Goal: Task Accomplishment & Management: Manage account settings

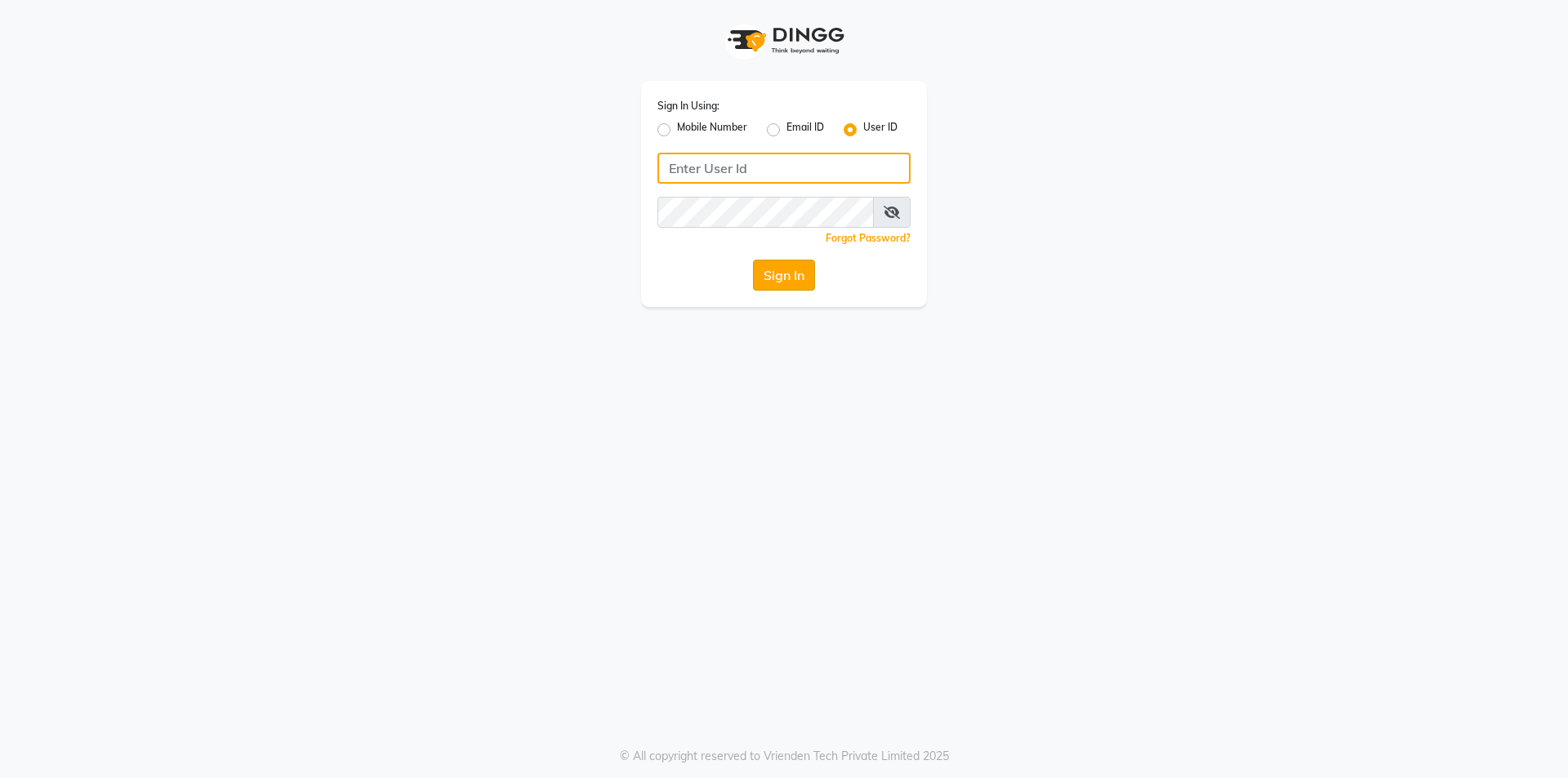
type input "d&vhairandbeauty"
click at [801, 287] on button "Sign In" at bounding box center [784, 275] width 62 height 31
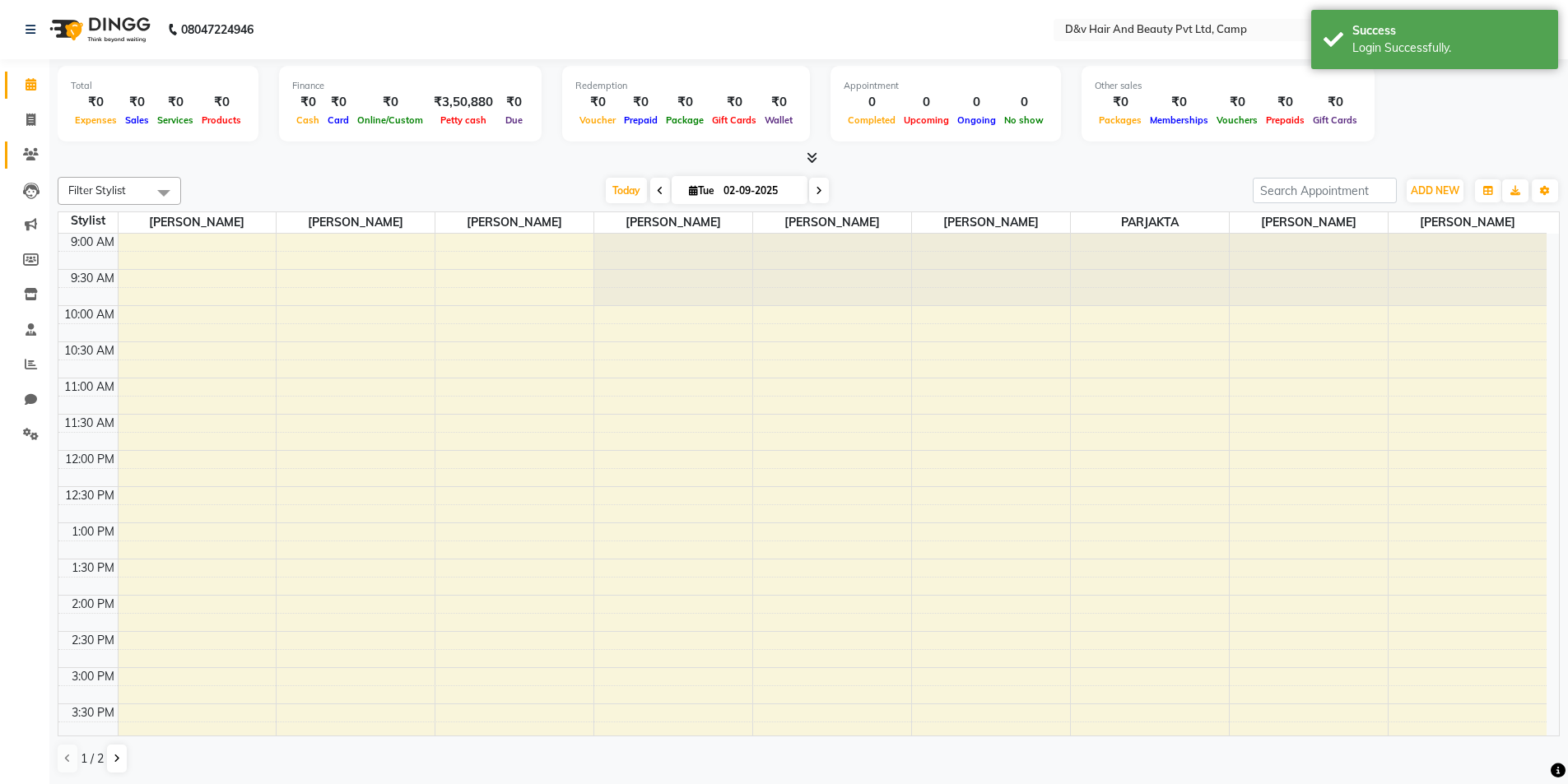
click at [37, 164] on link "Clients" at bounding box center [24, 155] width 40 height 27
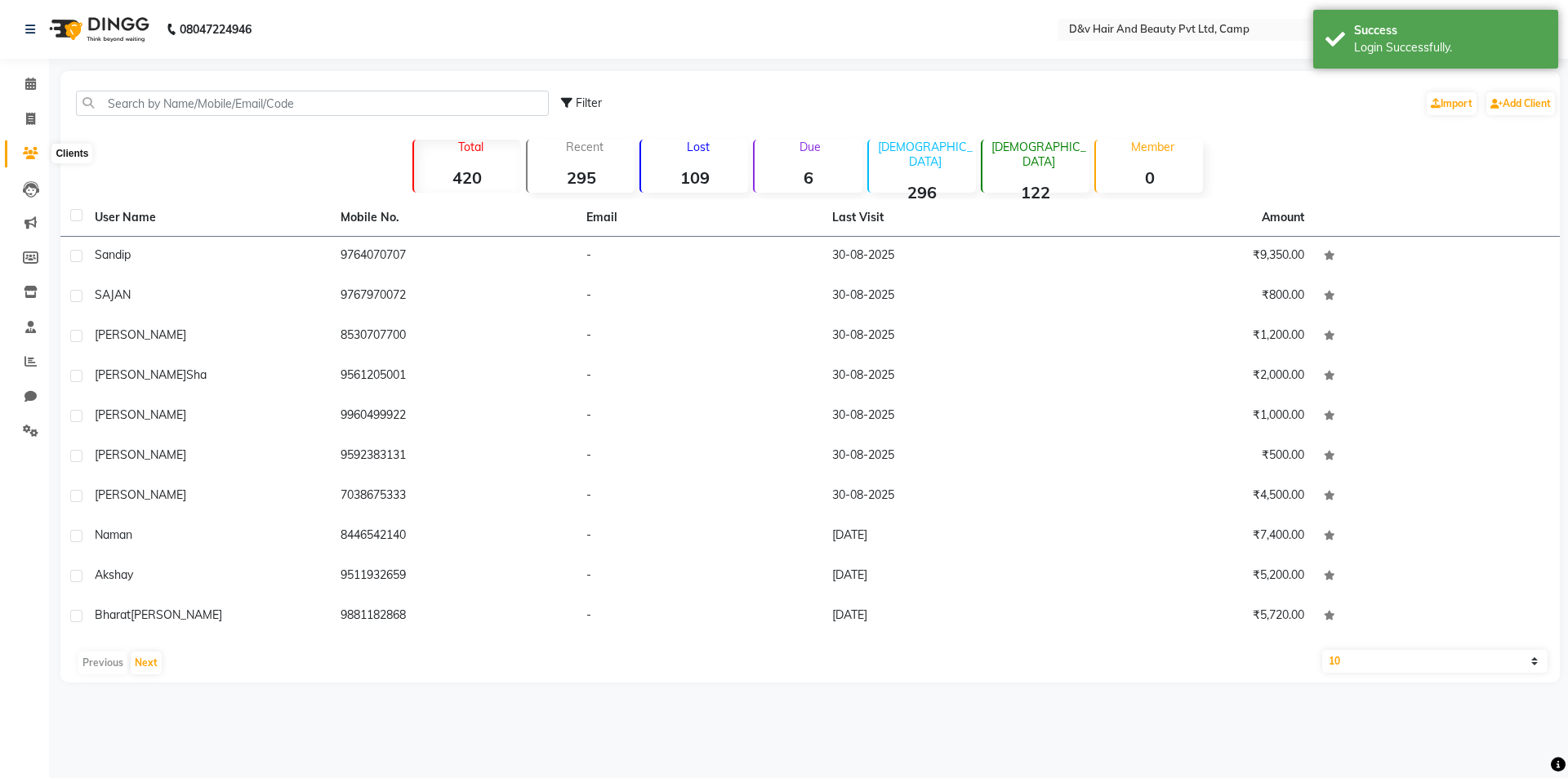
click at [33, 155] on icon at bounding box center [30, 153] width 16 height 13
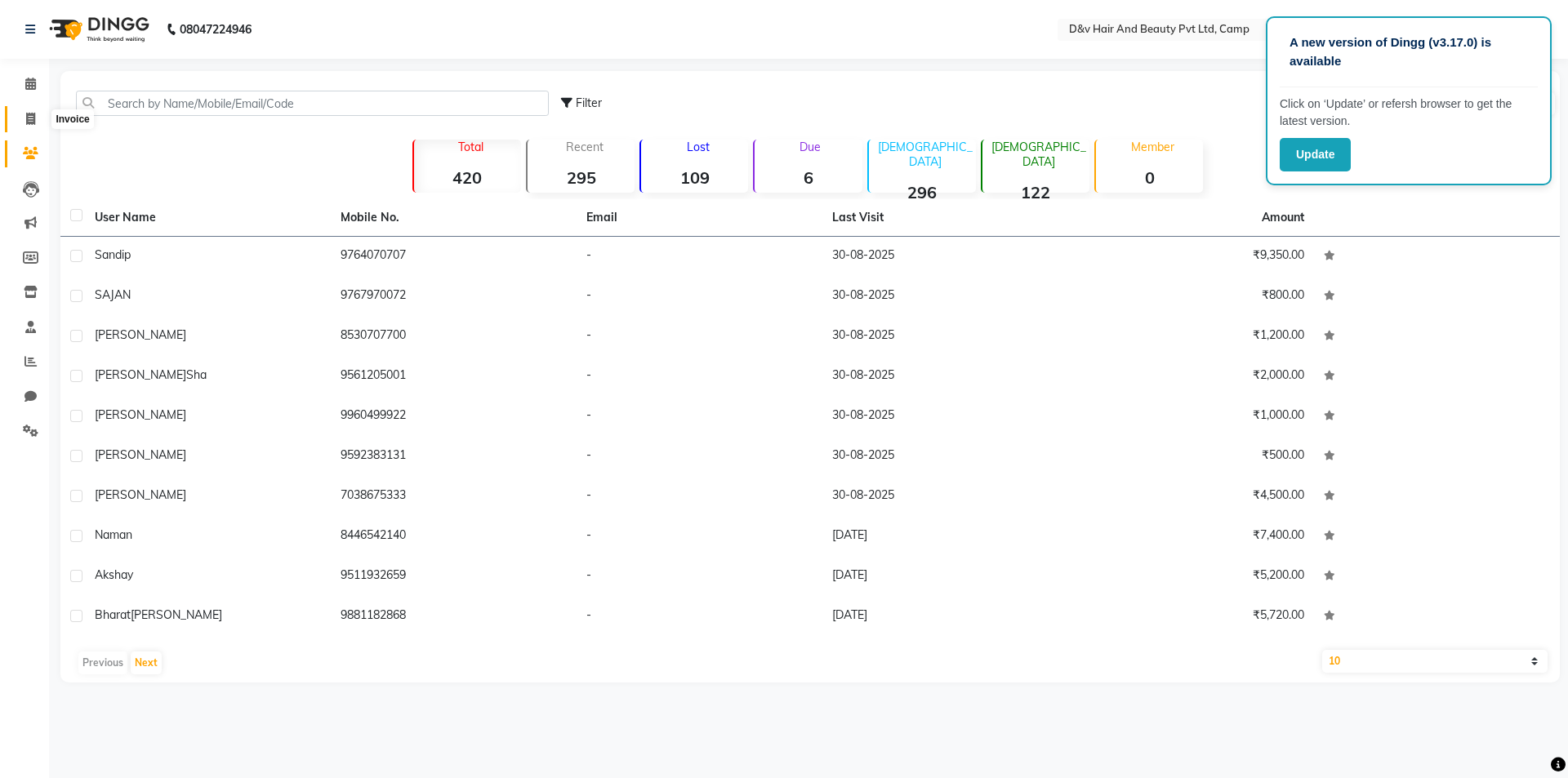
click at [23, 115] on span at bounding box center [31, 119] width 28 height 18
select select "service"
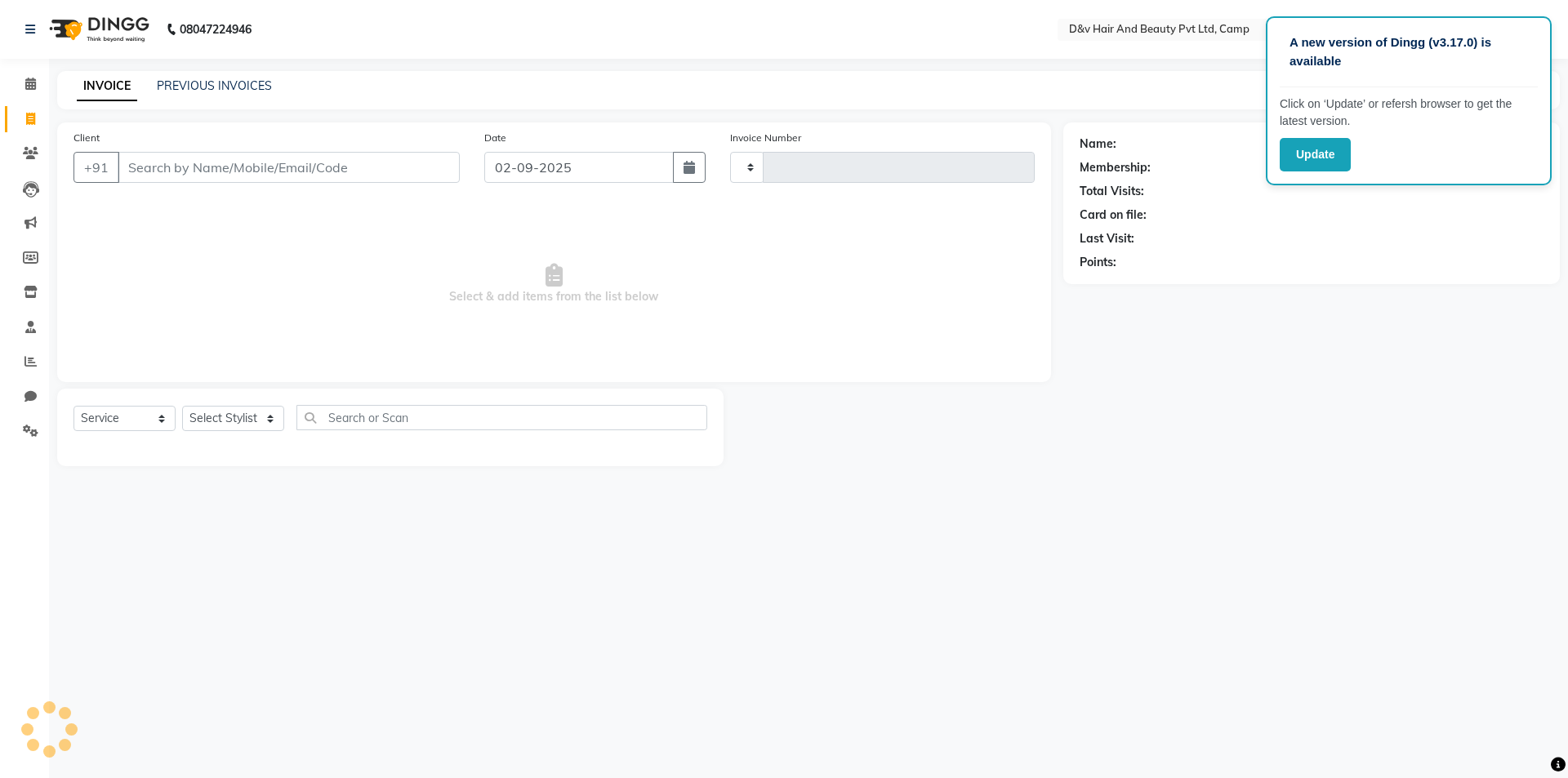
type input "0829"
select select "8107"
click at [619, 164] on input "02-09-2025" at bounding box center [580, 167] width 191 height 31
select select "9"
select select "2025"
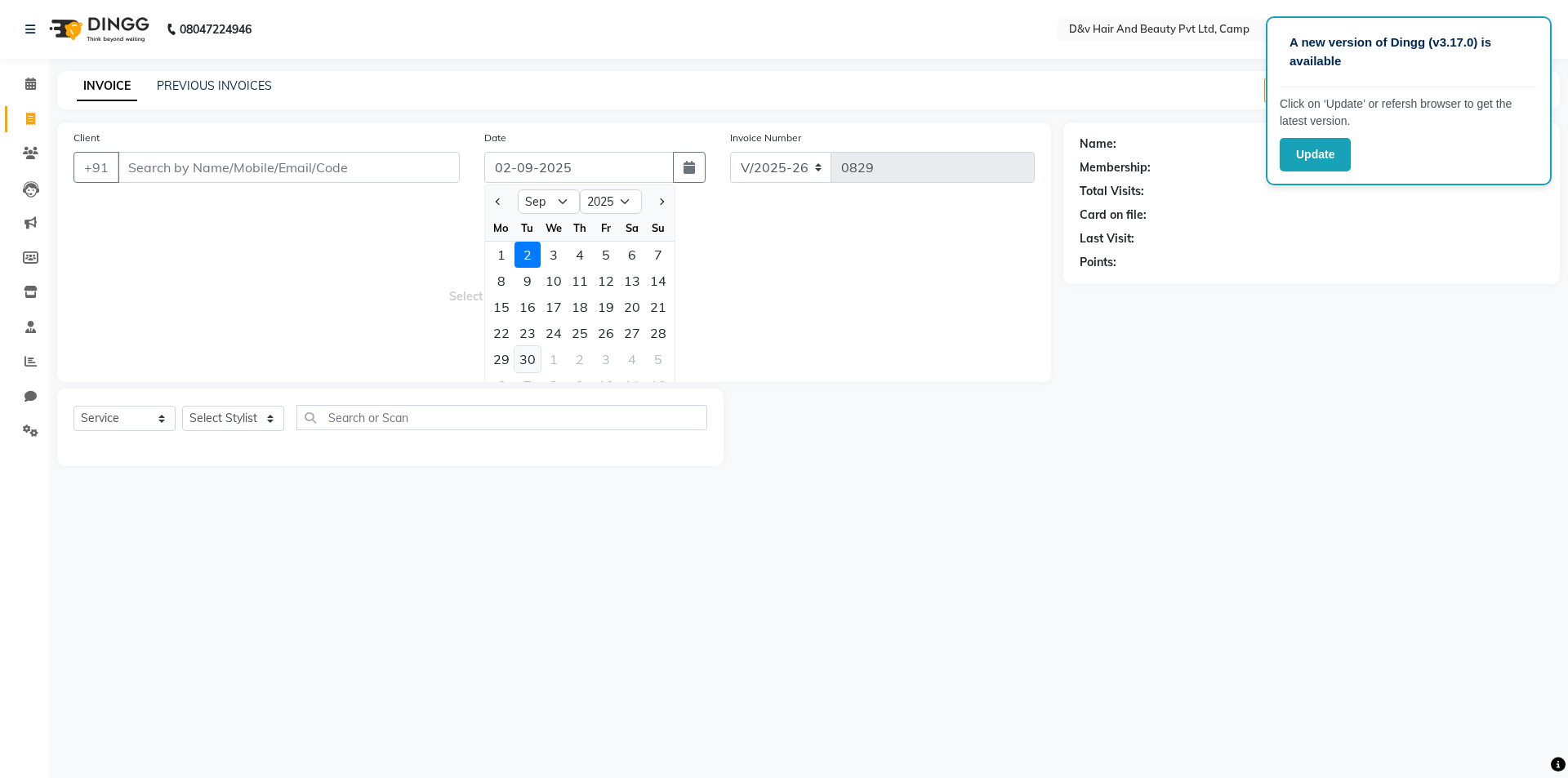
click at [535, 351] on div "30" at bounding box center [527, 358] width 26 height 26
type input "[DATE]"
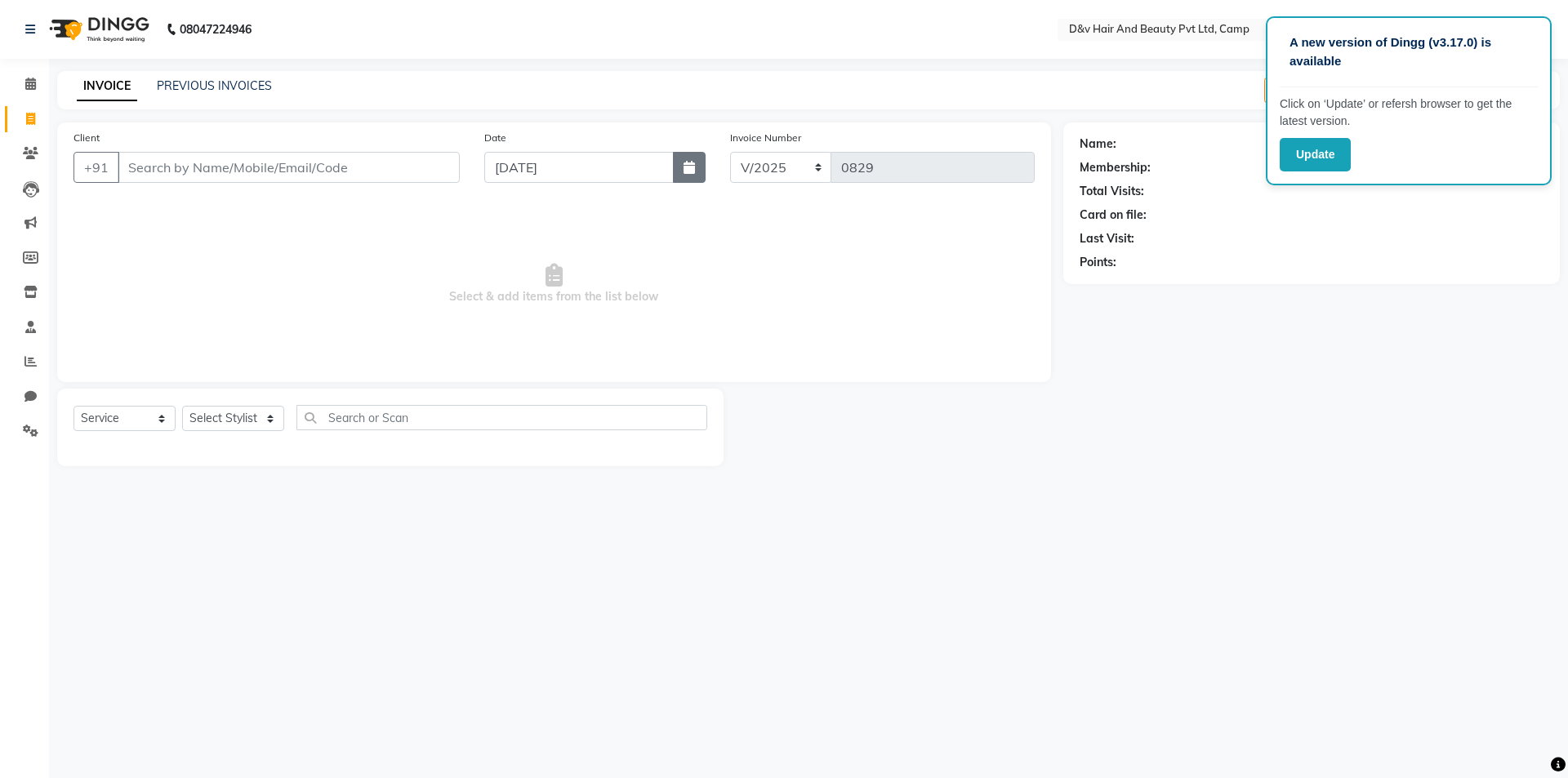
click at [699, 161] on button "button" at bounding box center [689, 167] width 33 height 31
select select "9"
select select "2025"
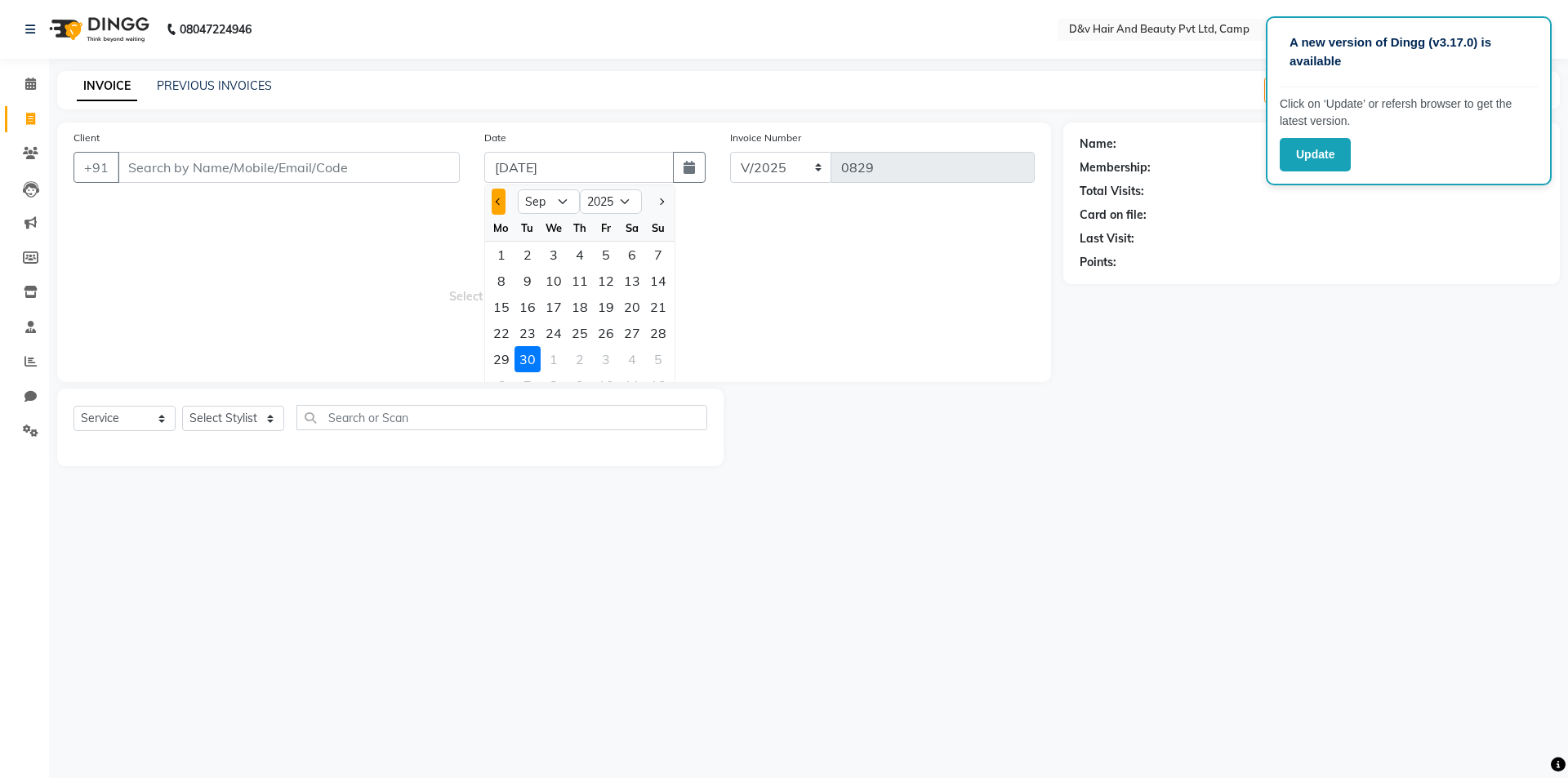
click at [502, 197] on button "Previous month" at bounding box center [498, 201] width 14 height 26
select select "8"
click at [629, 362] on div "30" at bounding box center [632, 358] width 26 height 26
type input "30-08-2025"
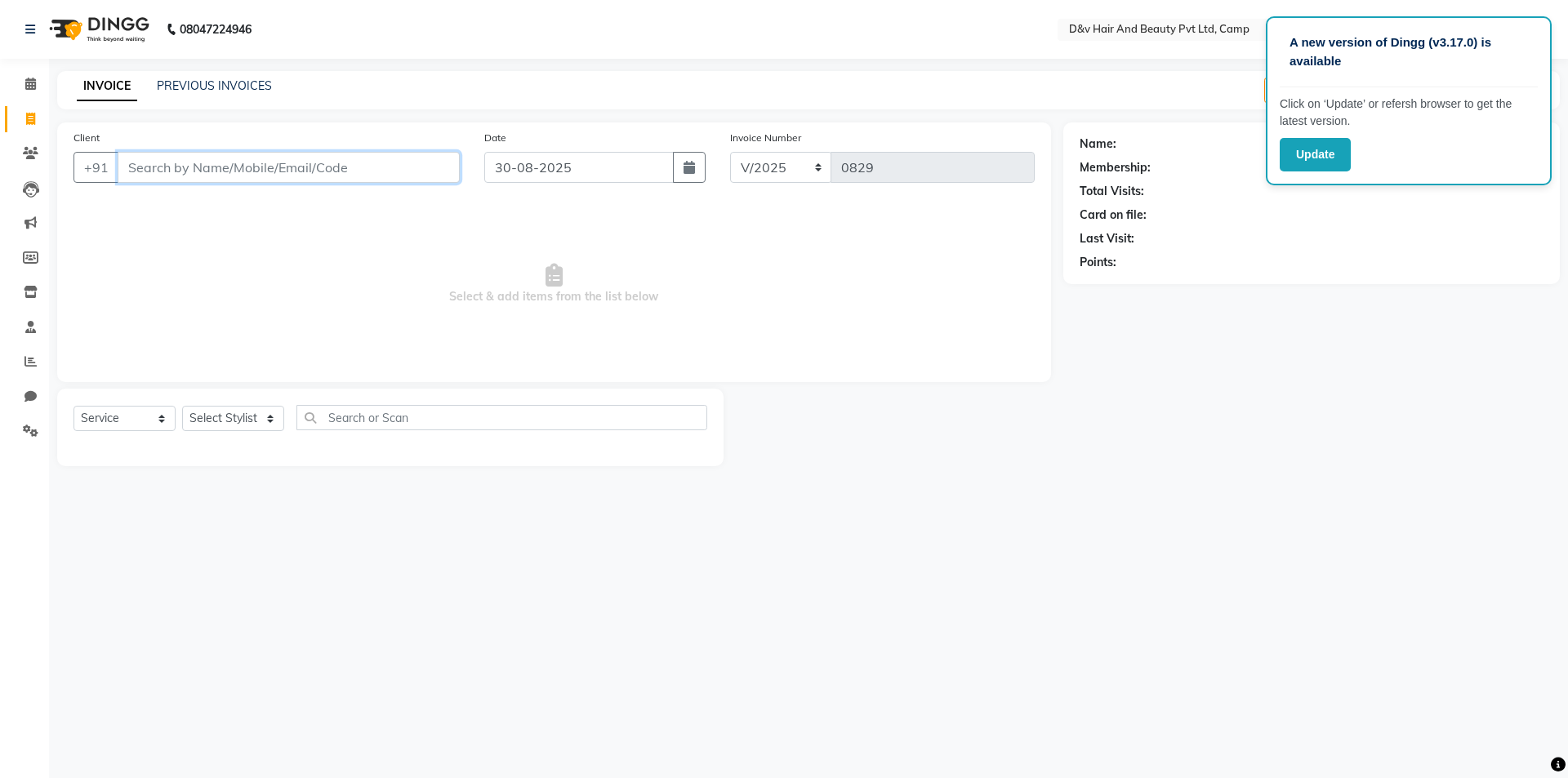
click at [224, 159] on input "Client" at bounding box center [288, 167] width 342 height 31
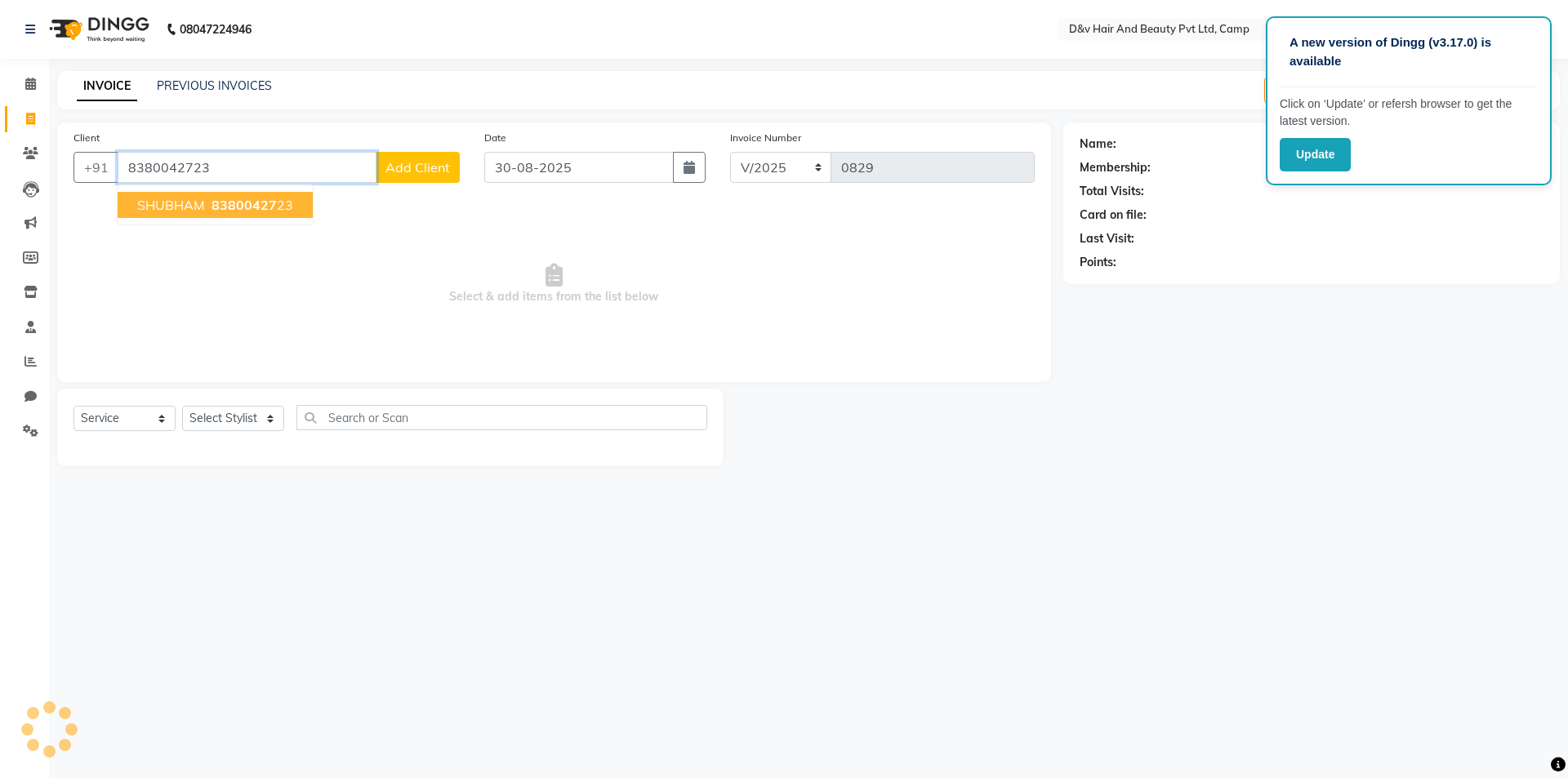
type input "8380042723"
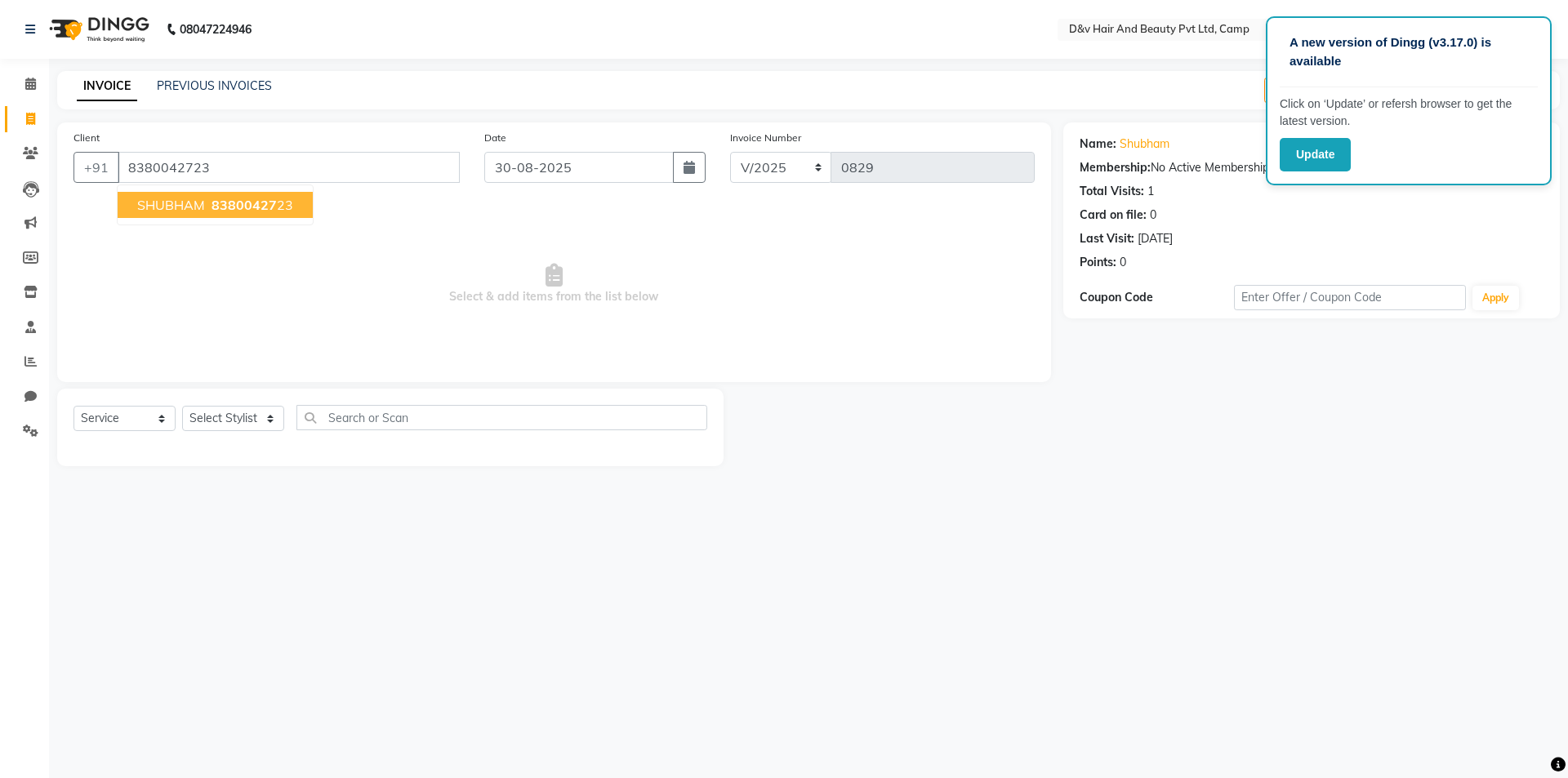
click at [250, 206] on span "83800427" at bounding box center [244, 206] width 65 height 17
click at [240, 430] on select "Select Stylist [PERSON_NAME] Ganesh [PERSON_NAME] [PERSON_NAME] [PERSON_NAME] P…" at bounding box center [233, 419] width 102 height 25
select select "75245"
click at [182, 406] on select "Select Stylist [PERSON_NAME] Ganesh [PERSON_NAME] [PERSON_NAME] [PERSON_NAME] P…" at bounding box center [233, 419] width 102 height 25
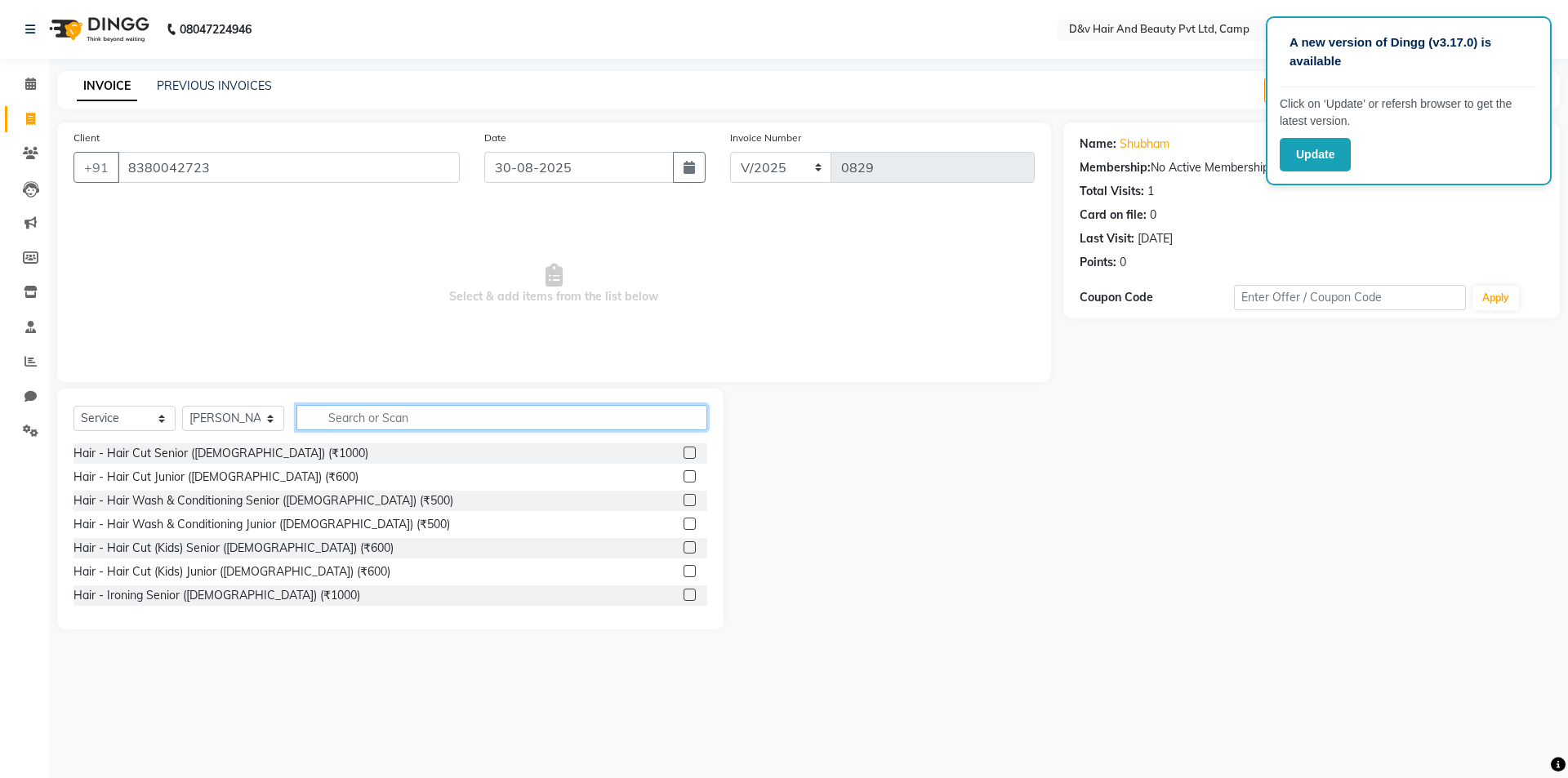
click at [379, 417] on input "text" at bounding box center [502, 418] width 411 height 25
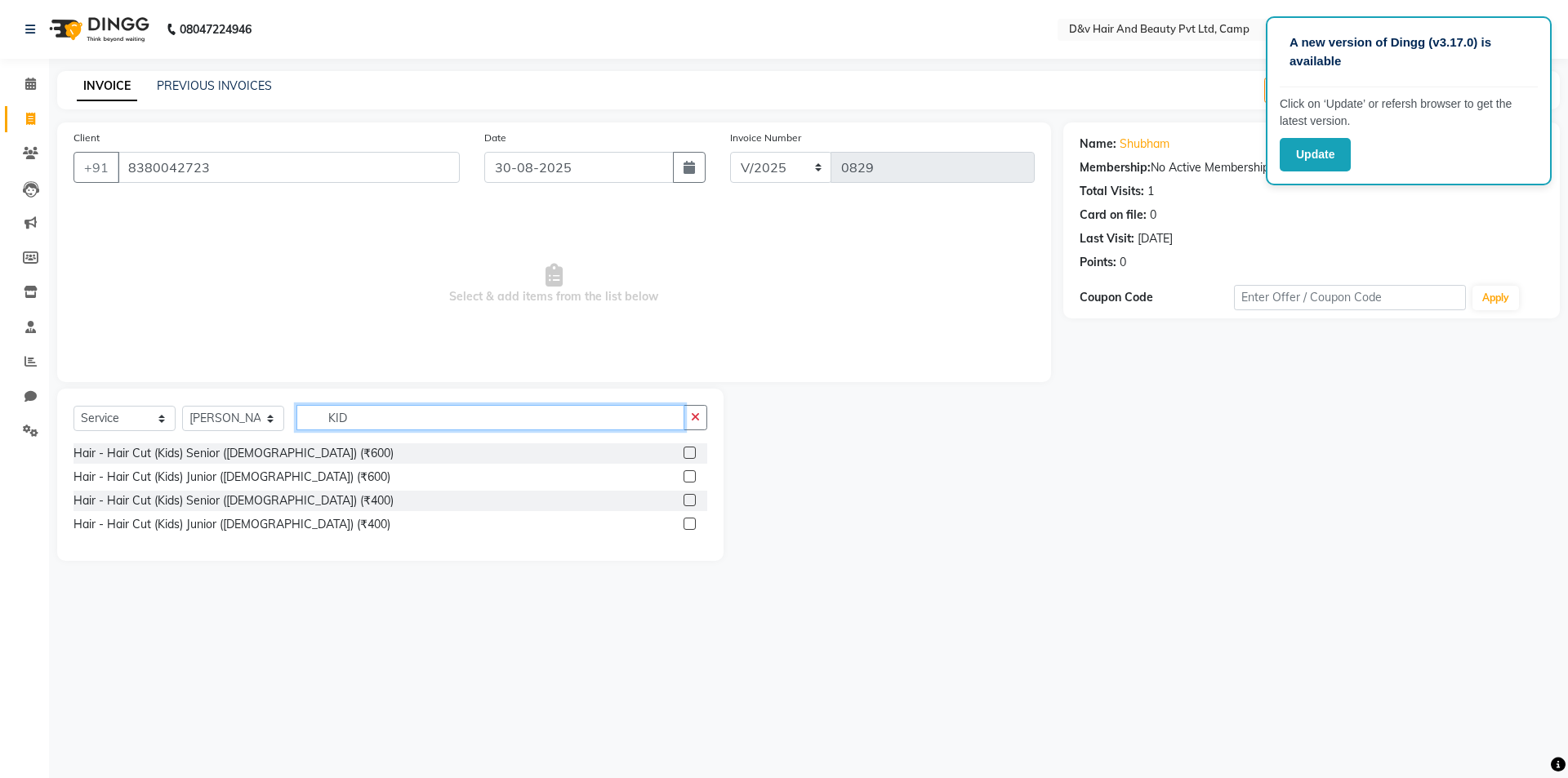
type input "KID"
click at [694, 502] on label at bounding box center [690, 500] width 13 height 13
click at [694, 502] on input "checkbox" at bounding box center [689, 501] width 11 height 11
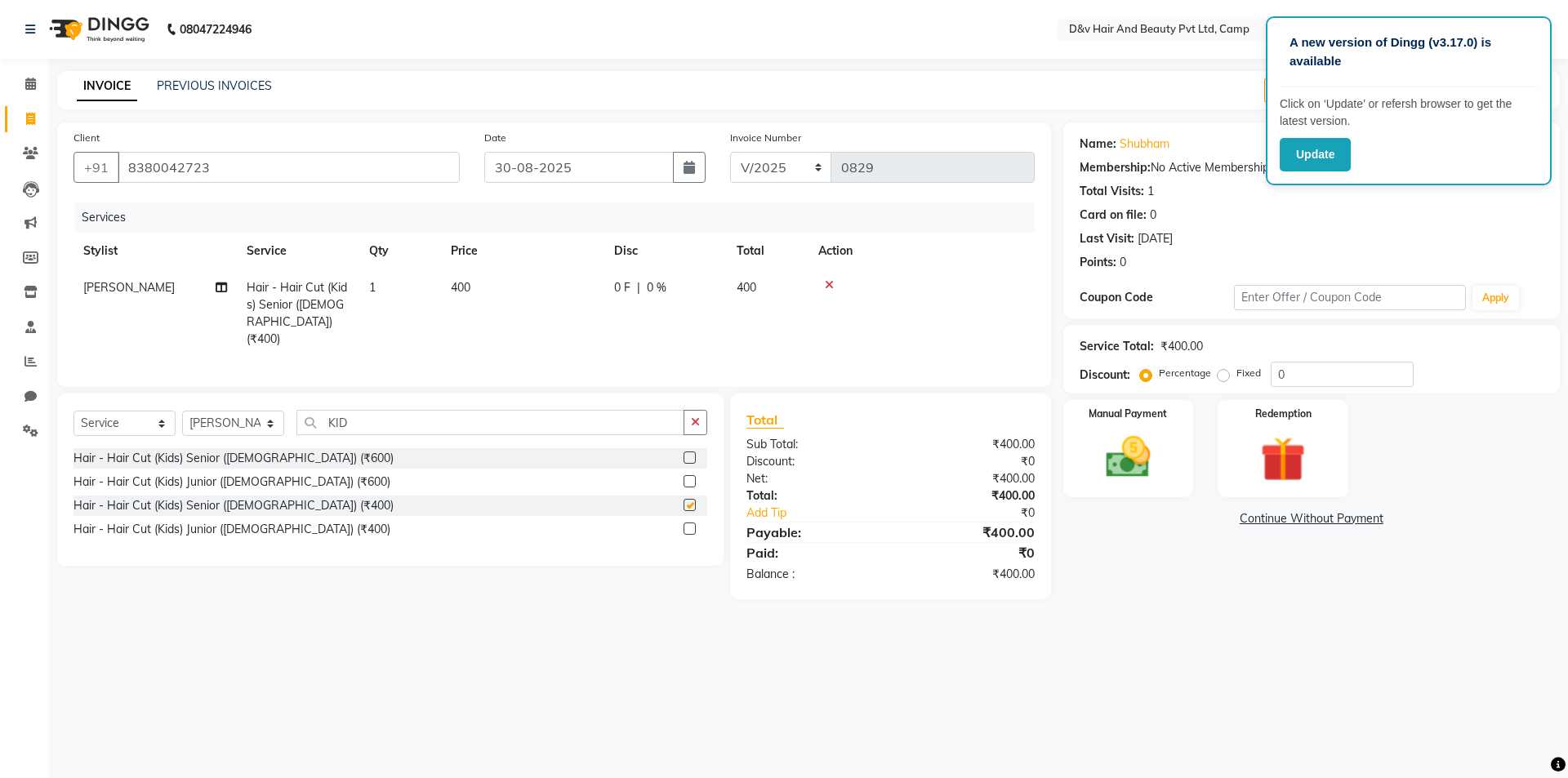
click at [694, 502] on label at bounding box center [690, 505] width 13 height 13
click at [694, 502] on input "checkbox" at bounding box center [689, 506] width 11 height 11
click at [694, 502] on label at bounding box center [690, 505] width 13 height 13
click at [694, 502] on input "checkbox" at bounding box center [689, 506] width 11 height 11
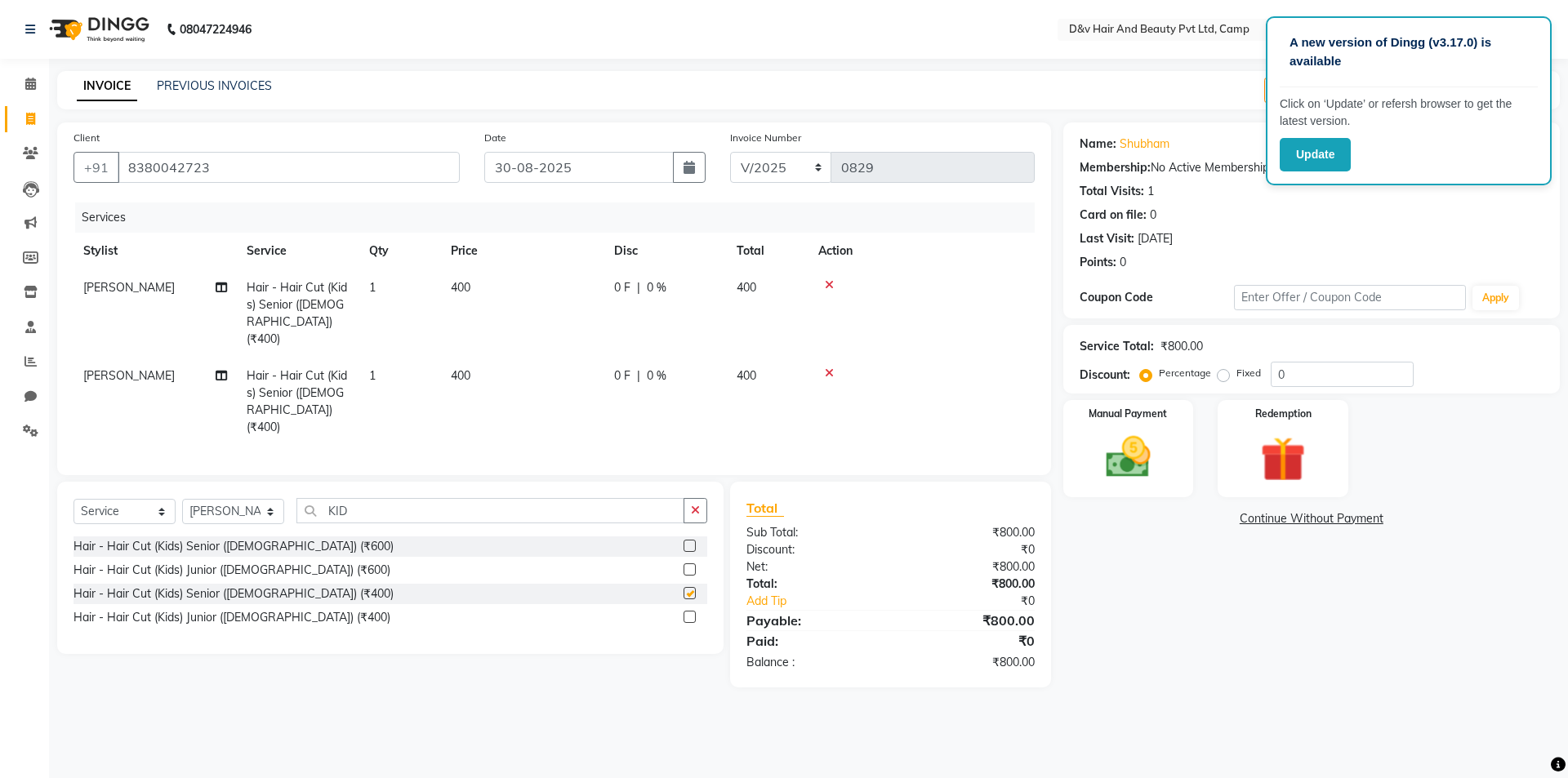
checkbox input "false"
click at [1122, 455] on img at bounding box center [1128, 457] width 76 height 53
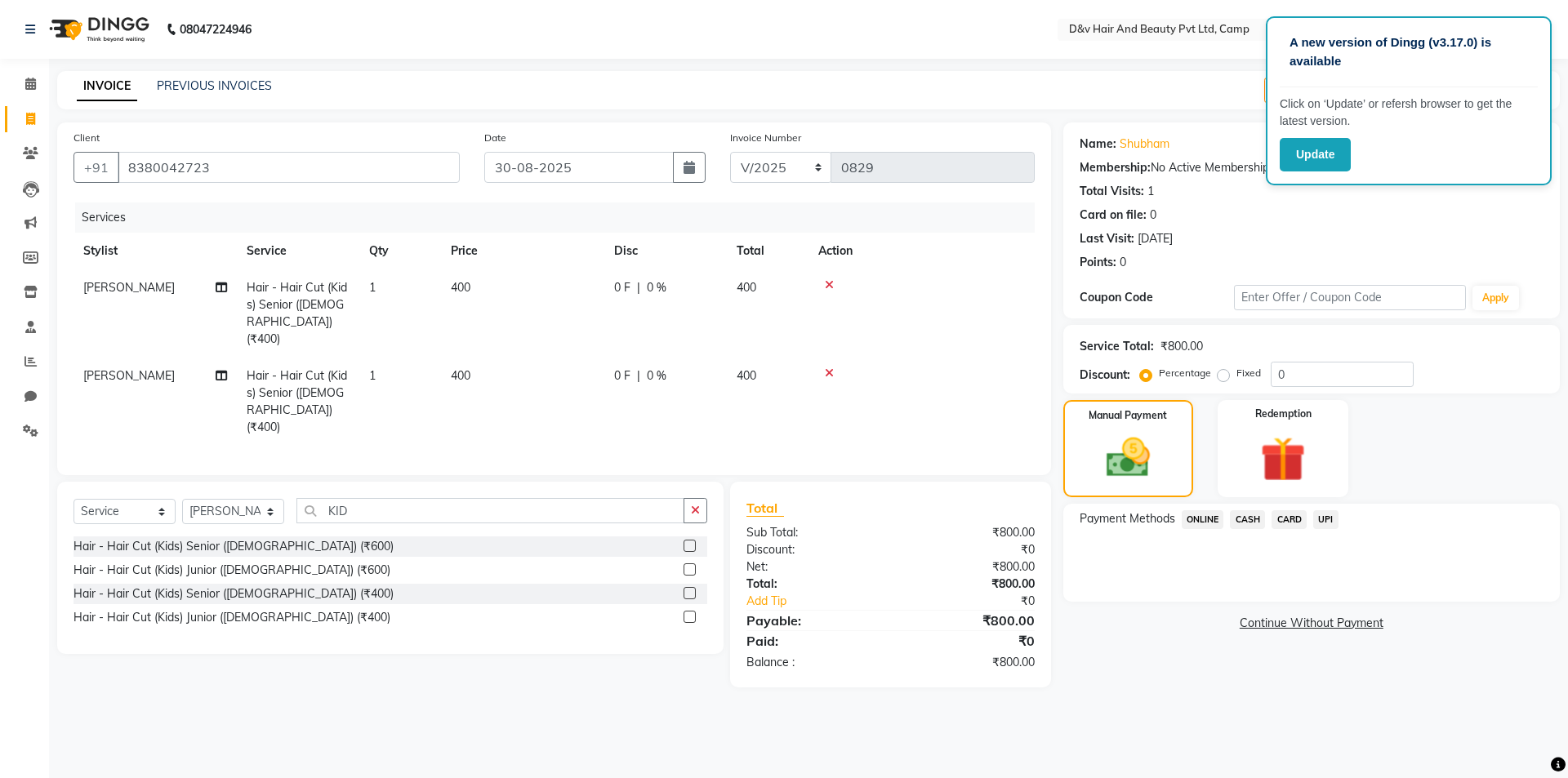
click at [1243, 517] on span "CASH" at bounding box center [1248, 520] width 35 height 18
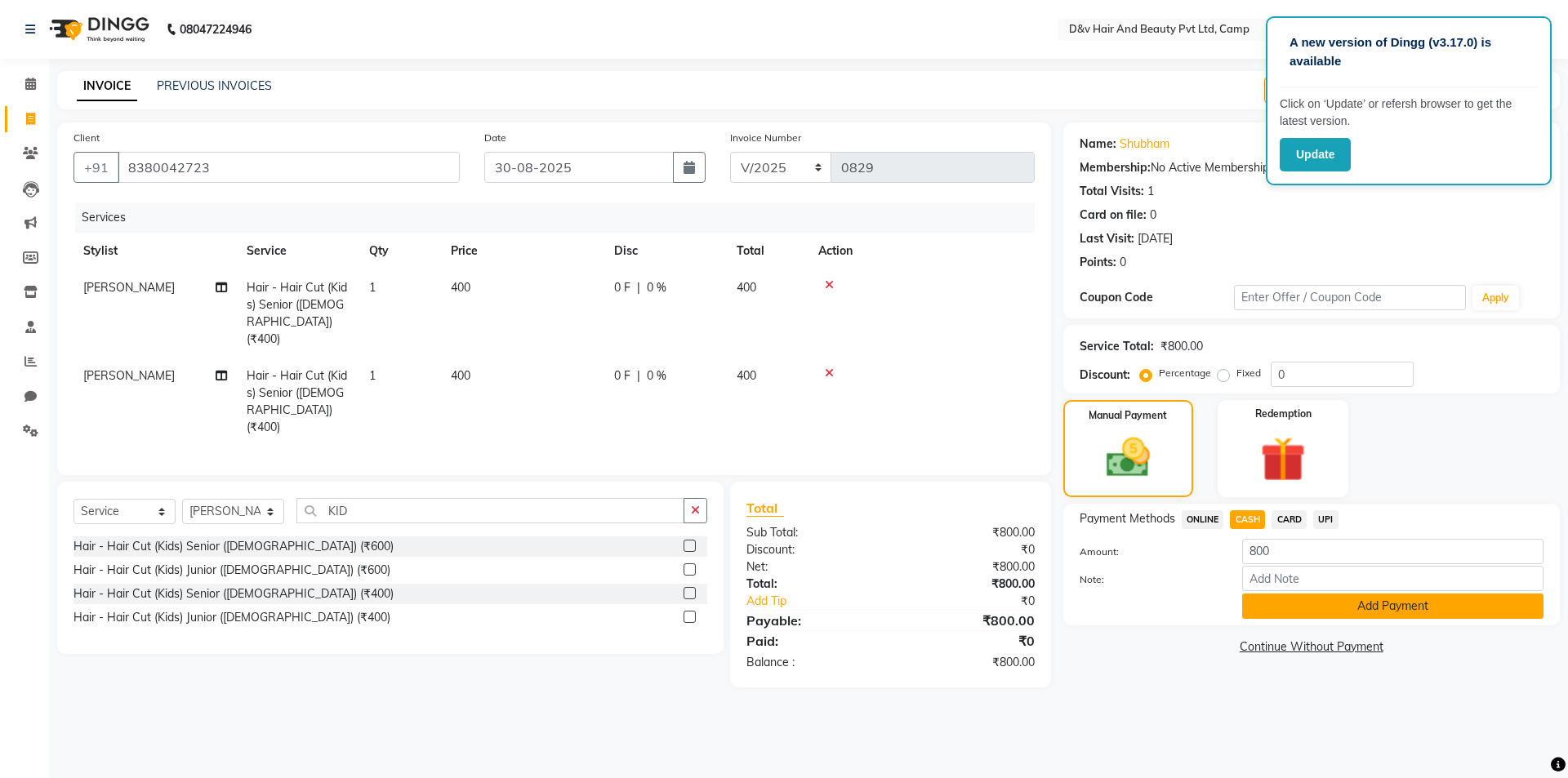
click at [1293, 607] on button "Add Payment" at bounding box center [1392, 606] width 302 height 25
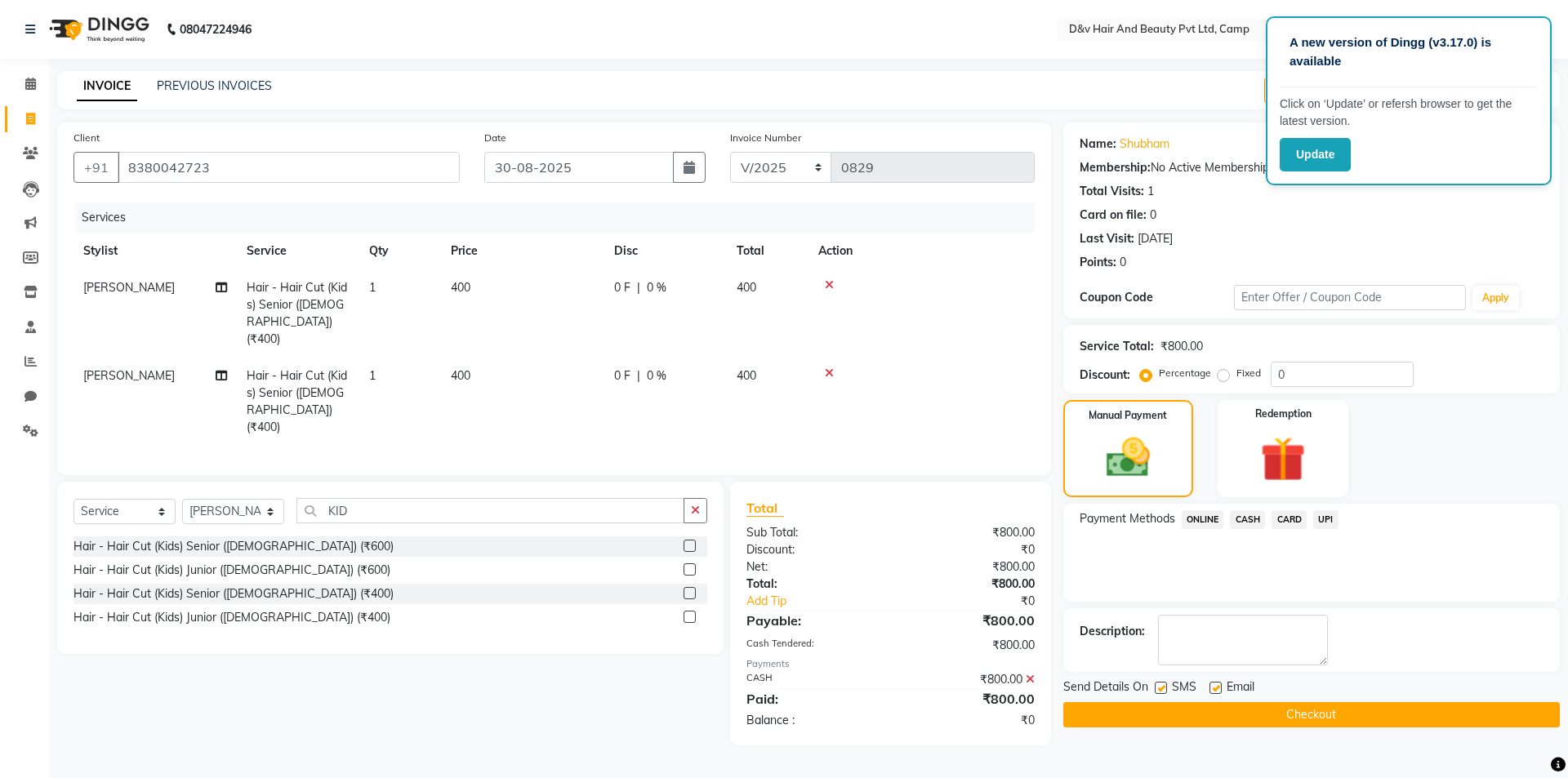
click at [1313, 721] on button "Checkout" at bounding box center [1311, 714] width 496 height 25
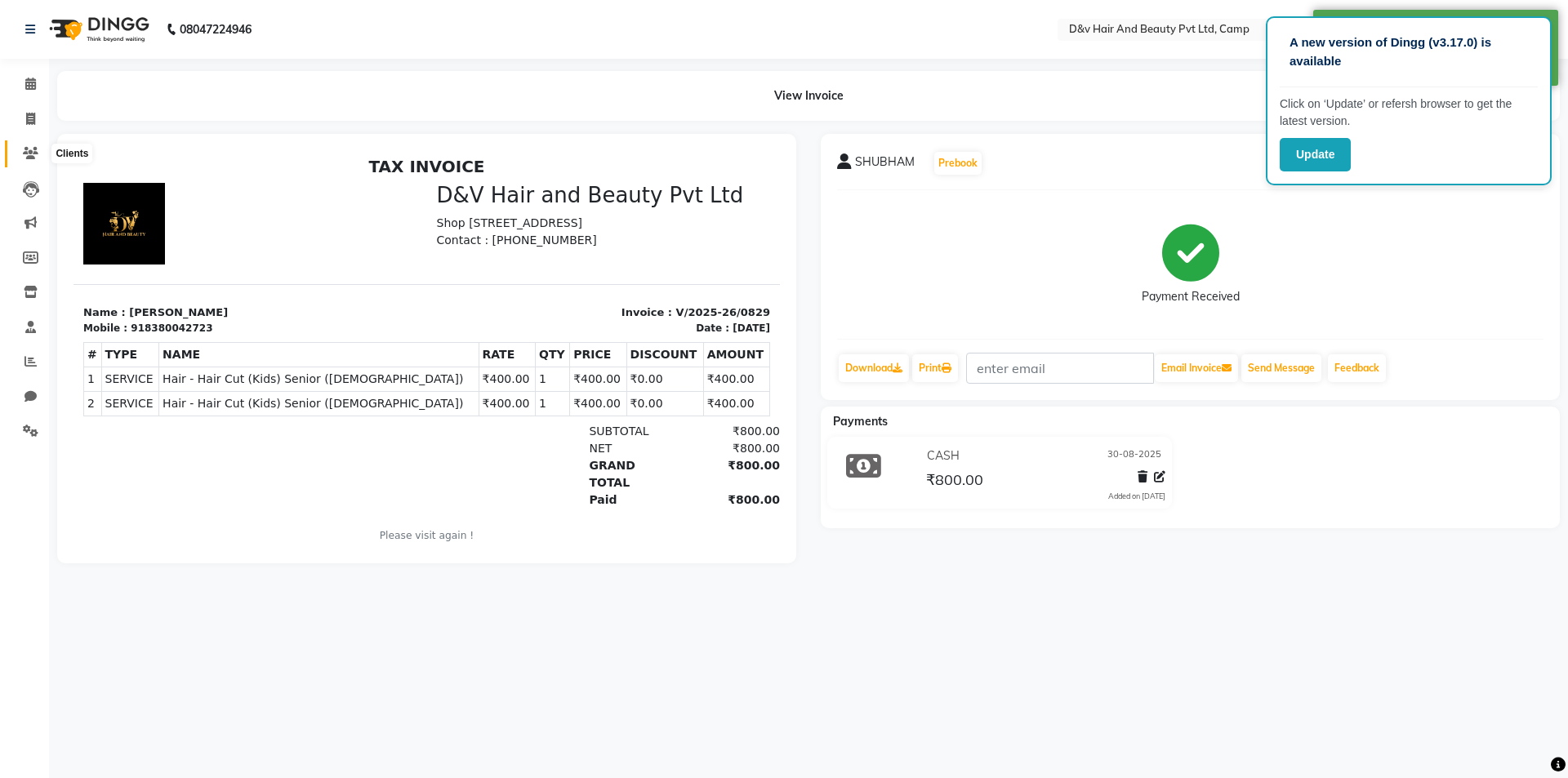
click at [30, 160] on span at bounding box center [31, 154] width 28 height 18
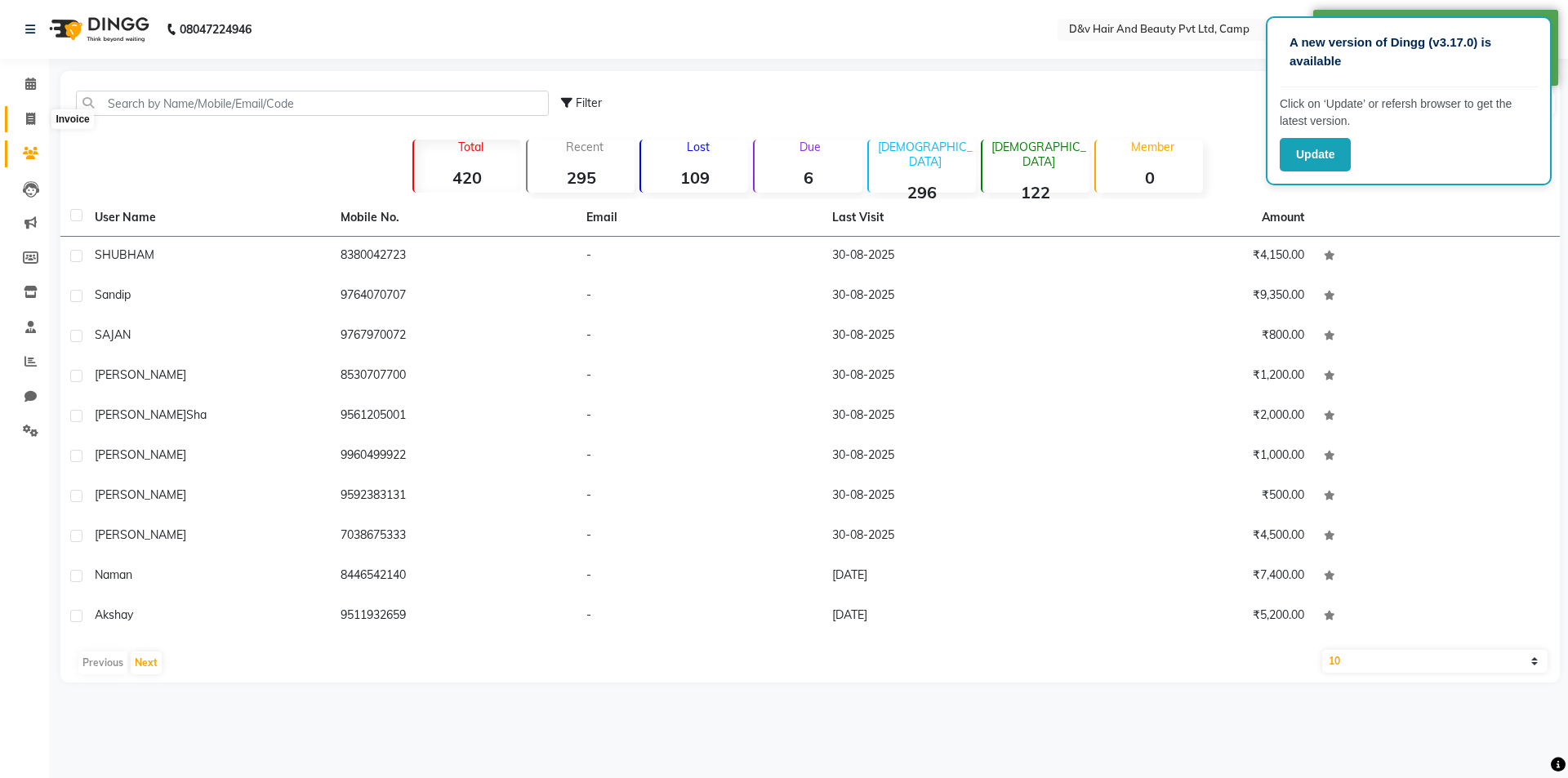
click at [30, 125] on span at bounding box center [31, 119] width 28 height 18
select select "service"
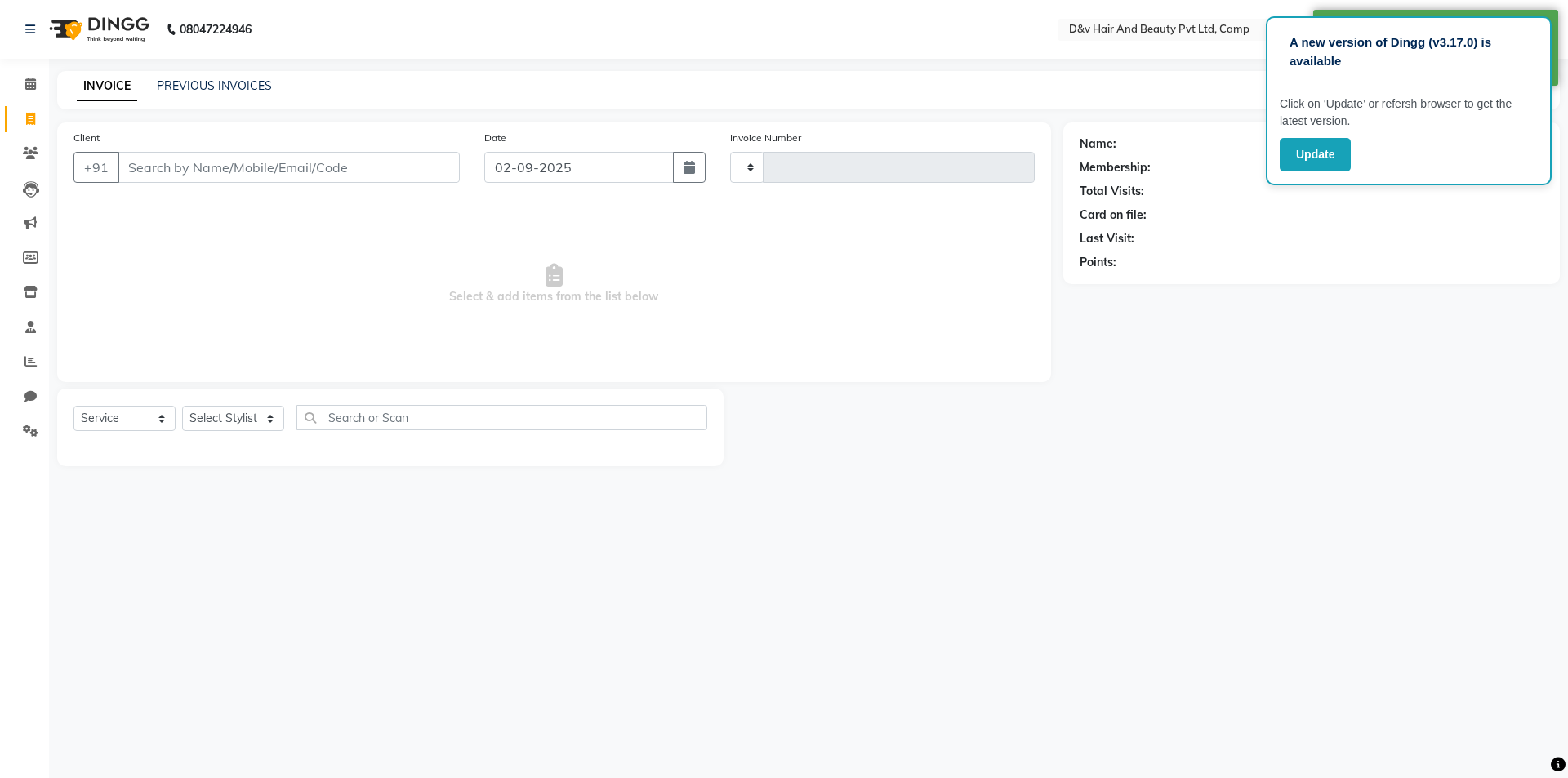
type input "0830"
select select "8107"
click at [665, 165] on input "02-09-2025" at bounding box center [580, 167] width 191 height 31
select select "9"
select select "2025"
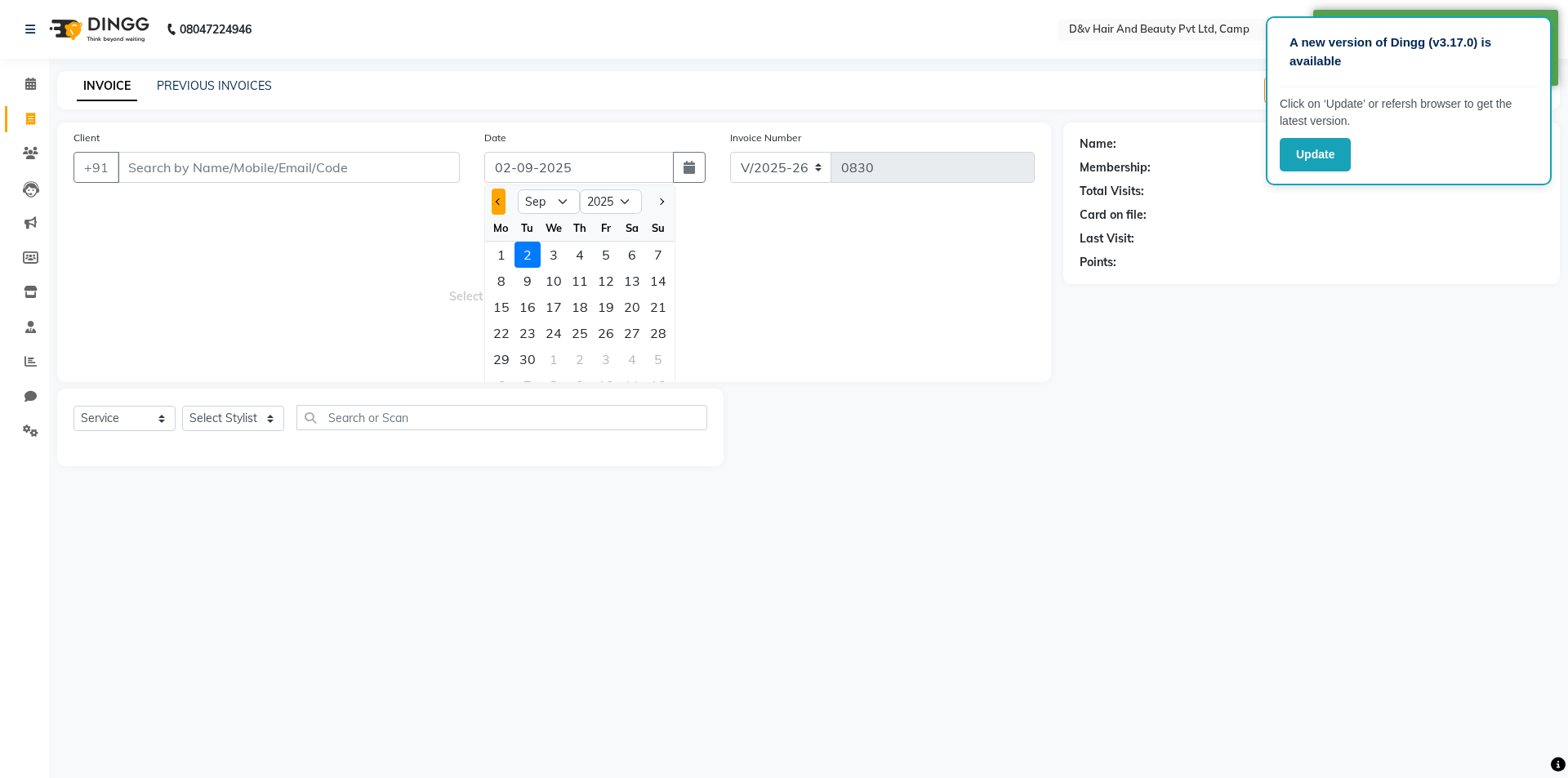
click at [493, 199] on button "Previous month" at bounding box center [498, 201] width 14 height 26
select select "8"
click at [628, 348] on div "30" at bounding box center [632, 358] width 26 height 26
type input "30-08-2025"
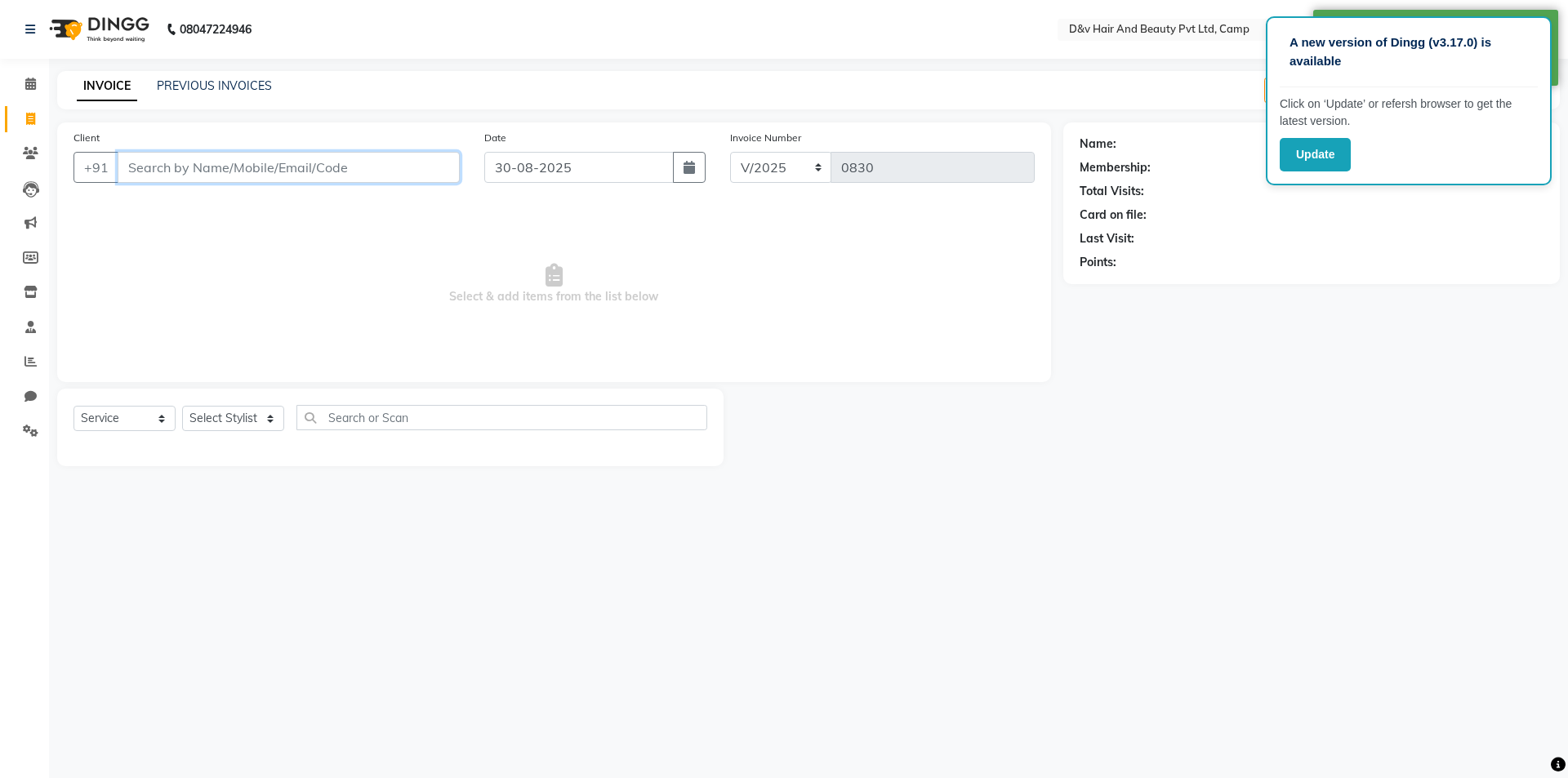
click at [361, 164] on input "Client" at bounding box center [288, 167] width 342 height 31
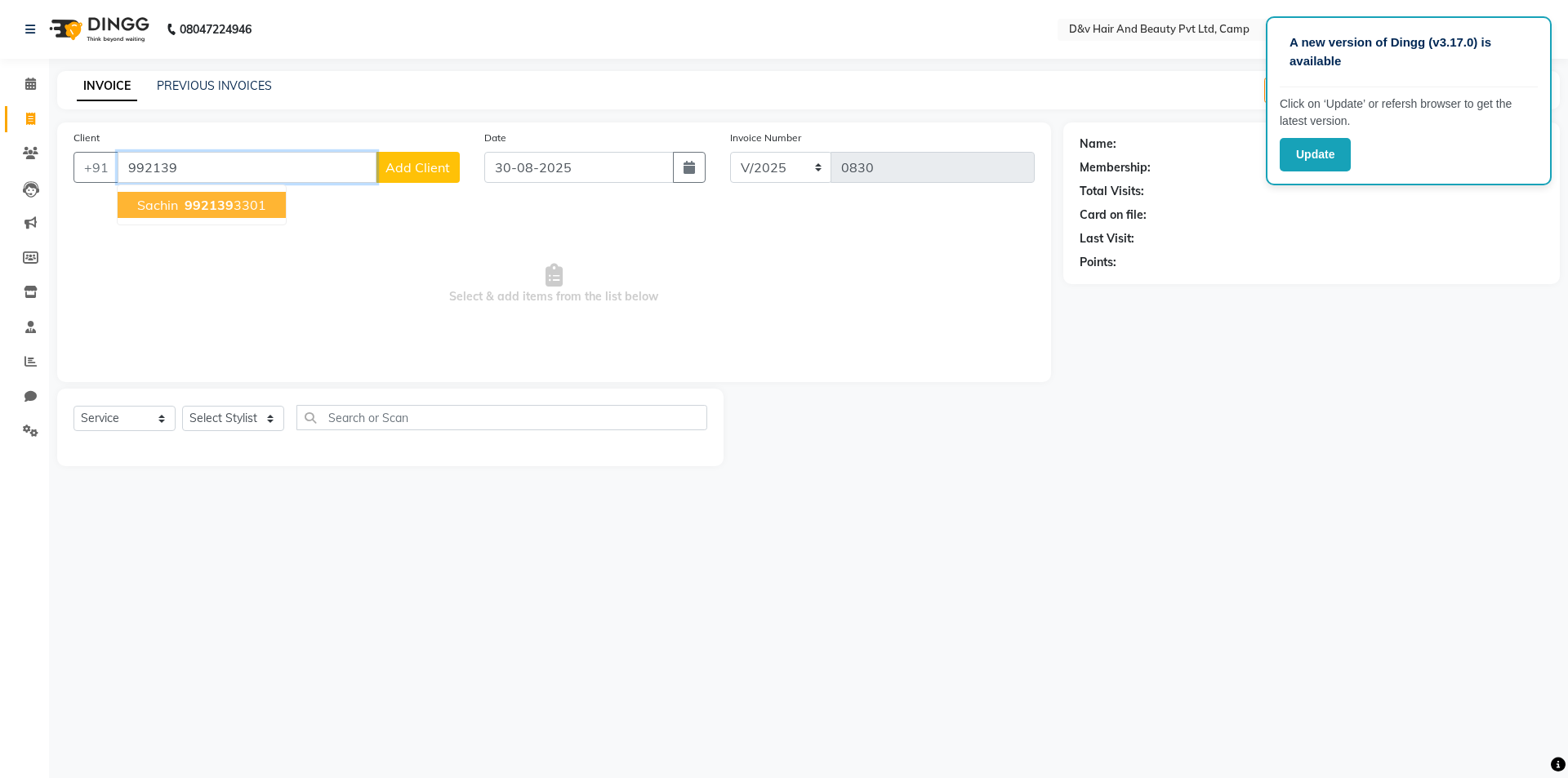
click at [237, 210] on ngb-highlight "992139 3301" at bounding box center [224, 206] width 85 height 17
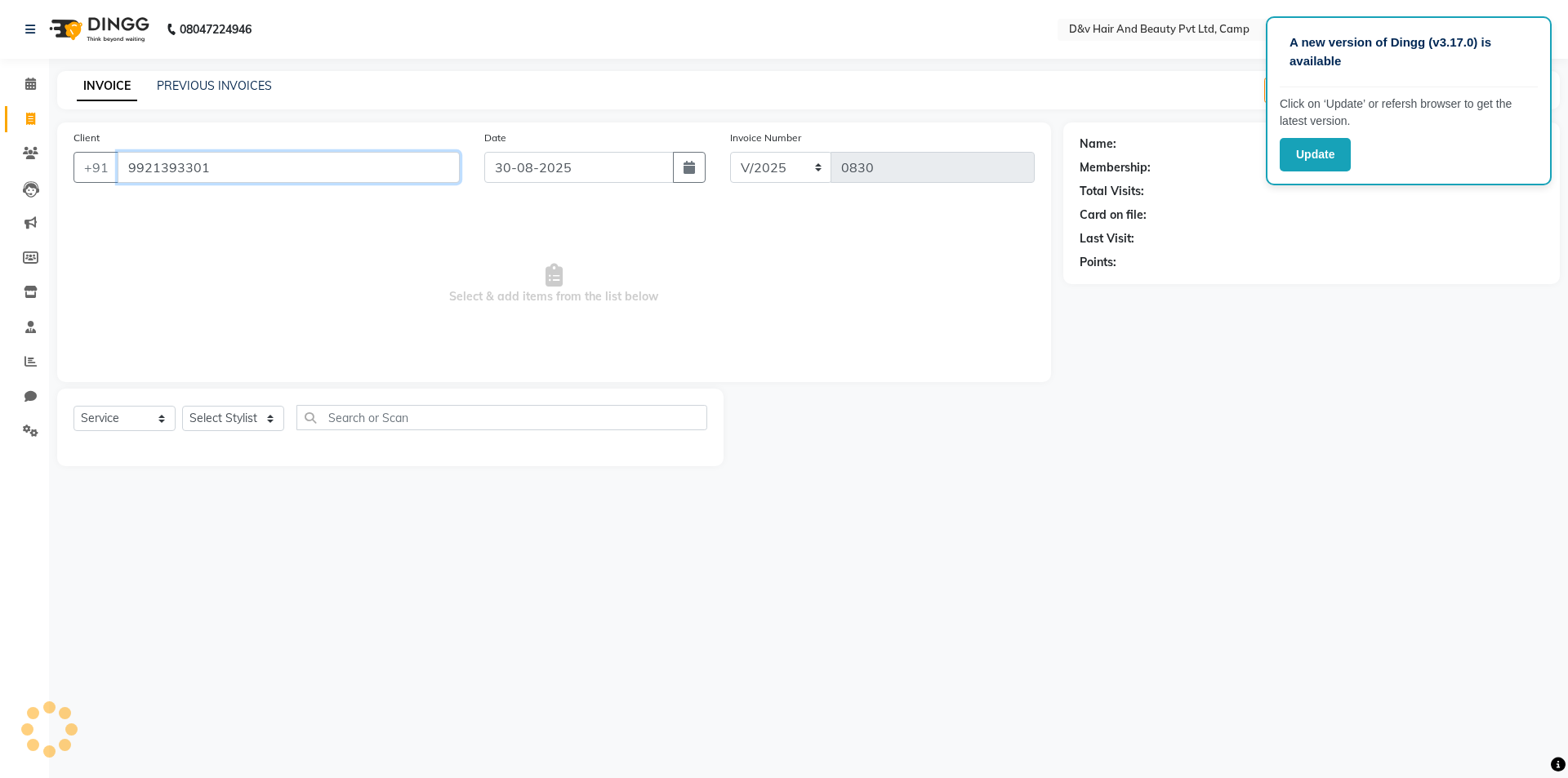
type input "9921393301"
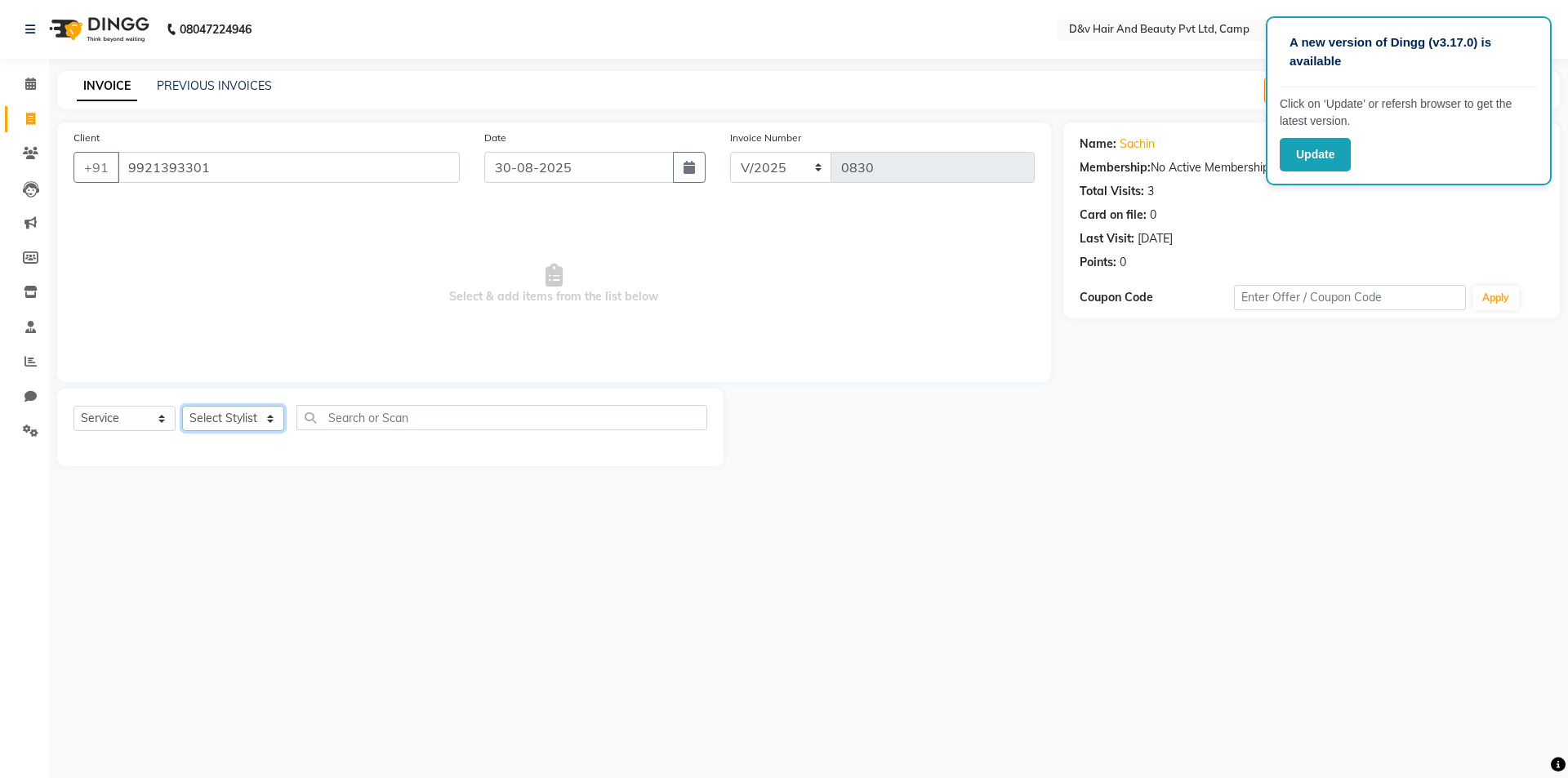
click at [224, 425] on select "Select Stylist [PERSON_NAME] Ganesh [PERSON_NAME] [PERSON_NAME] [PERSON_NAME] P…" at bounding box center [233, 419] width 102 height 25
select select "79011"
click at [182, 406] on select "Select Stylist [PERSON_NAME] Ganesh [PERSON_NAME] [PERSON_NAME] [PERSON_NAME] P…" at bounding box center [233, 419] width 102 height 25
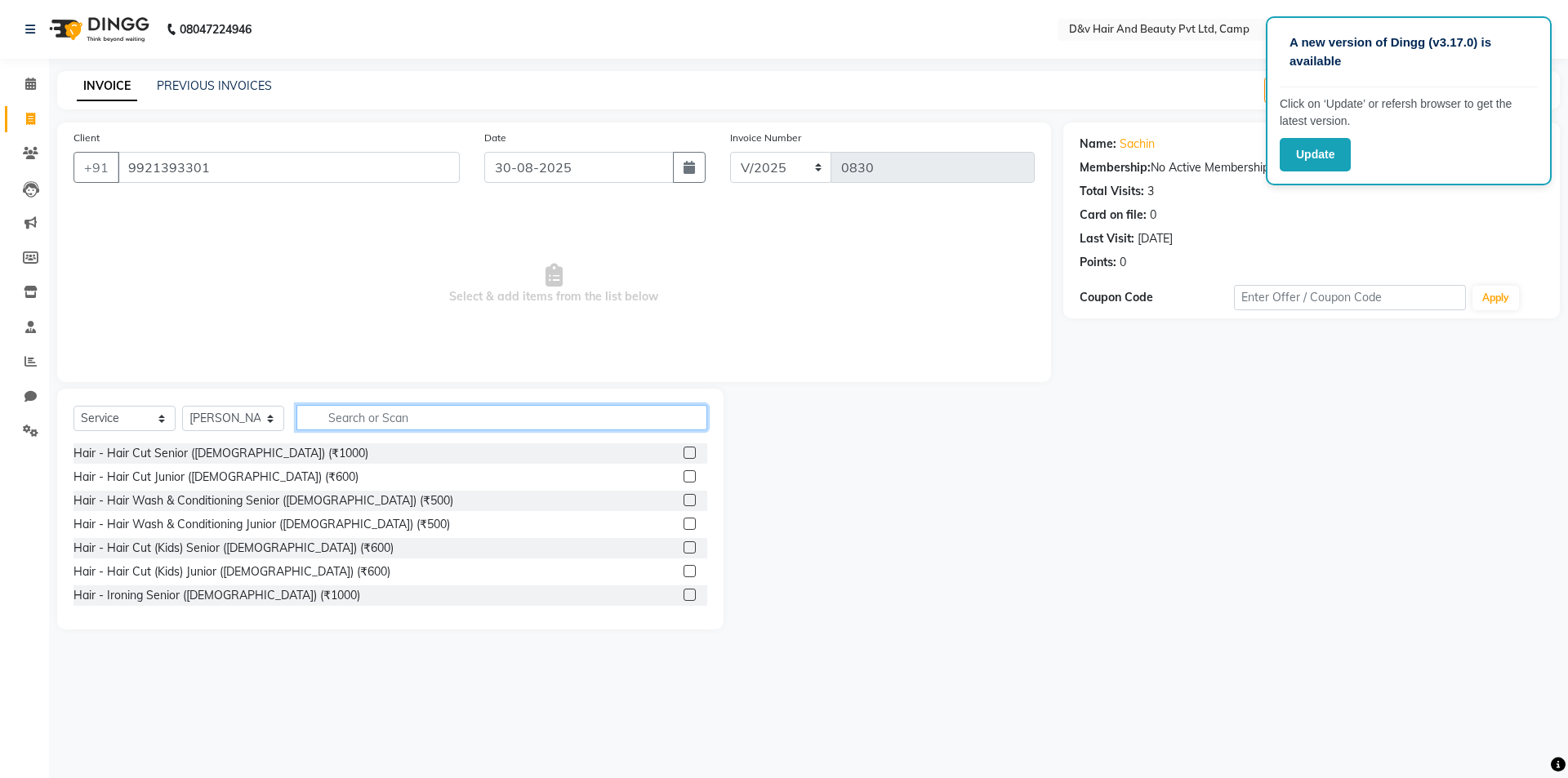
click at [359, 416] on input "text" at bounding box center [502, 418] width 411 height 25
type input "MANI"
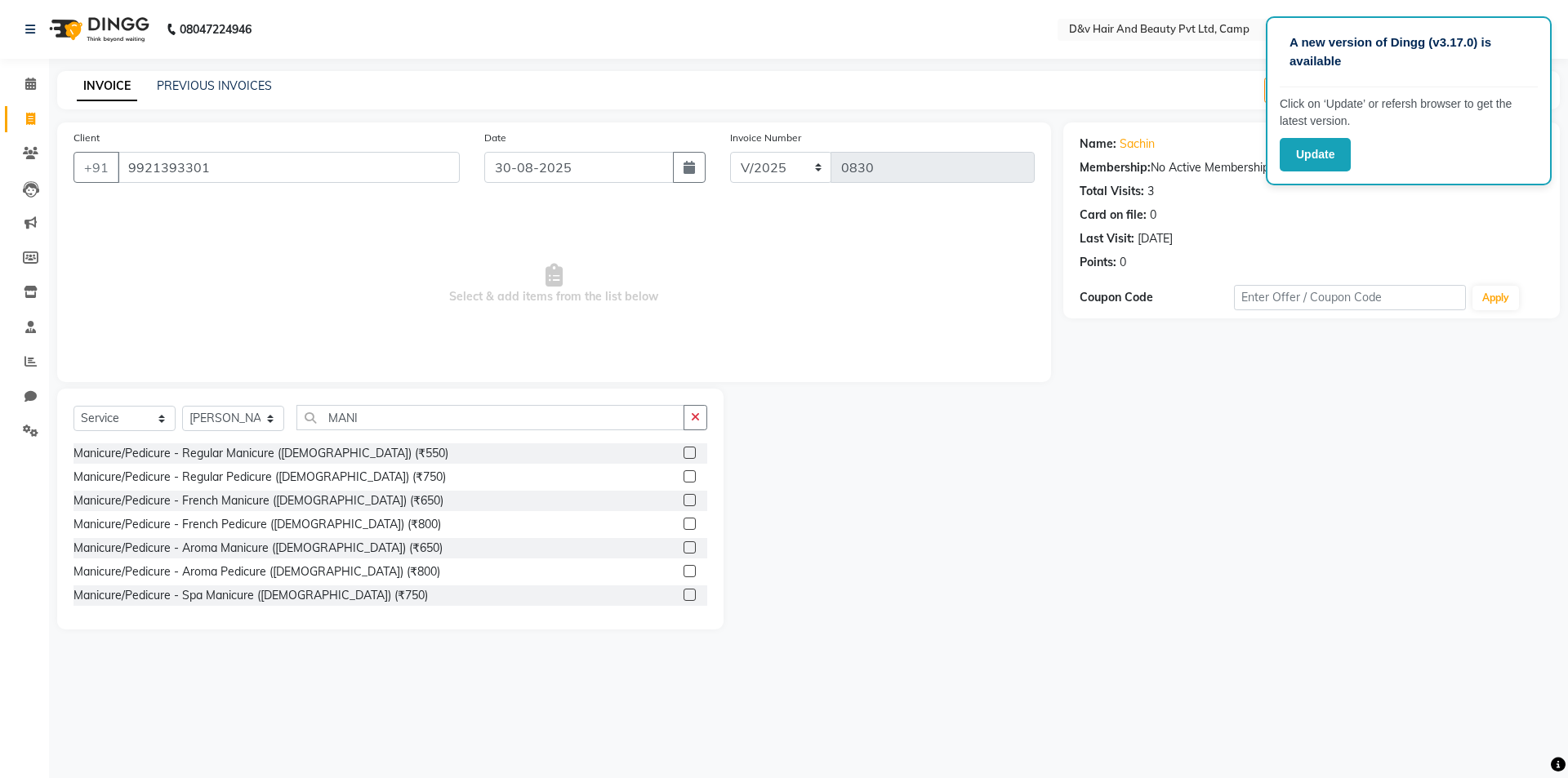
click at [684, 498] on label at bounding box center [690, 500] width 13 height 13
click at [684, 498] on input "checkbox" at bounding box center [689, 501] width 11 height 11
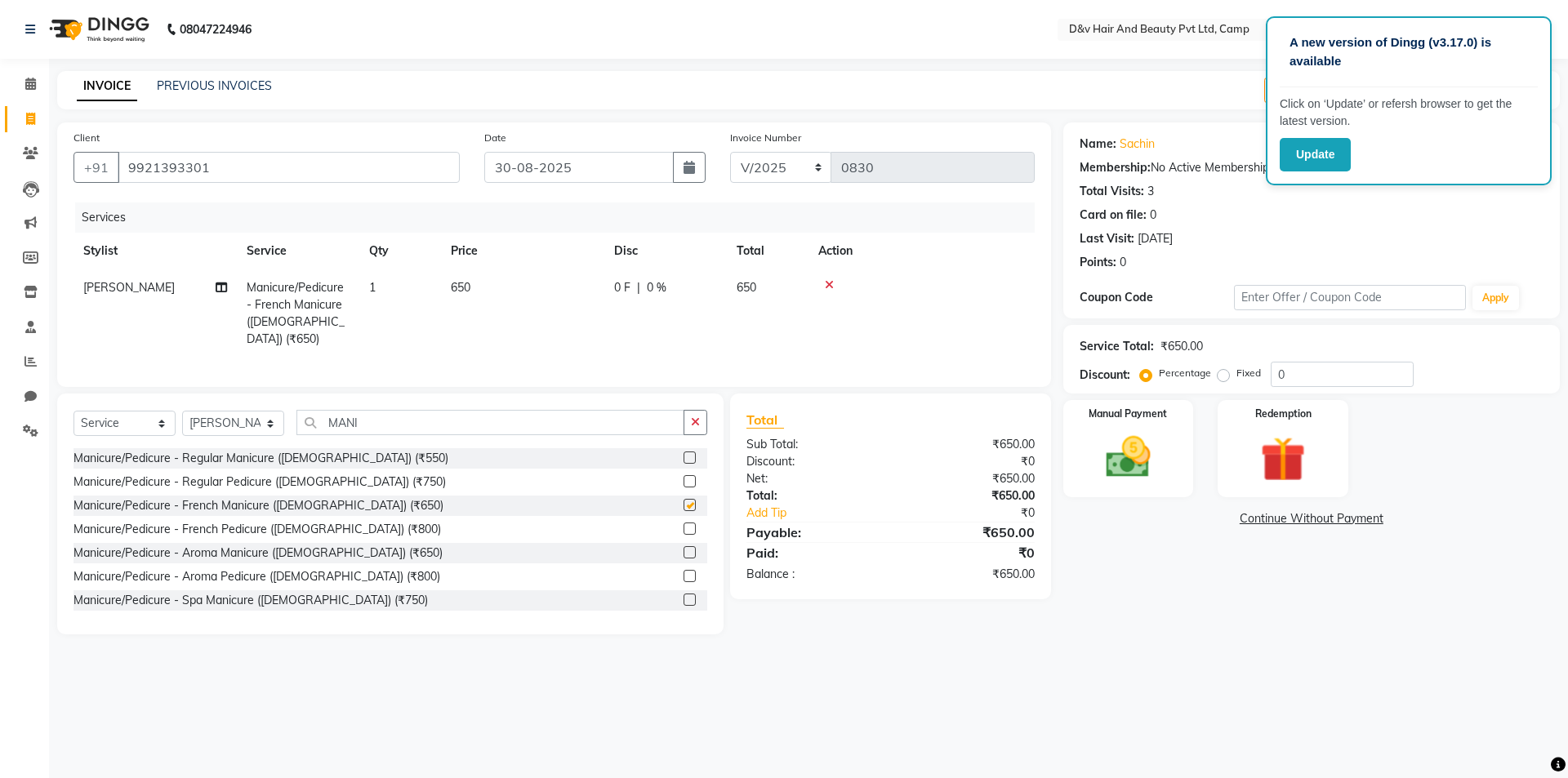
checkbox input "false"
click at [703, 413] on button "button" at bounding box center [695, 423] width 23 height 25
click at [240, 415] on select "Select Stylist [PERSON_NAME] Ganesh [PERSON_NAME] [PERSON_NAME] [PERSON_NAME] P…" at bounding box center [233, 424] width 102 height 25
click at [182, 411] on select "Select Stylist [PERSON_NAME] Ganesh [PERSON_NAME] [PERSON_NAME] [PERSON_NAME] P…" at bounding box center [233, 424] width 102 height 25
click at [257, 420] on select "Select Stylist [PERSON_NAME] Ganesh [PERSON_NAME] [PERSON_NAME] [PERSON_NAME] P…" at bounding box center [233, 424] width 102 height 25
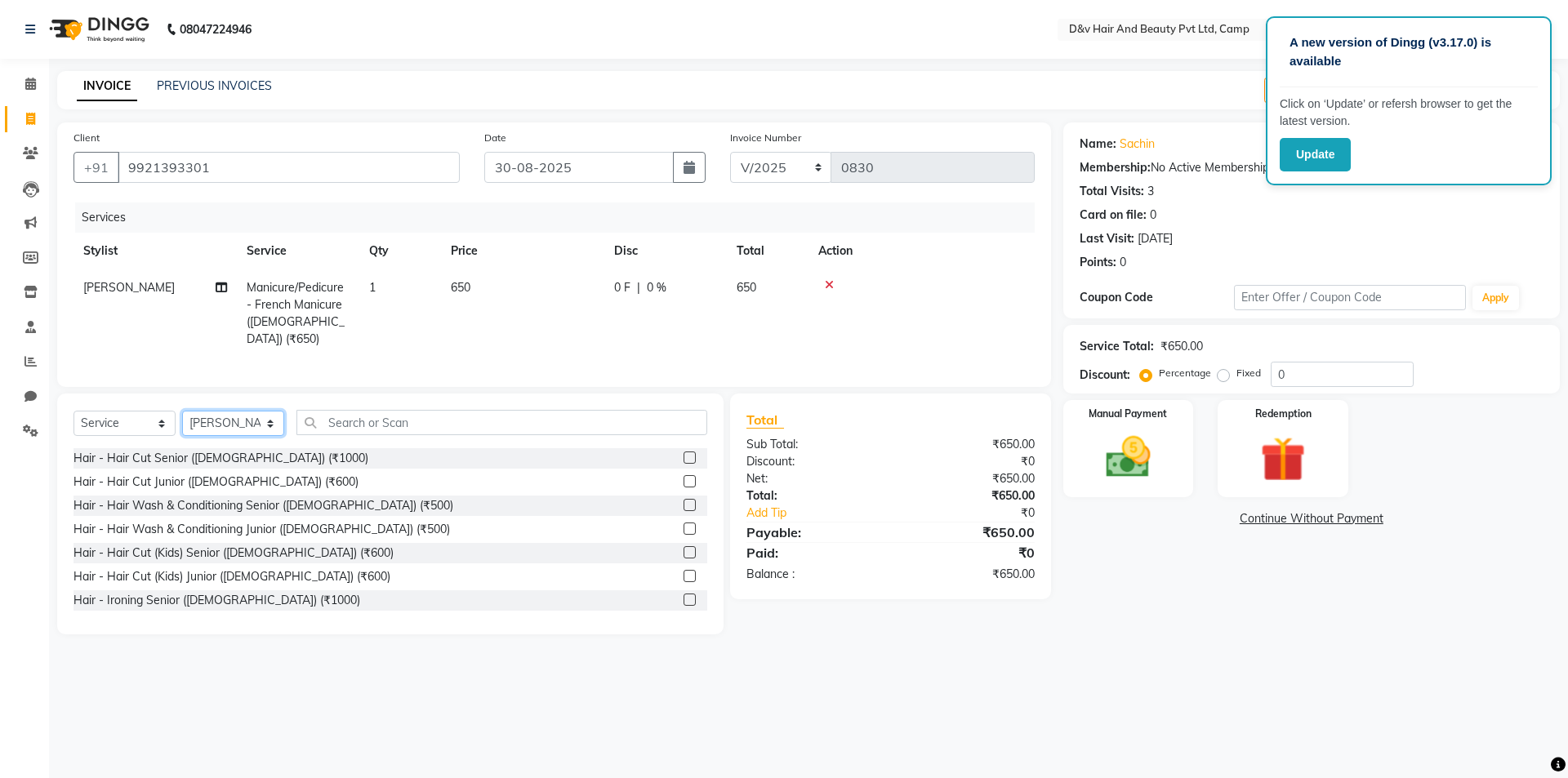
select select "75785"
click at [182, 411] on select "Select Stylist [PERSON_NAME] Ganesh [PERSON_NAME] [PERSON_NAME] [PERSON_NAME] P…" at bounding box center [233, 424] width 102 height 25
click at [452, 420] on input "text" at bounding box center [502, 423] width 411 height 25
type input "CUT"
click at [684, 548] on label at bounding box center [690, 552] width 13 height 13
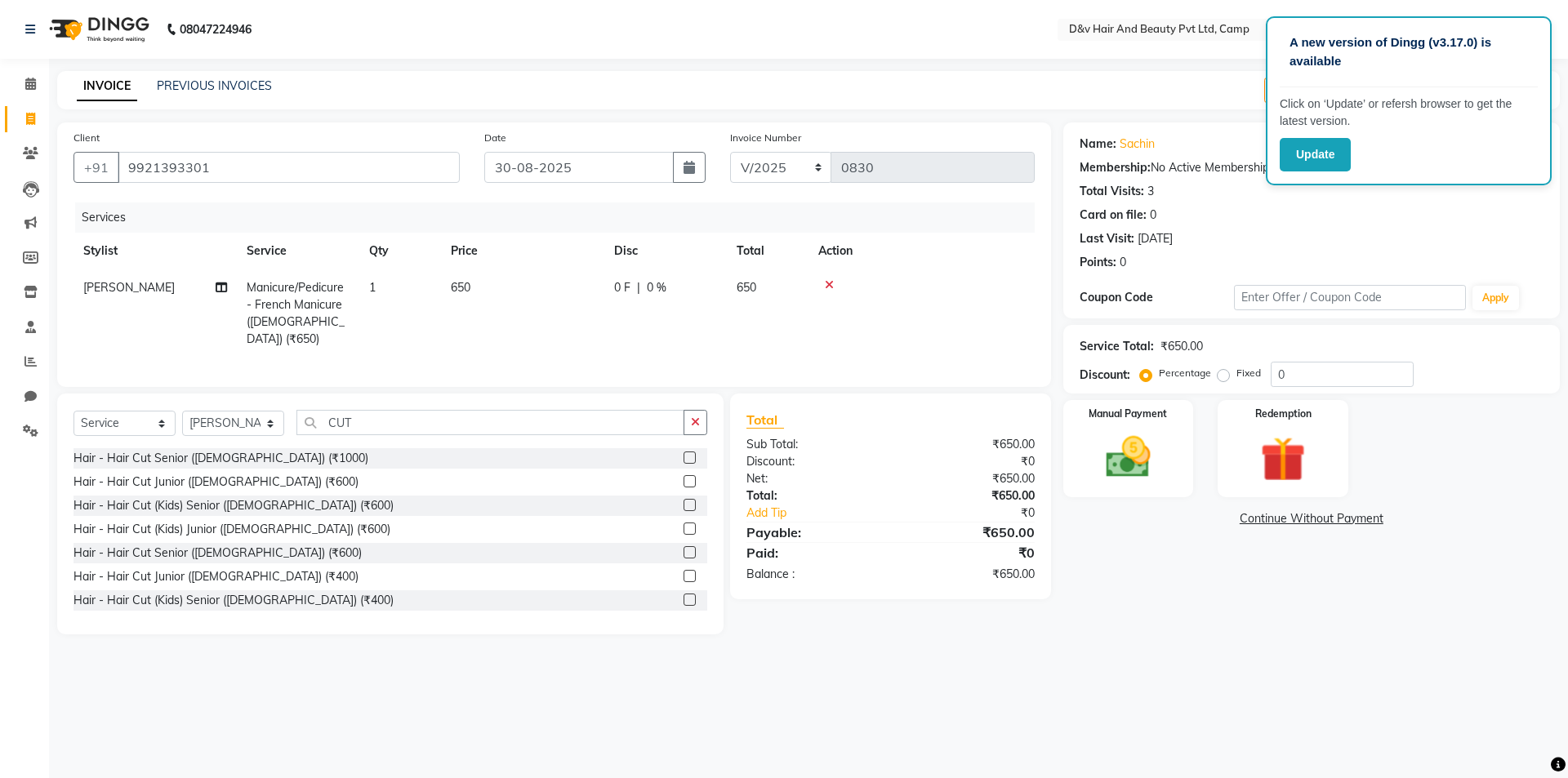
click at [684, 548] on input "checkbox" at bounding box center [689, 553] width 11 height 11
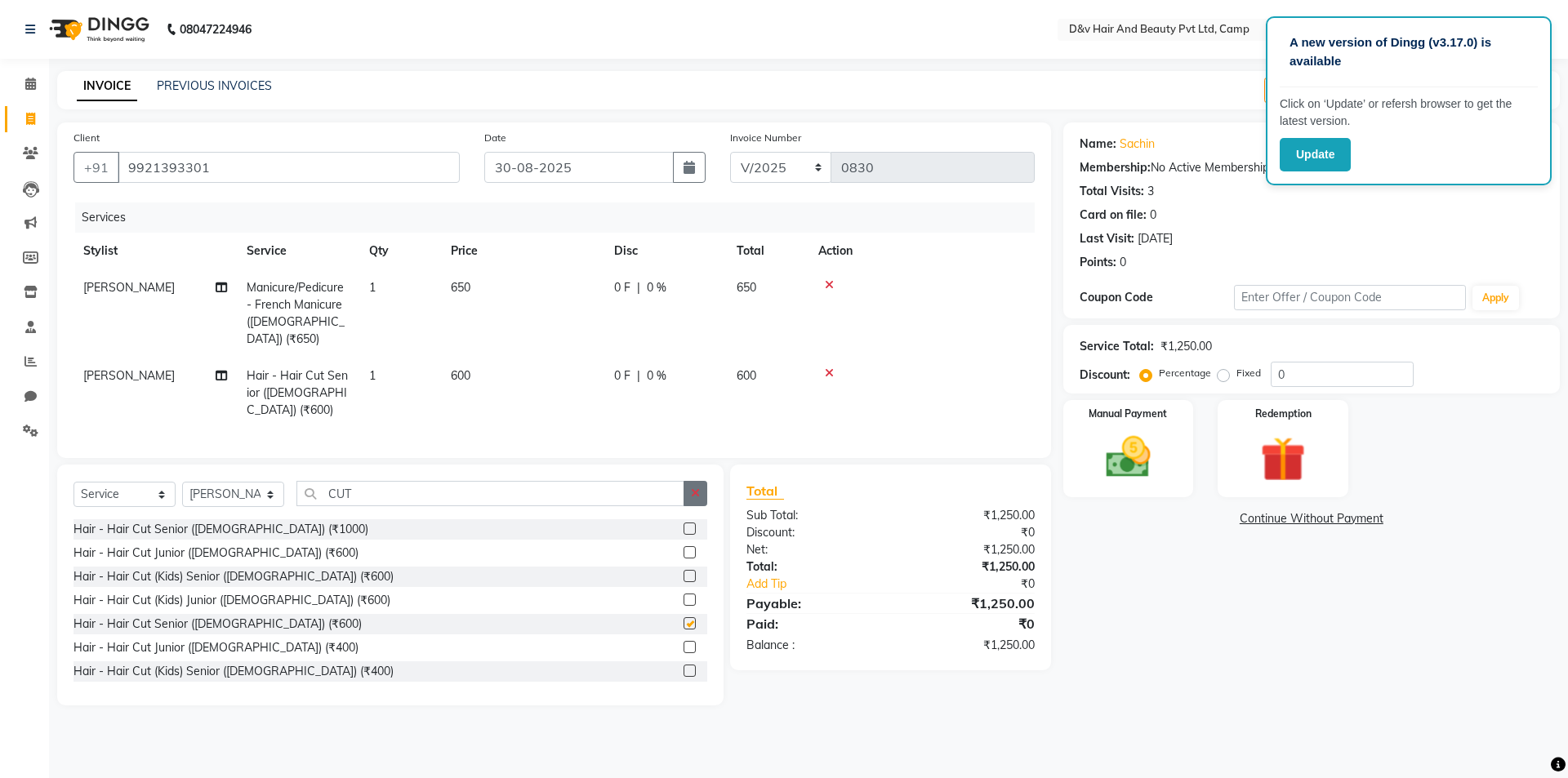
checkbox input "false"
click at [700, 487] on icon "button" at bounding box center [695, 493] width 9 height 12
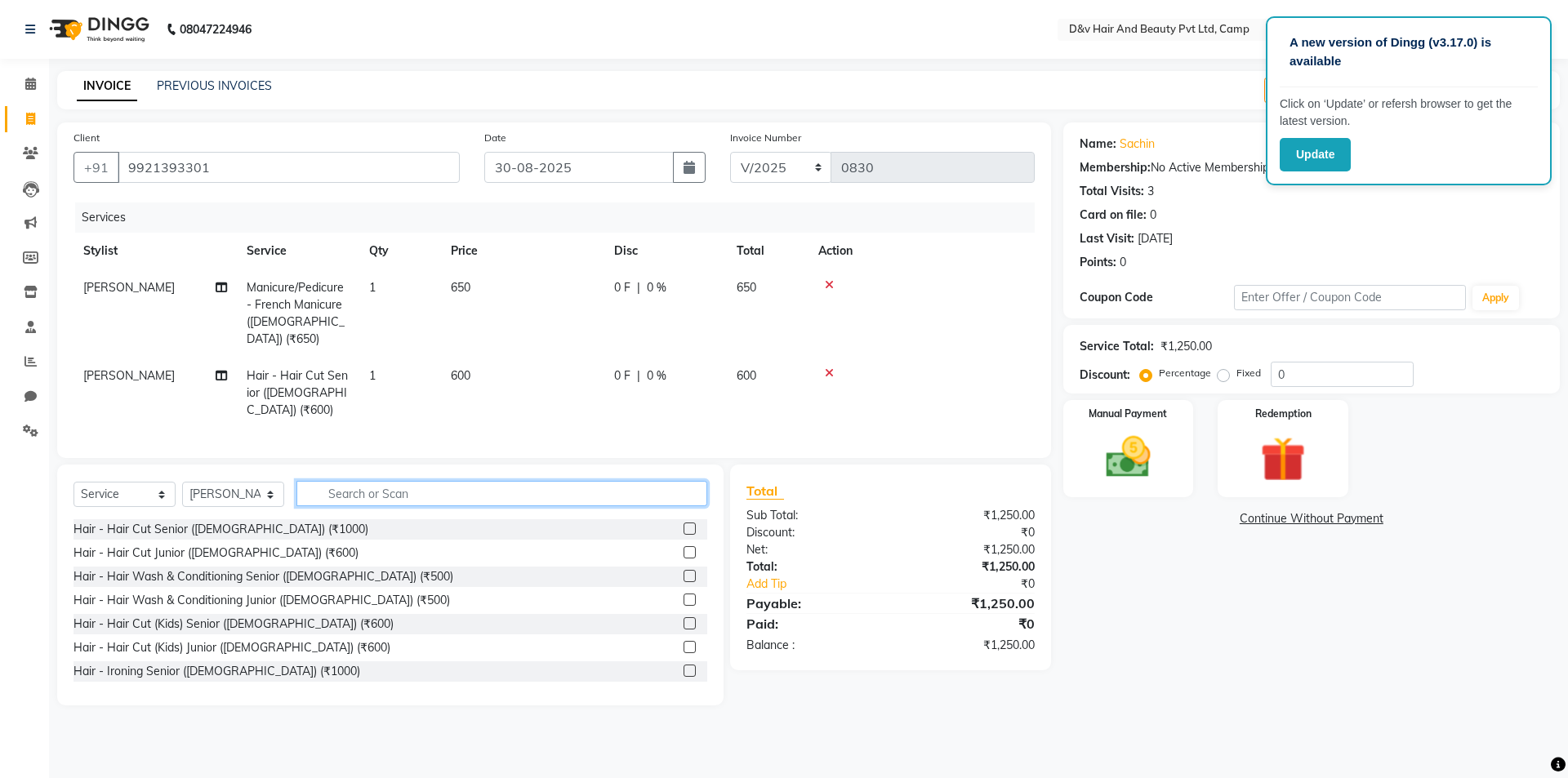
type input "H"
type input "CUT"
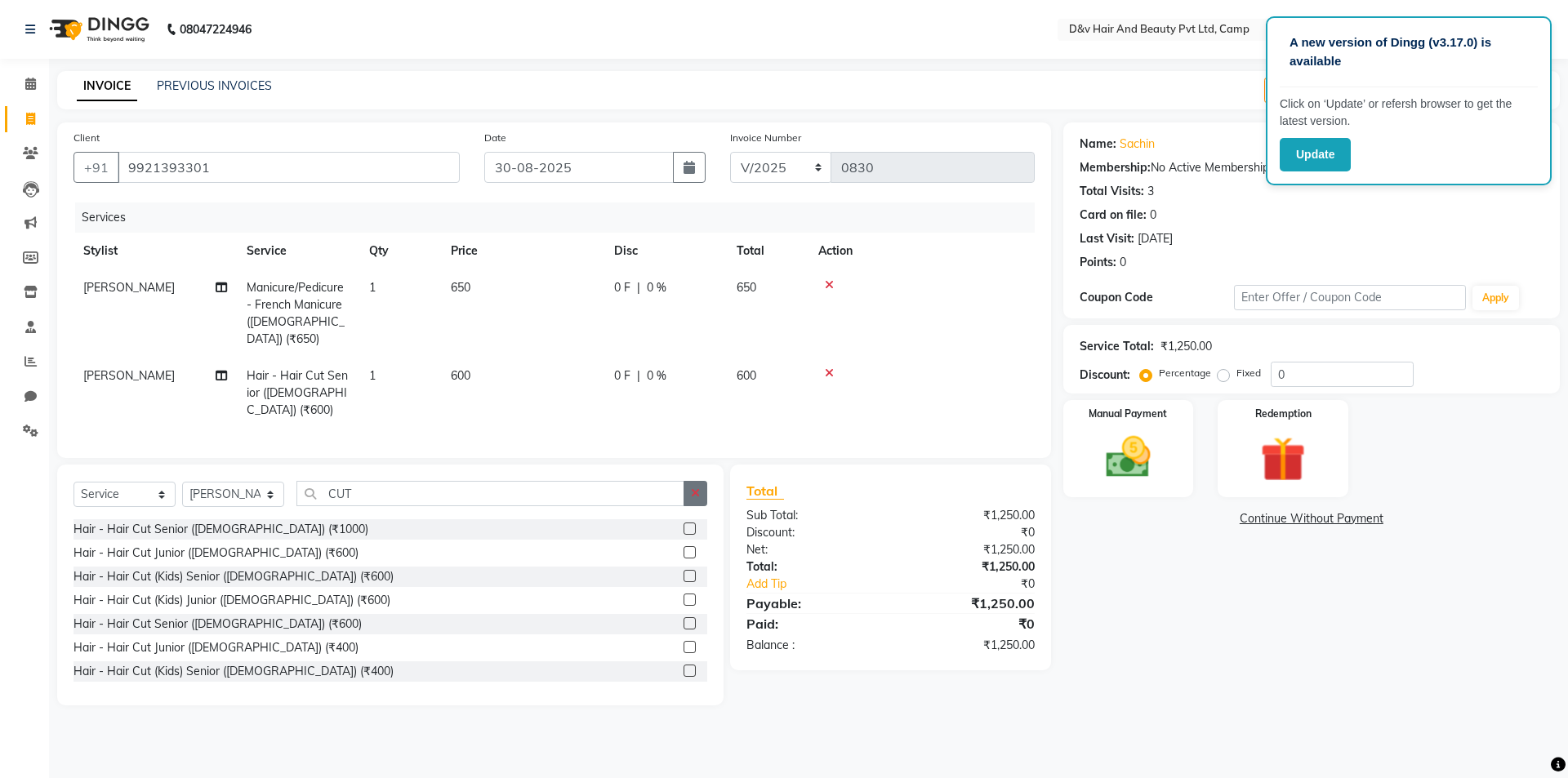
click at [690, 481] on button "button" at bounding box center [695, 494] width 23 height 25
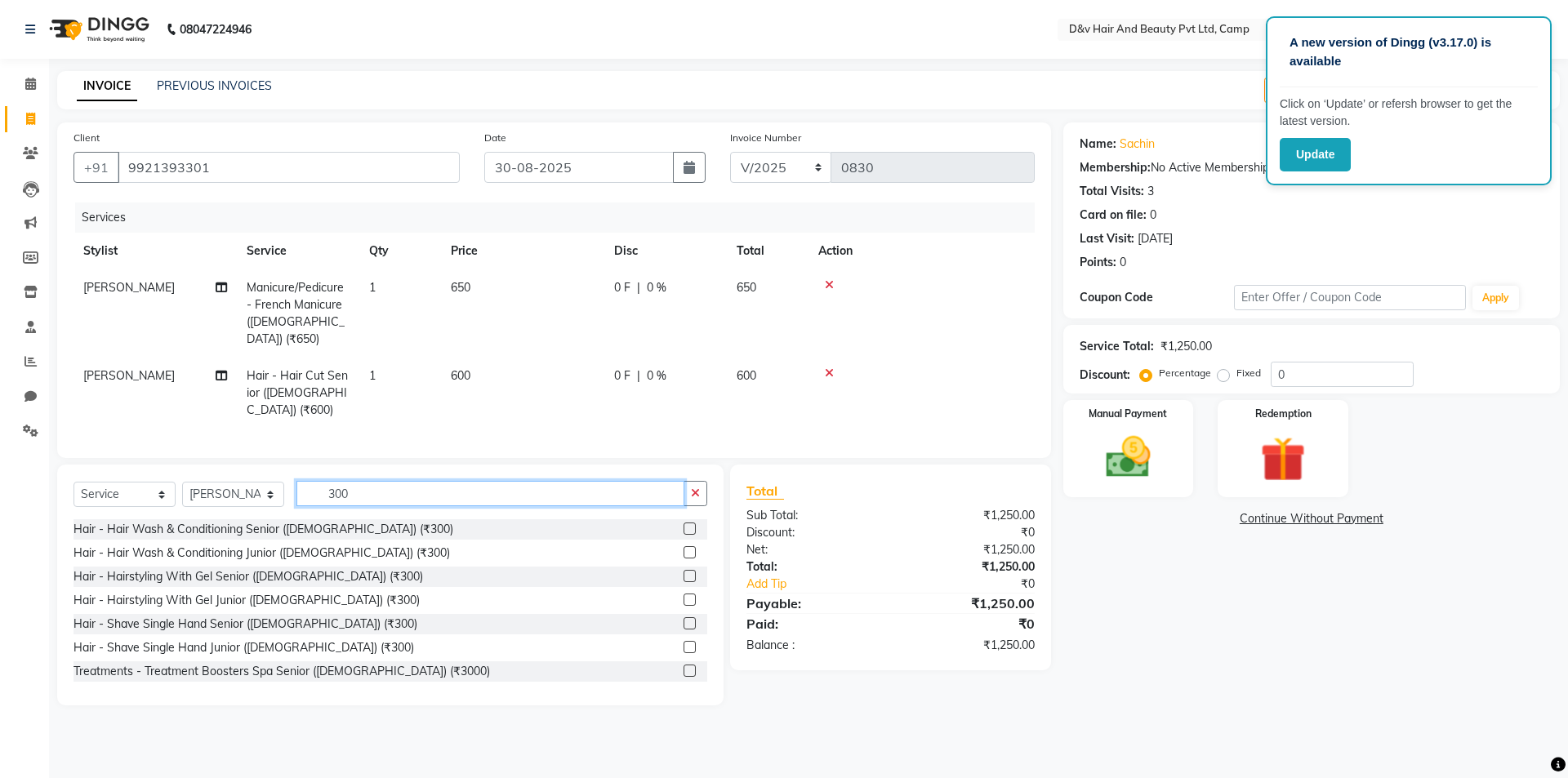
type input "300"
click at [670, 614] on div "Hair - Shave Single Hand Senior ([DEMOGRAPHIC_DATA]) (₹300)" at bounding box center [390, 624] width 634 height 20
click at [684, 618] on label at bounding box center [690, 623] width 13 height 13
click at [684, 619] on input "checkbox" at bounding box center [689, 624] width 11 height 11
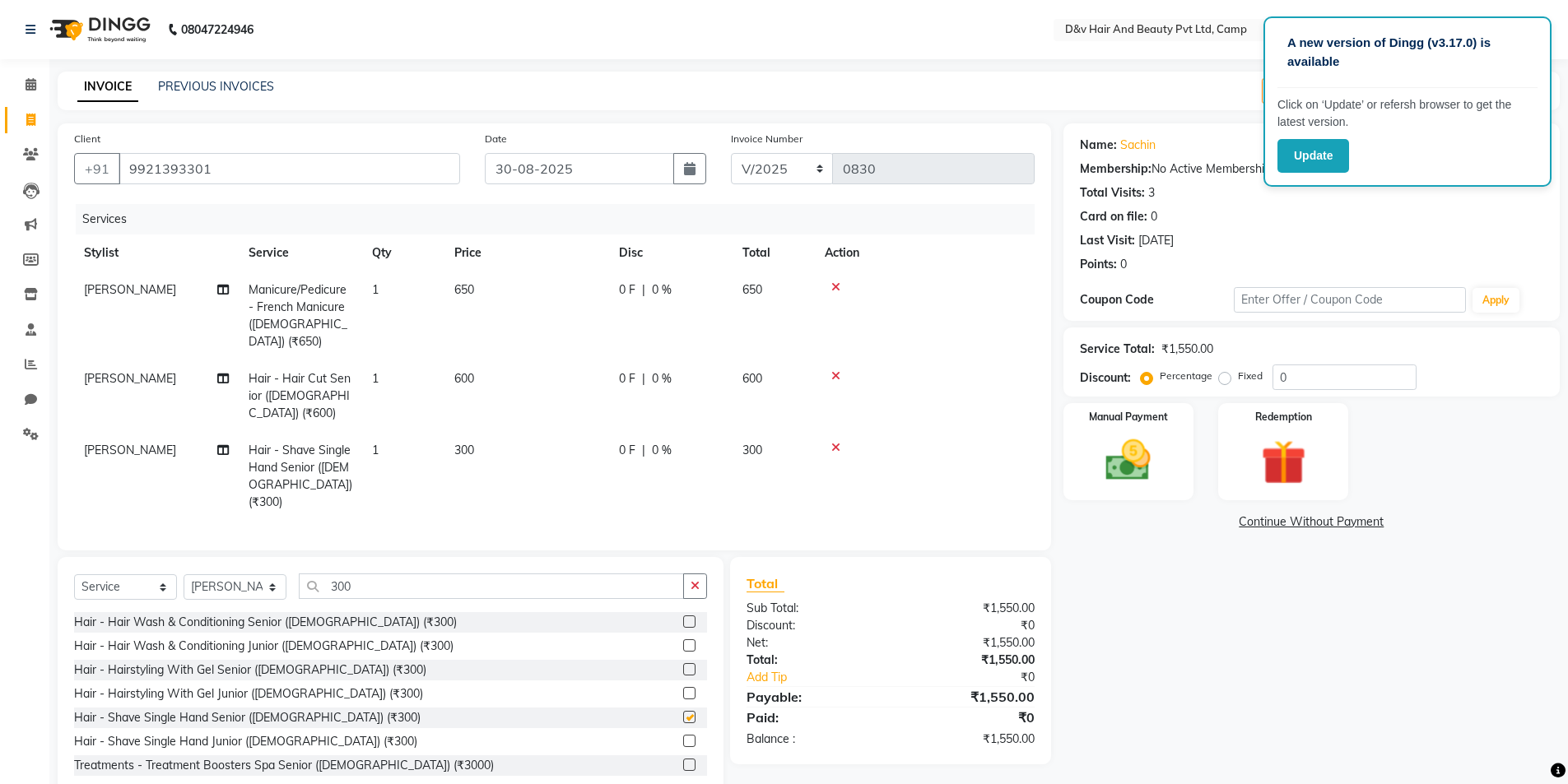
checkbox input "false"
click at [694, 580] on icon "button" at bounding box center [695, 586] width 9 height 12
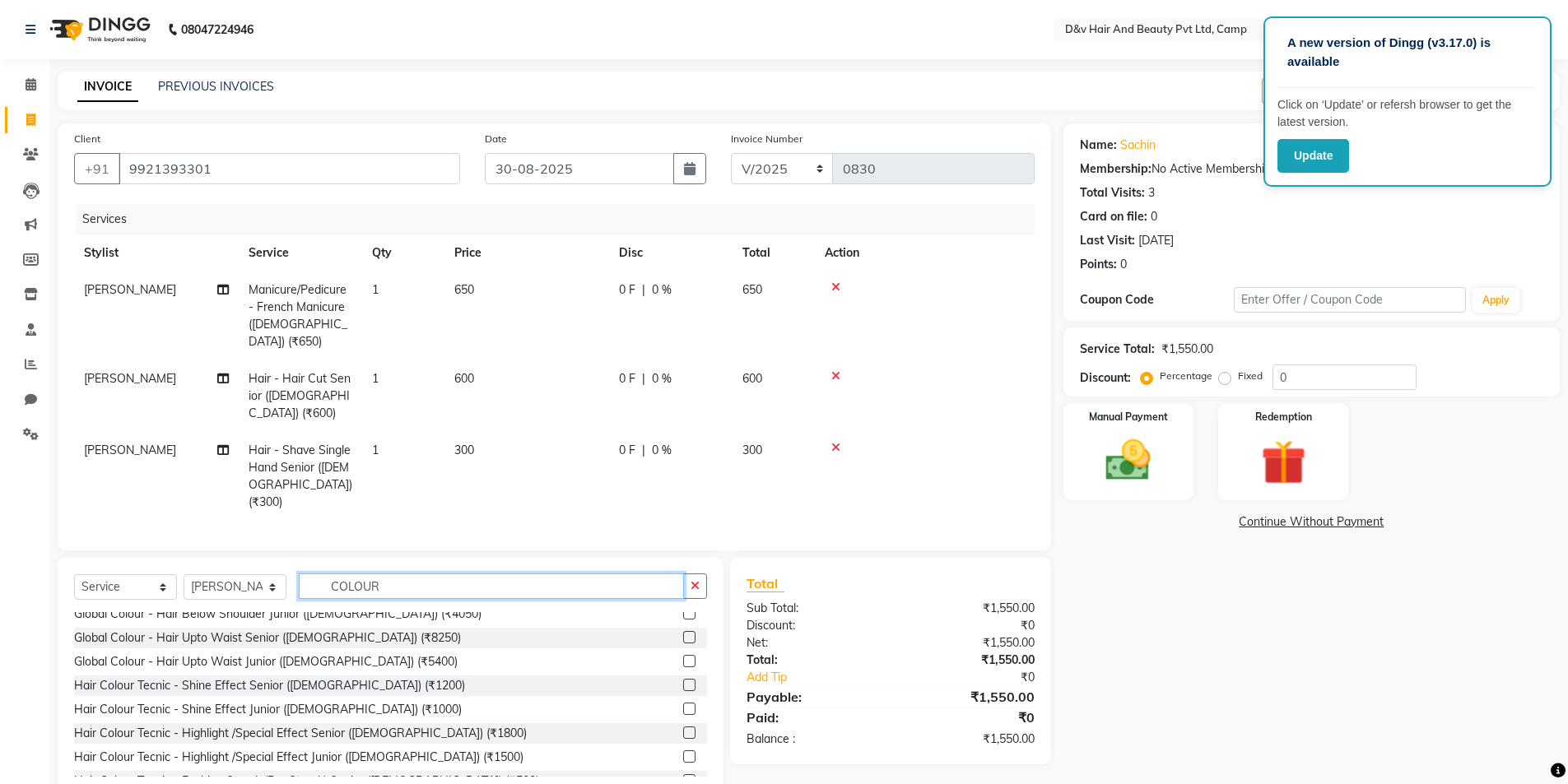
scroll to position [164, 0]
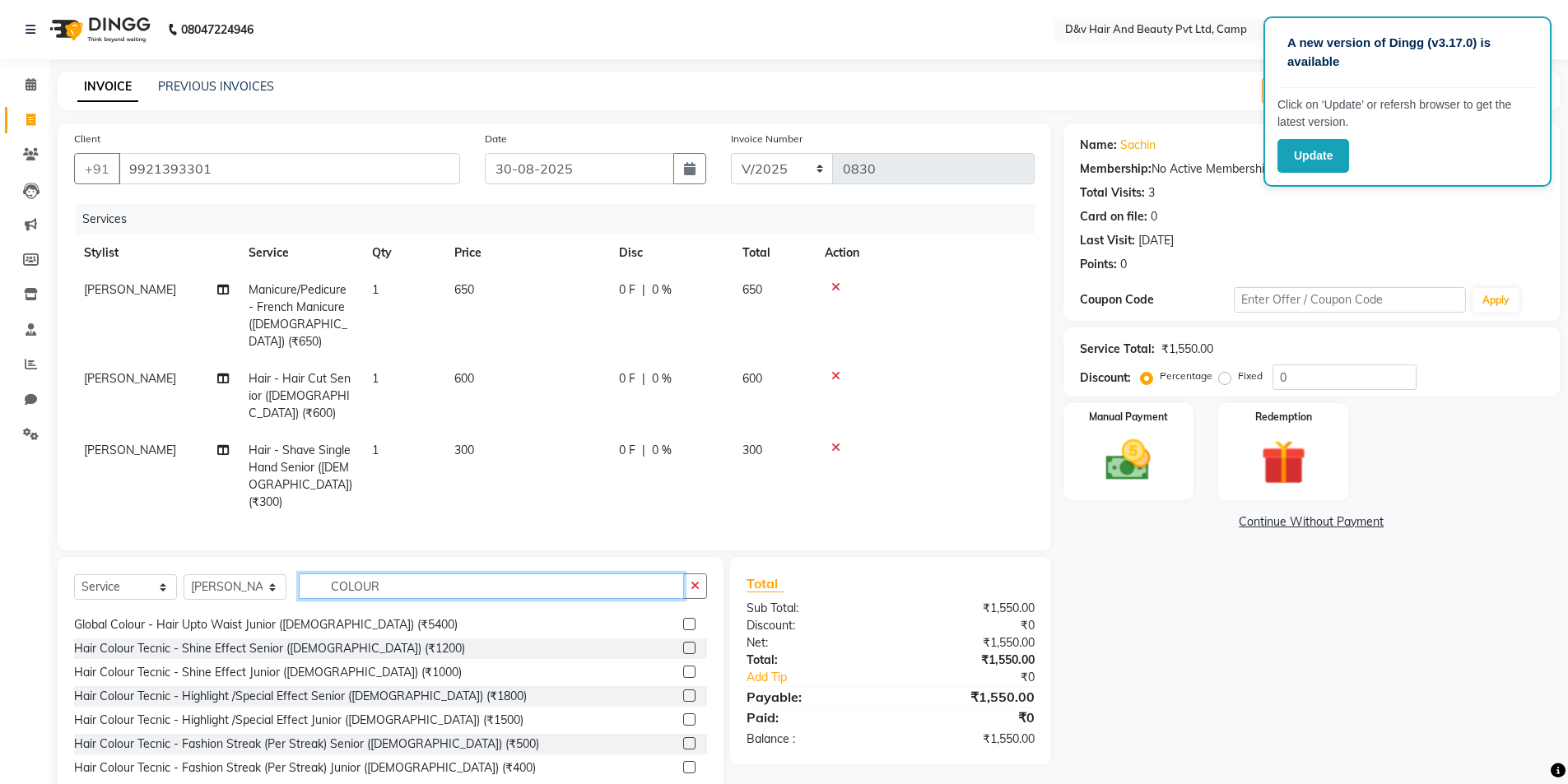
type input "COLOUR"
click at [683, 642] on label at bounding box center [689, 648] width 13 height 13
click at [683, 643] on input "checkbox" at bounding box center [688, 648] width 11 height 11
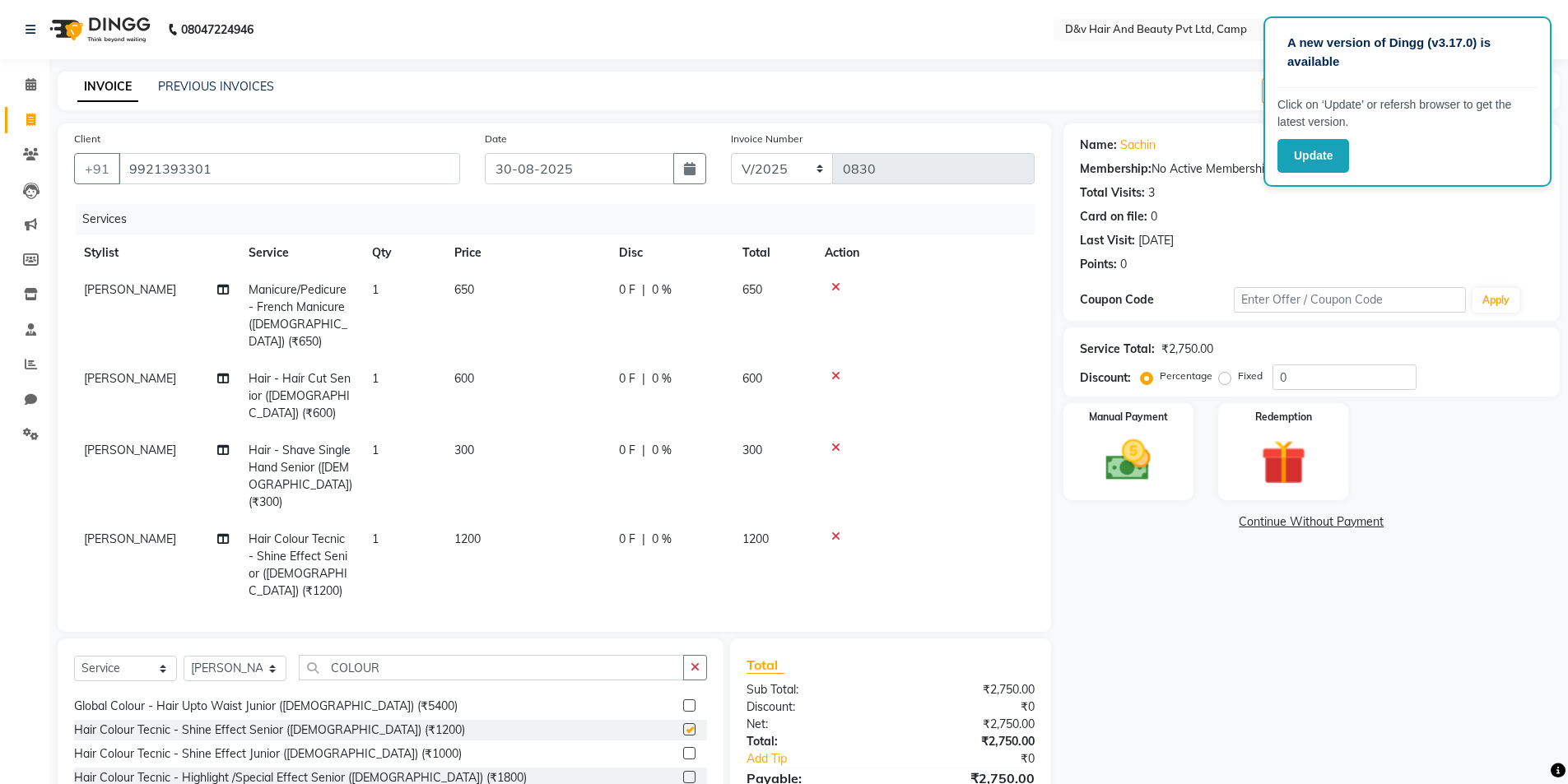
checkbox input "false"
click at [619, 531] on span "0 F" at bounding box center [627, 539] width 17 height 18
select select "75785"
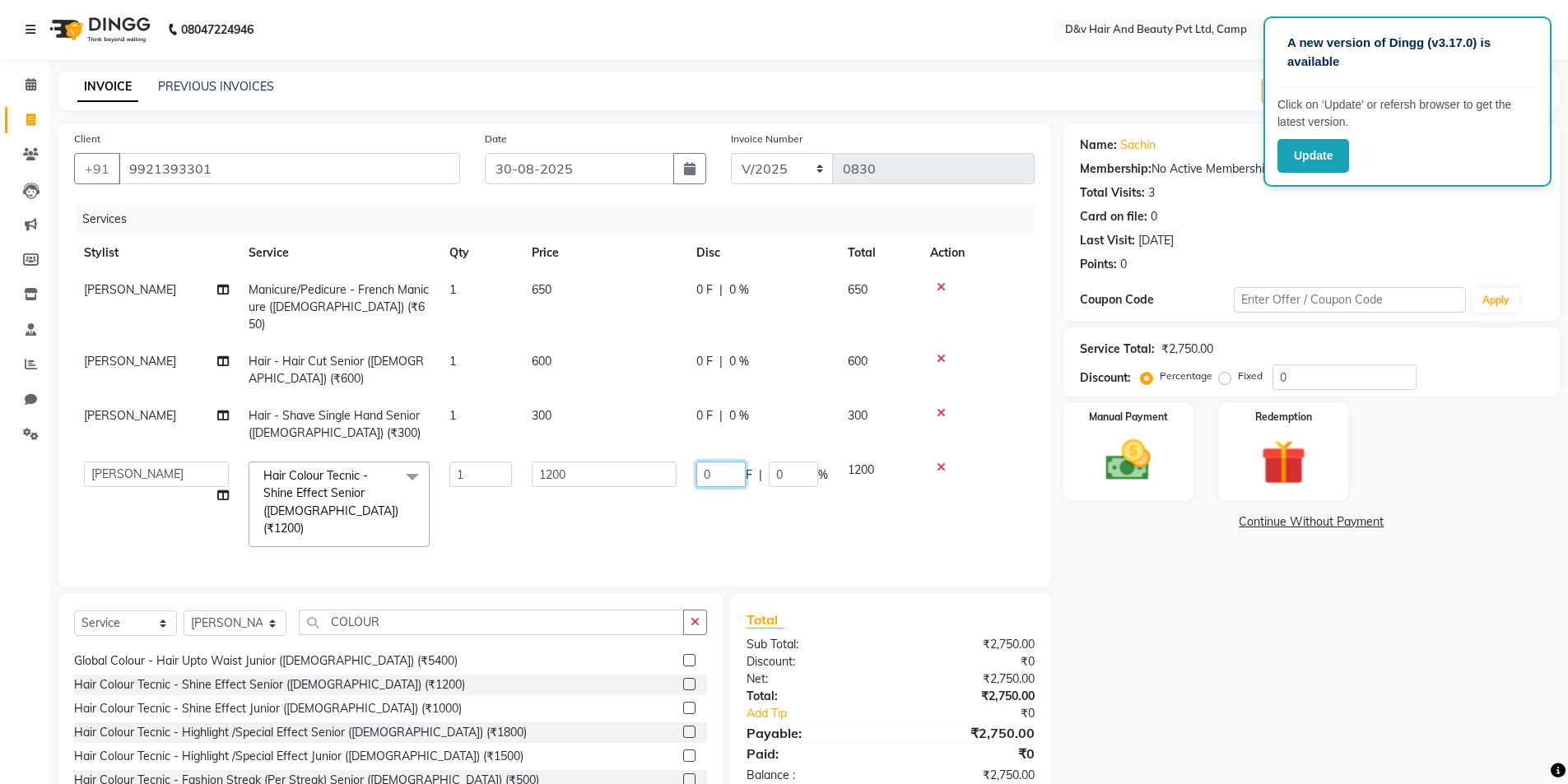
click at [712, 463] on input "0" at bounding box center [721, 474] width 50 height 25
type input "50"
click at [712, 404] on td "0 F | 0 %" at bounding box center [762, 424] width 152 height 54
select select "75785"
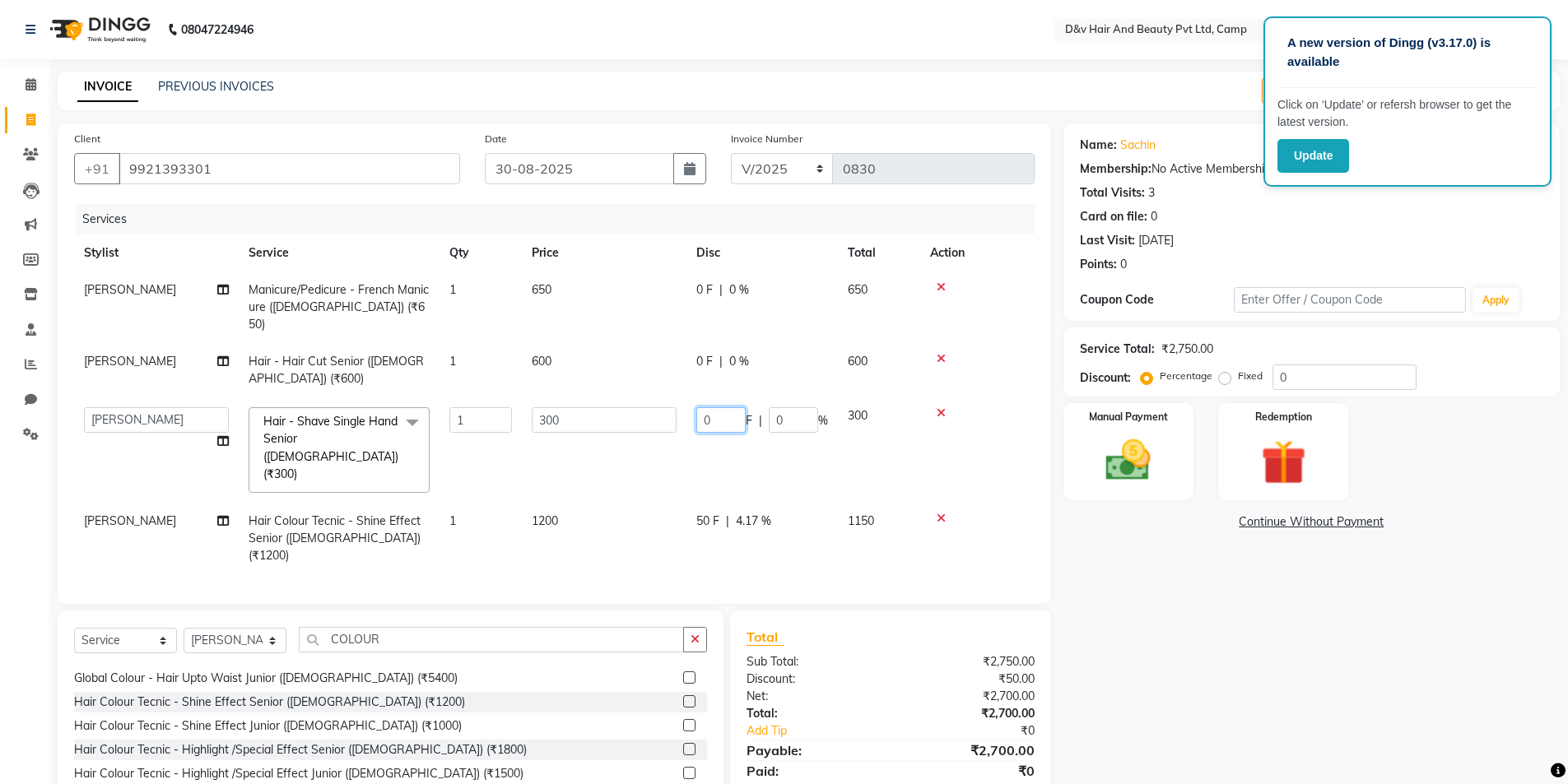
click at [726, 408] on input "0" at bounding box center [721, 420] width 50 height 25
type input "100"
click at [711, 341] on tbody "[PERSON_NAME] Manicure/Pedicure - French Manicure ([DEMOGRAPHIC_DATA]) (₹650) 1…" at bounding box center [554, 423] width 960 height 303
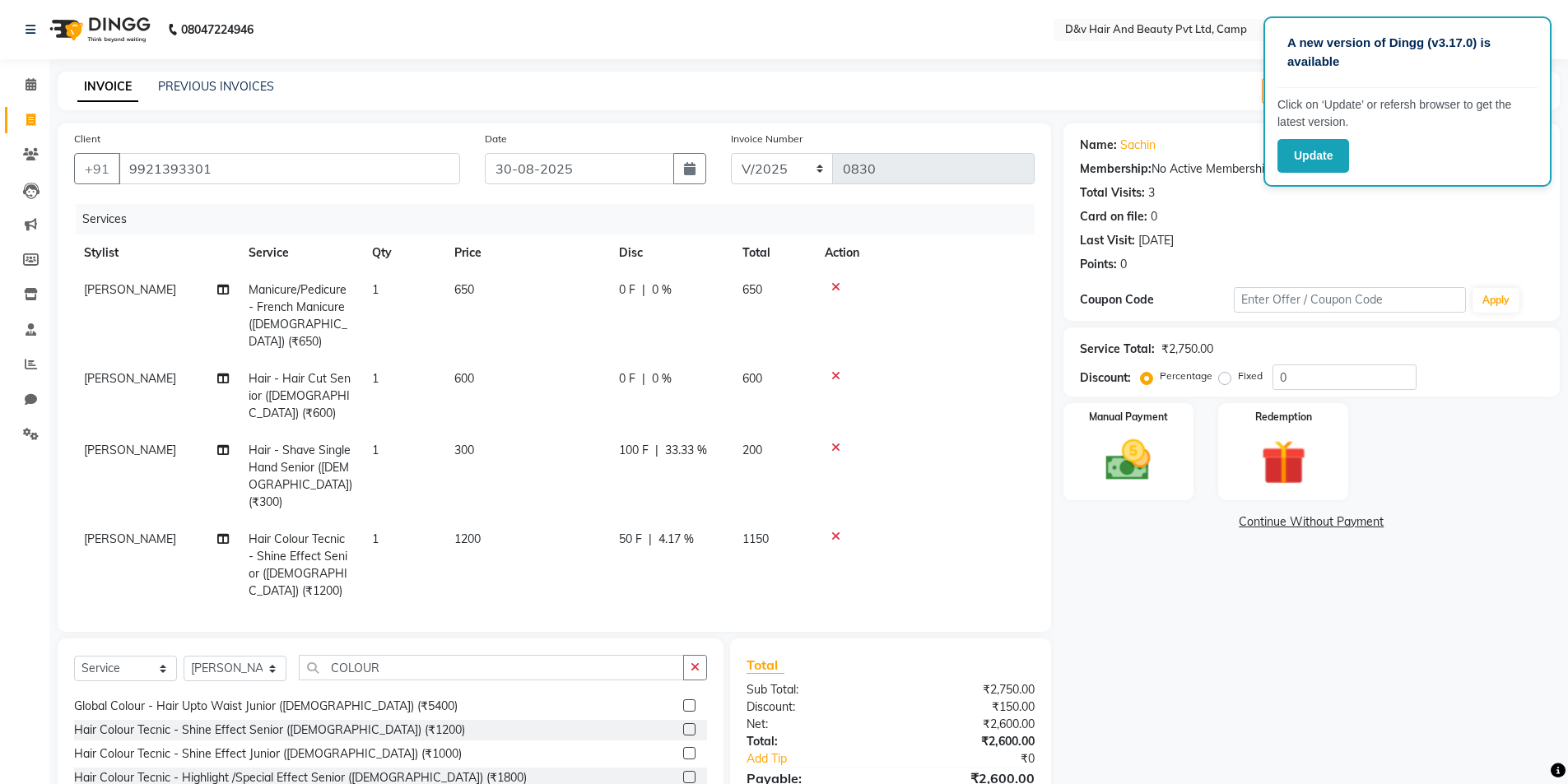
drag, startPoint x: 629, startPoint y: 360, endPoint x: 649, endPoint y: 370, distance: 22.4
click at [630, 371] on span "0 F" at bounding box center [627, 379] width 17 height 18
select select "75785"
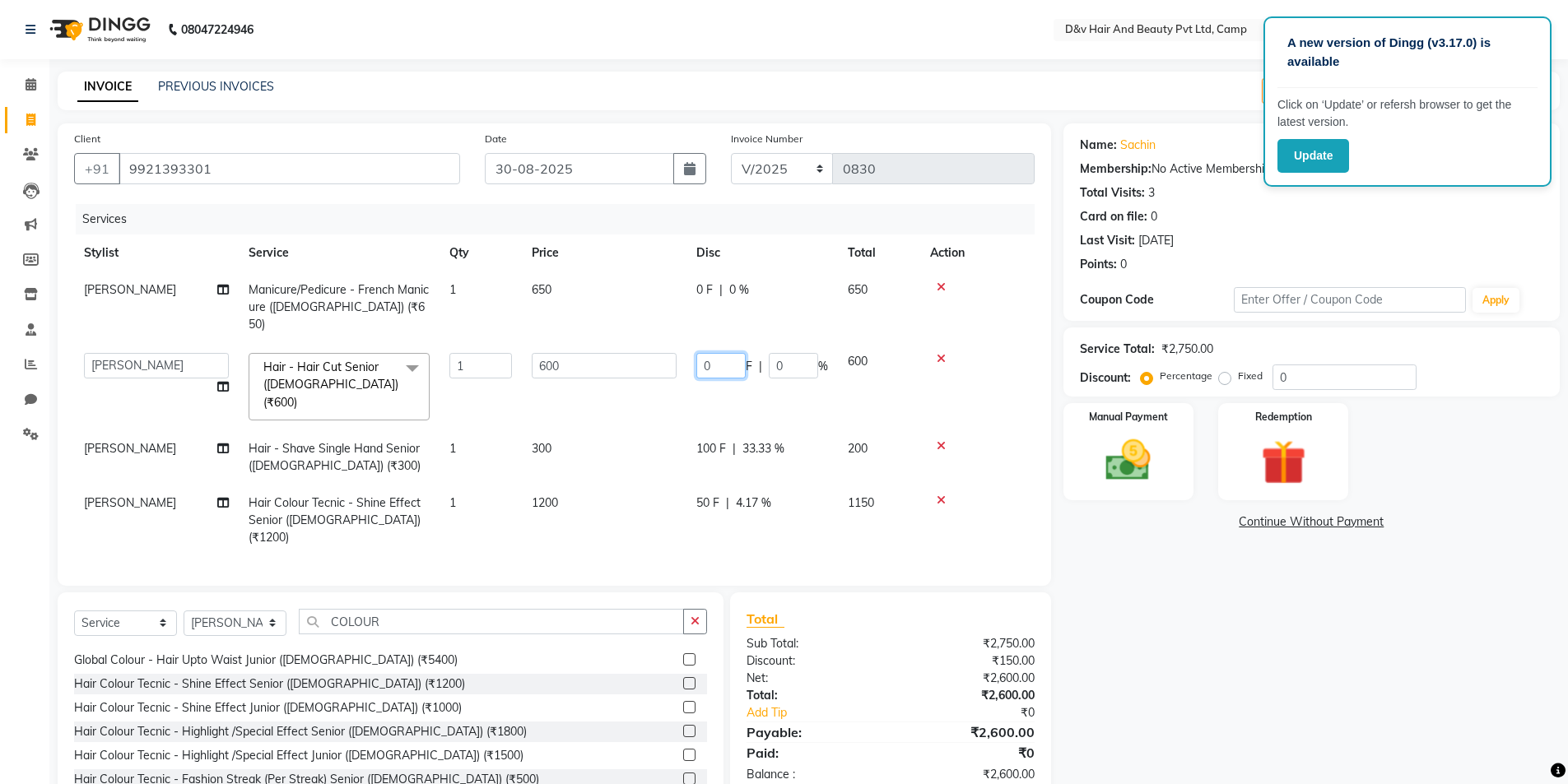
click at [707, 353] on input "0" at bounding box center [721, 365] width 50 height 25
type input "200"
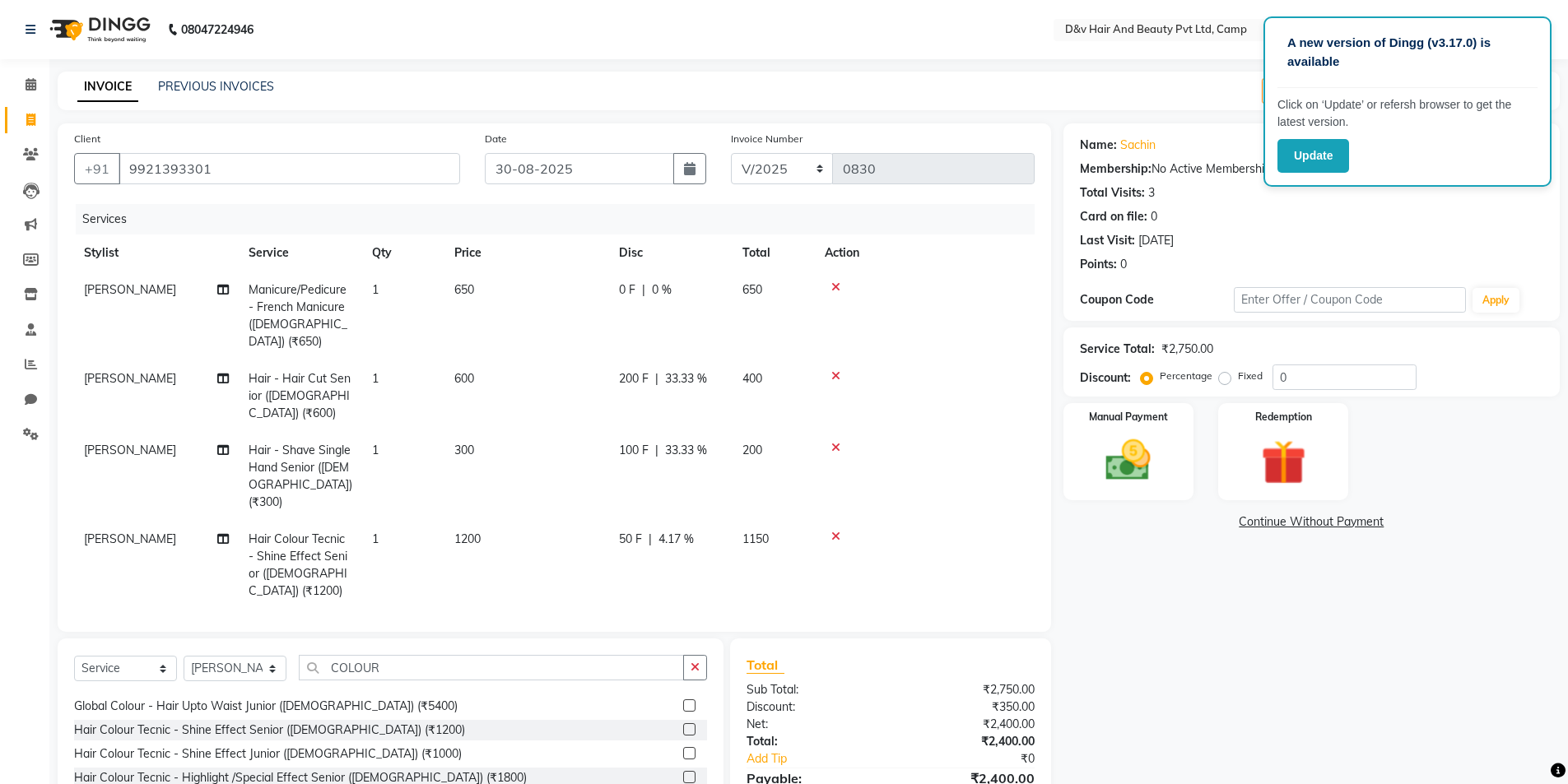
click at [1114, 590] on div "Name: Sachin Membership: No Active Membership Total Visits: 3 Card on file: 0 L…" at bounding box center [1318, 503] width 509 height 758
click at [260, 656] on select "Select Stylist [PERSON_NAME] Ganesh [PERSON_NAME] [PERSON_NAME] [PERSON_NAME] P…" at bounding box center [235, 669] width 103 height 25
select select "88247"
click at [184, 656] on select "Select Stylist [PERSON_NAME] Ganesh [PERSON_NAME] [PERSON_NAME] [PERSON_NAME] P…" at bounding box center [235, 669] width 103 height 25
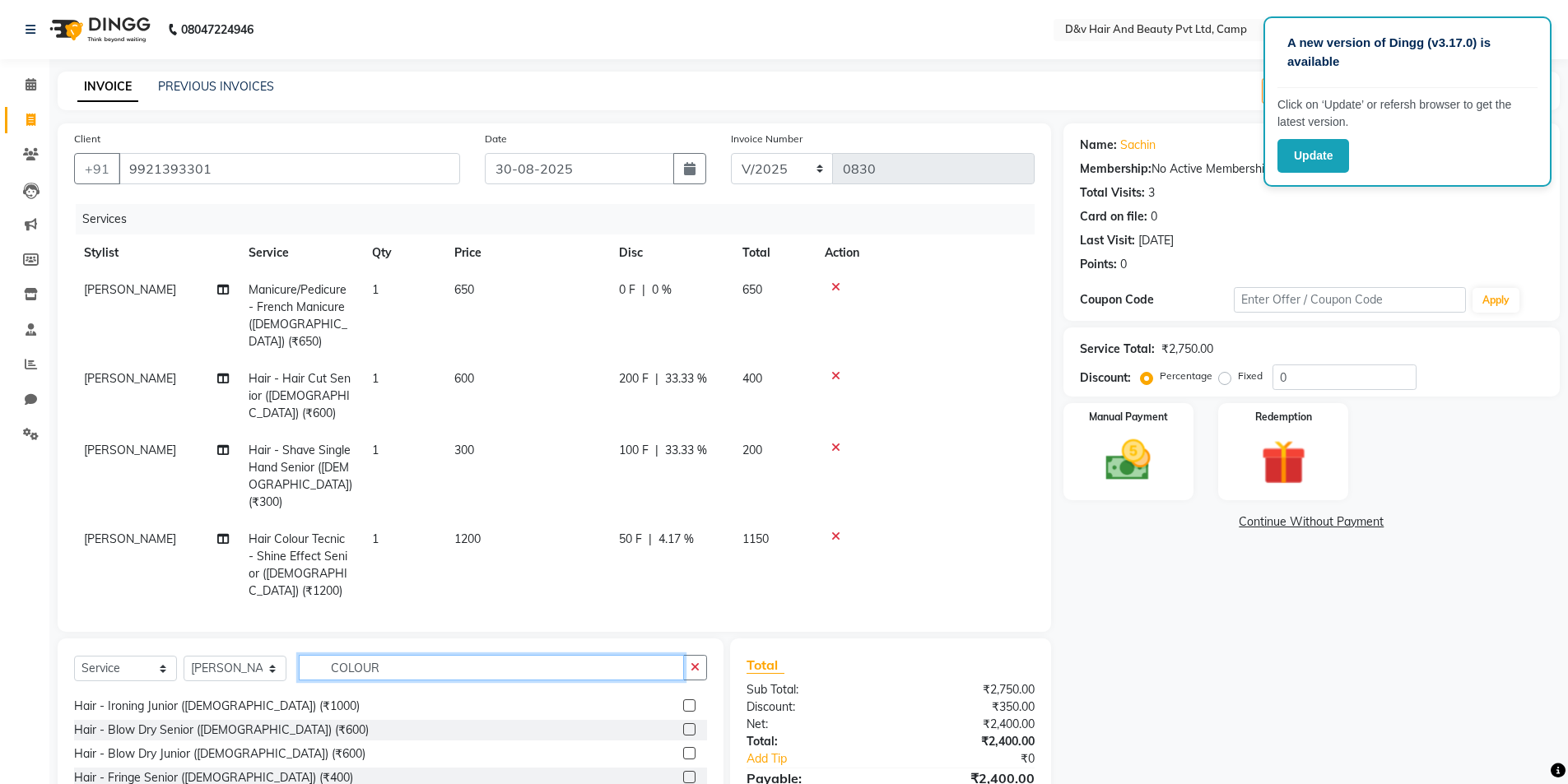
click at [438, 655] on input "COLOUR" at bounding box center [491, 668] width 385 height 25
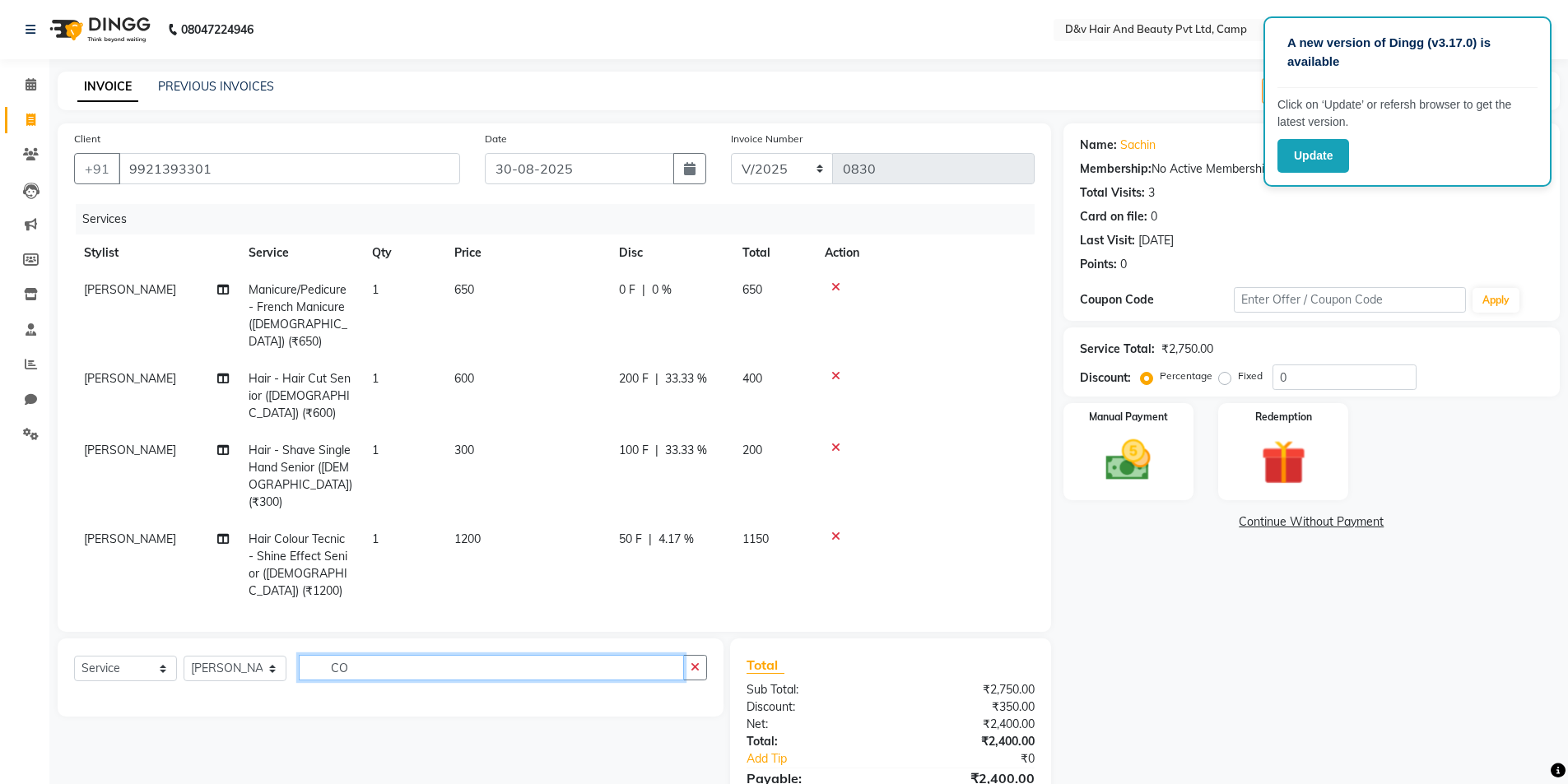
type input "C"
type input "H"
type input "h"
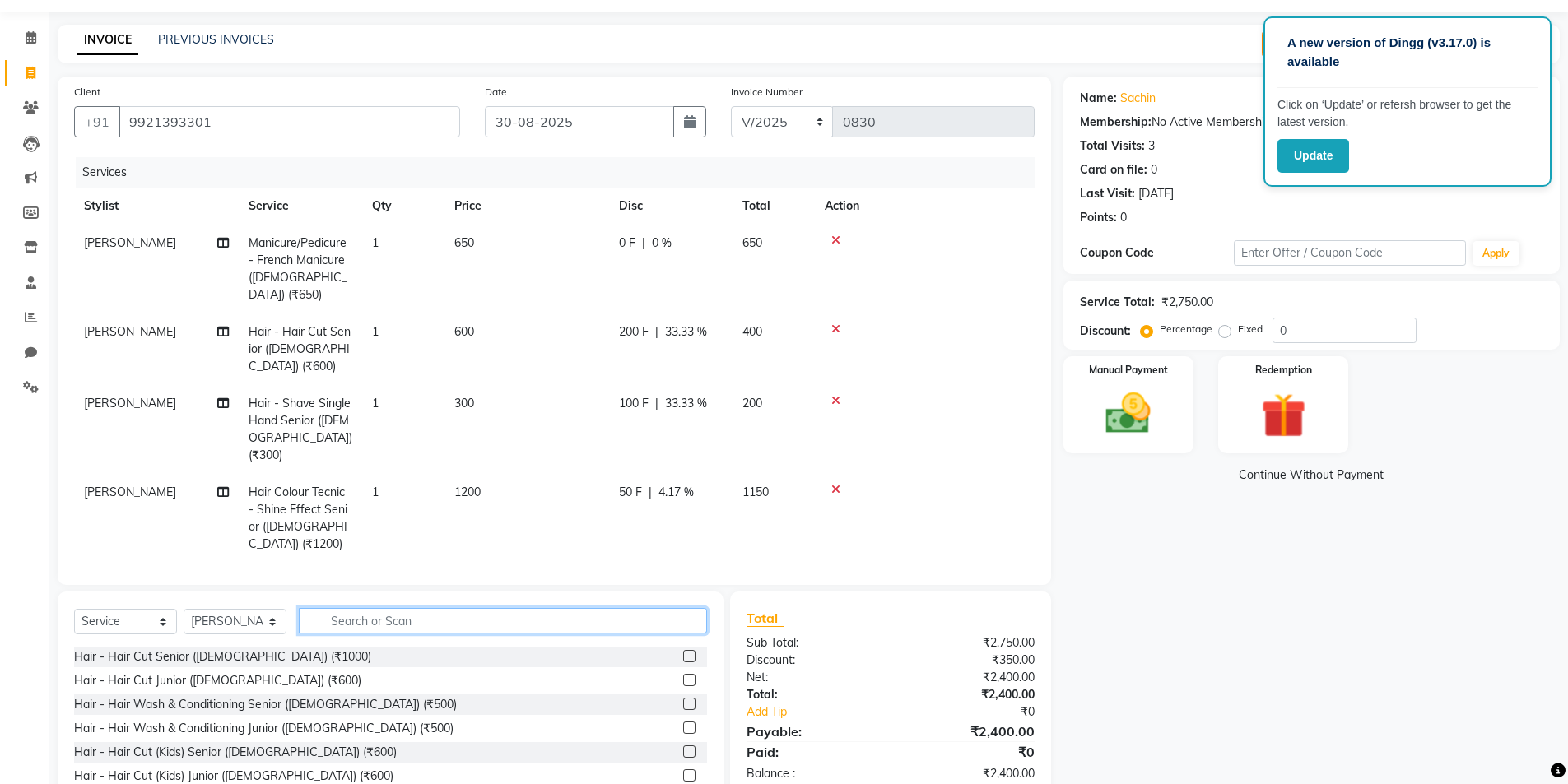
scroll to position [72, 0]
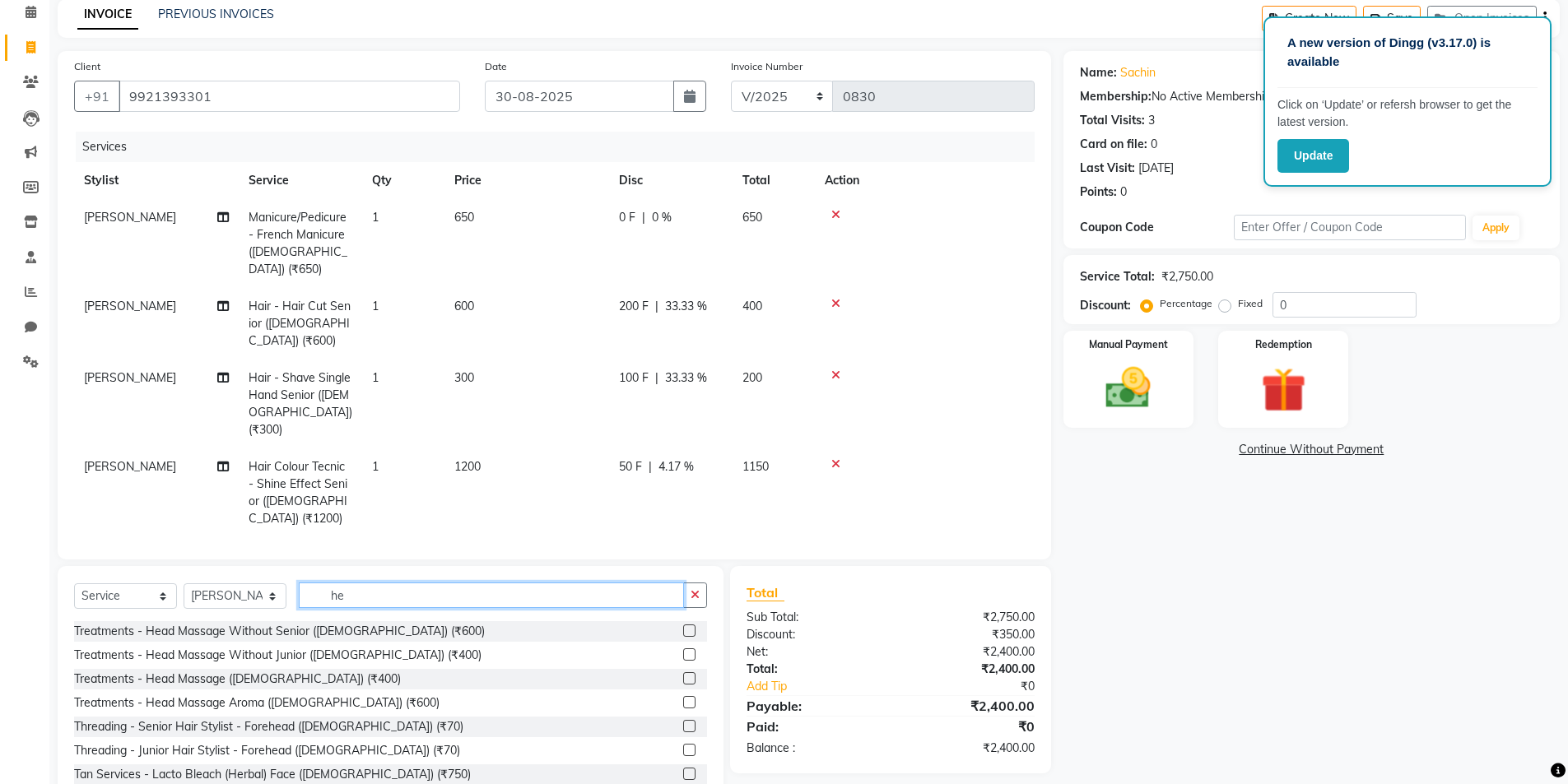
type input "h"
type input "HEAD"
click at [683, 648] on label at bounding box center [689, 654] width 13 height 13
click at [683, 650] on input "checkbox" at bounding box center [688, 655] width 11 height 11
checkbox input "false"
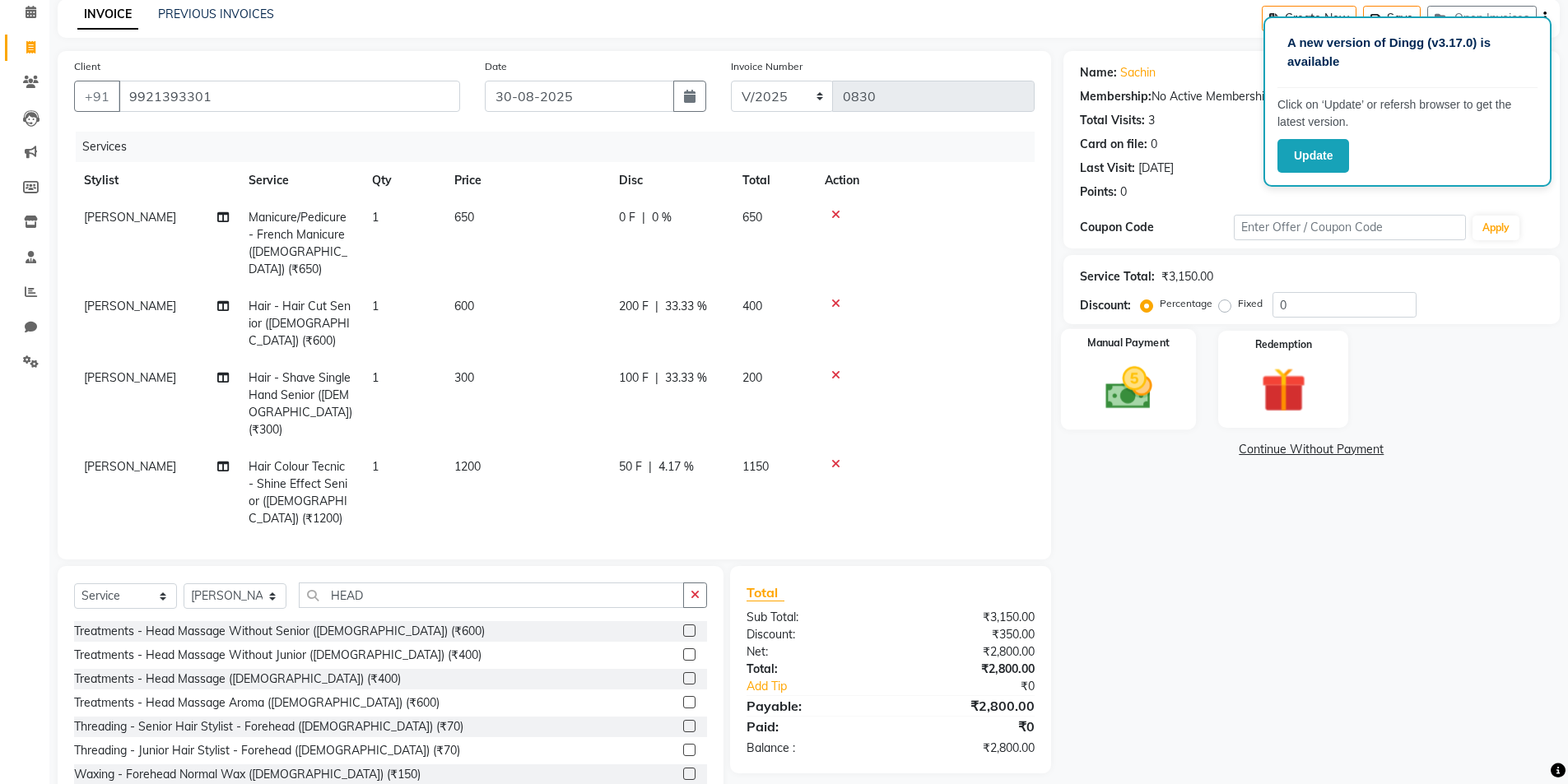
click at [1128, 397] on img at bounding box center [1128, 388] width 76 height 54
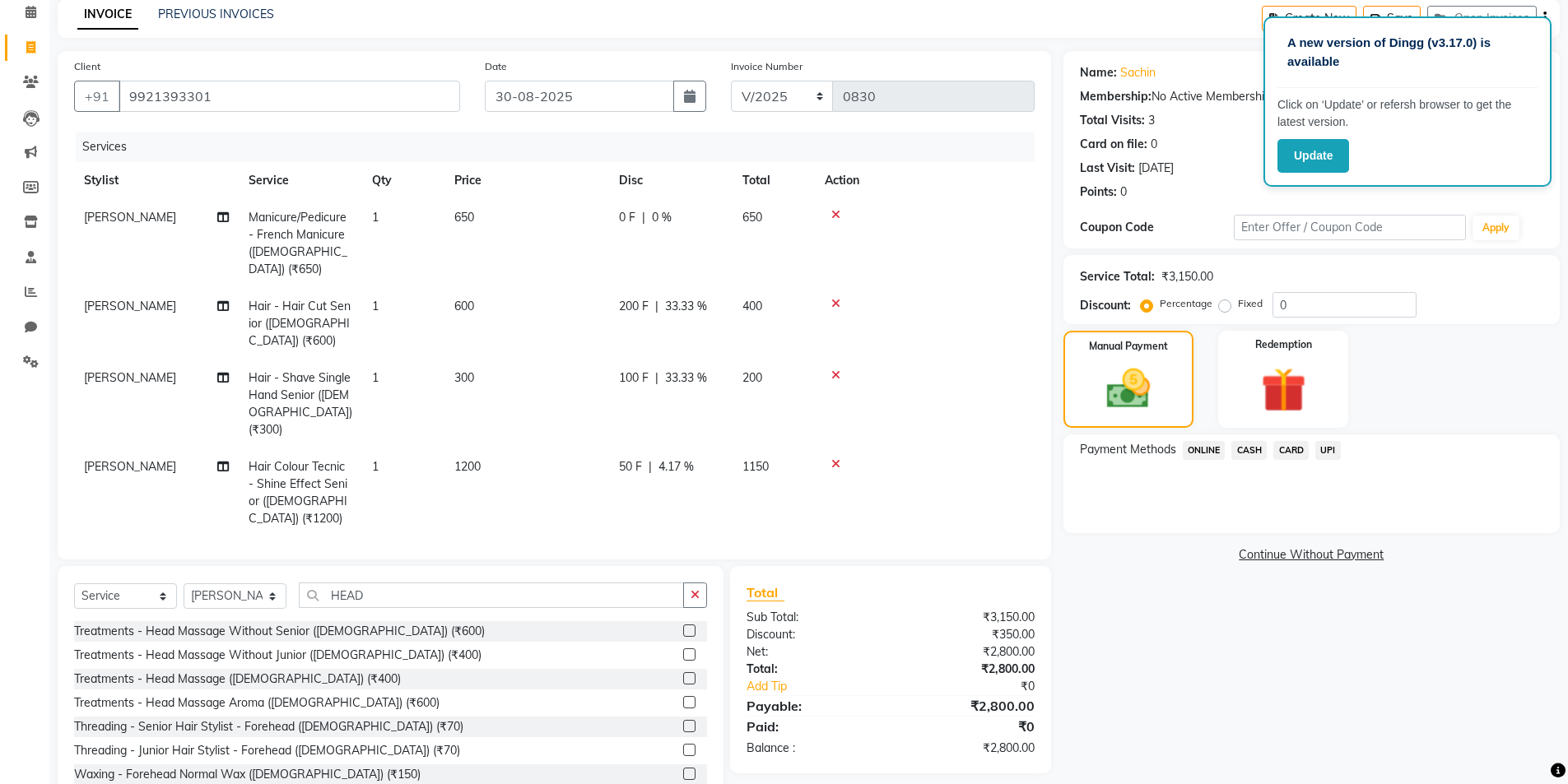
click at [1197, 445] on span "ONLINE" at bounding box center [1203, 451] width 43 height 19
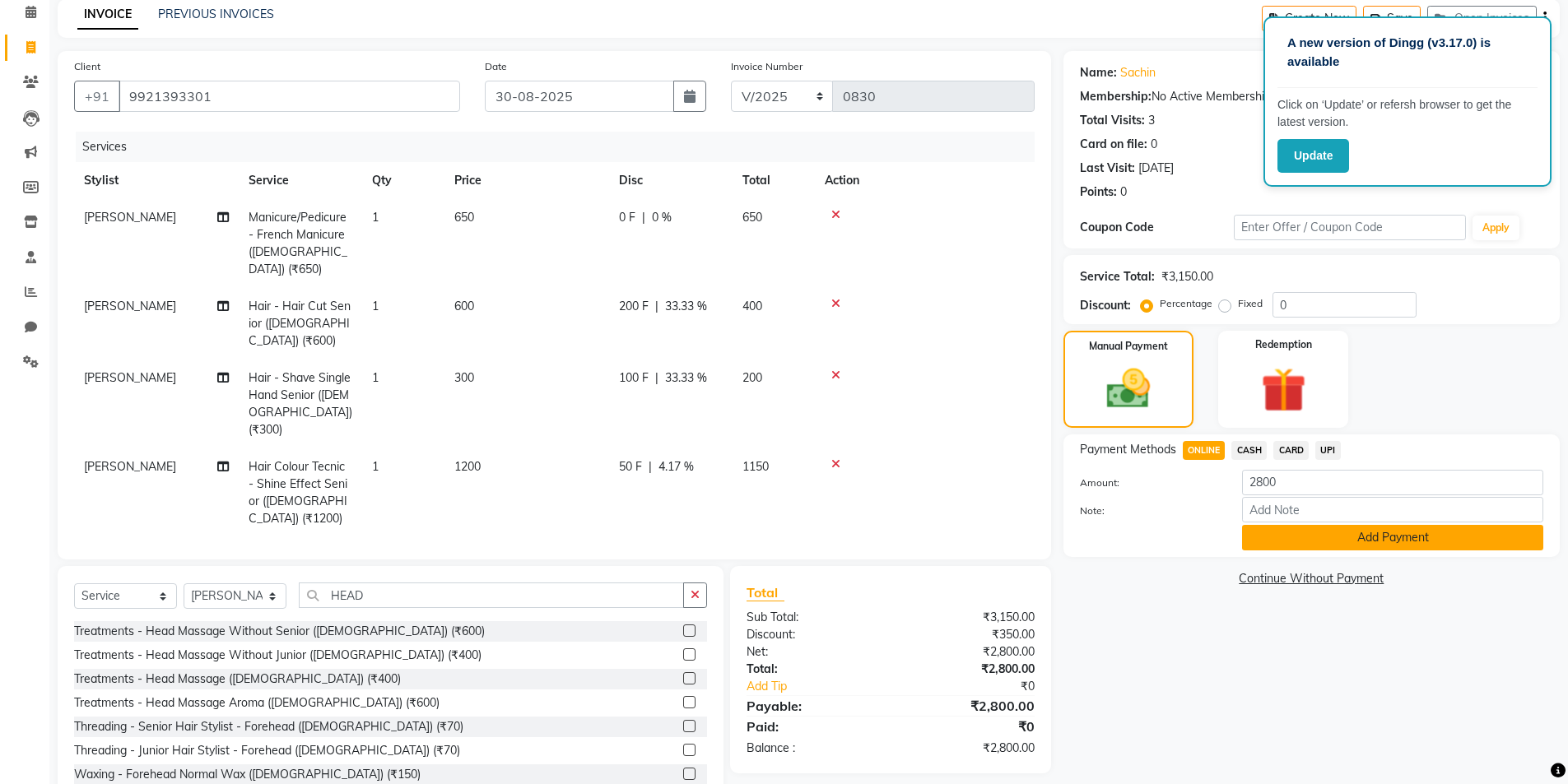
click at [1274, 547] on button "Add Payment" at bounding box center [1393, 537] width 301 height 25
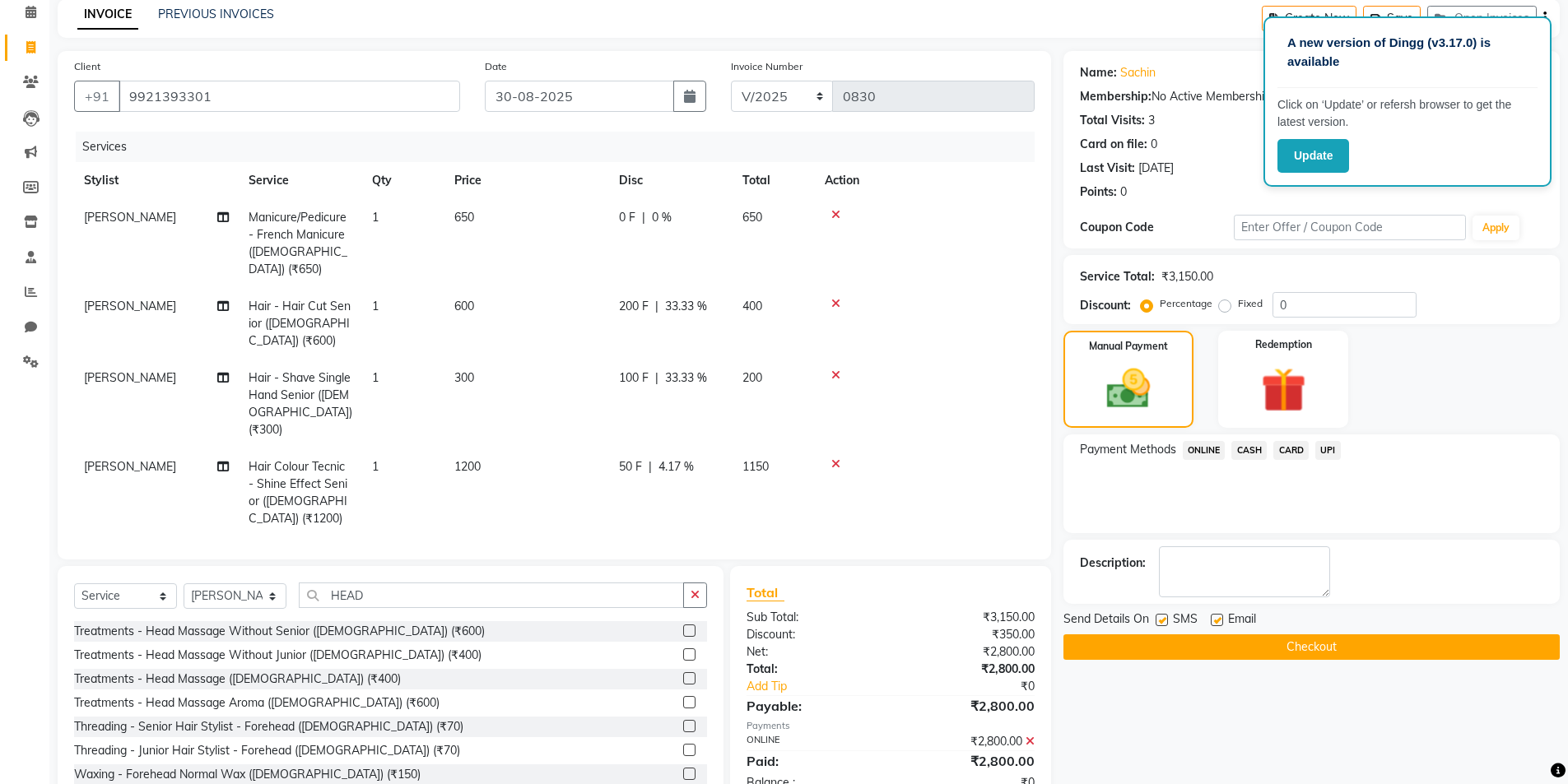
click at [1140, 657] on button "Checkout" at bounding box center [1311, 647] width 496 height 25
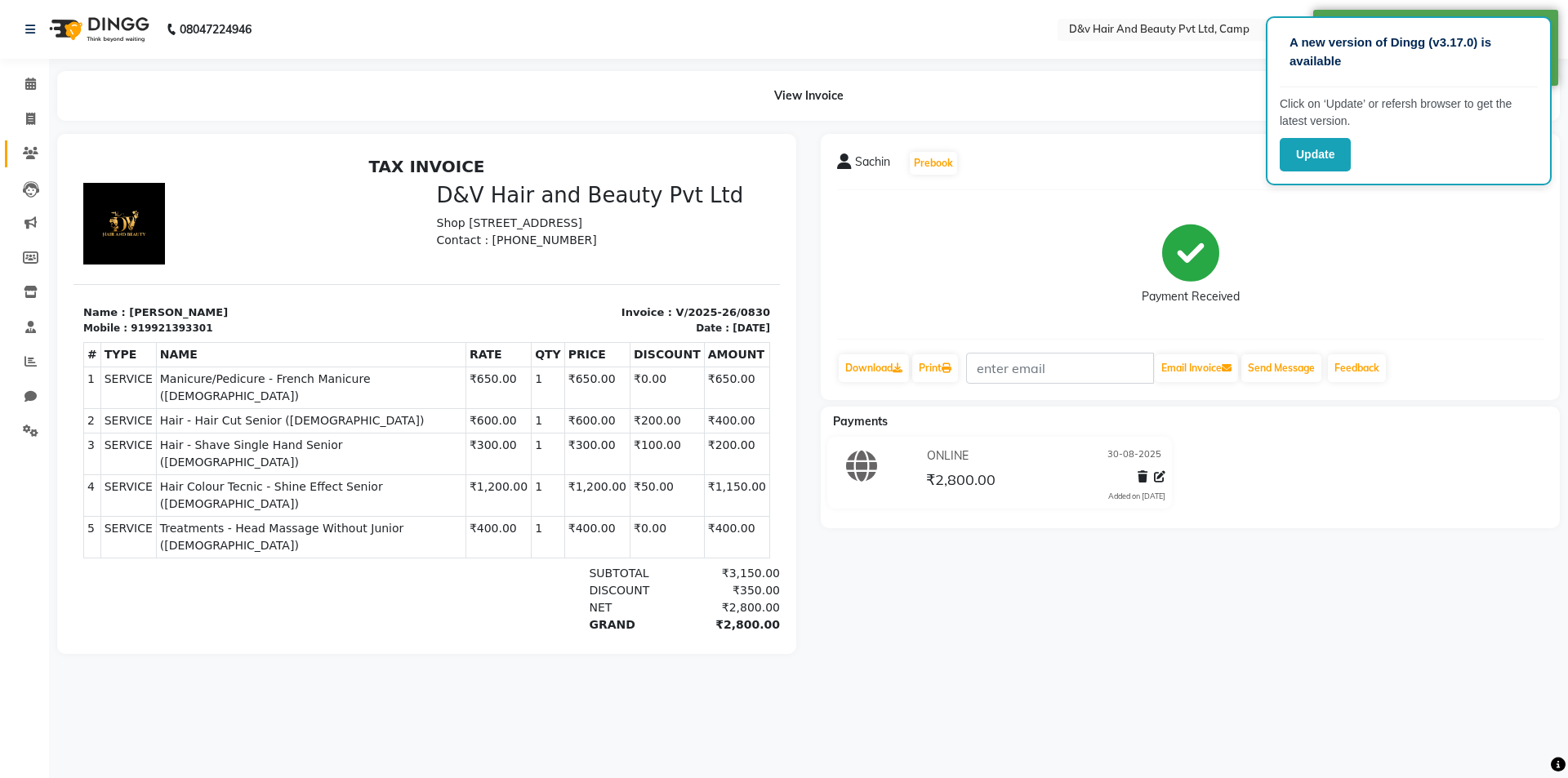
click at [22, 140] on link "Clients" at bounding box center [24, 154] width 39 height 27
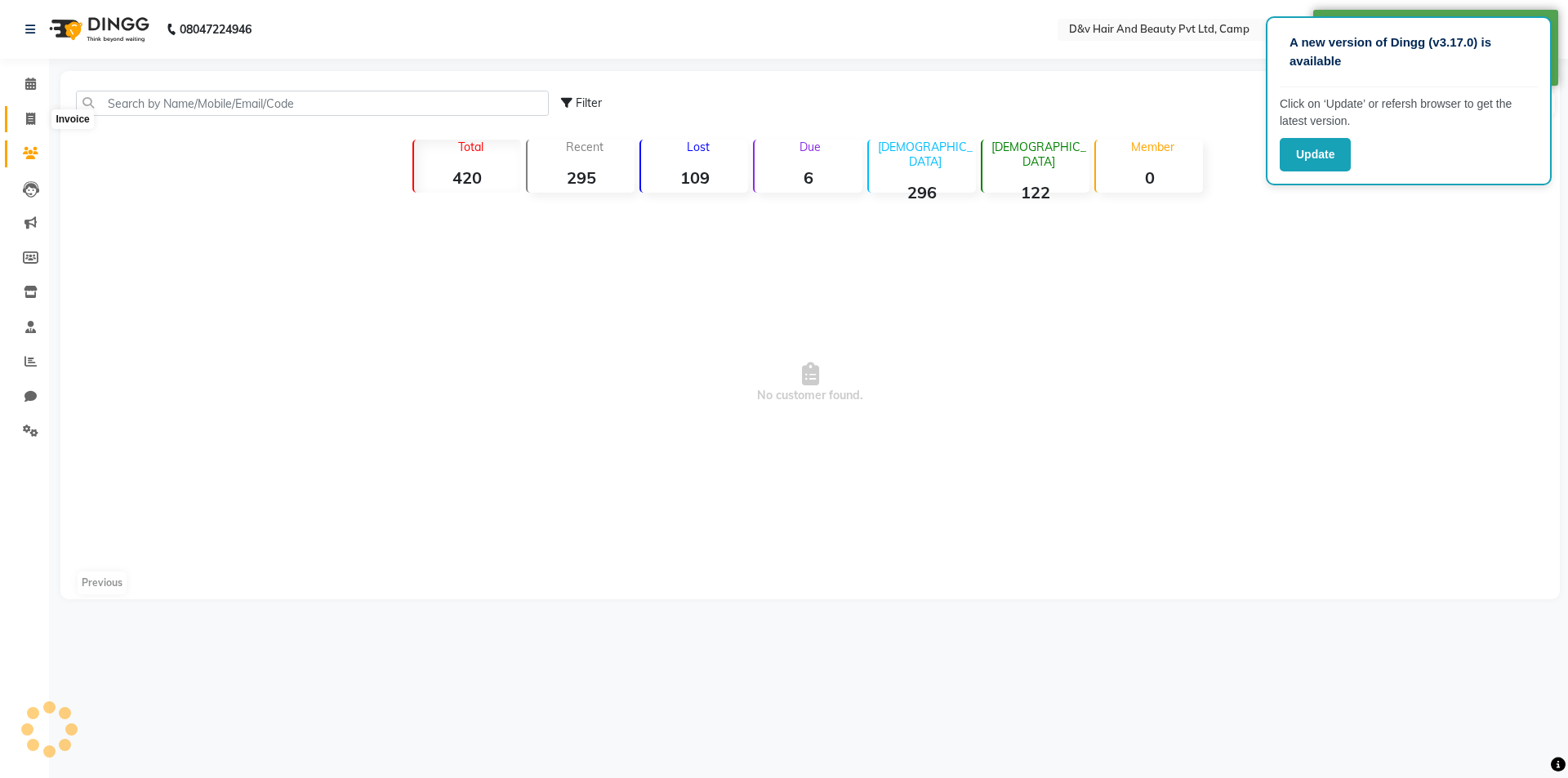
click at [29, 113] on icon at bounding box center [30, 119] width 9 height 13
select select "service"
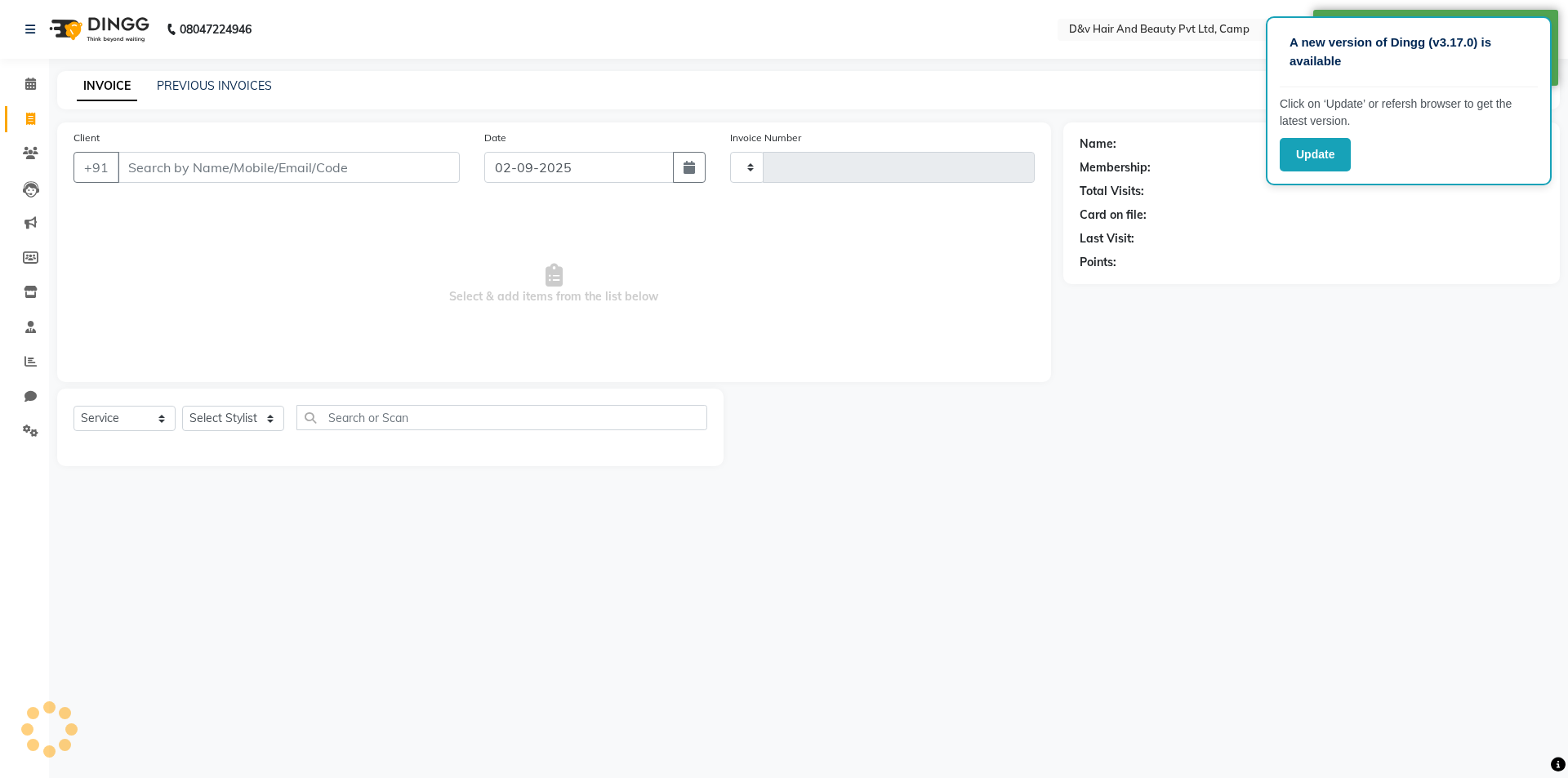
type input "0831"
select select "8107"
click at [639, 173] on input "02-09-2025" at bounding box center [580, 167] width 191 height 31
select select "9"
select select "2025"
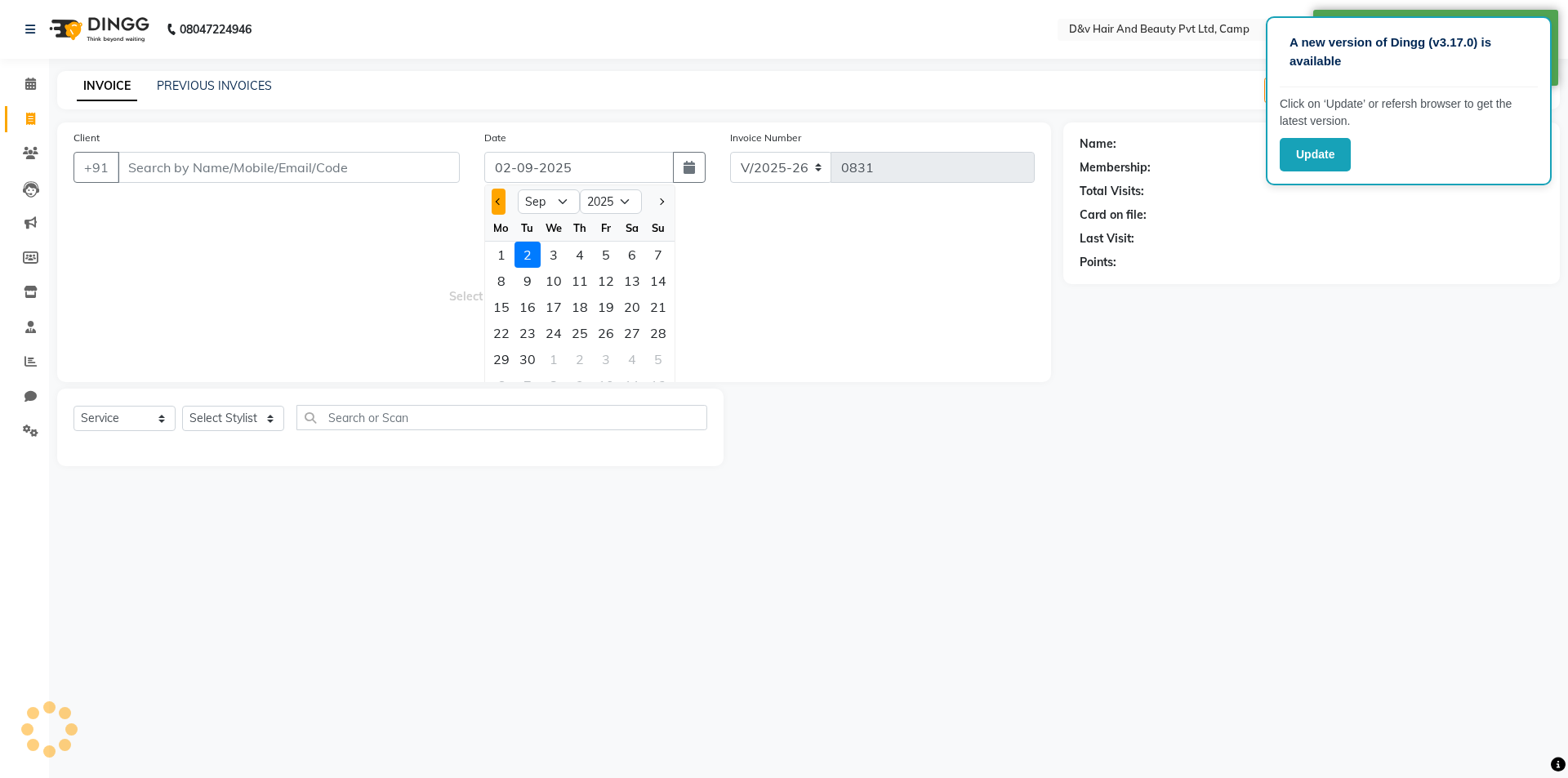
click at [501, 209] on button "Previous month" at bounding box center [498, 201] width 14 height 26
select select "8"
click at [635, 359] on div "30" at bounding box center [632, 358] width 26 height 26
type input "30-08-2025"
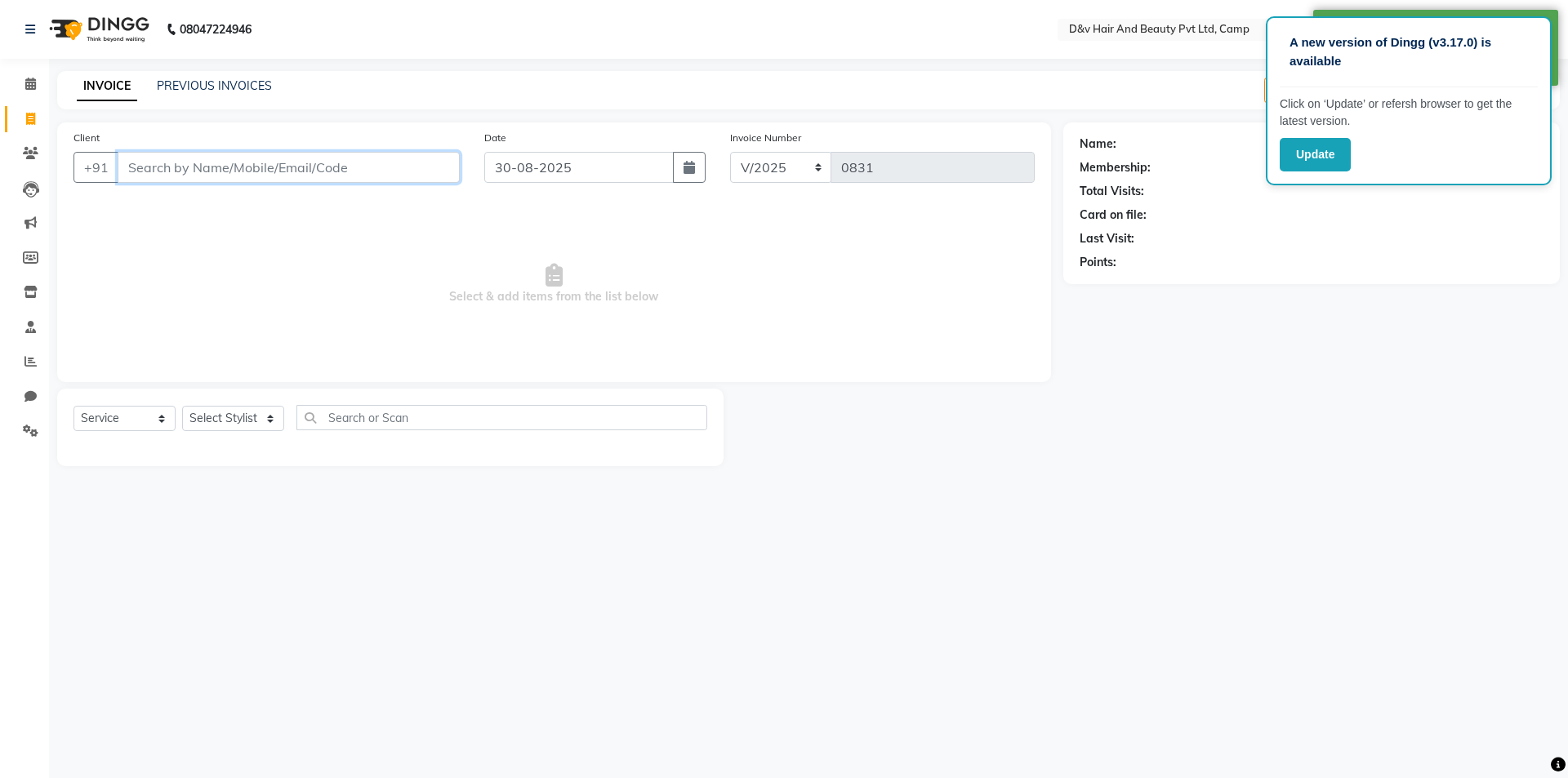
click at [305, 170] on input "Client" at bounding box center [288, 167] width 342 height 31
click at [319, 182] on input "Client" at bounding box center [288, 167] width 342 height 31
type input "7350010006"
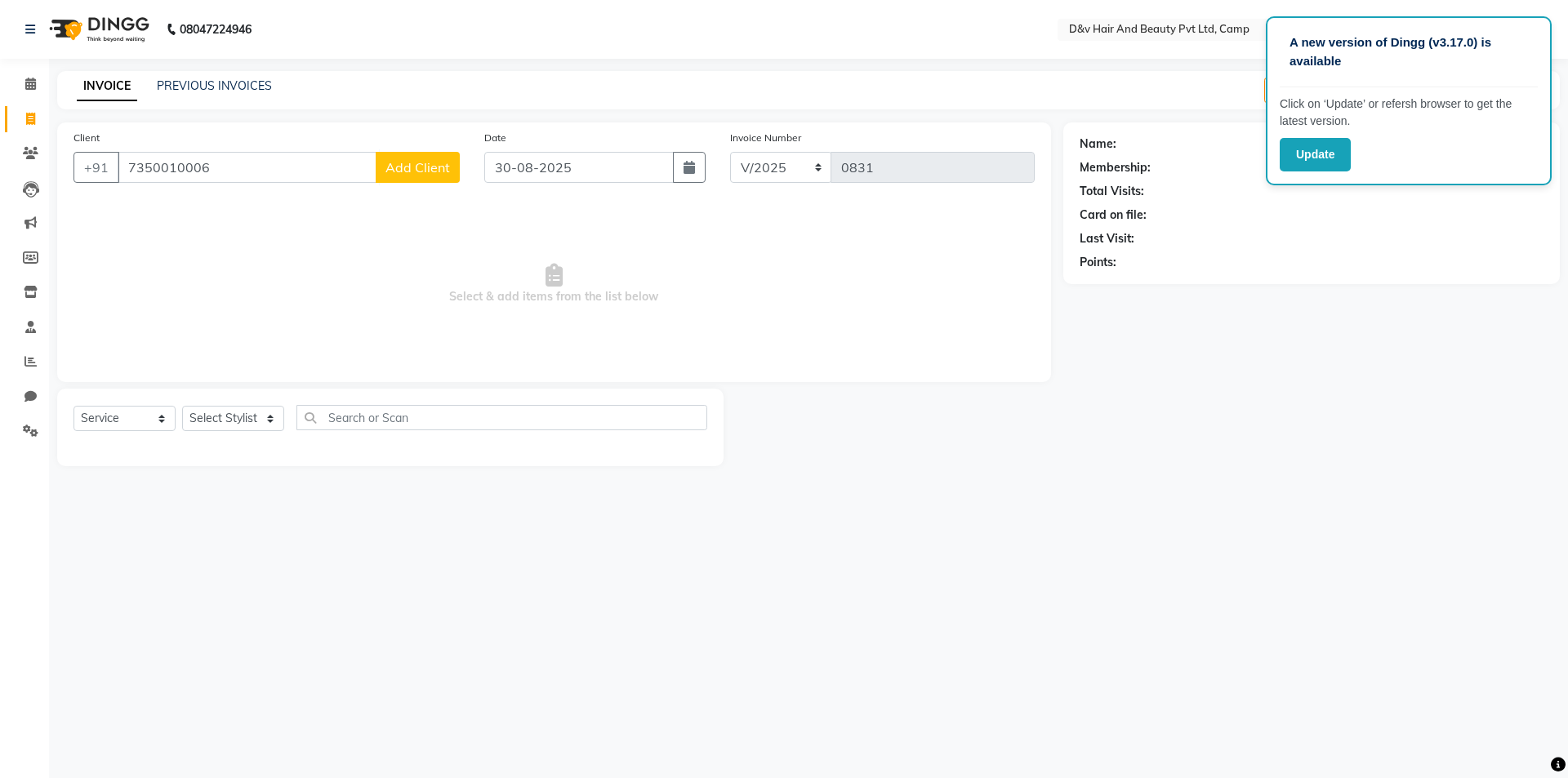
click at [430, 165] on span "Add Client" at bounding box center [417, 168] width 64 height 17
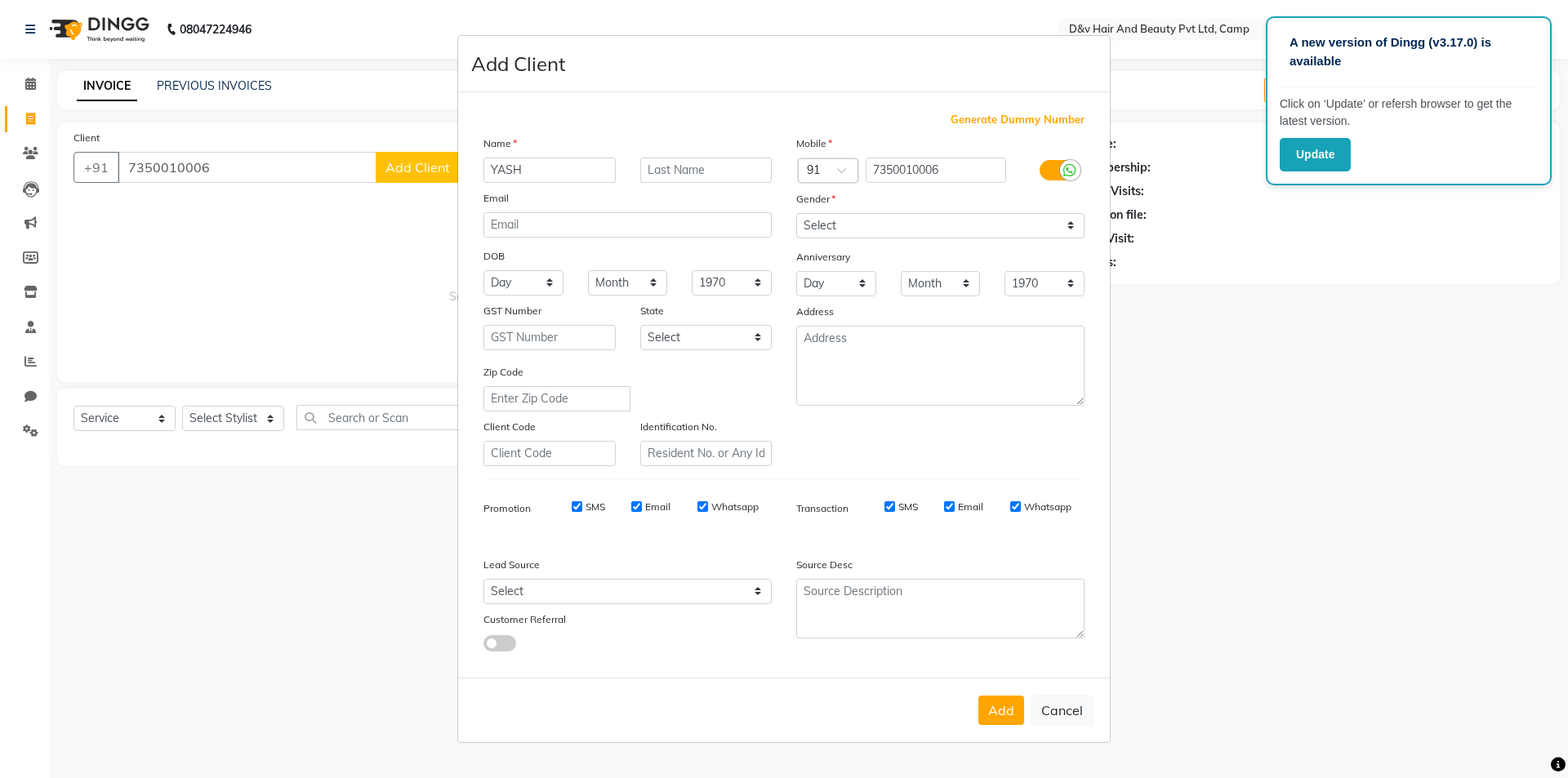
type input "YASH"
click at [907, 223] on select "Select [DEMOGRAPHIC_DATA] [DEMOGRAPHIC_DATA] Other Prefer Not To Say" at bounding box center [940, 226] width 288 height 25
select select "[DEMOGRAPHIC_DATA]"
click at [797, 213] on select "Select [DEMOGRAPHIC_DATA] [DEMOGRAPHIC_DATA] Other Prefer Not To Say" at bounding box center [940, 226] width 288 height 25
click at [1012, 711] on button "Add" at bounding box center [1001, 710] width 46 height 29
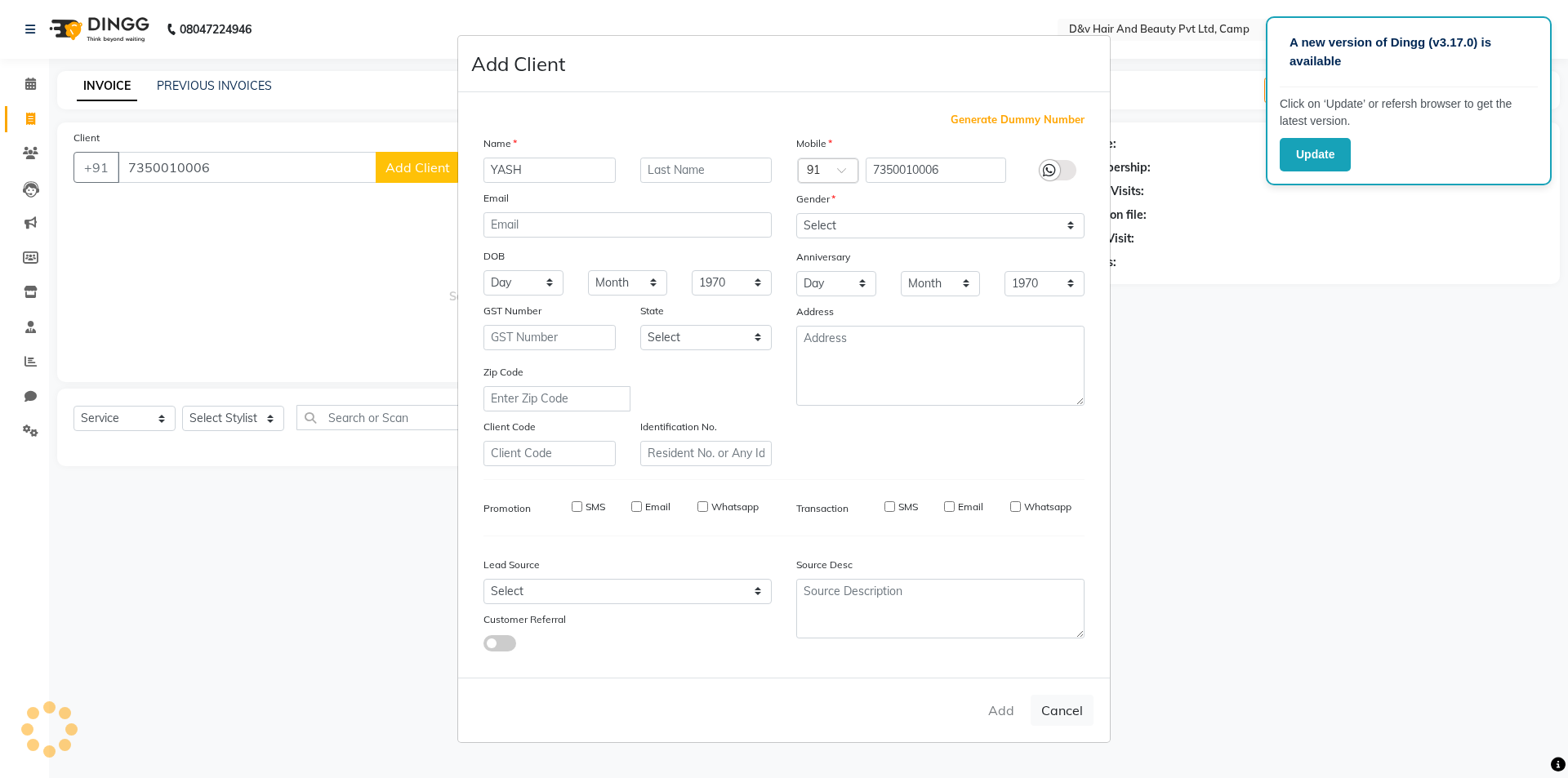
select select
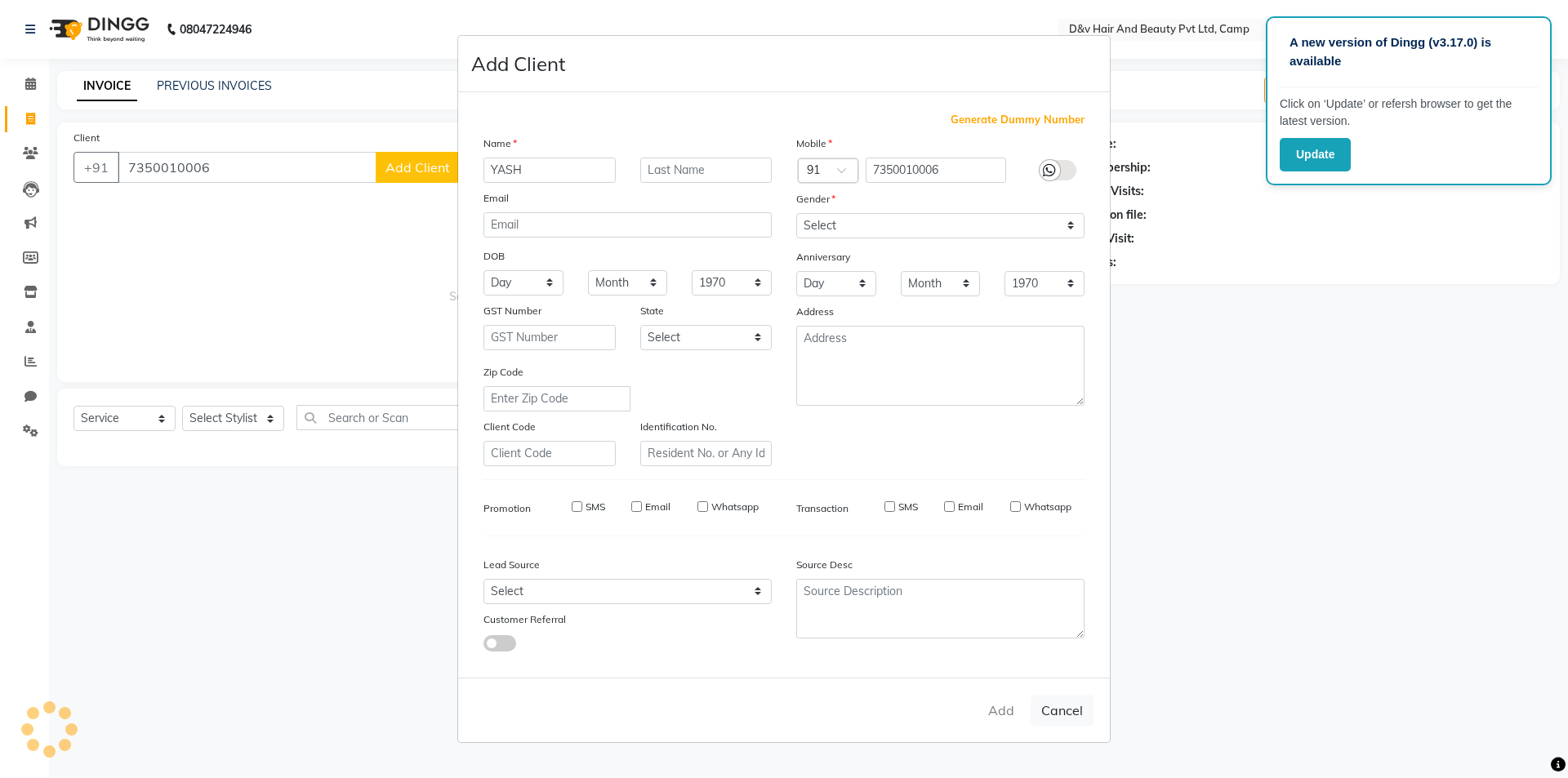
select select
checkbox input "false"
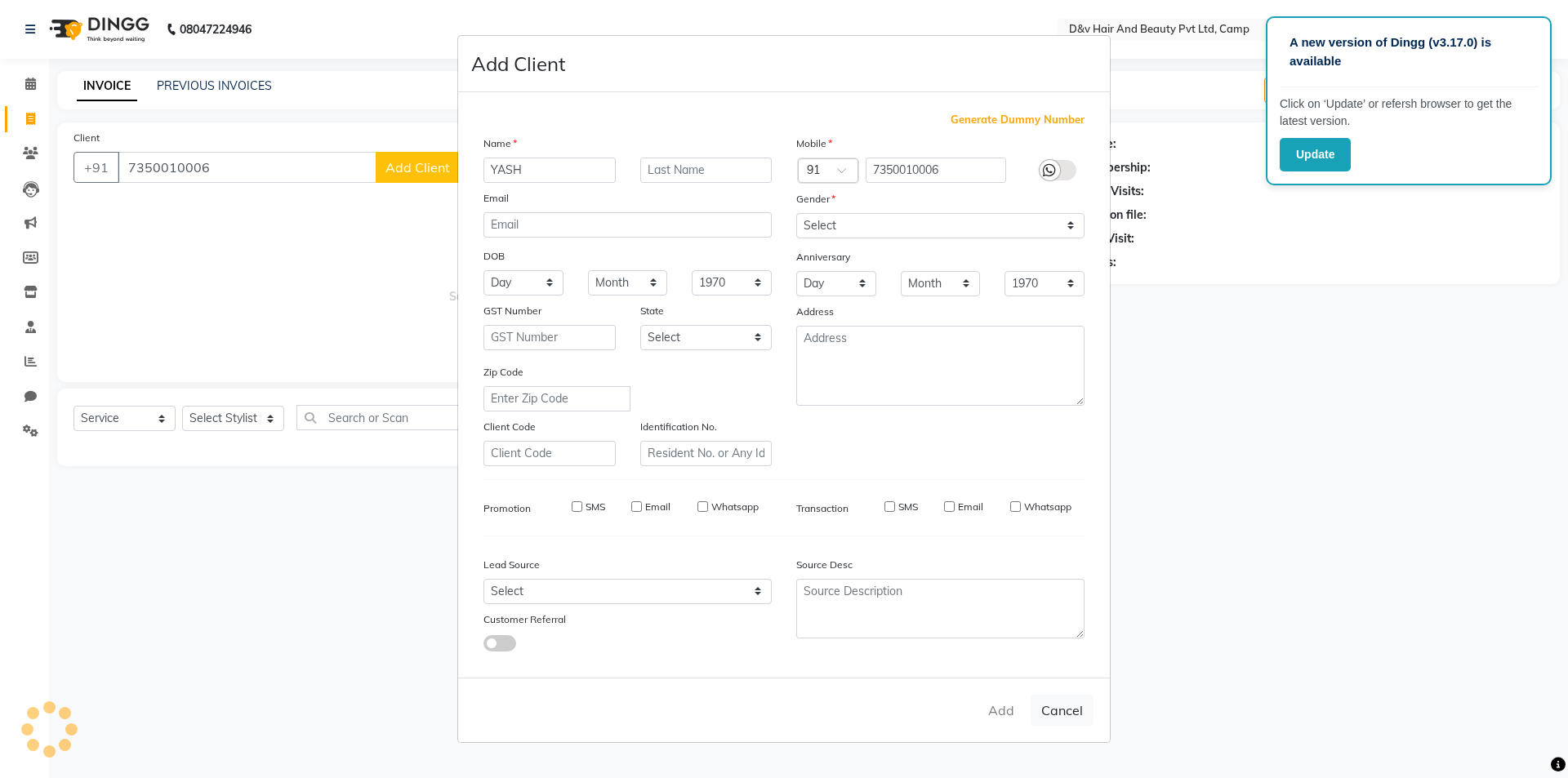
checkbox input "false"
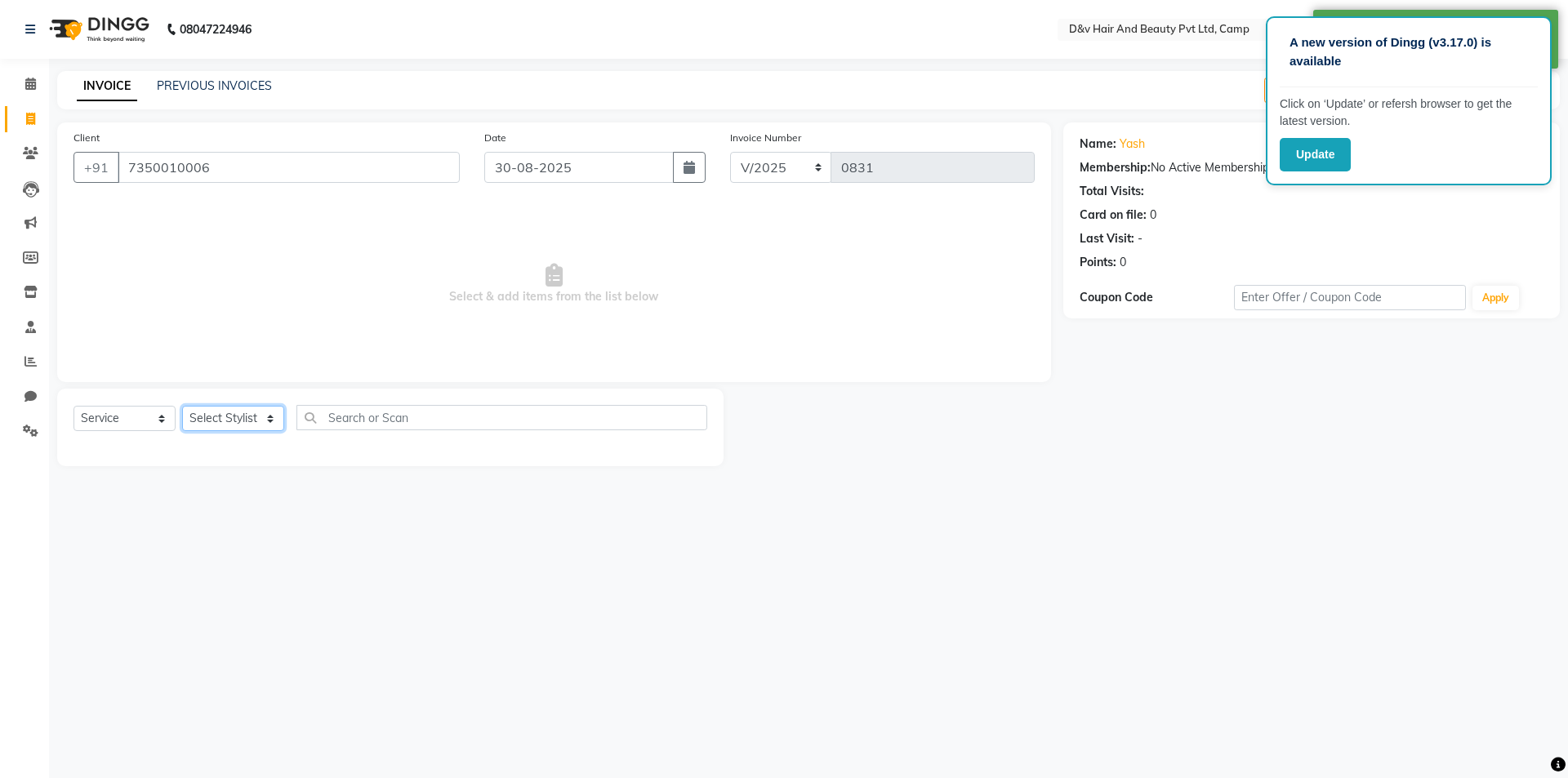
click at [226, 409] on select "Select Stylist [PERSON_NAME] Ganesh [PERSON_NAME] [PERSON_NAME] [PERSON_NAME] P…" at bounding box center [233, 419] width 102 height 25
select select "75785"
click at [182, 406] on select "Select Stylist [PERSON_NAME] Ganesh [PERSON_NAME] [PERSON_NAME] [PERSON_NAME] P…" at bounding box center [233, 419] width 102 height 25
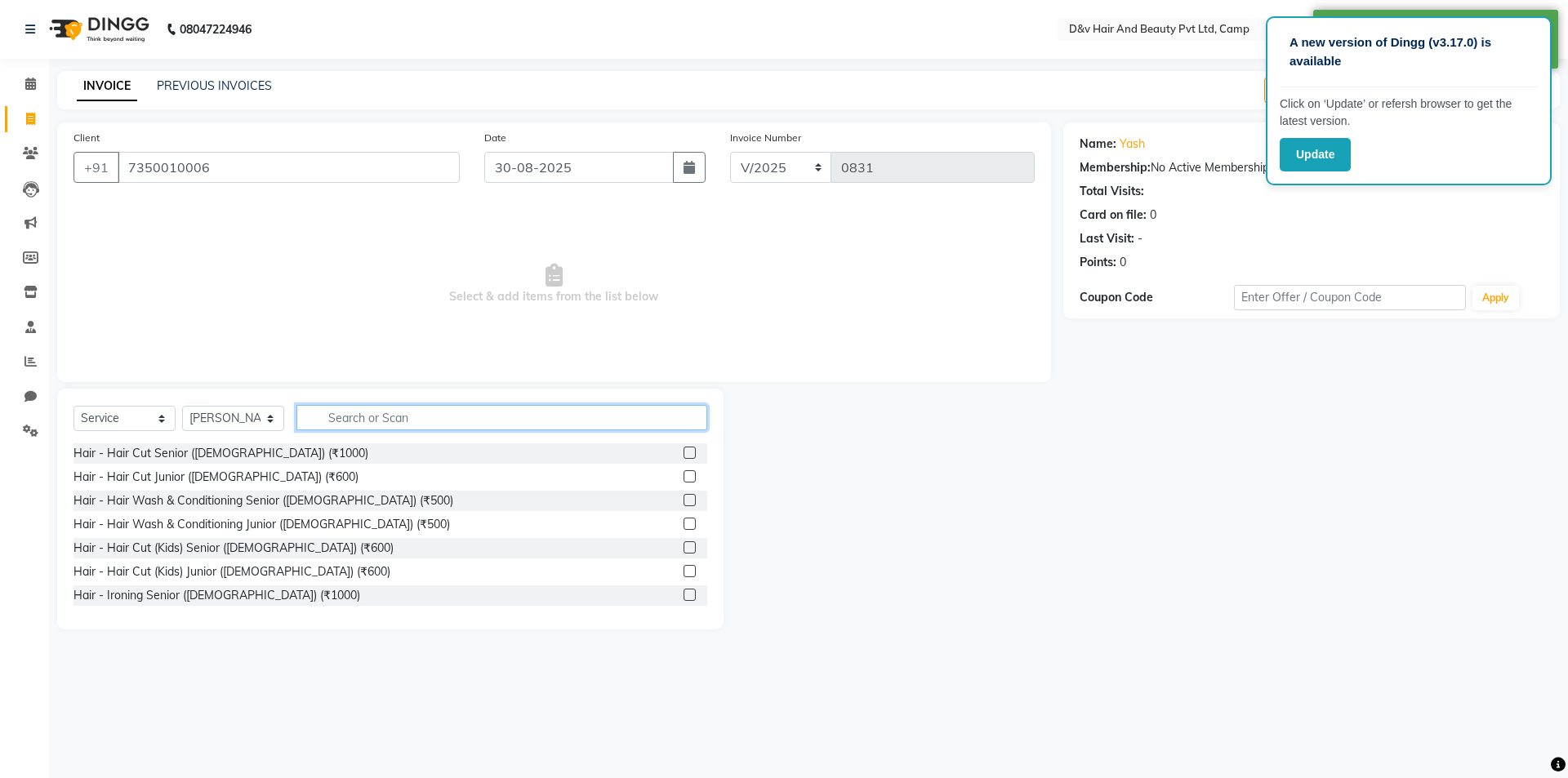
click at [351, 421] on input "text" at bounding box center [502, 418] width 411 height 25
type input "V"
type input "CUT"
click at [684, 549] on label at bounding box center [690, 547] width 13 height 13
click at [684, 549] on input "checkbox" at bounding box center [689, 548] width 11 height 11
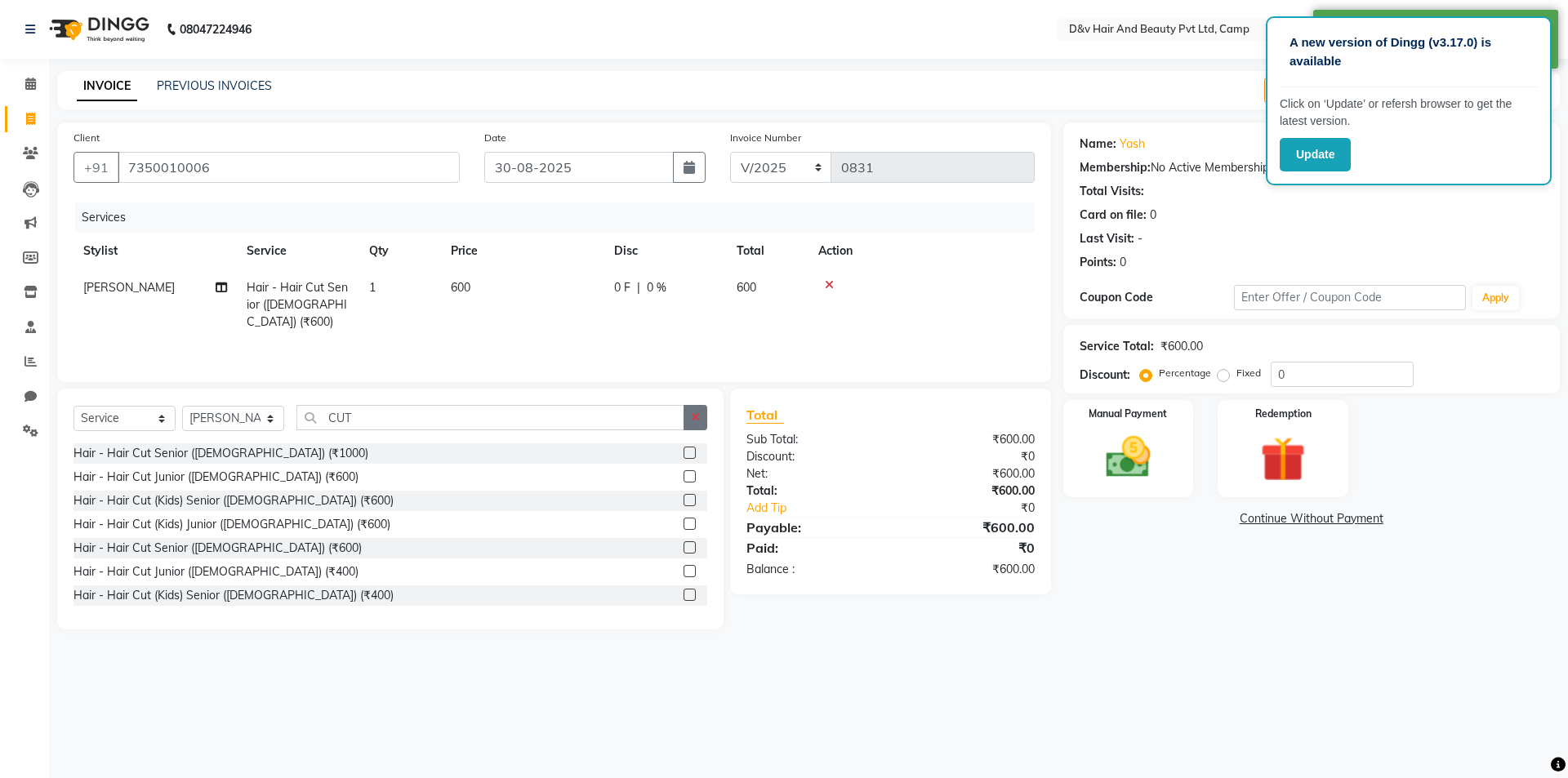
checkbox input "false"
click at [700, 413] on icon "button" at bounding box center [695, 418] width 9 height 12
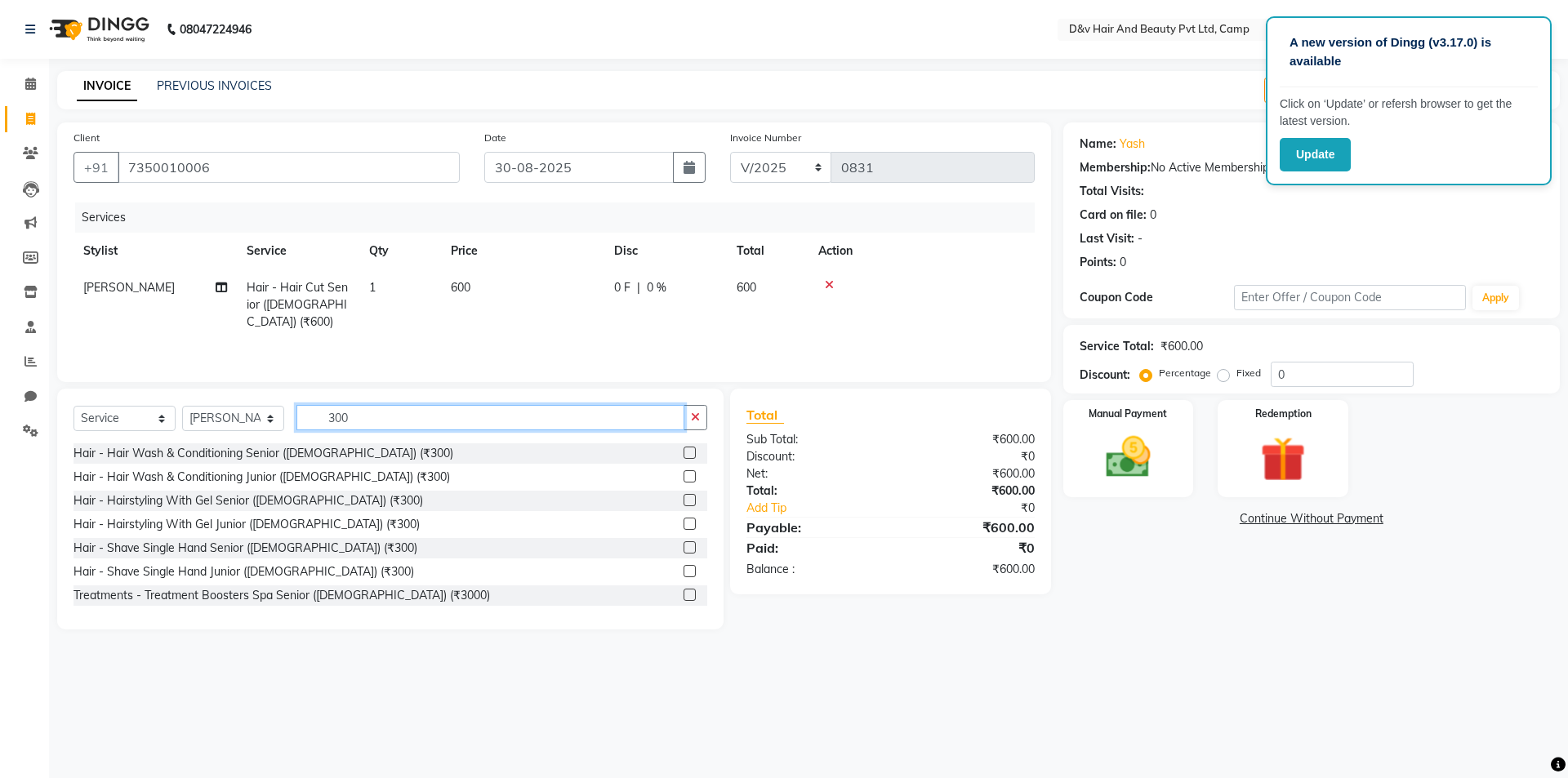
type input "300"
click at [684, 554] on div at bounding box center [689, 550] width 11 height 18
click at [684, 545] on label at bounding box center [690, 547] width 13 height 13
click at [684, 545] on input "checkbox" at bounding box center [689, 548] width 11 height 11
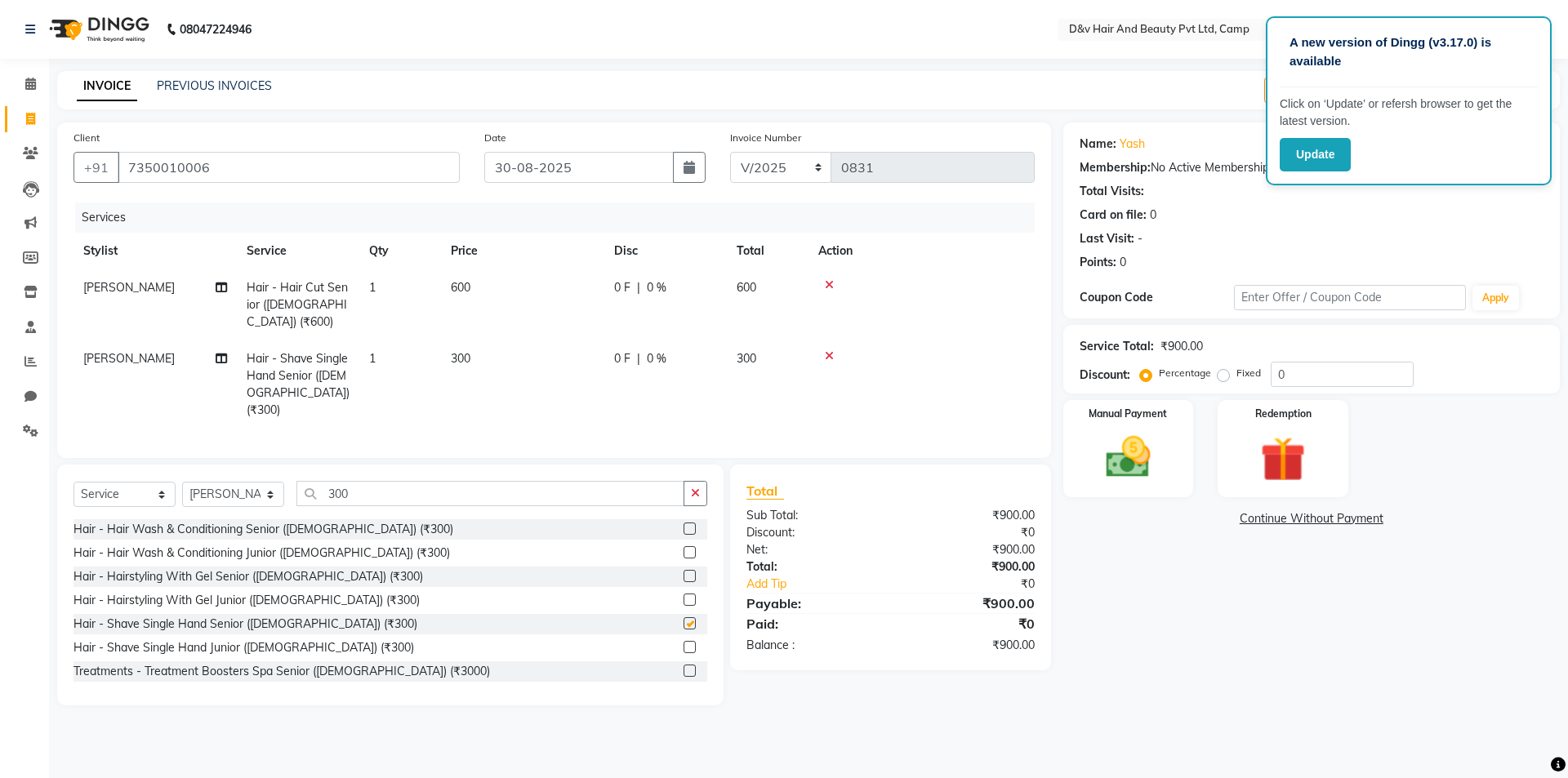
checkbox input "false"
click at [611, 286] on td "0 F | 0 %" at bounding box center [665, 304] width 123 height 71
select select "75785"
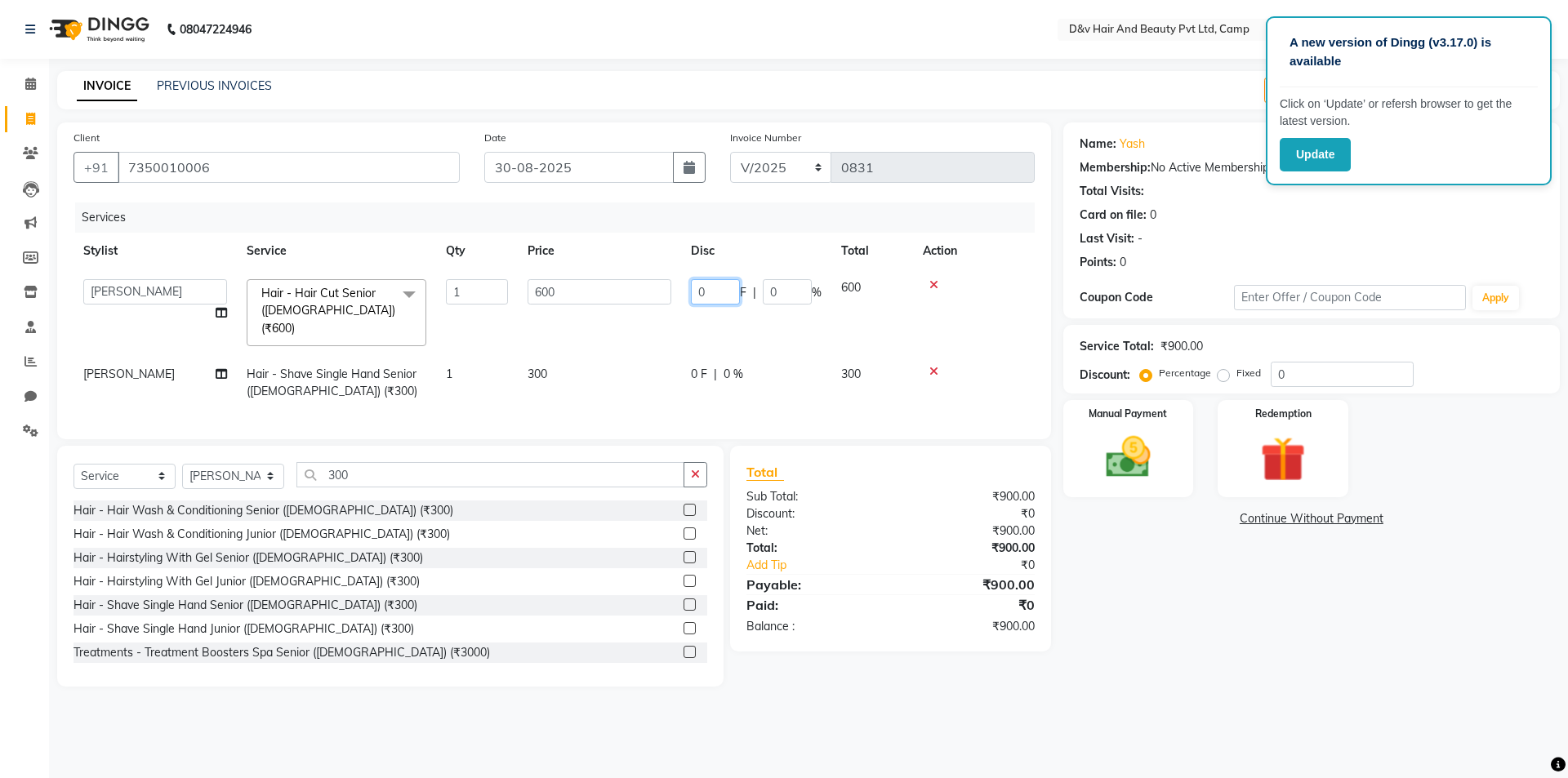
click at [711, 292] on input "0" at bounding box center [715, 292] width 49 height 25
type input "200"
click at [695, 356] on td "0 F | 0 %" at bounding box center [756, 383] width 150 height 53
select select "75785"
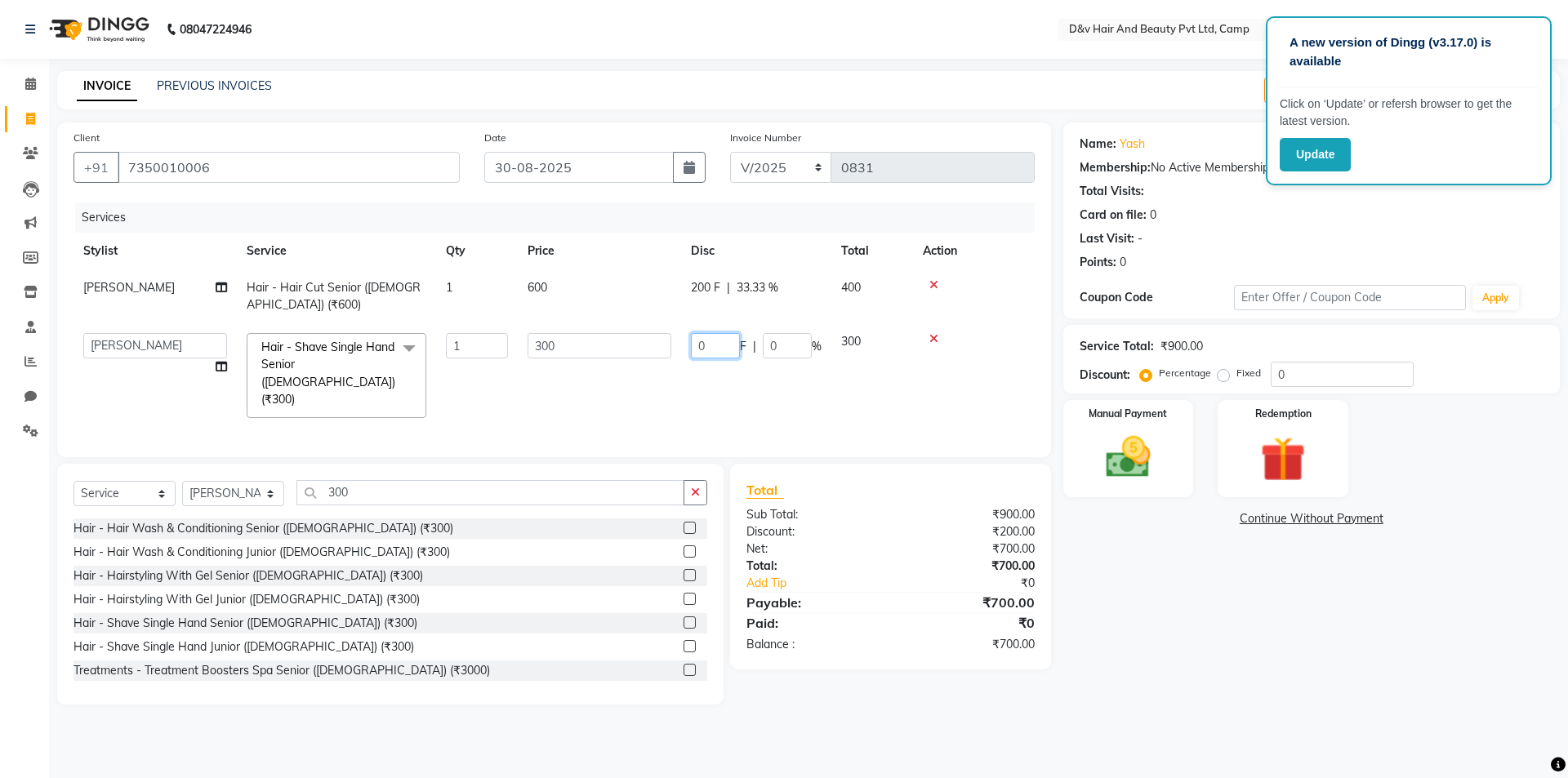
click at [703, 346] on input "0" at bounding box center [715, 346] width 49 height 25
type input "100"
click at [1137, 662] on div "Name: Yash Membership: No Active Membership Total Visits: Card on file: 0 Last …" at bounding box center [1317, 414] width 509 height 582
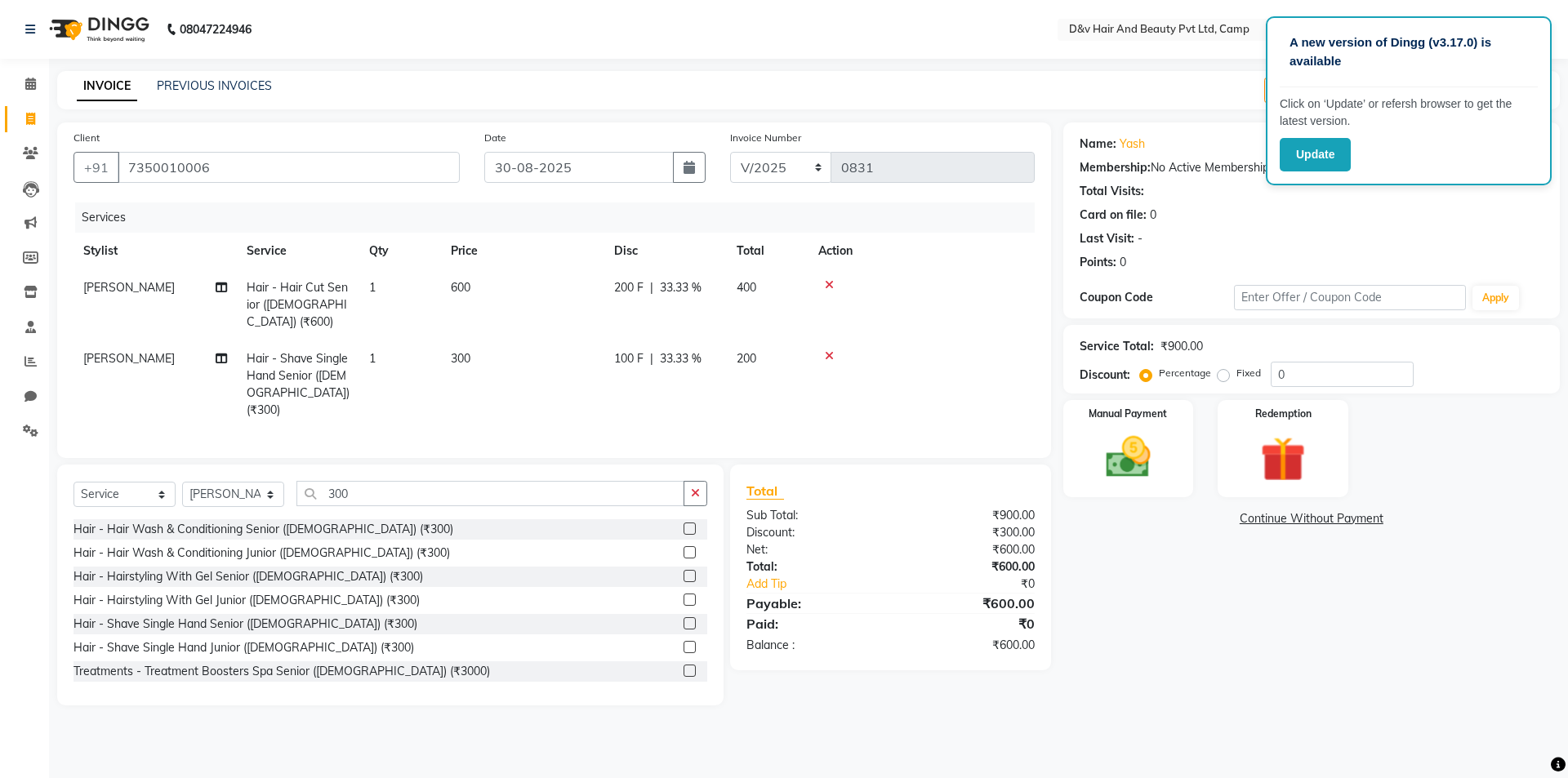
click at [1141, 516] on link "Continue Without Payment" at bounding box center [1311, 519] width 490 height 18
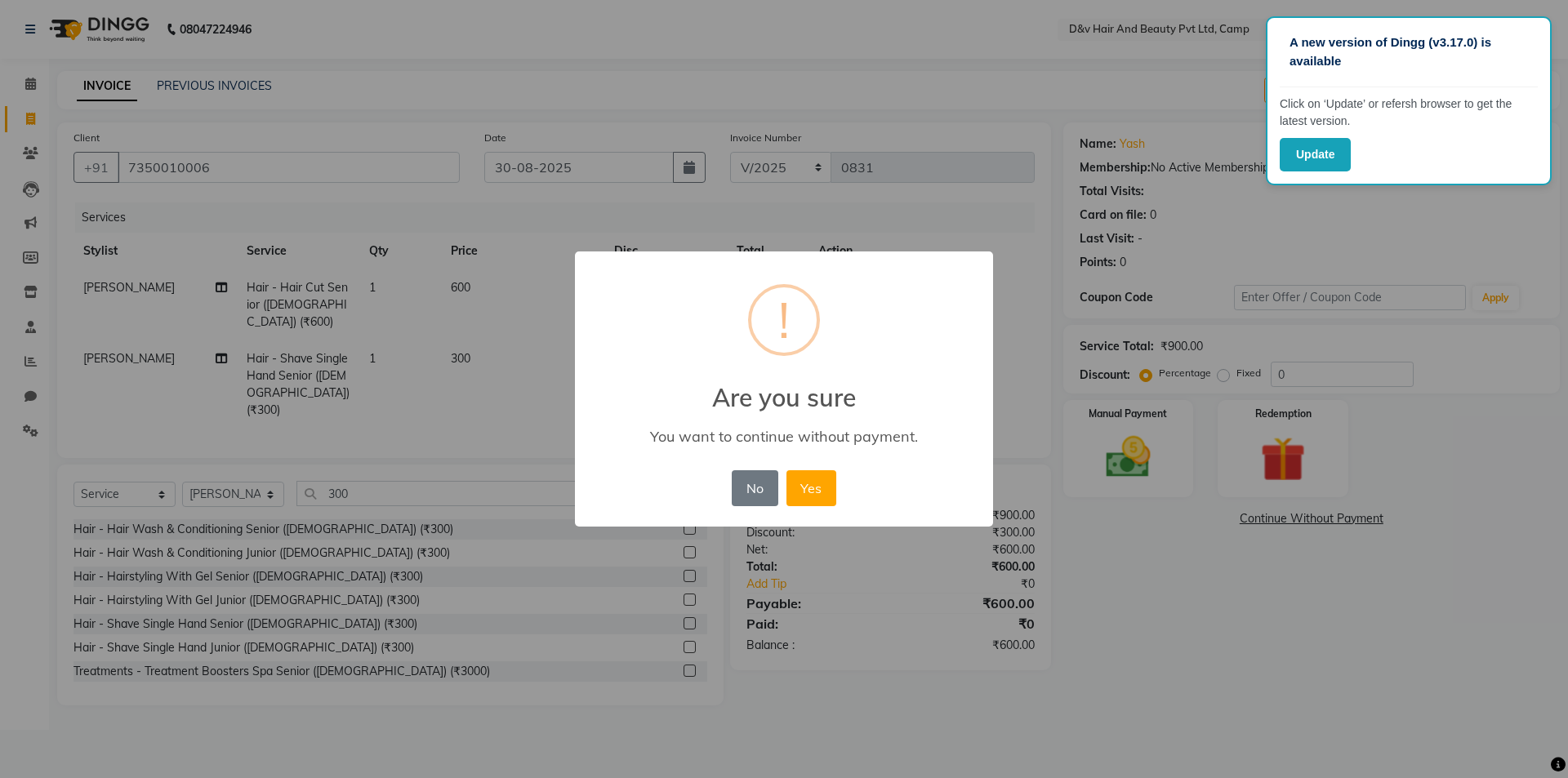
click at [1137, 468] on div "× ! Are you sure You want to continue without payment. No No Yes" at bounding box center [784, 389] width 1568 height 778
drag, startPoint x: 1301, startPoint y: 746, endPoint x: 1183, endPoint y: 636, distance: 161.3
click at [1297, 735] on div "× ! Are you sure You want to continue without payment. No No Yes" at bounding box center [784, 389] width 1568 height 778
click at [748, 475] on button "No" at bounding box center [755, 488] width 46 height 36
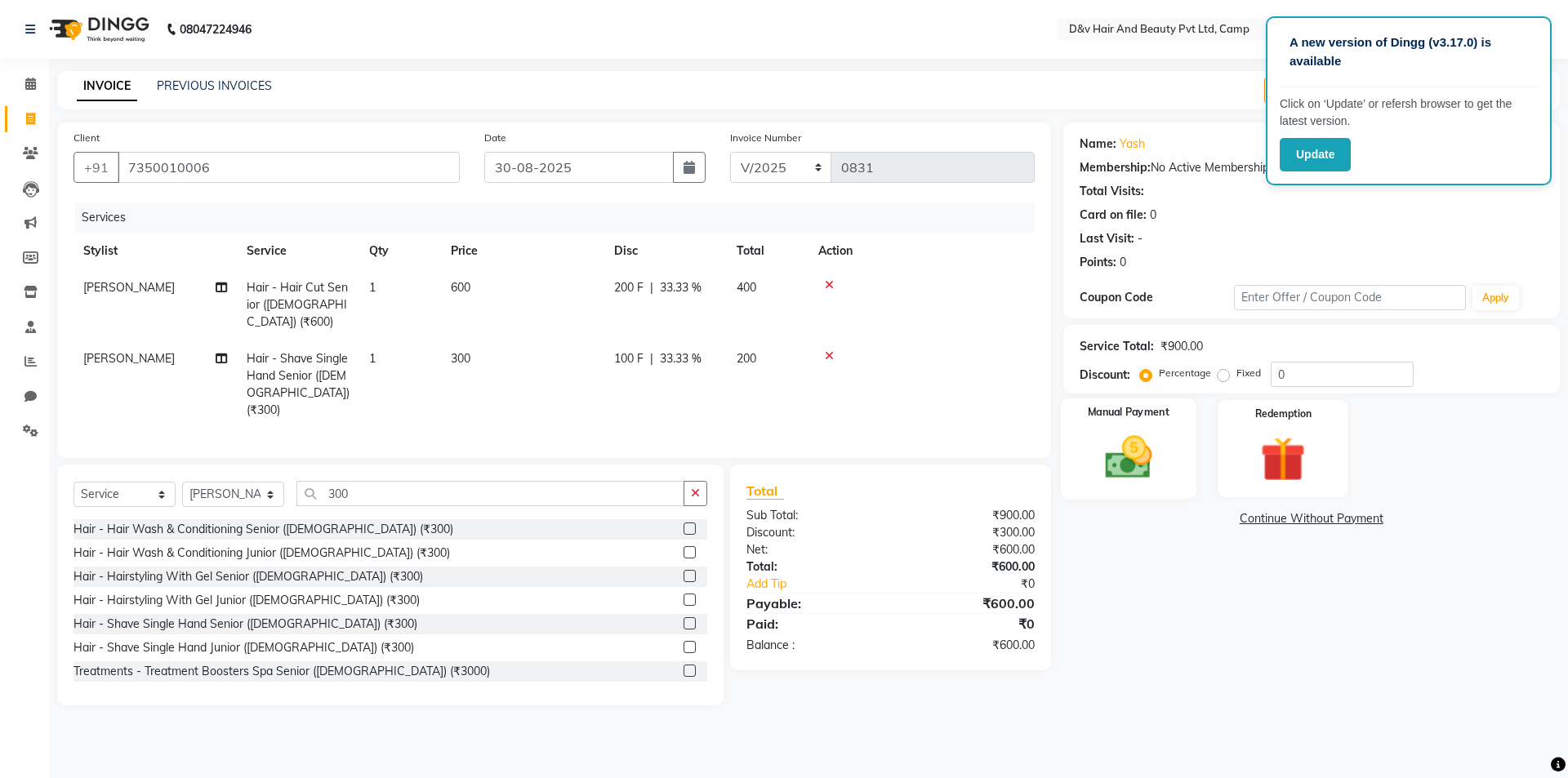
click at [1098, 464] on img at bounding box center [1128, 457] width 76 height 53
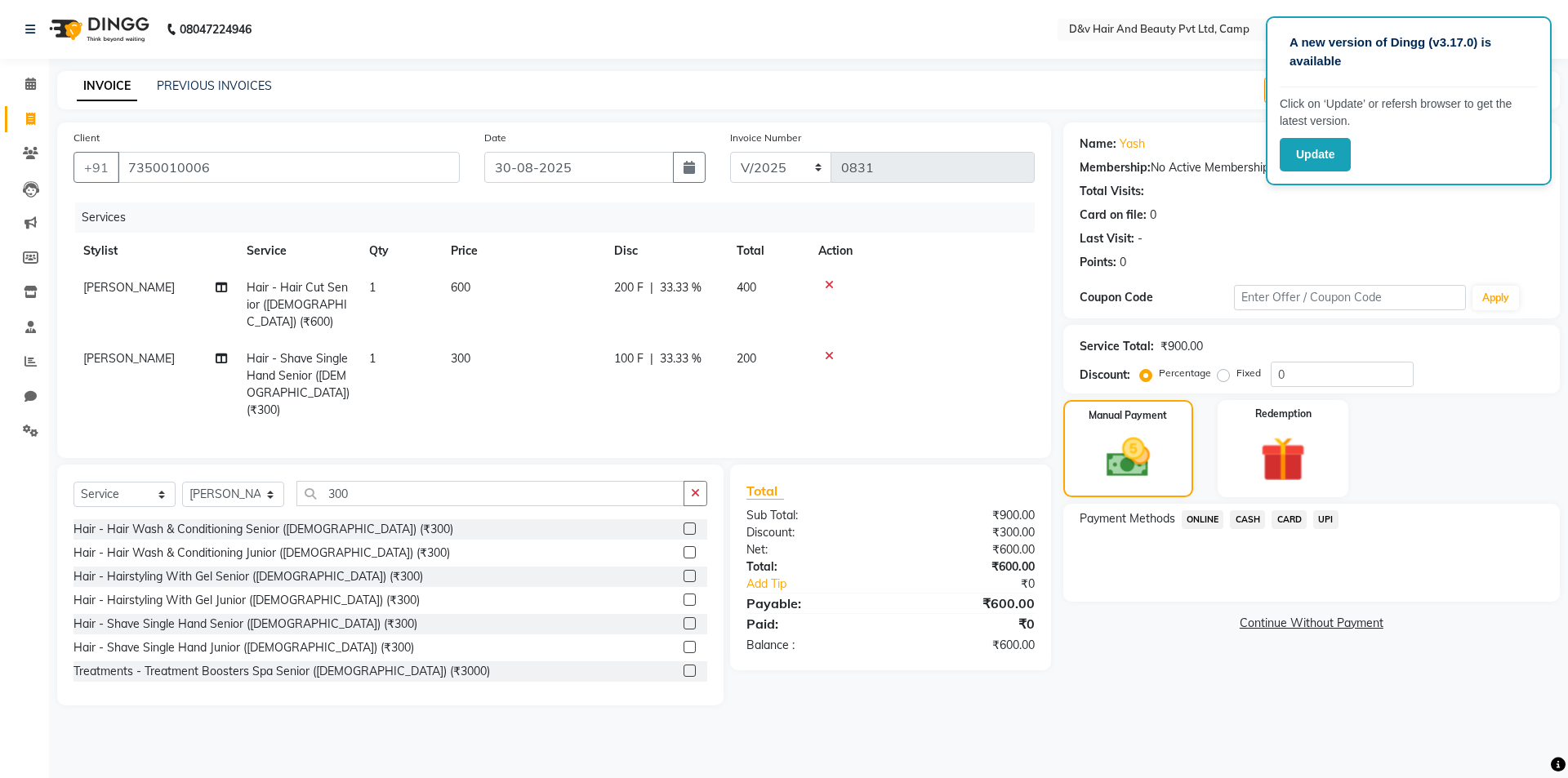
click at [1245, 516] on span "CASH" at bounding box center [1248, 520] width 35 height 18
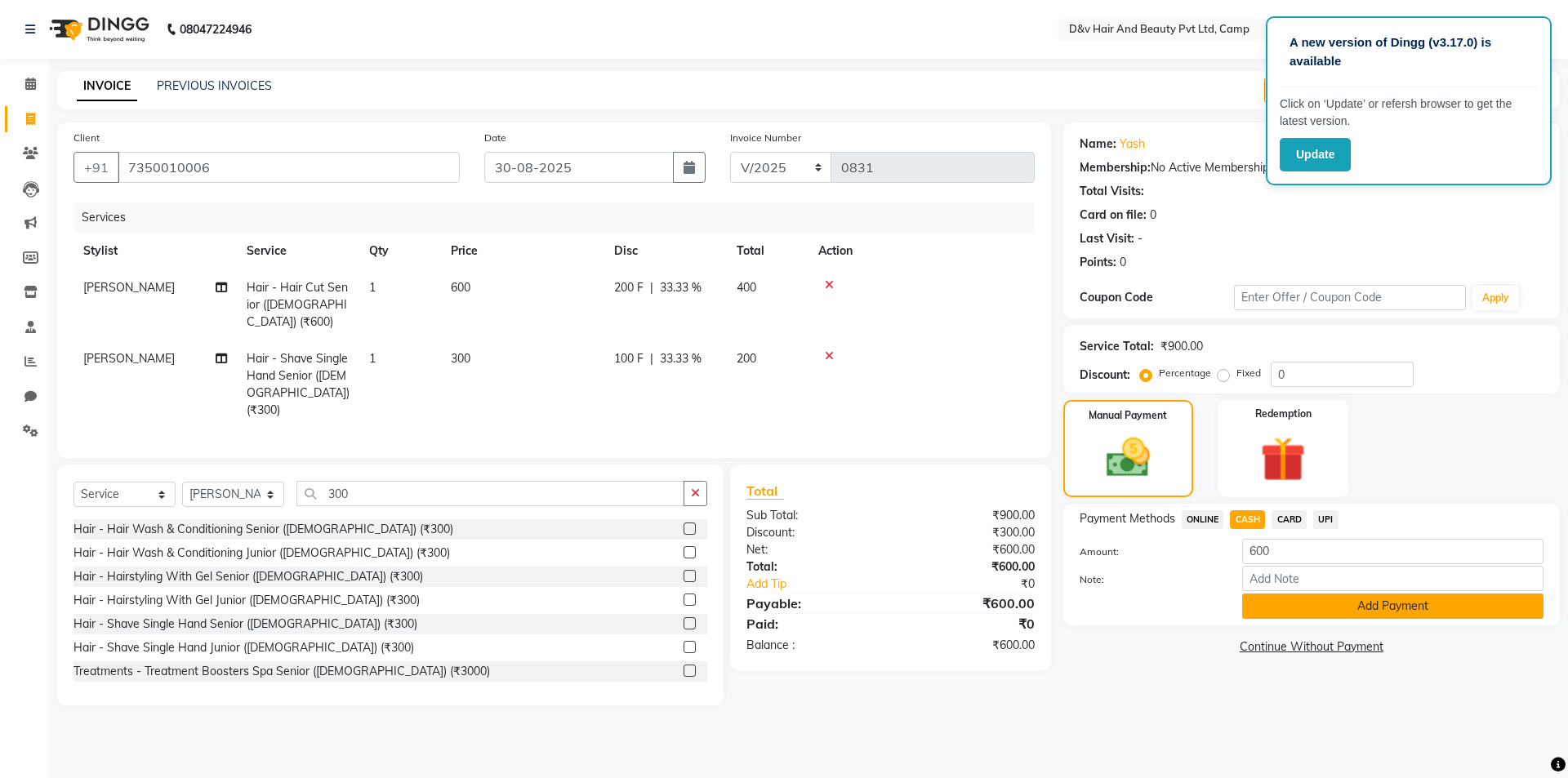
click at [1310, 612] on button "Add Payment" at bounding box center [1392, 606] width 302 height 25
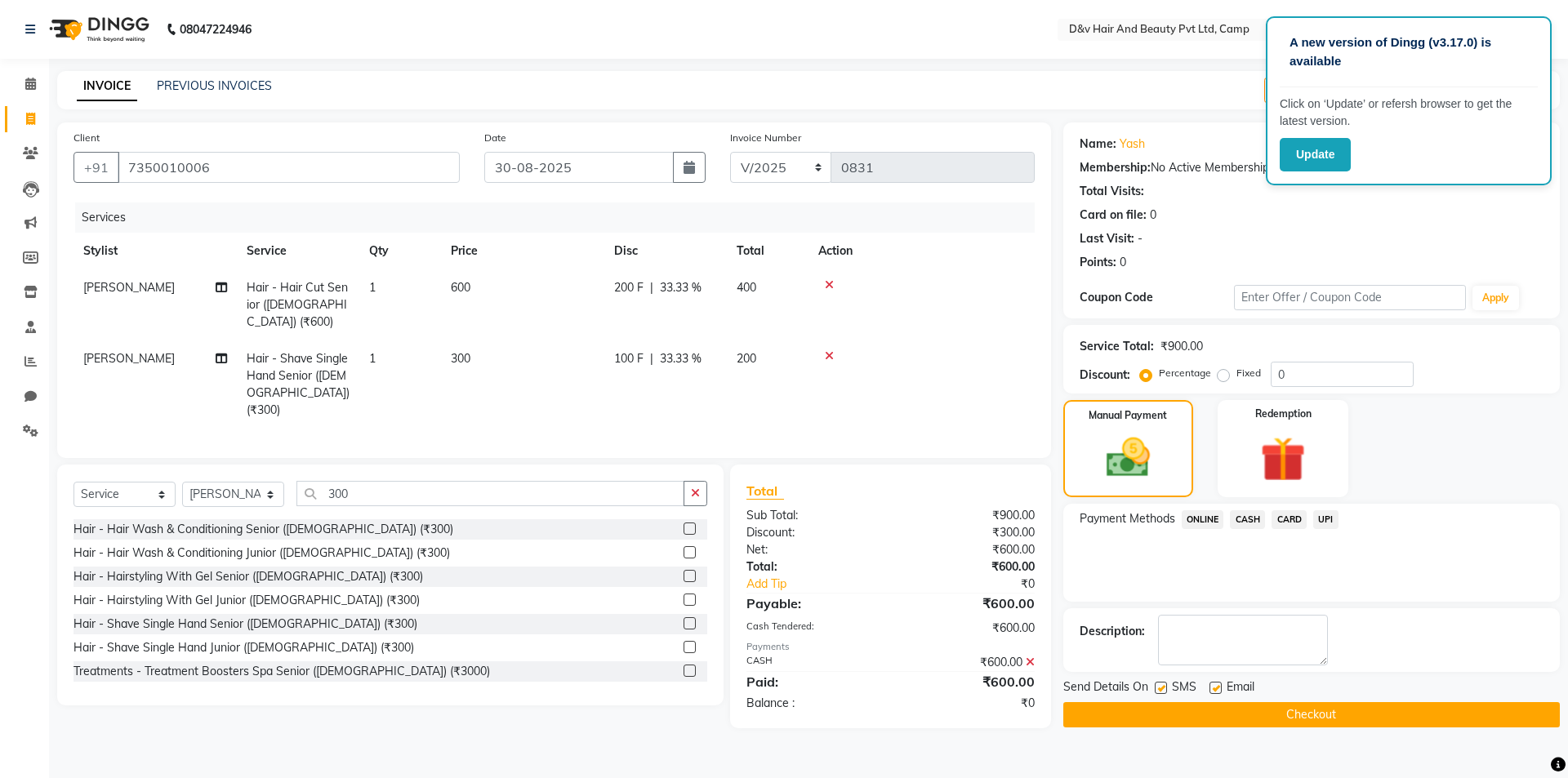
click at [1295, 714] on button "Checkout" at bounding box center [1311, 714] width 496 height 25
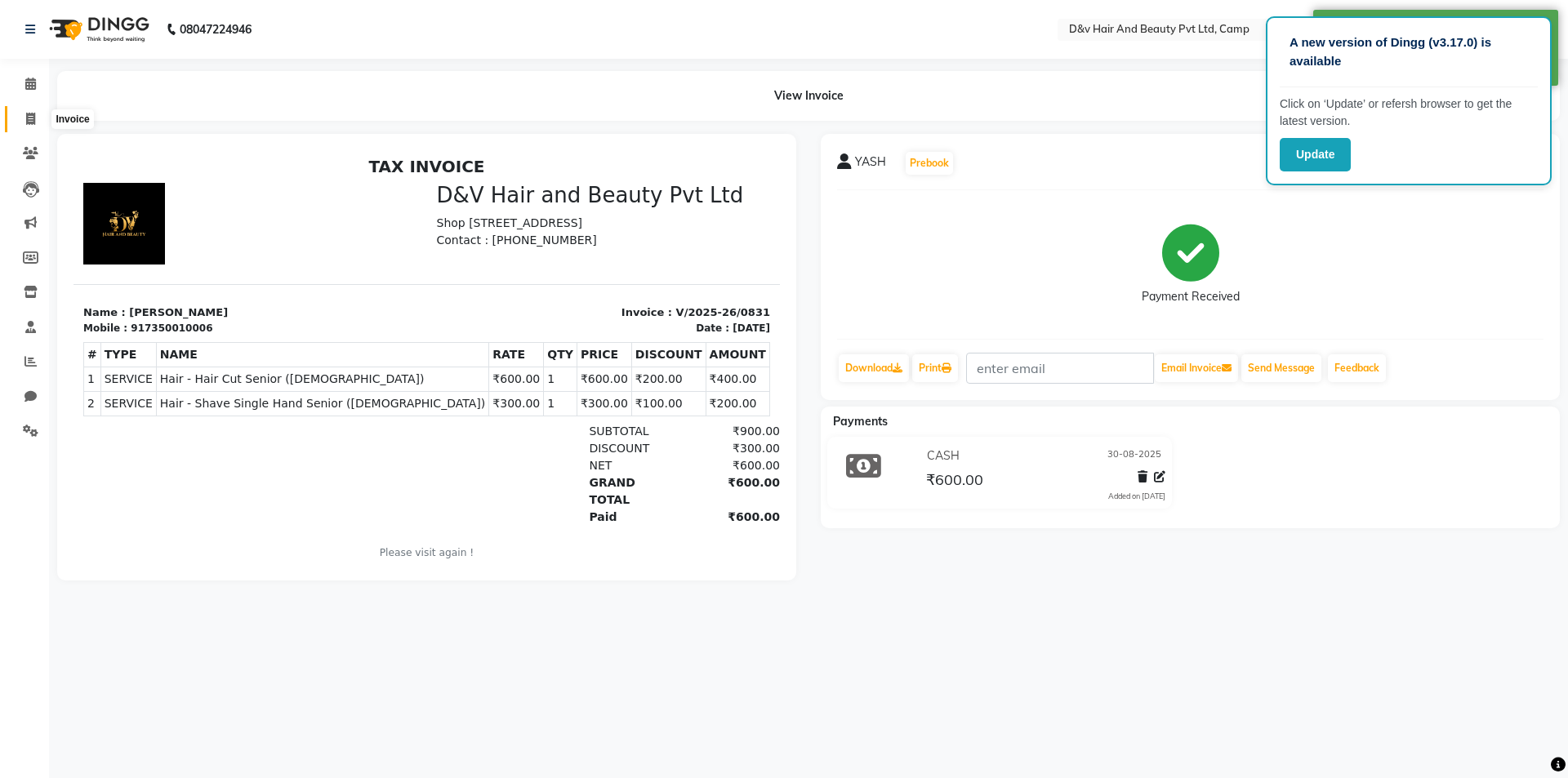
click at [38, 126] on span at bounding box center [31, 119] width 28 height 18
select select "8107"
select select "service"
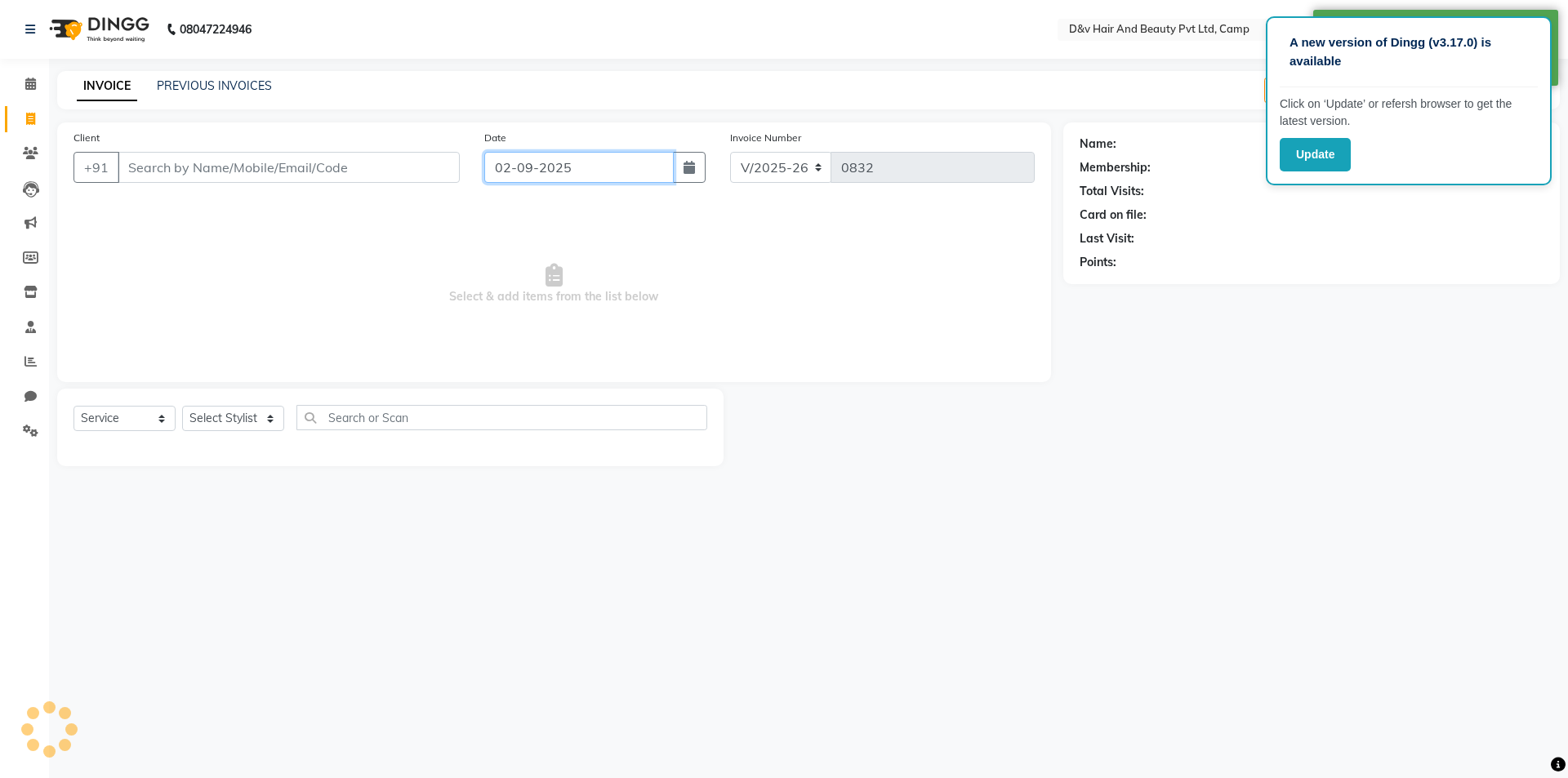
click at [586, 153] on input "02-09-2025" at bounding box center [580, 167] width 191 height 31
select select "9"
select select "2025"
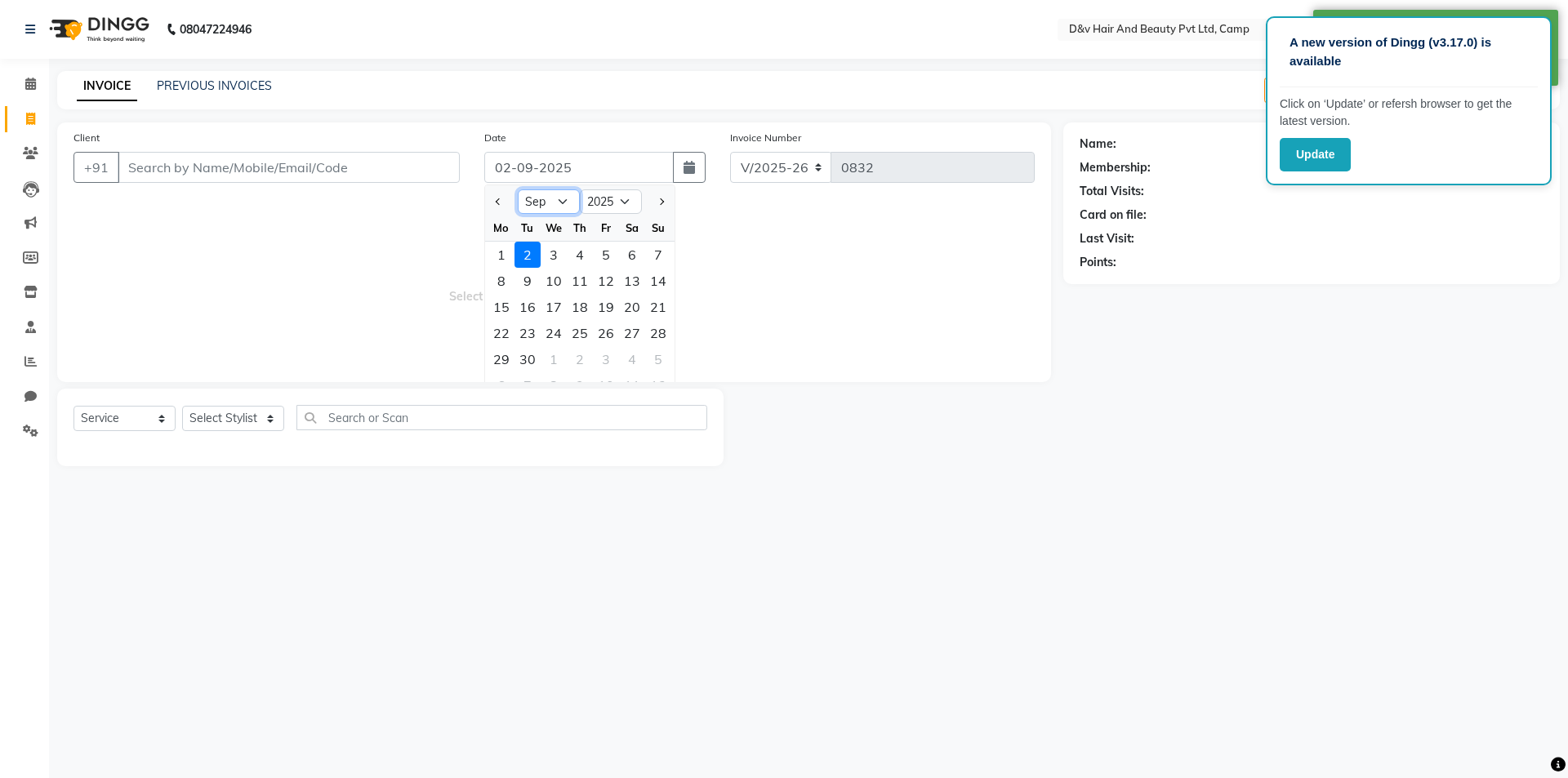
click at [522, 205] on select "Jan Feb Mar Apr May Jun [DATE] Aug Sep Oct Nov Dec" at bounding box center [549, 201] width 62 height 24
select select "8"
click at [518, 190] on select "Jan Feb Mar Apr May Jun [DATE] Aug Sep Oct Nov Dec" at bounding box center [549, 201] width 62 height 24
click at [627, 358] on div "30" at bounding box center [632, 358] width 26 height 26
type input "30-08-2025"
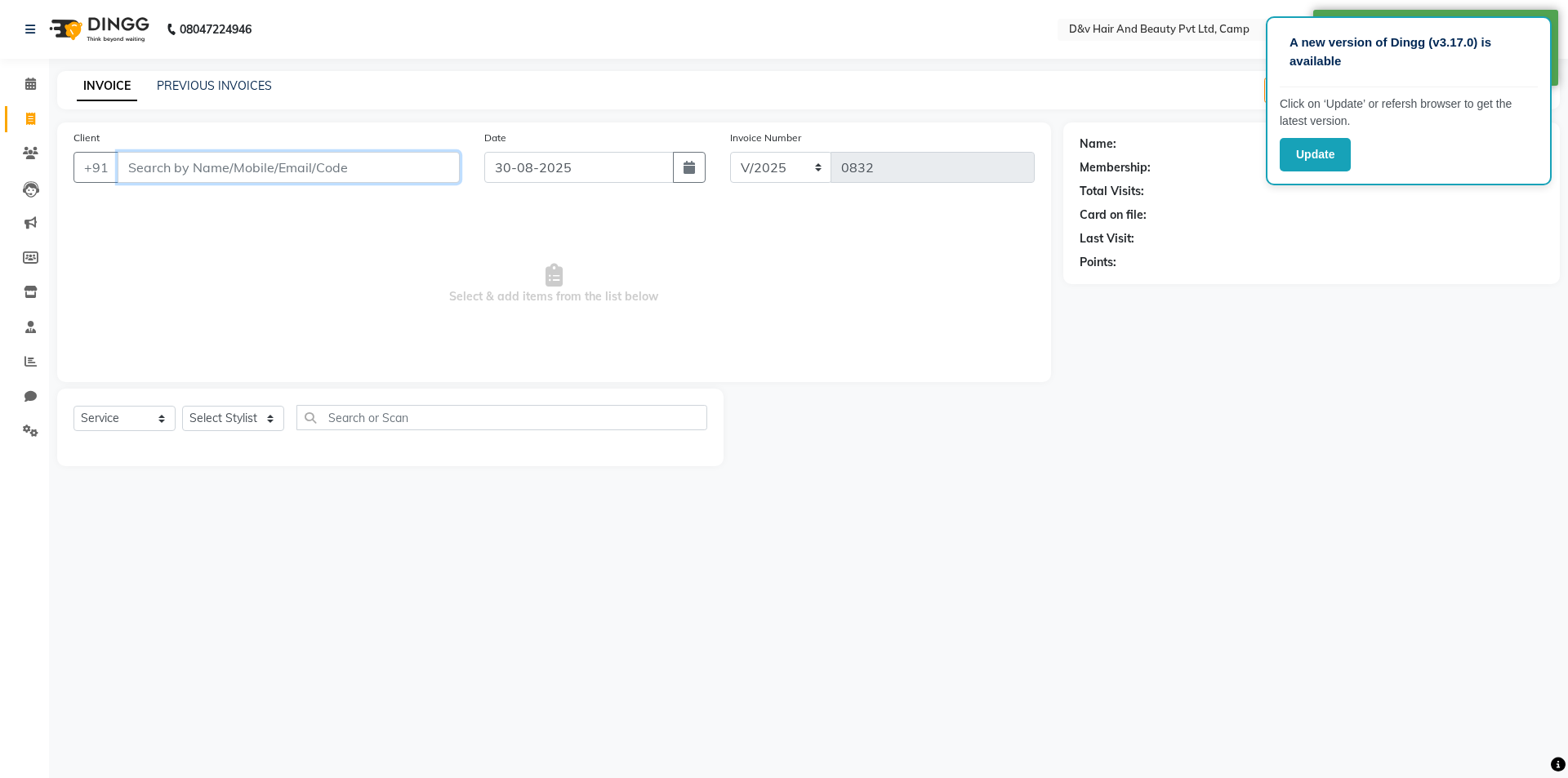
click at [283, 163] on input "Client" at bounding box center [288, 167] width 342 height 31
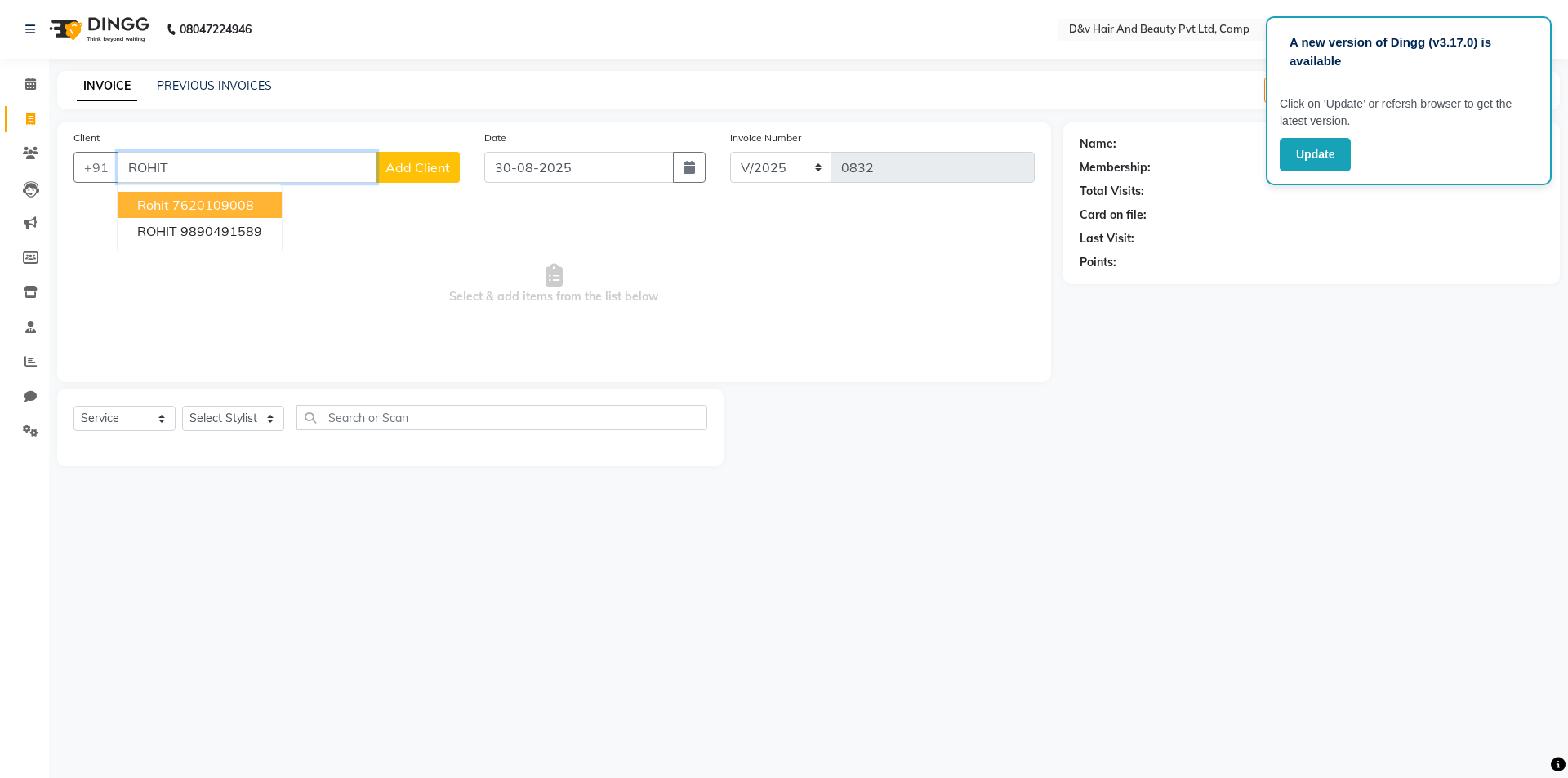
click at [244, 208] on ngb-highlight "7620109008" at bounding box center [213, 206] width 82 height 17
type input "7620109008"
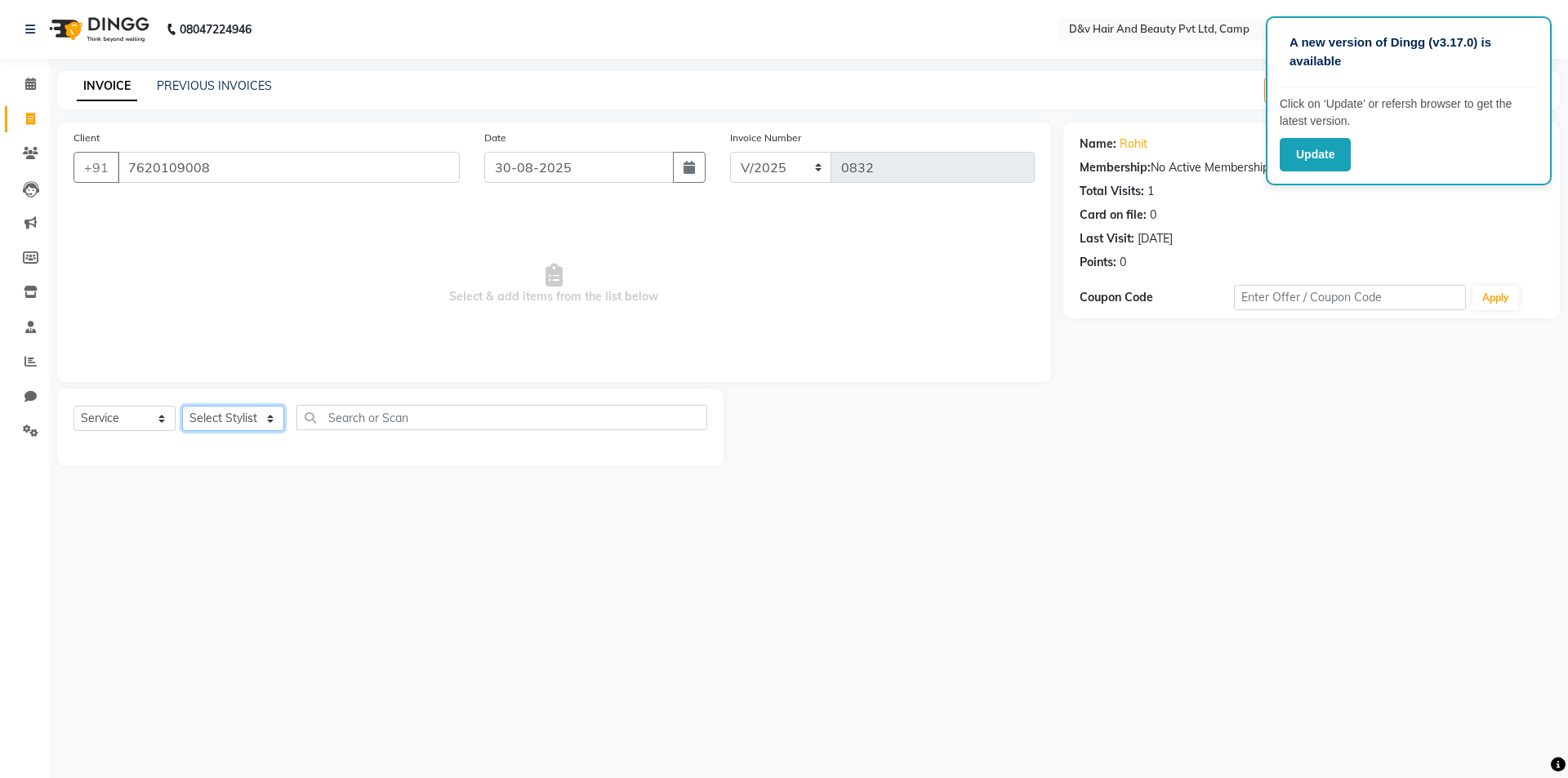
click at [260, 415] on select "Select Stylist [PERSON_NAME] Ganesh [PERSON_NAME] [PERSON_NAME] [PERSON_NAME] P…" at bounding box center [233, 419] width 102 height 25
select select "75785"
click at [182, 406] on select "Select Stylist [PERSON_NAME] Ganesh [PERSON_NAME] [PERSON_NAME] [PERSON_NAME] P…" at bounding box center [233, 419] width 102 height 25
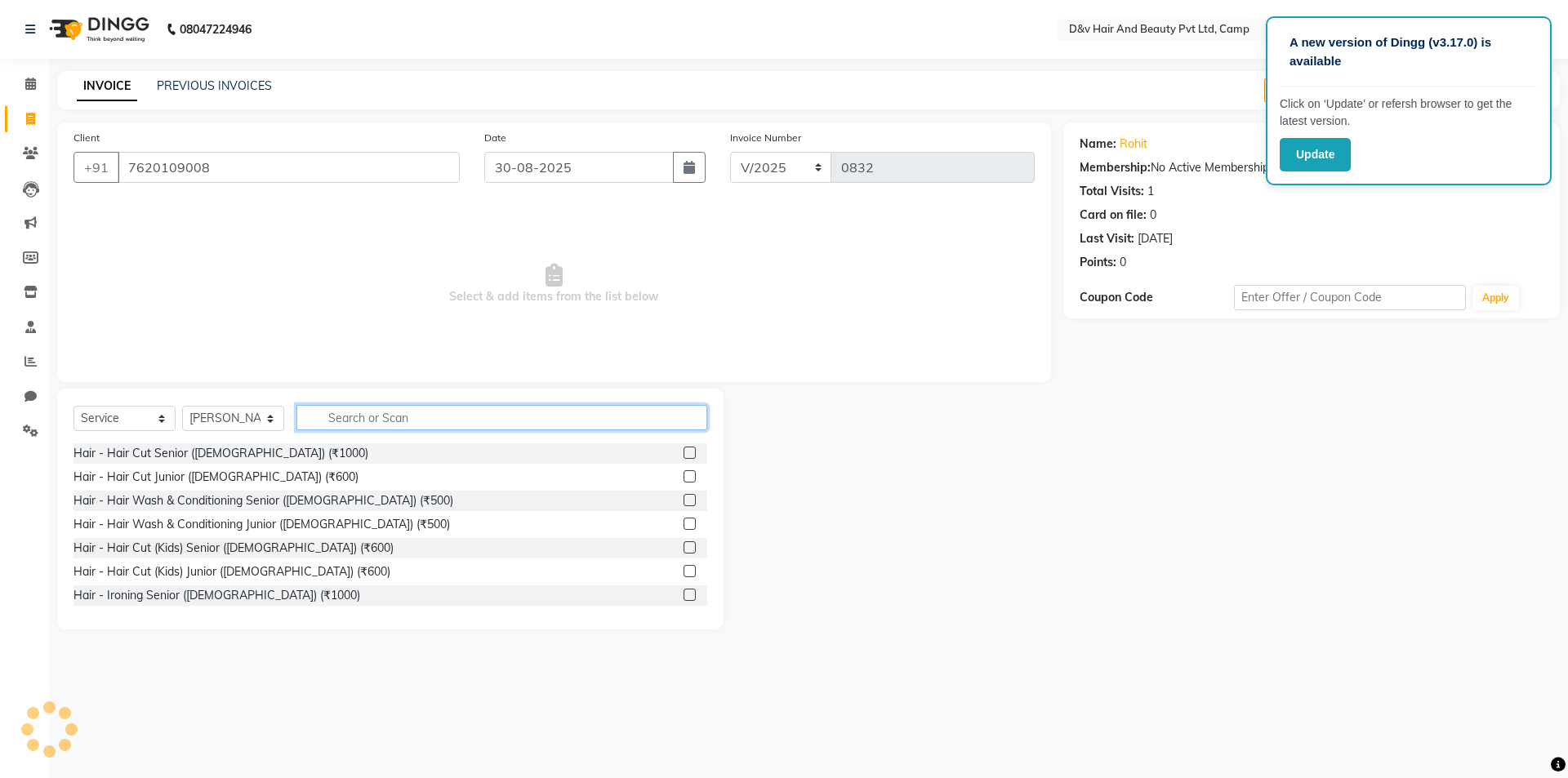
click at [423, 416] on input "text" at bounding box center [502, 418] width 411 height 25
type input "CUT"
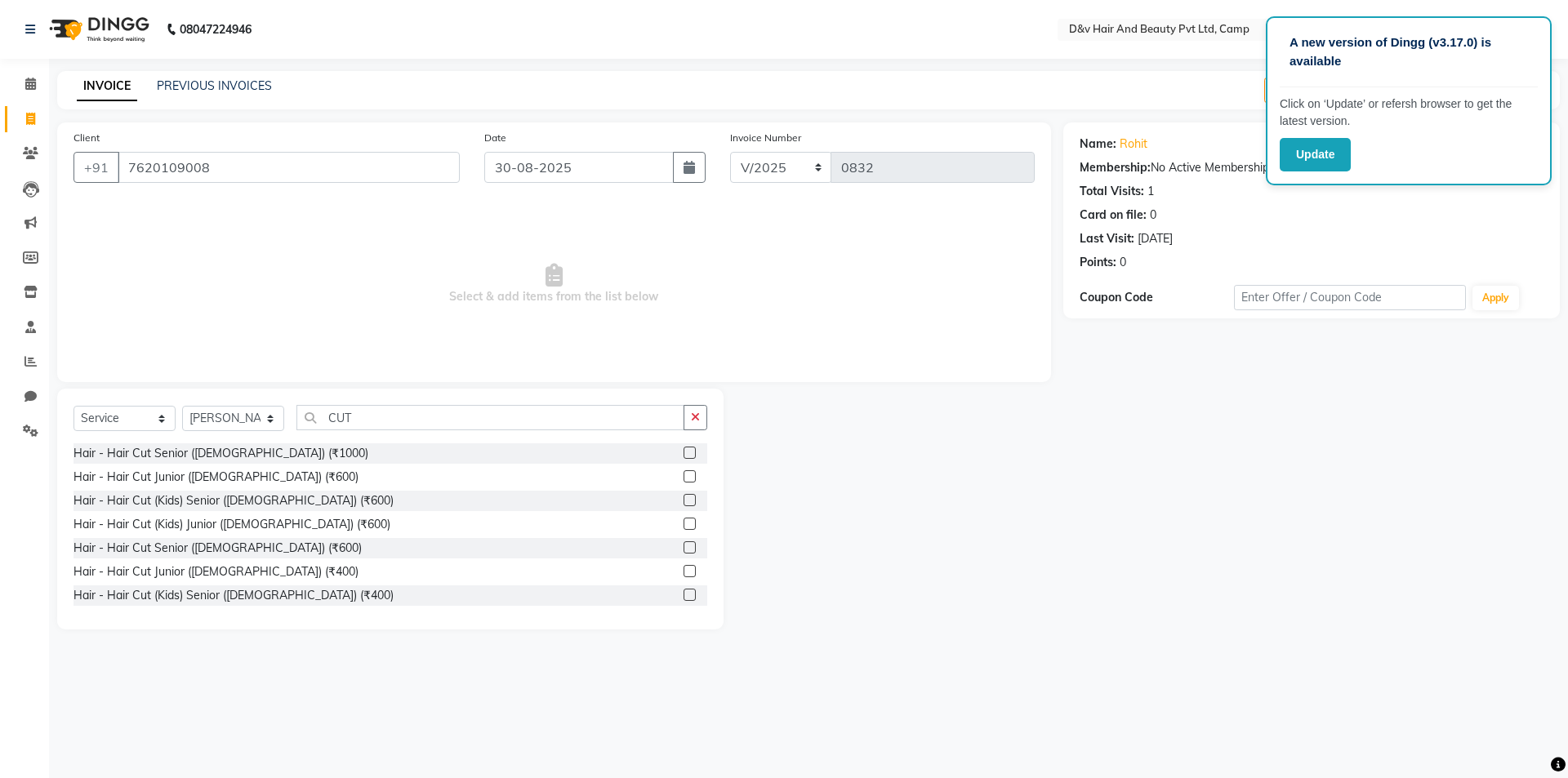
click at [684, 545] on label at bounding box center [690, 547] width 13 height 13
click at [684, 545] on input "checkbox" at bounding box center [689, 548] width 11 height 11
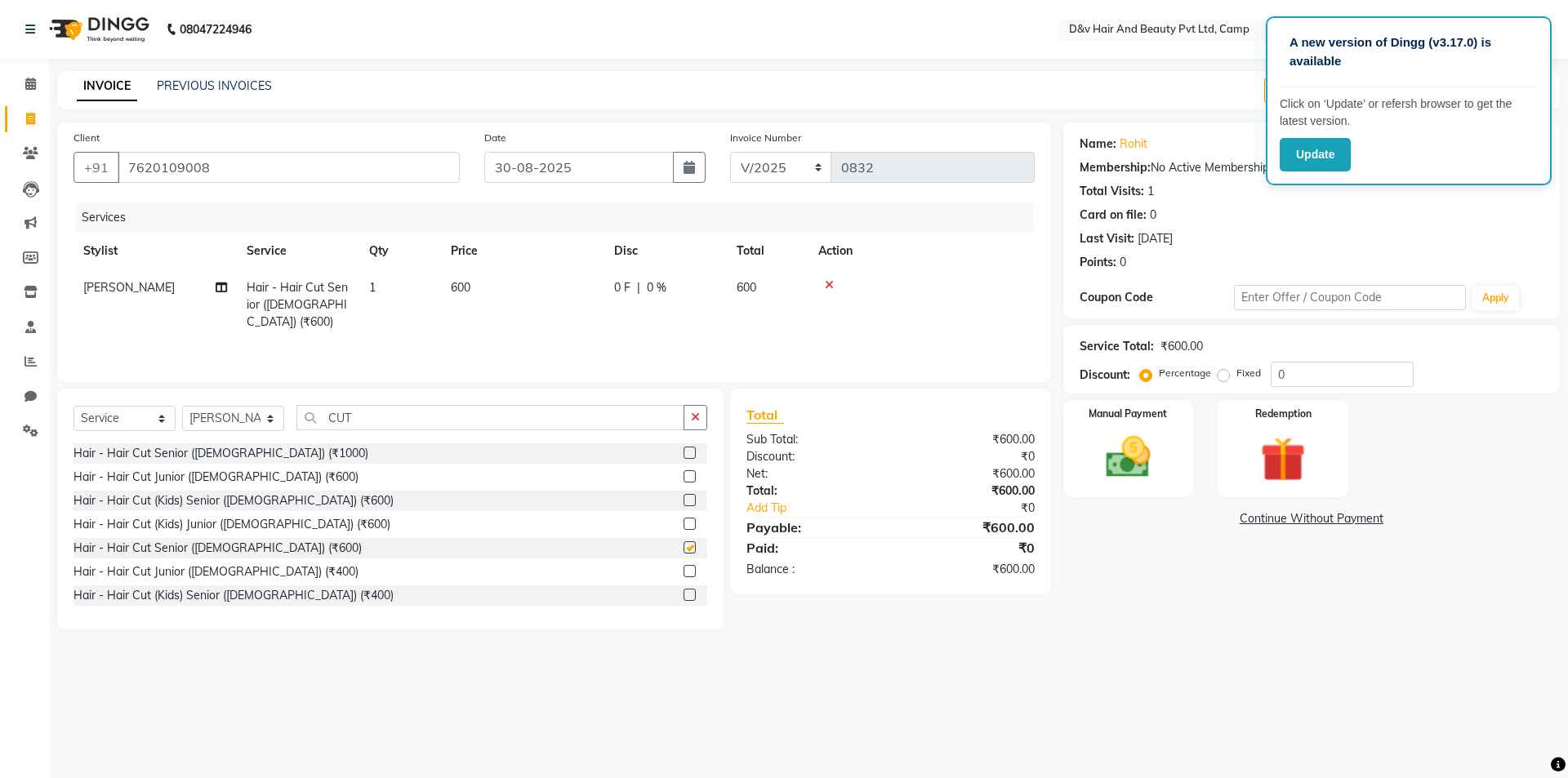
checkbox input "false"
click at [700, 425] on button "button" at bounding box center [695, 418] width 23 height 25
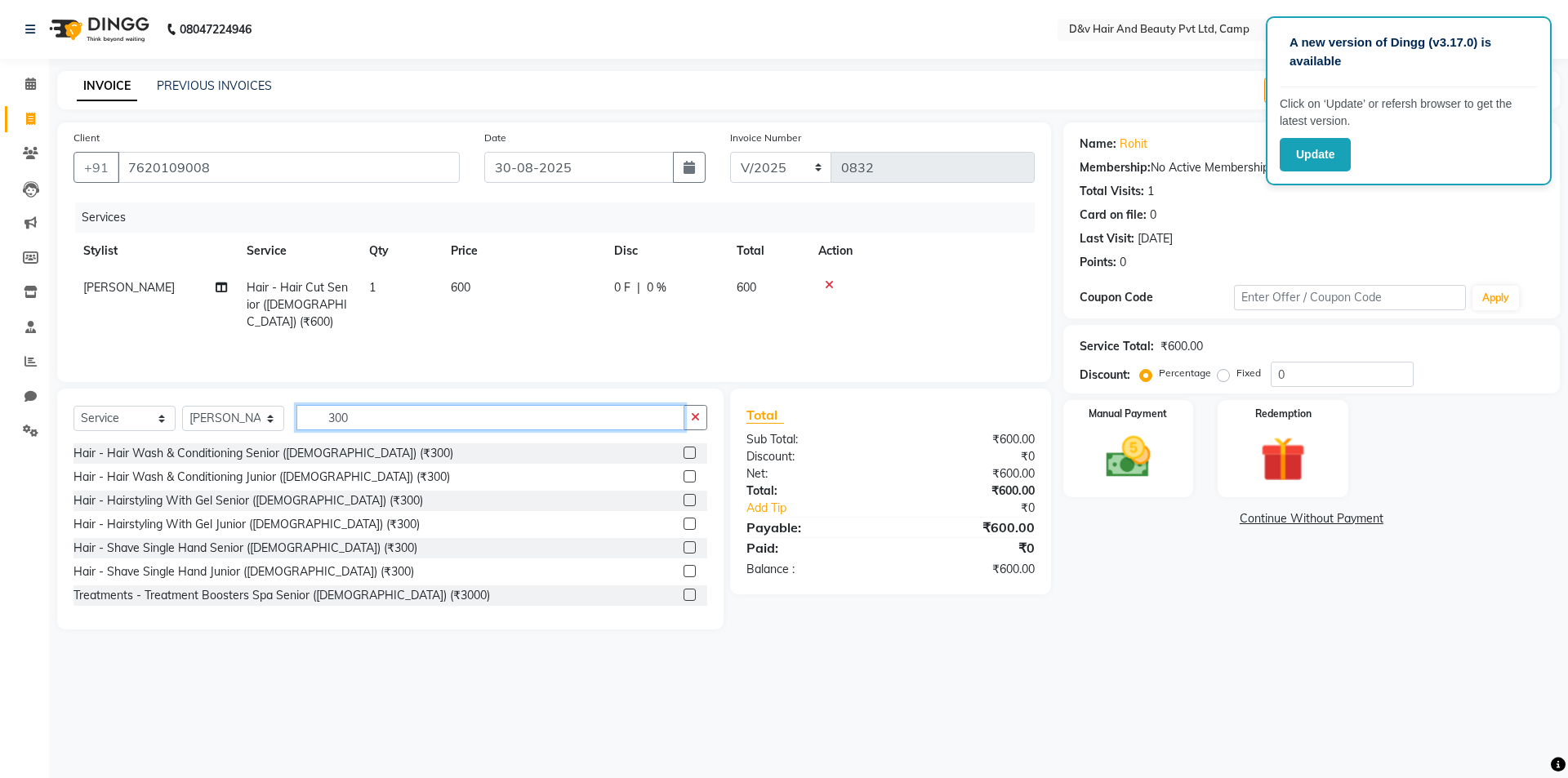
type input "300"
click at [684, 548] on label at bounding box center [690, 547] width 13 height 13
click at [684, 548] on input "checkbox" at bounding box center [689, 548] width 11 height 11
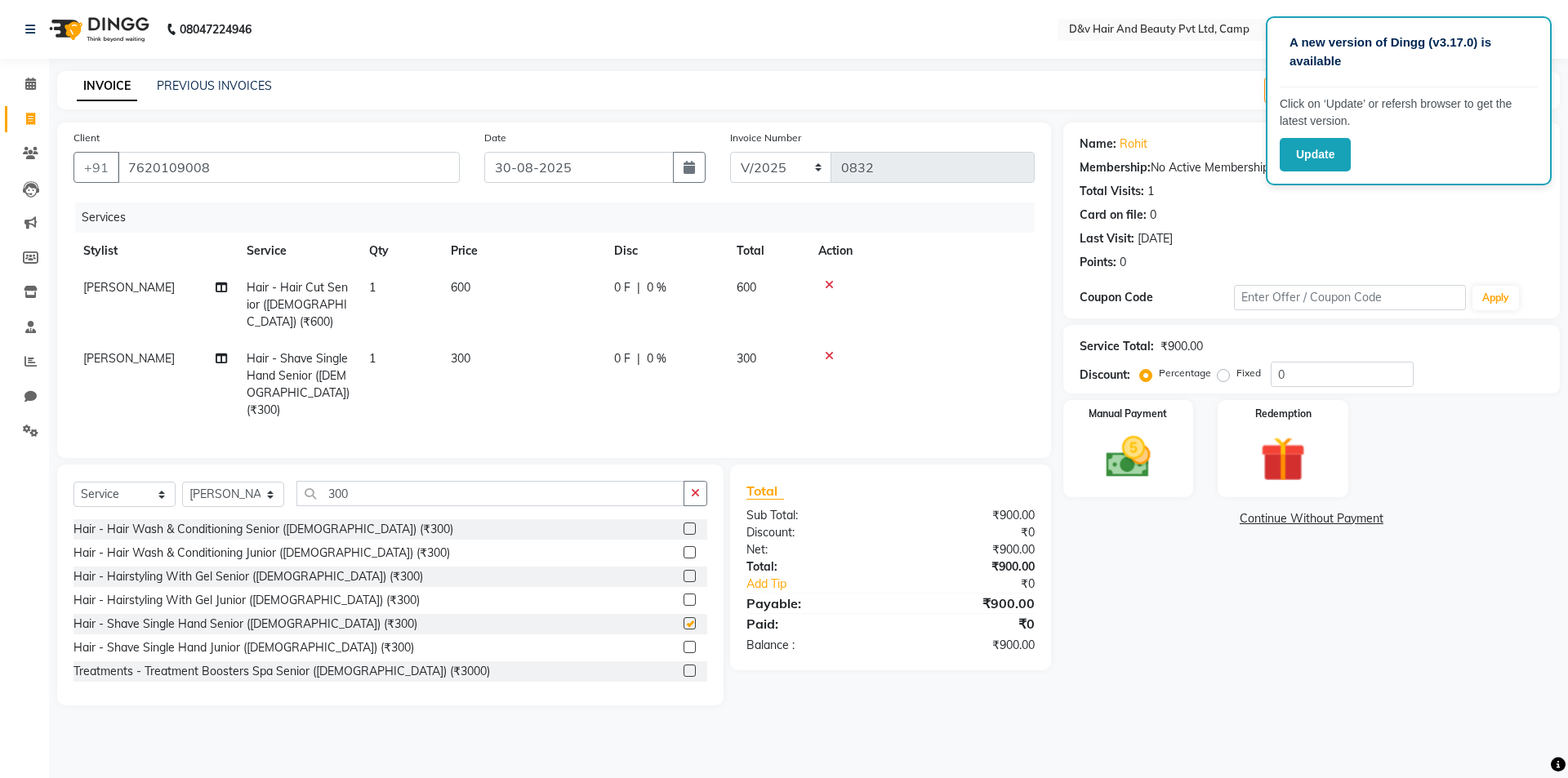
checkbox input "false"
click at [613, 291] on td "0 F | 0 %" at bounding box center [665, 304] width 123 height 71
select select "75785"
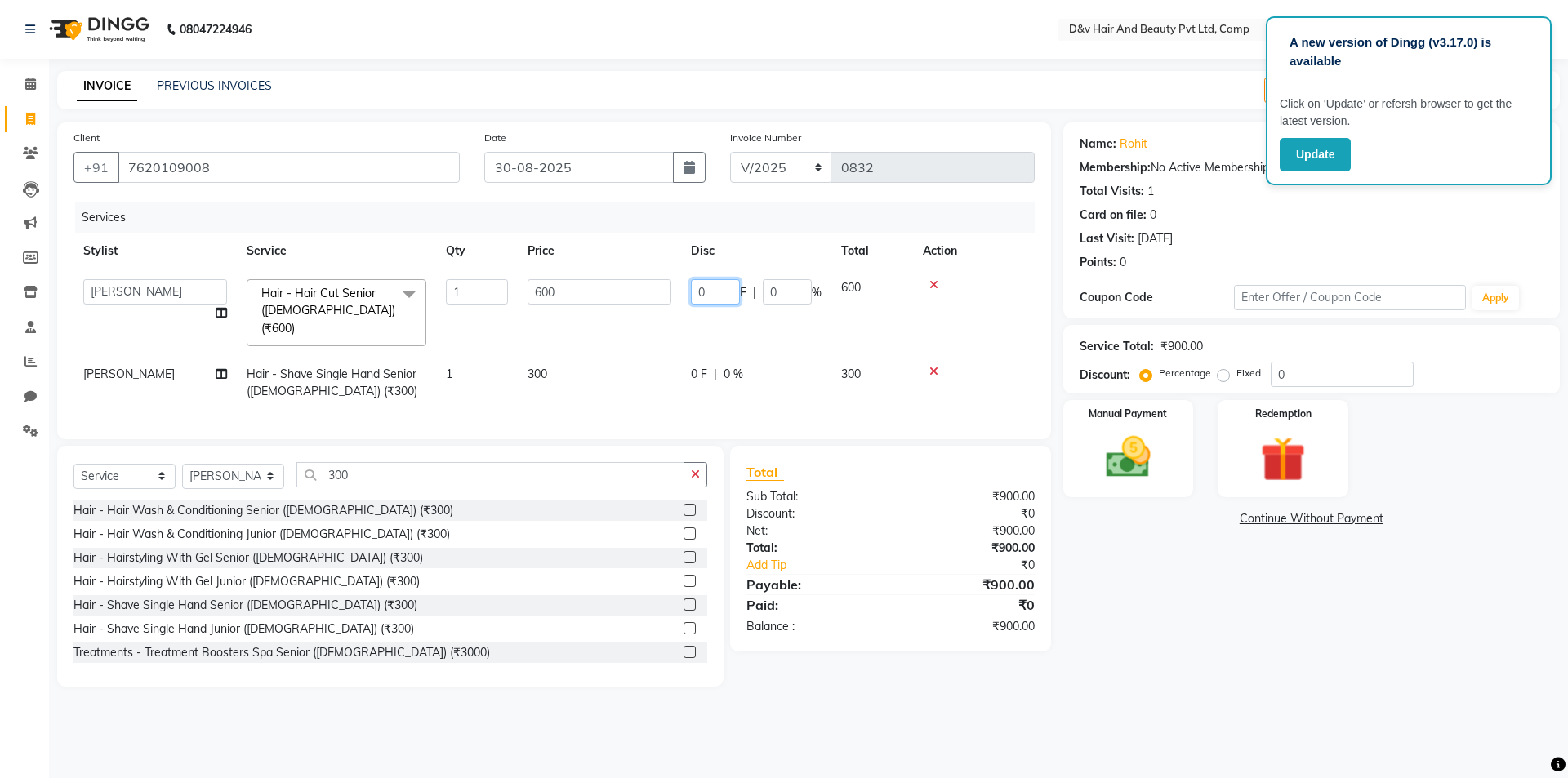
click at [722, 284] on input "0" at bounding box center [715, 292] width 49 height 25
type input "200"
click at [700, 356] on td "0 F | 0 %" at bounding box center [756, 383] width 150 height 53
select select "75785"
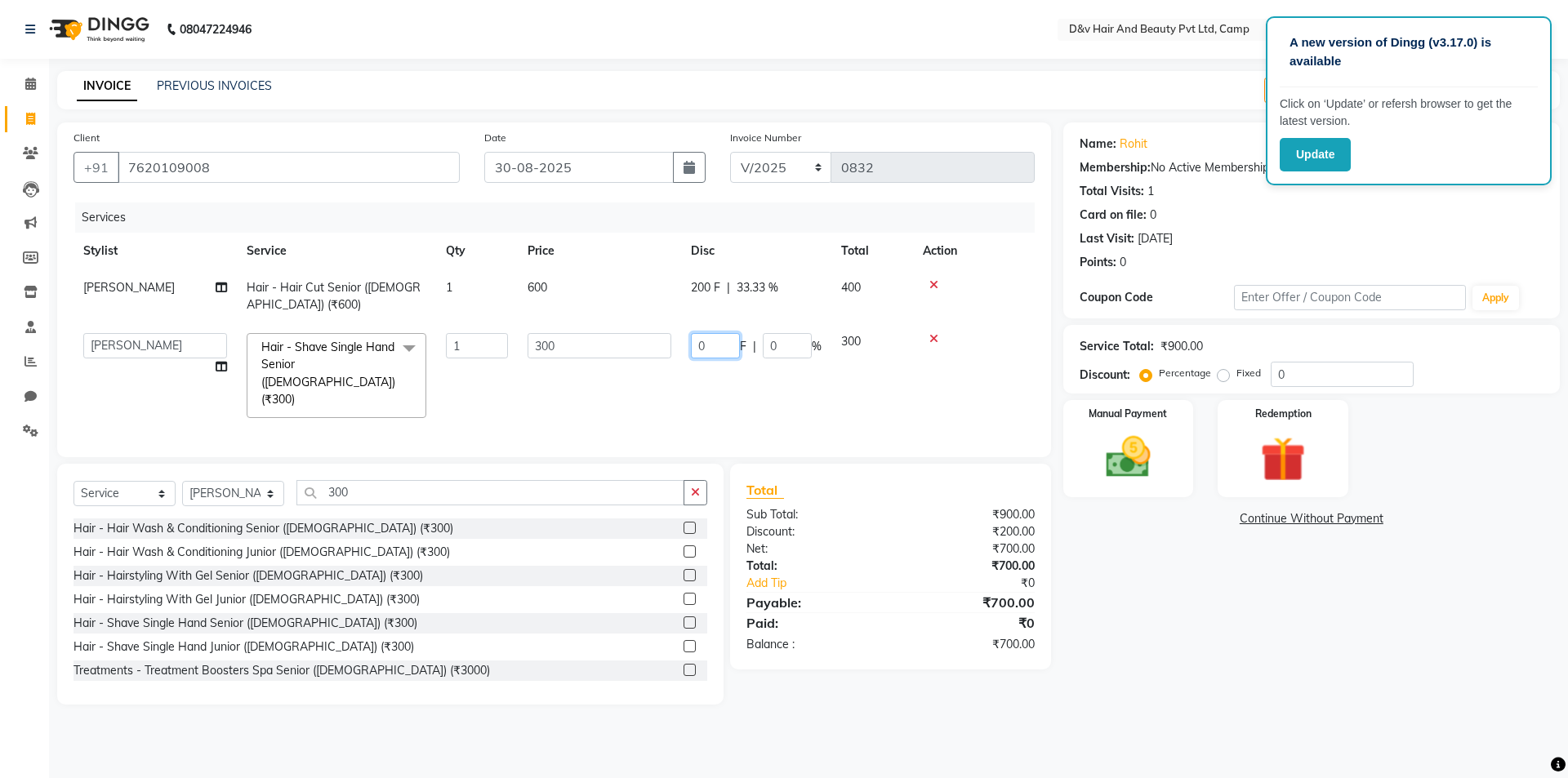
click at [716, 347] on input "0" at bounding box center [715, 346] width 49 height 25
type input "100"
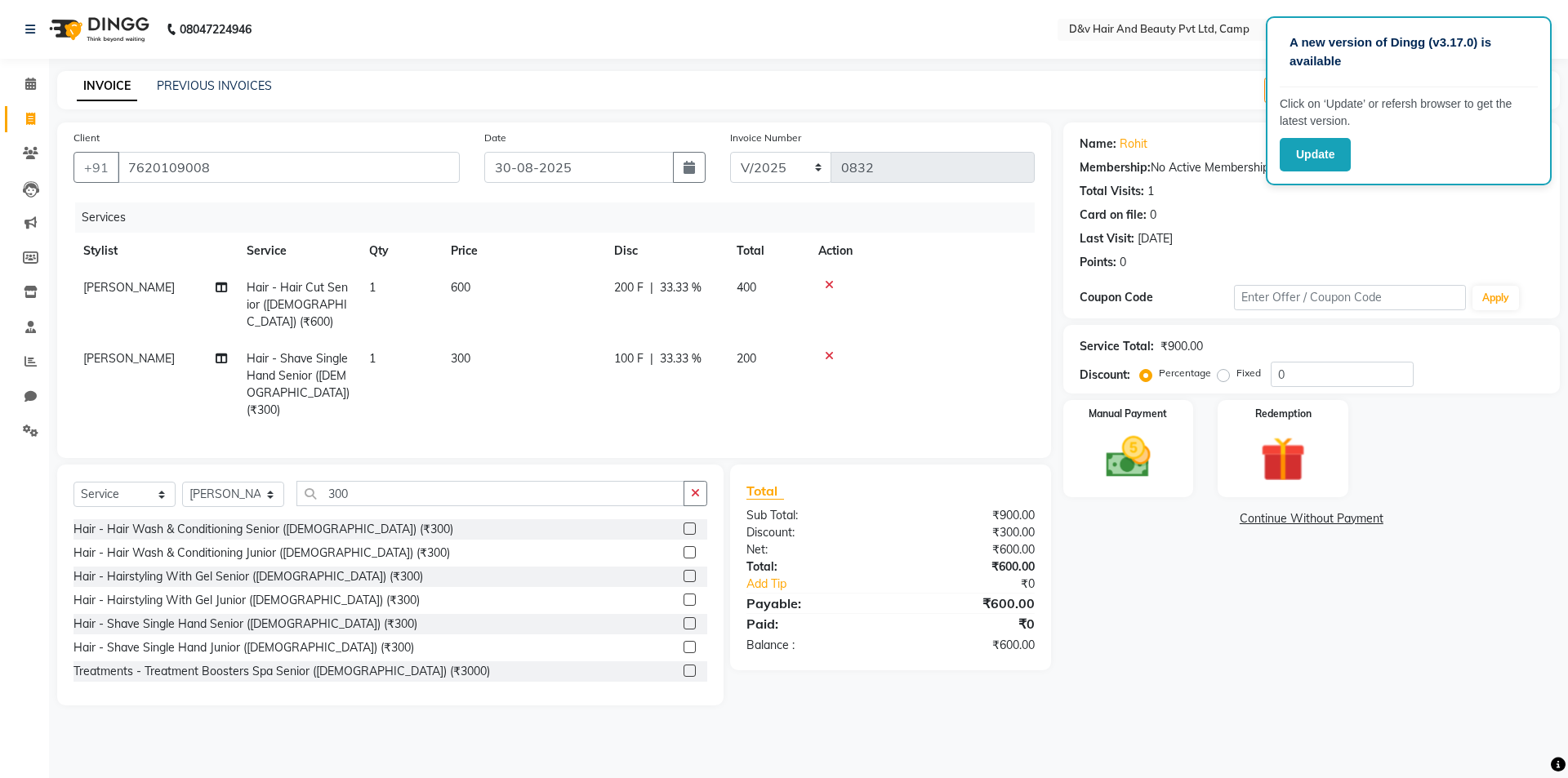
click at [1163, 624] on div "Name: Rohit Membership: No Active Membership Total Visits: 1 Card on file: 0 La…" at bounding box center [1317, 414] width 509 height 583
click at [1132, 470] on img at bounding box center [1128, 457] width 76 height 53
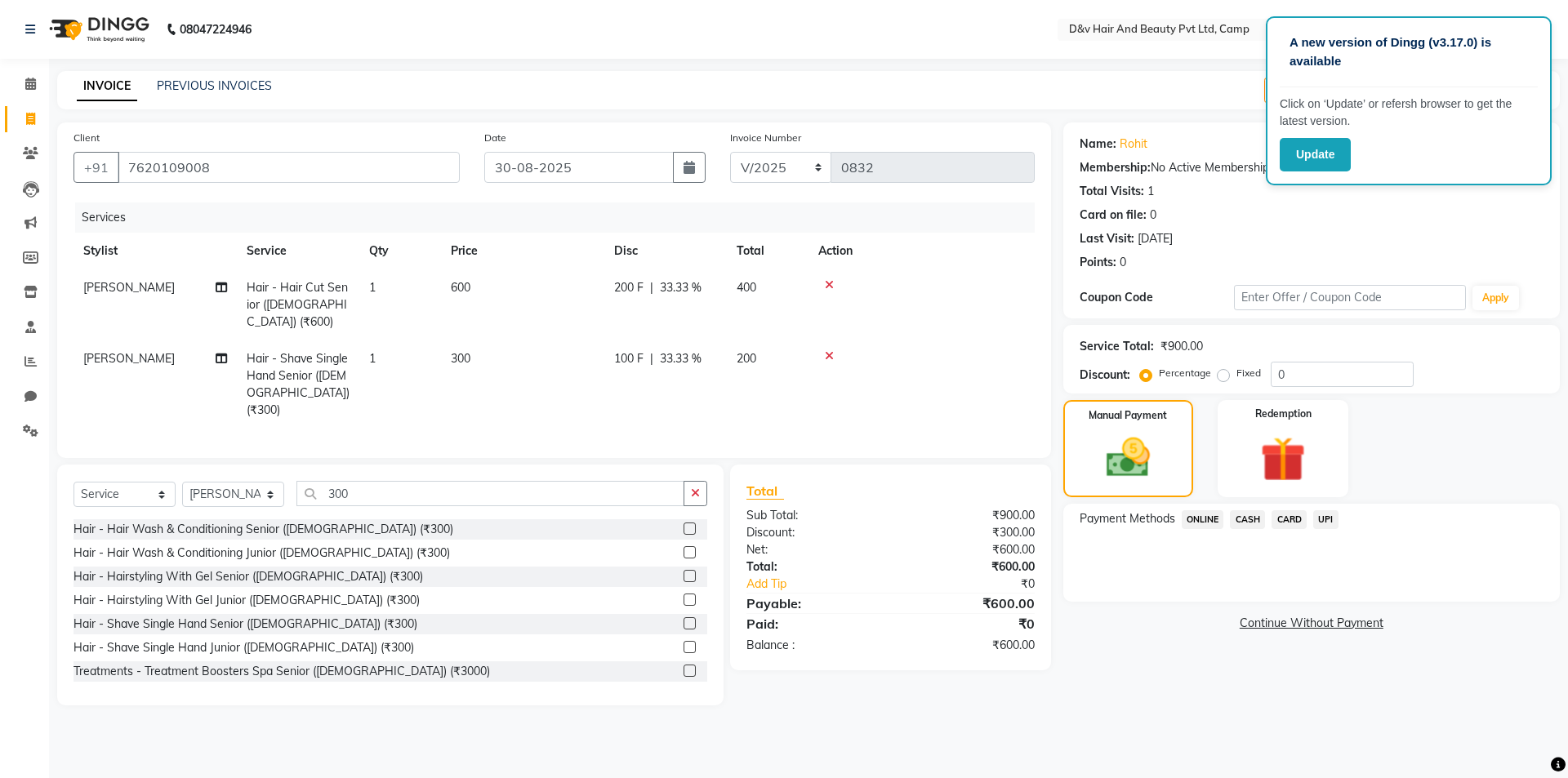
click at [1197, 519] on span "ONLINE" at bounding box center [1203, 520] width 43 height 18
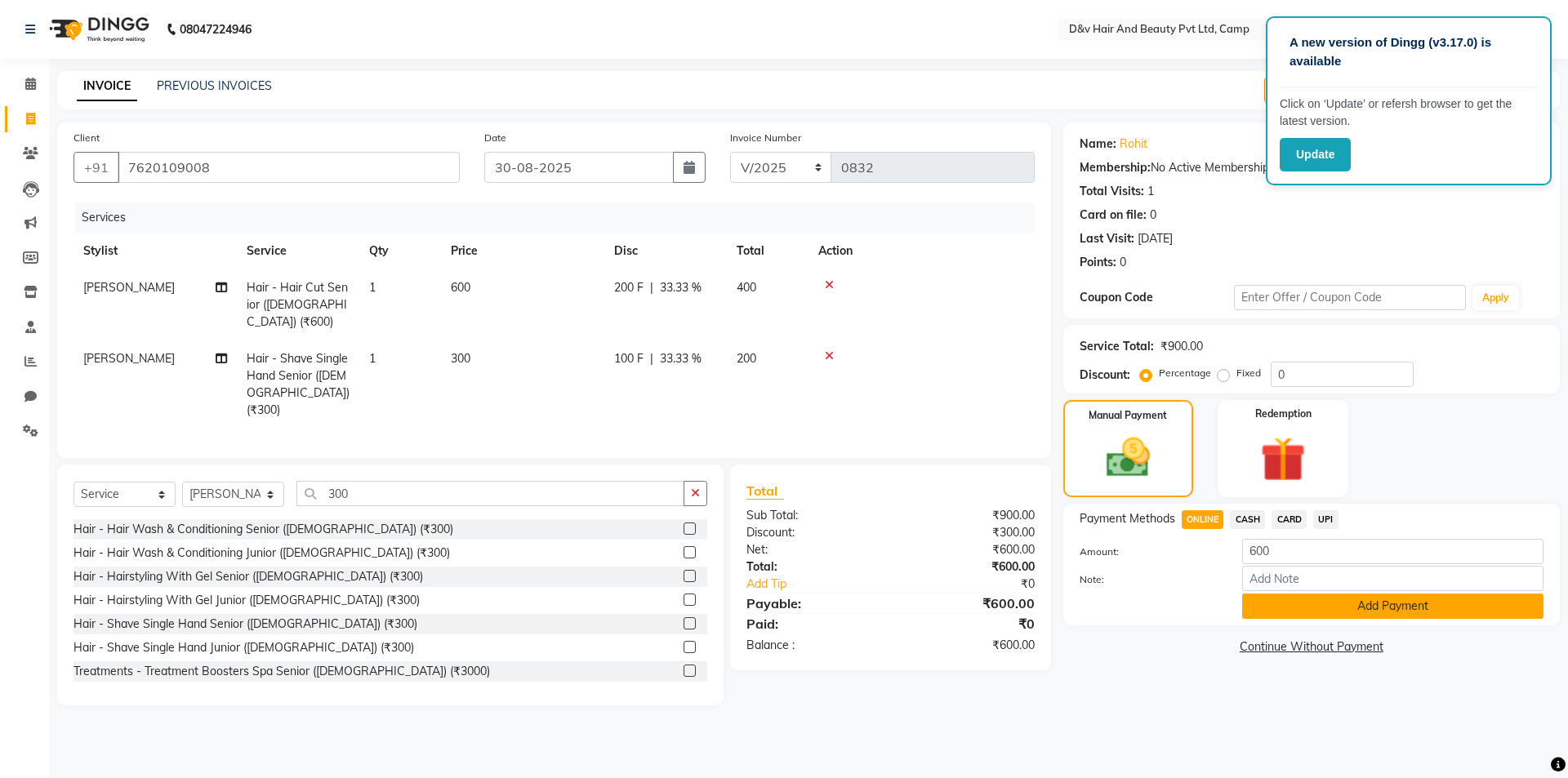
click at [1250, 613] on button "Add Payment" at bounding box center [1392, 606] width 302 height 25
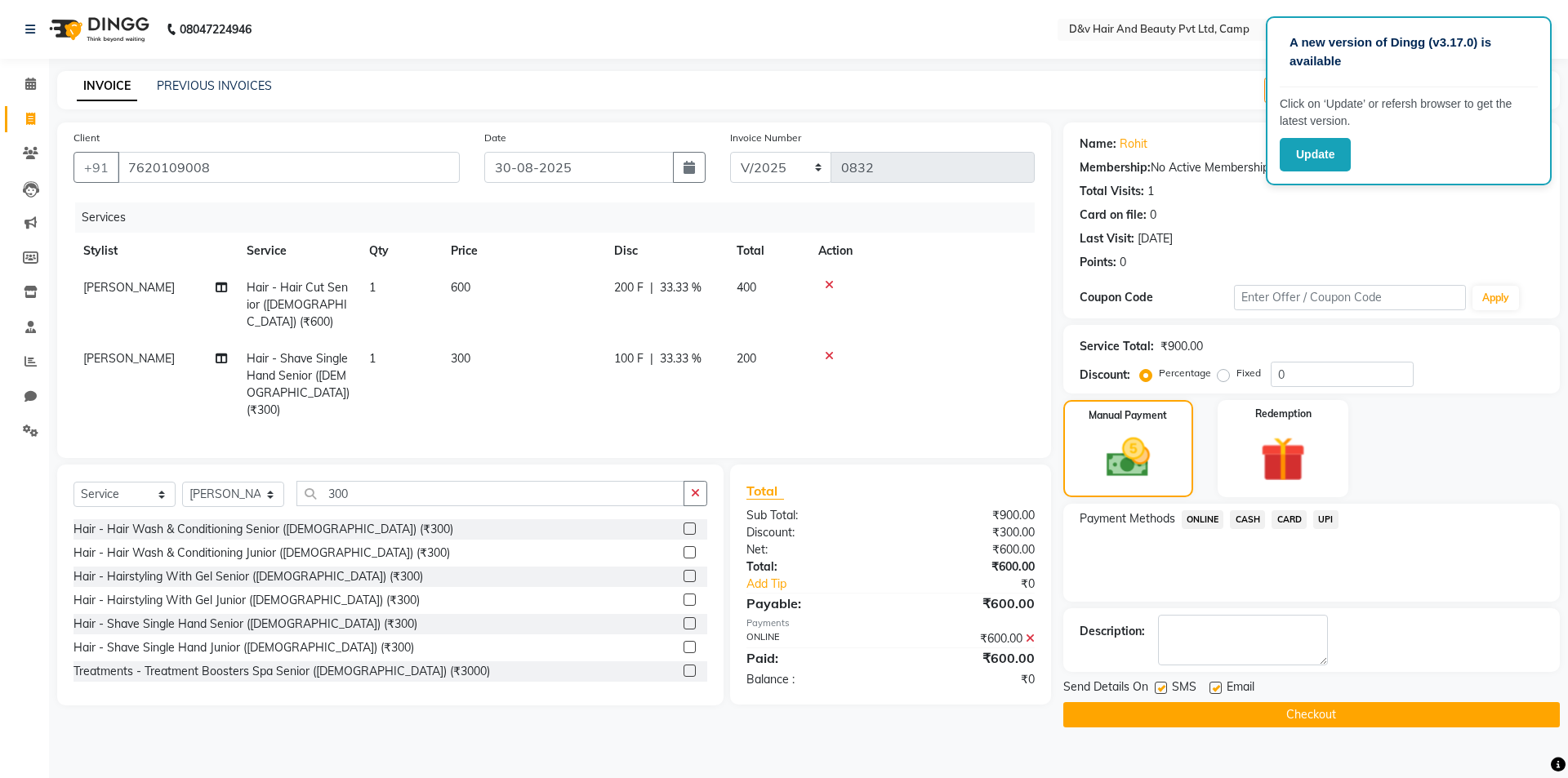
click at [1199, 717] on button "Checkout" at bounding box center [1311, 714] width 496 height 25
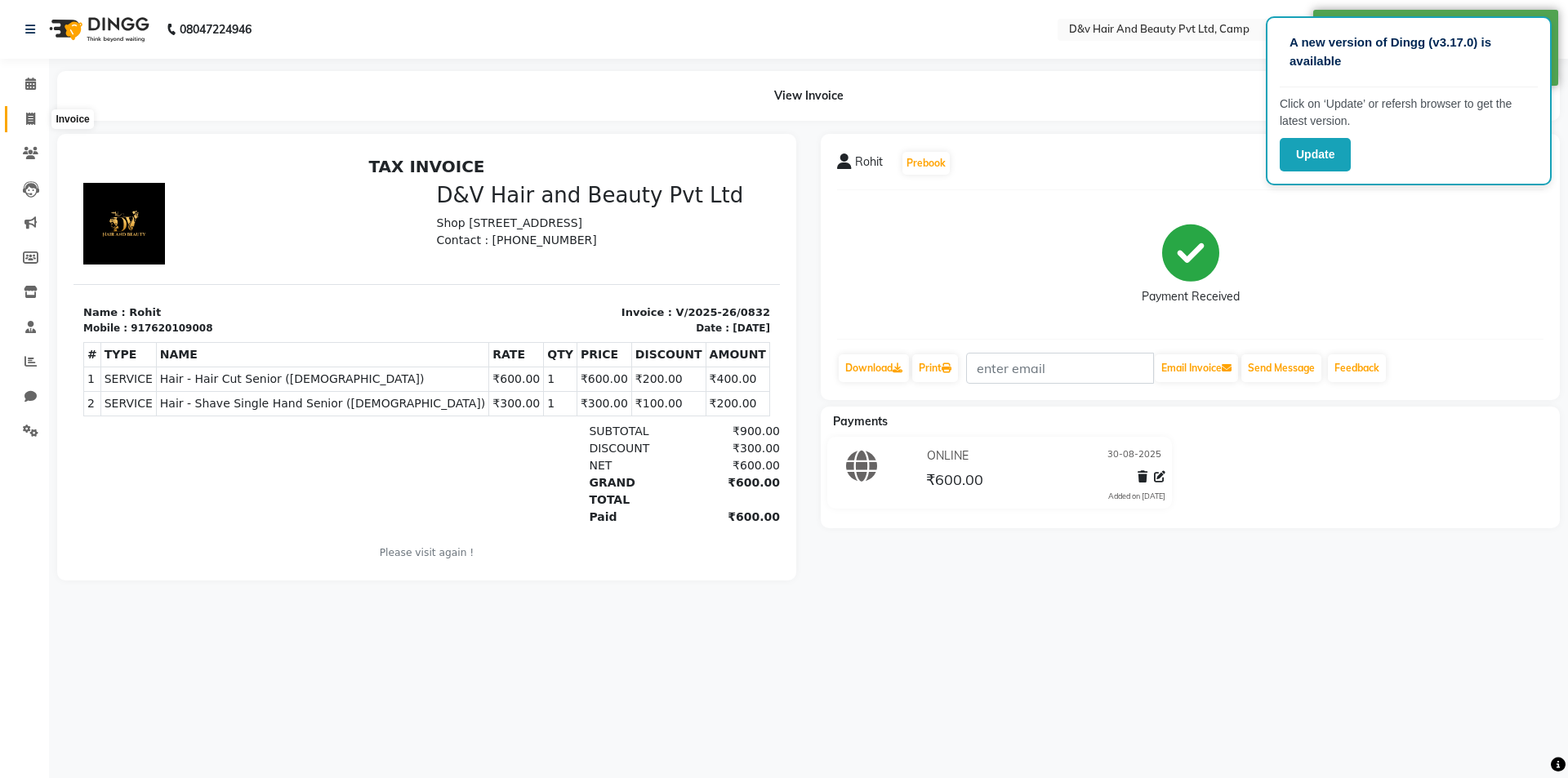
click at [28, 125] on icon at bounding box center [30, 119] width 9 height 13
select select "service"
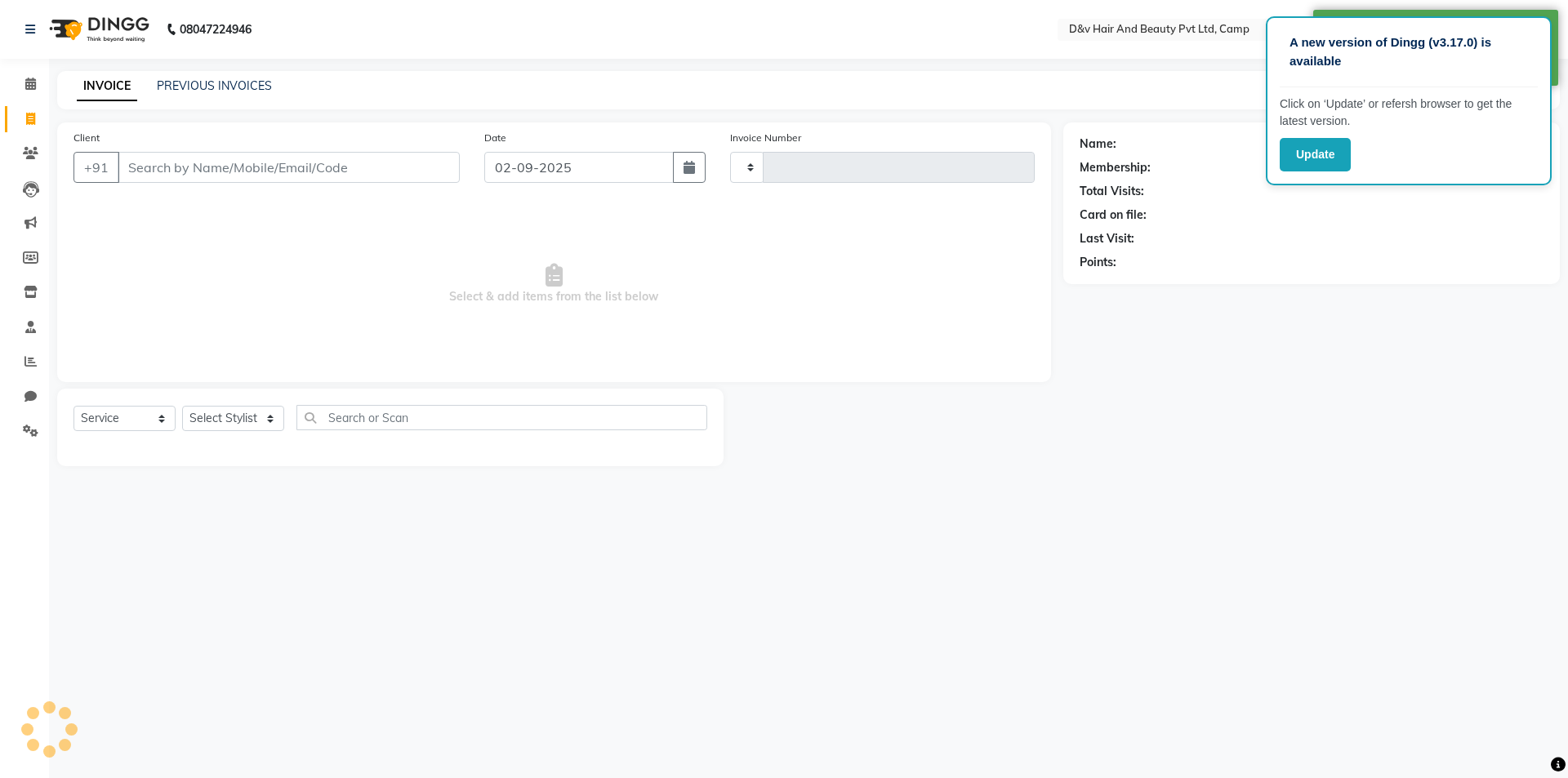
type input "0833"
select select "8107"
click at [614, 168] on input "02-09-2025" at bounding box center [580, 167] width 191 height 31
select select "9"
select select "2025"
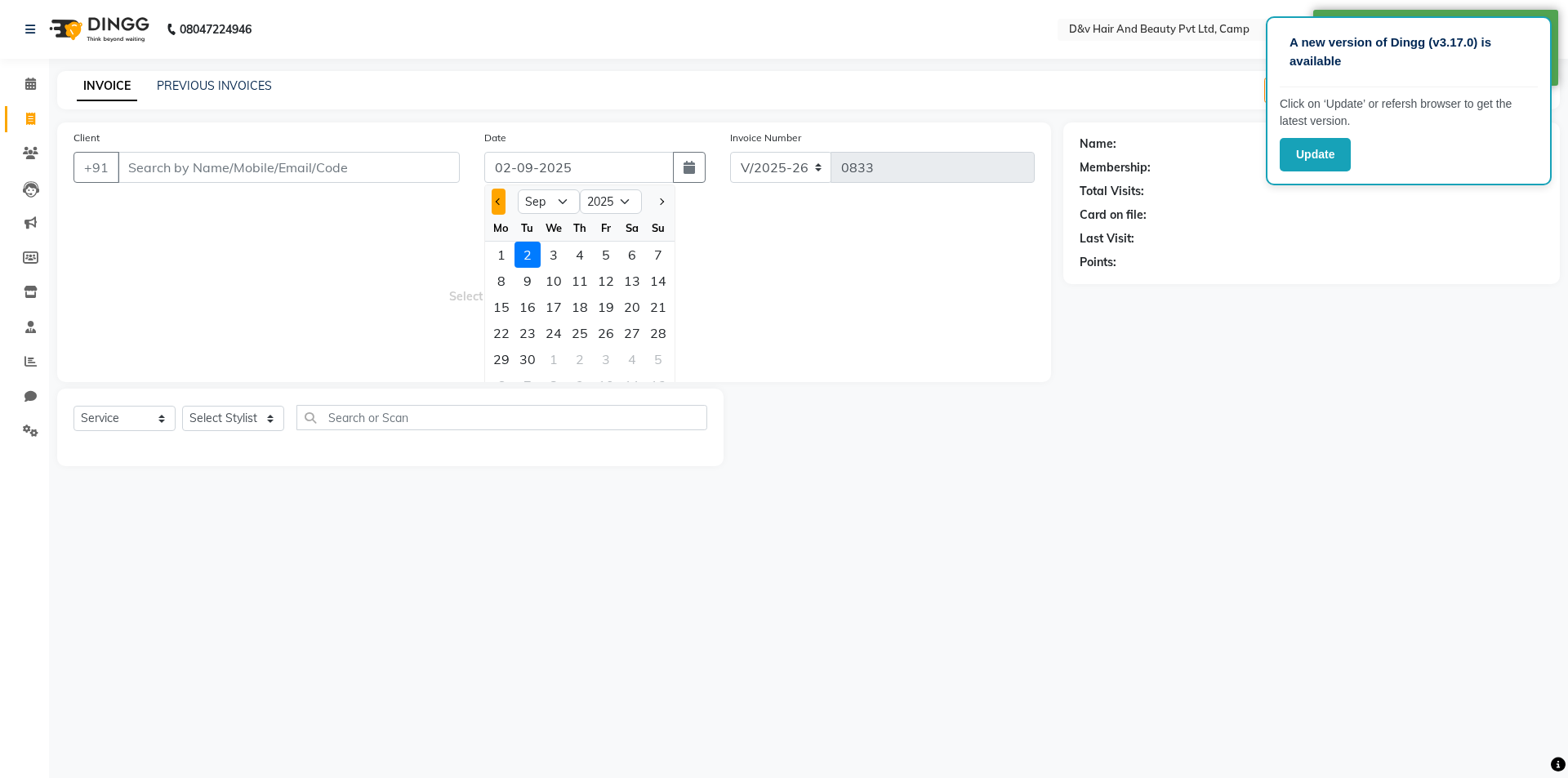
click at [496, 191] on button "Previous month" at bounding box center [498, 201] width 14 height 26
select select "8"
click at [628, 360] on div "30" at bounding box center [632, 358] width 26 height 26
type input "30-08-2025"
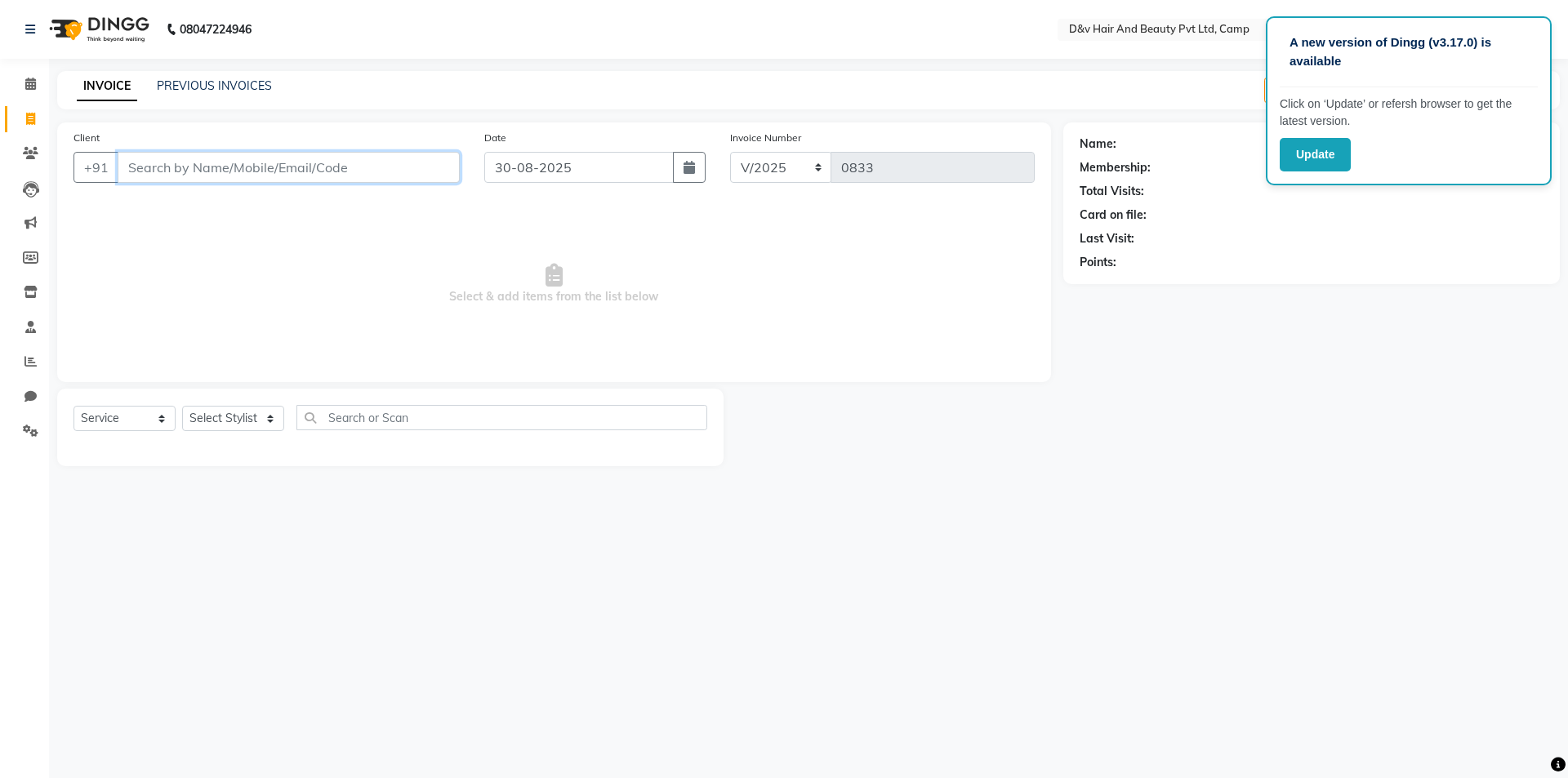
click at [331, 156] on input "Client" at bounding box center [288, 167] width 342 height 31
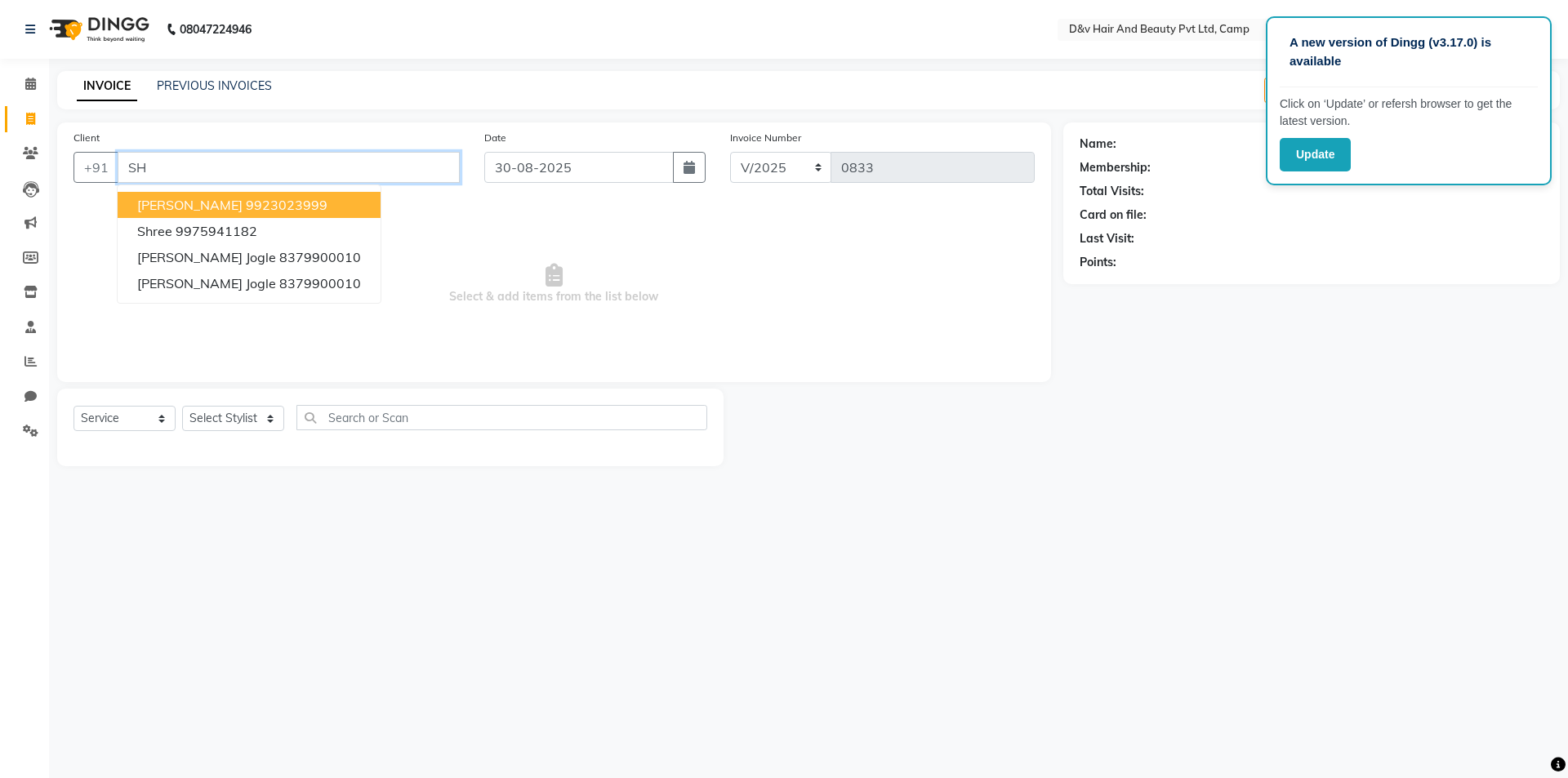
type input "S"
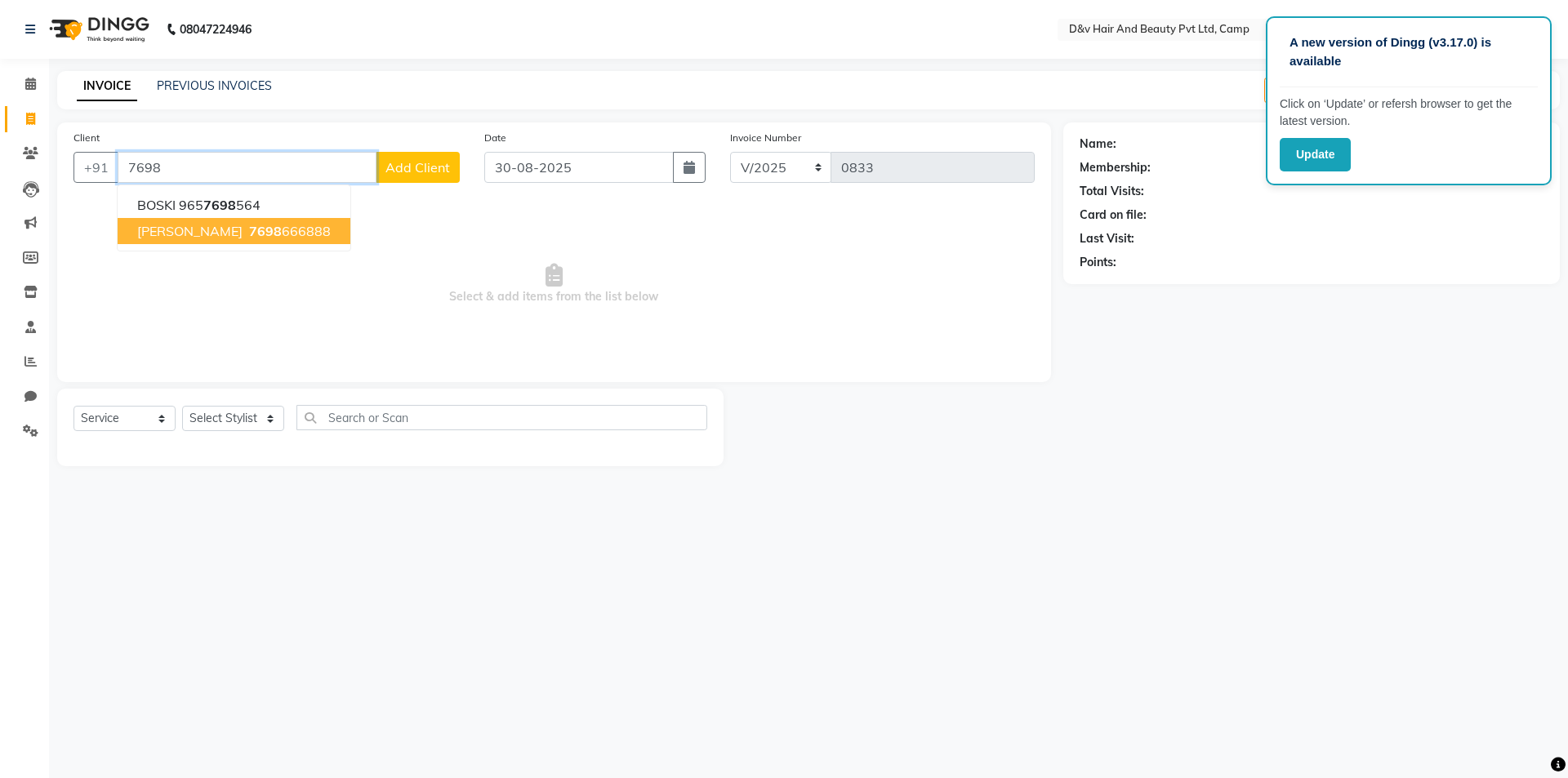
click at [246, 223] on ngb-highlight "7698 666888" at bounding box center [288, 231] width 85 height 17
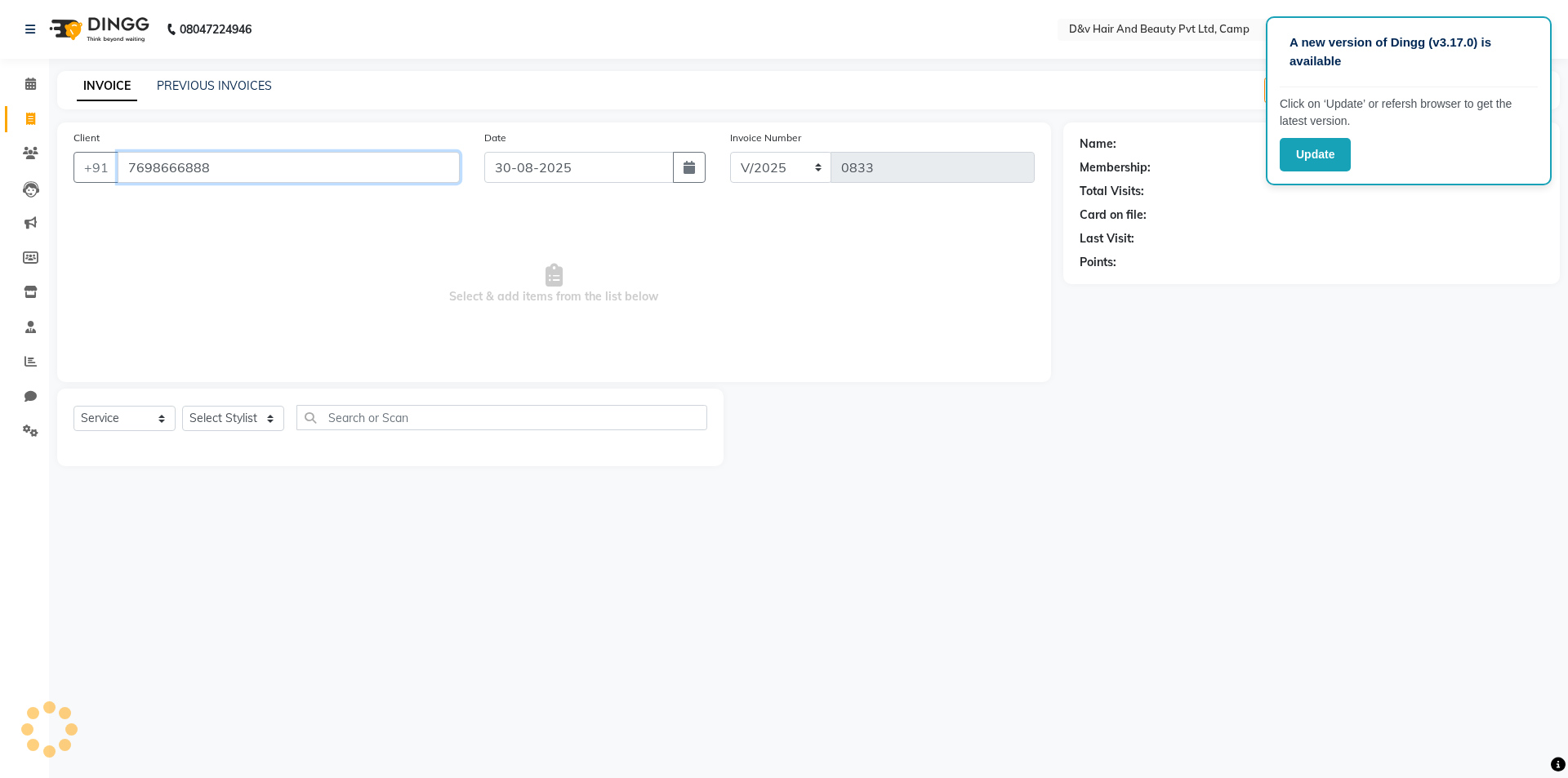
type input "7698666888"
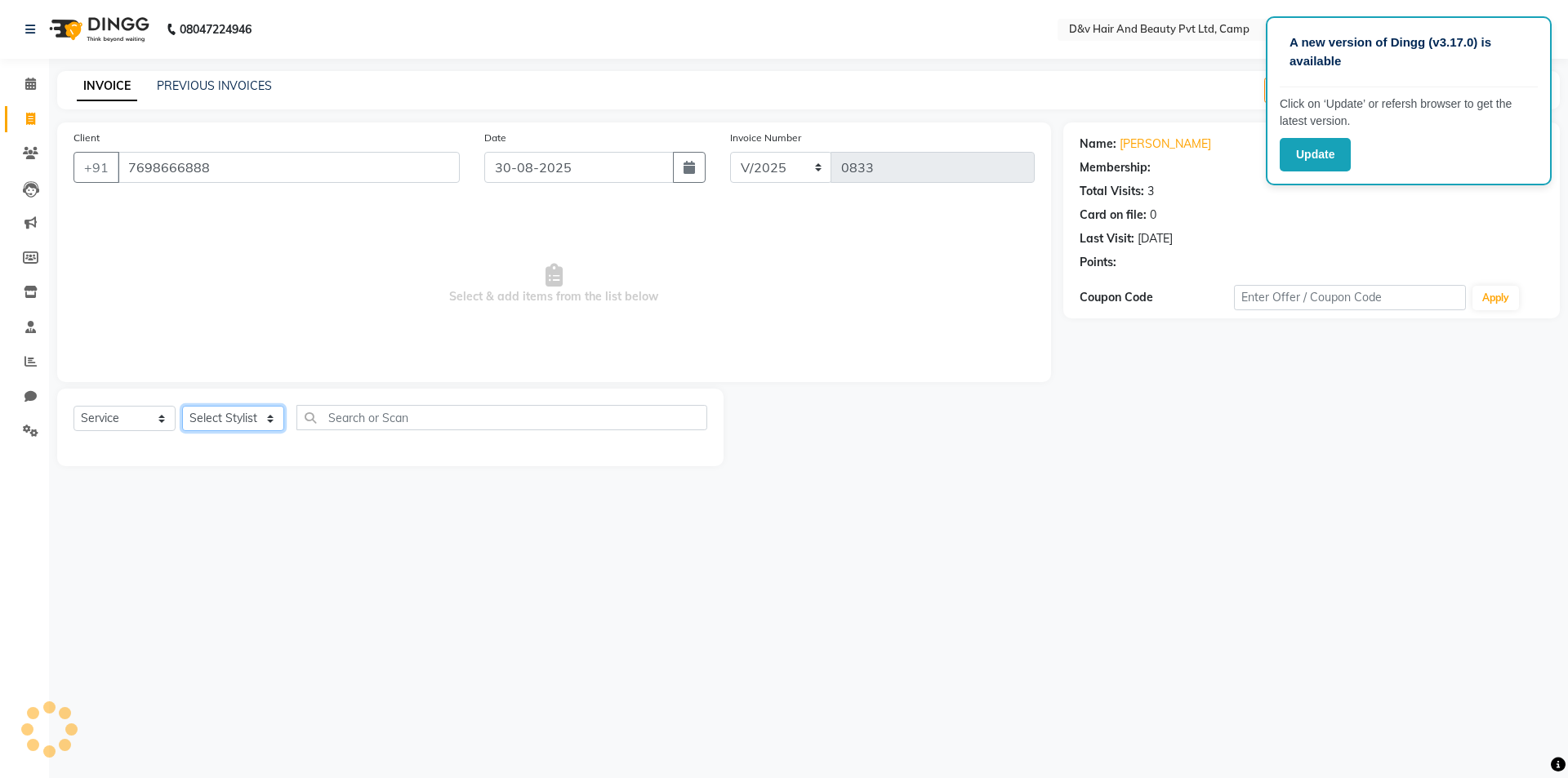
drag, startPoint x: 223, startPoint y: 413, endPoint x: 227, endPoint y: 425, distance: 12.6
click at [224, 413] on select "Select Stylist [PERSON_NAME] Ganesh [PERSON_NAME] [PERSON_NAME] [PERSON_NAME] P…" at bounding box center [233, 419] width 102 height 25
click at [182, 406] on select "Select Stylist [PERSON_NAME] Ganesh [PERSON_NAME] [PERSON_NAME] [PERSON_NAME] P…" at bounding box center [233, 419] width 102 height 25
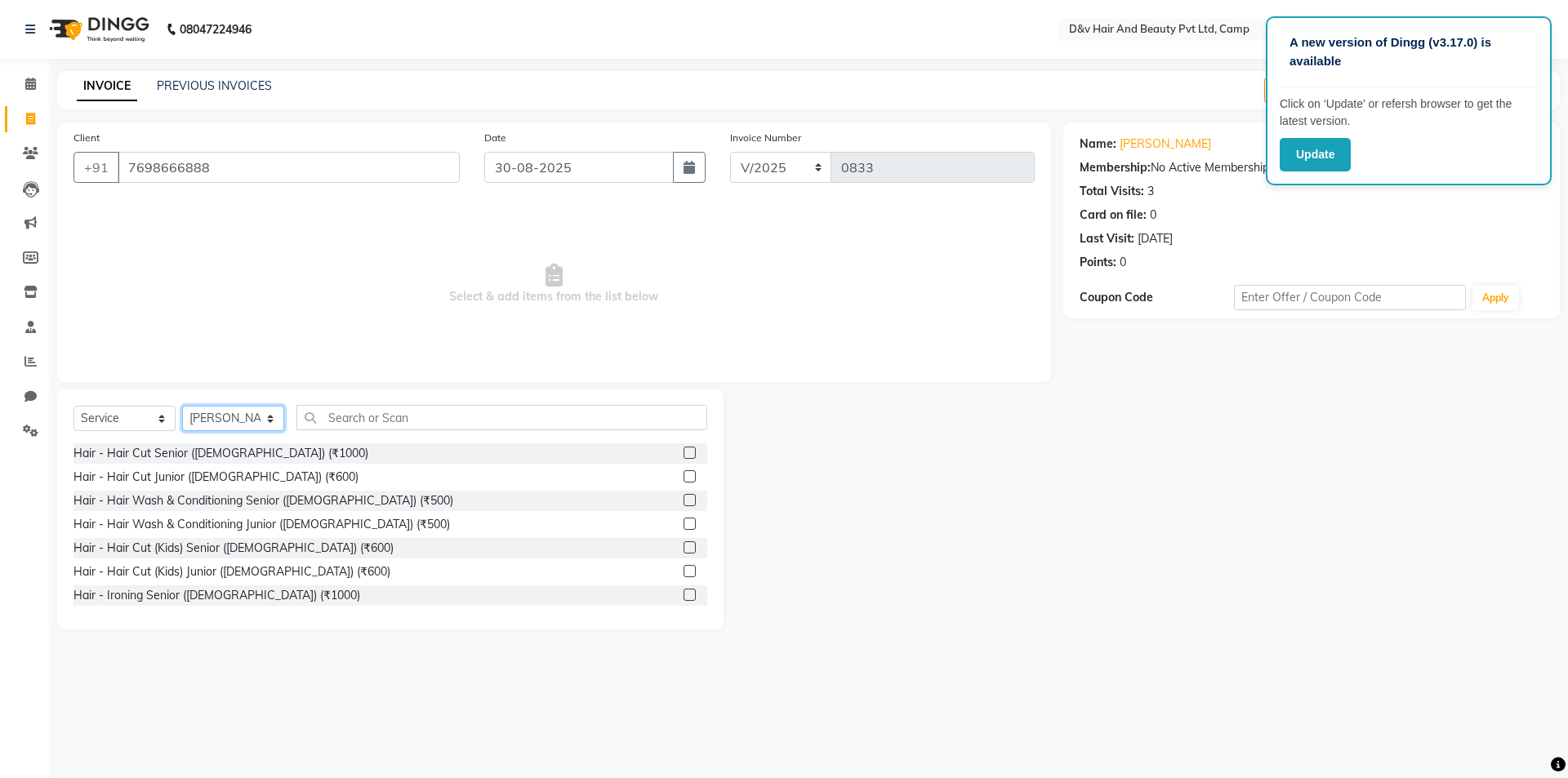
click at [242, 413] on select "Select Stylist [PERSON_NAME] Ganesh [PERSON_NAME] [PERSON_NAME] [PERSON_NAME] P…" at bounding box center [233, 419] width 102 height 25
select select "79011"
click at [182, 406] on select "Select Stylist [PERSON_NAME] Ganesh [PERSON_NAME] [PERSON_NAME] [PERSON_NAME] P…" at bounding box center [233, 419] width 102 height 25
click at [374, 425] on input "text" at bounding box center [502, 418] width 411 height 25
click at [160, 413] on select "Select Service Product Membership Package Voucher Prepaid Gift Card" at bounding box center [125, 419] width 102 height 25
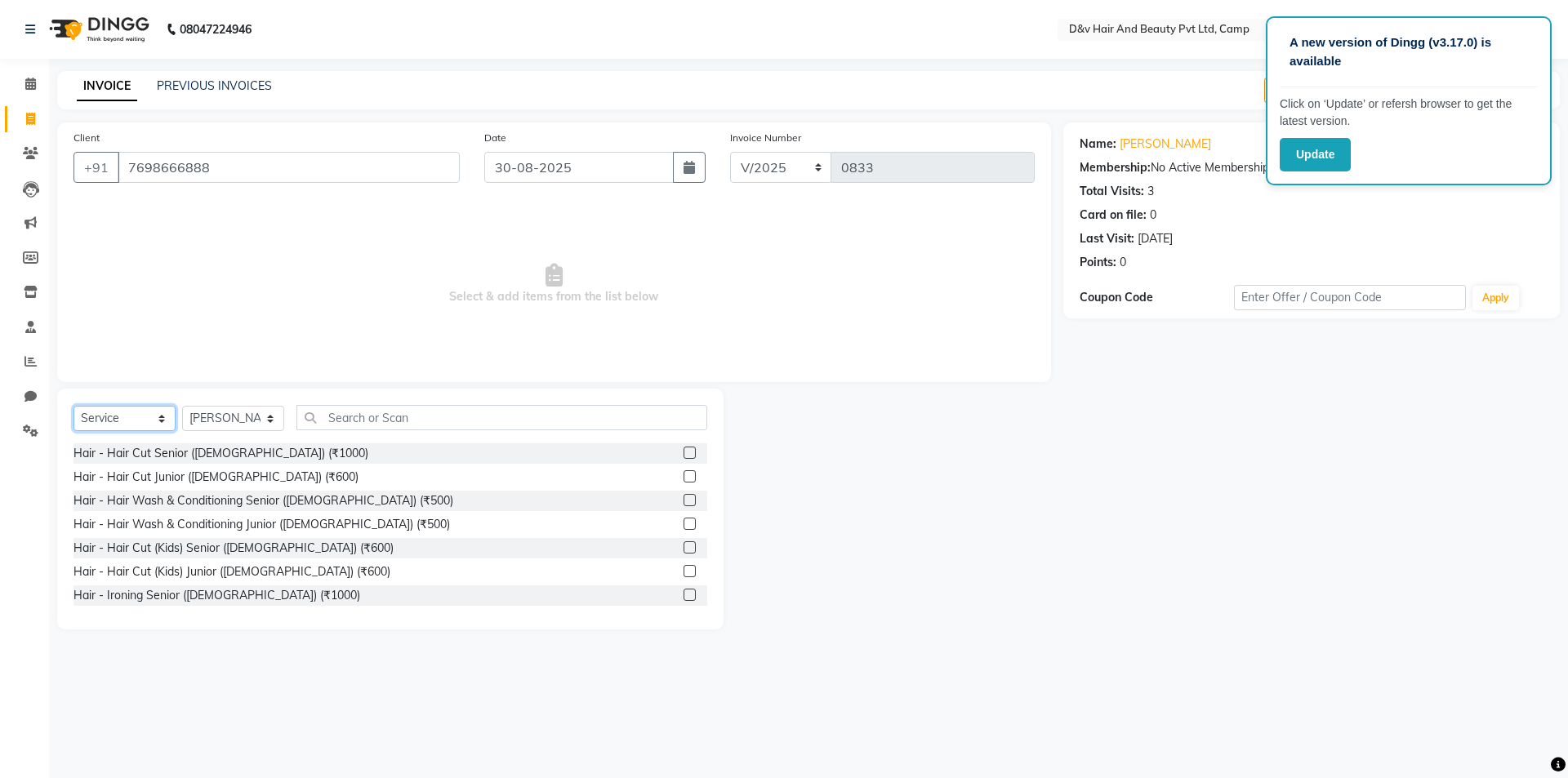
select select "product"
click at [74, 406] on select "Select Service Product Membership Package Voucher Prepaid Gift Card" at bounding box center [125, 419] width 102 height 25
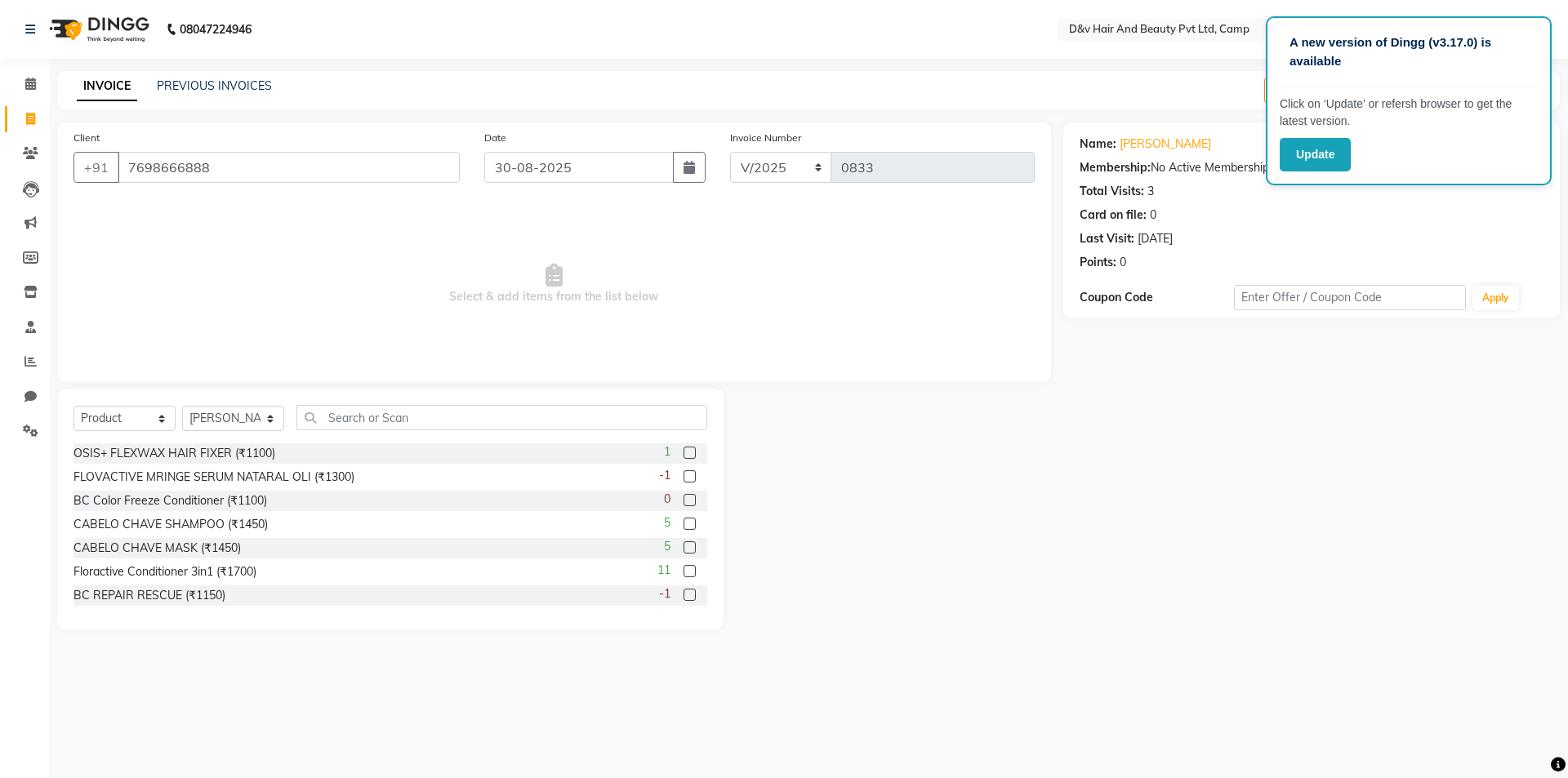
click at [684, 524] on label at bounding box center [690, 524] width 13 height 13
click at [684, 524] on input "checkbox" at bounding box center [689, 525] width 11 height 11
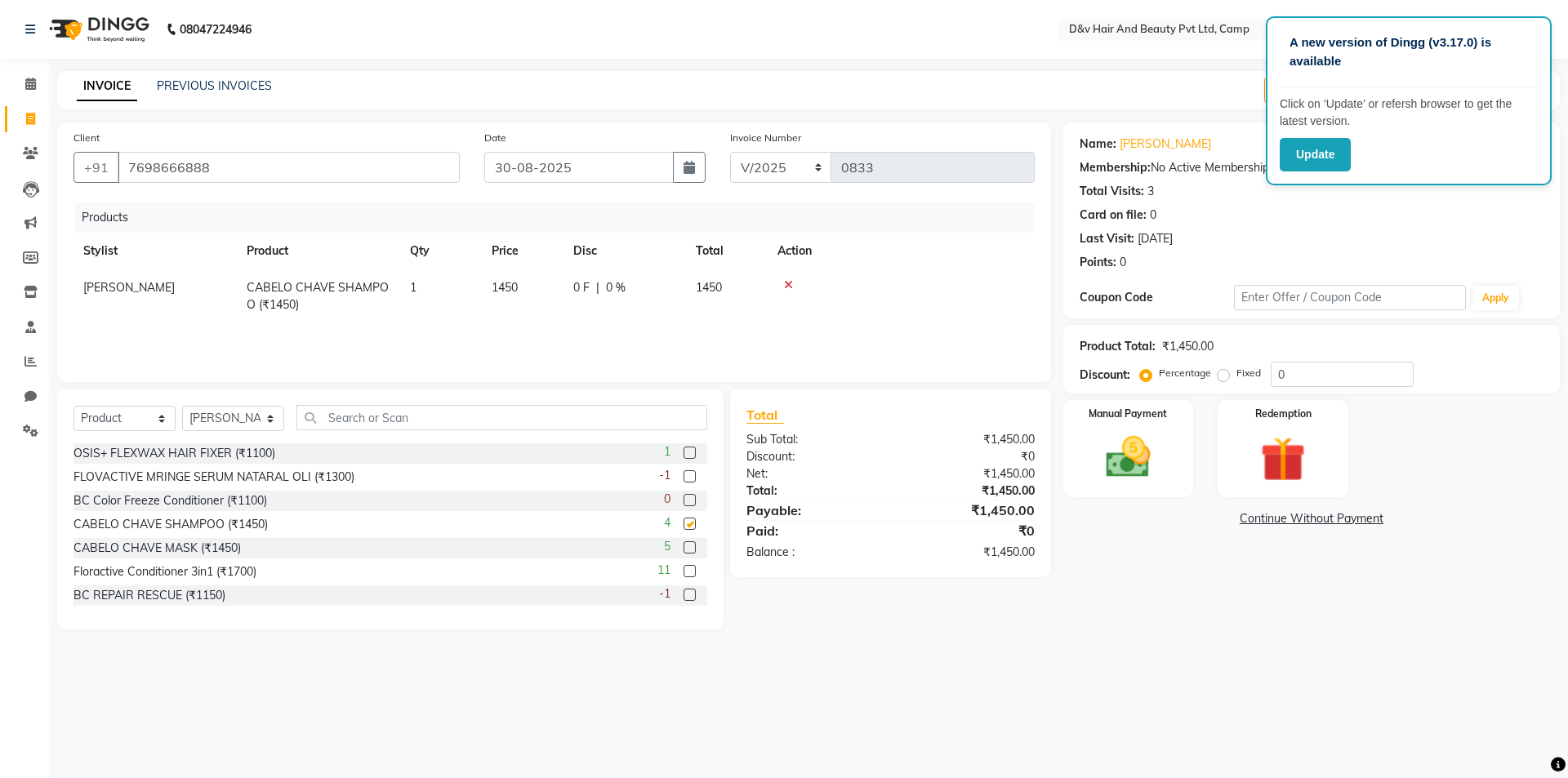
checkbox input "false"
click at [684, 551] on label at bounding box center [690, 547] width 13 height 13
click at [684, 551] on input "checkbox" at bounding box center [689, 548] width 11 height 11
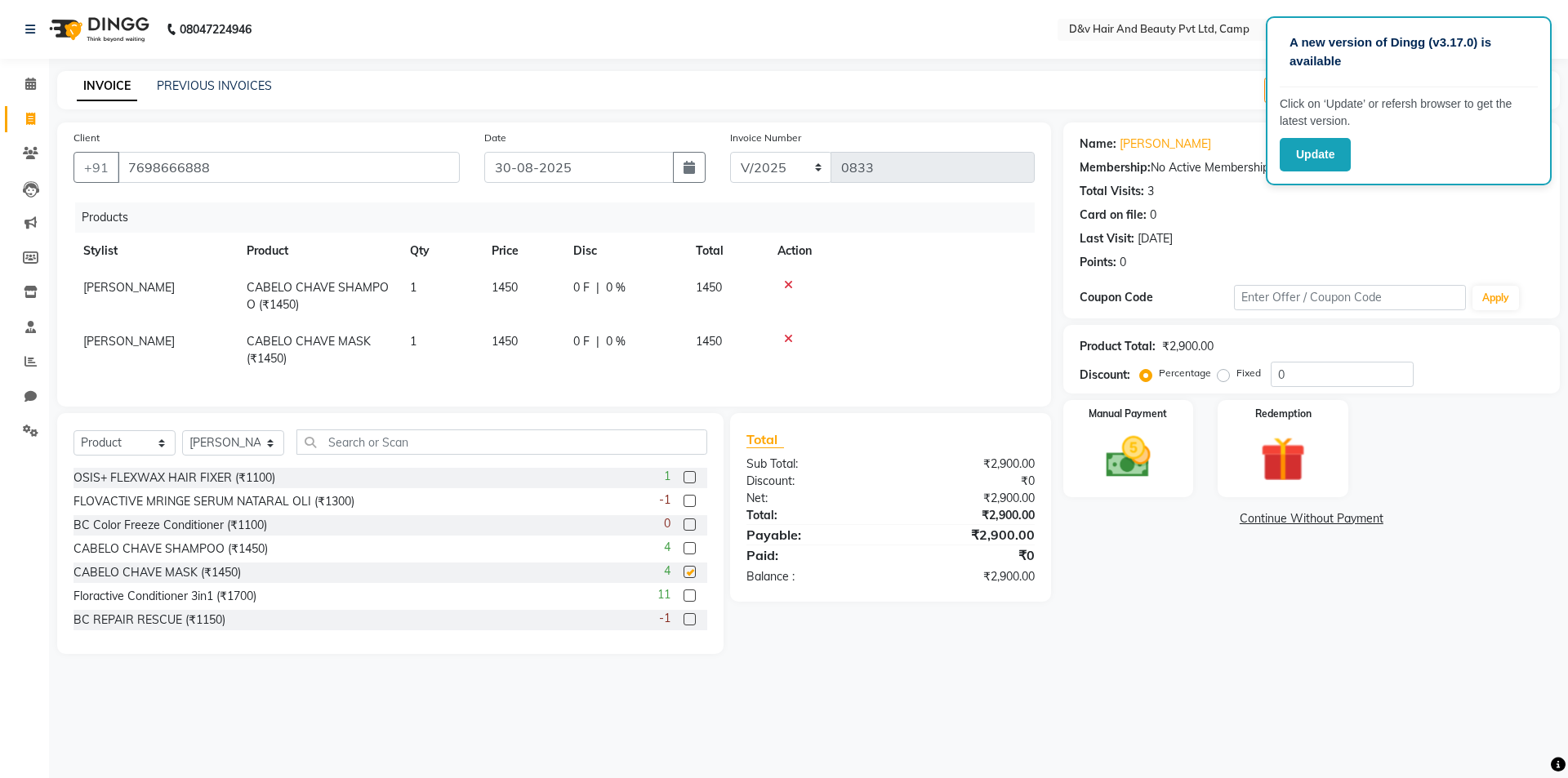
checkbox input "false"
click at [154, 450] on select "Select Service Product Membership Package Voucher Prepaid Gift Card" at bounding box center [125, 443] width 102 height 25
select select "service"
click at [74, 443] on select "Select Service Product Membership Package Voucher Prepaid Gift Card" at bounding box center [125, 443] width 102 height 25
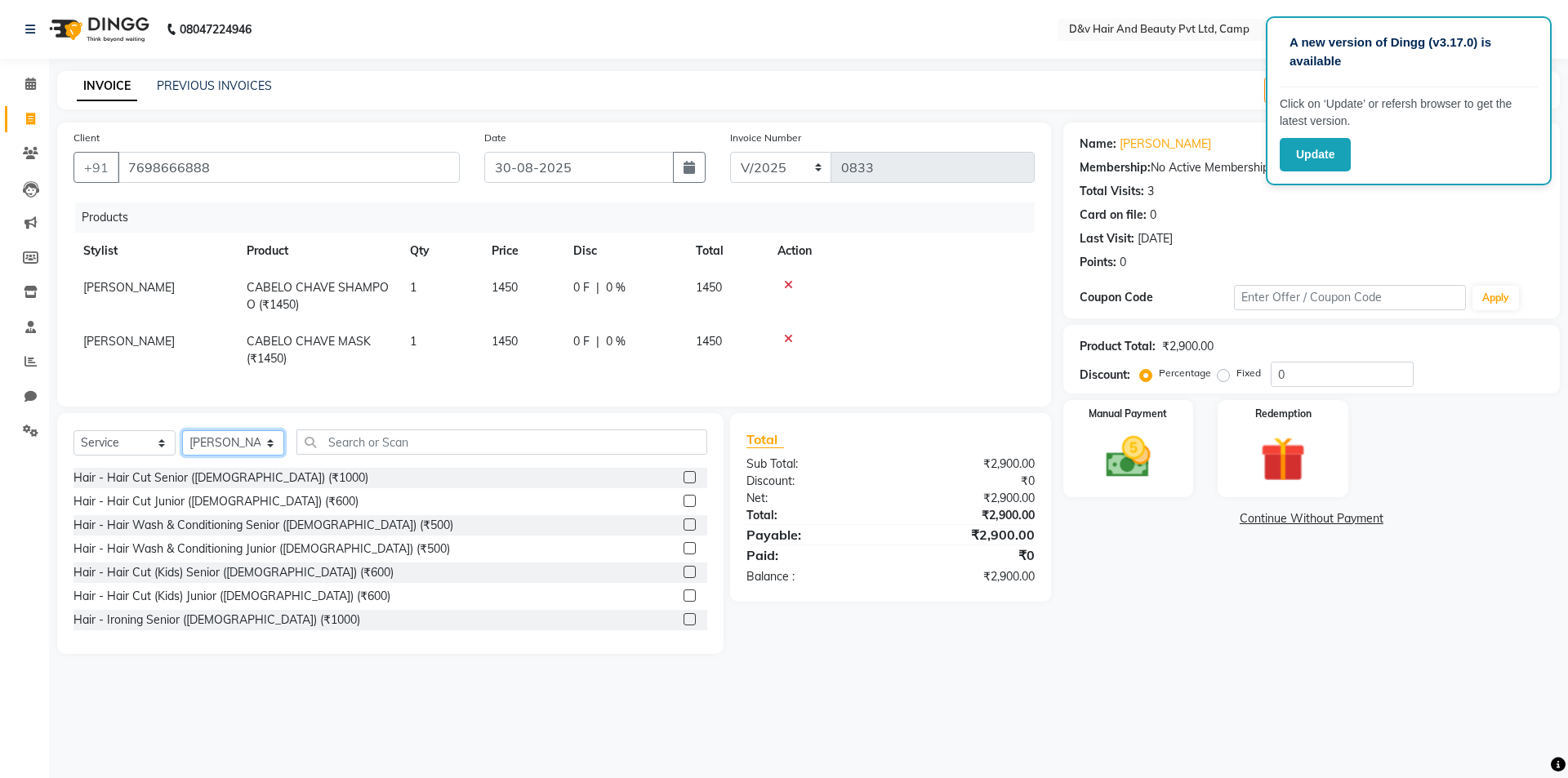
click at [252, 455] on select "Select Stylist [PERSON_NAME] Ganesh [PERSON_NAME] [PERSON_NAME] [PERSON_NAME] P…" at bounding box center [233, 443] width 102 height 25
select select "89755"
click at [182, 443] on select "Select Stylist [PERSON_NAME] Ganesh [PERSON_NAME] [PERSON_NAME] [PERSON_NAME] P…" at bounding box center [233, 443] width 102 height 25
click at [406, 451] on input "text" at bounding box center [502, 442] width 411 height 25
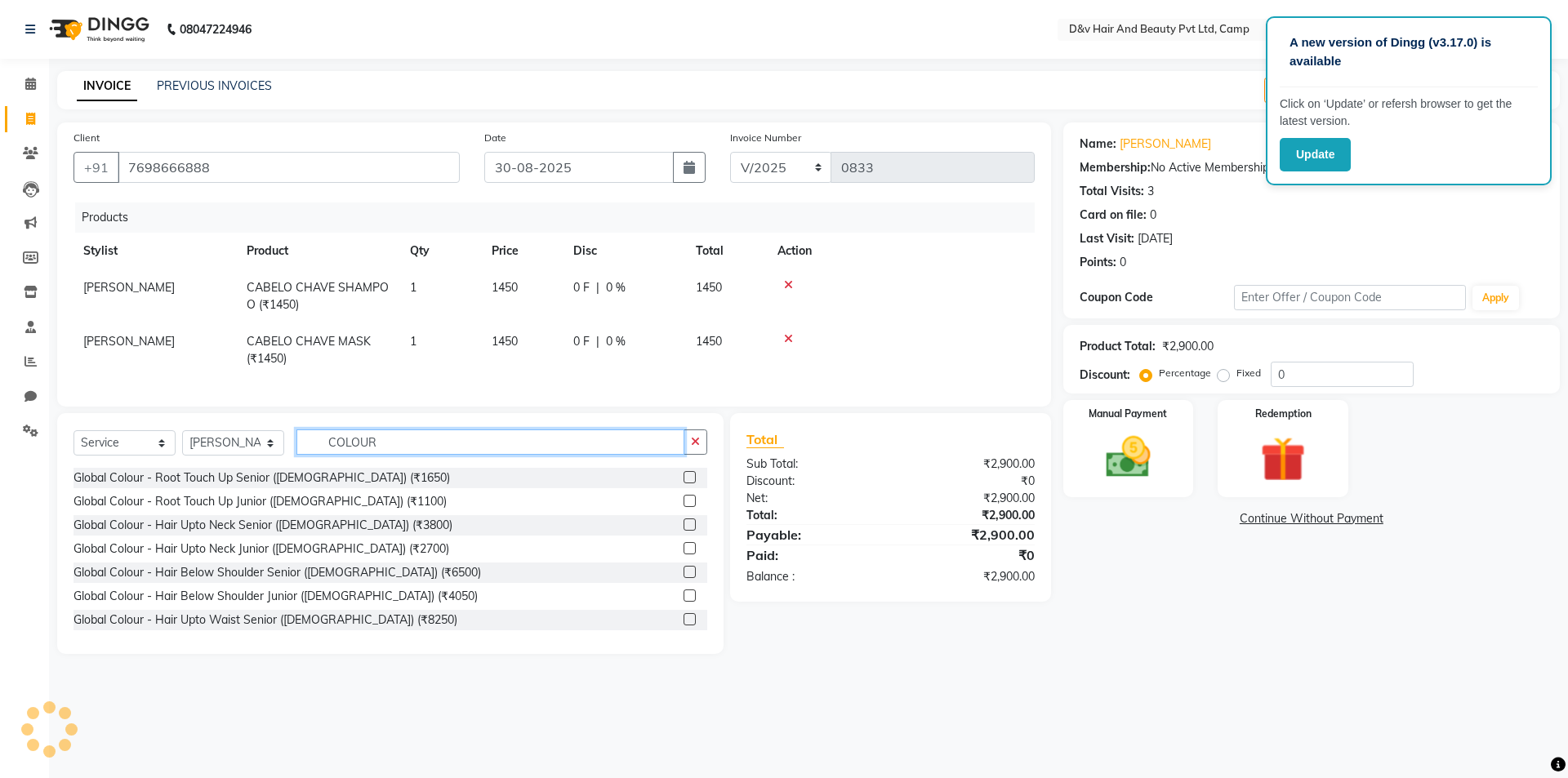
type input "COLOUR"
click at [684, 484] on label at bounding box center [690, 477] width 13 height 13
click at [684, 484] on input "checkbox" at bounding box center [689, 478] width 11 height 11
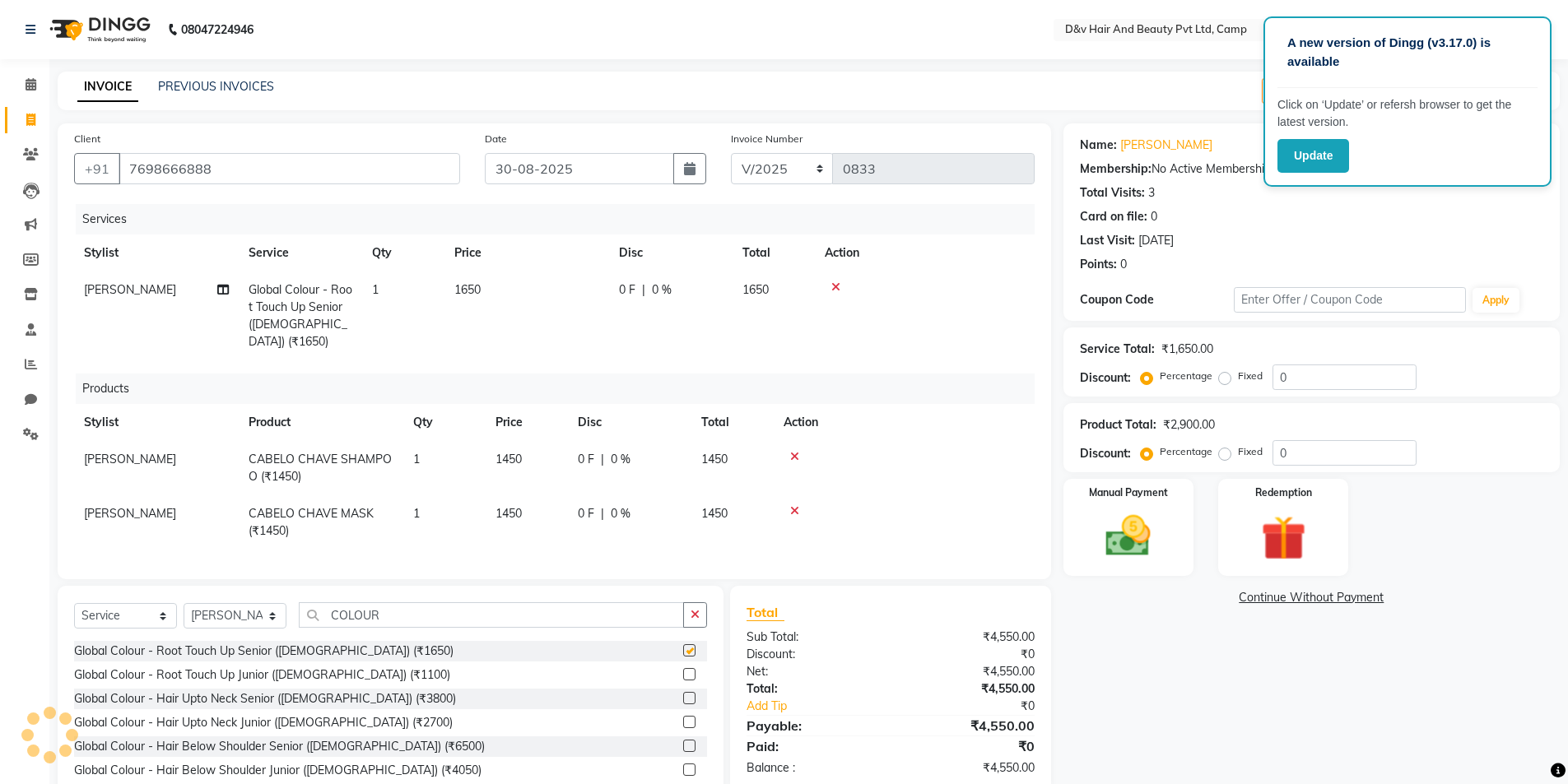
checkbox input "false"
click at [581, 441] on td "0 F | 0 %" at bounding box center [629, 468] width 124 height 54
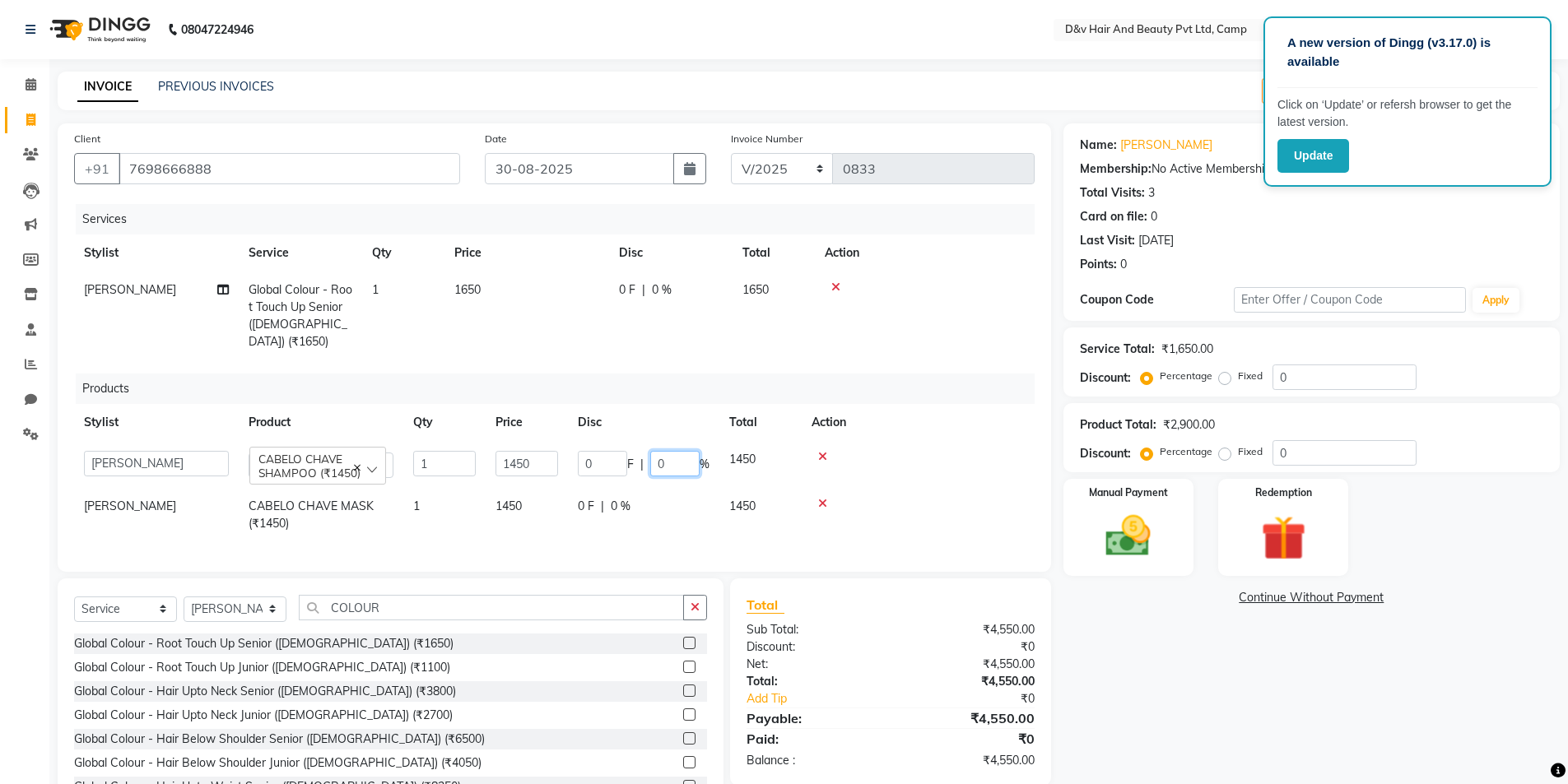
click at [680, 451] on input "0" at bounding box center [675, 464] width 50 height 25
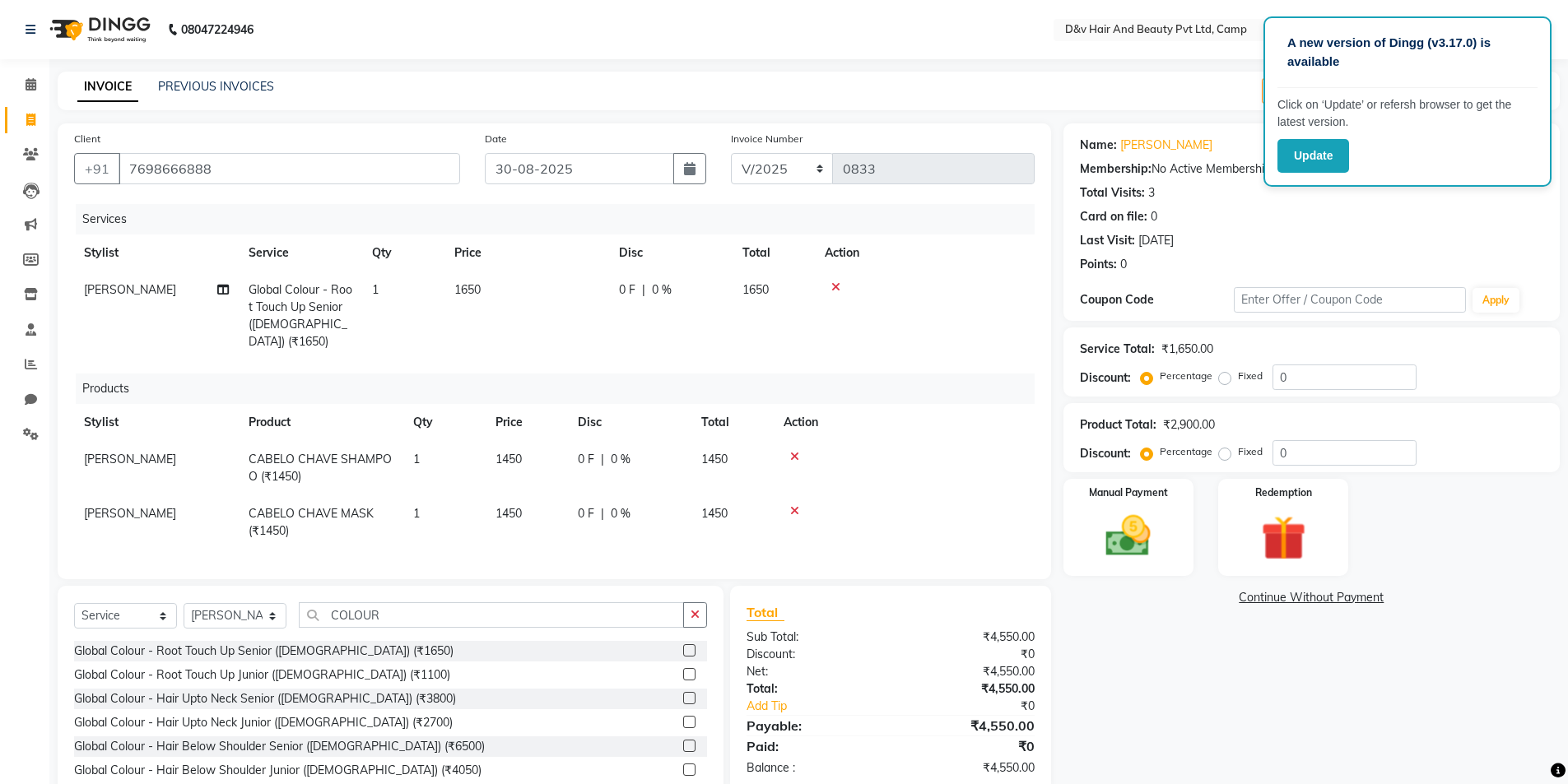
click at [595, 451] on div "0 F | 0 %" at bounding box center [629, 460] width 104 height 18
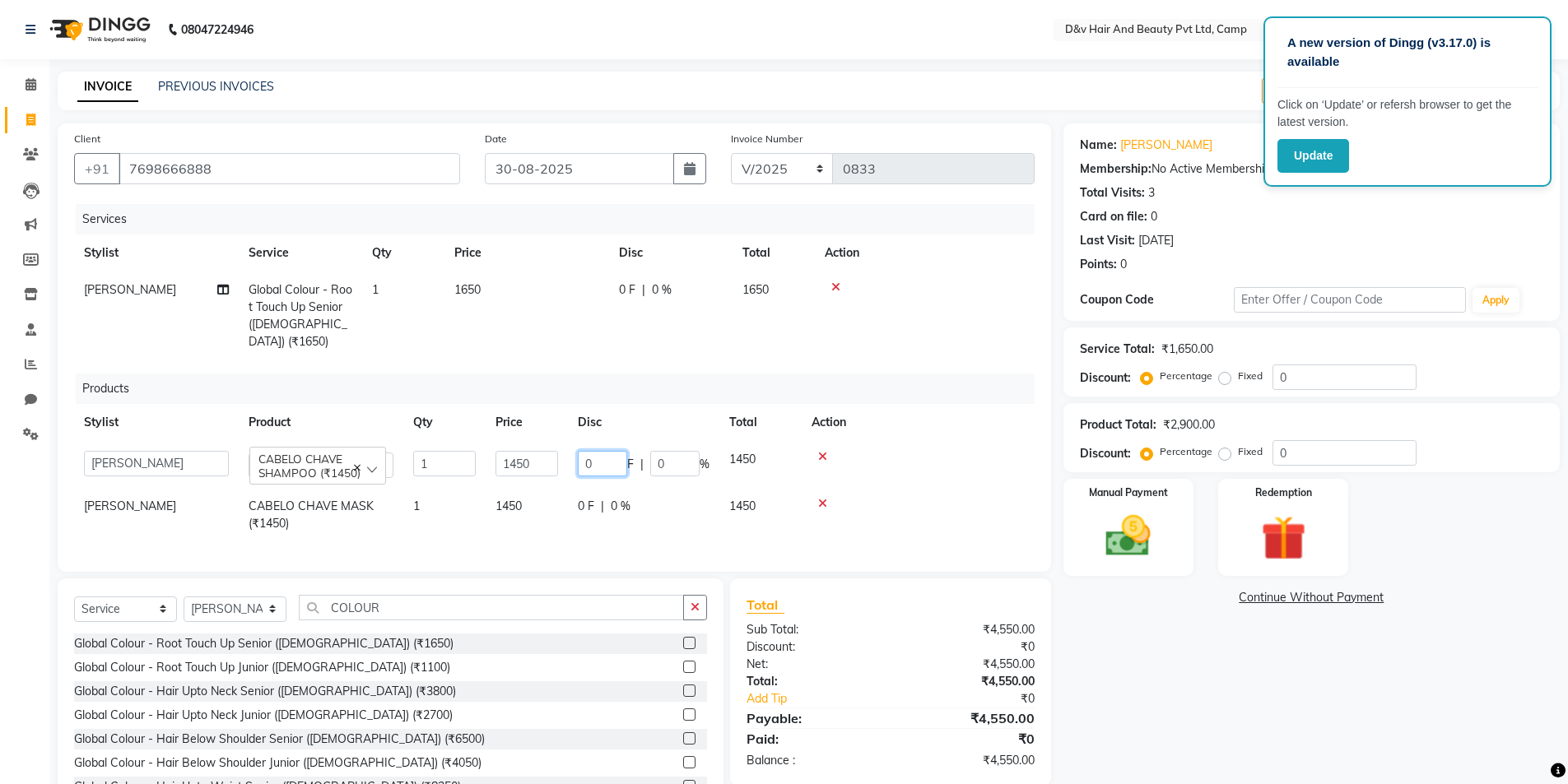
click at [595, 451] on input "0" at bounding box center [602, 464] width 50 height 25
type input "50"
click at [582, 488] on td "0 F | 0 %" at bounding box center [643, 515] width 152 height 54
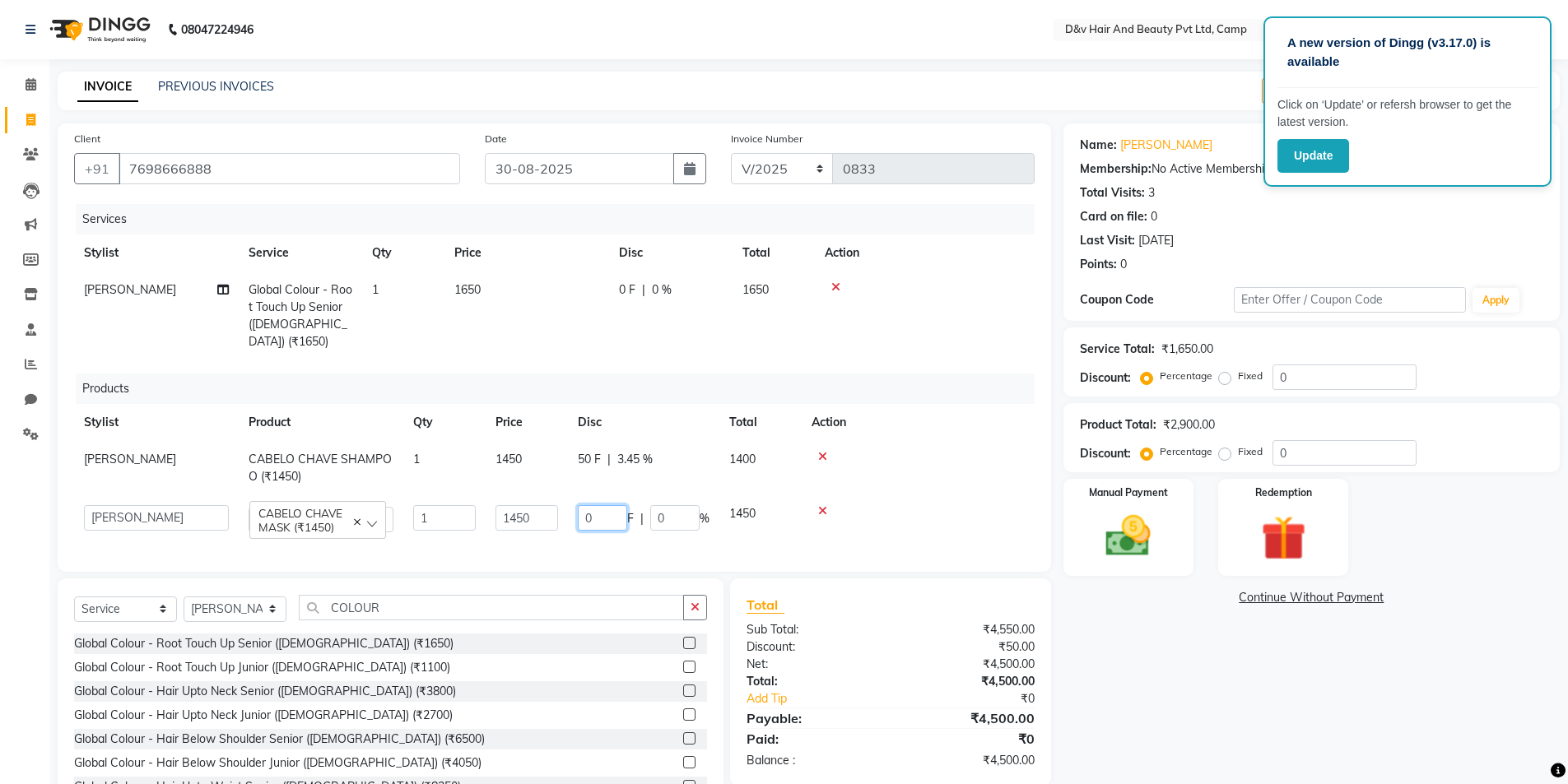
click at [593, 505] on input "0" at bounding box center [602, 518] width 50 height 25
type input "50"
click at [1155, 696] on div "Name: [PERSON_NAME] Membership: No Active Membership Total Visits: 3 Card on fi…" at bounding box center [1318, 472] width 509 height 698
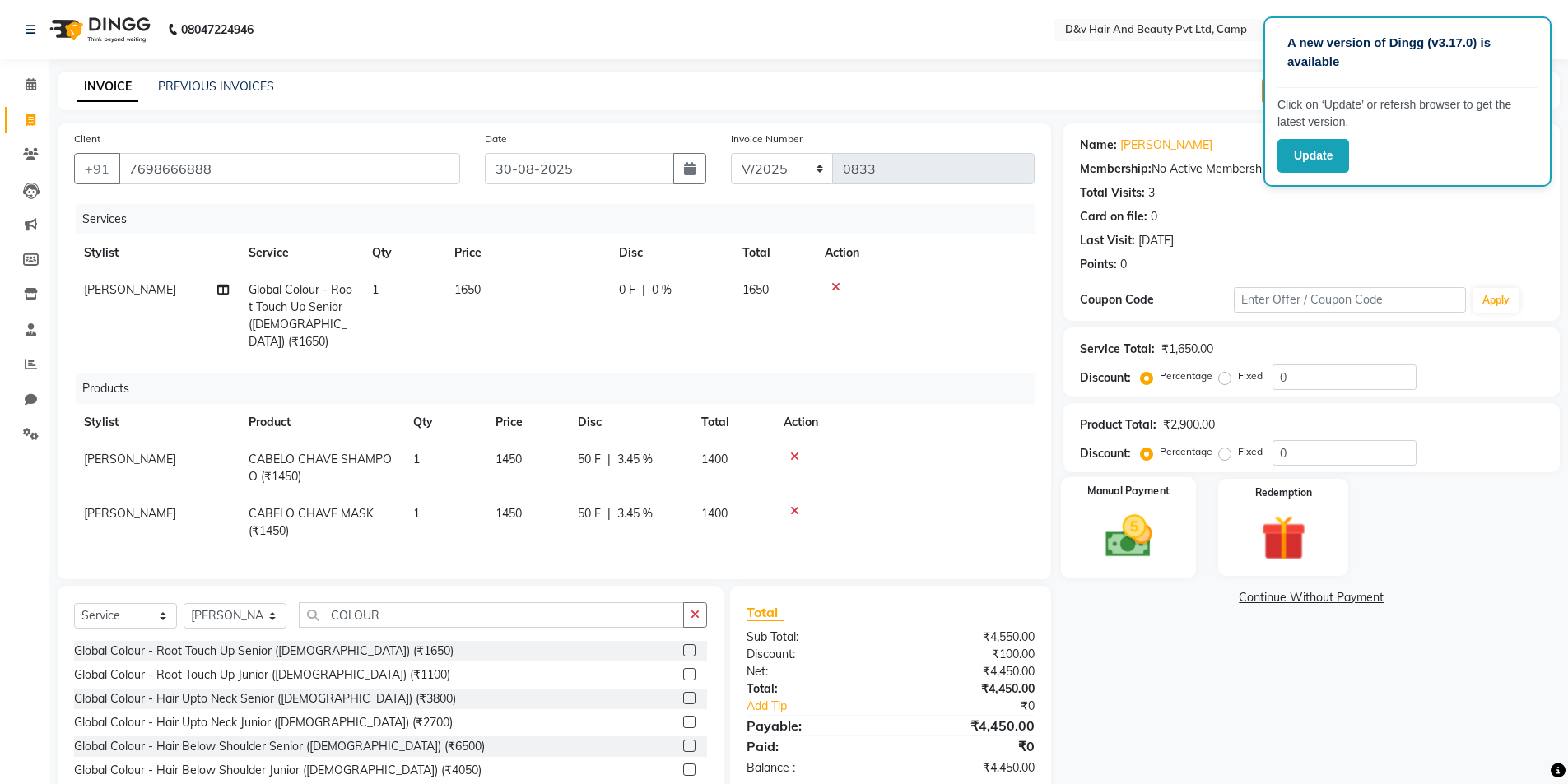
click at [1120, 533] on img at bounding box center [1128, 536] width 76 height 54
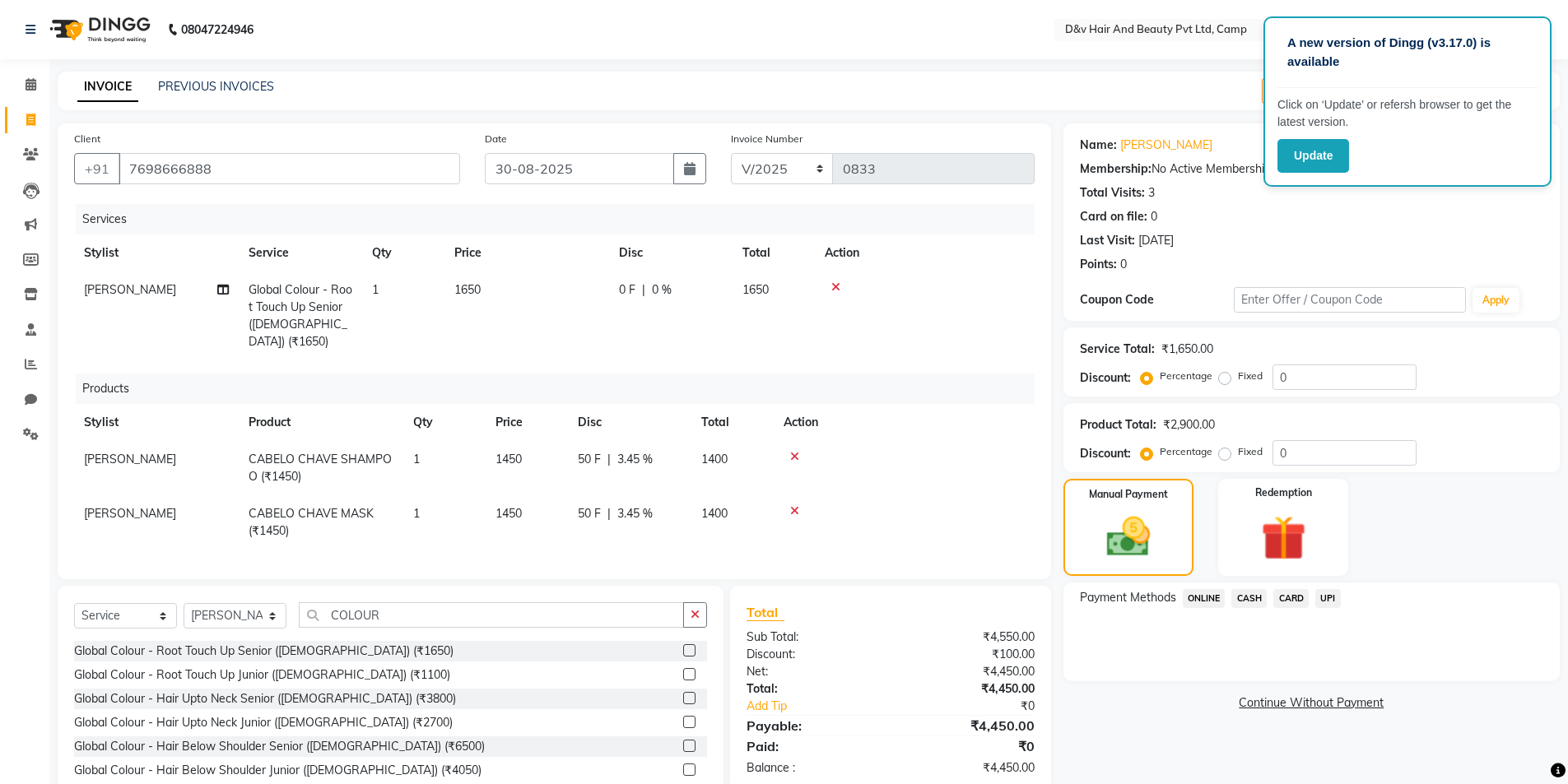
click at [1207, 596] on span "ONLINE" at bounding box center [1203, 599] width 43 height 19
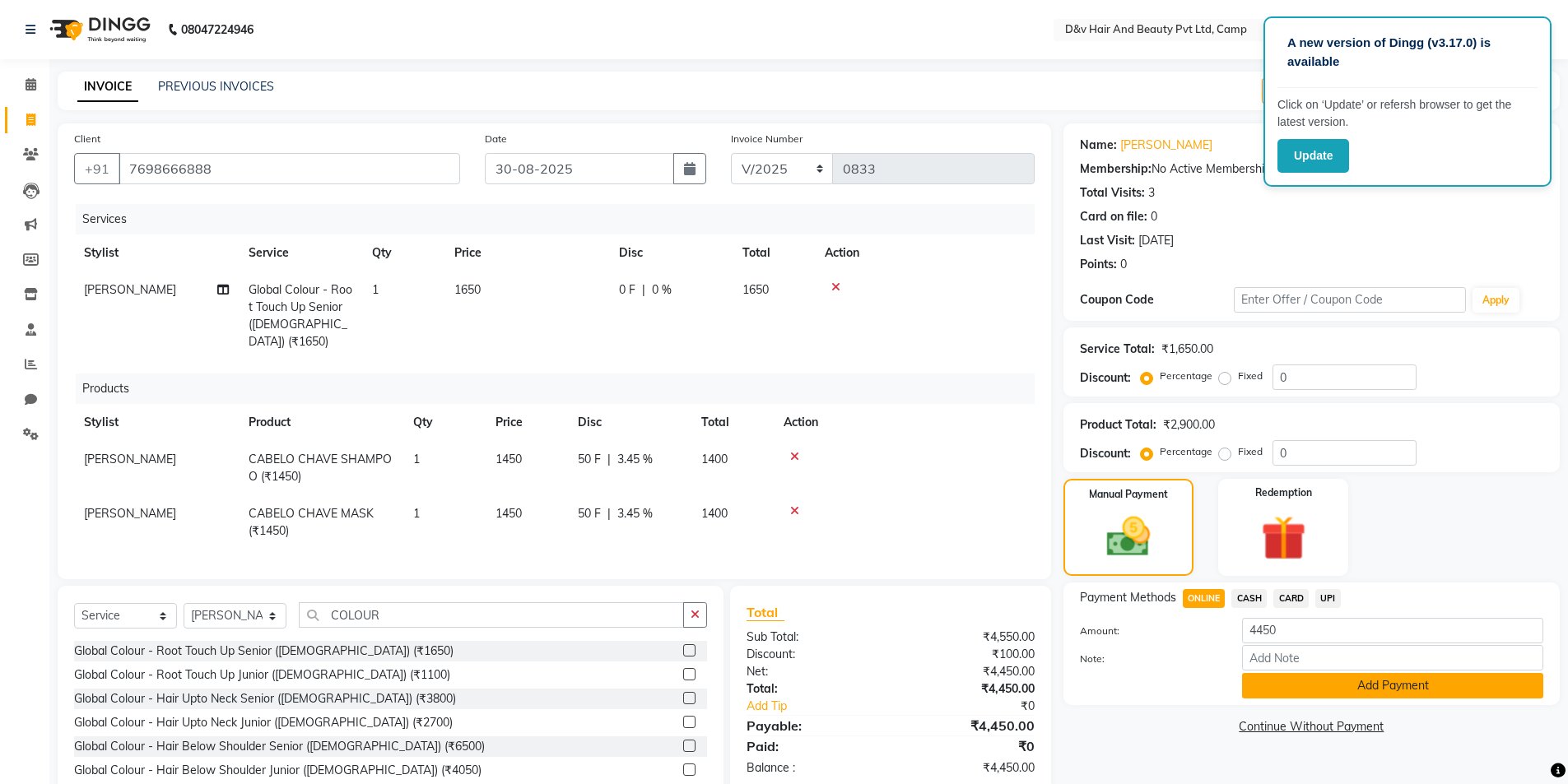
click at [1292, 685] on button "Add Payment" at bounding box center [1393, 685] width 301 height 25
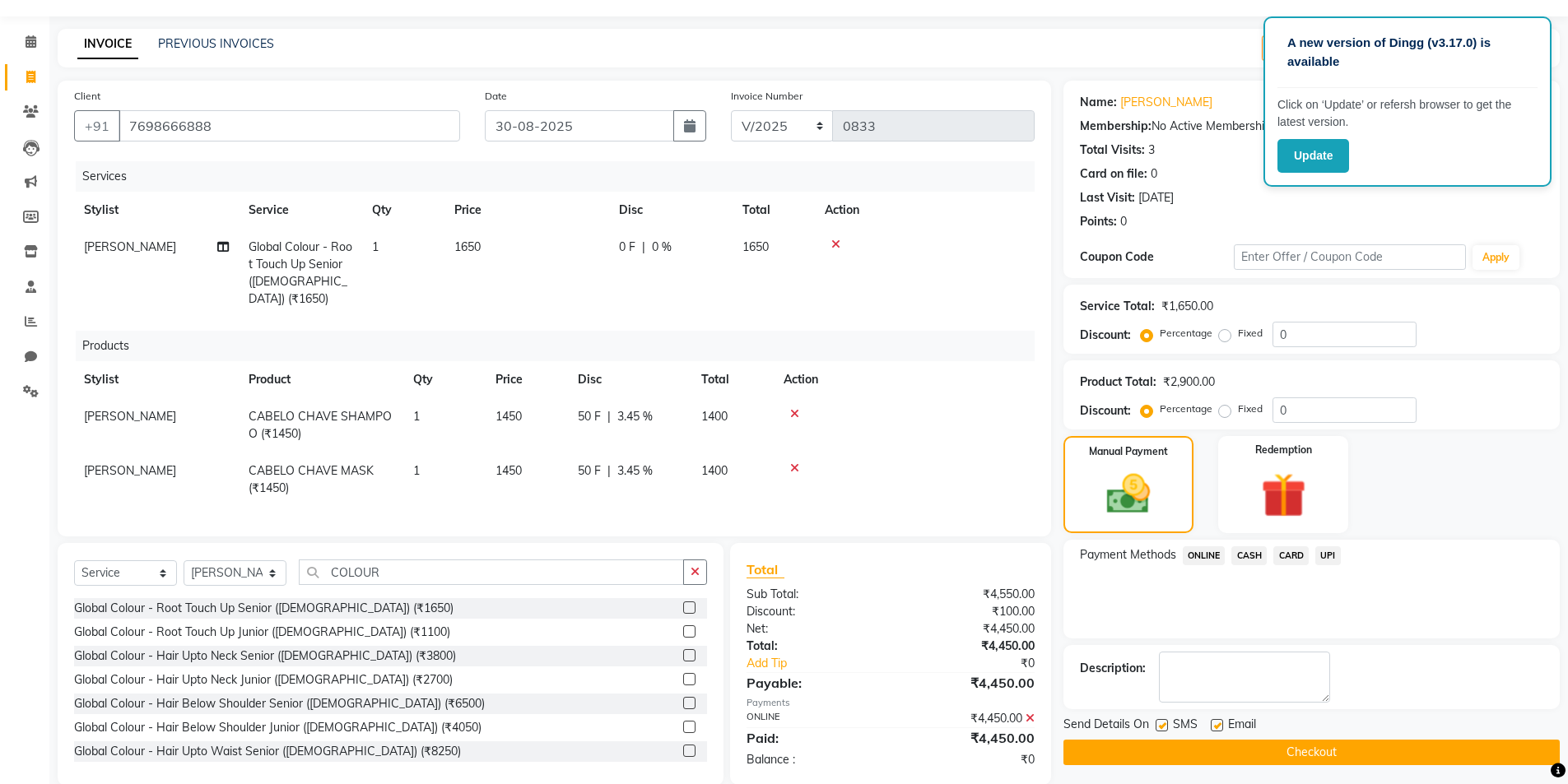
scroll to position [64, 0]
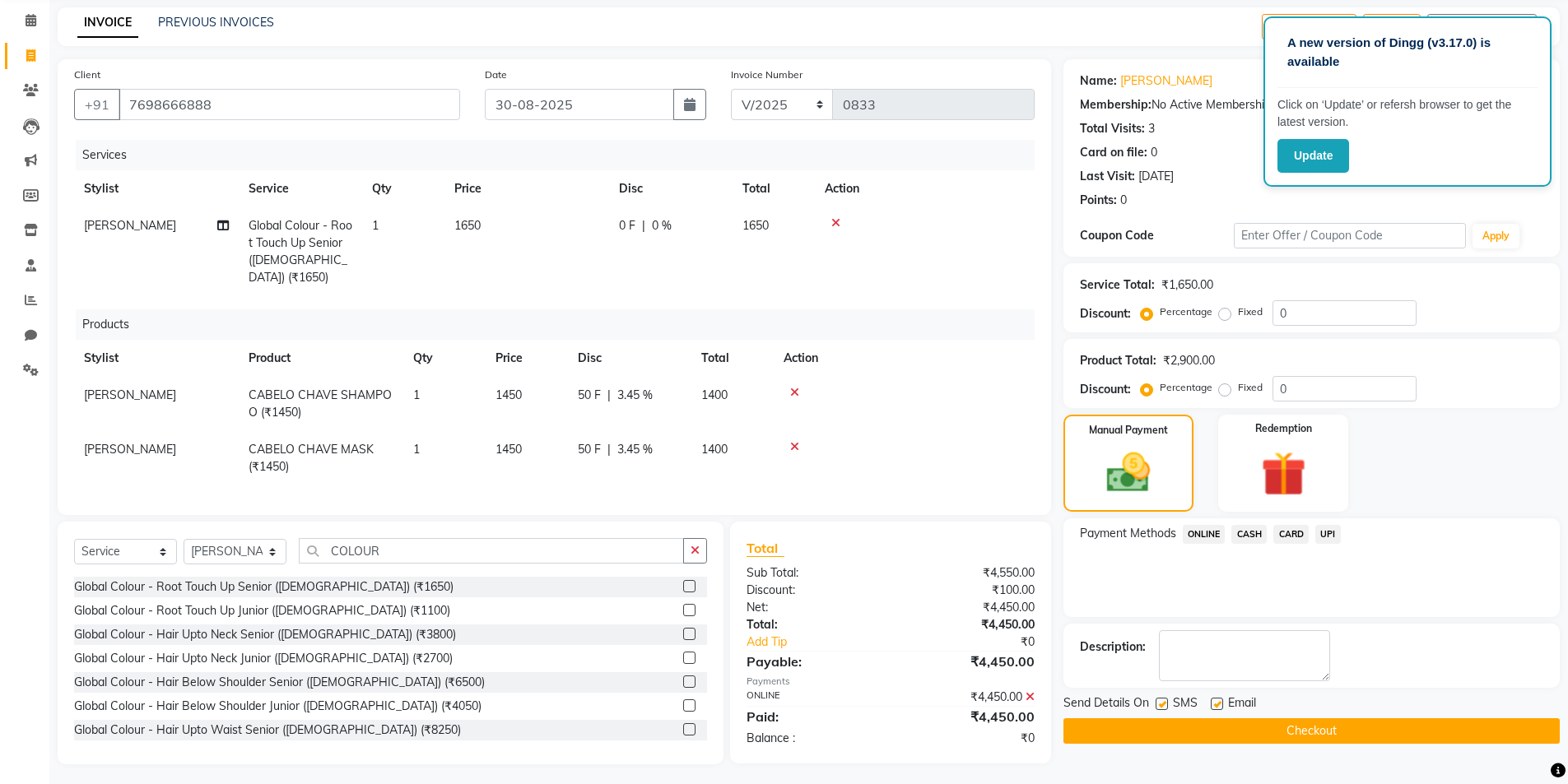
click at [1178, 729] on button "Checkout" at bounding box center [1311, 731] width 496 height 25
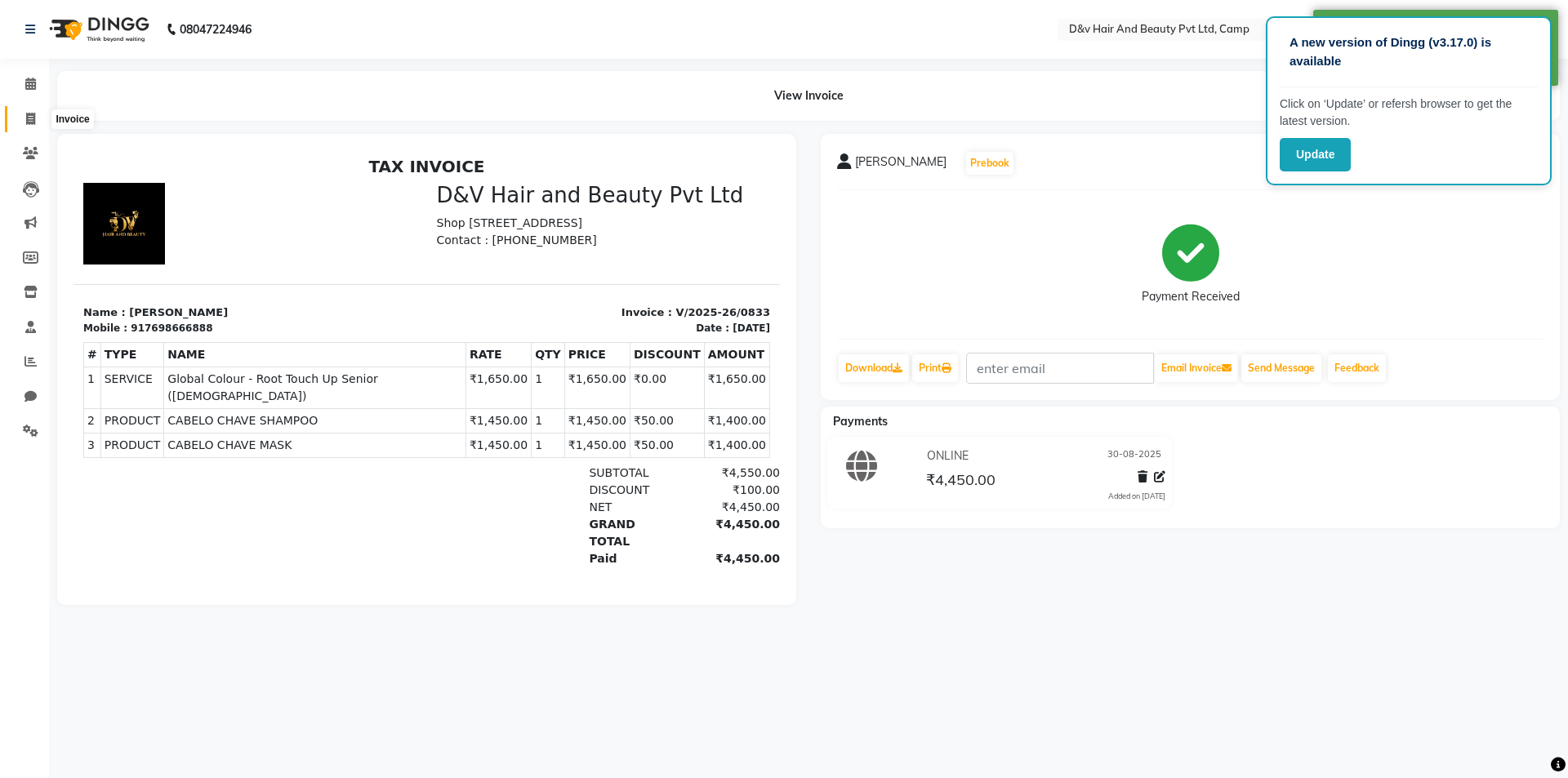
click at [26, 120] on icon at bounding box center [30, 119] width 9 height 13
select select "service"
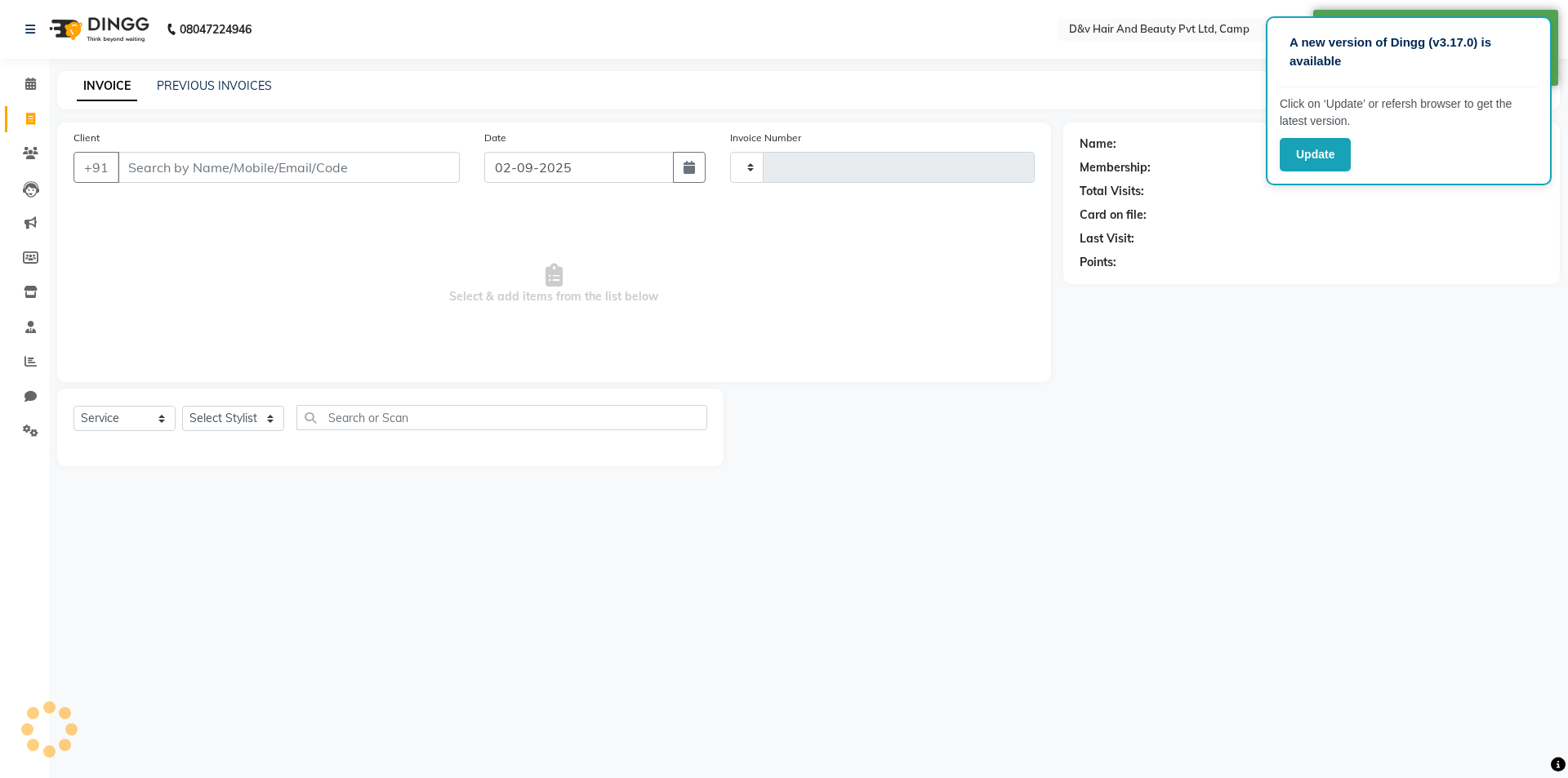
type input "0834"
select select "8107"
click at [624, 161] on input "02-09-2025" at bounding box center [580, 167] width 191 height 31
select select "9"
select select "2025"
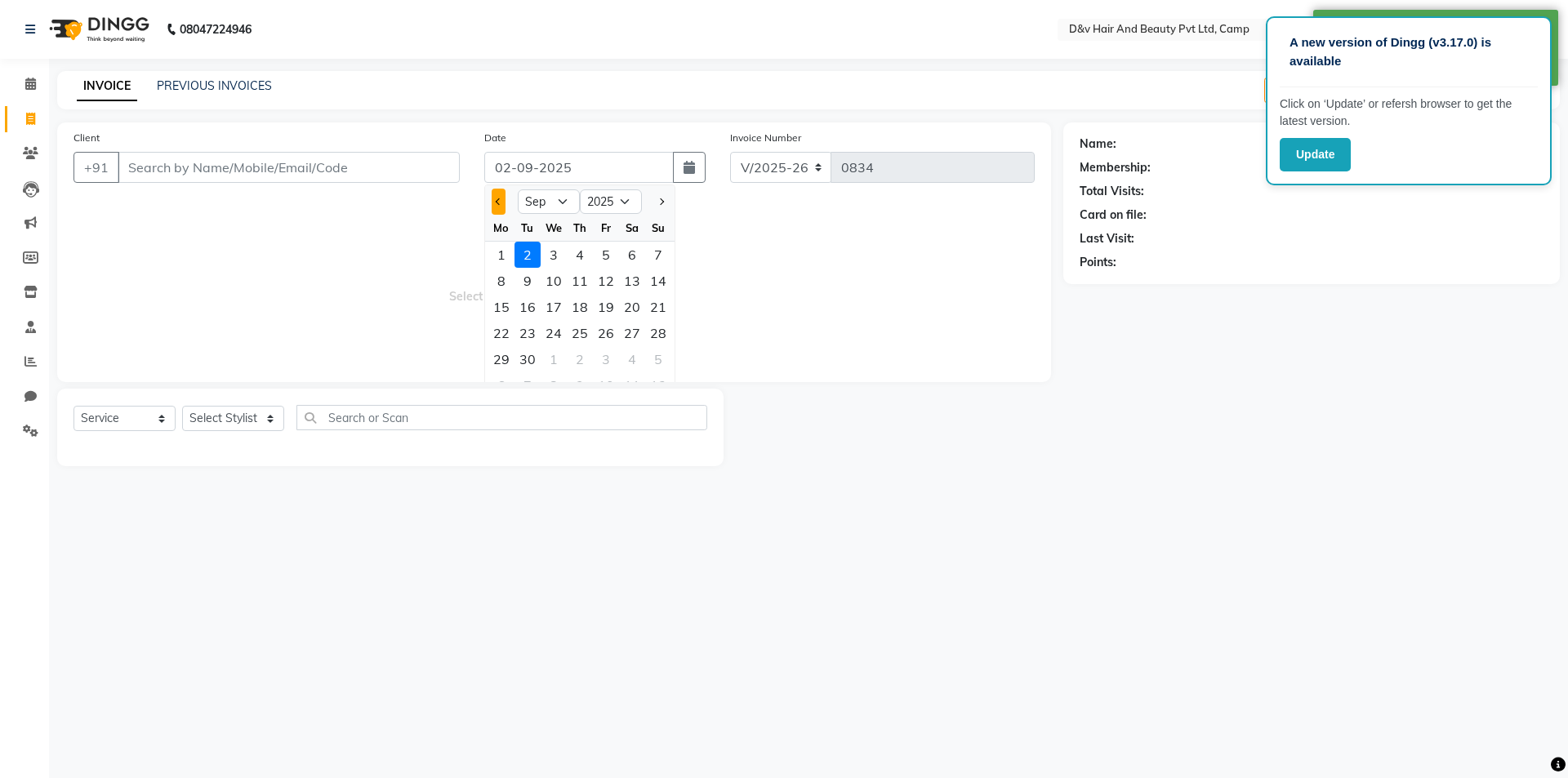
click at [502, 199] on button "Previous month" at bounding box center [498, 201] width 14 height 26
select select "8"
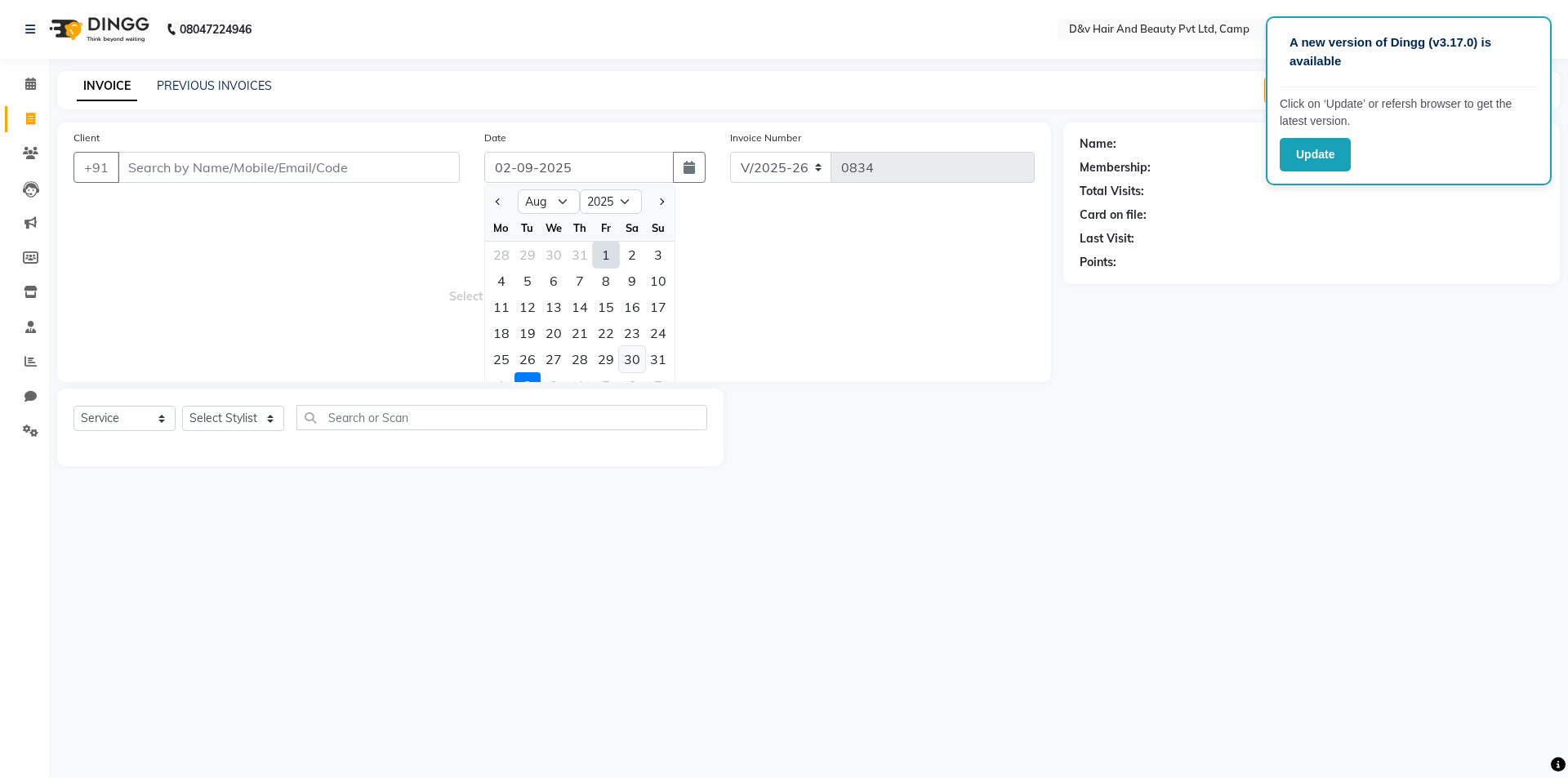
click at [634, 358] on div "30" at bounding box center [632, 358] width 26 height 26
type input "30-08-2025"
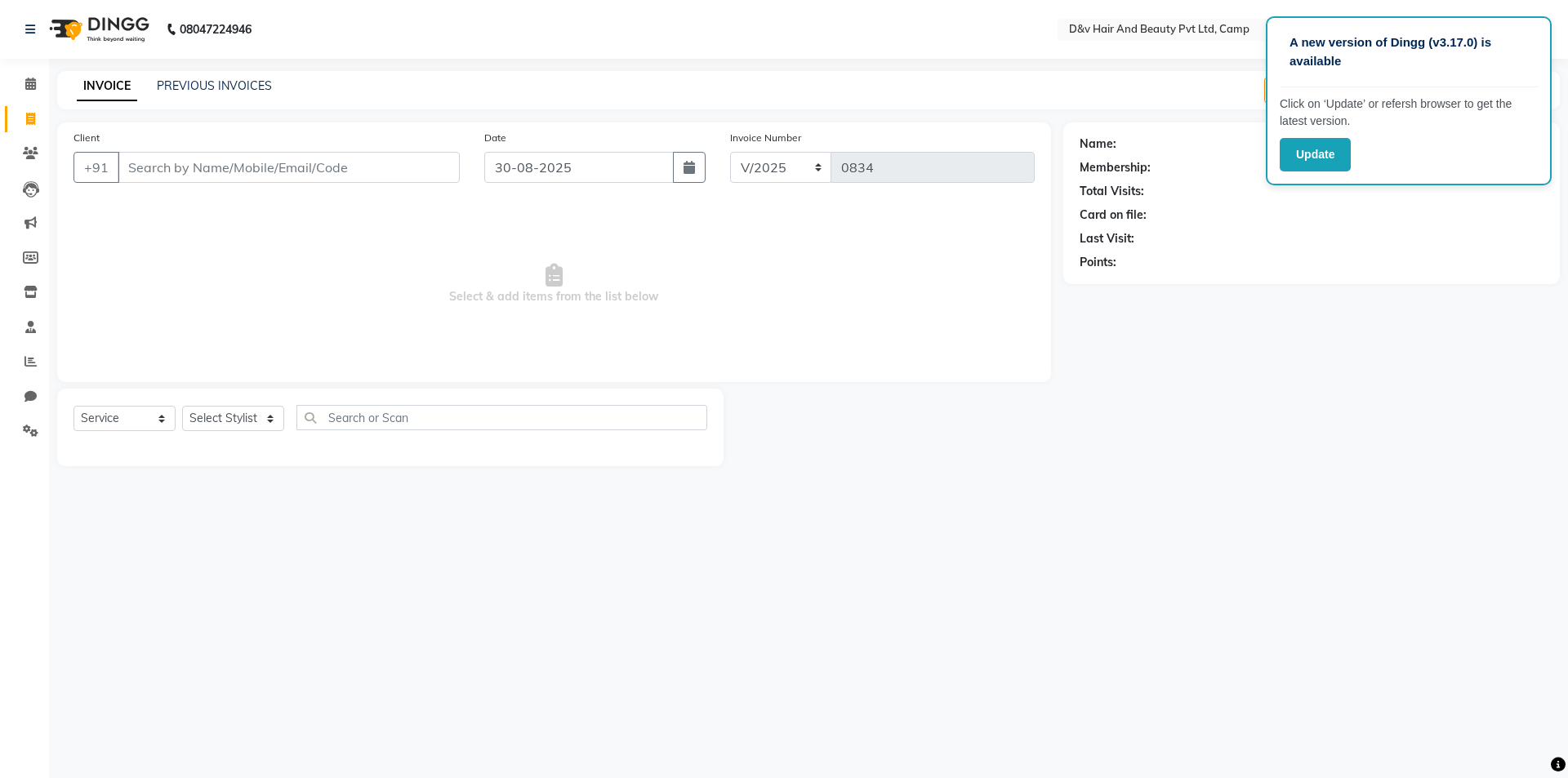
click at [316, 149] on div "Client +91" at bounding box center [267, 162] width 411 height 67
click at [316, 165] on input "Client" at bounding box center [288, 167] width 342 height 31
click at [354, 178] on input "Client" at bounding box center [288, 167] width 342 height 31
click at [364, 165] on input "Client" at bounding box center [288, 167] width 342 height 31
type input "P"
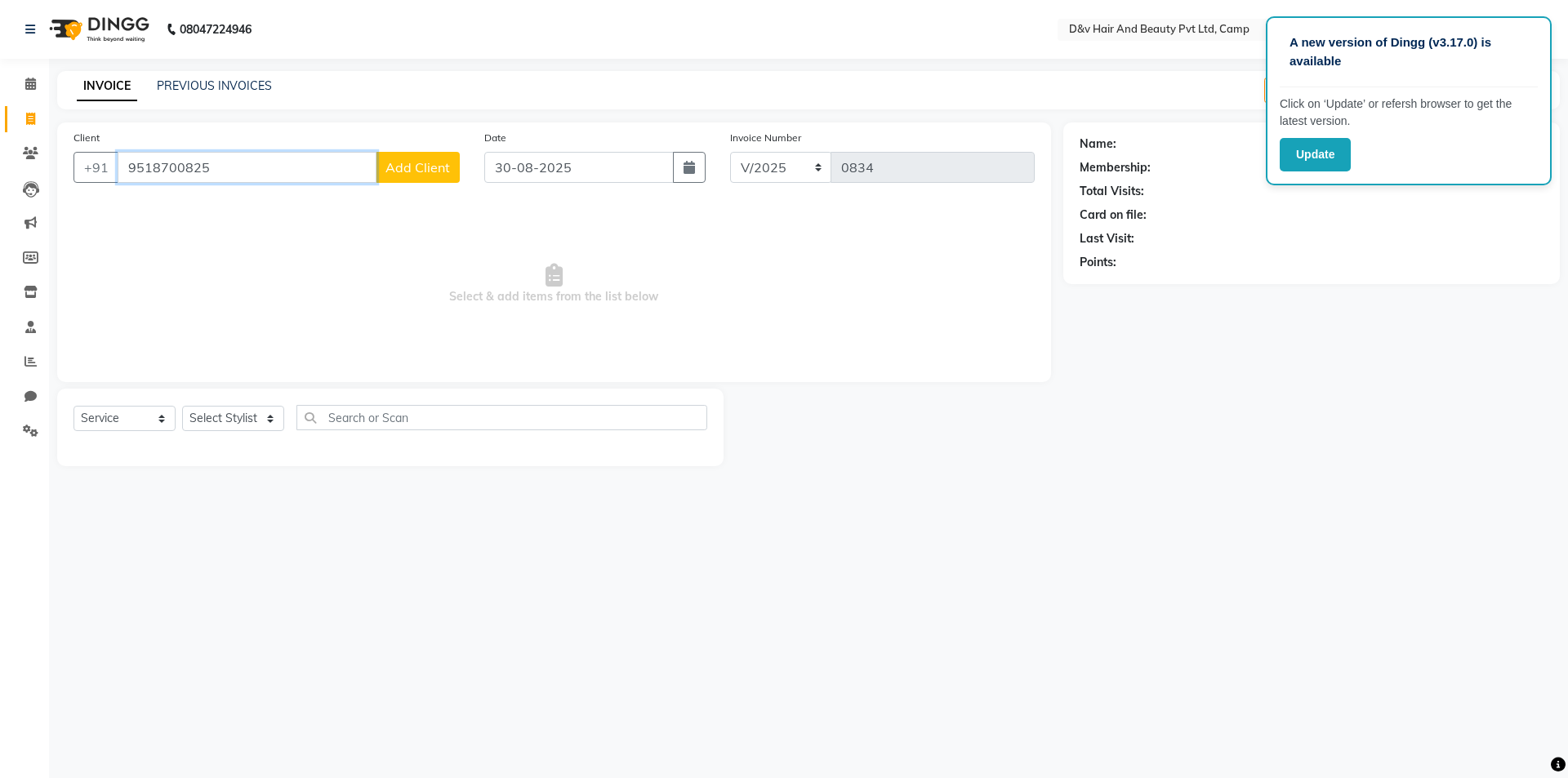
type input "9518700825"
click at [412, 158] on button "Add Client" at bounding box center [418, 167] width 84 height 31
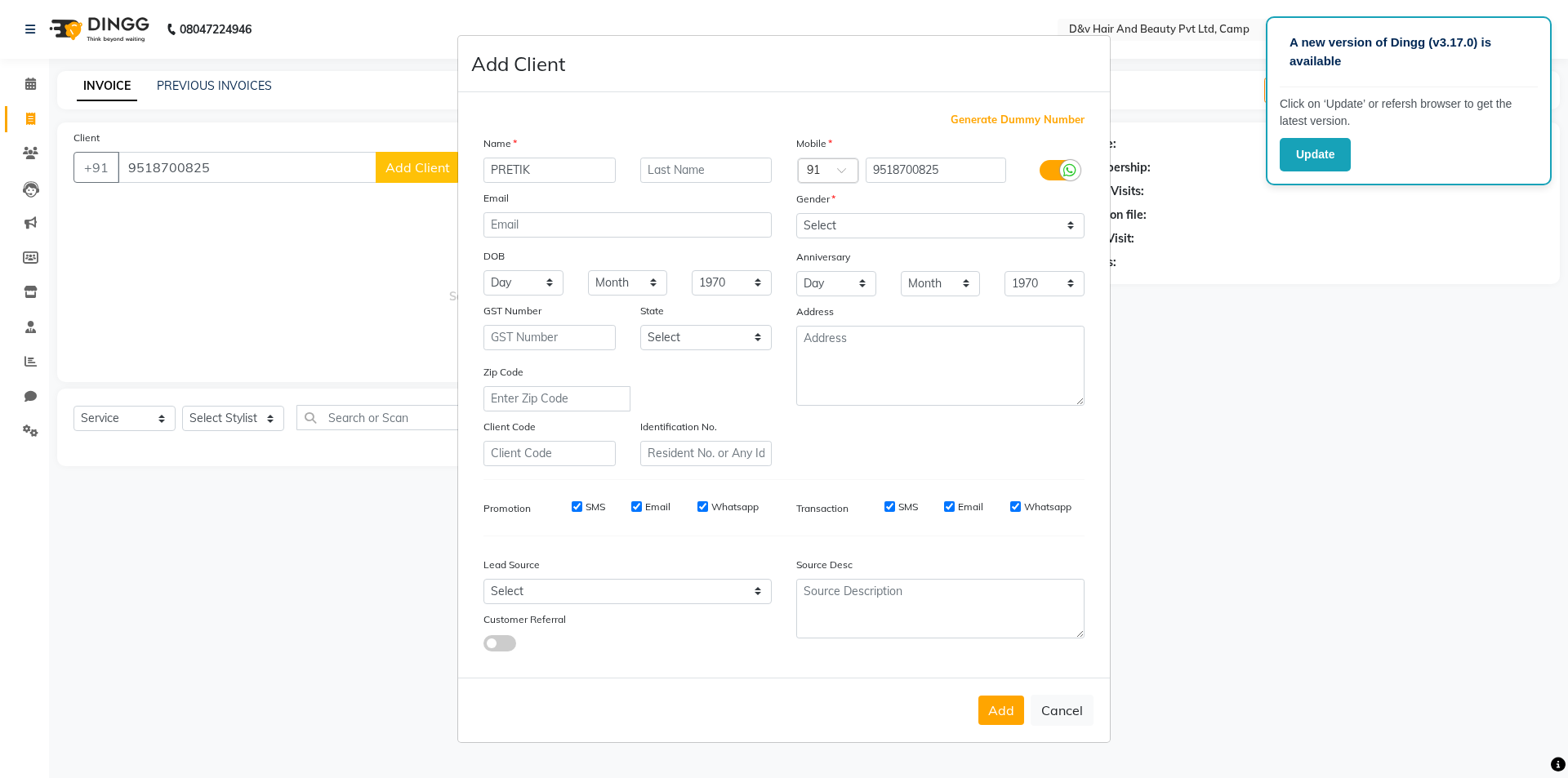
type input "PRETIK"
click at [1050, 227] on select "Select [DEMOGRAPHIC_DATA] [DEMOGRAPHIC_DATA] Other Prefer Not To Say" at bounding box center [940, 226] width 288 height 25
select select "[DEMOGRAPHIC_DATA]"
click at [797, 213] on select "Select [DEMOGRAPHIC_DATA] [DEMOGRAPHIC_DATA] Other Prefer Not To Say" at bounding box center [940, 226] width 288 height 25
click at [1016, 717] on button "Add" at bounding box center [1001, 710] width 46 height 29
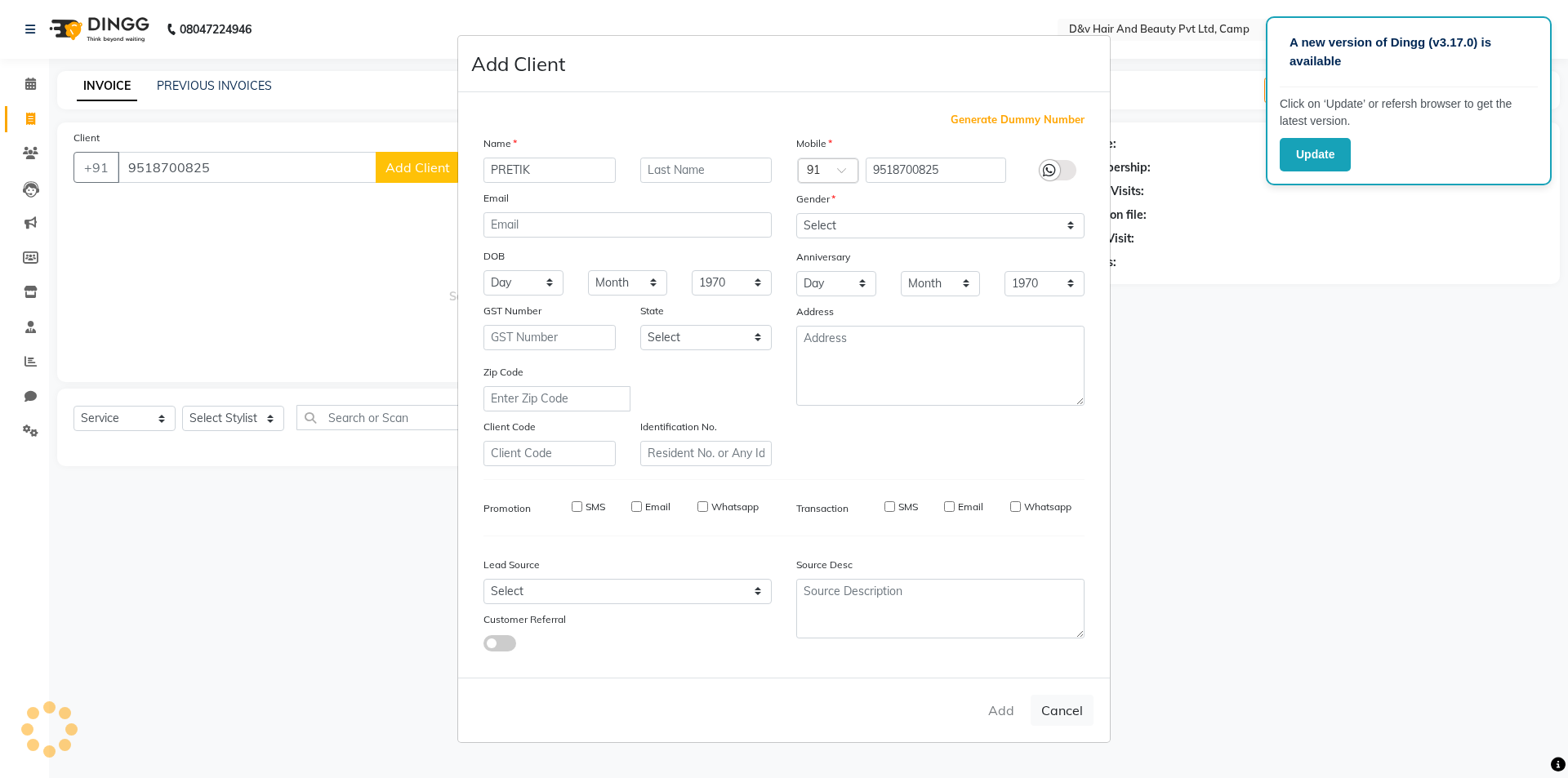
select select
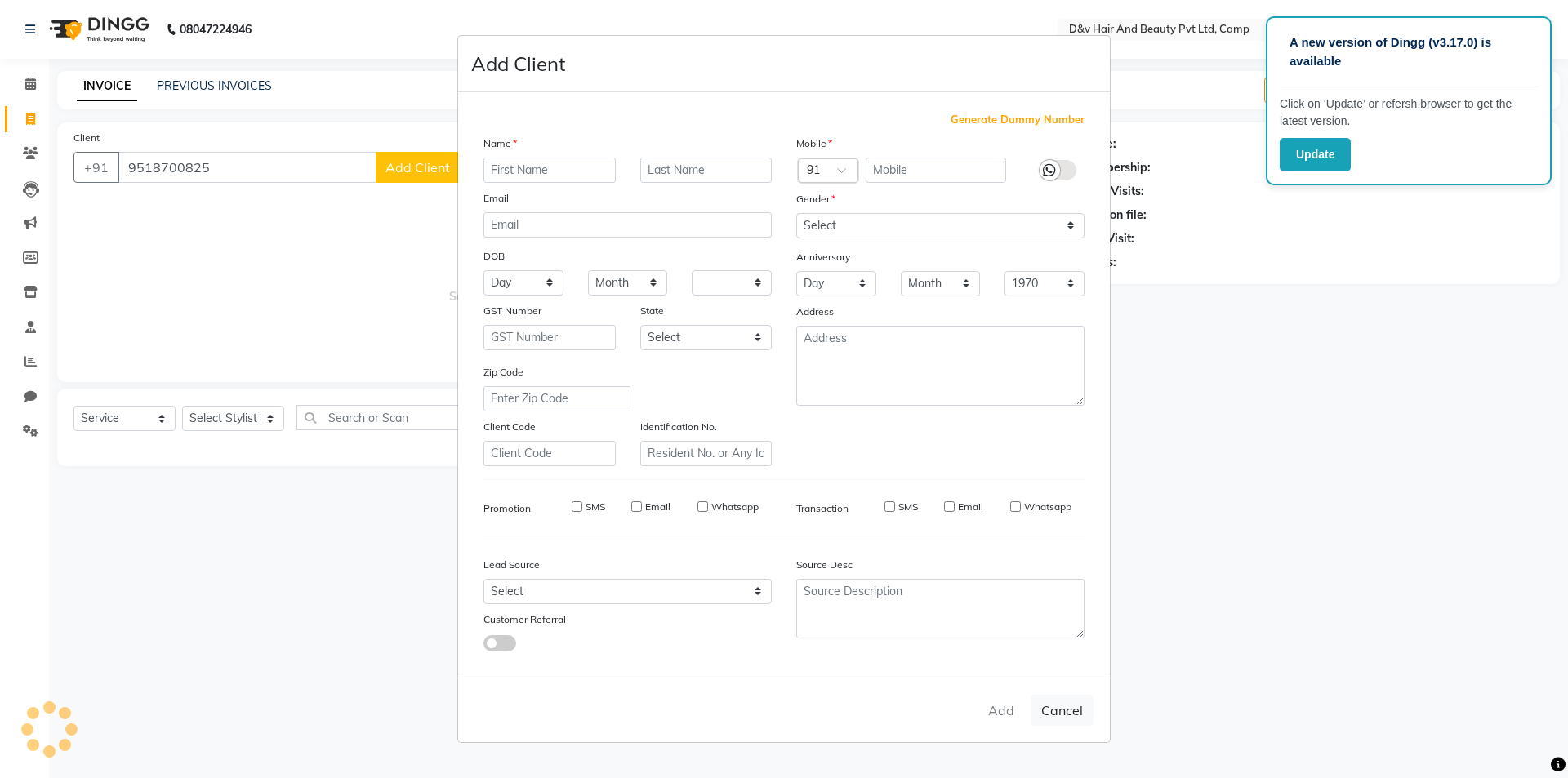
select select
checkbox input "false"
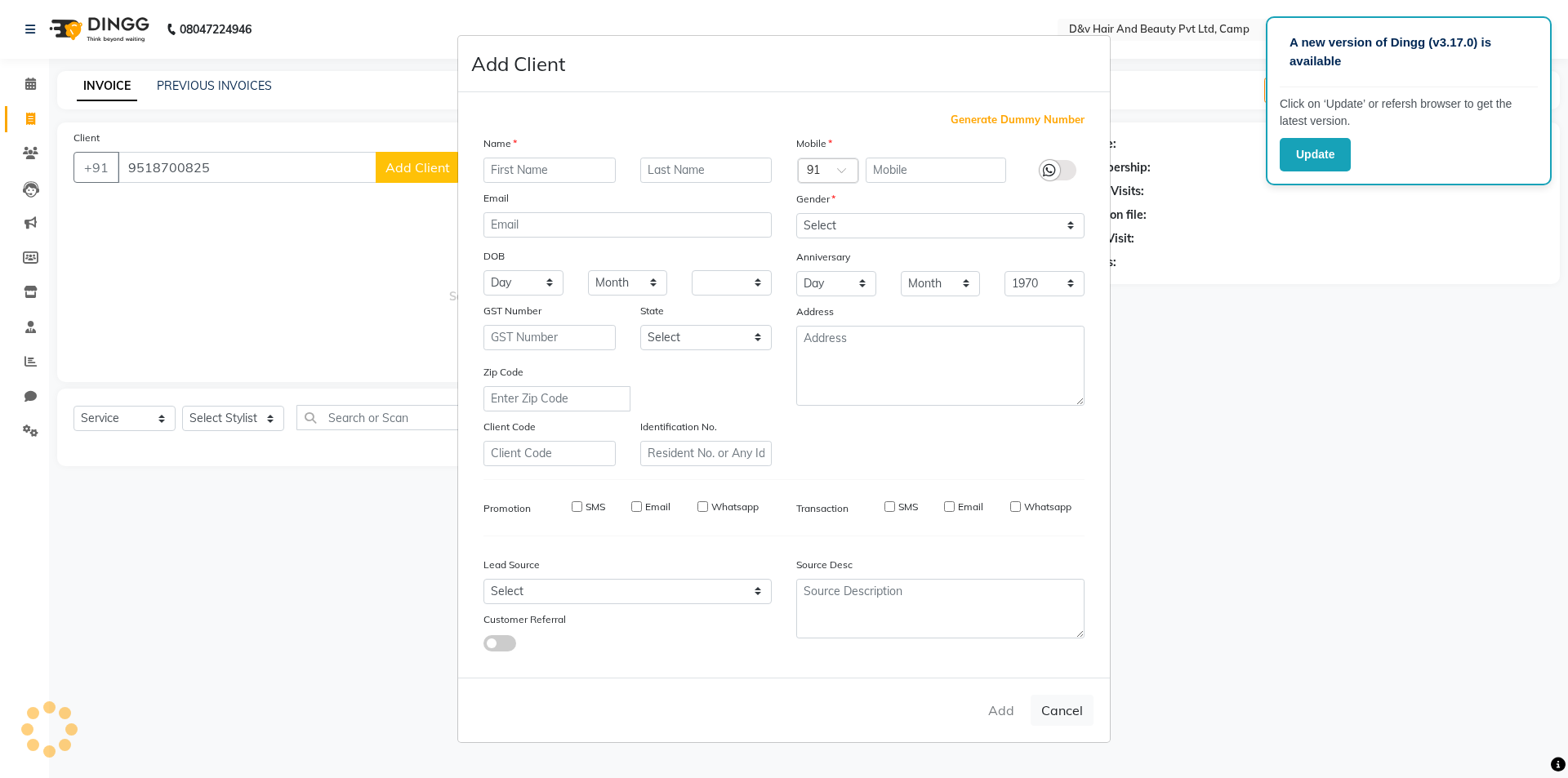
checkbox input "false"
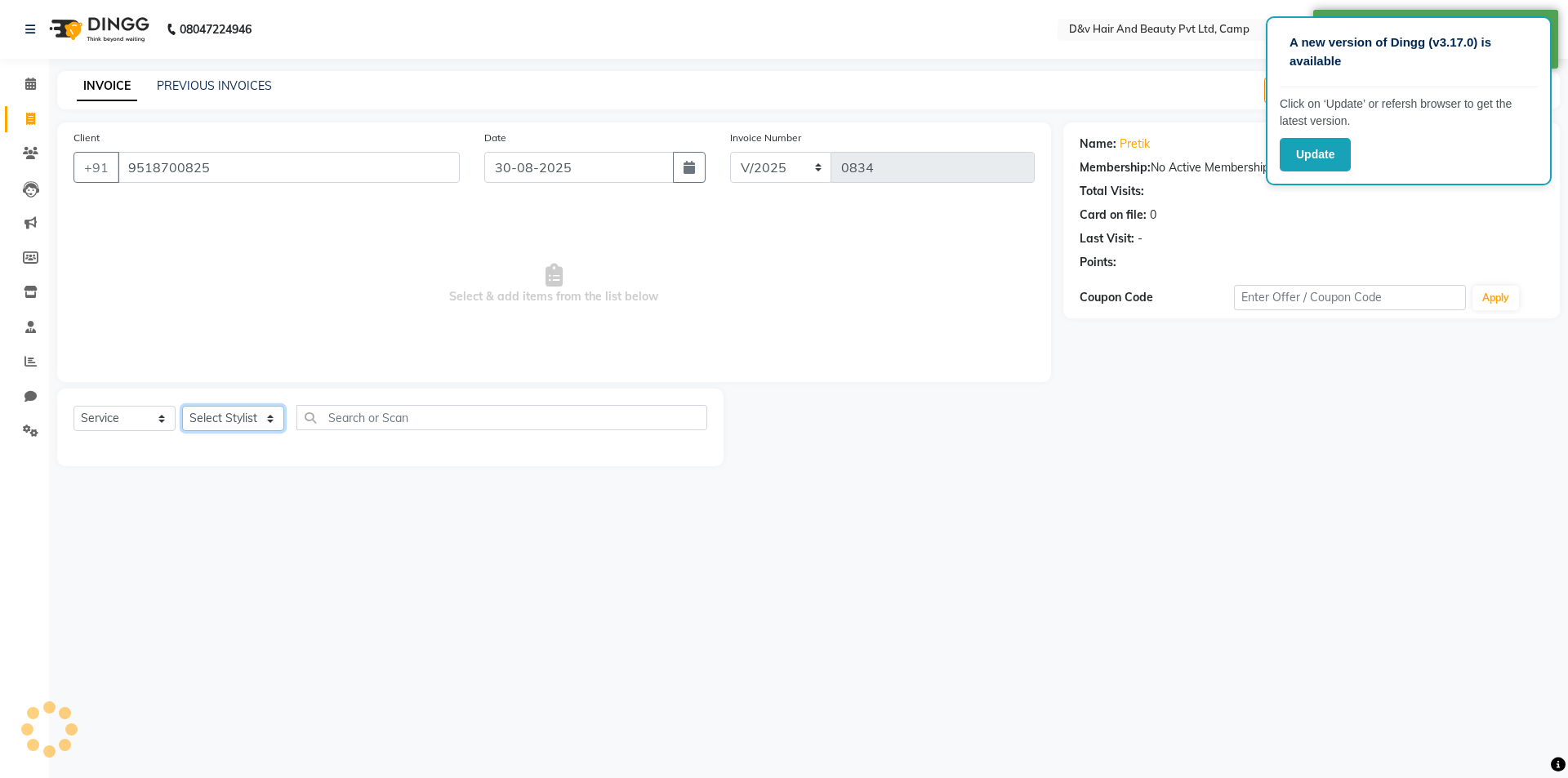
click at [252, 416] on select "Select Stylist [PERSON_NAME] Ganesh [PERSON_NAME] [PERSON_NAME] [PERSON_NAME] P…" at bounding box center [233, 419] width 102 height 25
select select "75245"
click at [182, 406] on select "Select Stylist [PERSON_NAME] Ganesh [PERSON_NAME] [PERSON_NAME] [PERSON_NAME] P…" at bounding box center [233, 419] width 102 height 25
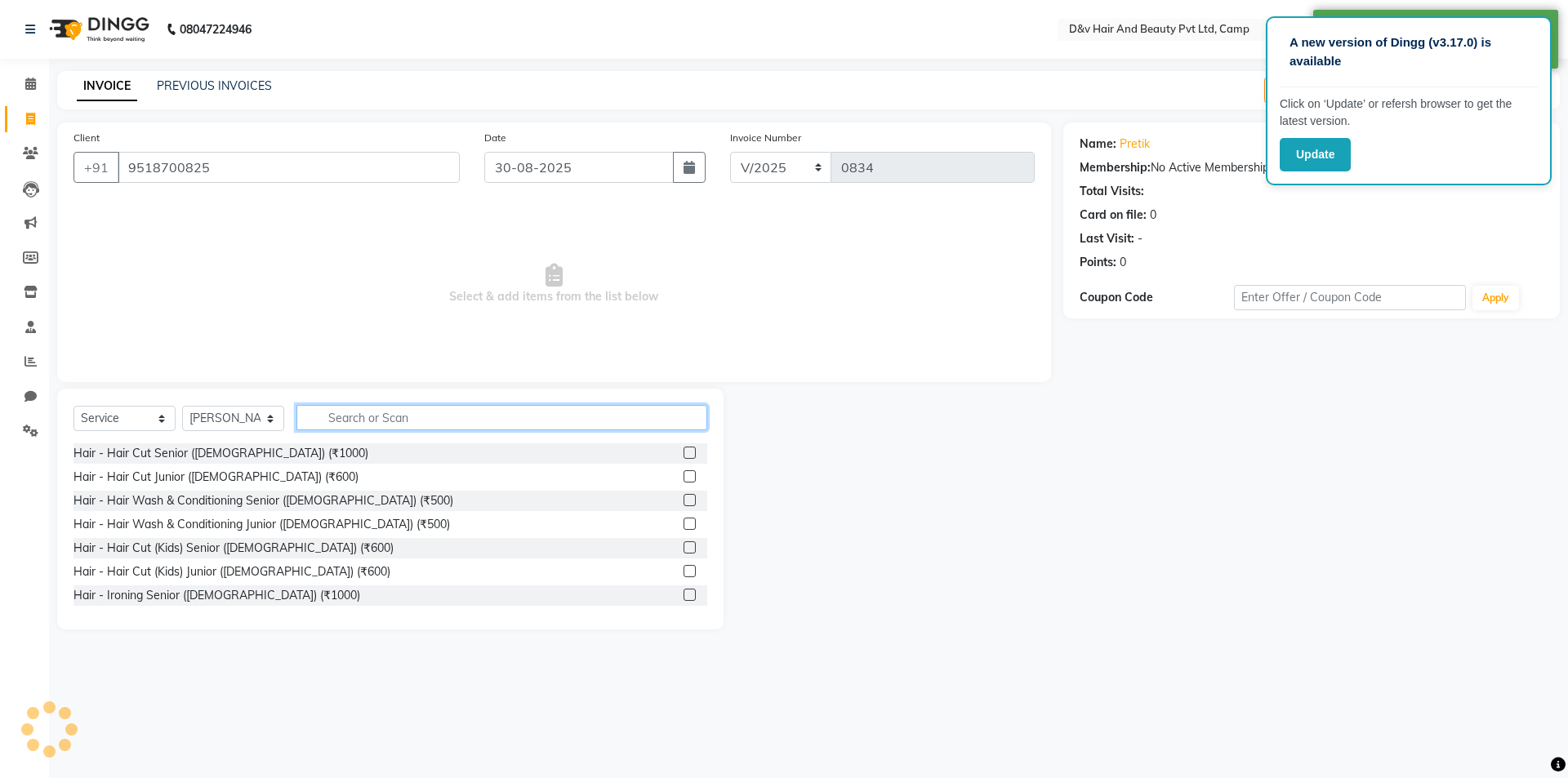
click at [349, 413] on input "text" at bounding box center [502, 418] width 411 height 25
type input "CUT"
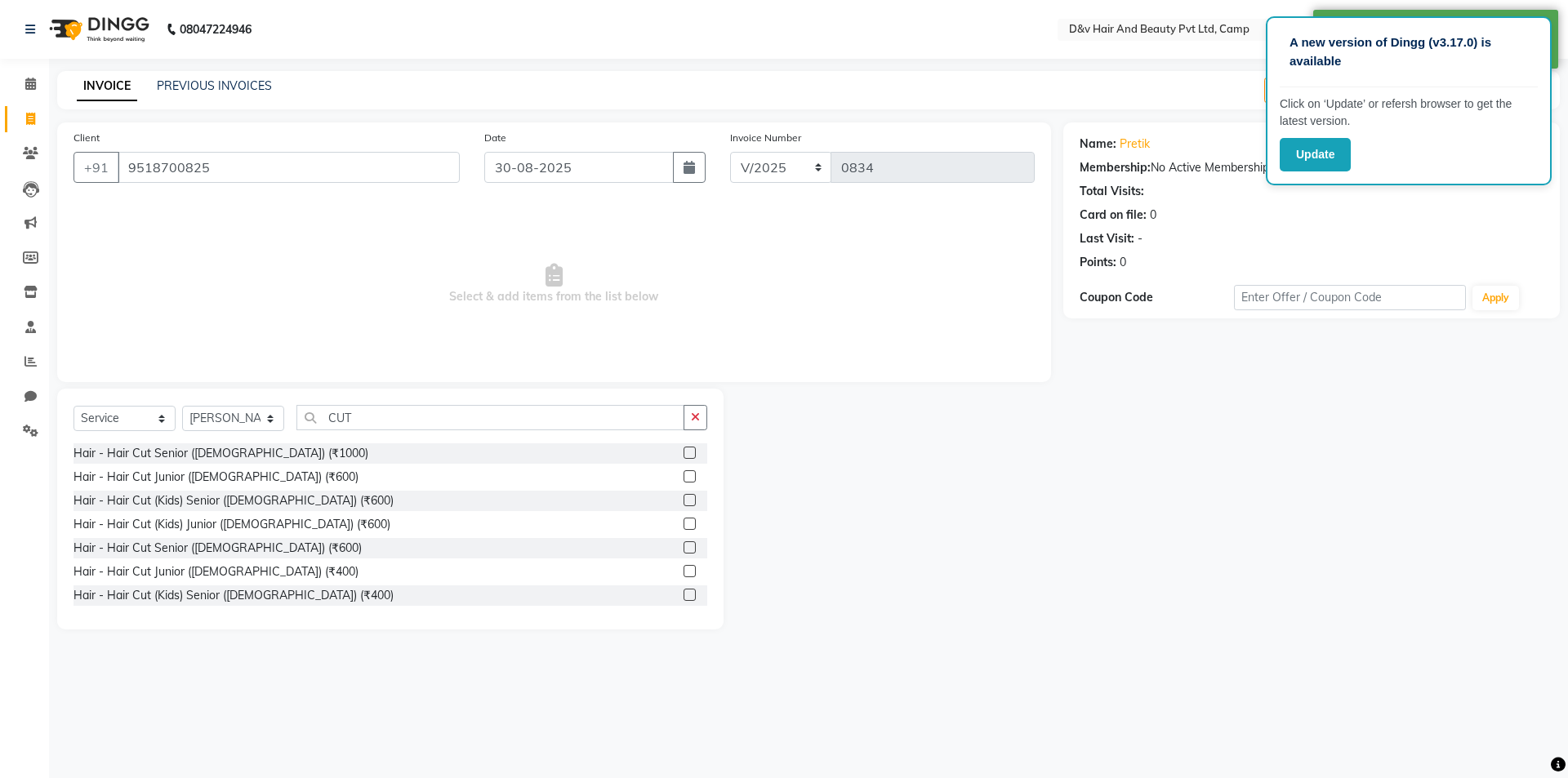
click at [684, 551] on label at bounding box center [690, 547] width 13 height 13
click at [684, 551] on input "checkbox" at bounding box center [689, 548] width 11 height 11
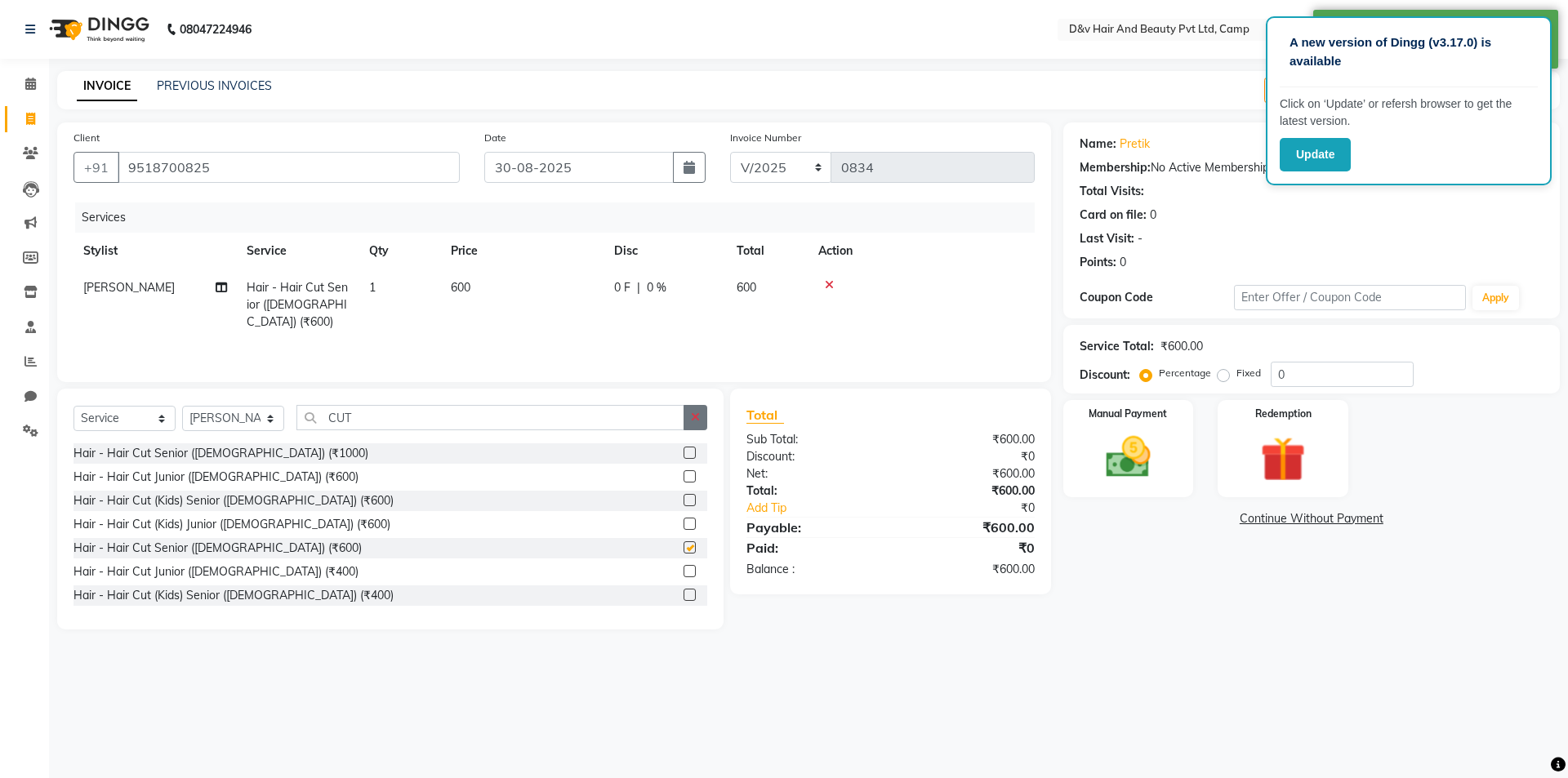
checkbox input "false"
click at [700, 410] on button "button" at bounding box center [695, 418] width 23 height 25
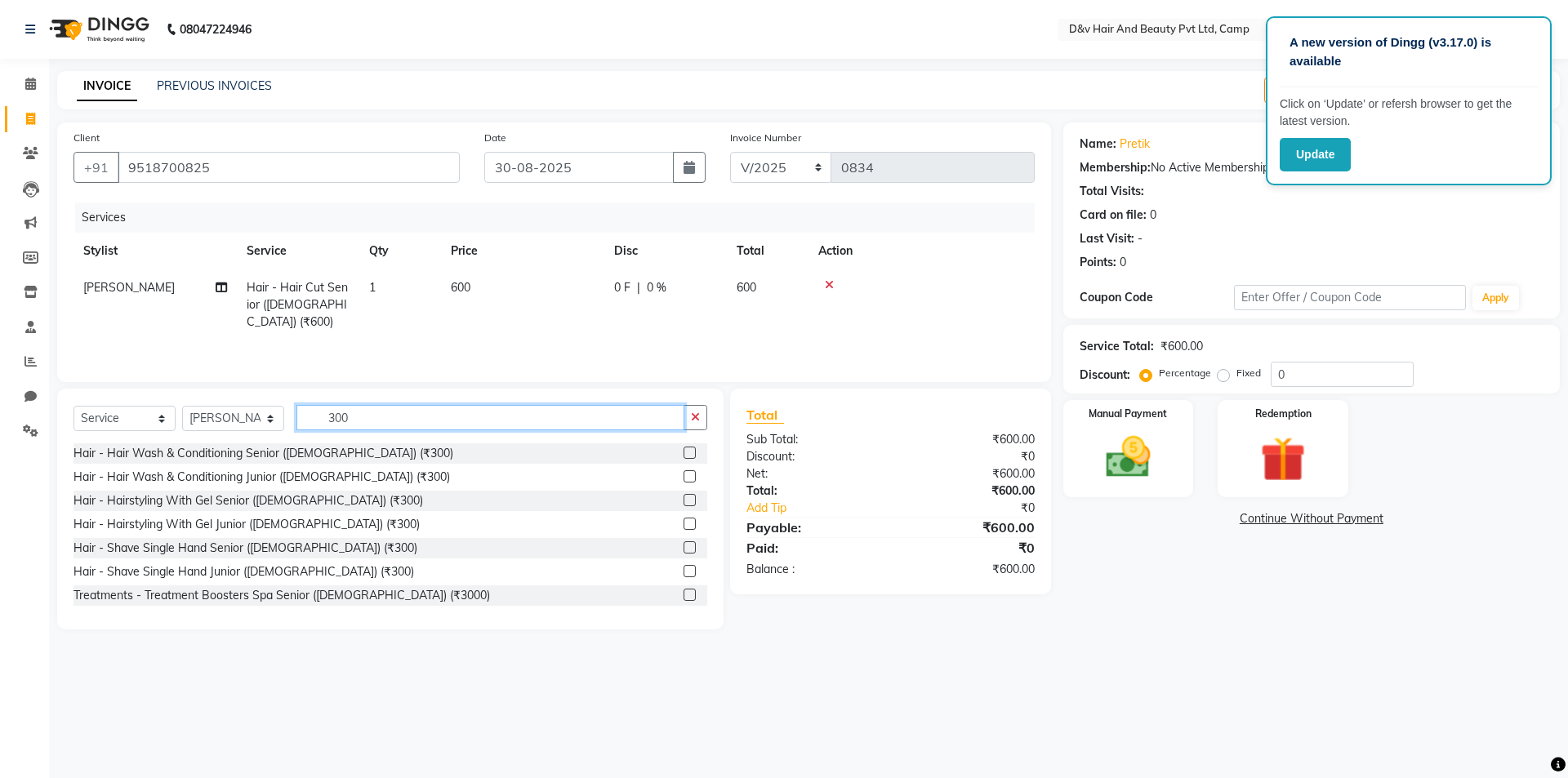
type input "300"
click at [684, 547] on label at bounding box center [690, 547] width 13 height 13
click at [684, 547] on input "checkbox" at bounding box center [689, 548] width 11 height 11
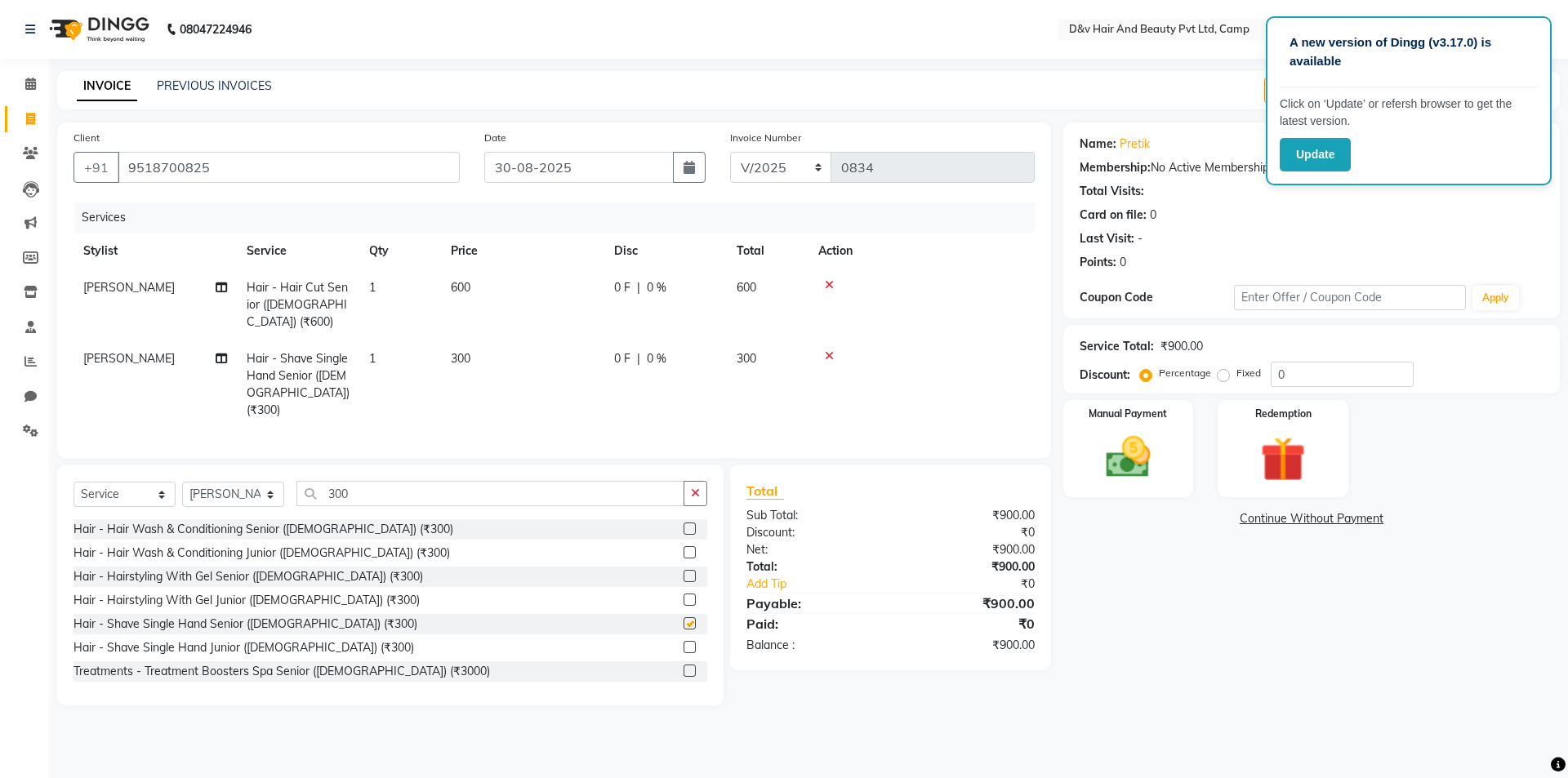
checkbox input "false"
click at [627, 350] on span "0 F" at bounding box center [623, 358] width 17 height 18
select select "75245"
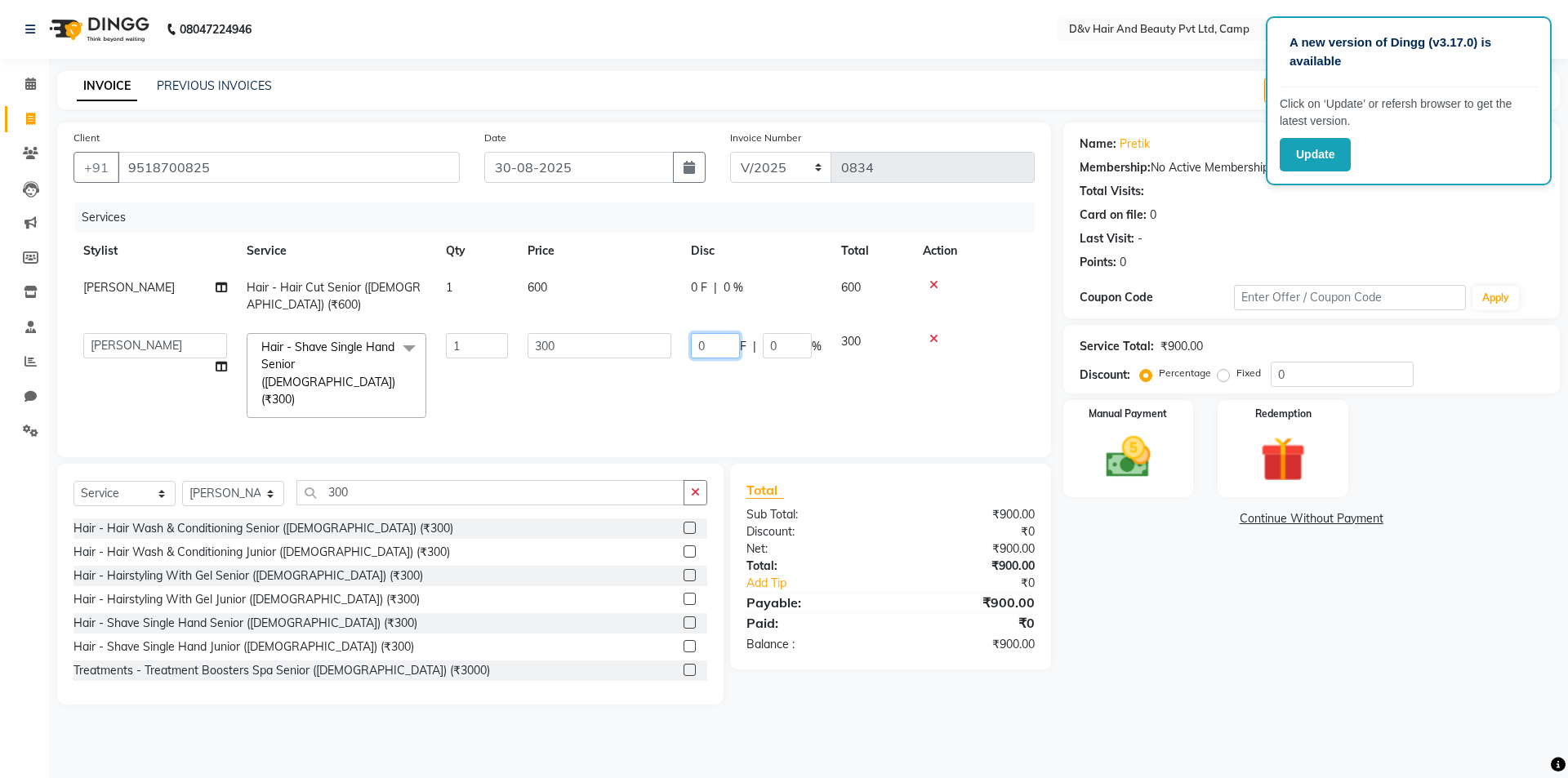
click at [710, 334] on input "0" at bounding box center [715, 346] width 49 height 25
type input "2"
type input "100"
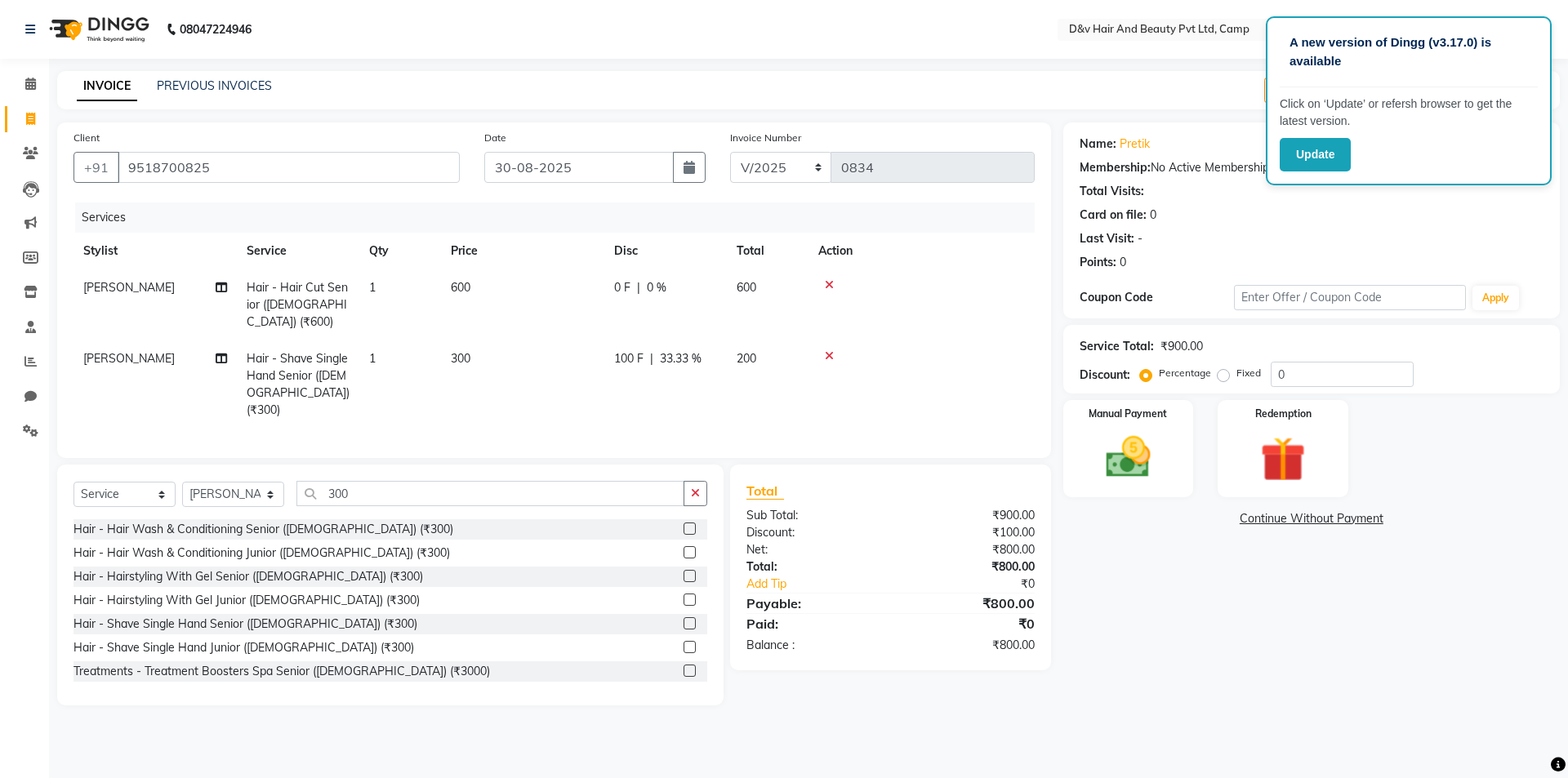
click at [692, 287] on td "0 F | 0 %" at bounding box center [665, 304] width 123 height 71
select select "75245"
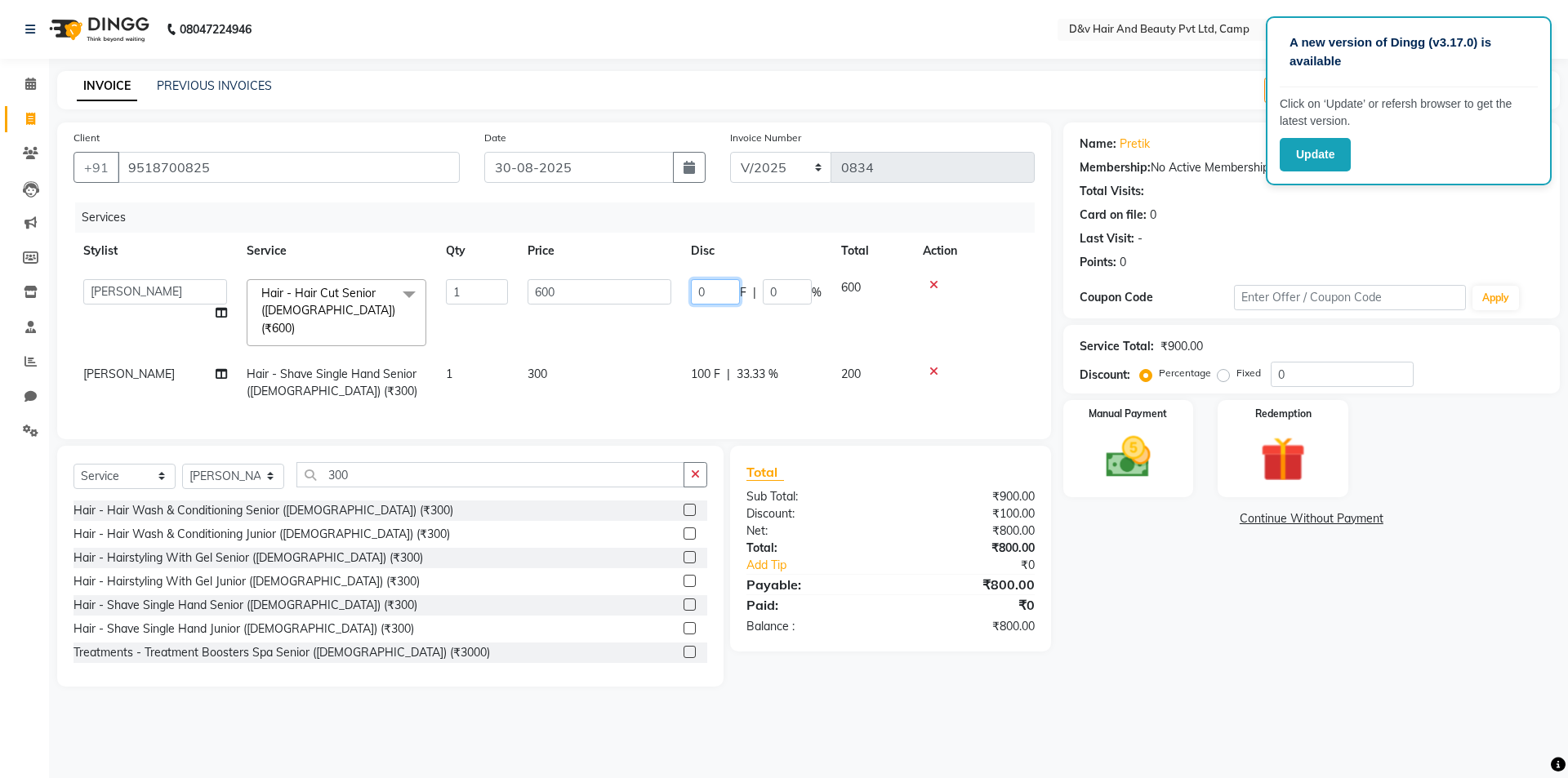
click at [703, 292] on input "0" at bounding box center [715, 292] width 49 height 25
type input "200"
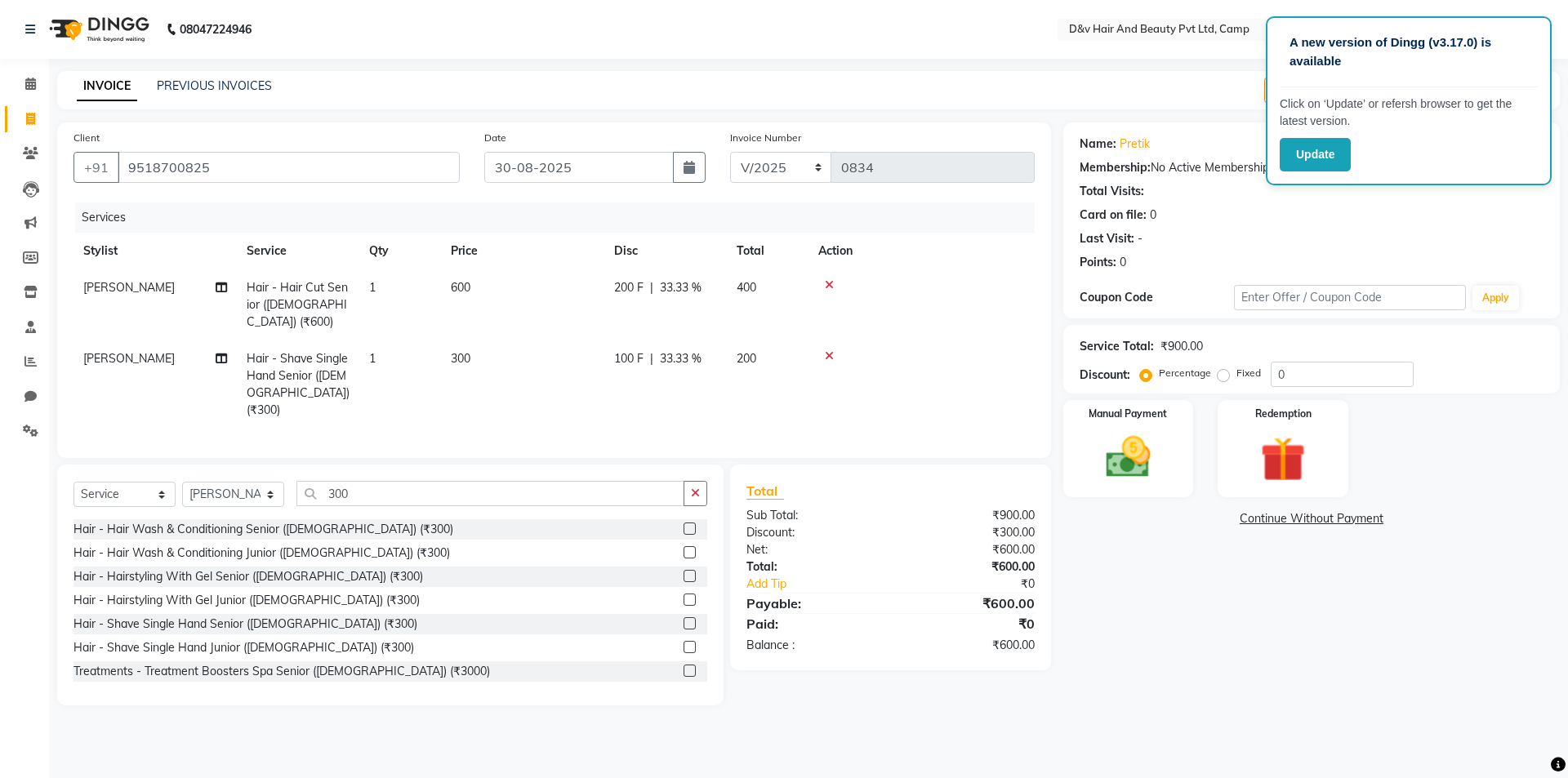
click at [1095, 629] on div "Name: Pretik Membership: No Active Membership Total Visits: Card on file: 0 Las…" at bounding box center [1317, 414] width 509 height 583
click at [1145, 465] on img at bounding box center [1128, 457] width 76 height 53
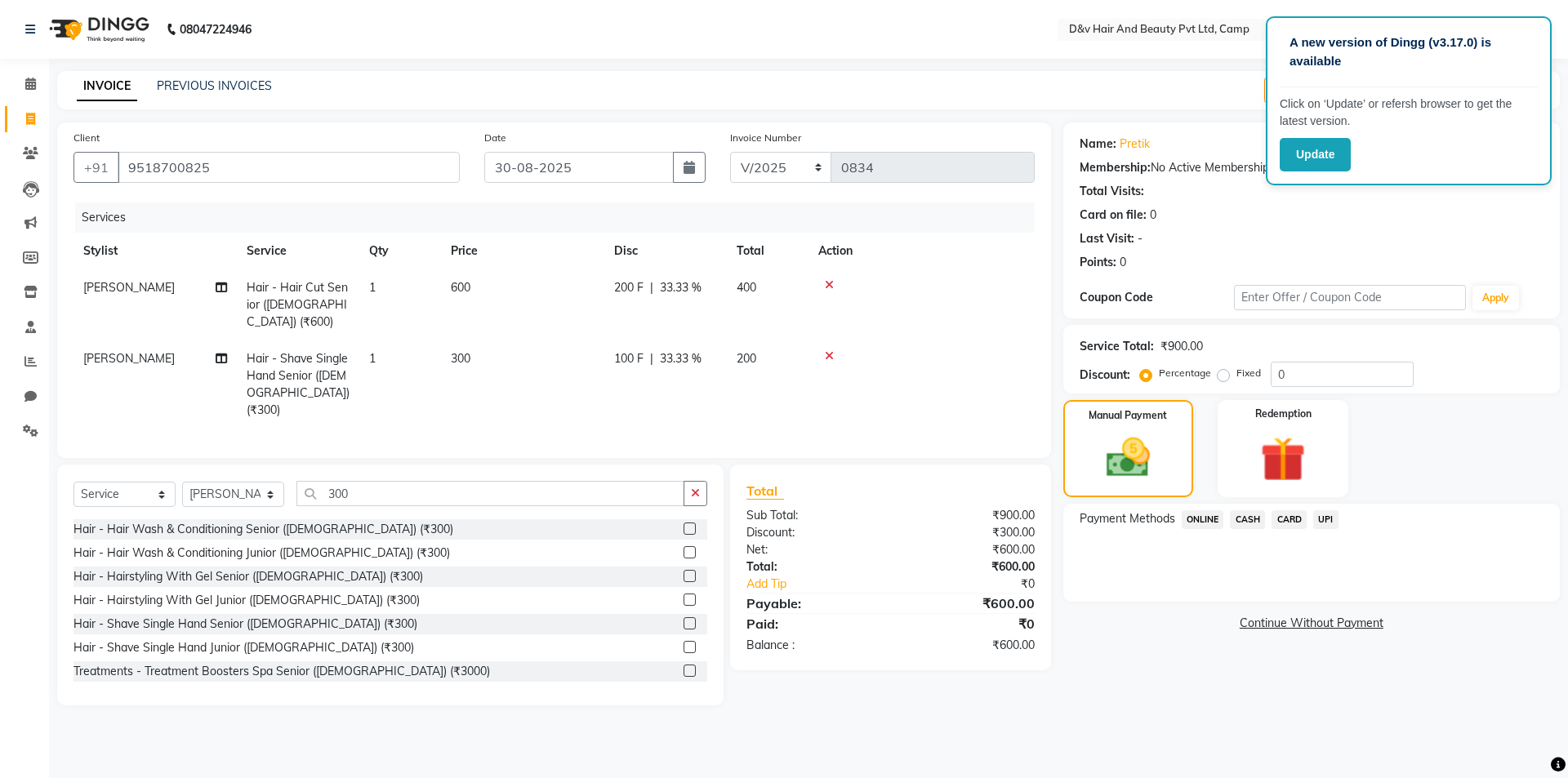
click at [1261, 513] on span "CASH" at bounding box center [1248, 520] width 35 height 18
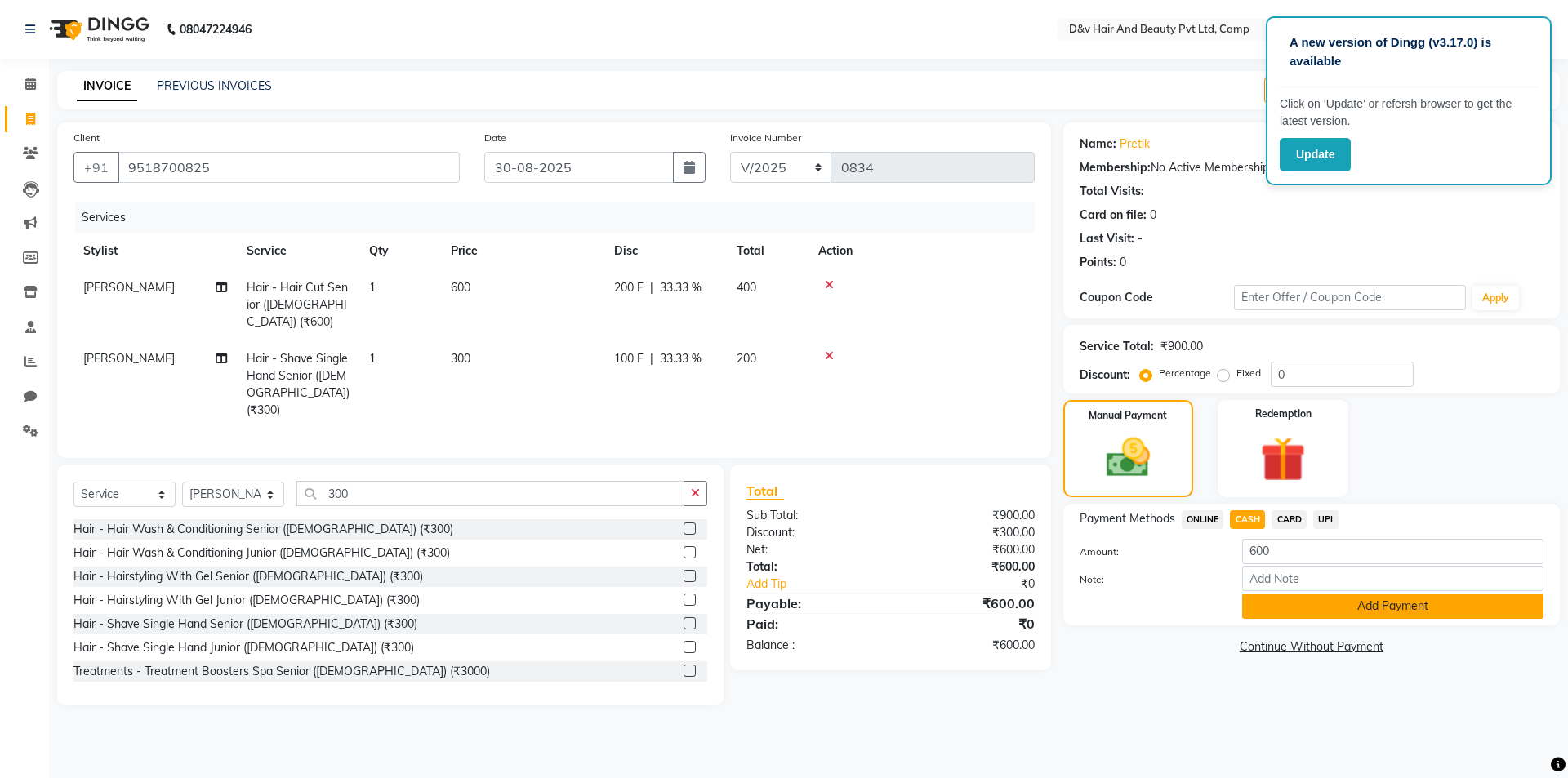
click at [1297, 613] on button "Add Payment" at bounding box center [1392, 606] width 302 height 25
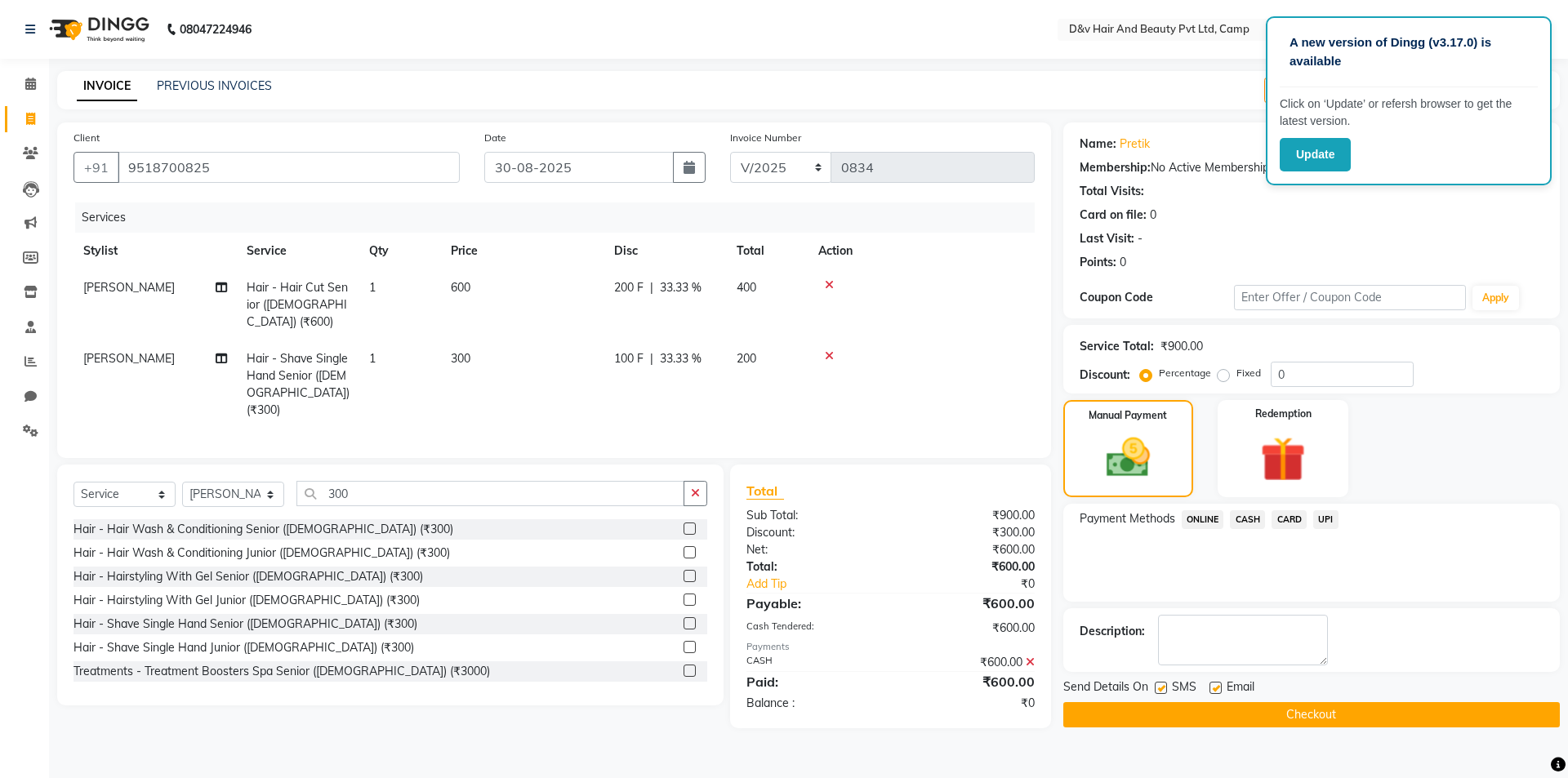
click at [1243, 702] on button "Checkout" at bounding box center [1311, 714] width 496 height 25
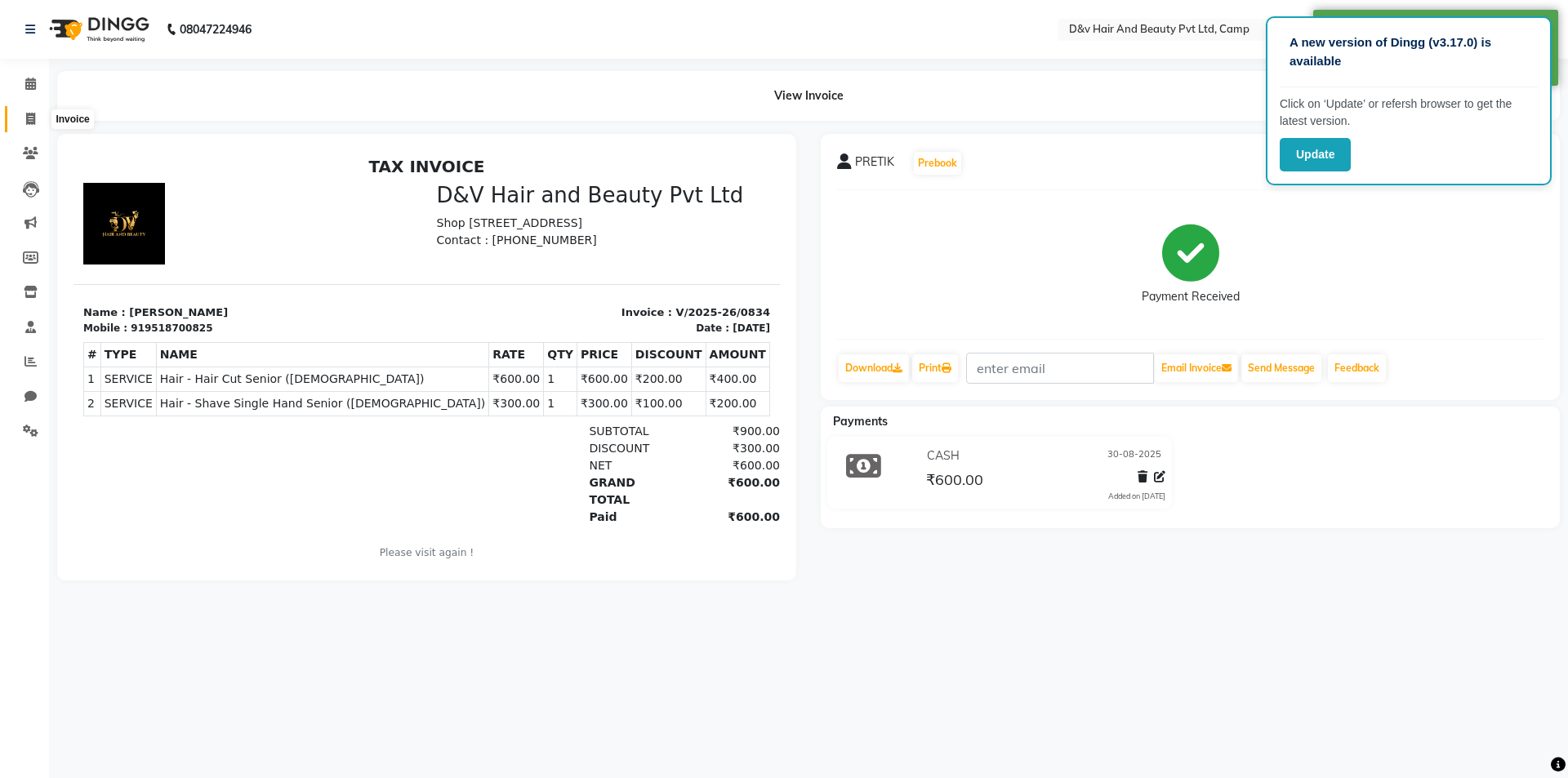
click at [30, 125] on icon at bounding box center [30, 119] width 9 height 13
select select "service"
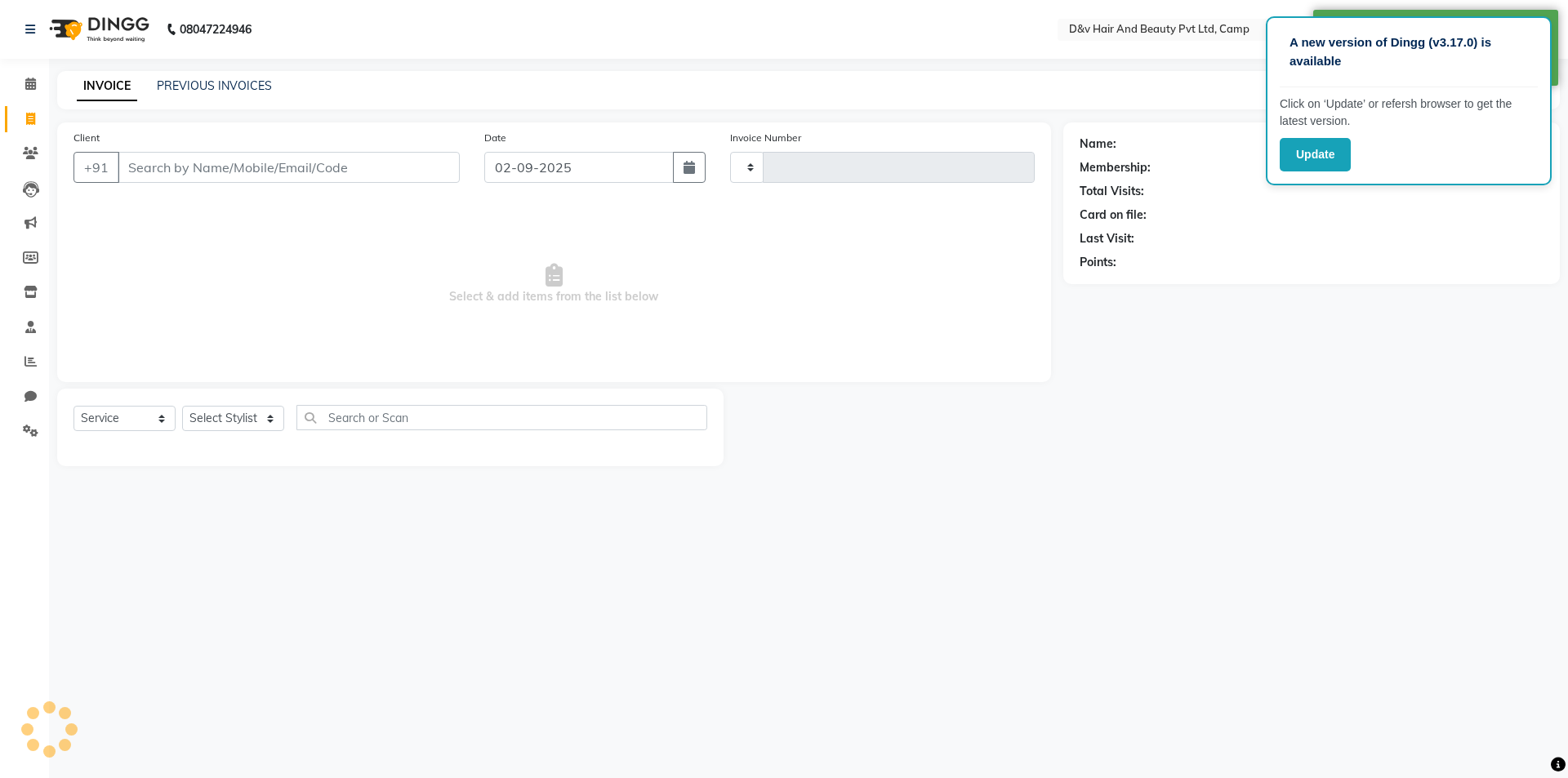
type input "0835"
select select "8107"
click at [677, 173] on button "button" at bounding box center [689, 167] width 33 height 31
select select "9"
select select "2025"
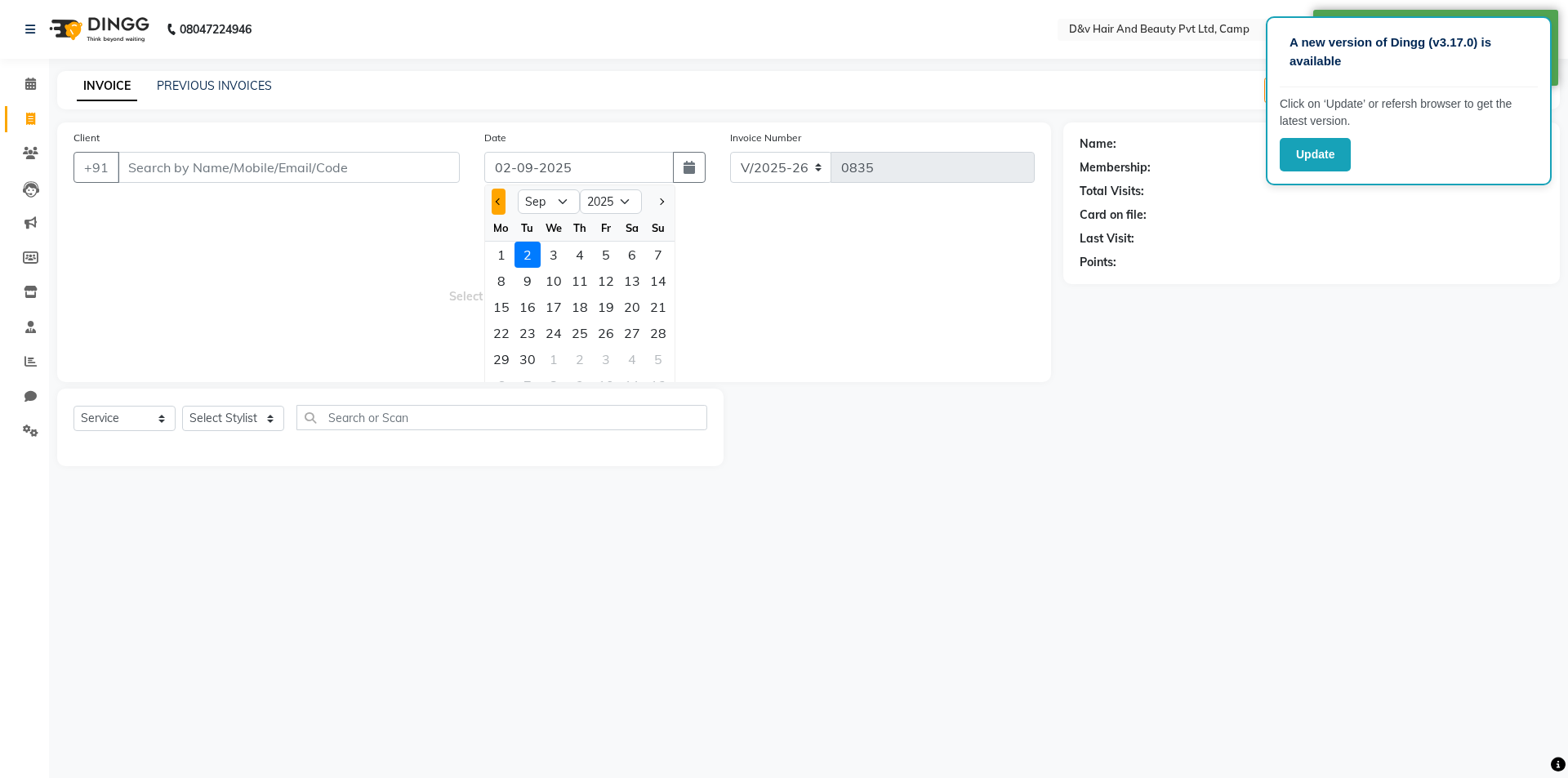
click at [491, 201] on button "Previous month" at bounding box center [498, 201] width 14 height 26
select select "8"
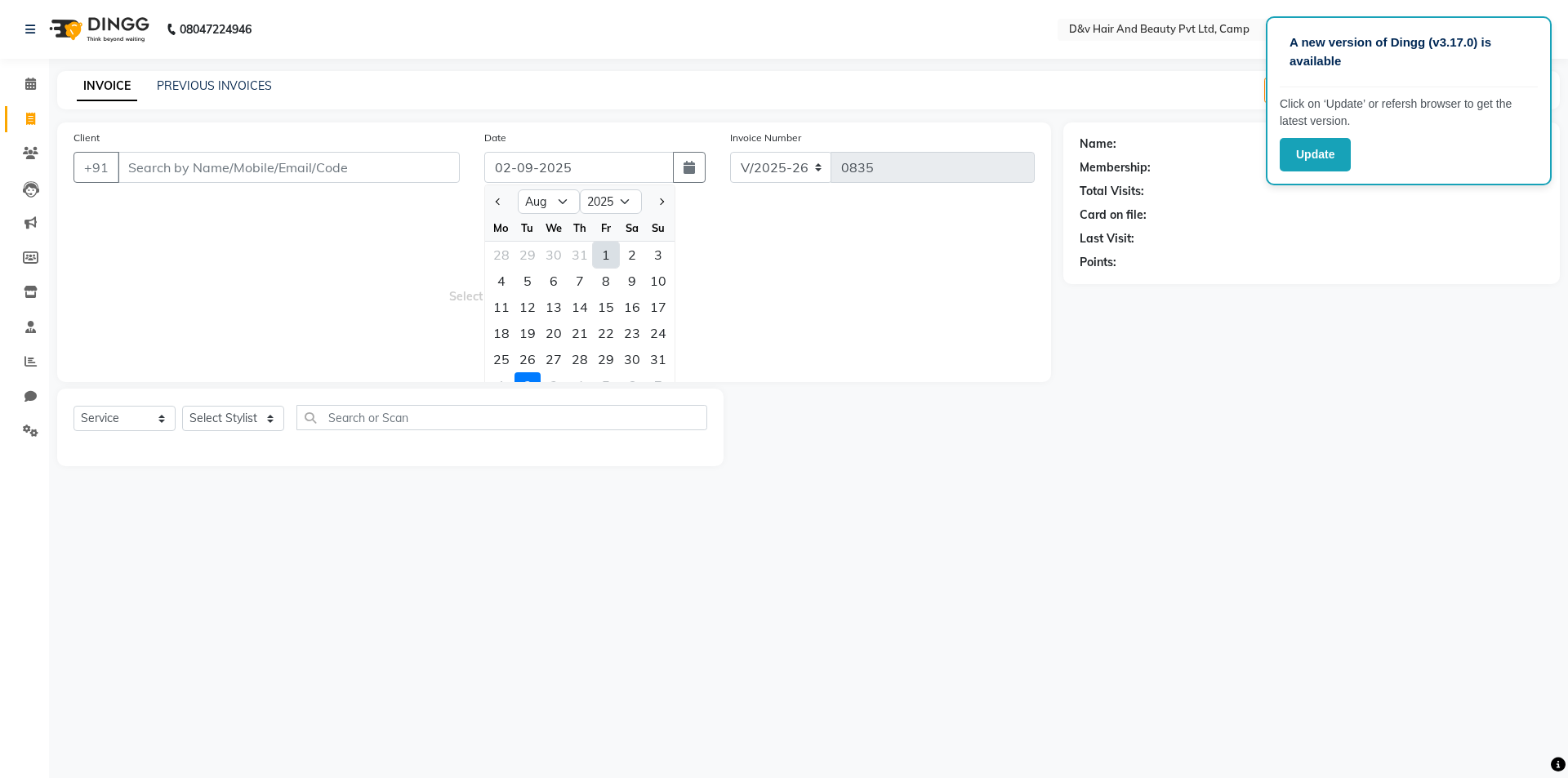
drag, startPoint x: 649, startPoint y: 358, endPoint x: 595, endPoint y: 333, distance: 59.5
click at [648, 358] on div "31" at bounding box center [658, 358] width 26 height 26
type input "31-08-2025"
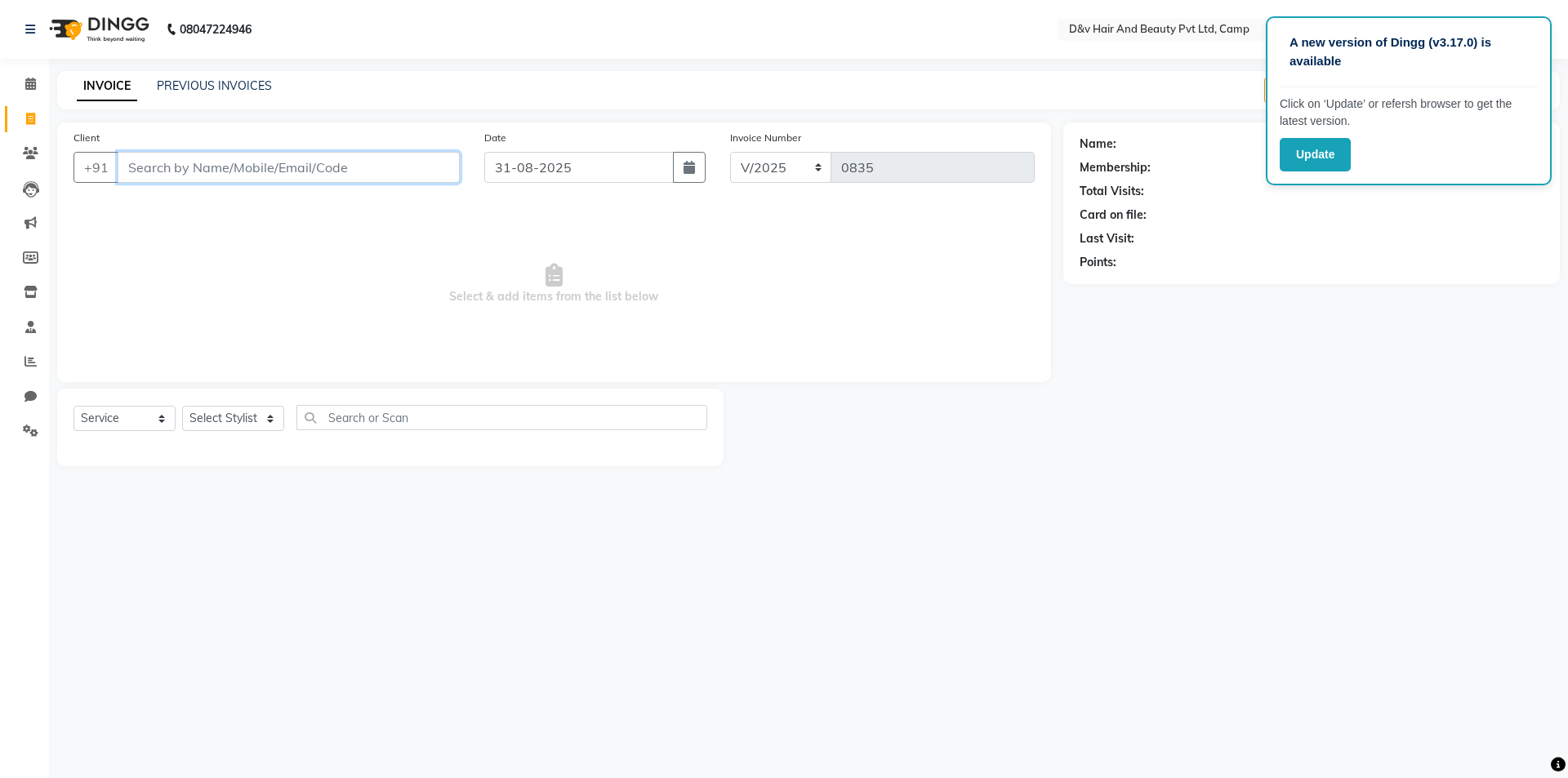
click at [318, 177] on input "Client" at bounding box center [288, 167] width 342 height 31
click at [343, 160] on input "Client" at bounding box center [288, 167] width 342 height 31
type input "8087733771"
click at [450, 160] on button "Add Client" at bounding box center [418, 167] width 84 height 31
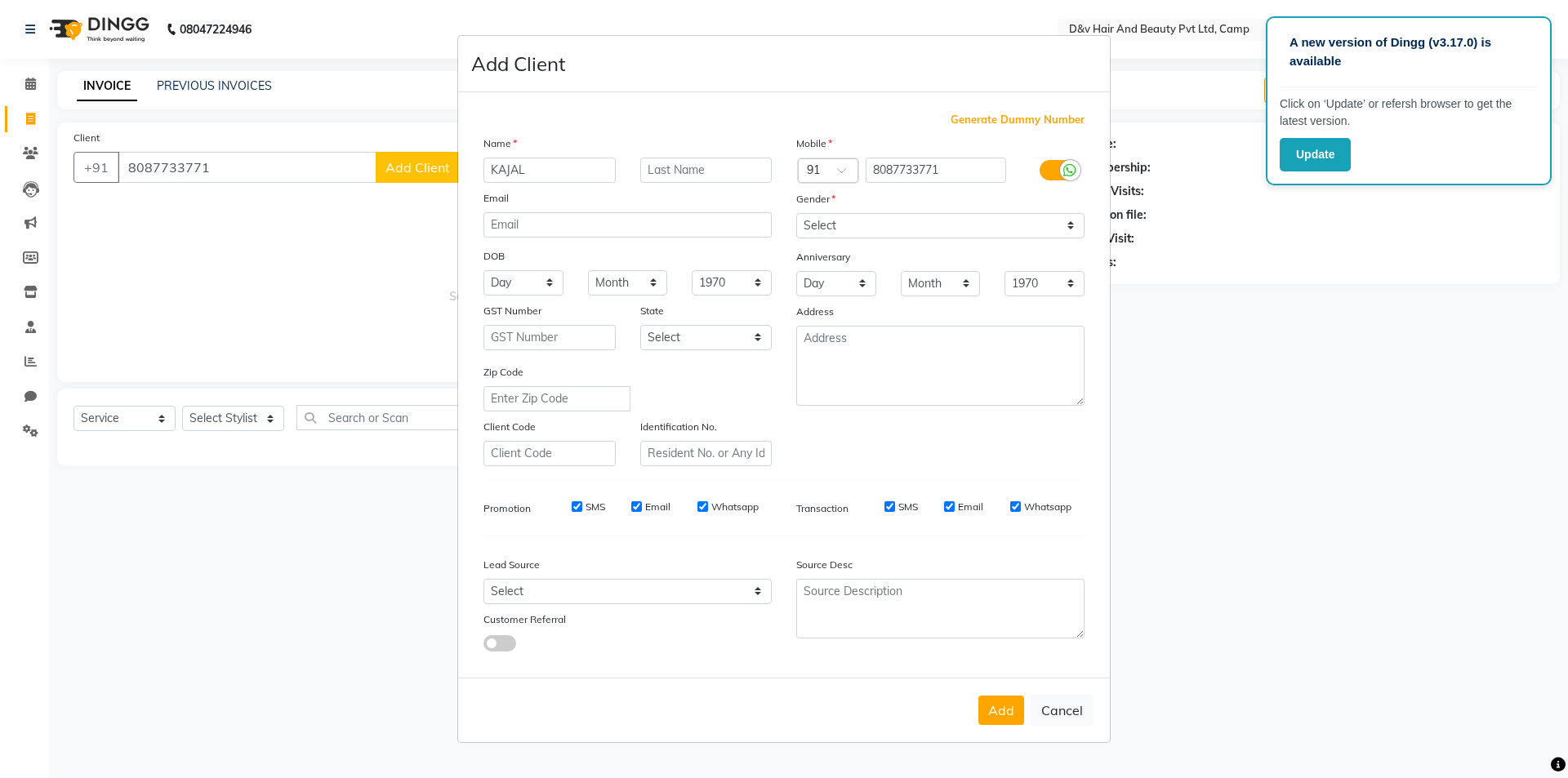
type input "KAJAL"
click at [963, 230] on select "Select [DEMOGRAPHIC_DATA] [DEMOGRAPHIC_DATA] Other Prefer Not To Say" at bounding box center [940, 226] width 288 height 25
select select "[DEMOGRAPHIC_DATA]"
click at [797, 213] on select "Select [DEMOGRAPHIC_DATA] [DEMOGRAPHIC_DATA] Other Prefer Not To Say" at bounding box center [940, 226] width 288 height 25
click at [990, 704] on button "Add" at bounding box center [1001, 710] width 46 height 29
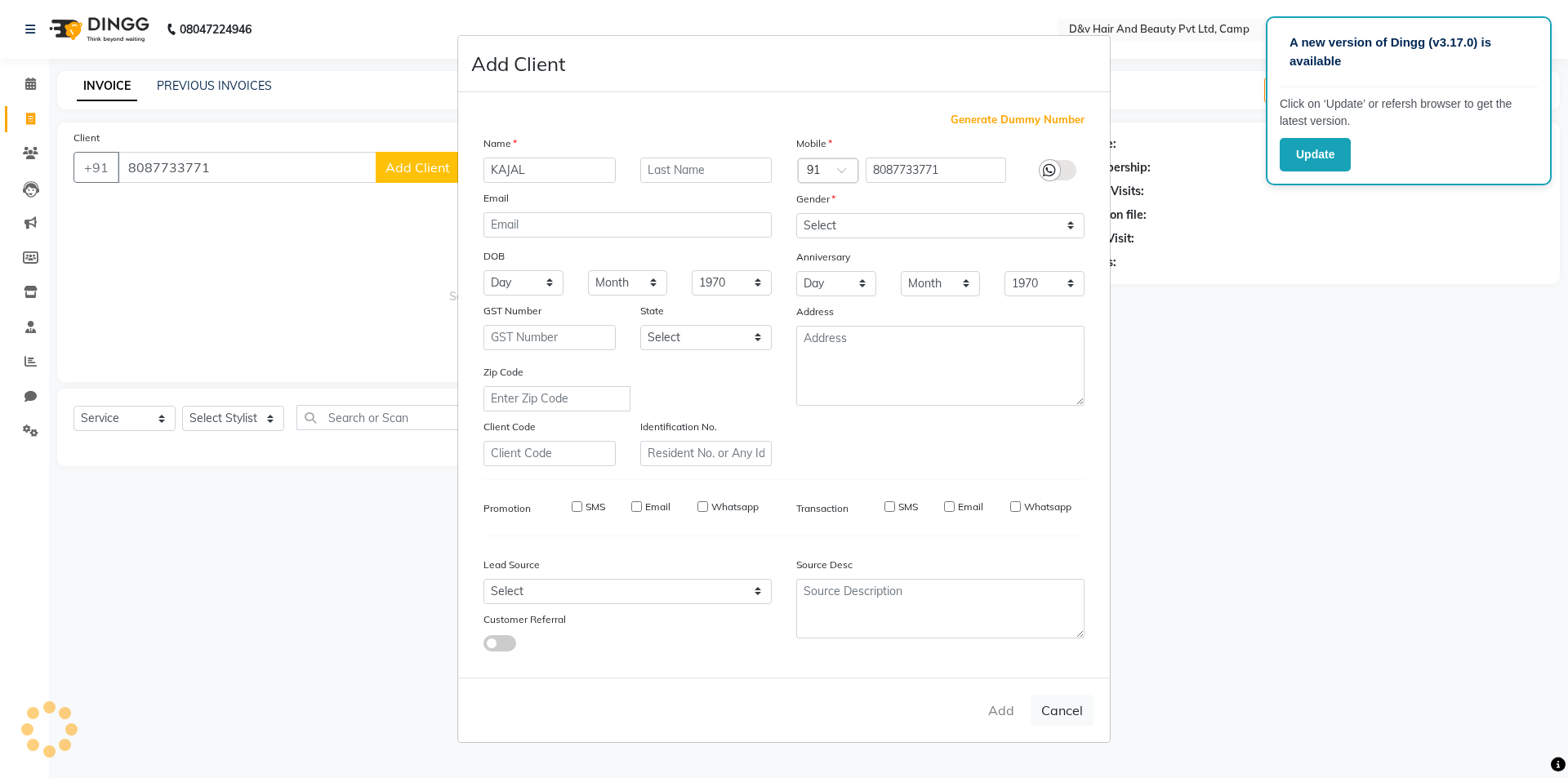
select select
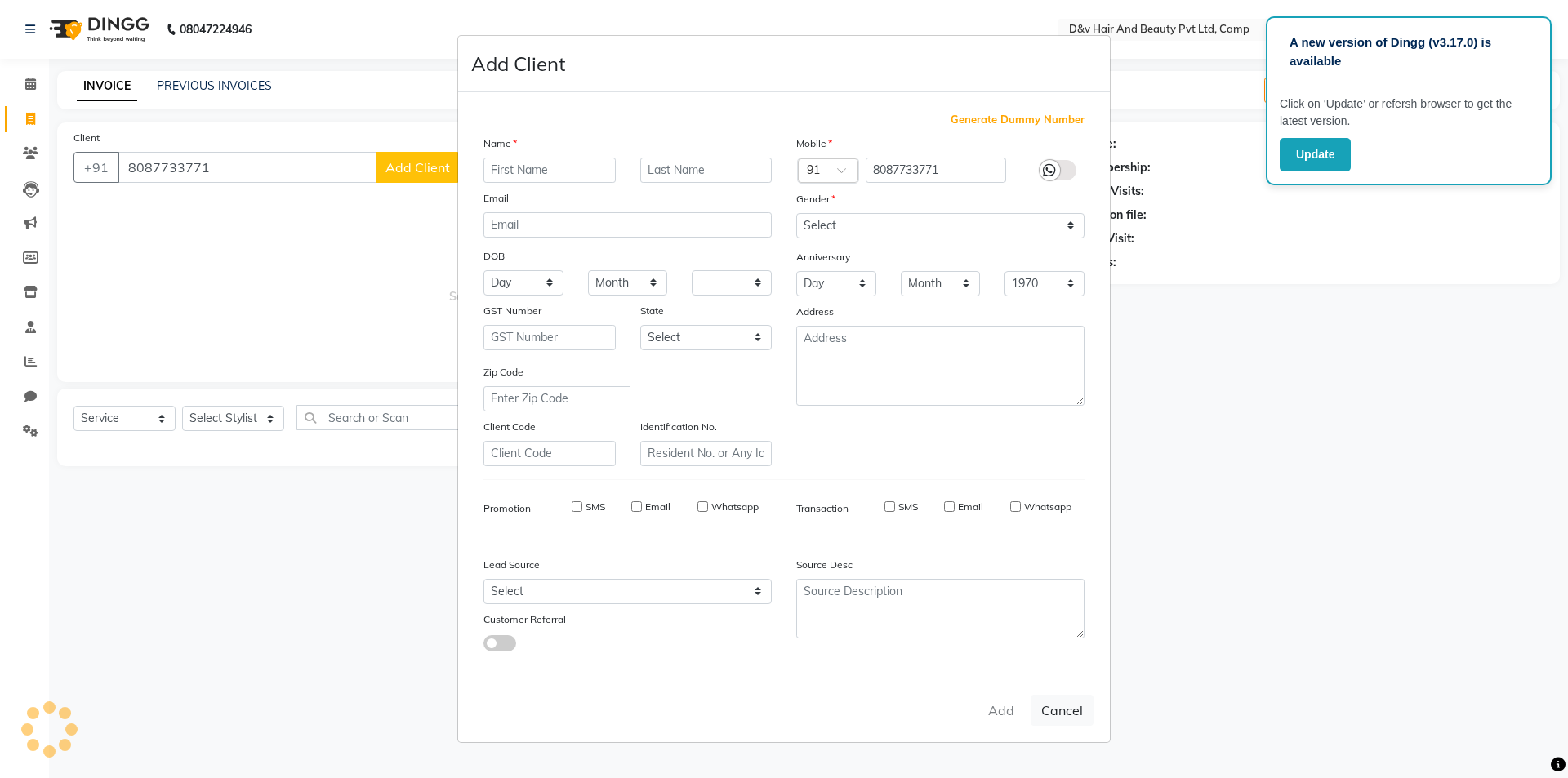
select select
checkbox input "false"
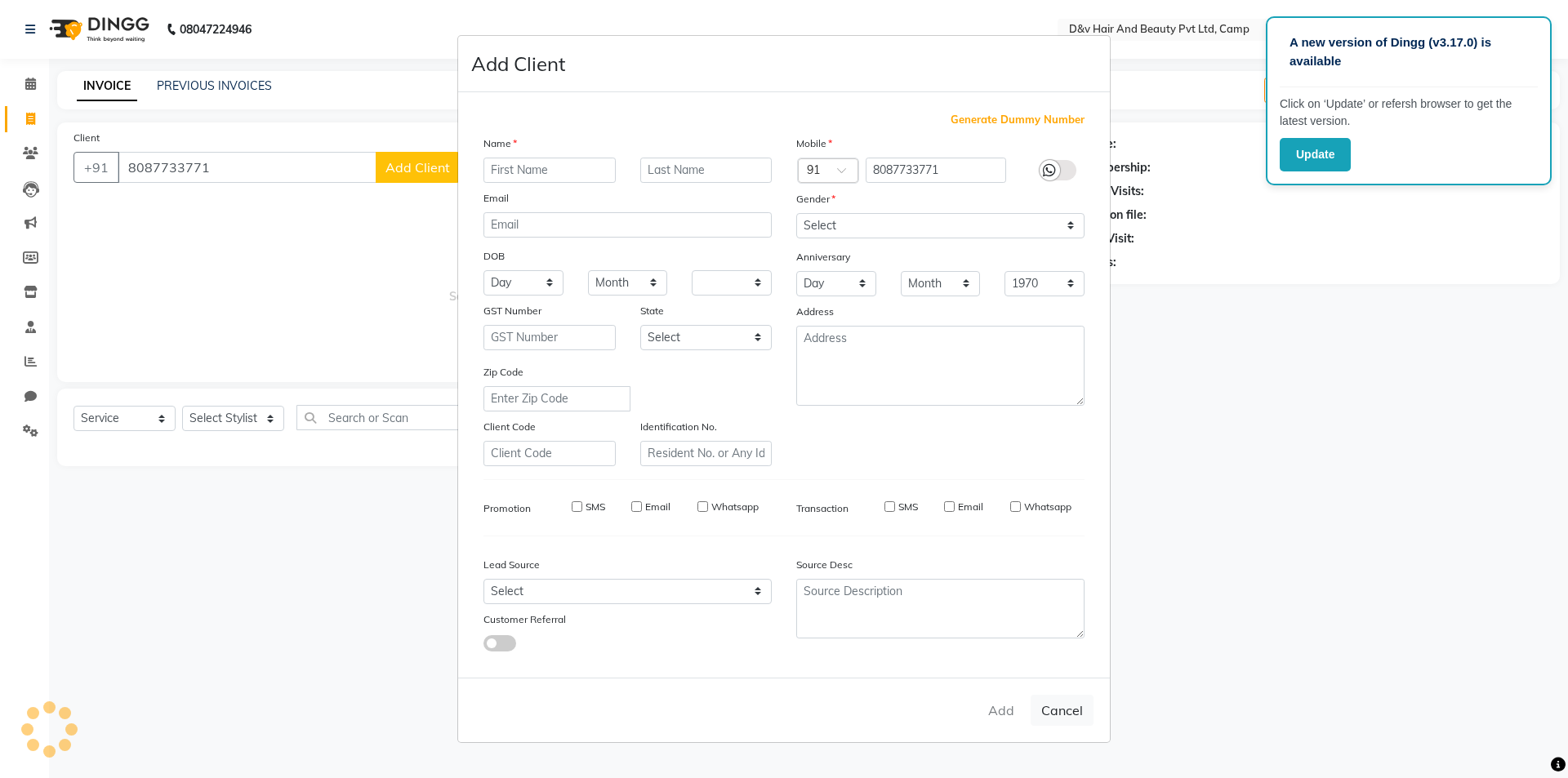
checkbox input "false"
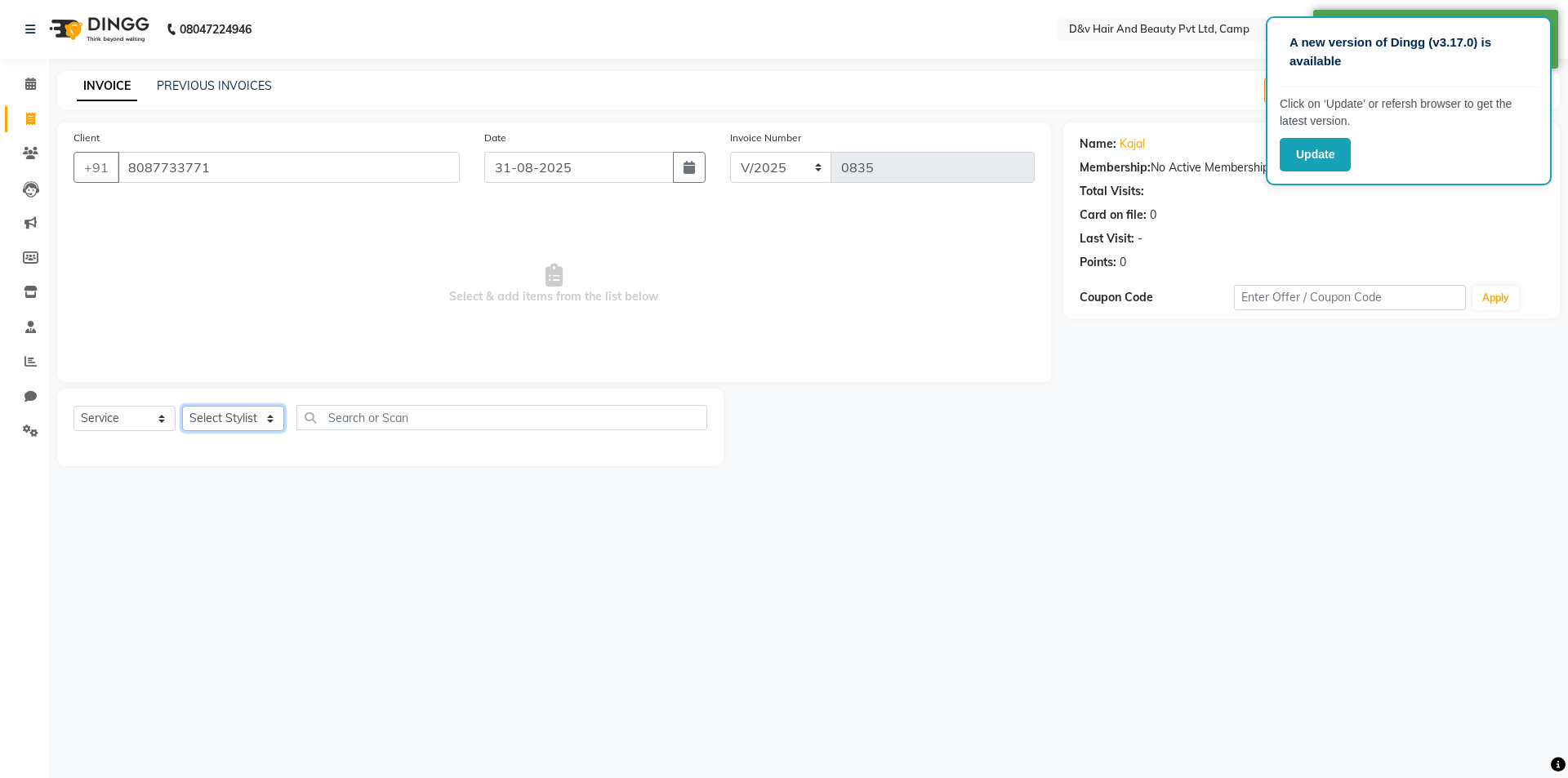
click at [271, 417] on select "Select Stylist [PERSON_NAME] Ganesh [PERSON_NAME] [PERSON_NAME] [PERSON_NAME] P…" at bounding box center [233, 419] width 102 height 25
select select "75785"
click at [182, 406] on select "Select Stylist [PERSON_NAME] Ganesh [PERSON_NAME] [PERSON_NAME] [PERSON_NAME] P…" at bounding box center [233, 419] width 102 height 25
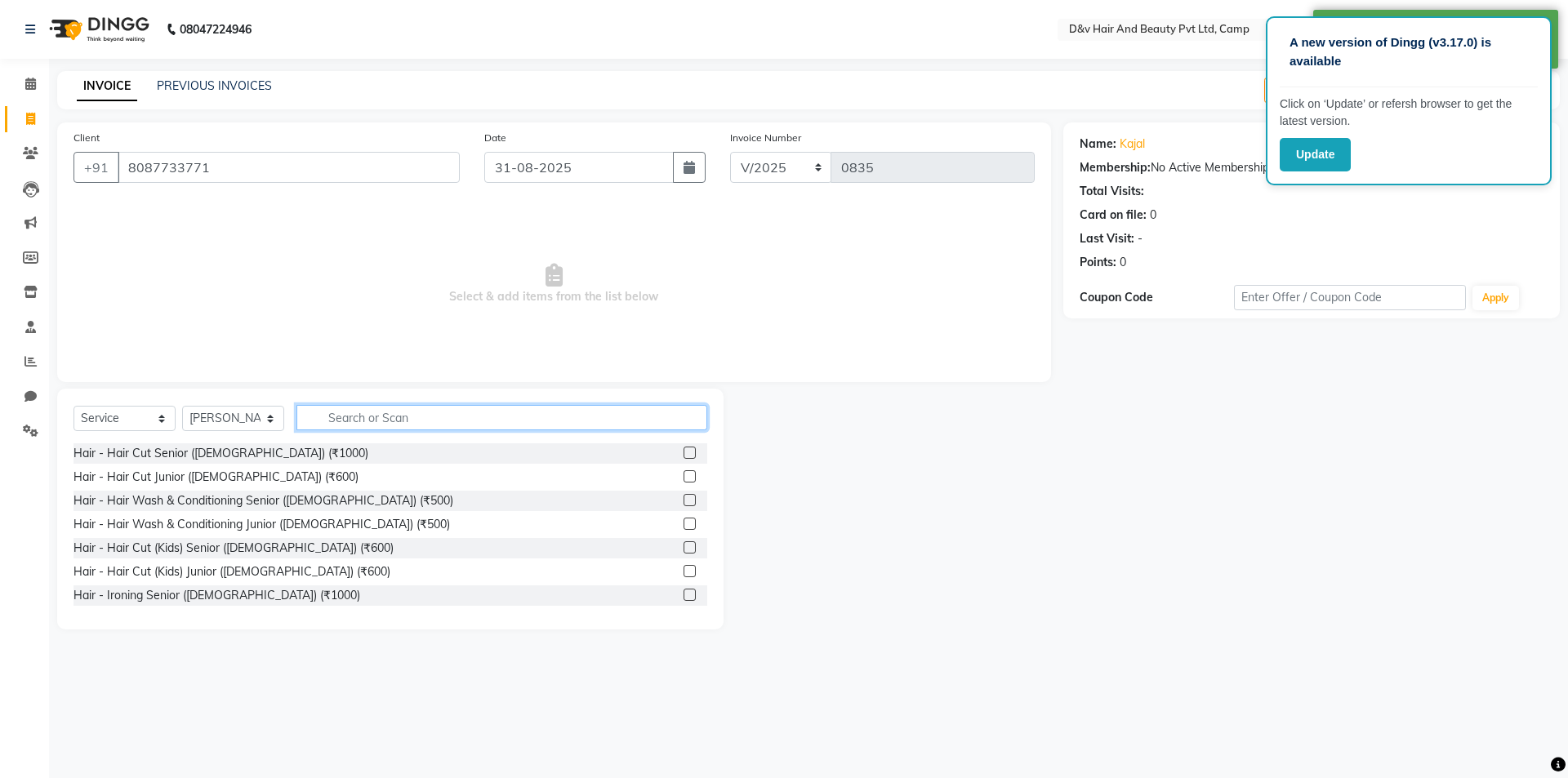
click at [424, 408] on input "text" at bounding box center [502, 418] width 411 height 25
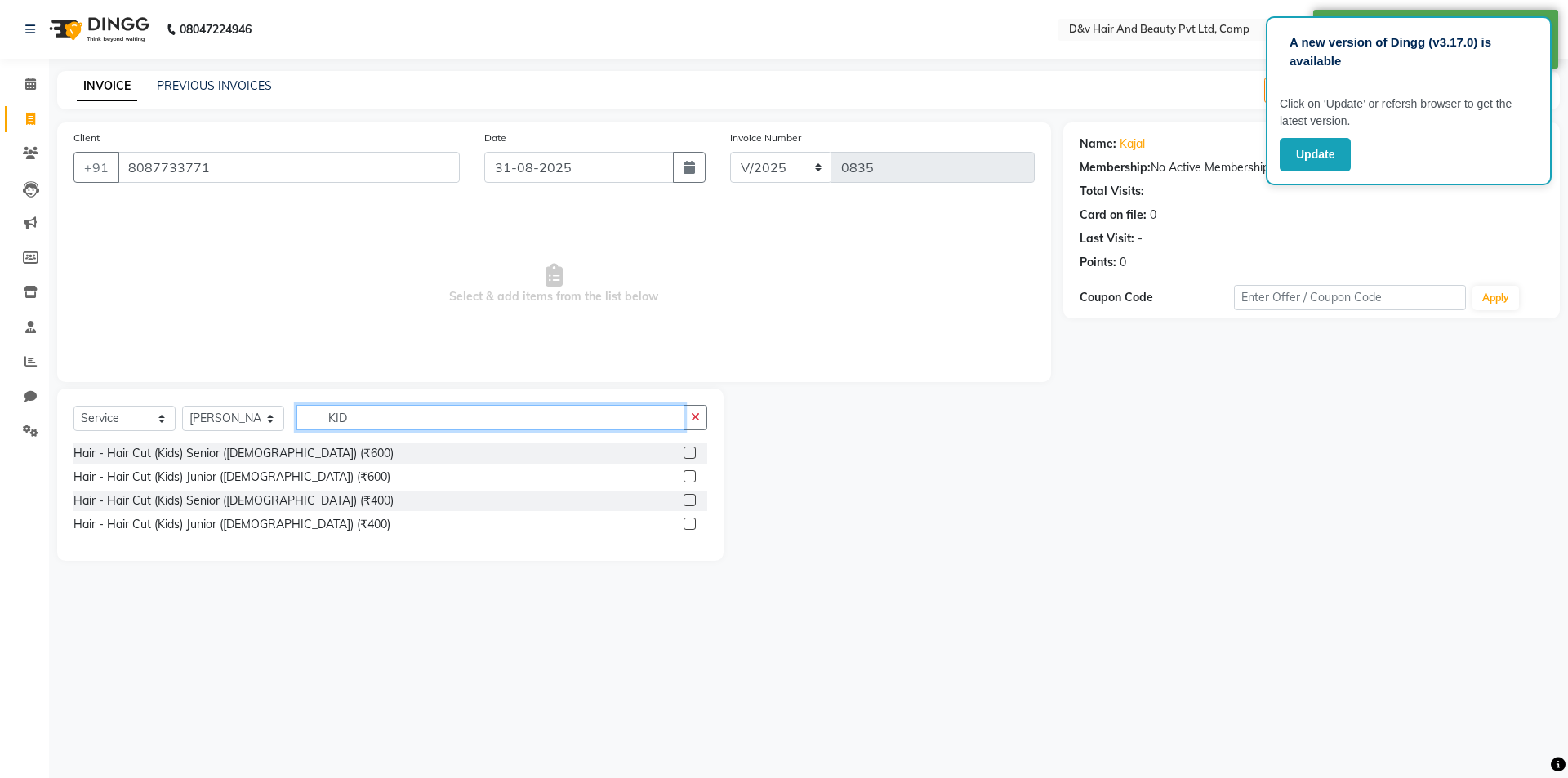
type input "KID"
click at [693, 501] on label at bounding box center [690, 500] width 13 height 13
click at [693, 501] on input "checkbox" at bounding box center [689, 501] width 11 height 11
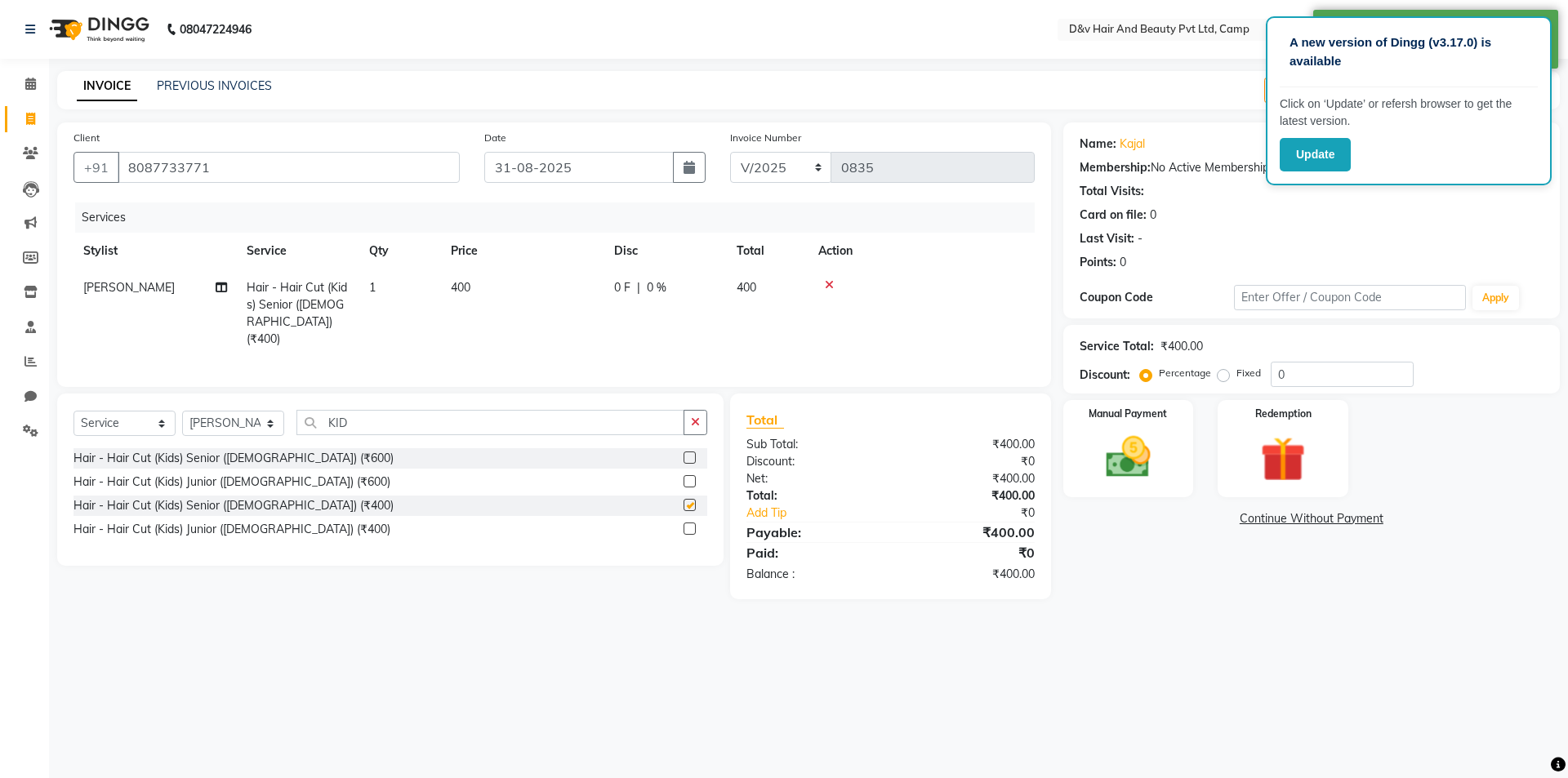
checkbox input "false"
click at [1147, 475] on img at bounding box center [1128, 457] width 76 height 53
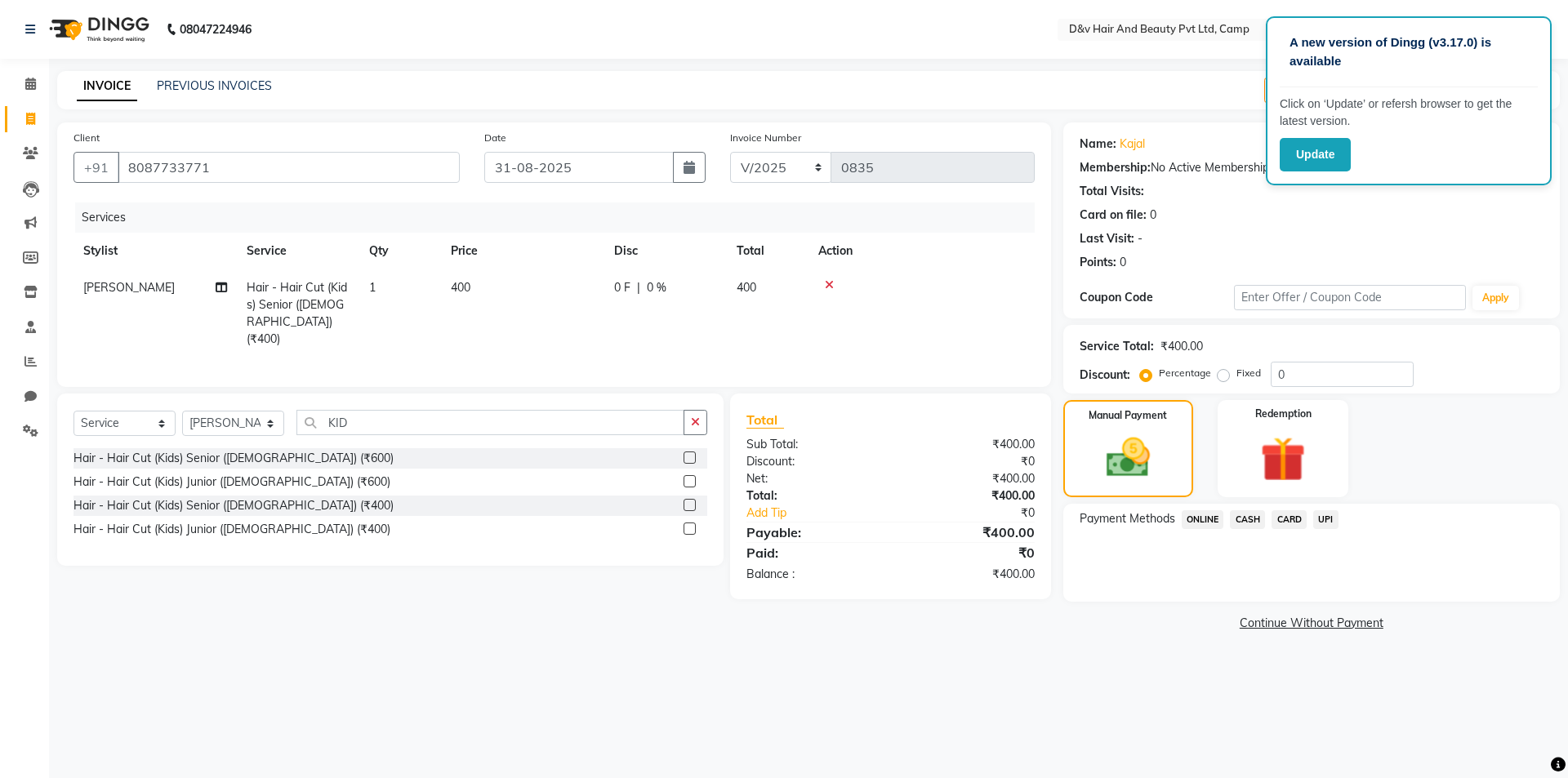
click at [1202, 521] on span "ONLINE" at bounding box center [1203, 520] width 43 height 18
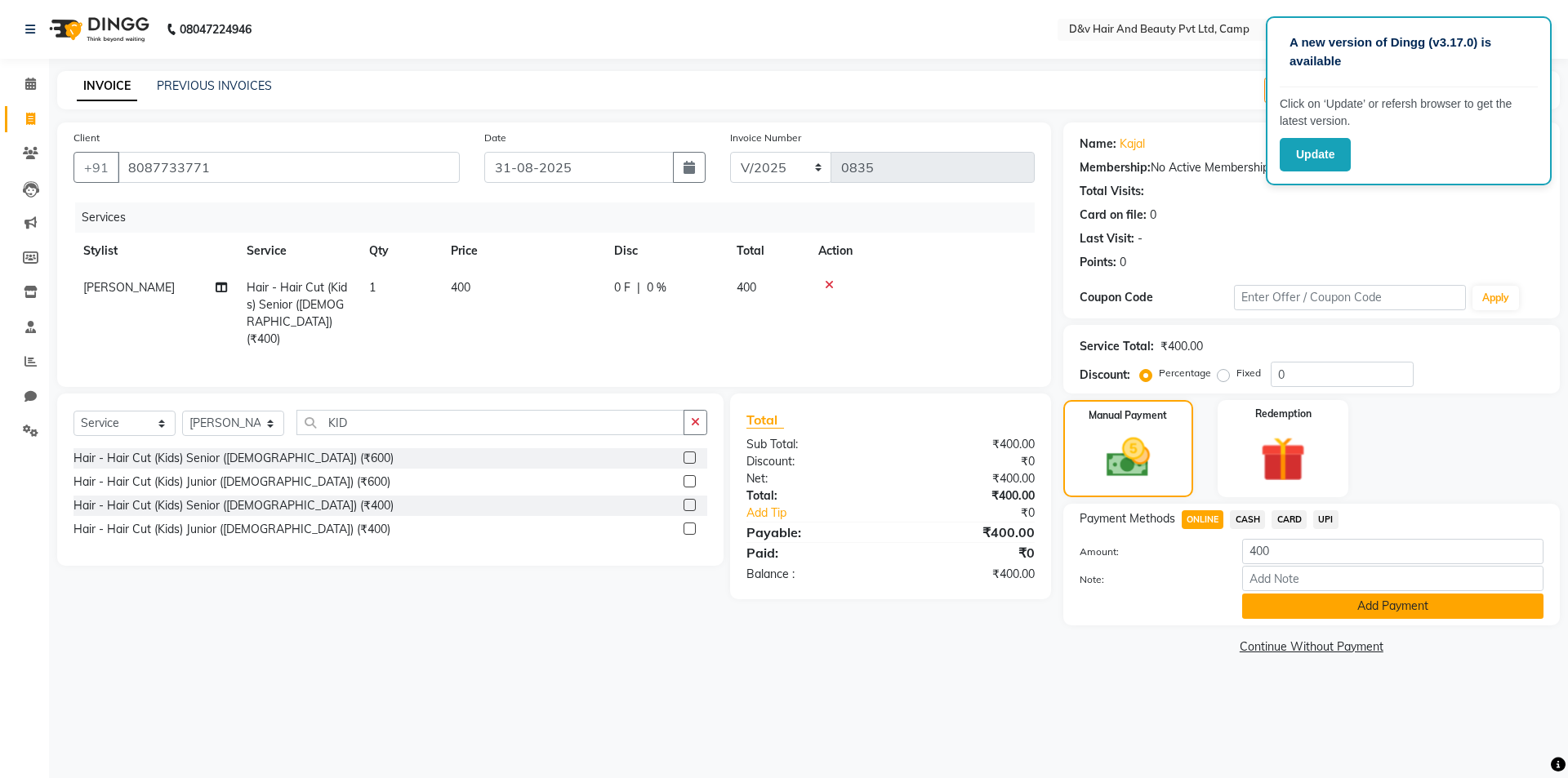
click at [1278, 613] on button "Add Payment" at bounding box center [1392, 606] width 302 height 25
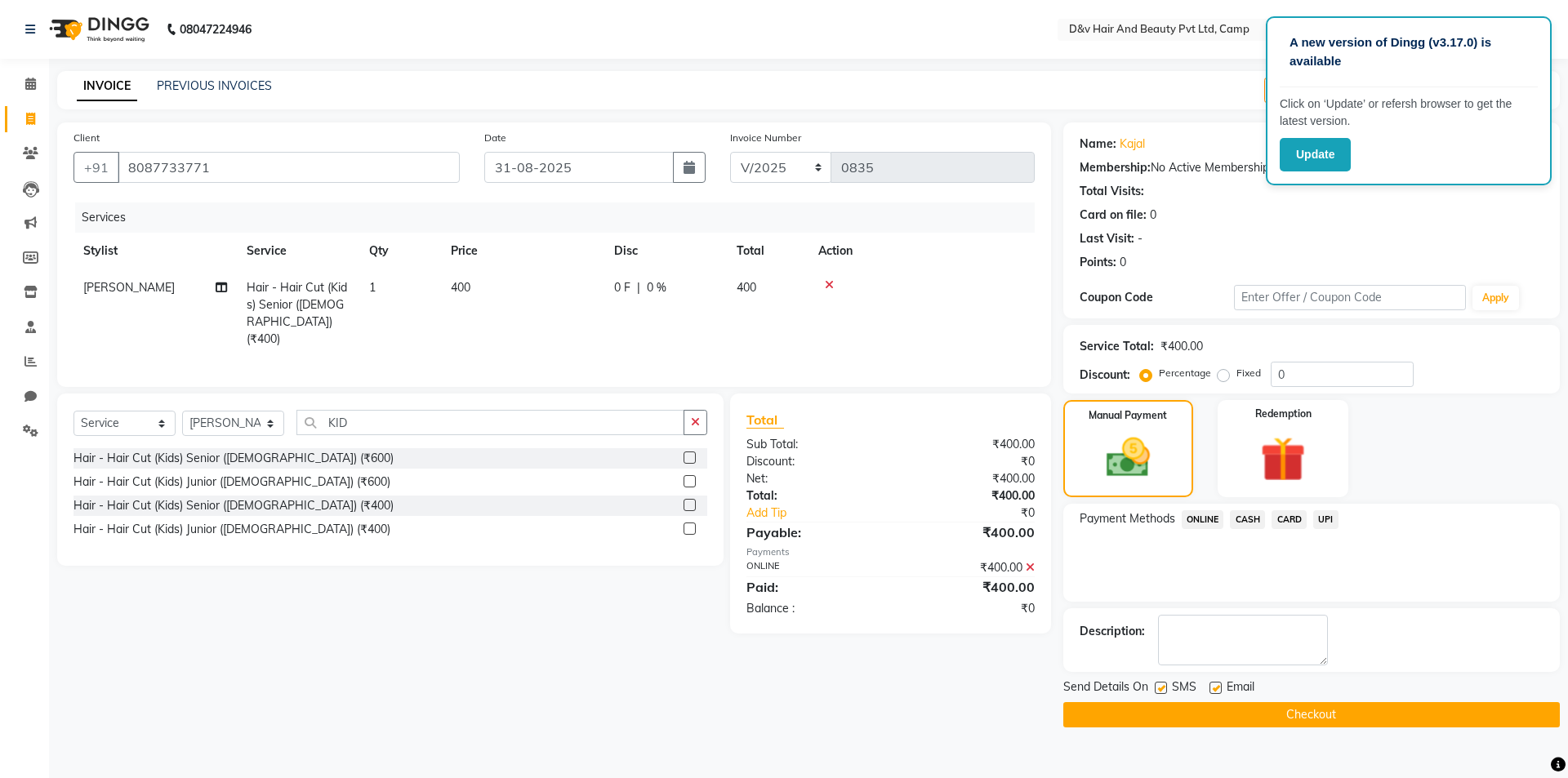
click at [1270, 721] on button "Checkout" at bounding box center [1311, 714] width 496 height 25
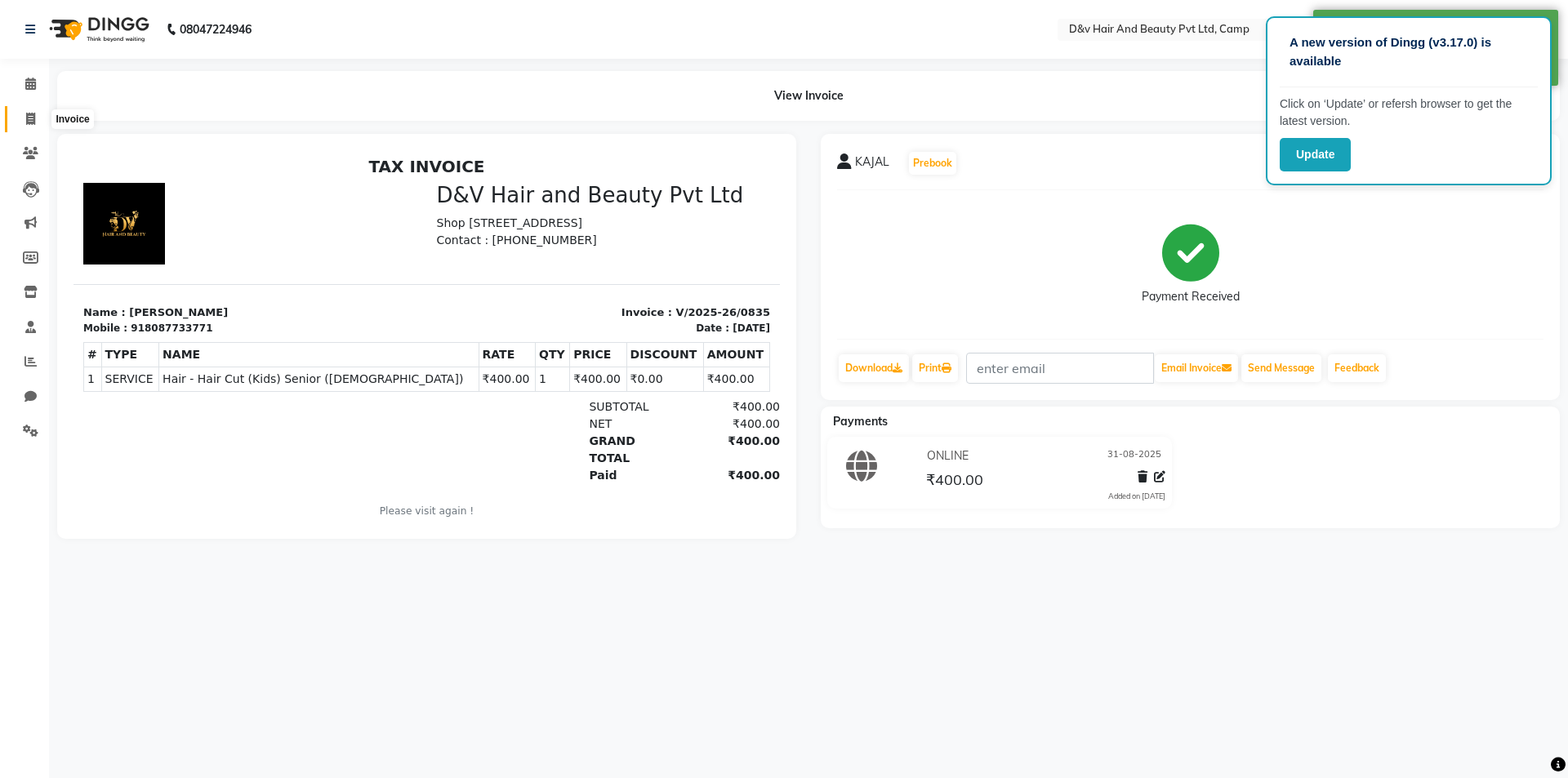
click at [33, 121] on icon at bounding box center [30, 119] width 9 height 13
select select "service"
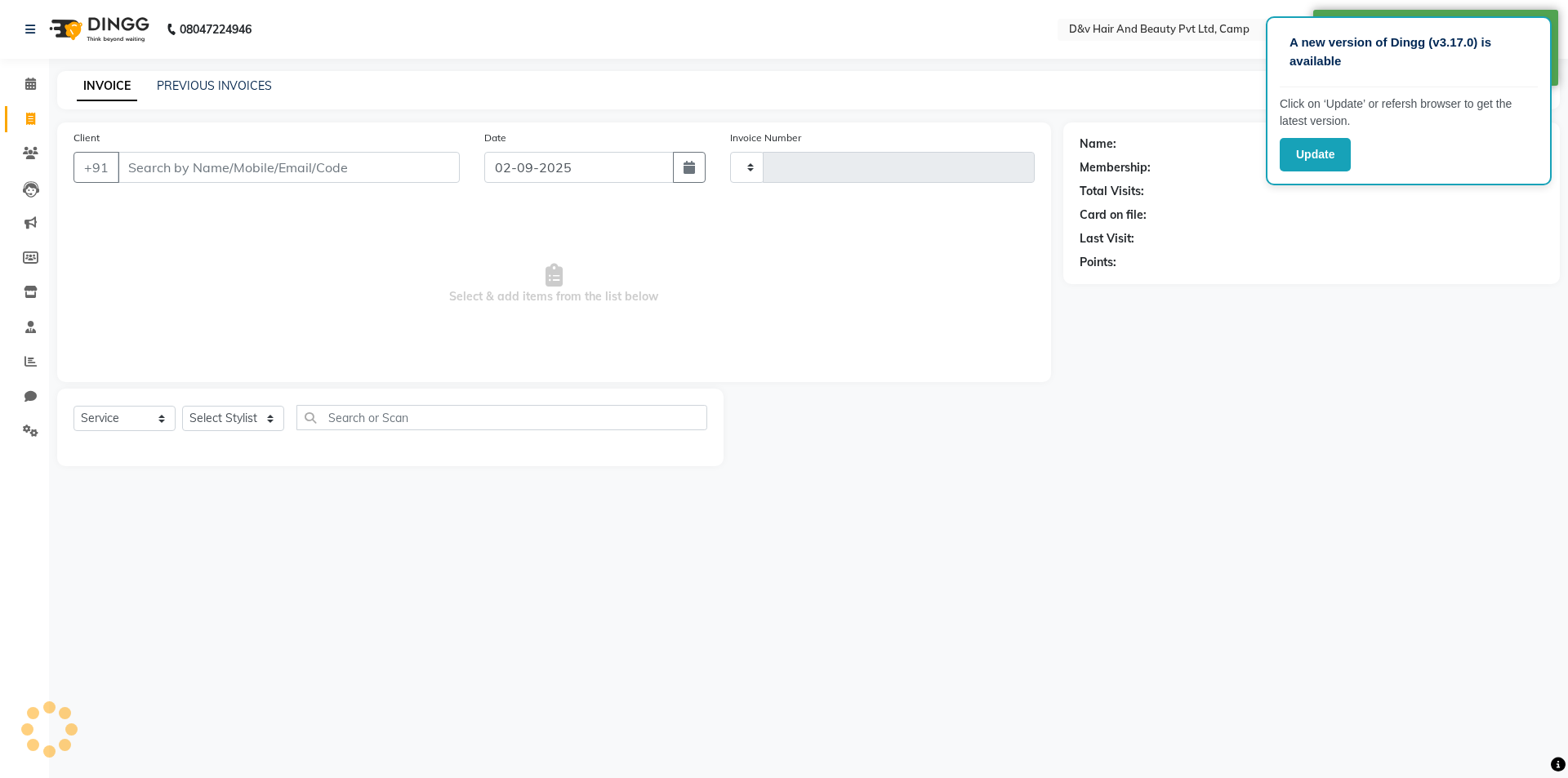
type input "0836"
select select "8107"
click at [603, 158] on input "02-09-2025" at bounding box center [580, 167] width 191 height 31
select select "9"
select select "2025"
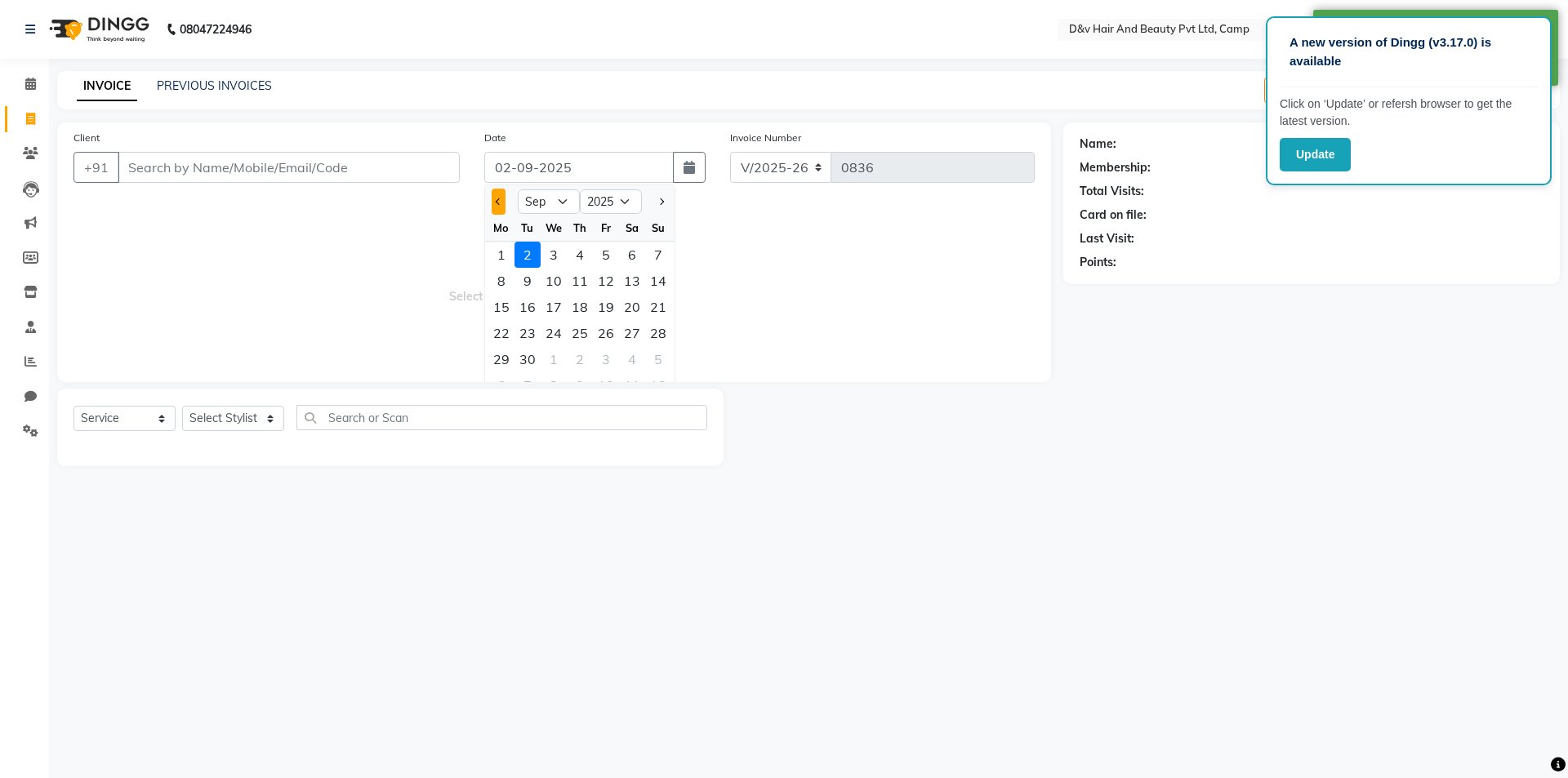
click at [502, 194] on button "Previous month" at bounding box center [498, 201] width 14 height 26
select select "8"
click at [664, 358] on div "31" at bounding box center [658, 358] width 26 height 26
type input "31-08-2025"
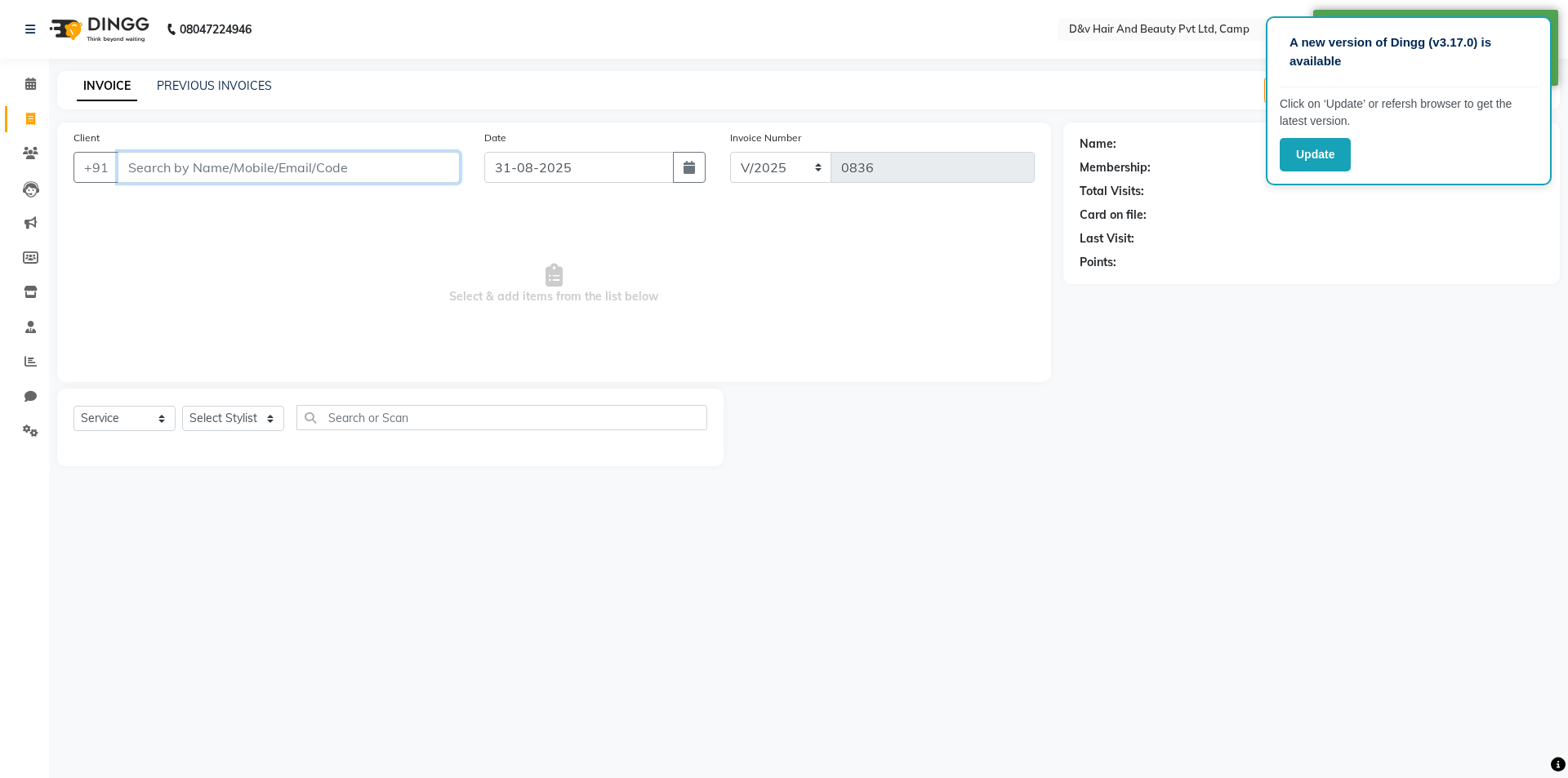
click at [327, 169] on input "Client" at bounding box center [288, 167] width 342 height 31
click at [273, 156] on input "Client" at bounding box center [288, 167] width 342 height 31
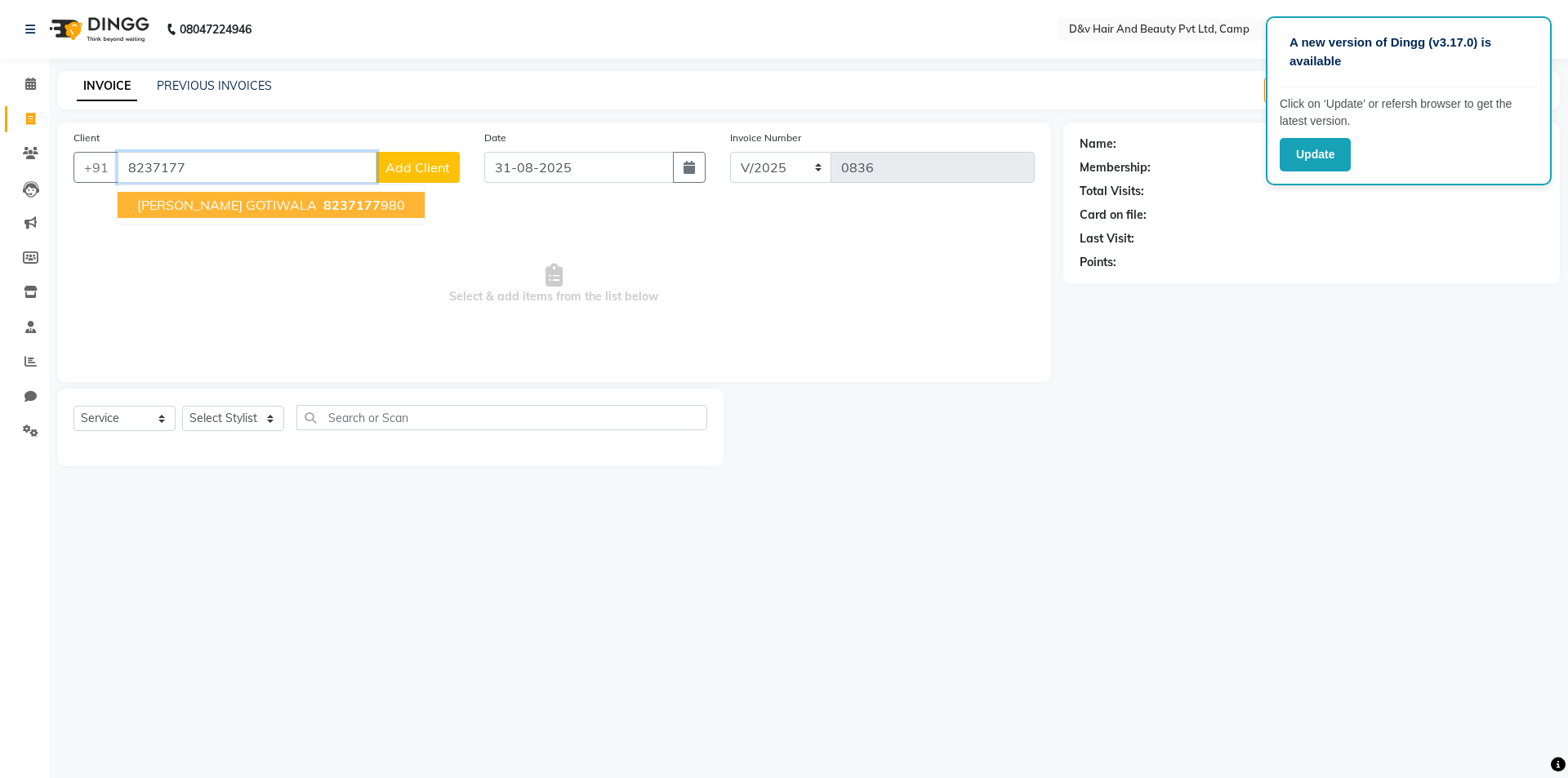
click at [323, 200] on span "8237177" at bounding box center [352, 206] width 57 height 17
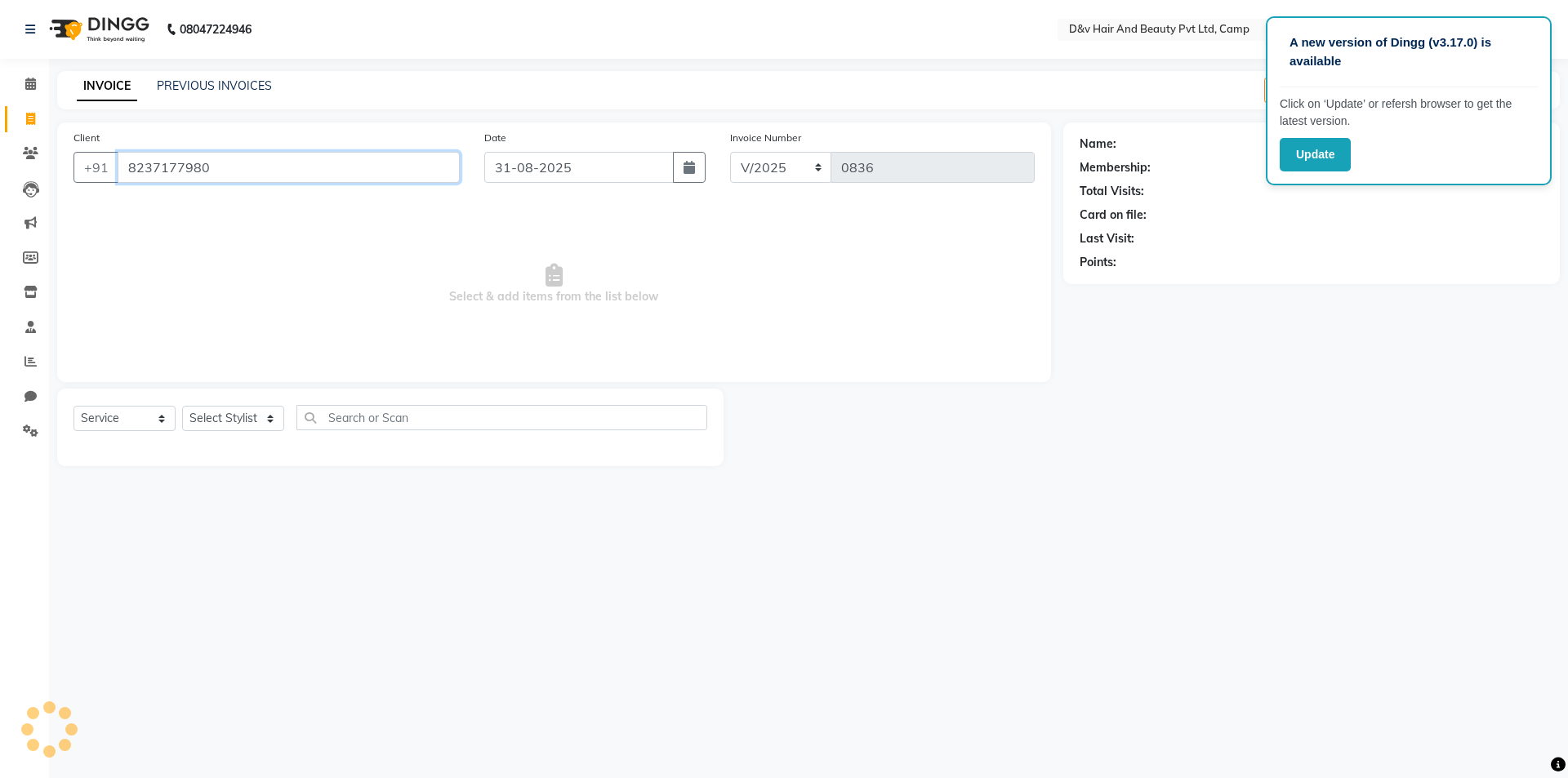
type input "8237177980"
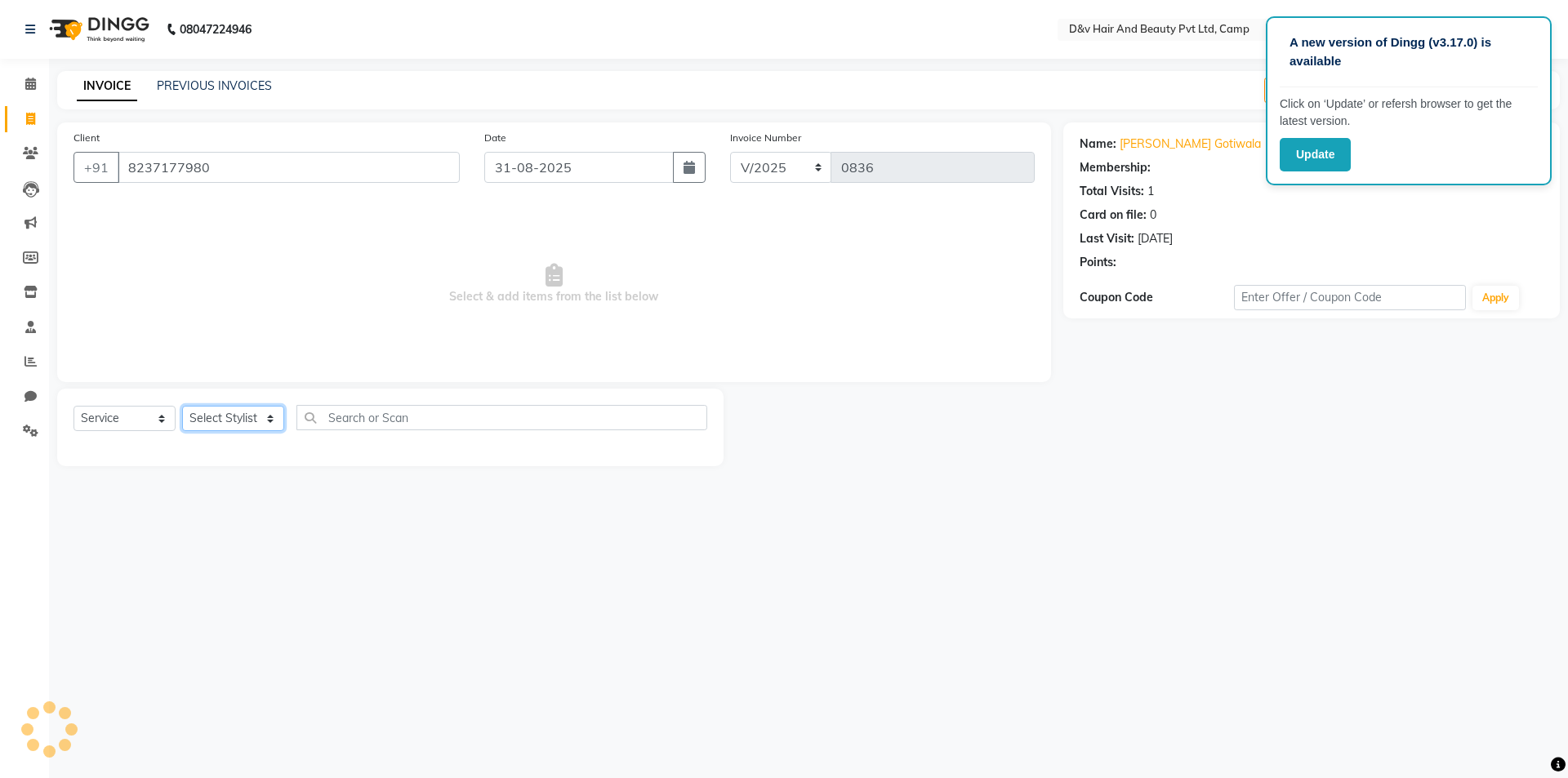
click at [247, 415] on select "Select Stylist [PERSON_NAME] Ganesh [PERSON_NAME] [PERSON_NAME] [PERSON_NAME] P…" at bounding box center [233, 419] width 102 height 25
select select "75785"
click at [182, 406] on select "Select Stylist [PERSON_NAME] Ganesh [PERSON_NAME] [PERSON_NAME] [PERSON_NAME] P…" at bounding box center [233, 419] width 102 height 25
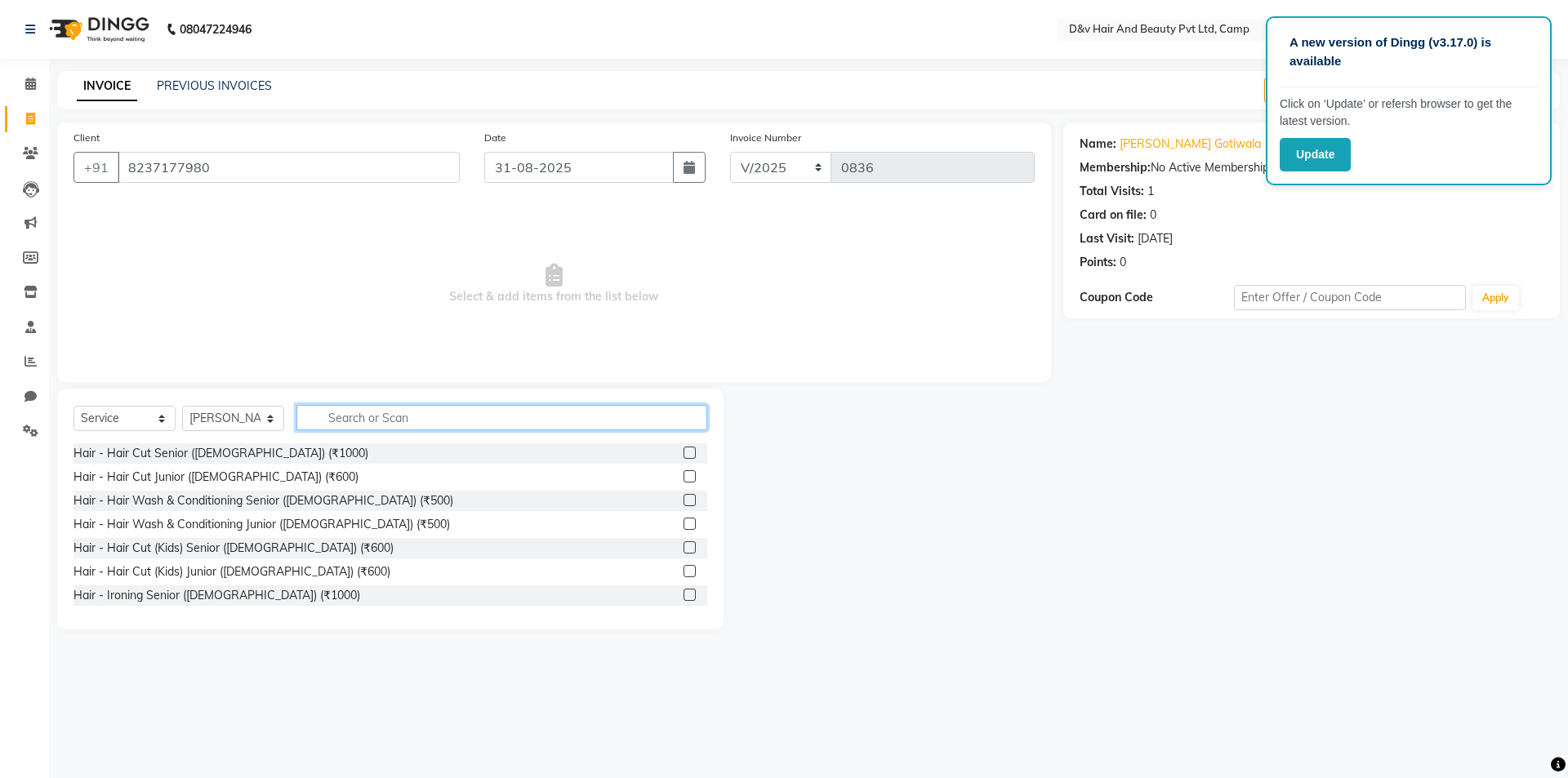
click at [394, 425] on input "text" at bounding box center [502, 418] width 411 height 25
type input "CUT"
click at [684, 545] on label at bounding box center [690, 547] width 13 height 13
click at [684, 545] on input "checkbox" at bounding box center [689, 548] width 11 height 11
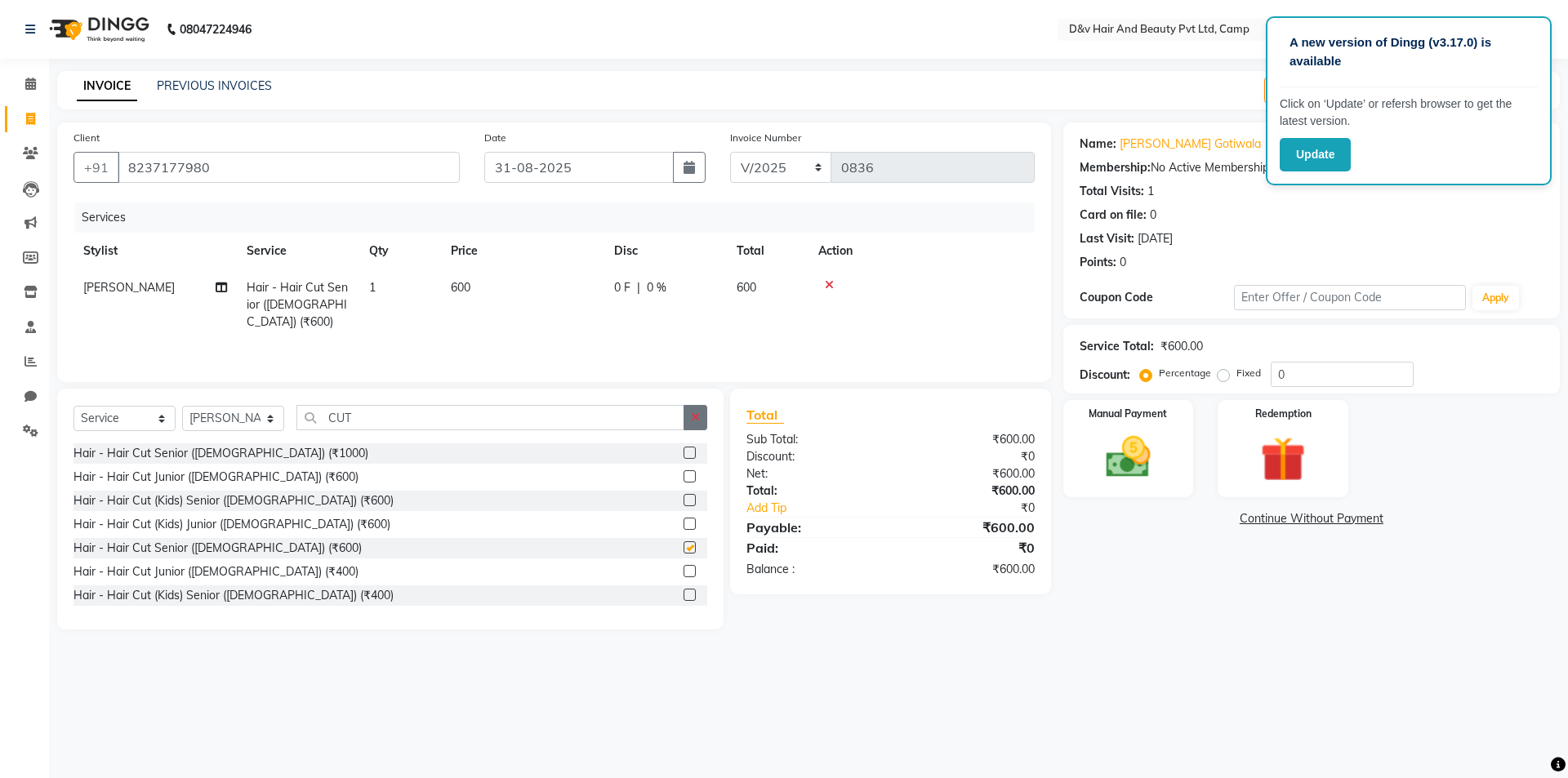
checkbox input "false"
click at [696, 414] on icon "button" at bounding box center [695, 418] width 9 height 12
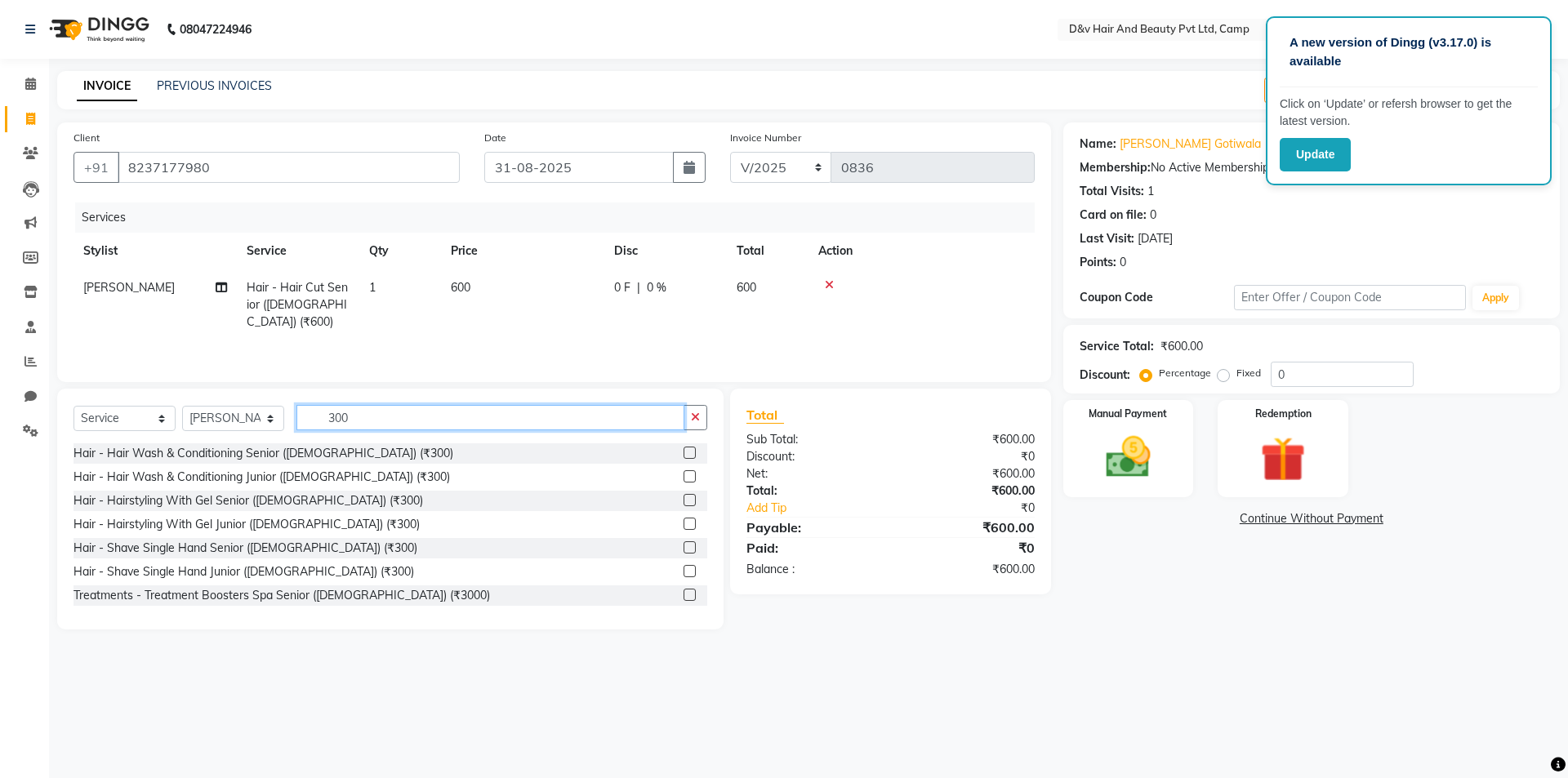
type input "300"
click at [684, 548] on label at bounding box center [690, 547] width 13 height 13
click at [684, 548] on input "checkbox" at bounding box center [689, 548] width 11 height 11
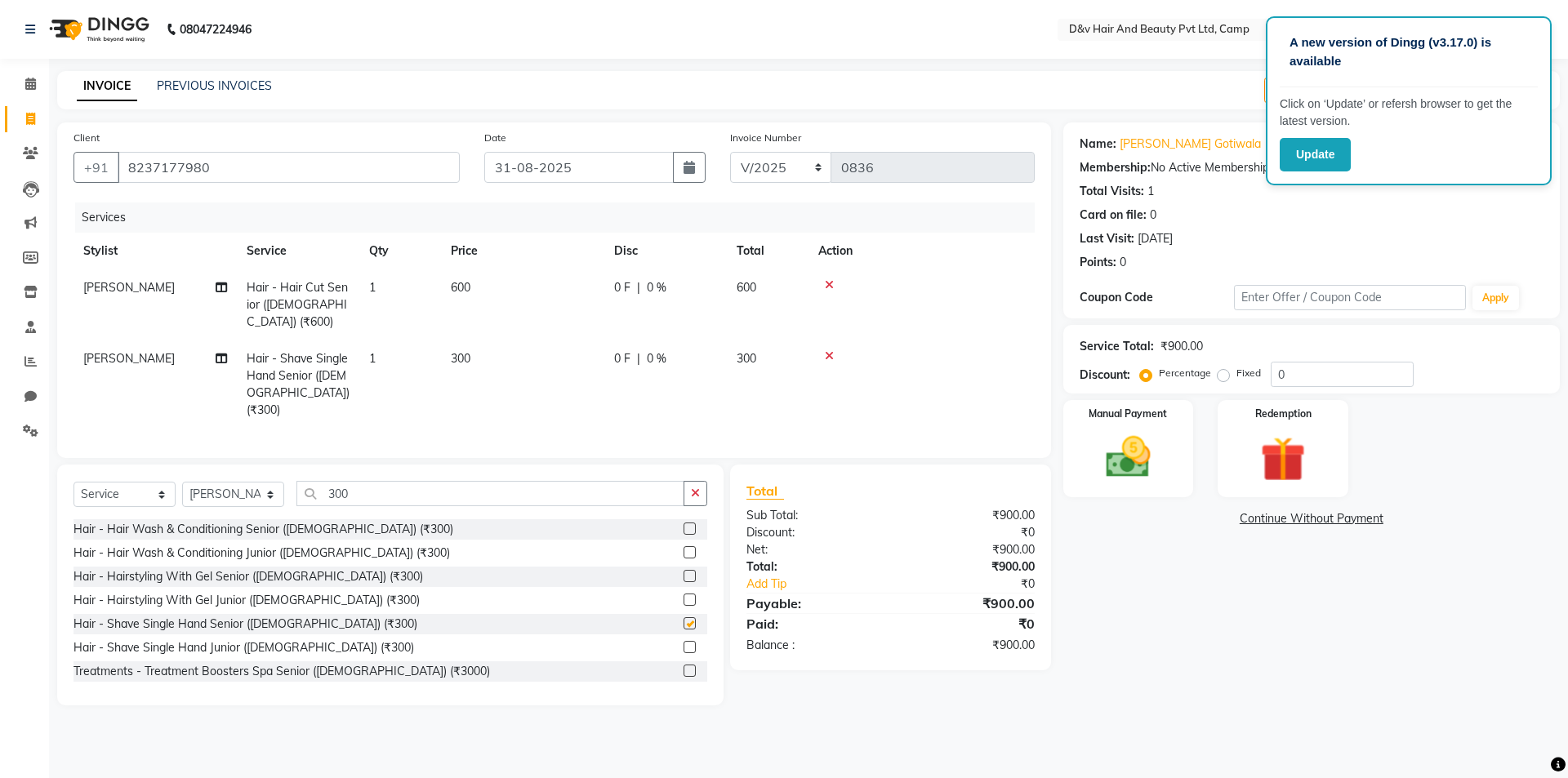
checkbox input "false"
click at [619, 285] on span "0 F" at bounding box center [623, 287] width 17 height 18
select select "75785"
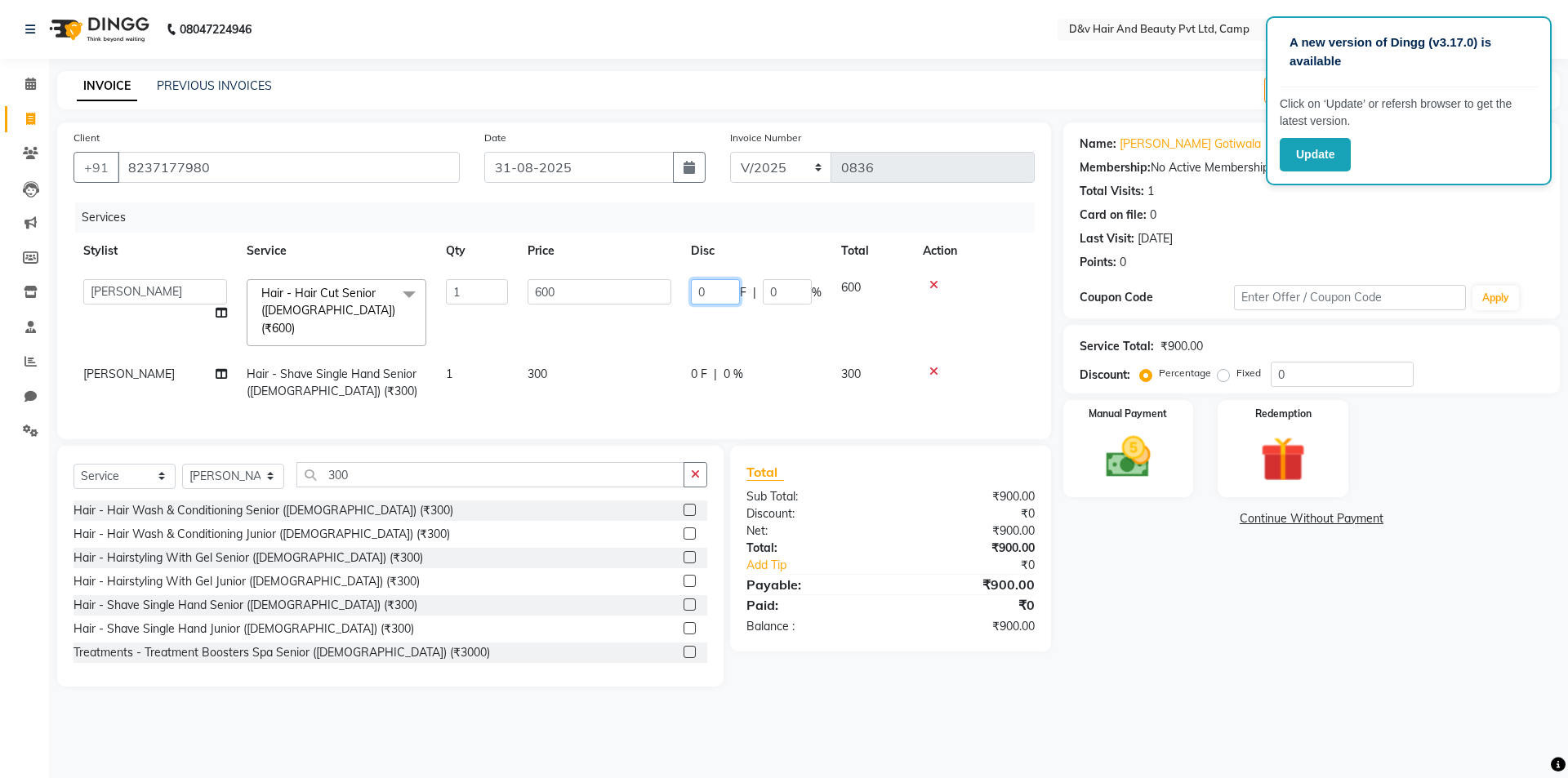
click at [713, 298] on input "0" at bounding box center [715, 292] width 49 height 25
type input "1"
type input "200"
click at [700, 356] on td "0 F | 0 %" at bounding box center [756, 383] width 150 height 53
select select "75785"
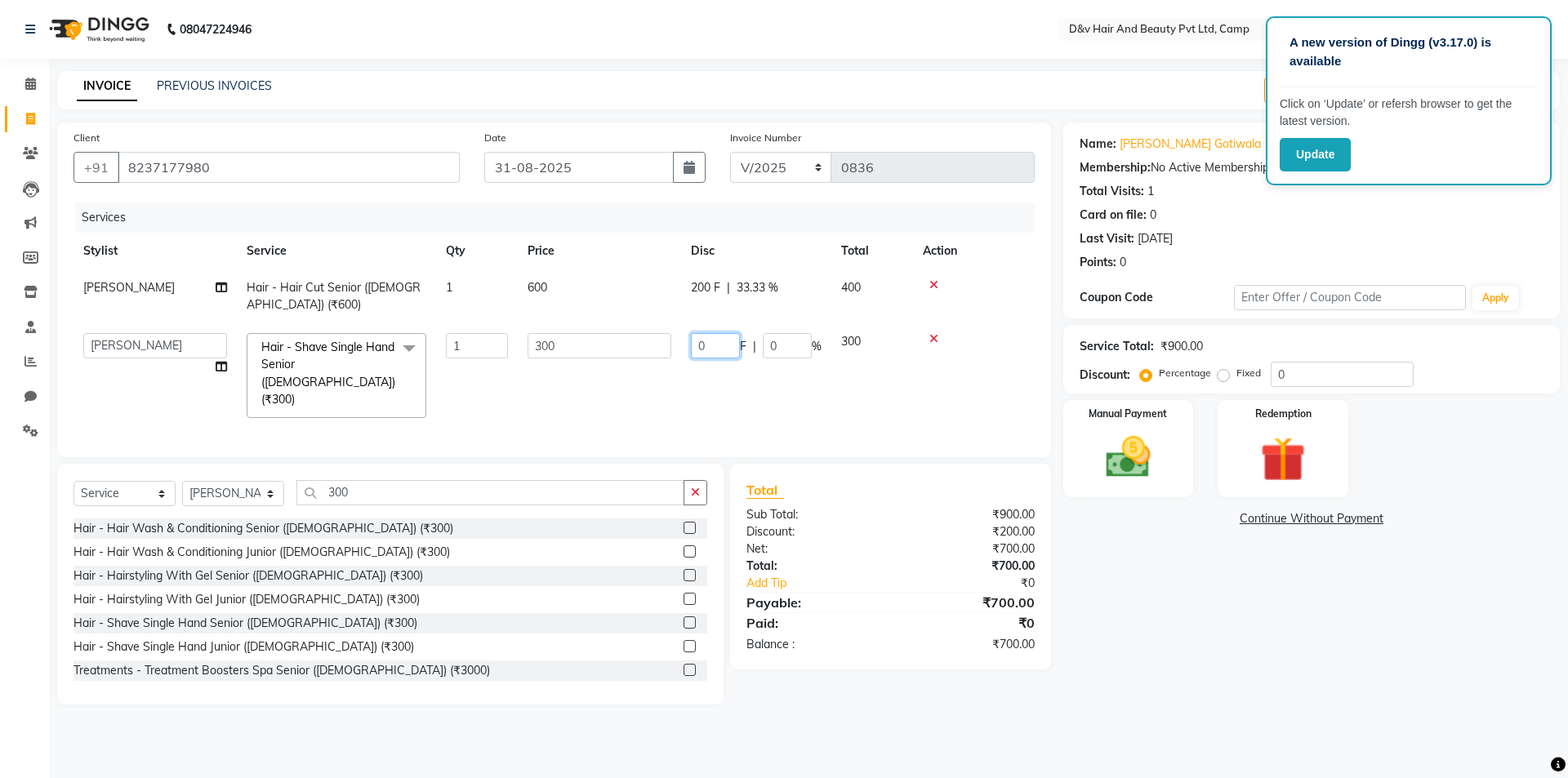
click at [723, 347] on input "0" at bounding box center [715, 346] width 49 height 25
type input "100"
click at [1112, 601] on div "Name: [PERSON_NAME] Membership: No Active Membership Total Visits: 1 Card on fi…" at bounding box center [1317, 414] width 509 height 582
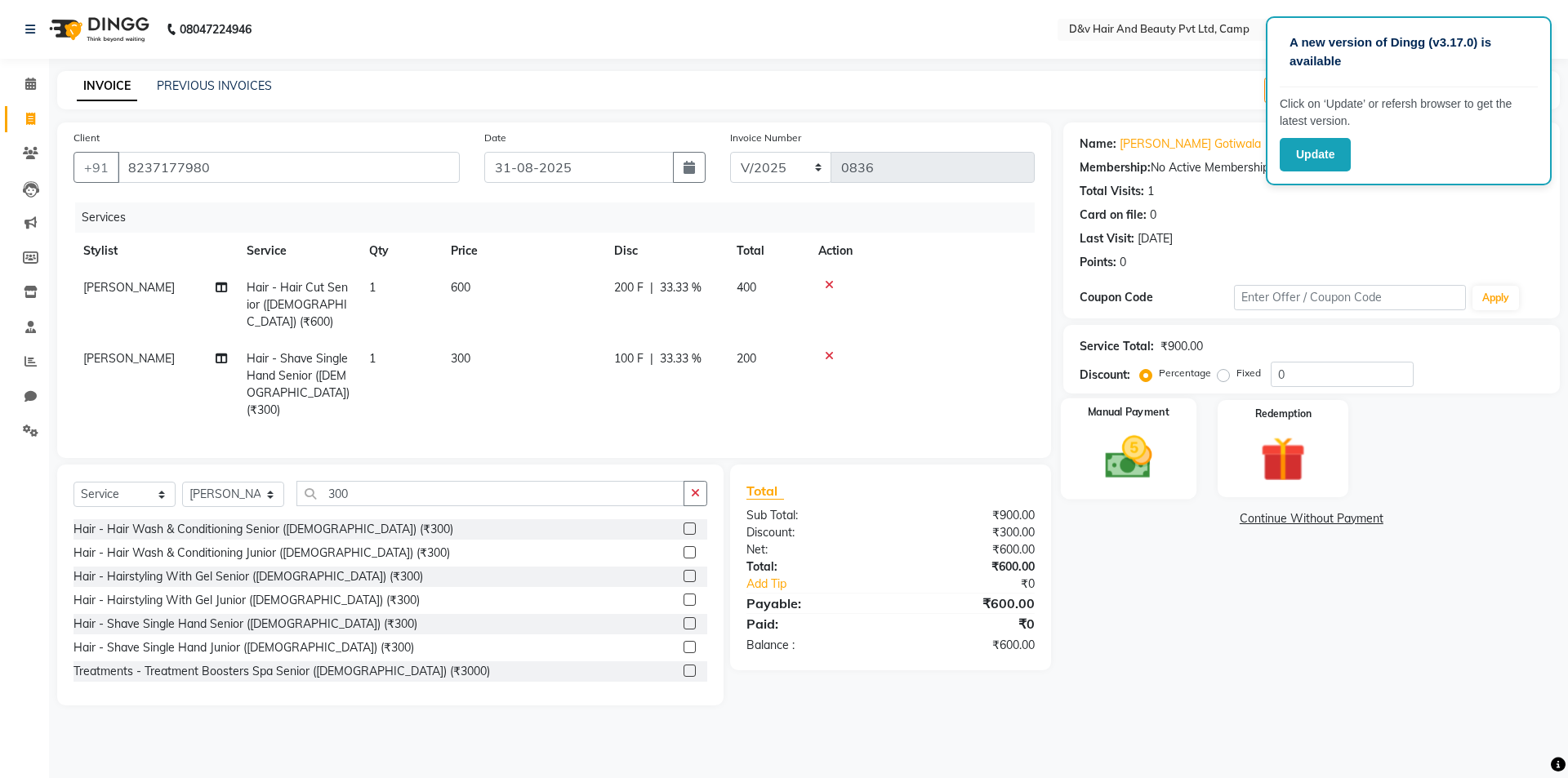
click at [1125, 463] on img at bounding box center [1128, 457] width 76 height 53
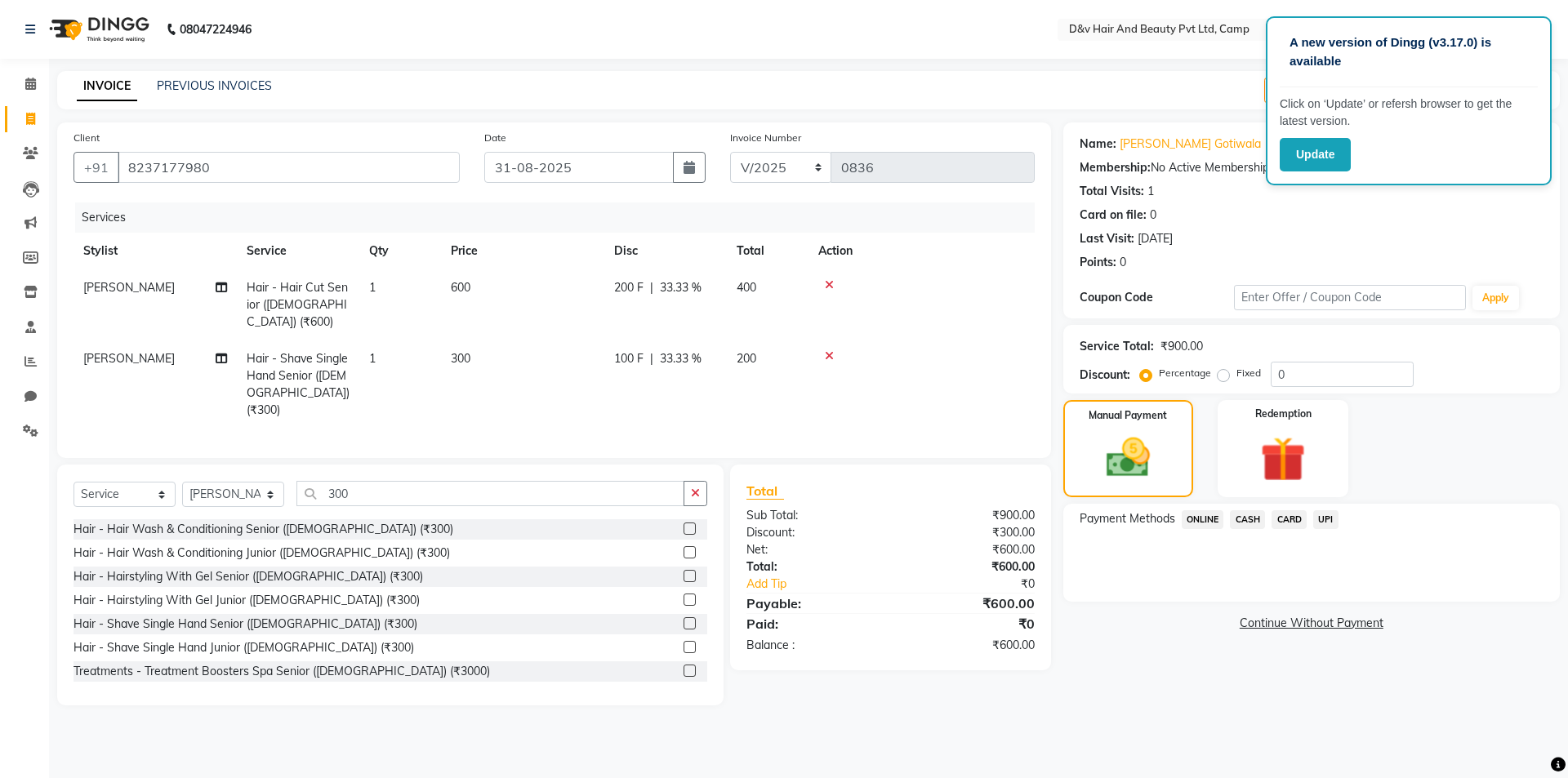
click at [826, 350] on icon at bounding box center [829, 356] width 9 height 12
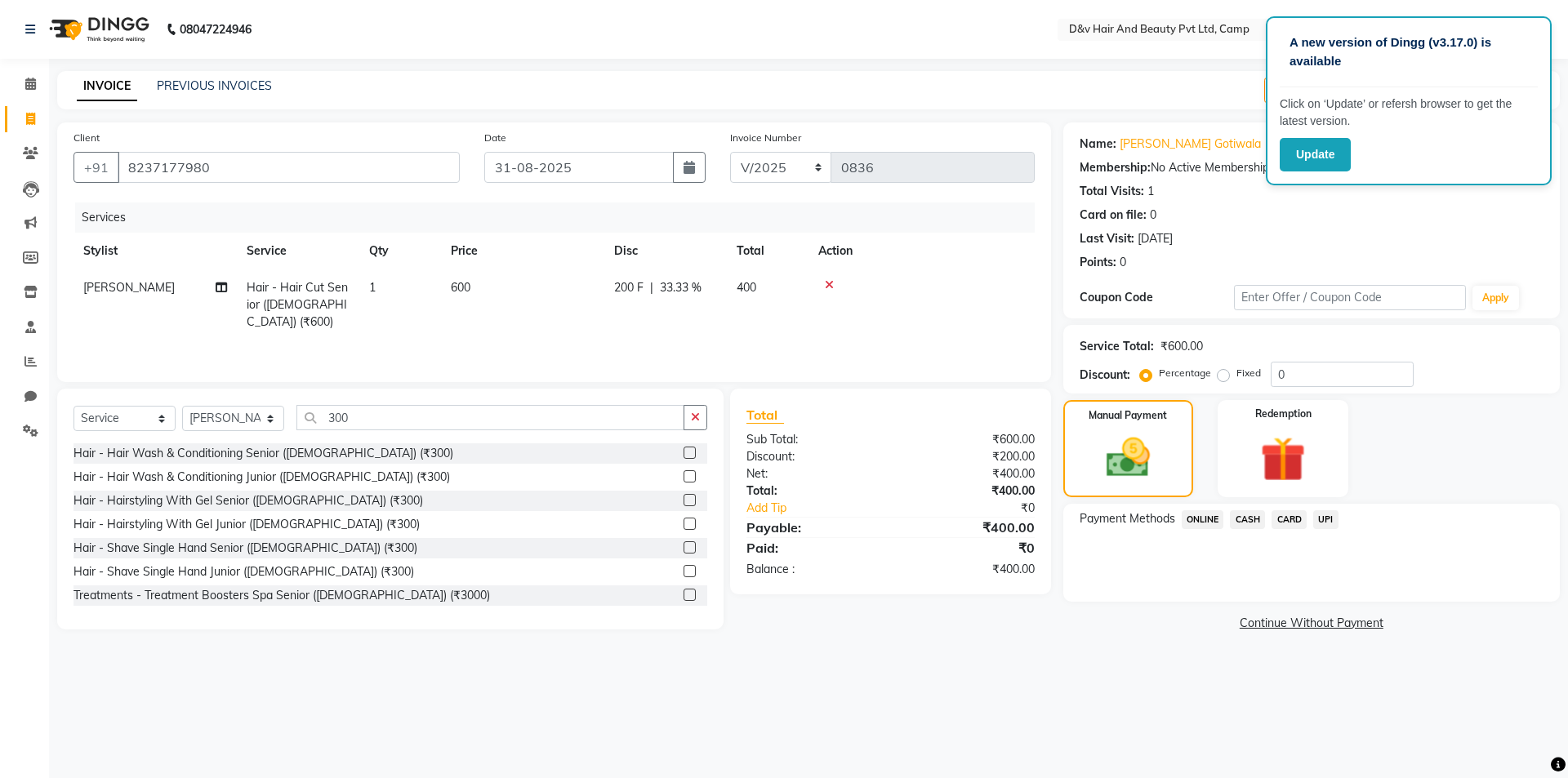
click at [620, 283] on span "200 F" at bounding box center [629, 287] width 29 height 18
select select "75785"
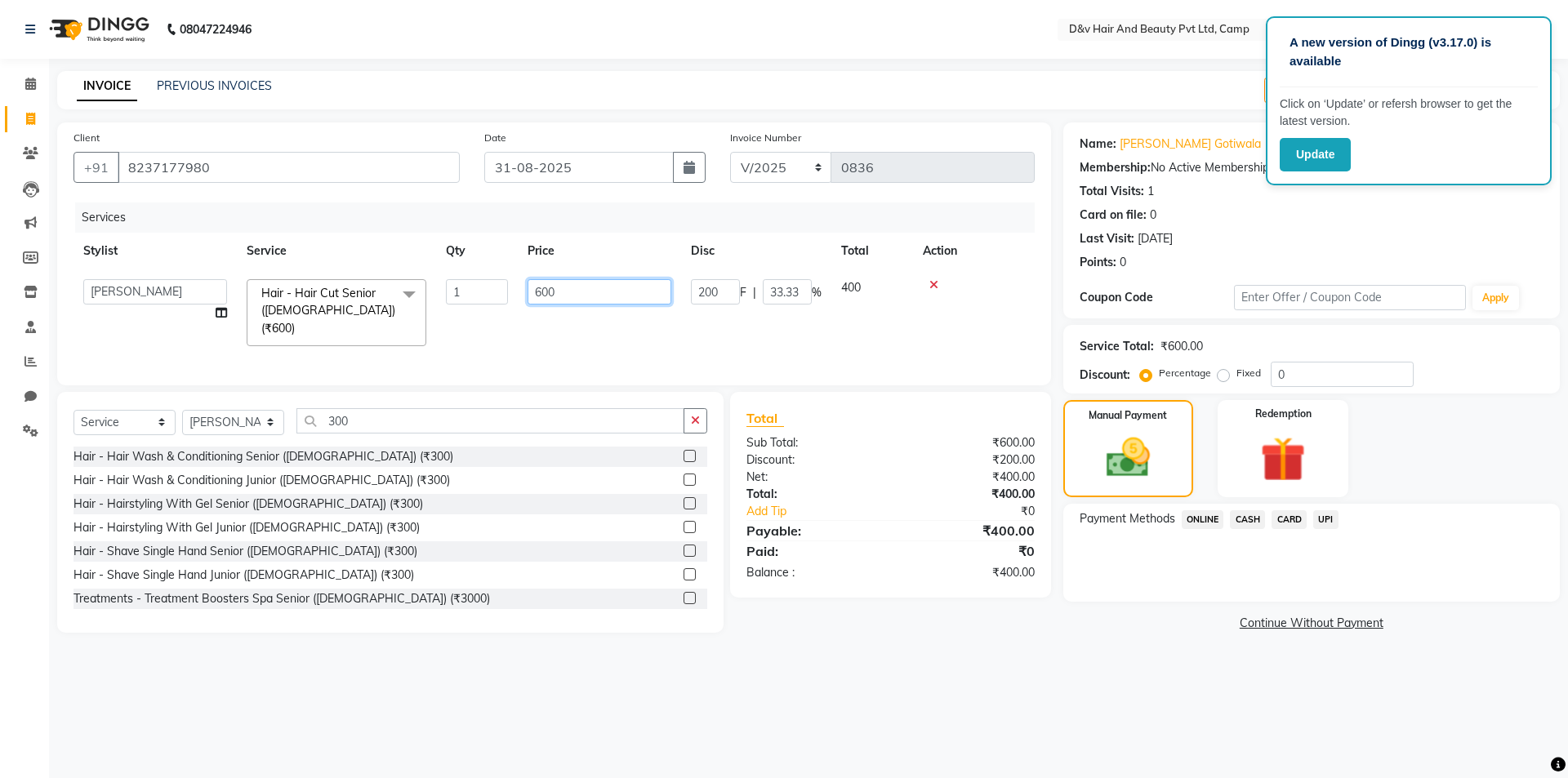
click at [620, 283] on input "600" at bounding box center [599, 292] width 144 height 25
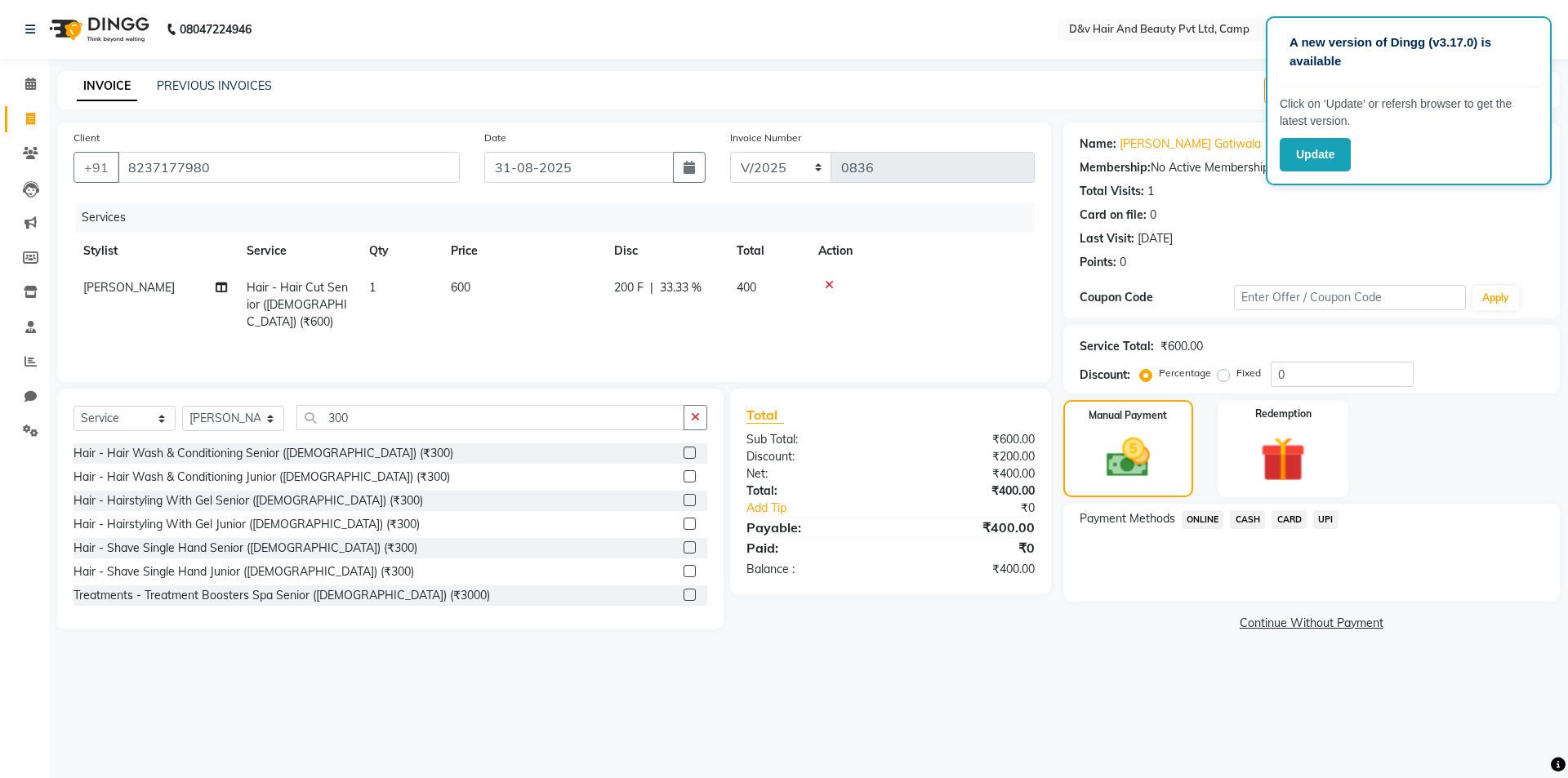
click at [639, 282] on span "200 F" at bounding box center [629, 287] width 29 height 18
select select "75785"
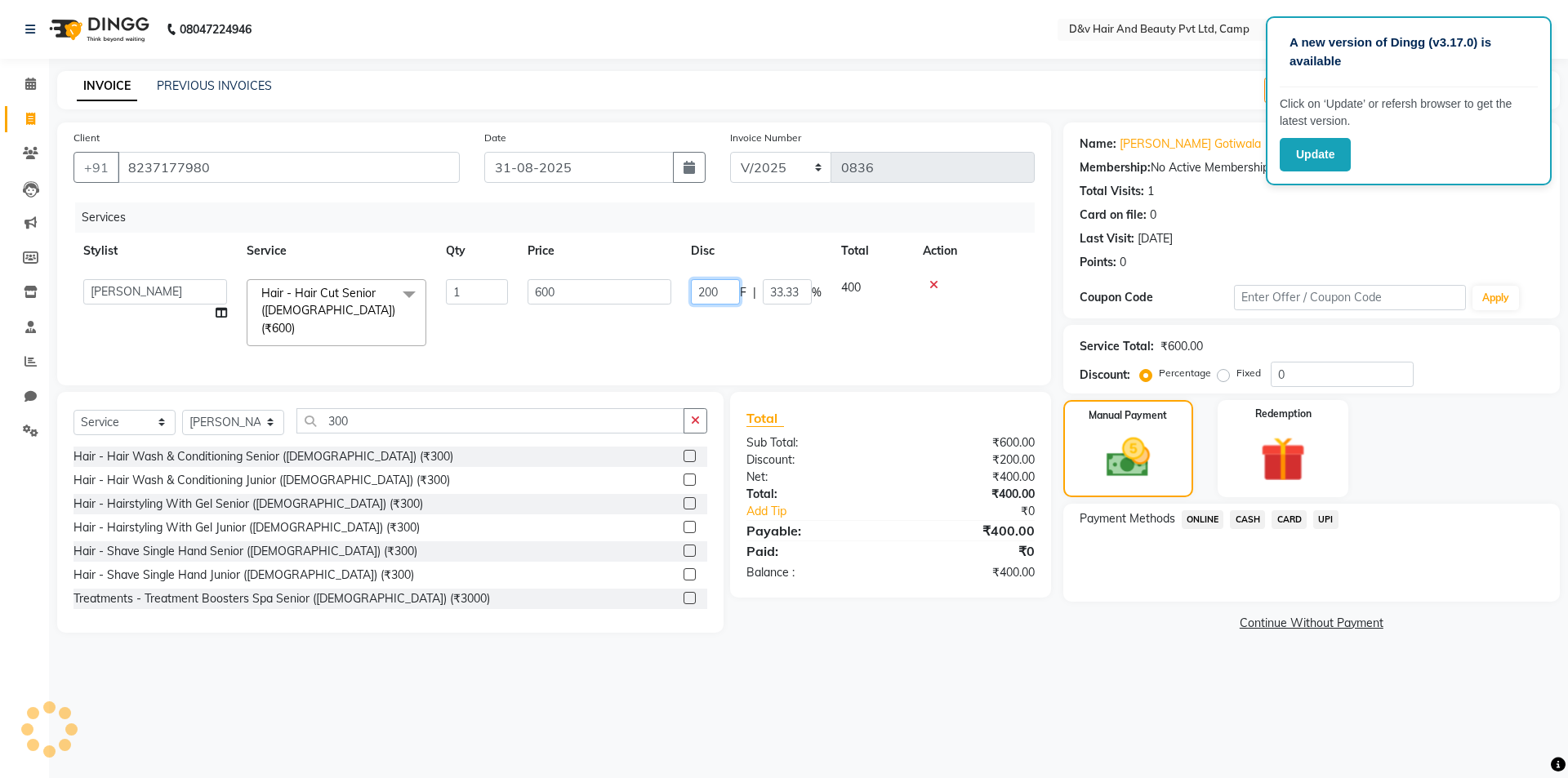
click at [702, 285] on input "200" at bounding box center [715, 292] width 49 height 25
type input "100"
click at [1047, 696] on div "A new version of Dingg (v3.17.0) is available Click on ‘Update’ or refersh brow…" at bounding box center [784, 389] width 1568 height 778
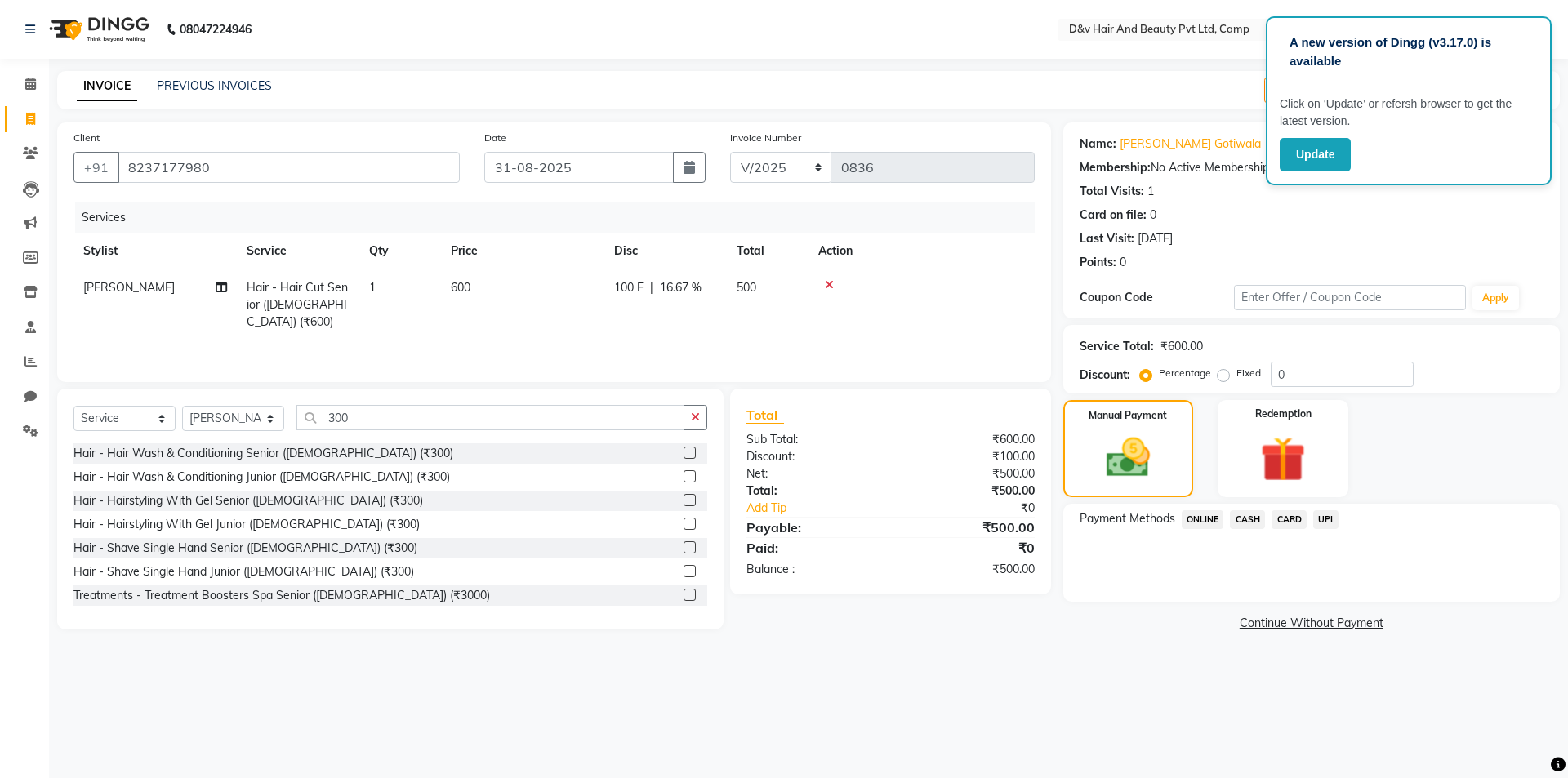
click at [1246, 513] on span "CASH" at bounding box center [1248, 520] width 35 height 18
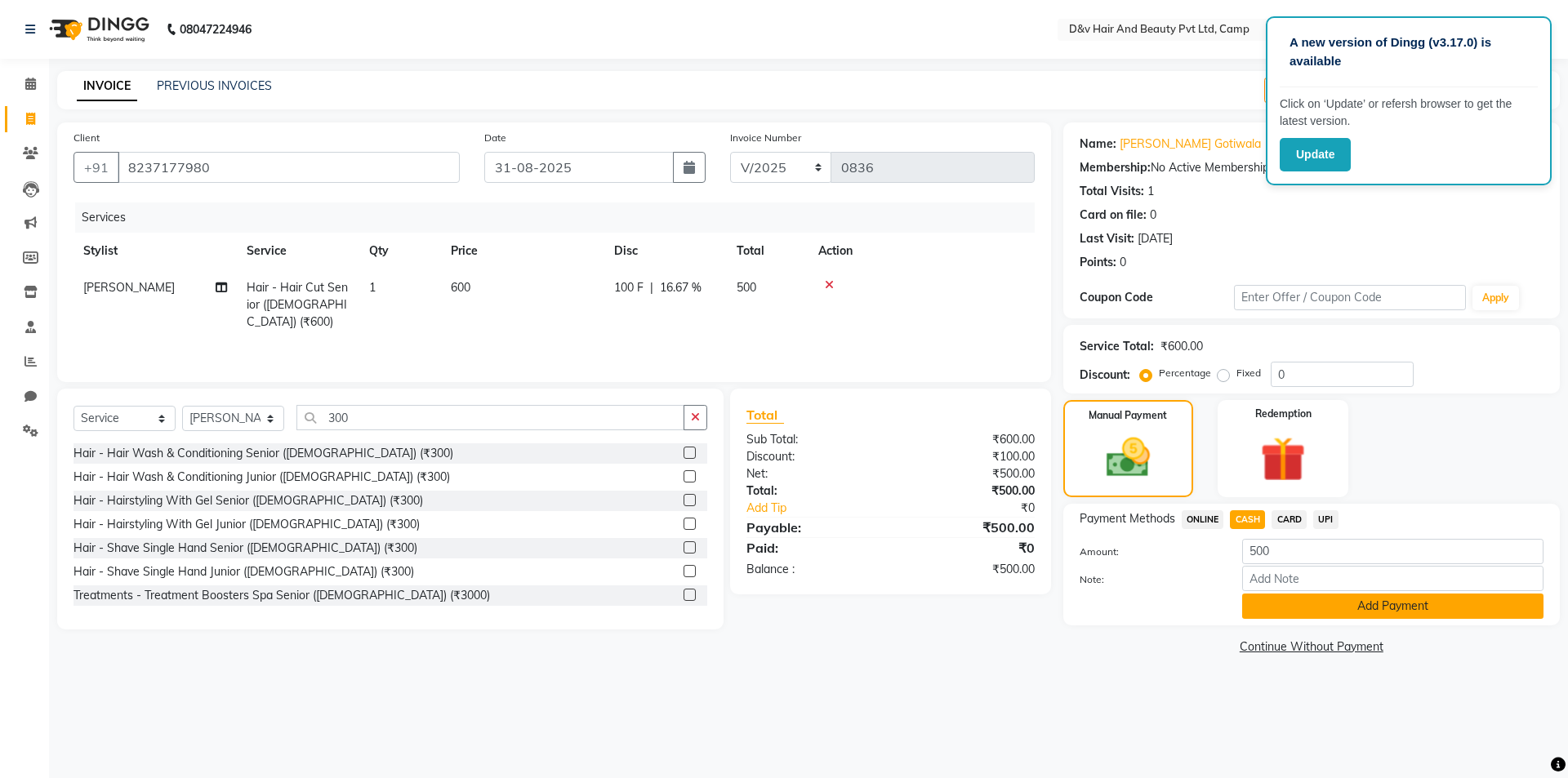
click at [1298, 618] on button "Add Payment" at bounding box center [1392, 606] width 302 height 25
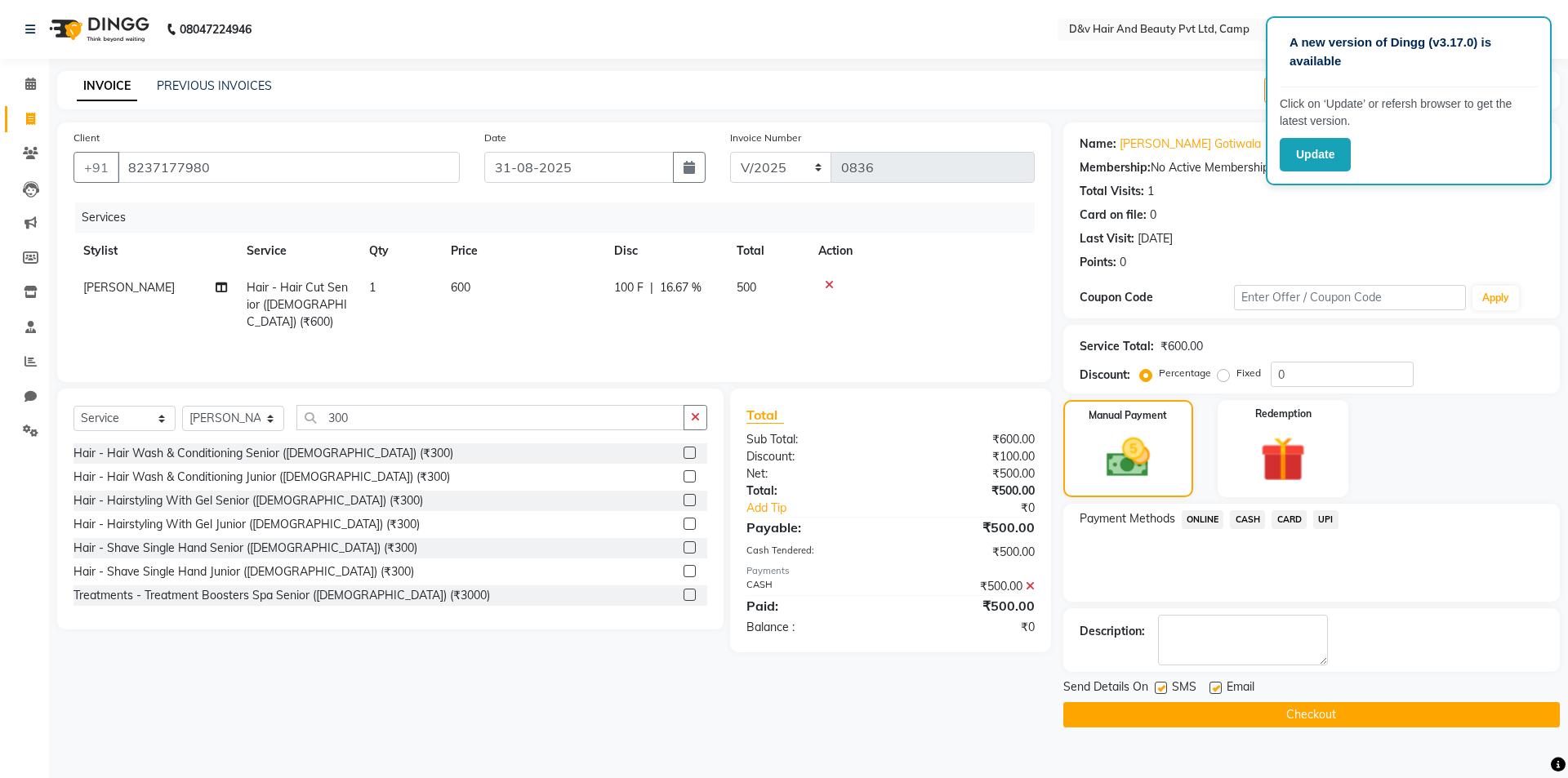
click at [1317, 708] on button "Checkout" at bounding box center [1311, 714] width 496 height 25
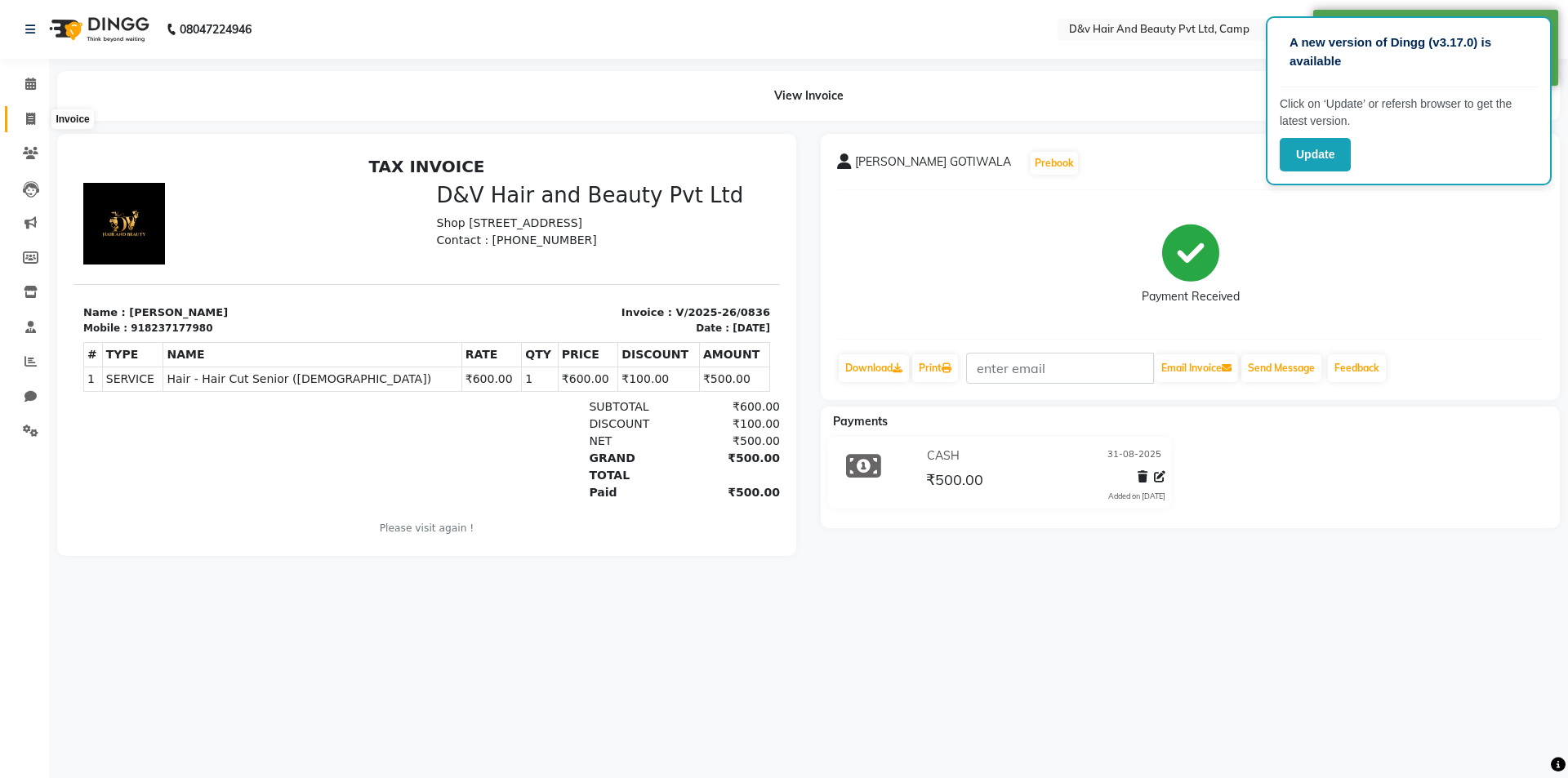
click at [35, 114] on icon at bounding box center [30, 119] width 9 height 13
select select "service"
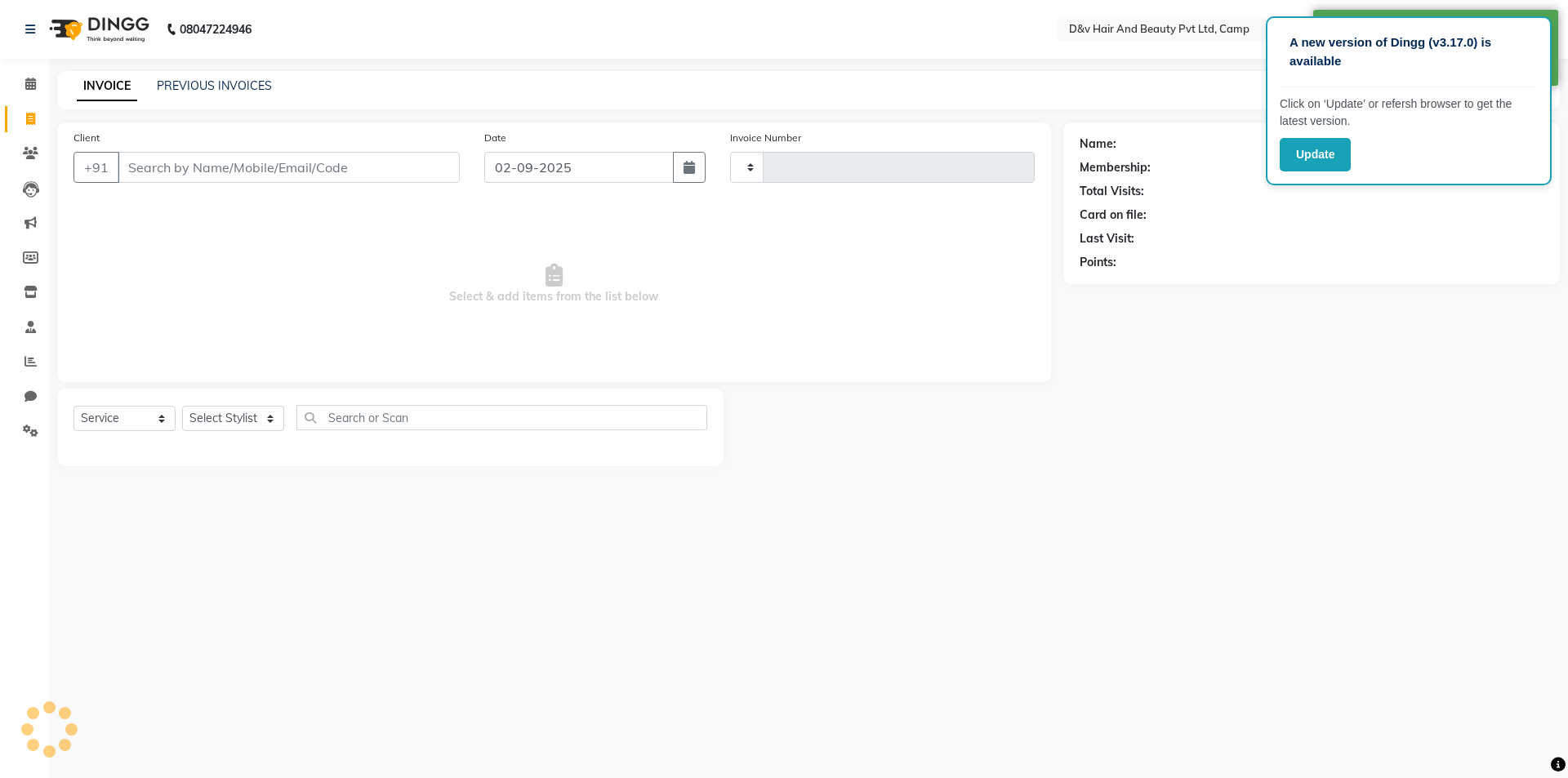
type input "0837"
click at [614, 172] on input "02-09-2025" at bounding box center [580, 167] width 191 height 31
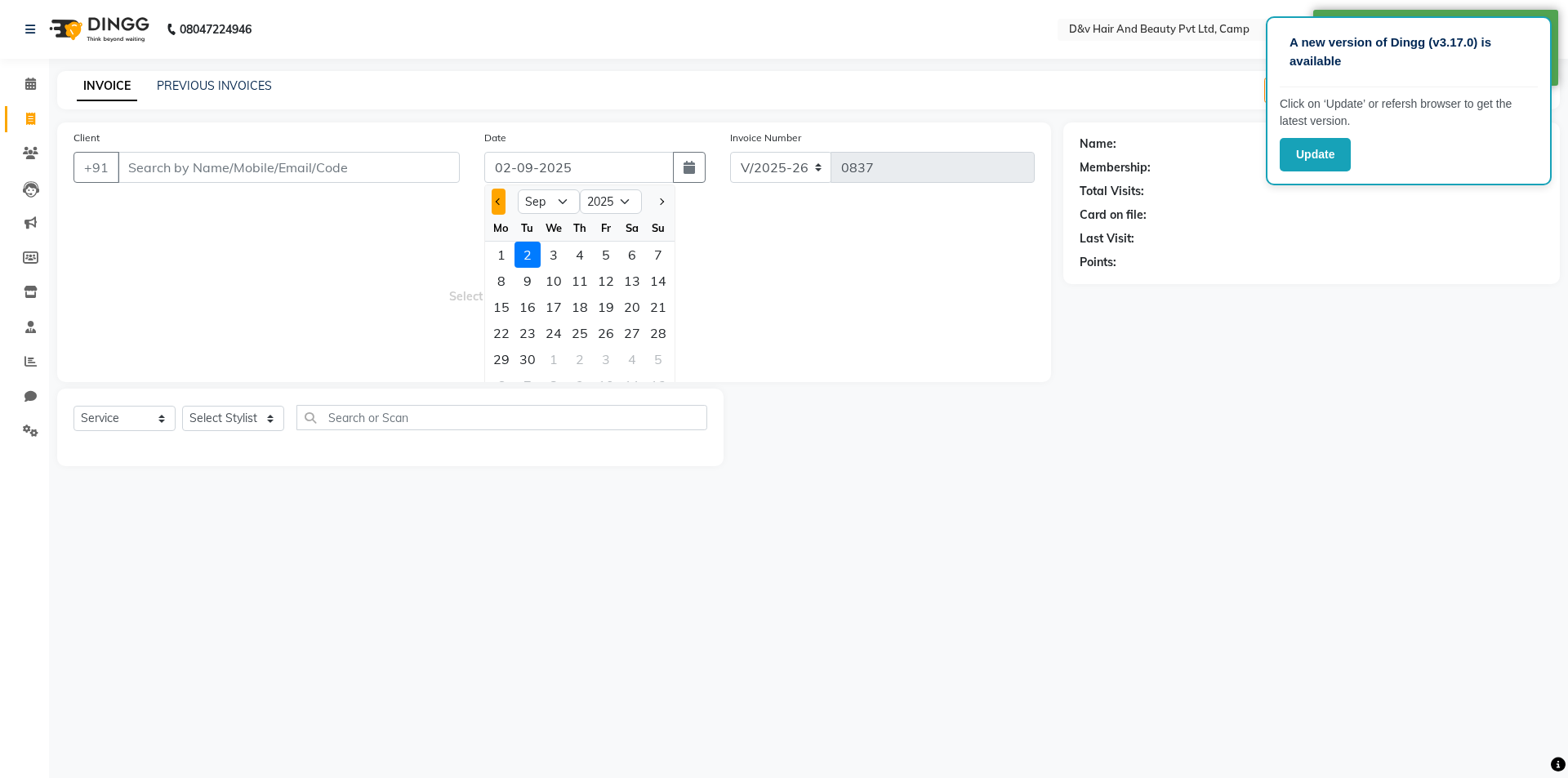
click at [499, 206] on button "Previous month" at bounding box center [498, 201] width 14 height 26
click at [655, 352] on div "31" at bounding box center [658, 358] width 26 height 26
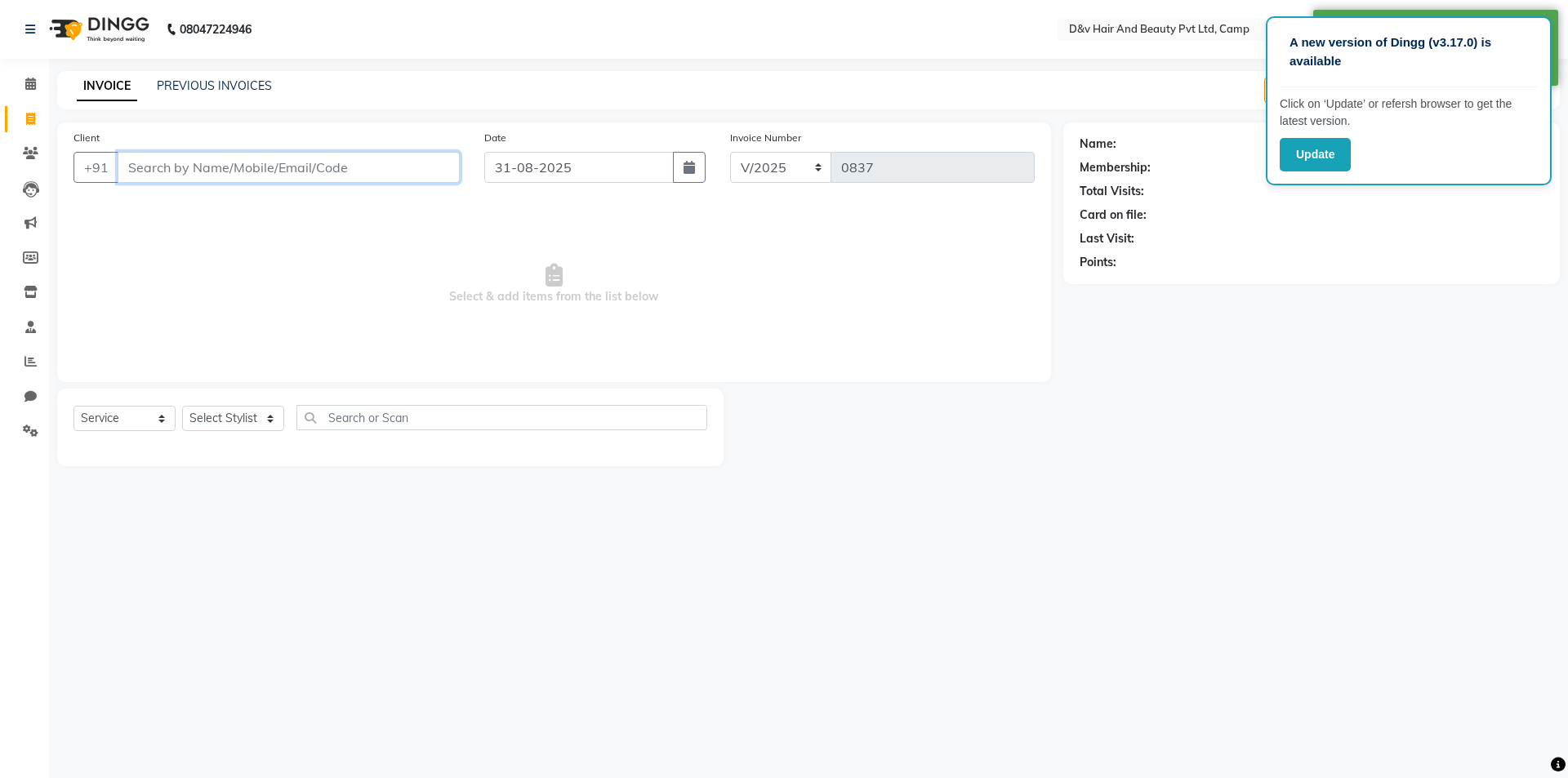
click at [308, 172] on input "Client" at bounding box center [288, 167] width 342 height 31
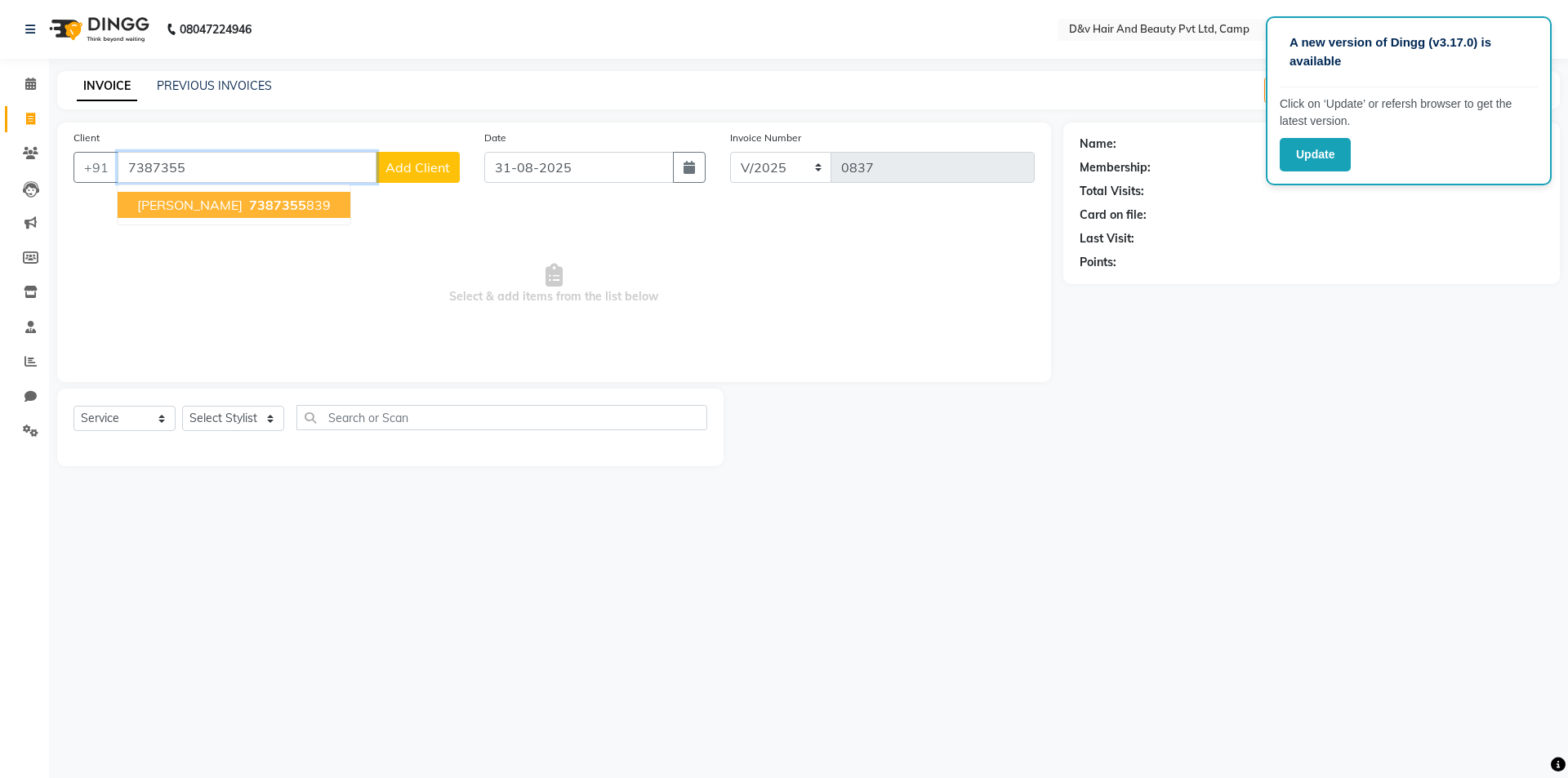
click at [170, 198] on span "[PERSON_NAME]" at bounding box center [190, 206] width 105 height 17
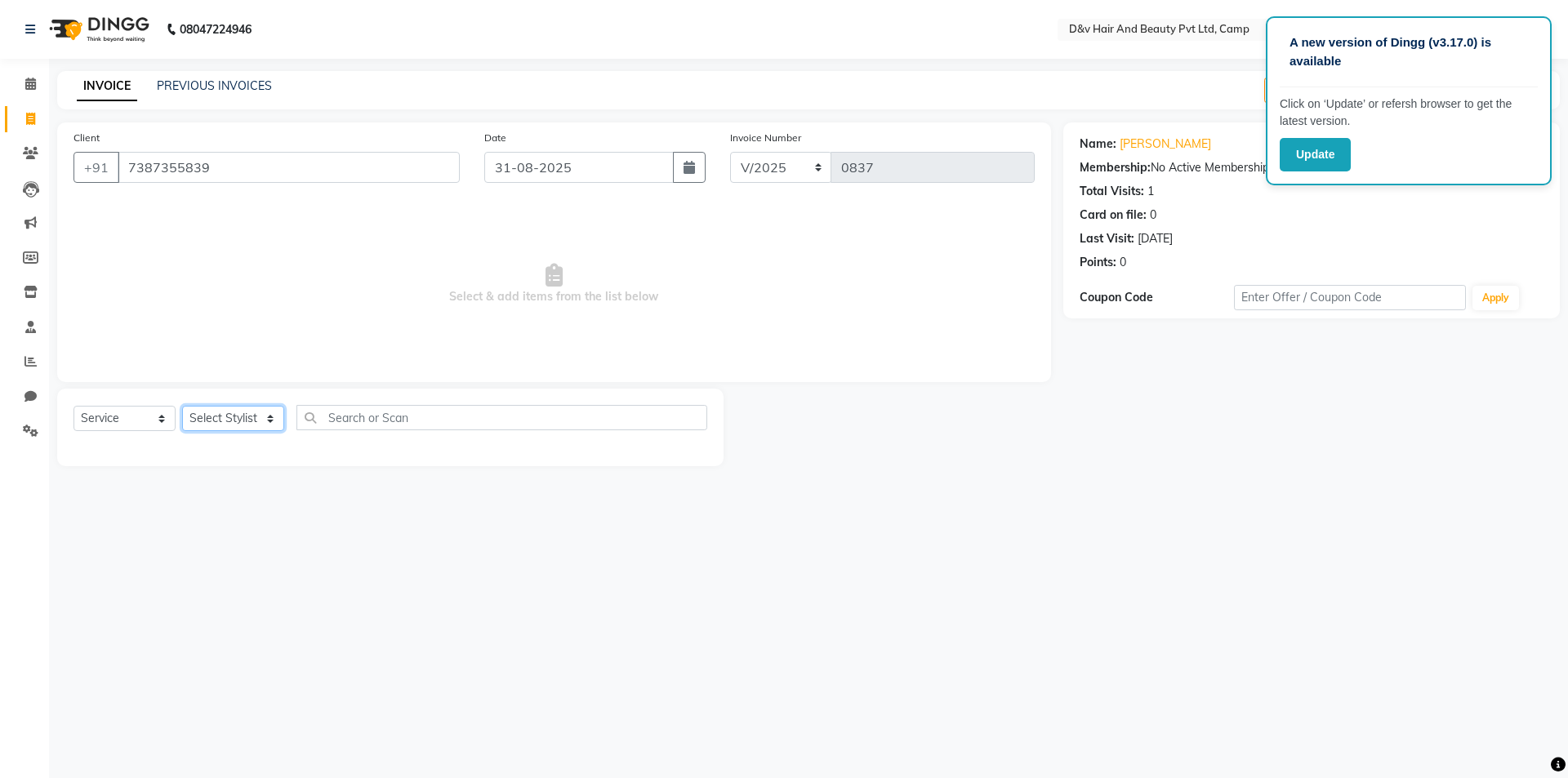
click at [232, 418] on select "Select Stylist [PERSON_NAME] Ganesh [PERSON_NAME] [PERSON_NAME] [PERSON_NAME] P…" at bounding box center [233, 419] width 102 height 25
click at [182, 406] on select "Select Stylist [PERSON_NAME] Ganesh [PERSON_NAME] [PERSON_NAME] [PERSON_NAME] P…" at bounding box center [233, 419] width 102 height 25
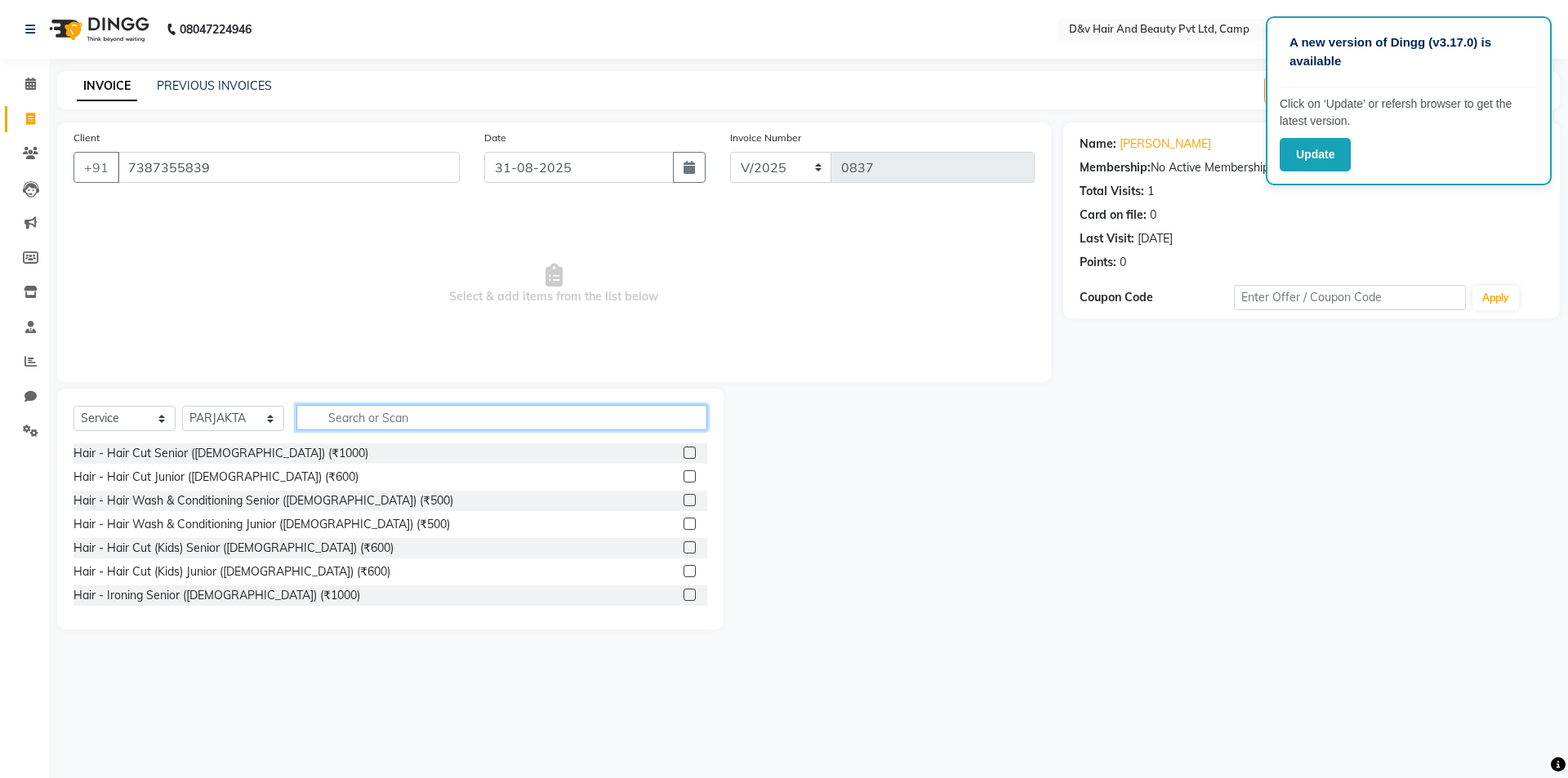
click at [326, 409] on input "text" at bounding box center [502, 418] width 411 height 25
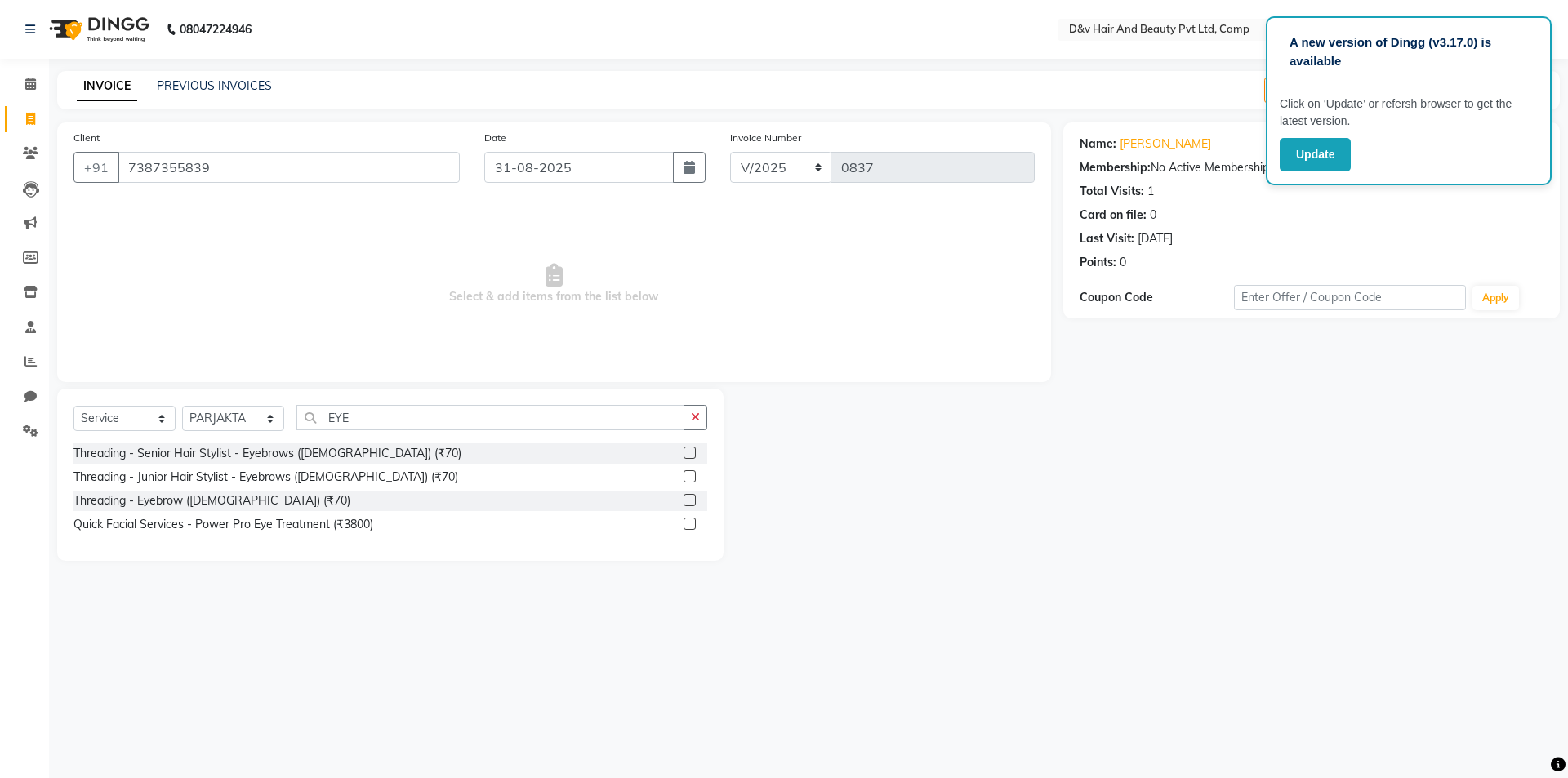
click at [690, 452] on label at bounding box center [690, 453] width 13 height 13
click at [690, 452] on input "checkbox" at bounding box center [689, 454] width 11 height 11
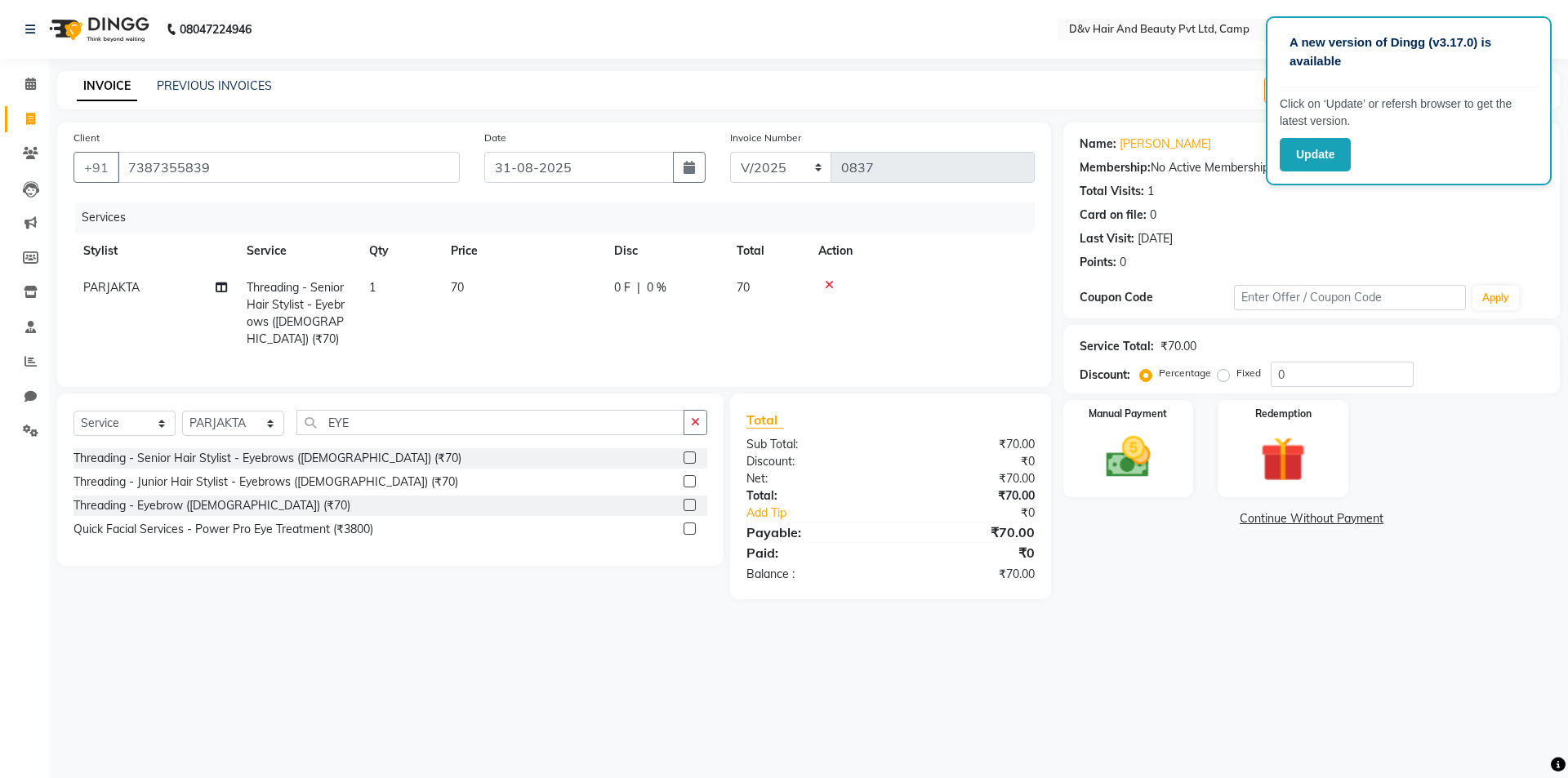
click at [690, 452] on label at bounding box center [690, 457] width 13 height 13
click at [690, 453] on input "checkbox" at bounding box center [689, 458] width 11 height 11
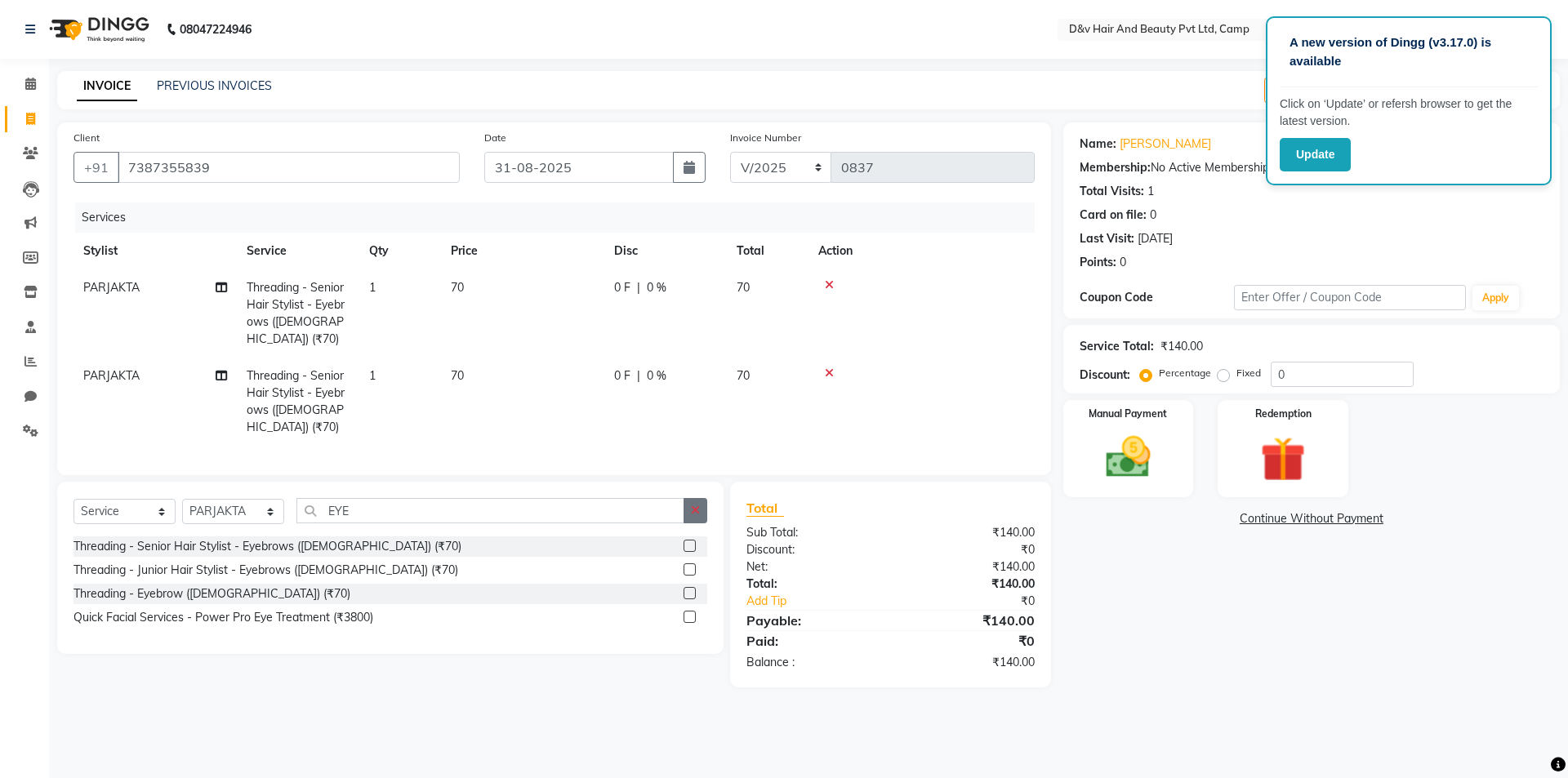
click at [699, 505] on icon "button" at bounding box center [695, 511] width 9 height 12
click at [693, 540] on label at bounding box center [690, 546] width 13 height 13
click at [693, 542] on input "checkbox" at bounding box center [689, 547] width 11 height 11
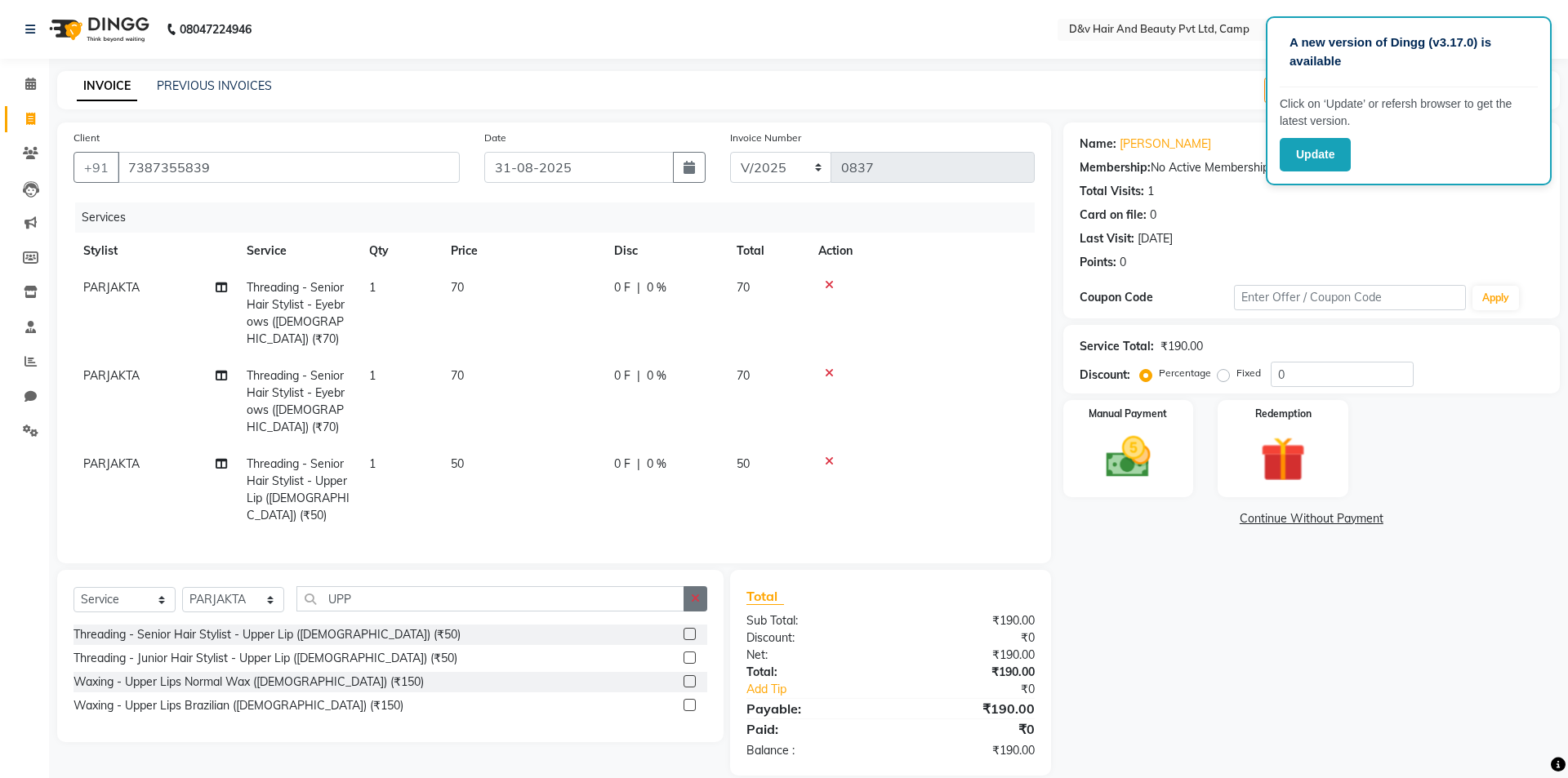
click at [688, 587] on button "button" at bounding box center [695, 599] width 23 height 25
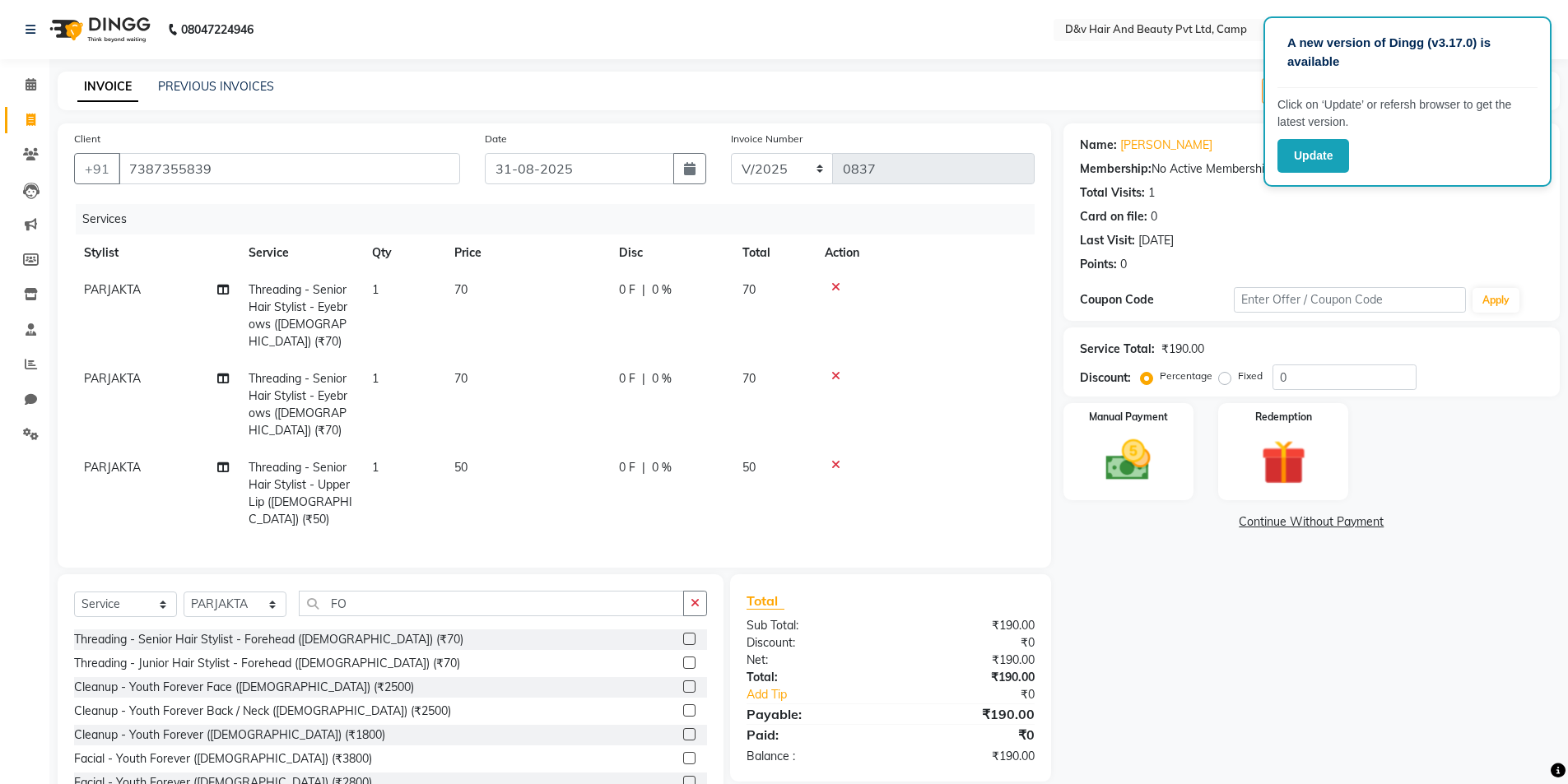
click at [683, 632] on label at bounding box center [689, 638] width 13 height 13
click at [683, 634] on input "checkbox" at bounding box center [688, 639] width 11 height 11
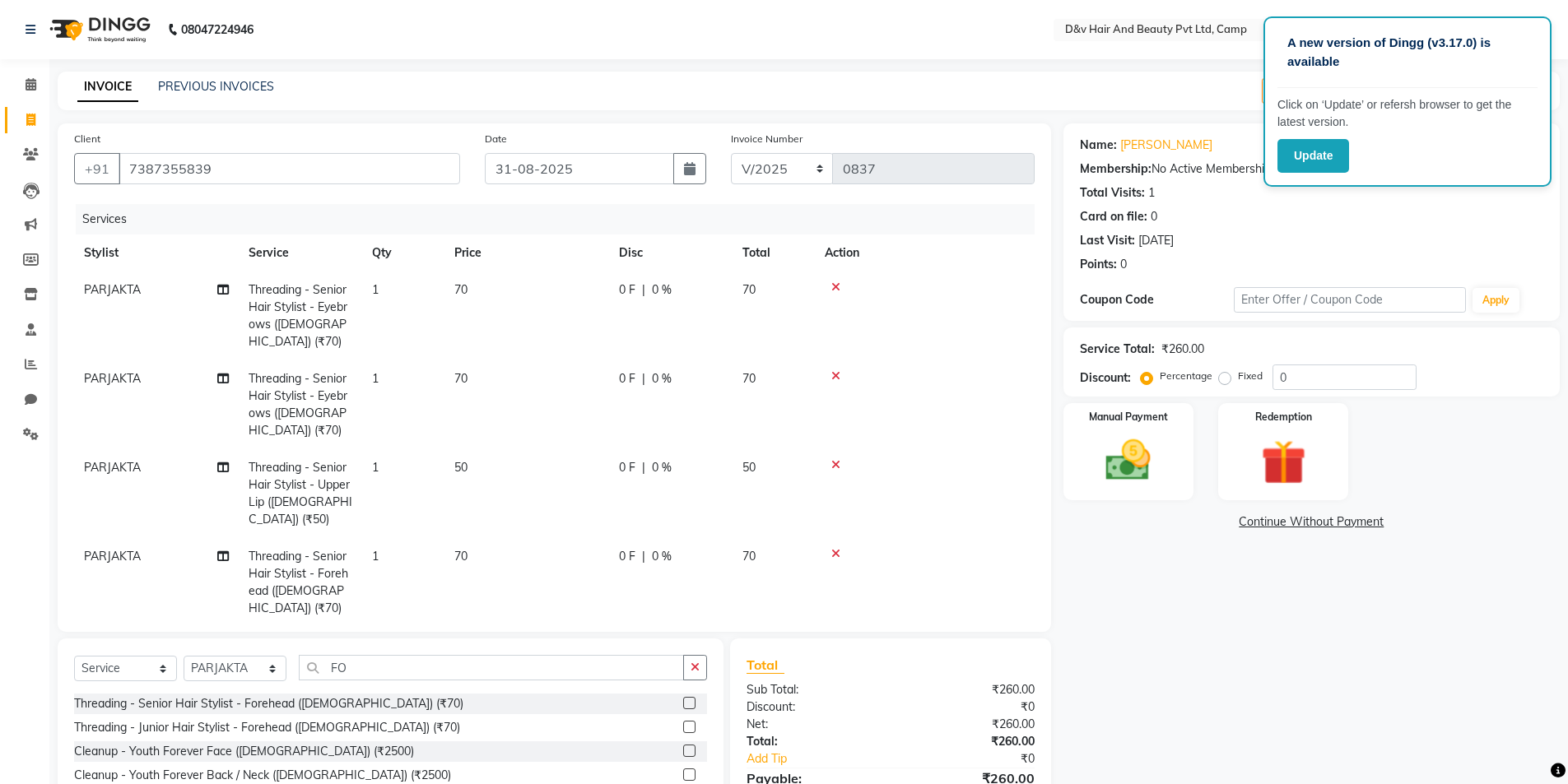
click at [683, 697] on label at bounding box center [689, 703] width 13 height 13
click at [683, 699] on input "checkbox" at bounding box center [688, 704] width 11 height 11
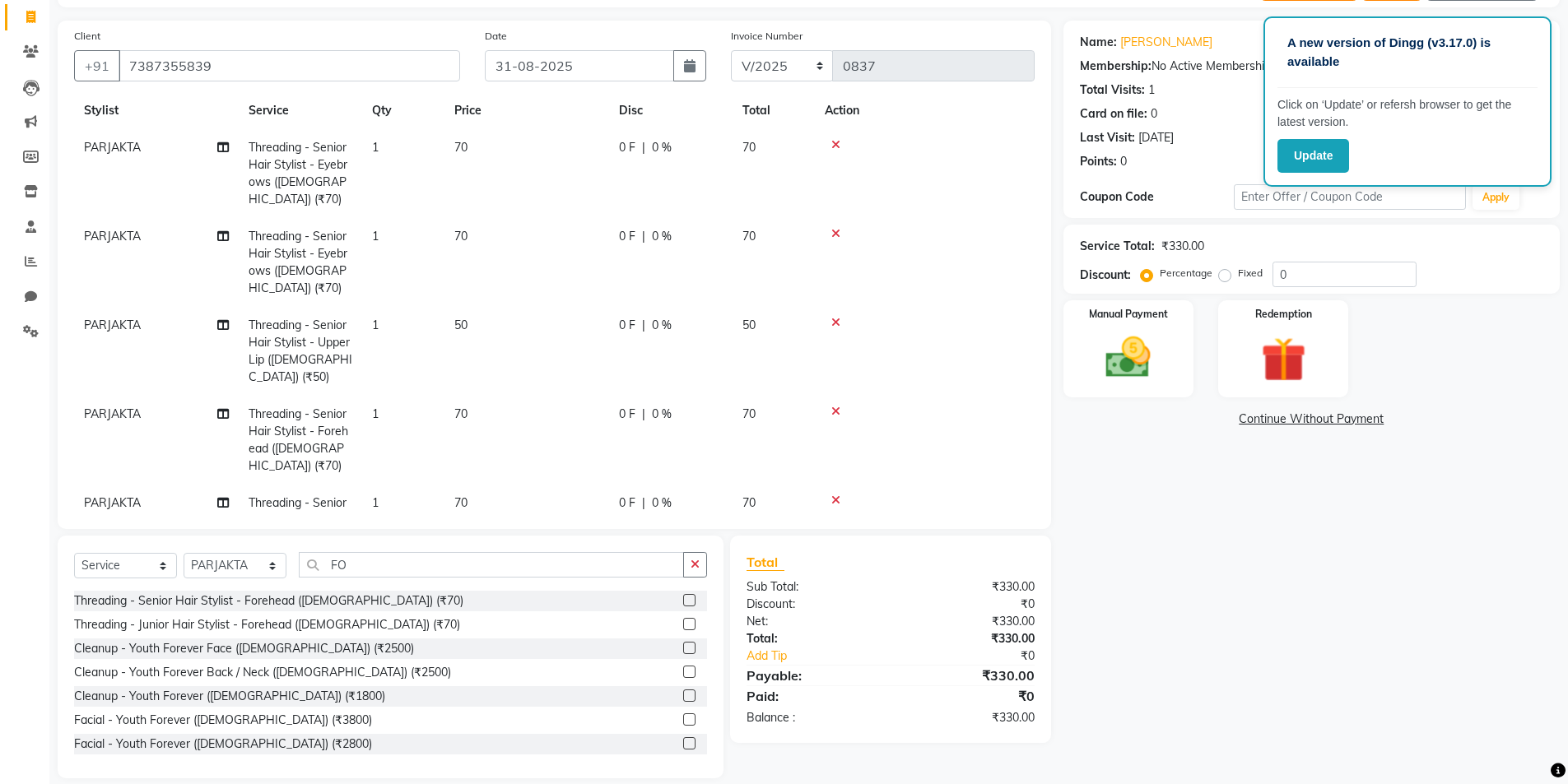
scroll to position [122, 0]
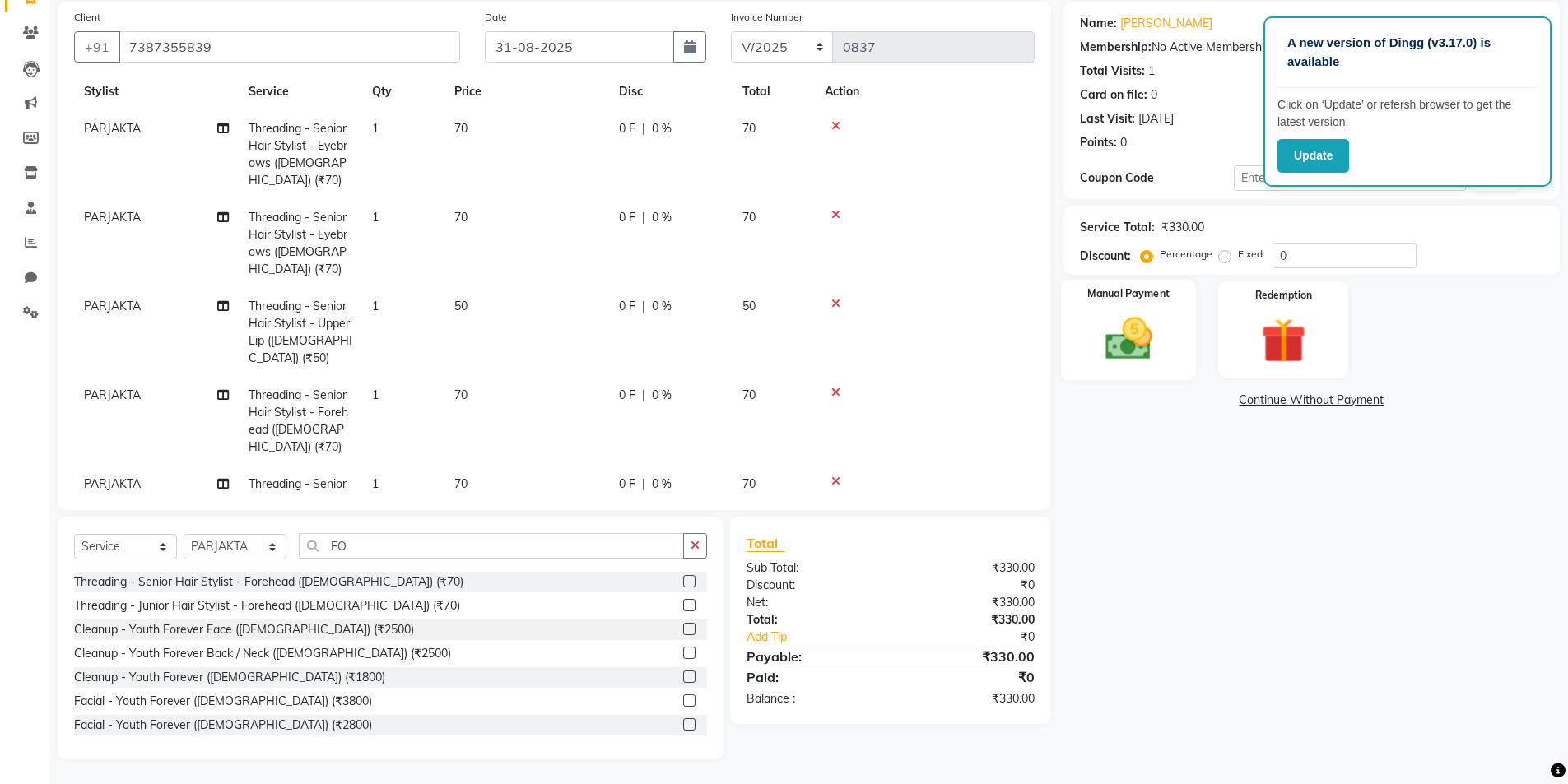
click at [1167, 357] on div "Manual Payment" at bounding box center [1128, 330] width 136 height 101
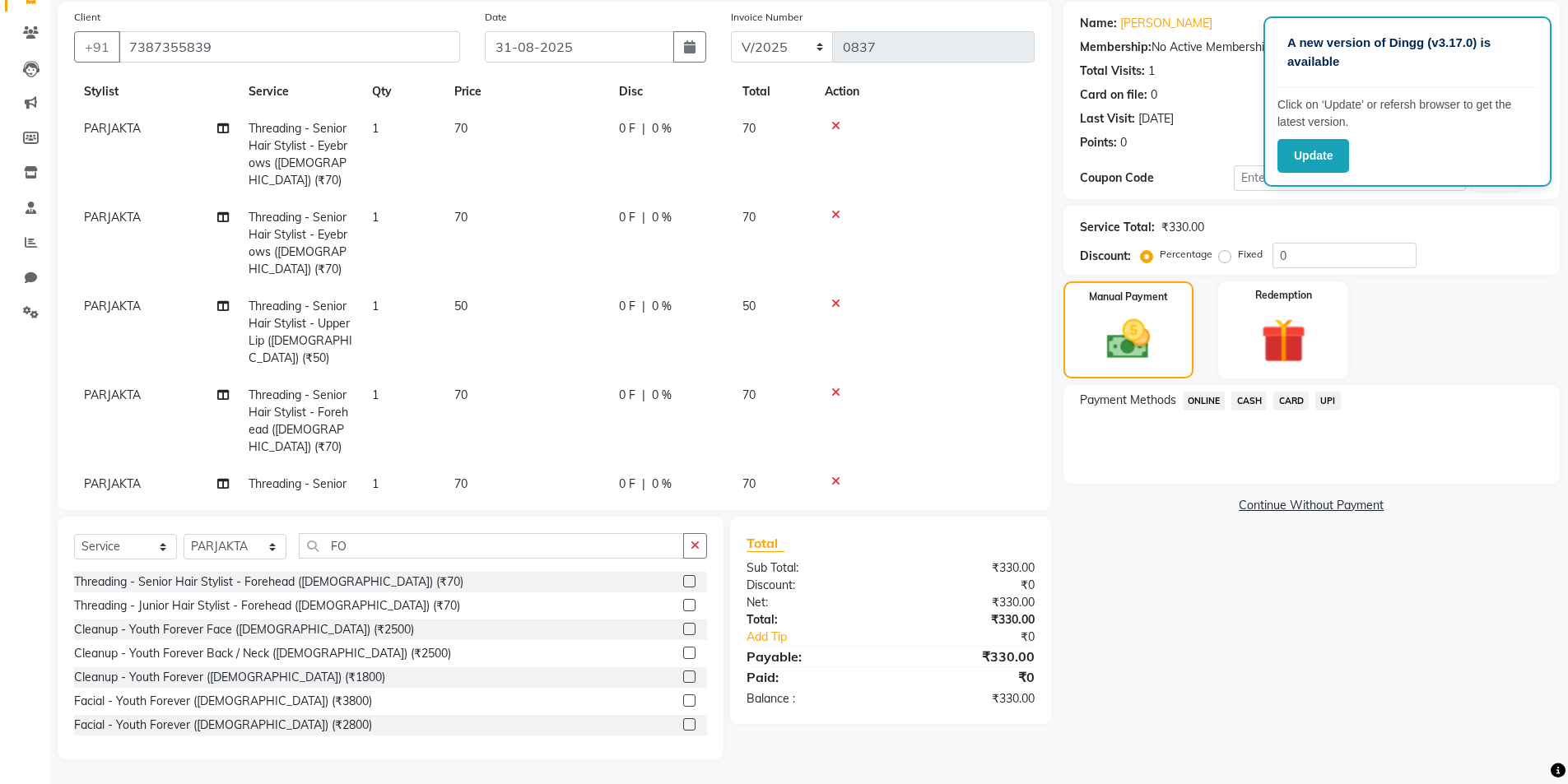
click at [1243, 409] on span "CASH" at bounding box center [1249, 401] width 35 height 19
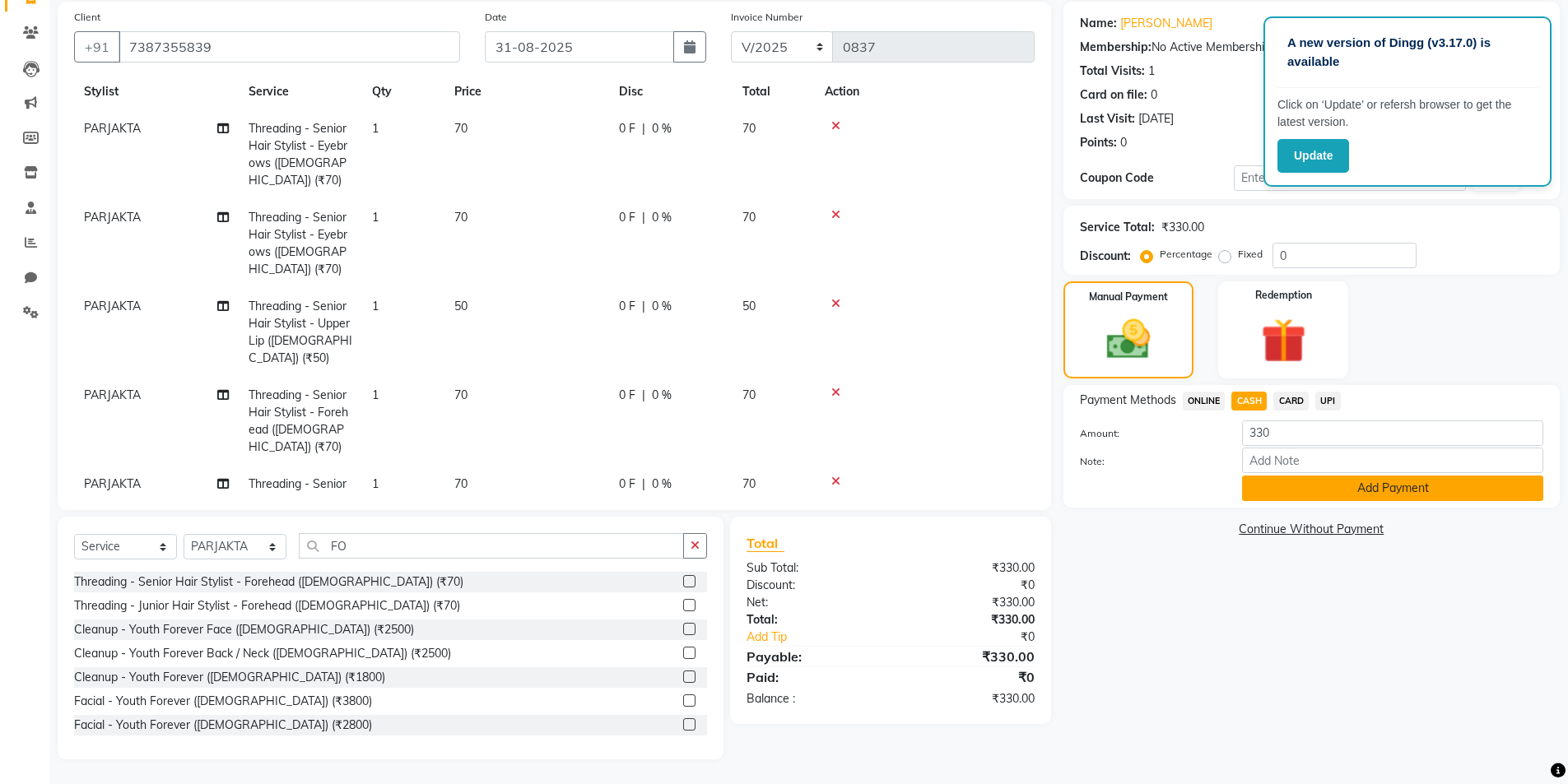
click at [1288, 492] on button "Add Payment" at bounding box center [1393, 488] width 301 height 25
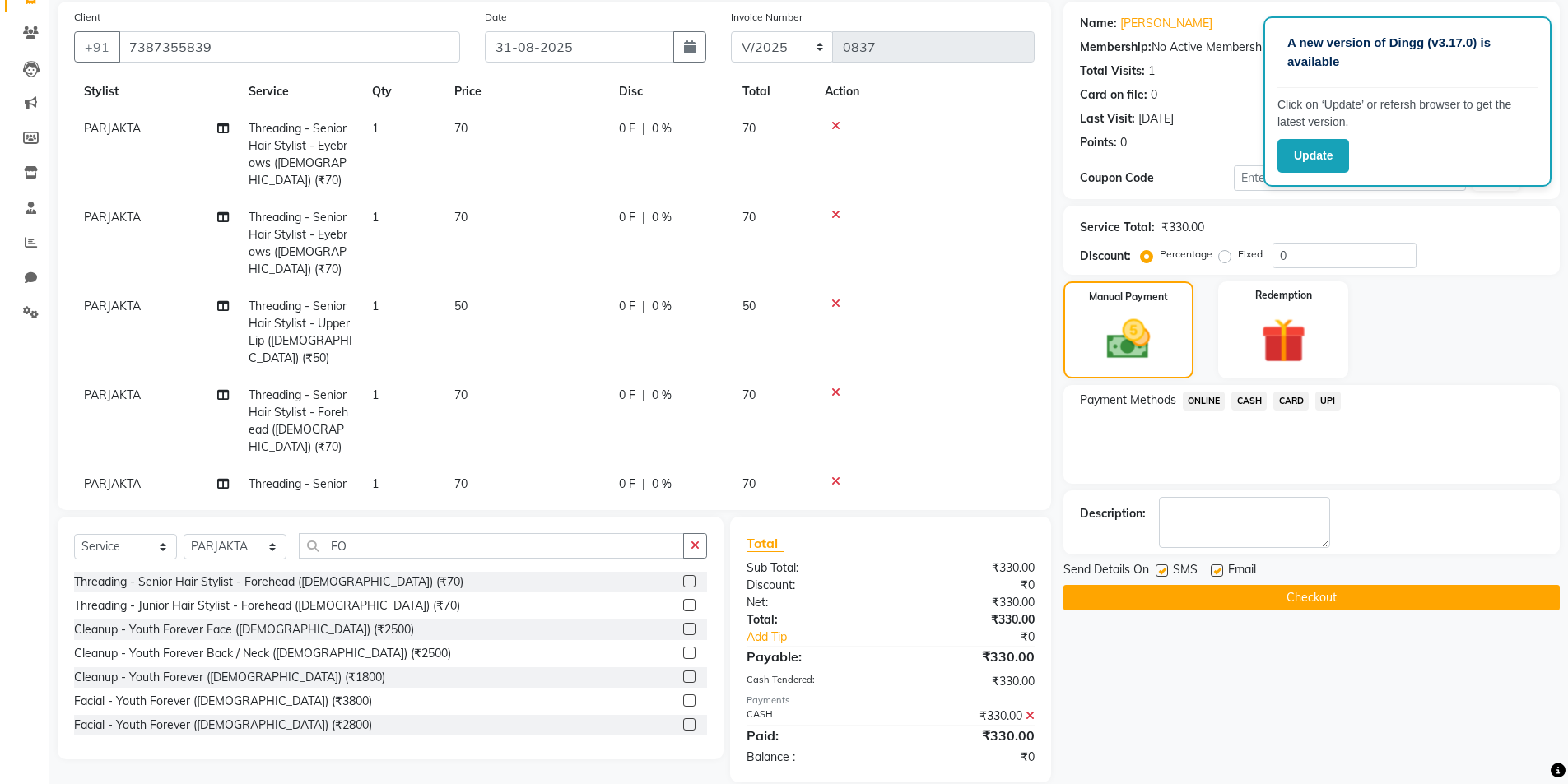
click at [1286, 607] on button "Checkout" at bounding box center [1311, 598] width 496 height 25
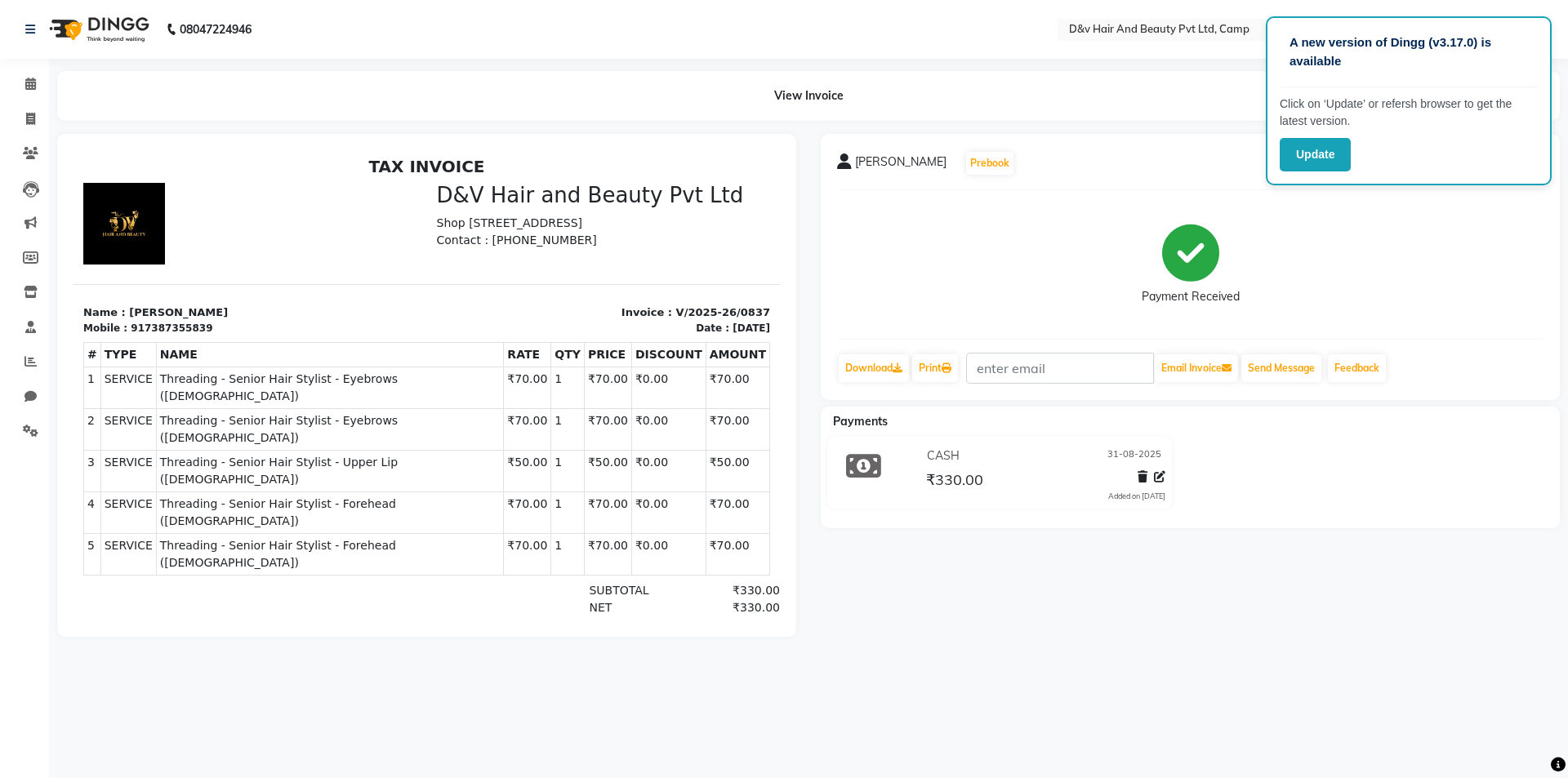
click at [1203, 680] on div "A new version of Dingg (v3.17.0) is available Click on ‘Update’ or refersh brow…" at bounding box center [784, 389] width 1568 height 778
click at [42, 114] on span at bounding box center [31, 119] width 28 height 18
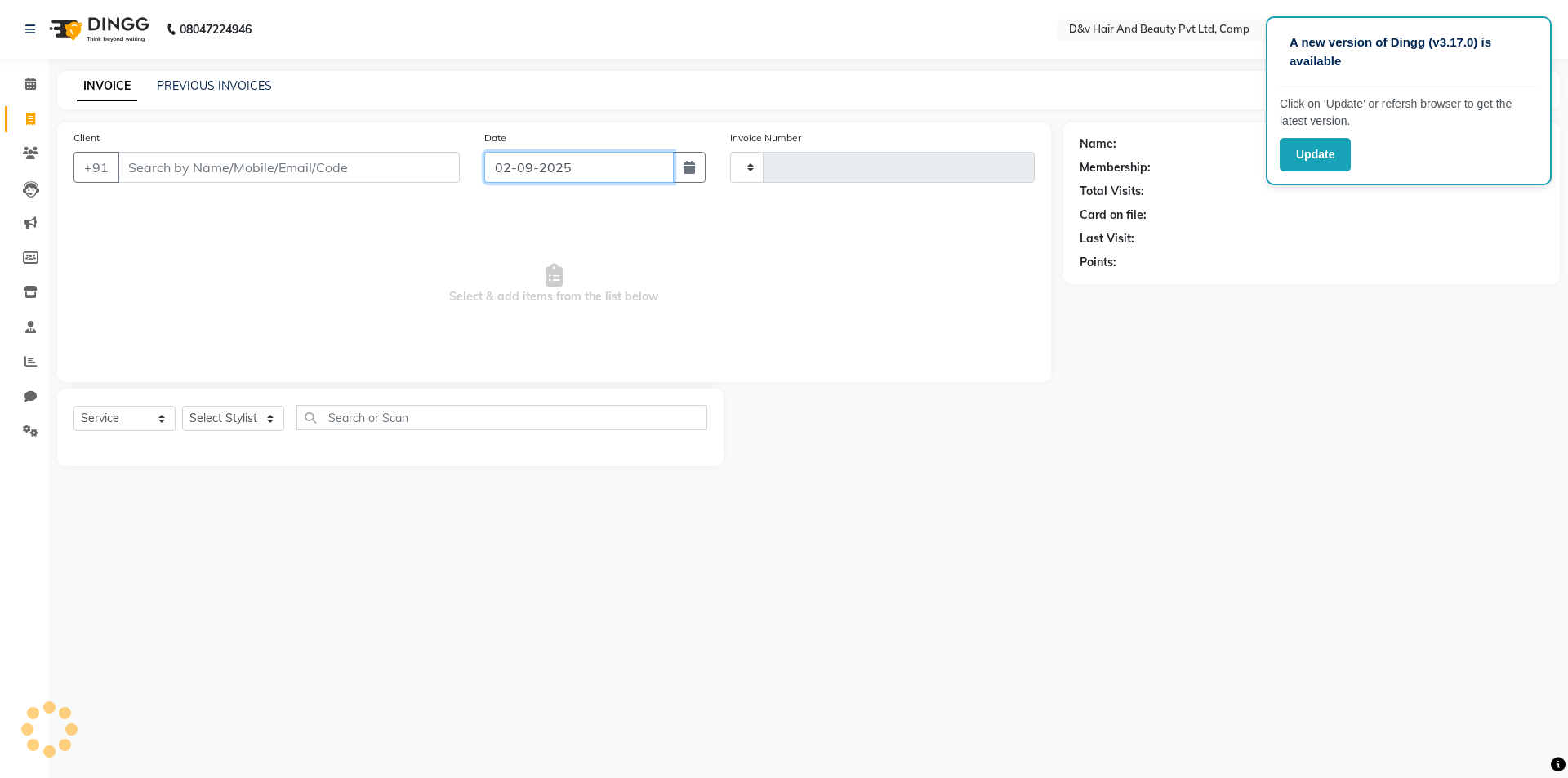
click at [631, 177] on input "02-09-2025" at bounding box center [580, 167] width 191 height 31
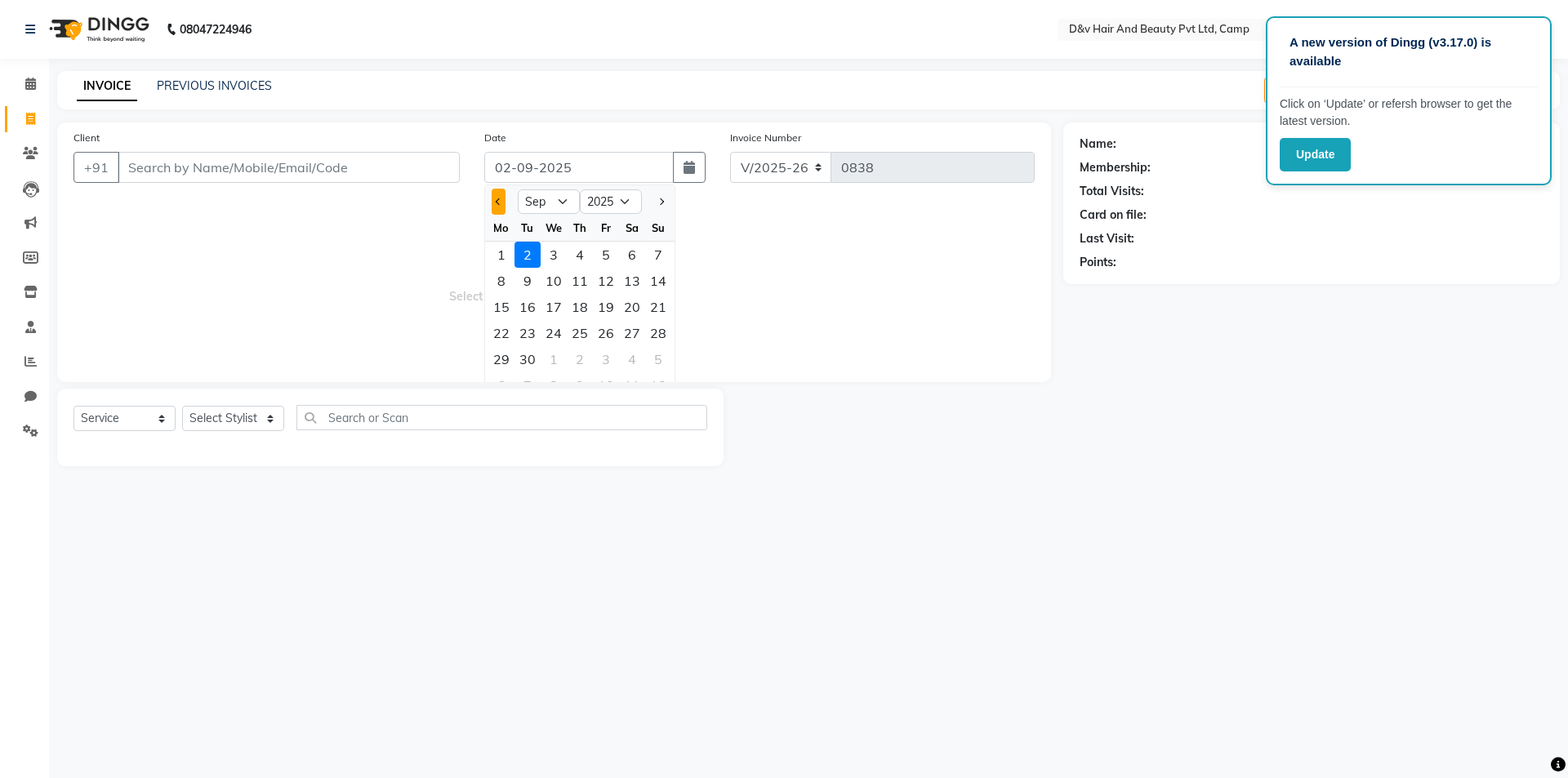
click at [501, 204] on button "Previous month" at bounding box center [498, 201] width 14 height 26
click at [659, 358] on div "31" at bounding box center [658, 358] width 26 height 26
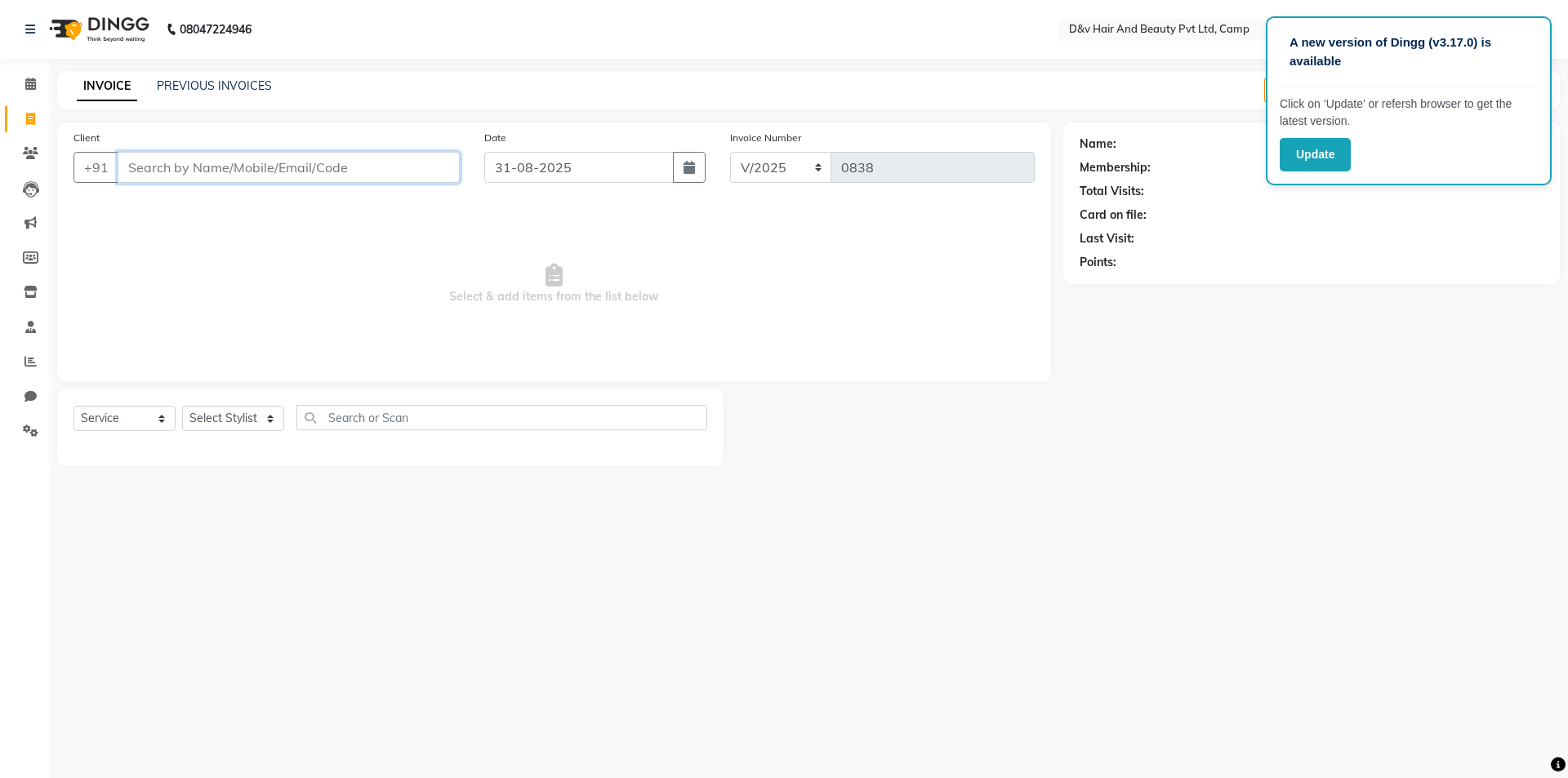
click at [329, 177] on input "Client" at bounding box center [288, 167] width 342 height 31
click at [325, 177] on input "Client" at bounding box center [288, 167] width 342 height 31
click at [323, 177] on input "Client" at bounding box center [288, 167] width 342 height 31
click at [445, 169] on span "Add Client" at bounding box center [417, 168] width 64 height 17
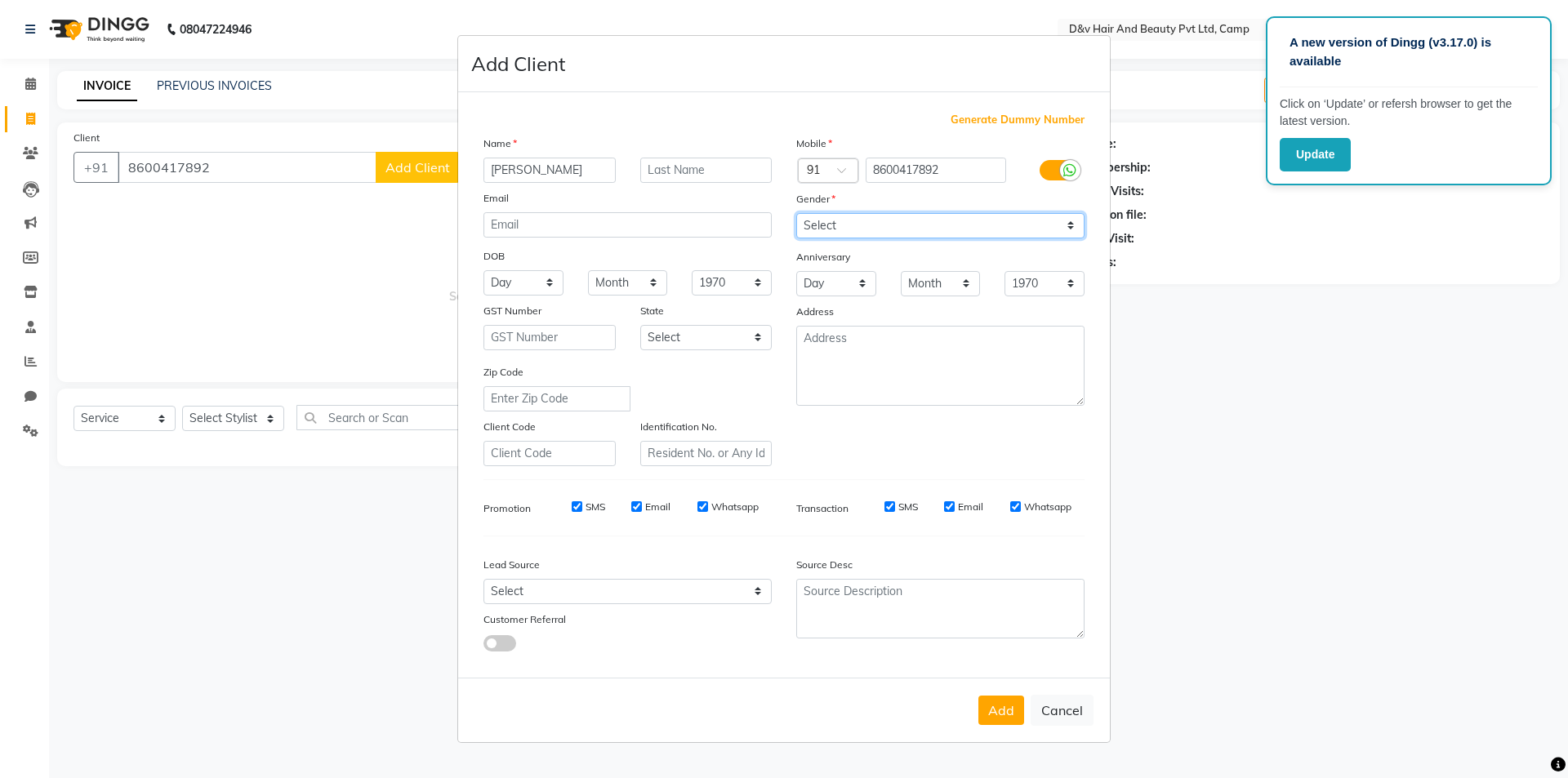
click at [944, 223] on select "Select [DEMOGRAPHIC_DATA] [DEMOGRAPHIC_DATA] Other Prefer Not To Say" at bounding box center [940, 226] width 288 height 25
click at [797, 213] on select "Select [DEMOGRAPHIC_DATA] [DEMOGRAPHIC_DATA] Other Prefer Not To Say" at bounding box center [940, 226] width 288 height 25
click at [997, 704] on button "Add" at bounding box center [1001, 710] width 46 height 29
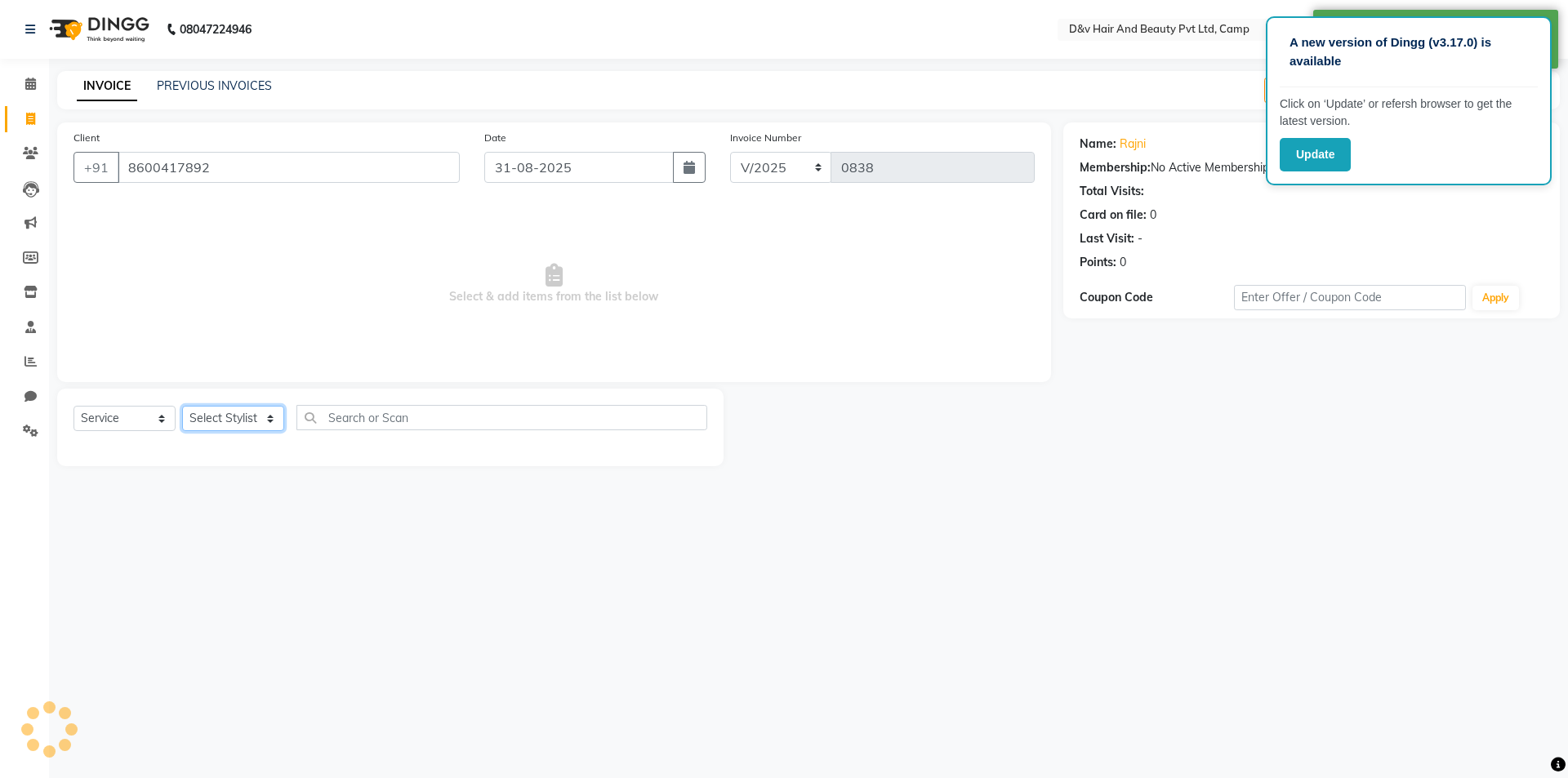
click at [267, 417] on select "Select Stylist [PERSON_NAME] Ganesh [PERSON_NAME] [PERSON_NAME] [PERSON_NAME] P…" at bounding box center [233, 419] width 102 height 25
click at [182, 406] on select "Select Stylist [PERSON_NAME] Ganesh [PERSON_NAME] [PERSON_NAME] [PERSON_NAME] P…" at bounding box center [233, 419] width 102 height 25
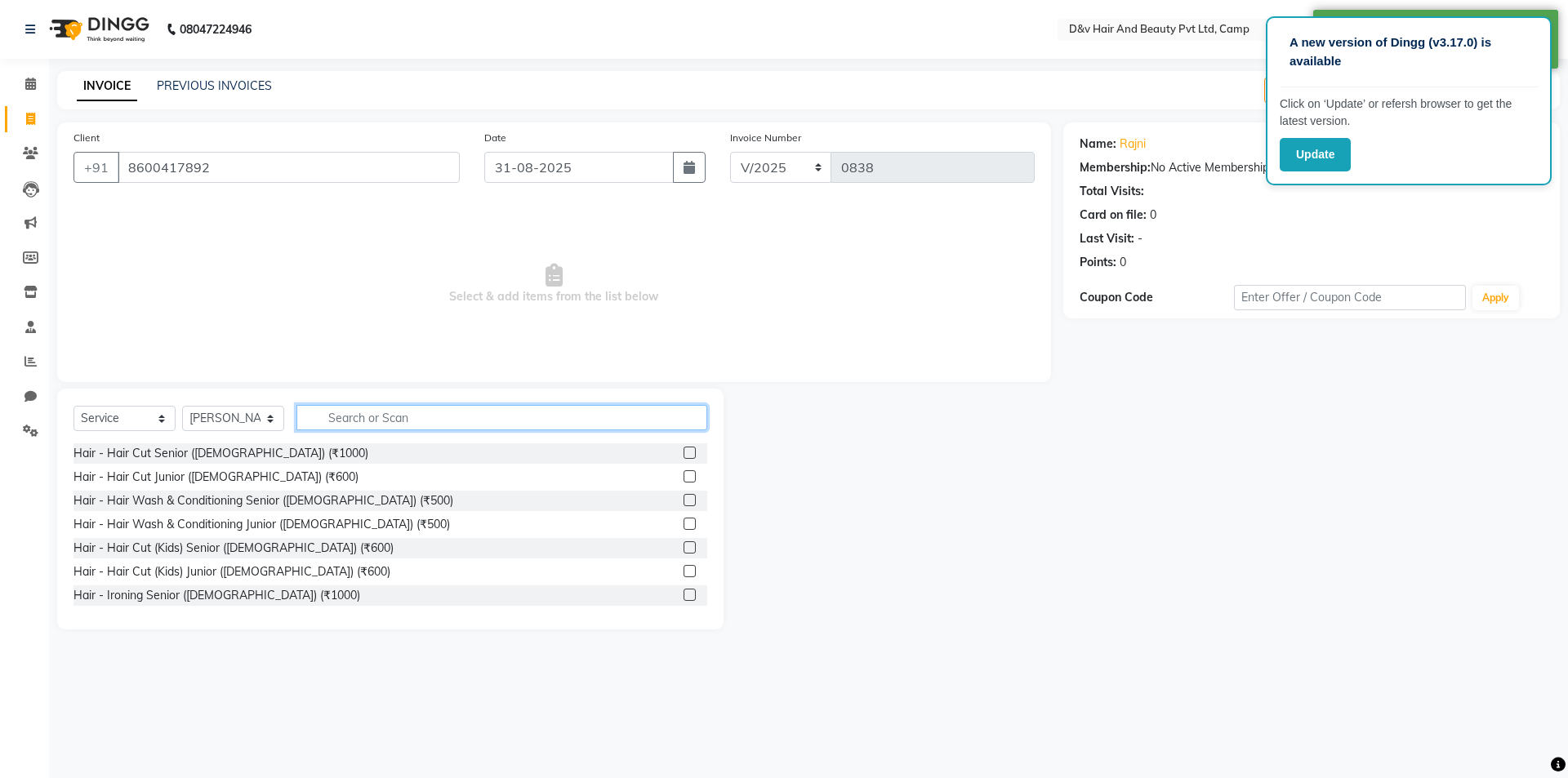
click at [364, 420] on input "text" at bounding box center [502, 418] width 411 height 25
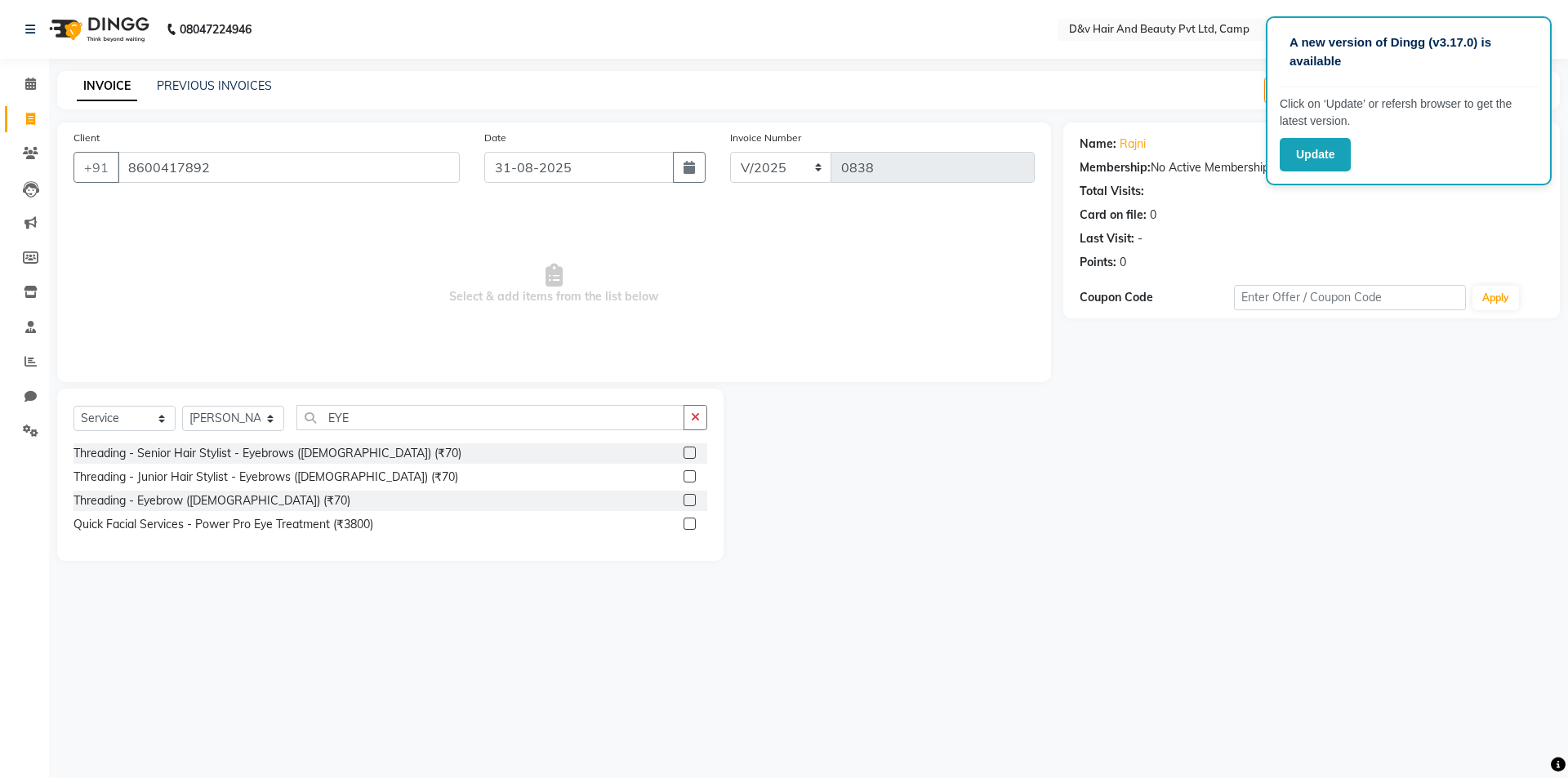
click at [691, 449] on label at bounding box center [690, 453] width 13 height 13
click at [691, 449] on input "checkbox" at bounding box center [689, 454] width 11 height 11
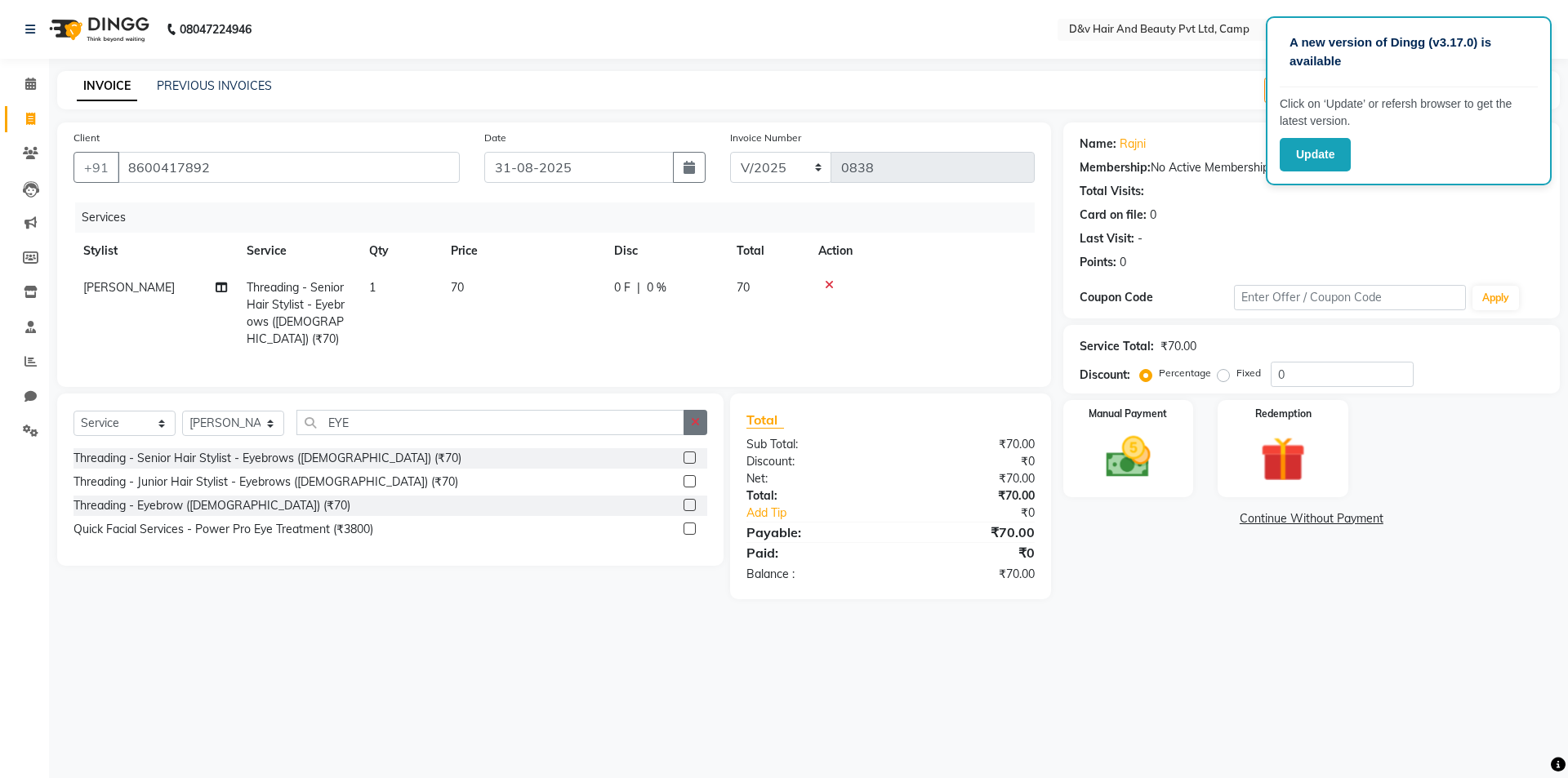
click at [706, 413] on button "button" at bounding box center [695, 423] width 23 height 25
click at [688, 449] on div at bounding box center [695, 459] width 23 height 20
click at [688, 452] on label at bounding box center [690, 457] width 13 height 13
click at [688, 453] on input "checkbox" at bounding box center [689, 458] width 11 height 11
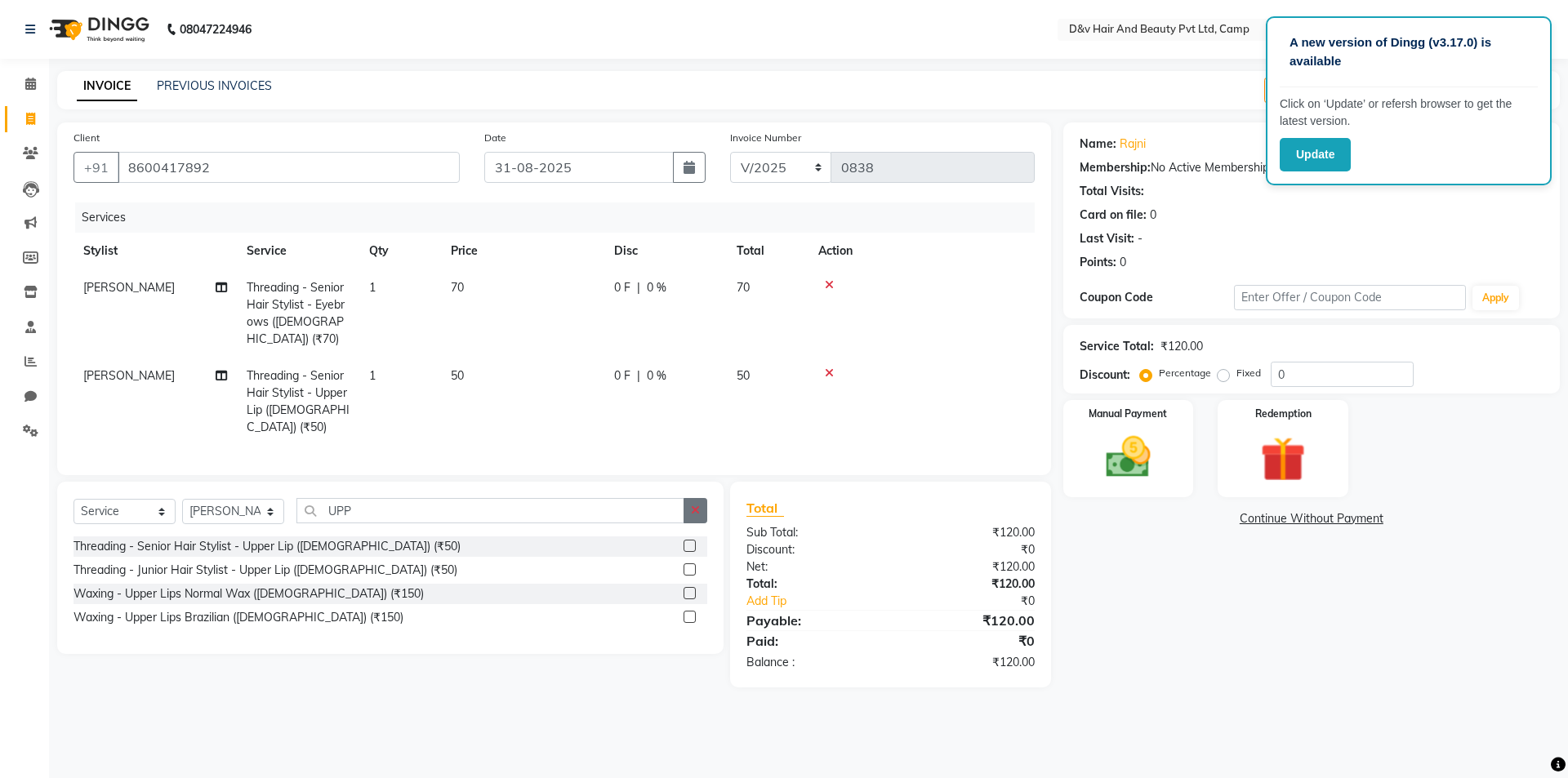
click at [696, 505] on icon "button" at bounding box center [695, 511] width 9 height 12
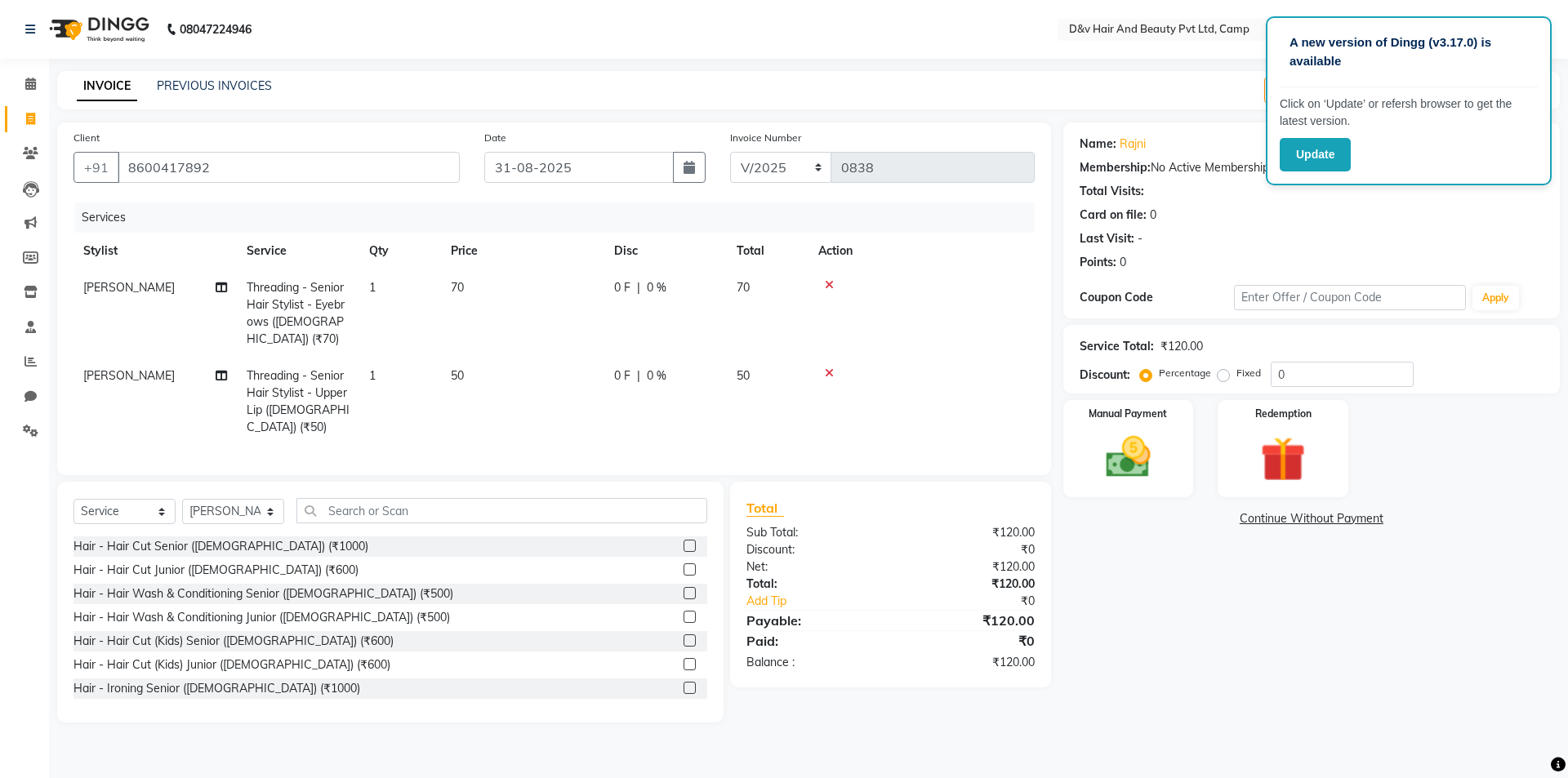
click at [828, 368] on icon at bounding box center [829, 374] width 9 height 12
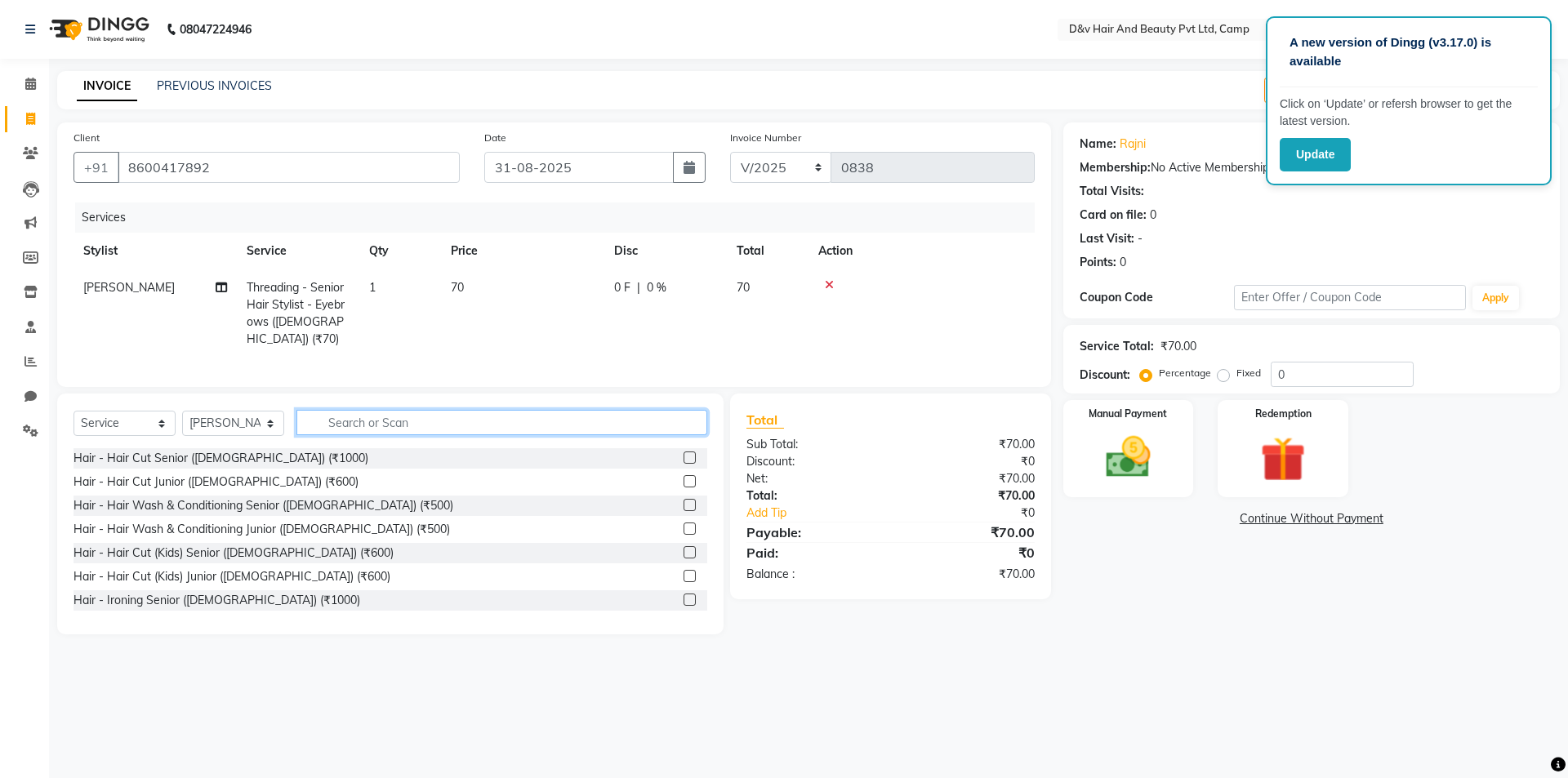
click at [354, 410] on input "text" at bounding box center [502, 423] width 411 height 25
click at [684, 454] on label at bounding box center [690, 457] width 13 height 13
click at [684, 454] on input "checkbox" at bounding box center [689, 458] width 11 height 11
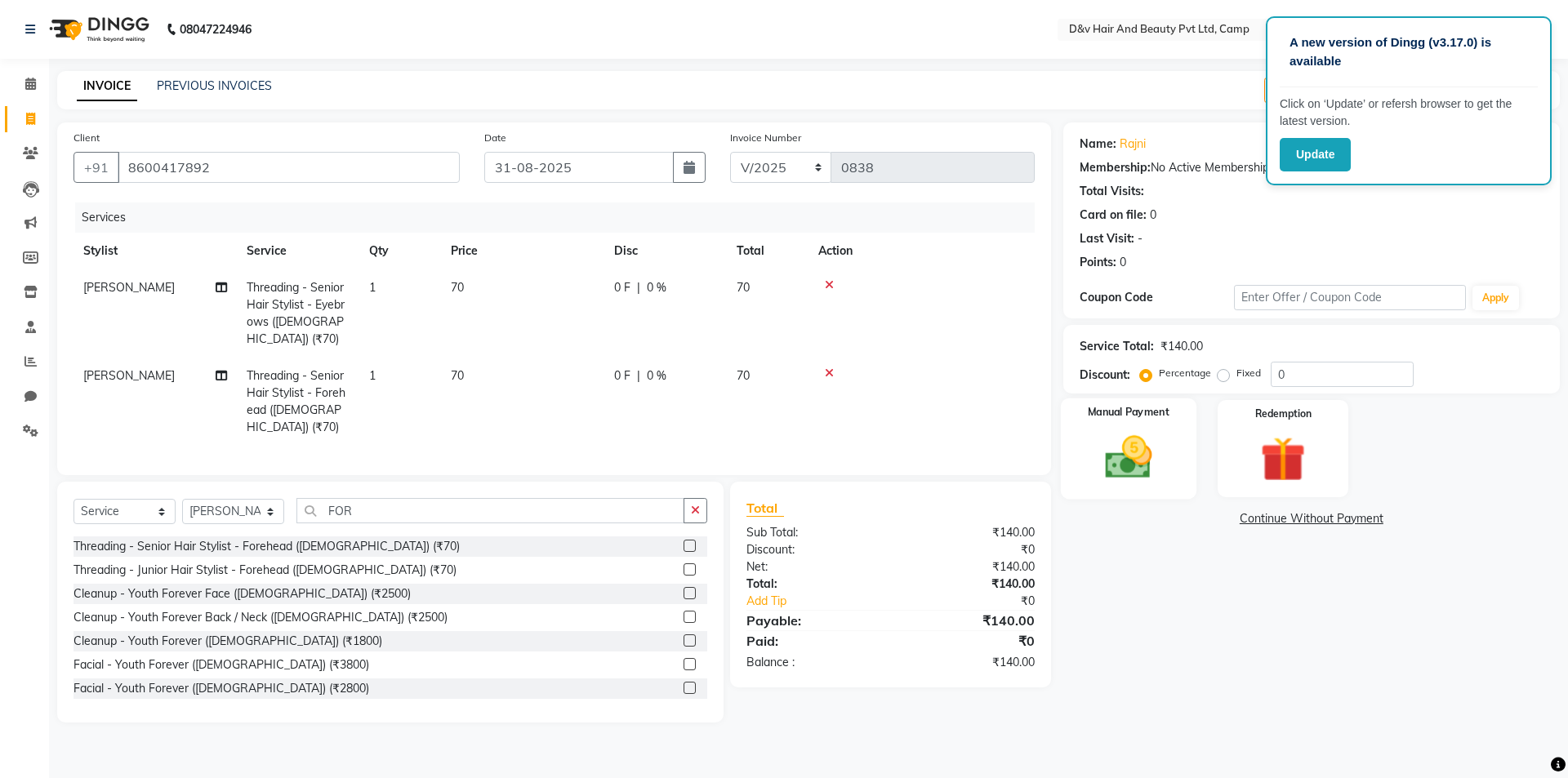
click at [1168, 437] on div "Manual Payment" at bounding box center [1128, 449] width 135 height 100
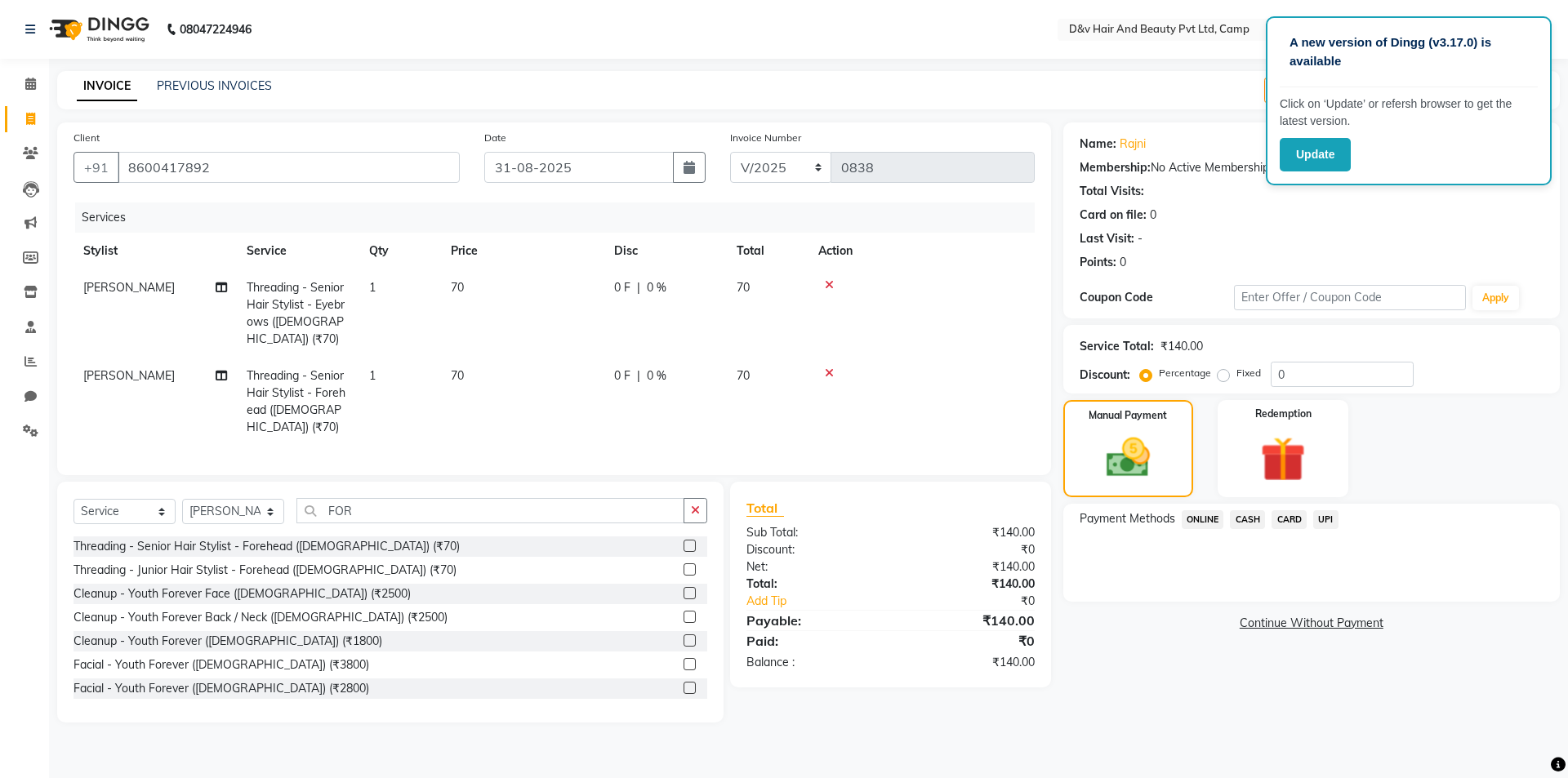
click at [1199, 521] on span "ONLINE" at bounding box center [1203, 520] width 43 height 18
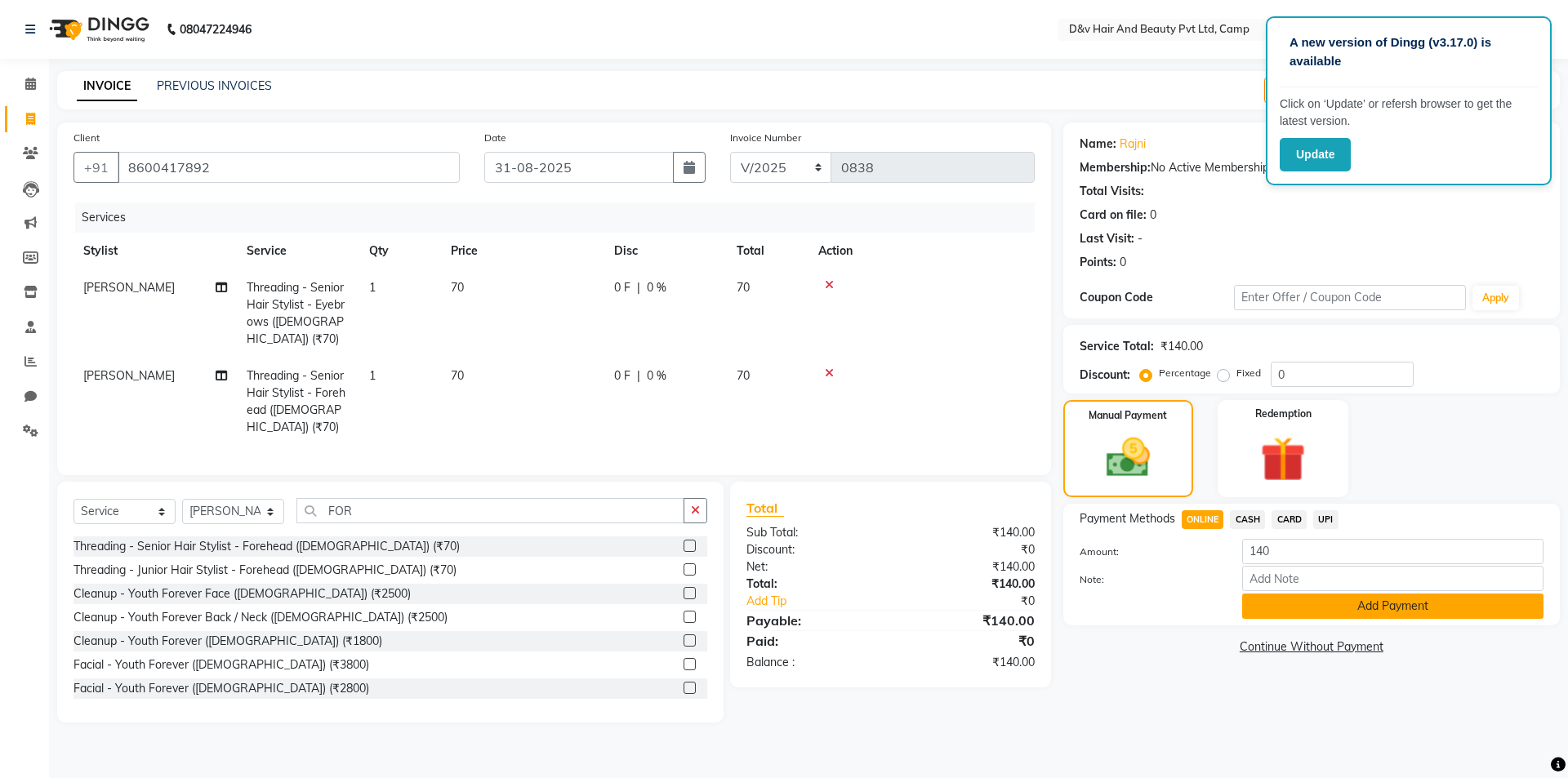
click at [1285, 617] on button "Add Payment" at bounding box center [1392, 606] width 302 height 25
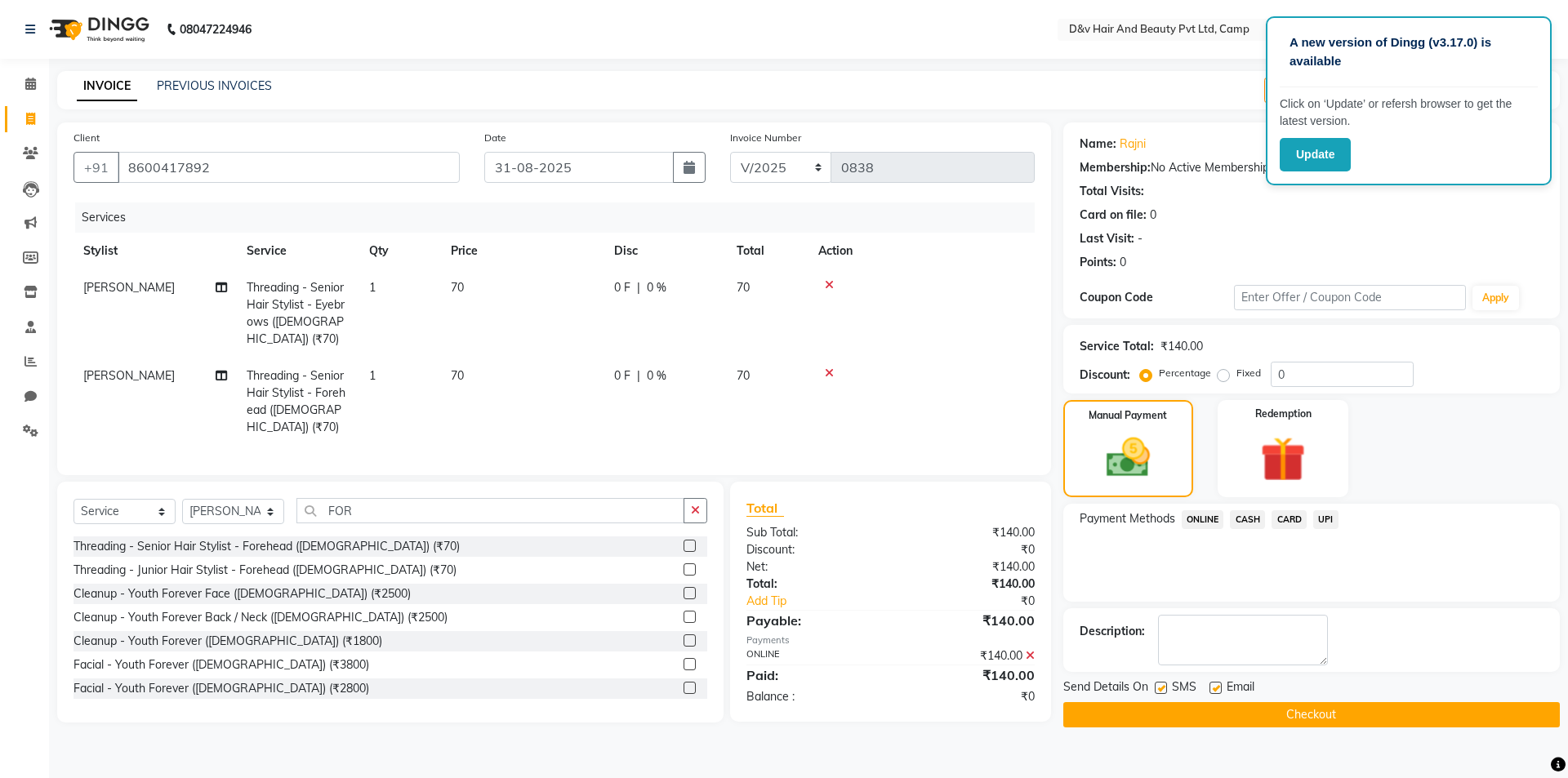
click at [1310, 705] on button "Checkout" at bounding box center [1311, 714] width 496 height 25
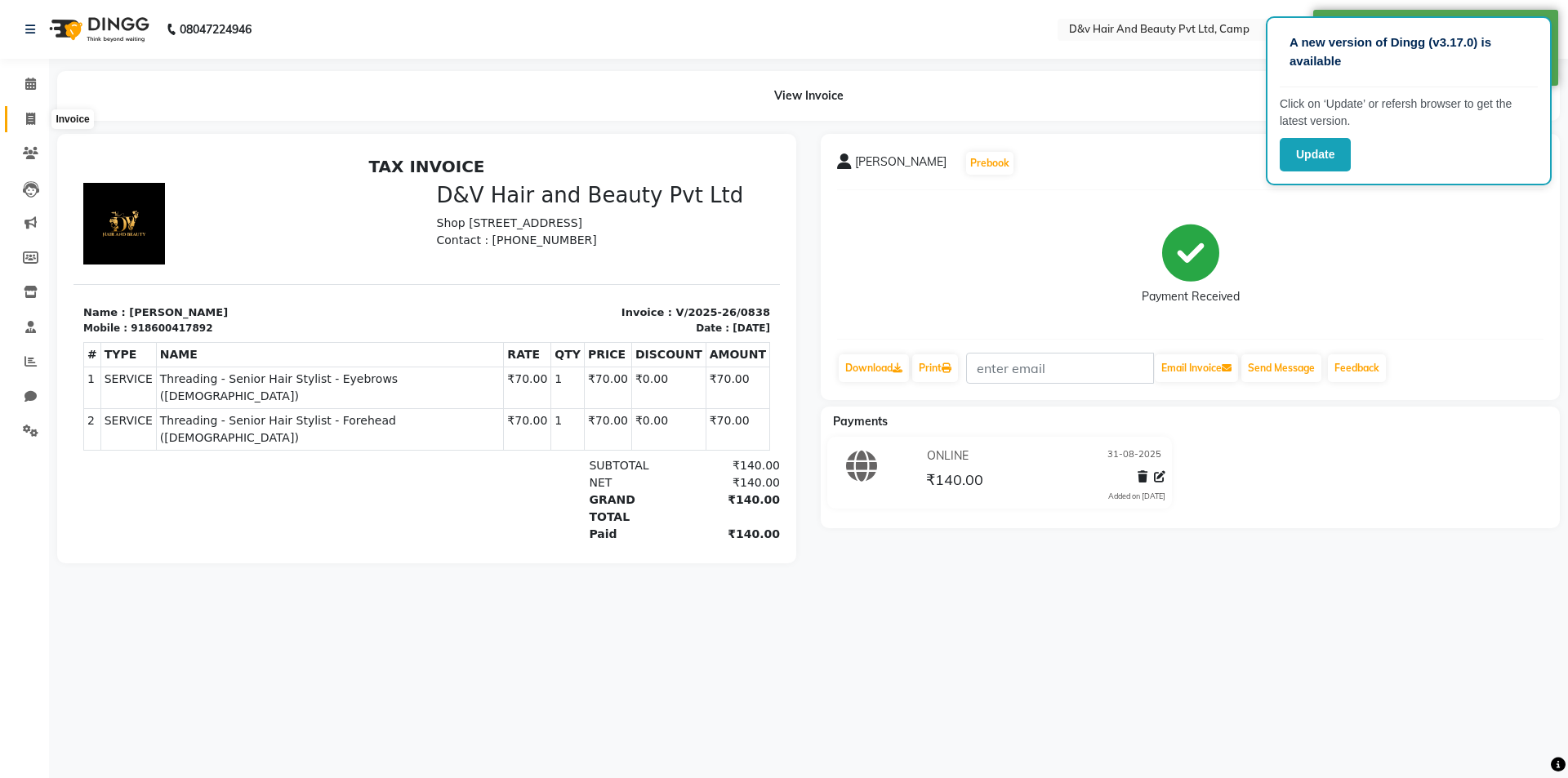
click at [30, 119] on icon at bounding box center [30, 119] width 9 height 13
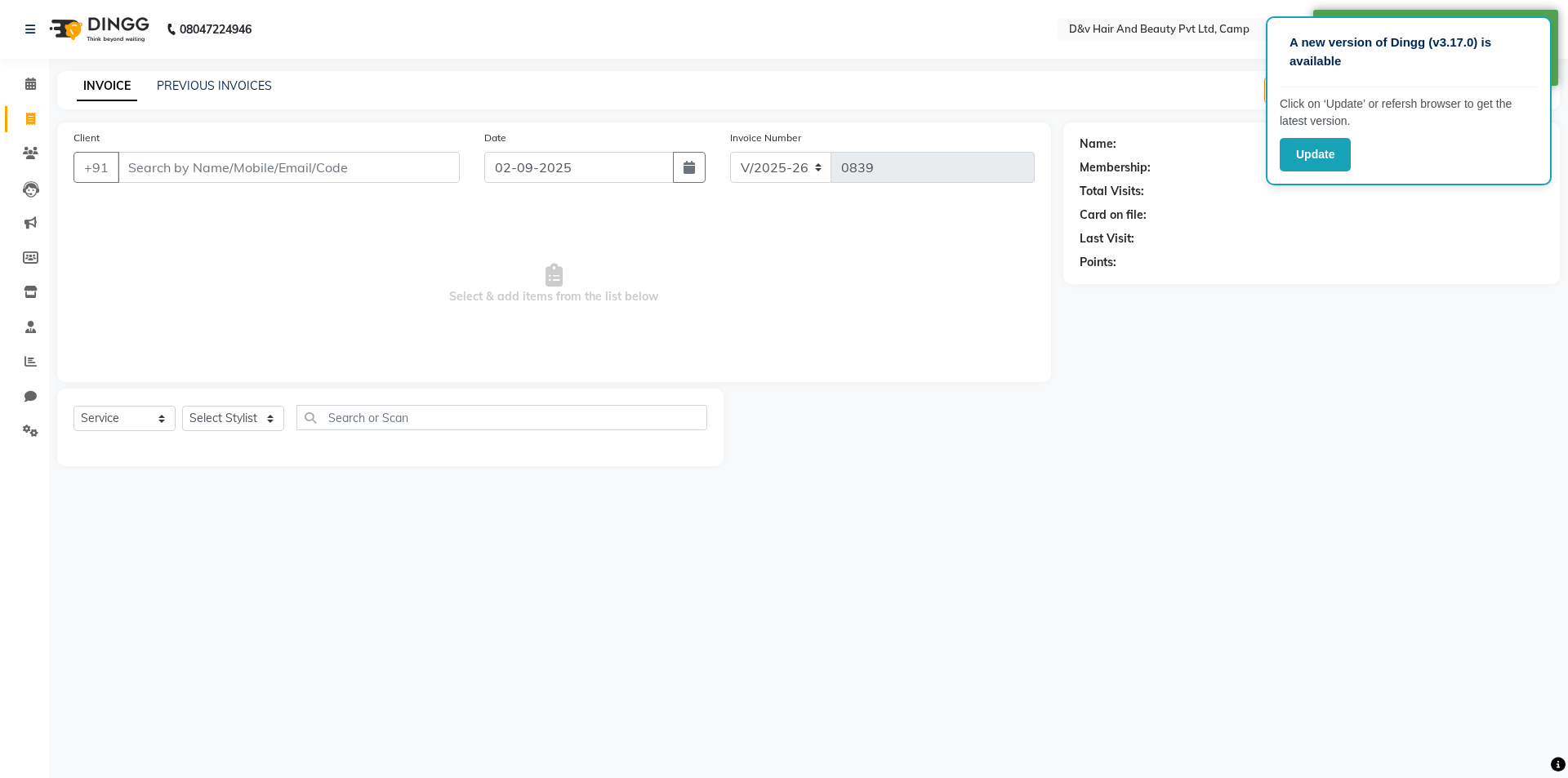
click at [159, 172] on input "Client" at bounding box center [288, 167] width 342 height 31
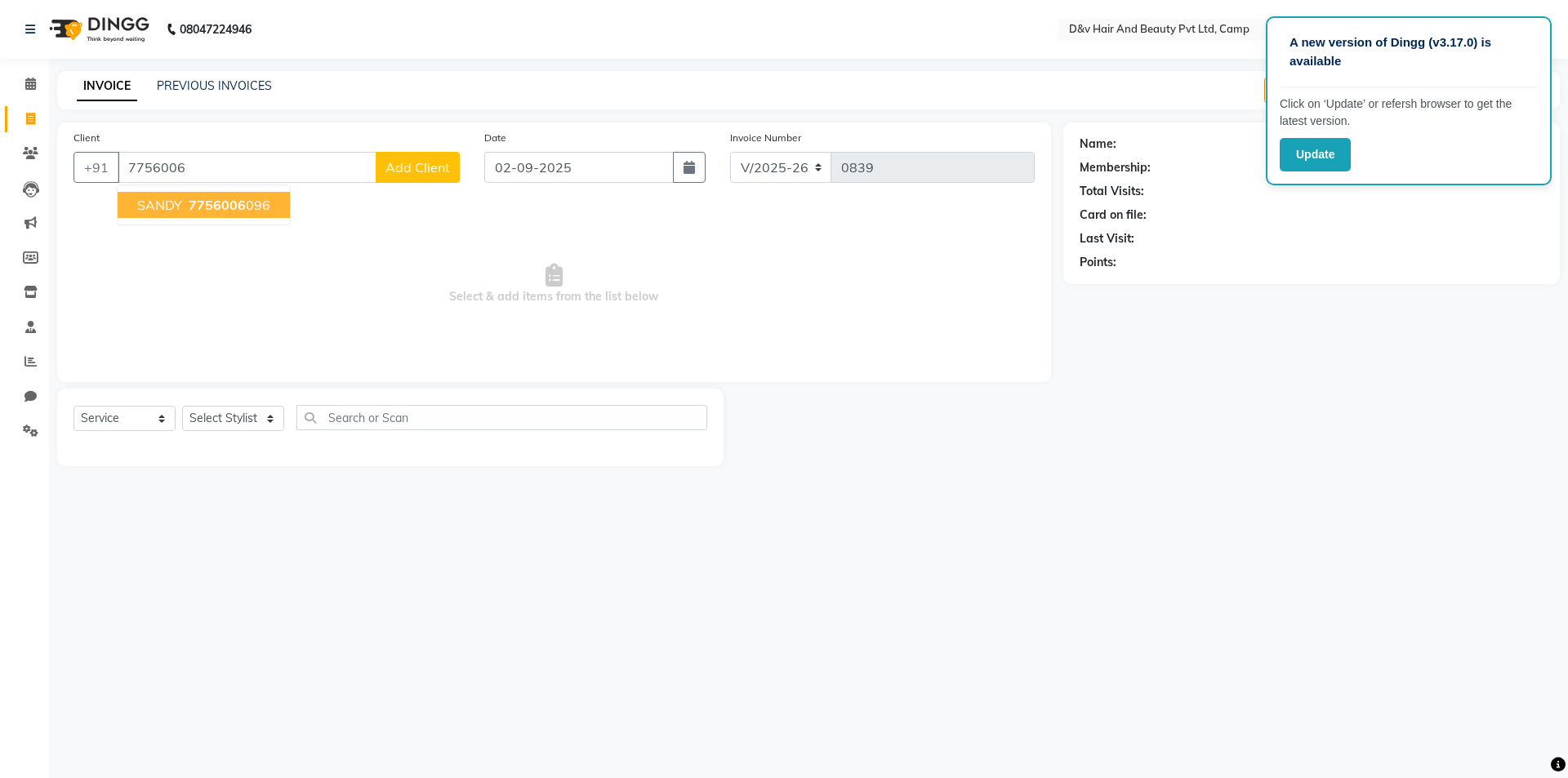
click at [194, 204] on span "7756006" at bounding box center [217, 206] width 57 height 17
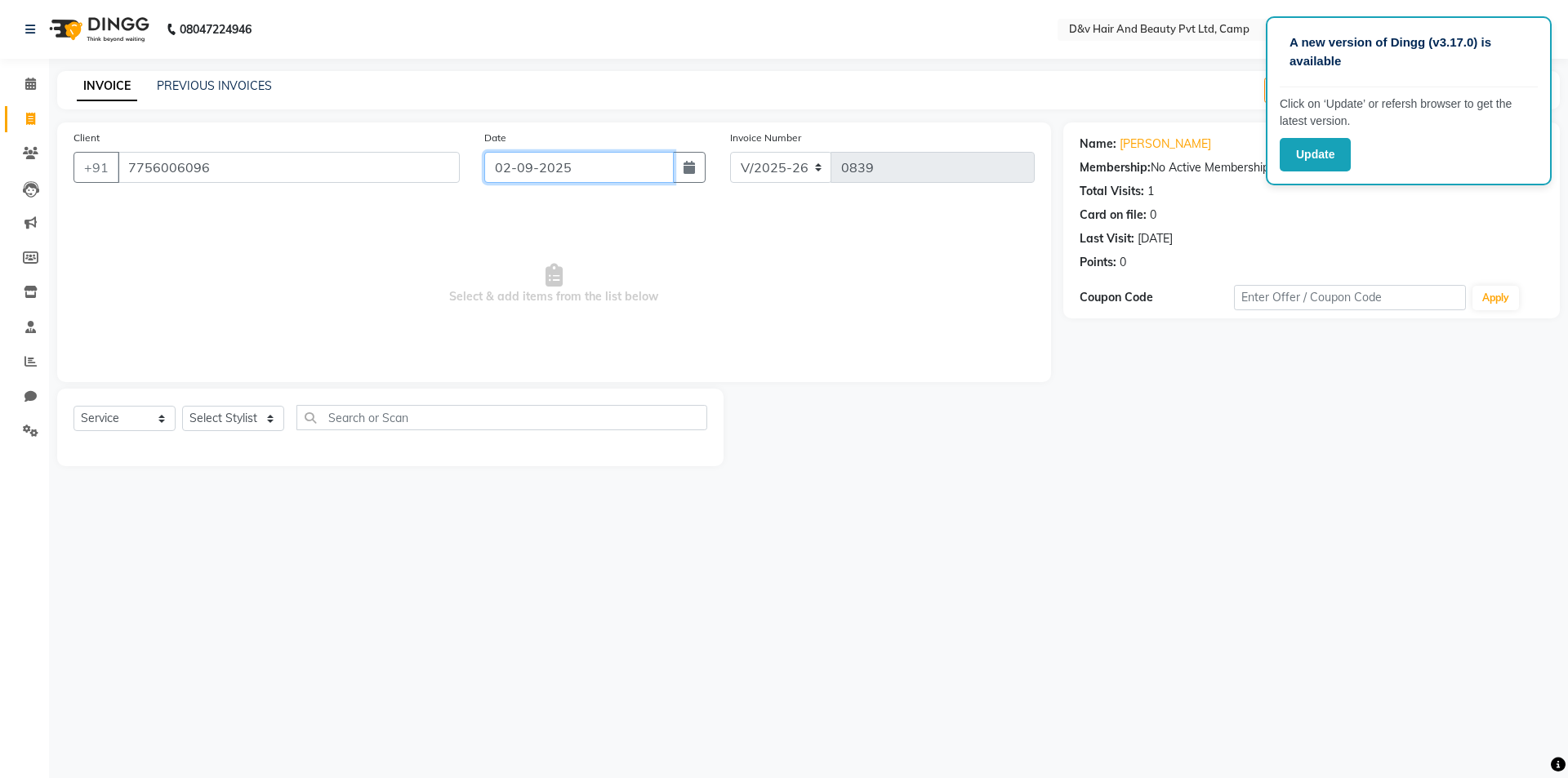
click at [626, 176] on input "02-09-2025" at bounding box center [580, 167] width 191 height 31
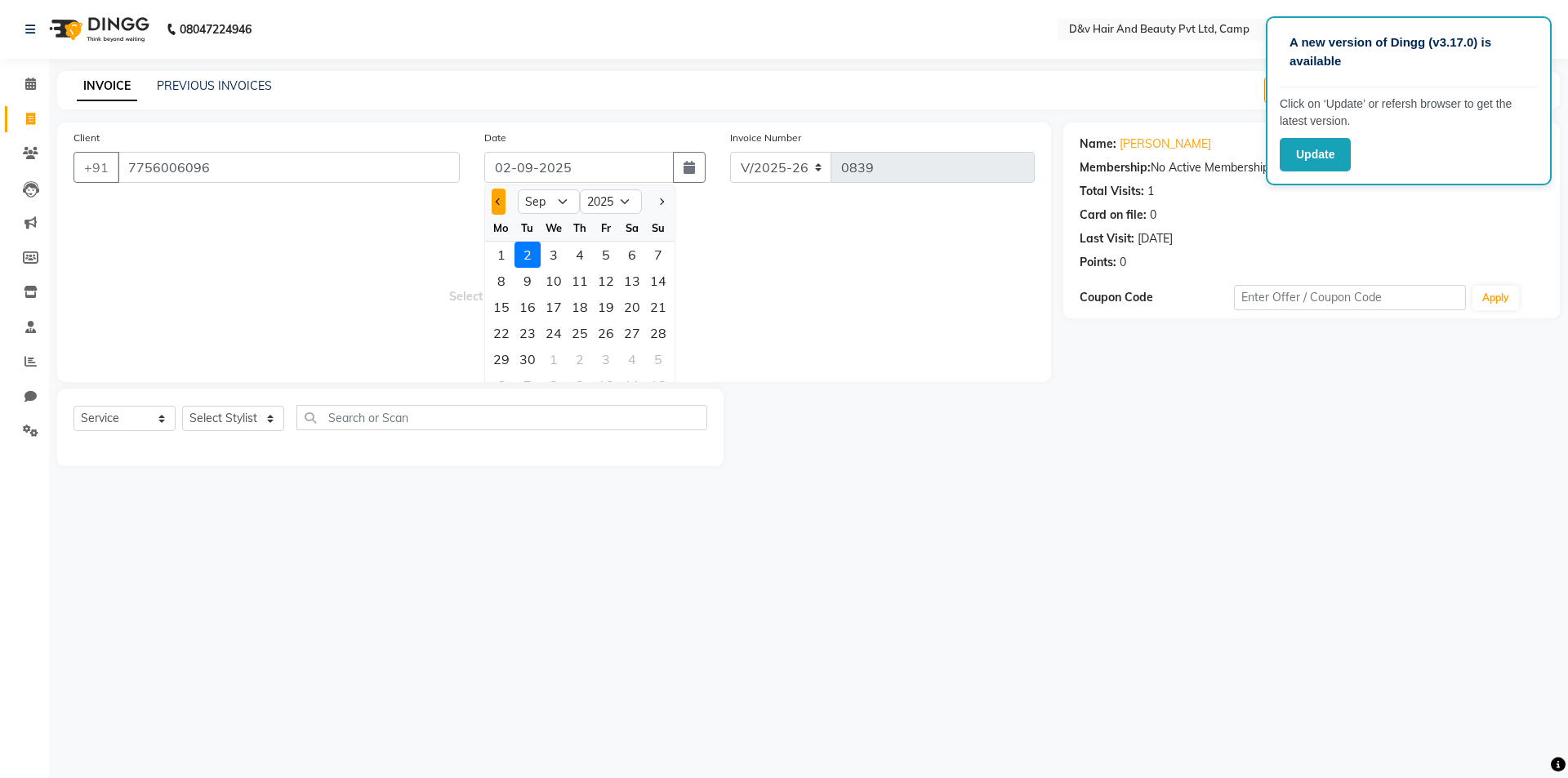
click at [502, 204] on button "Previous month" at bounding box center [498, 201] width 14 height 26
click at [655, 353] on div "31" at bounding box center [658, 358] width 26 height 26
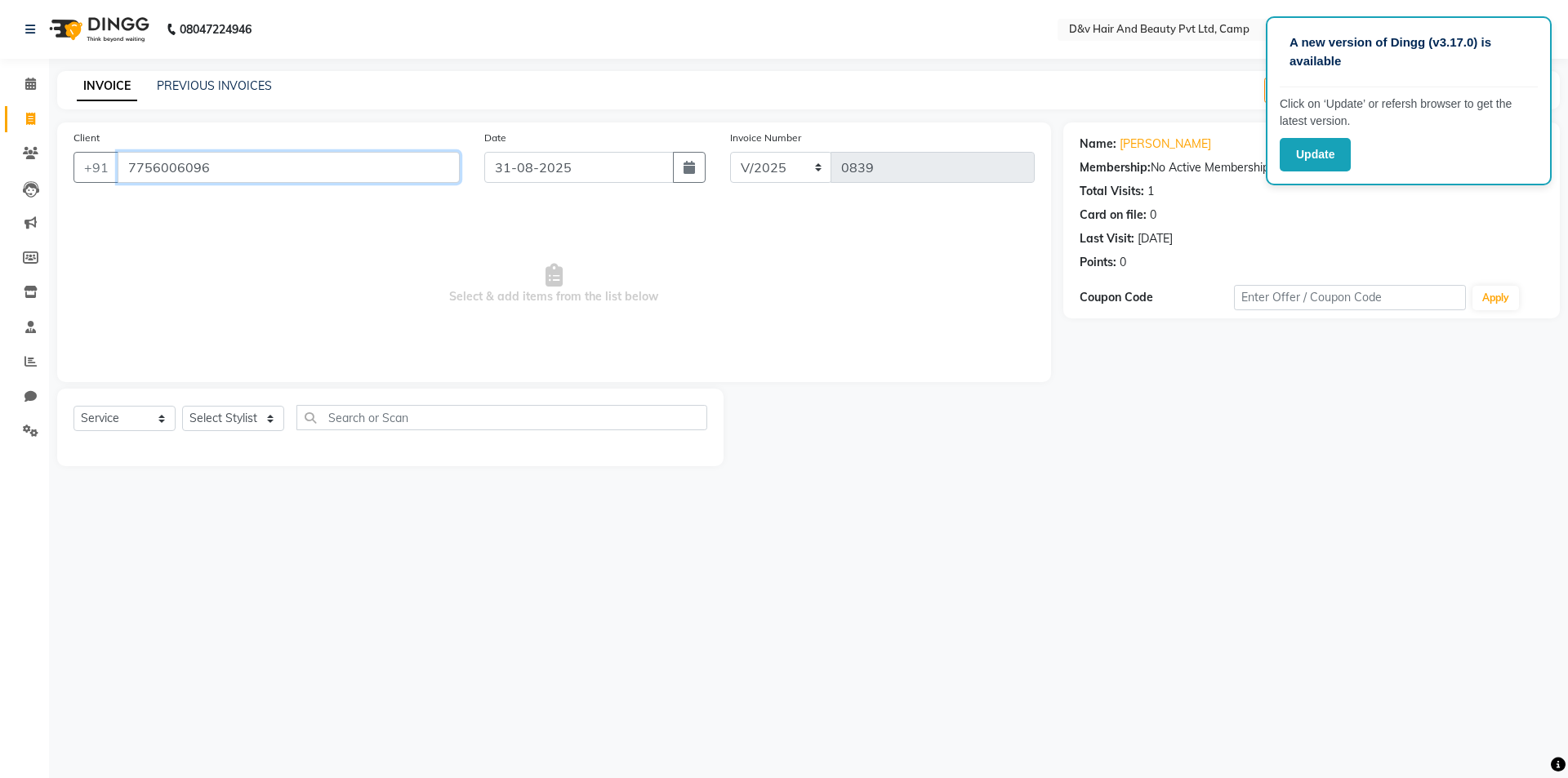
click at [363, 165] on input "7756006096" at bounding box center [288, 167] width 342 height 31
click at [250, 426] on select "Select Stylist [PERSON_NAME] Ganesh [PERSON_NAME] [PERSON_NAME] [PERSON_NAME] P…" at bounding box center [233, 419] width 102 height 25
click at [182, 406] on select "Select Stylist [PERSON_NAME] Ganesh [PERSON_NAME] [PERSON_NAME] [PERSON_NAME] P…" at bounding box center [233, 419] width 102 height 25
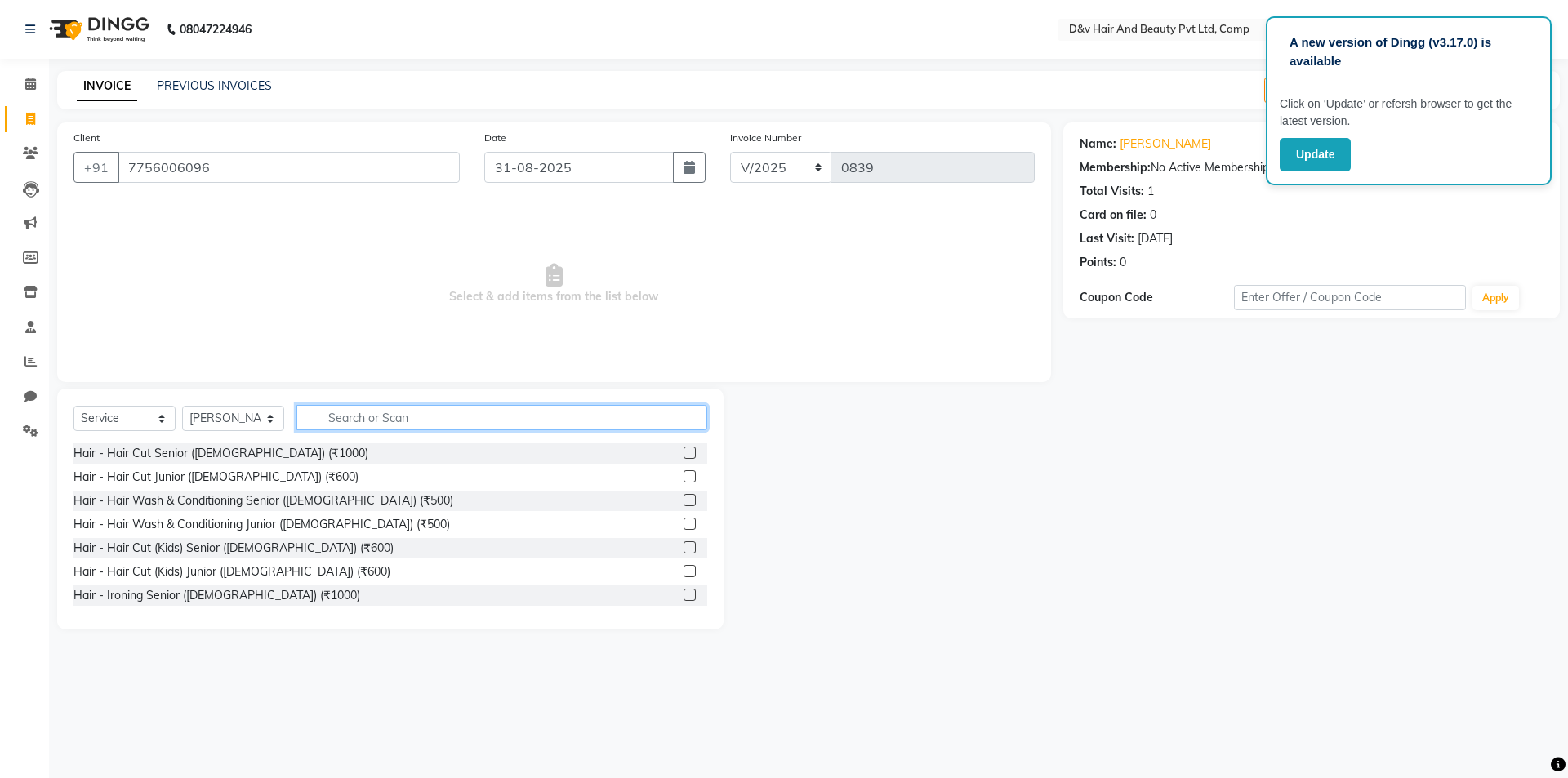
click at [450, 413] on input "text" at bounding box center [502, 418] width 411 height 25
click at [684, 547] on label at bounding box center [690, 547] width 13 height 13
click at [684, 547] on input "checkbox" at bounding box center [689, 548] width 11 height 11
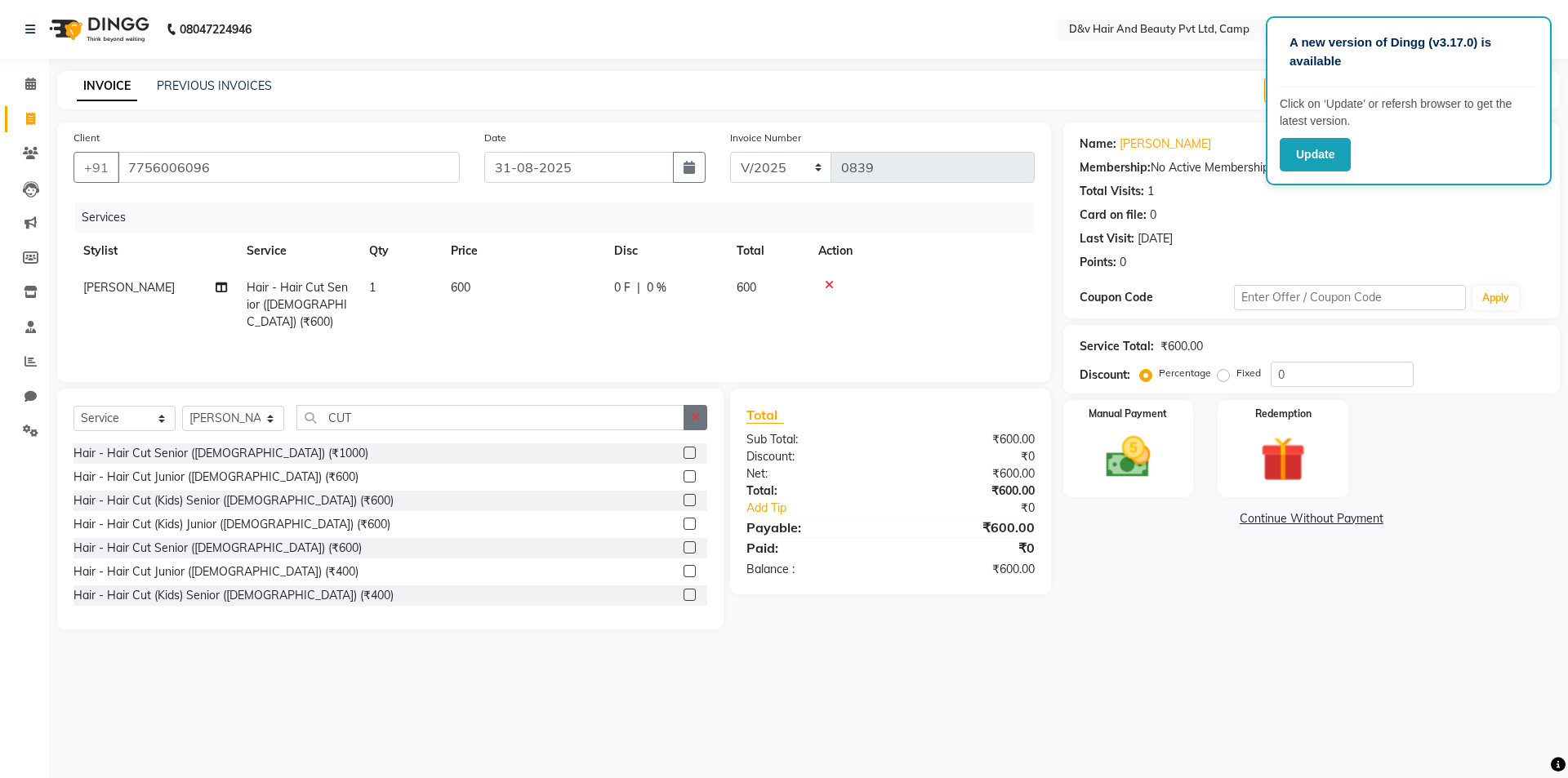
click at [688, 422] on button "button" at bounding box center [695, 418] width 23 height 25
click at [684, 547] on label at bounding box center [690, 547] width 13 height 13
click at [684, 547] on input "checkbox" at bounding box center [689, 548] width 11 height 11
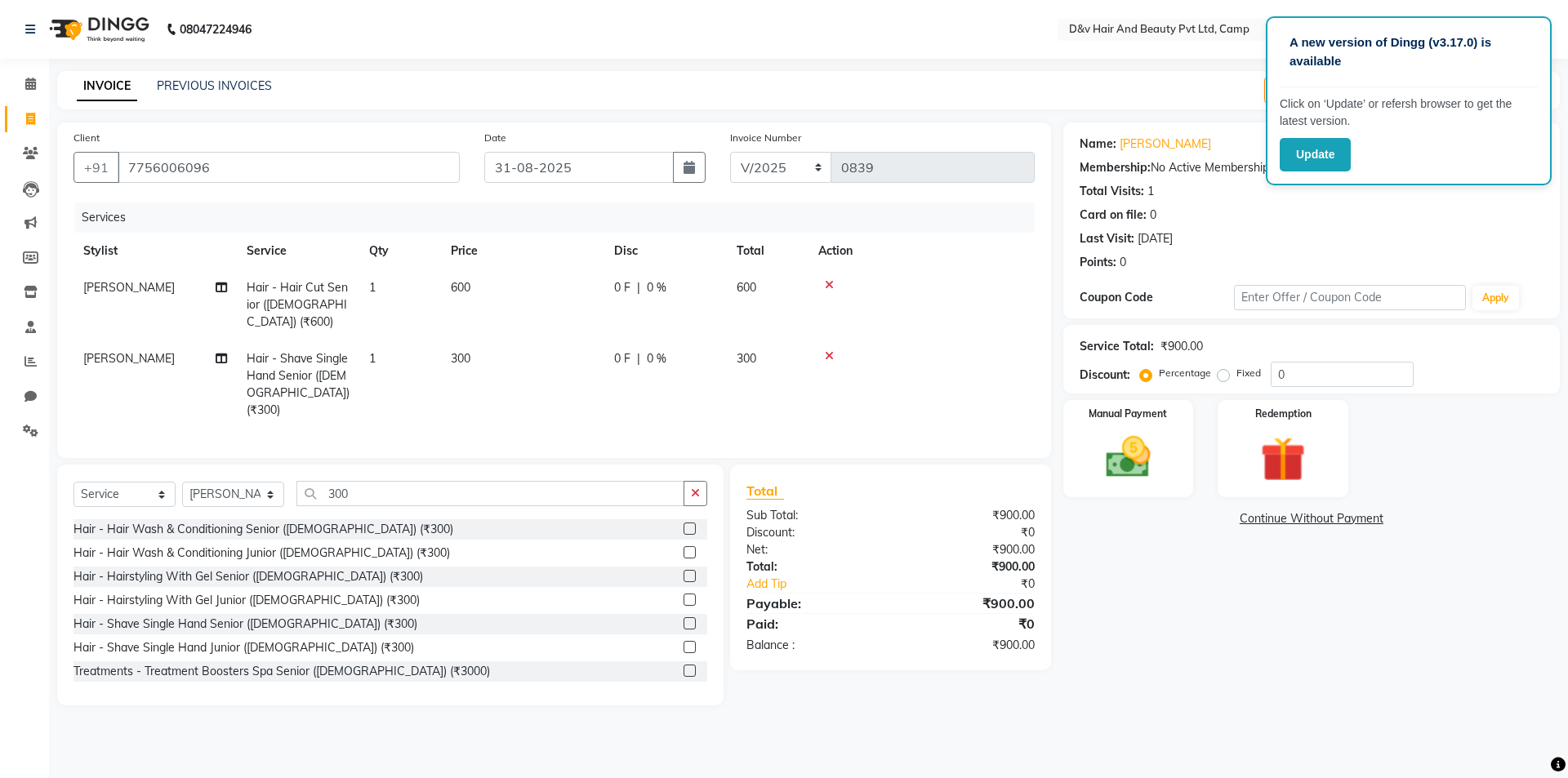
click at [621, 280] on span "0 F" at bounding box center [623, 287] width 17 height 18
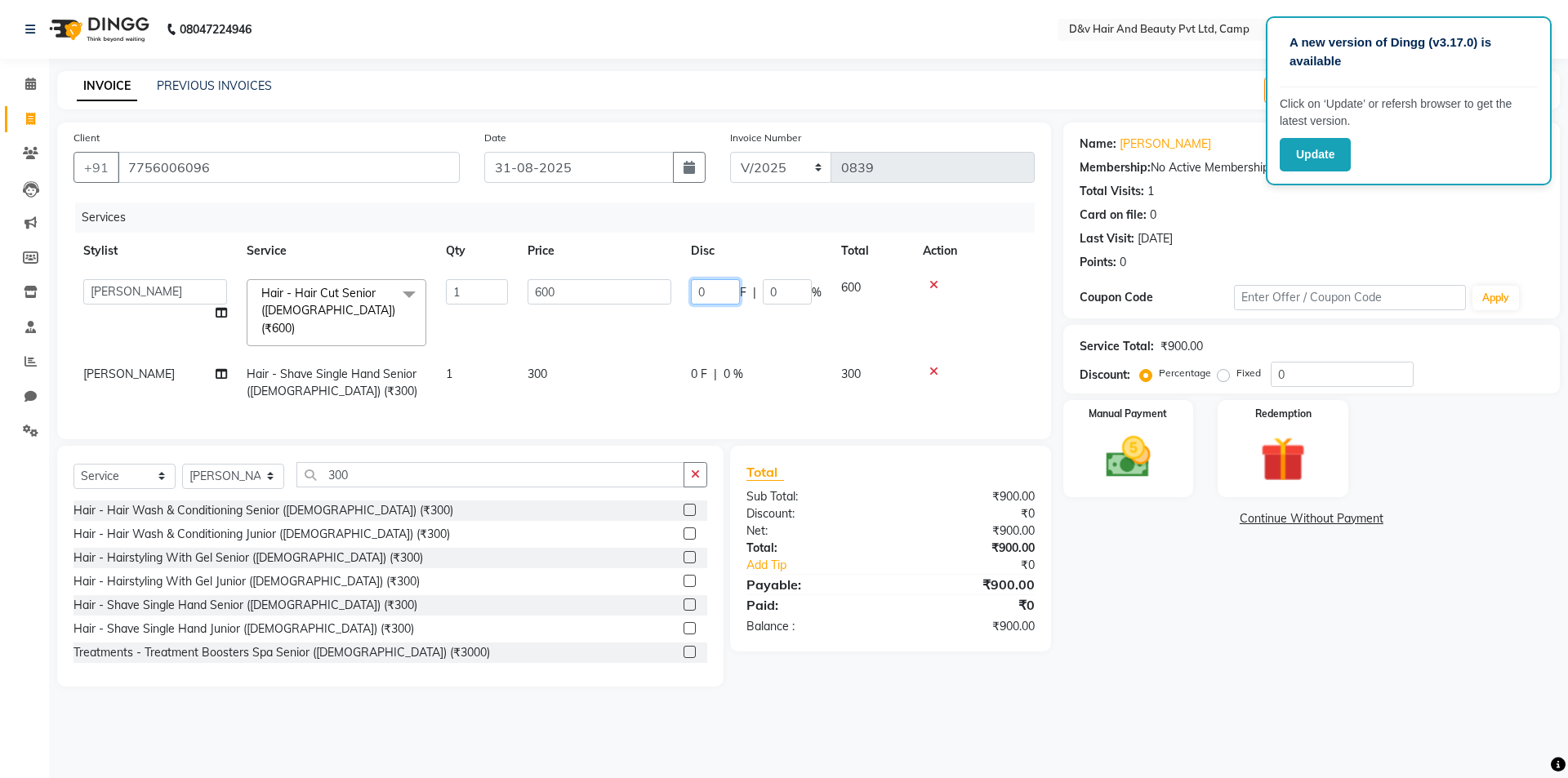
click at [705, 287] on input "0" at bounding box center [715, 292] width 49 height 25
click at [698, 356] on td "0 F | 0 %" at bounding box center [756, 383] width 150 height 53
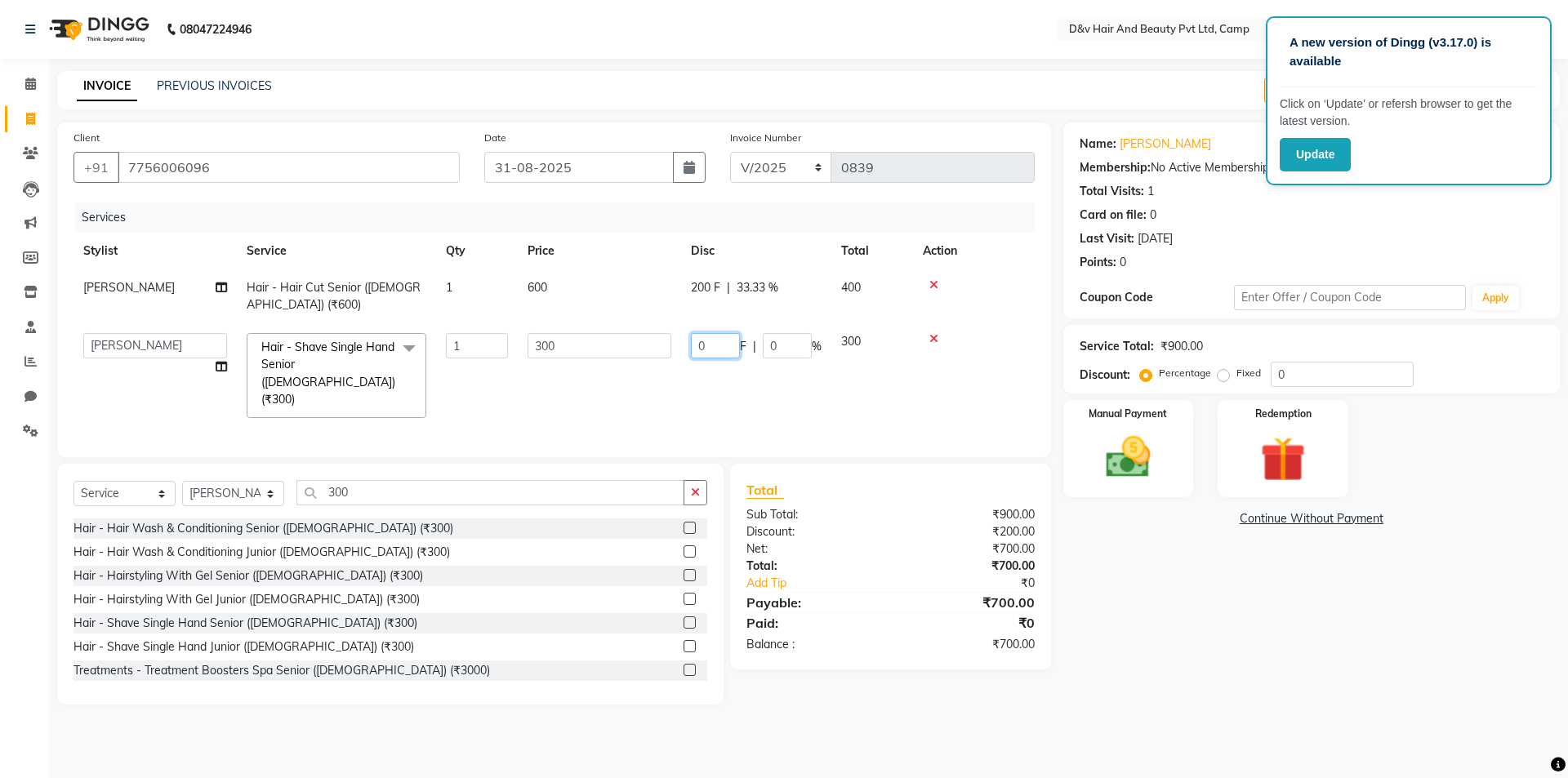
click at [733, 343] on input "0" at bounding box center [715, 346] width 49 height 25
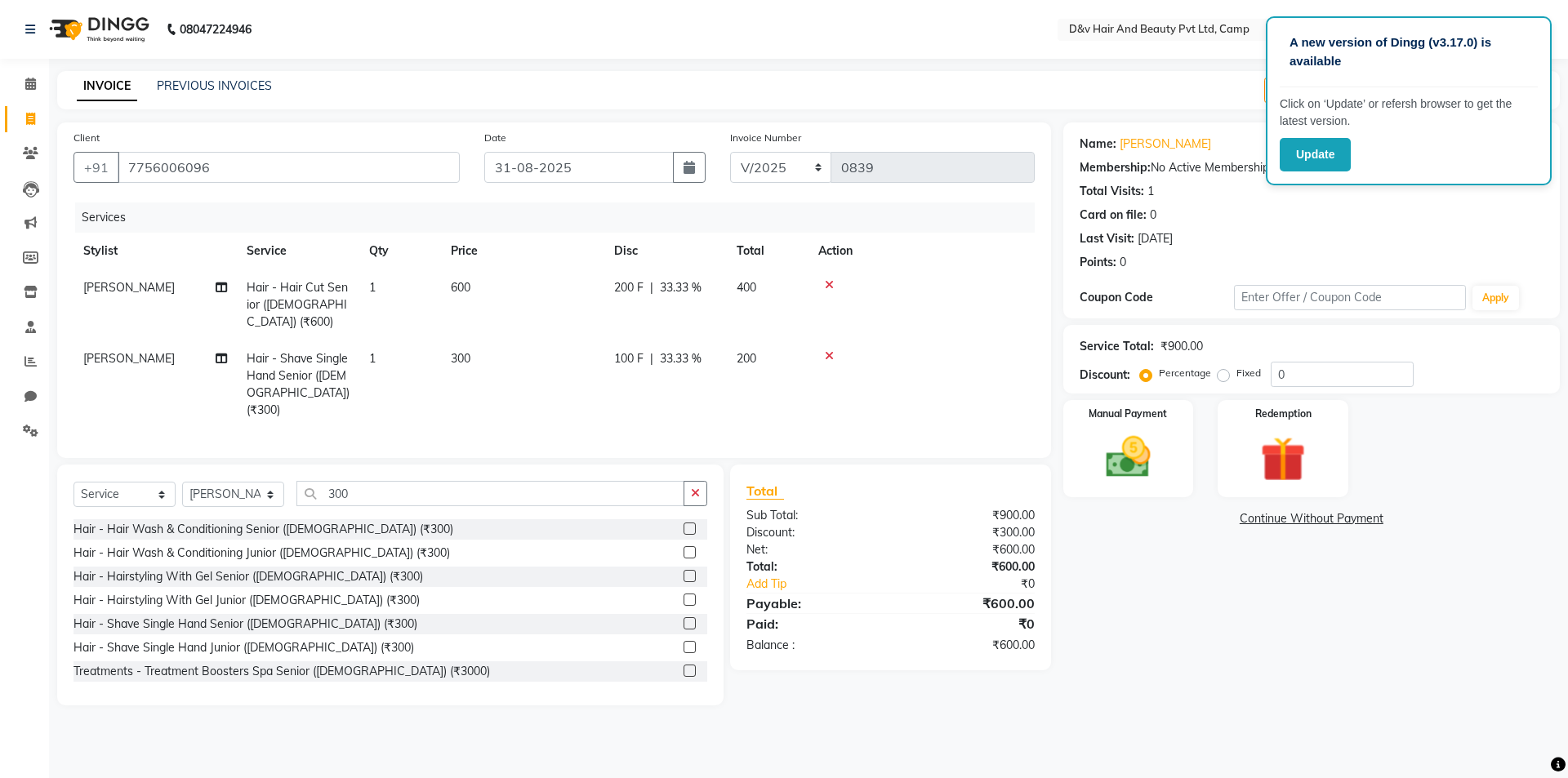
click at [1201, 605] on div "Name: [PERSON_NAME] Membership: No Active Membership Total Visits: 1 Card on fi…" at bounding box center [1317, 414] width 509 height 583
click at [1149, 481] on img at bounding box center [1128, 457] width 76 height 53
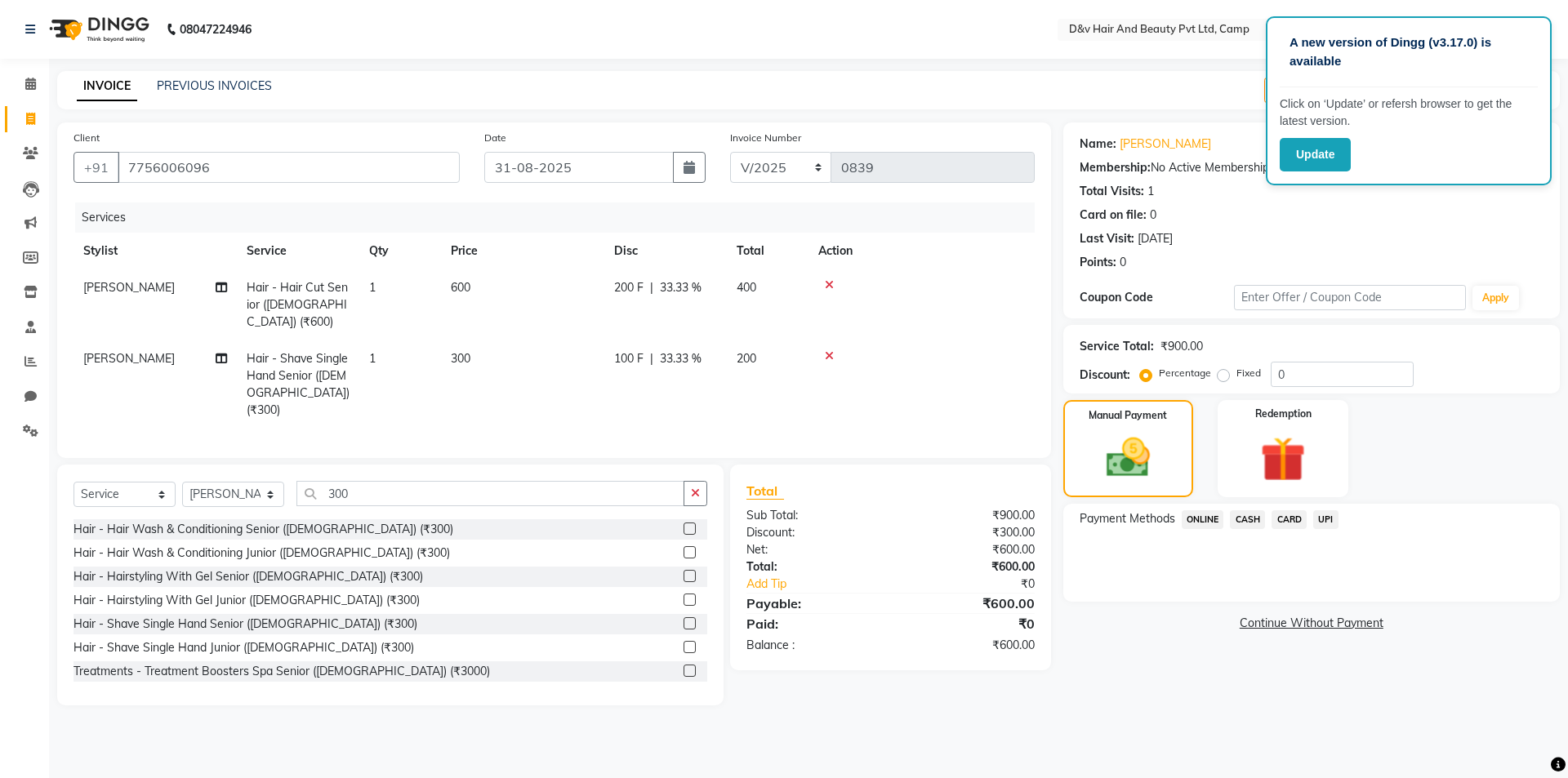
click at [1209, 521] on span "ONLINE" at bounding box center [1203, 520] width 43 height 18
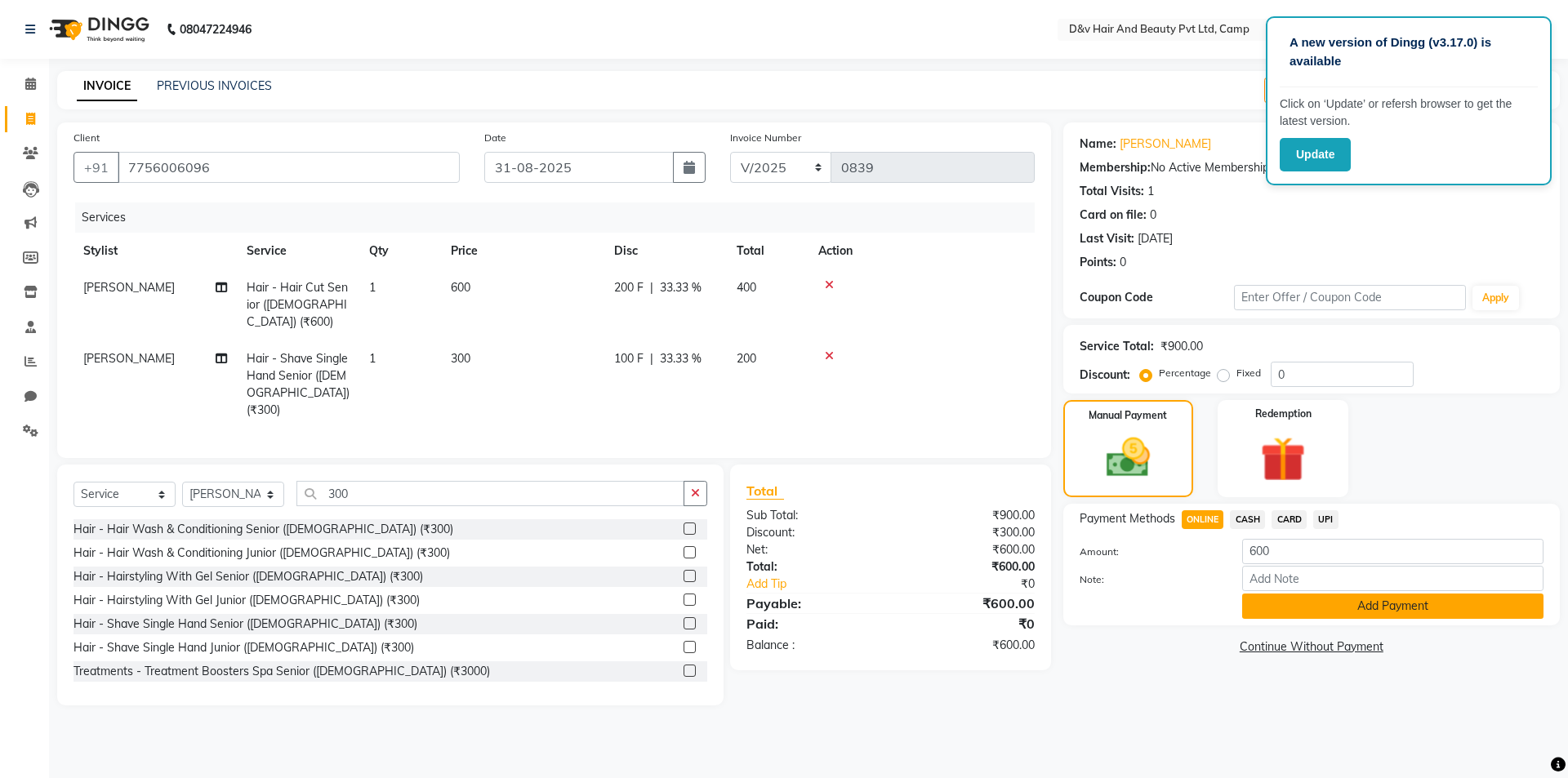
click at [1288, 610] on button "Add Payment" at bounding box center [1392, 606] width 302 height 25
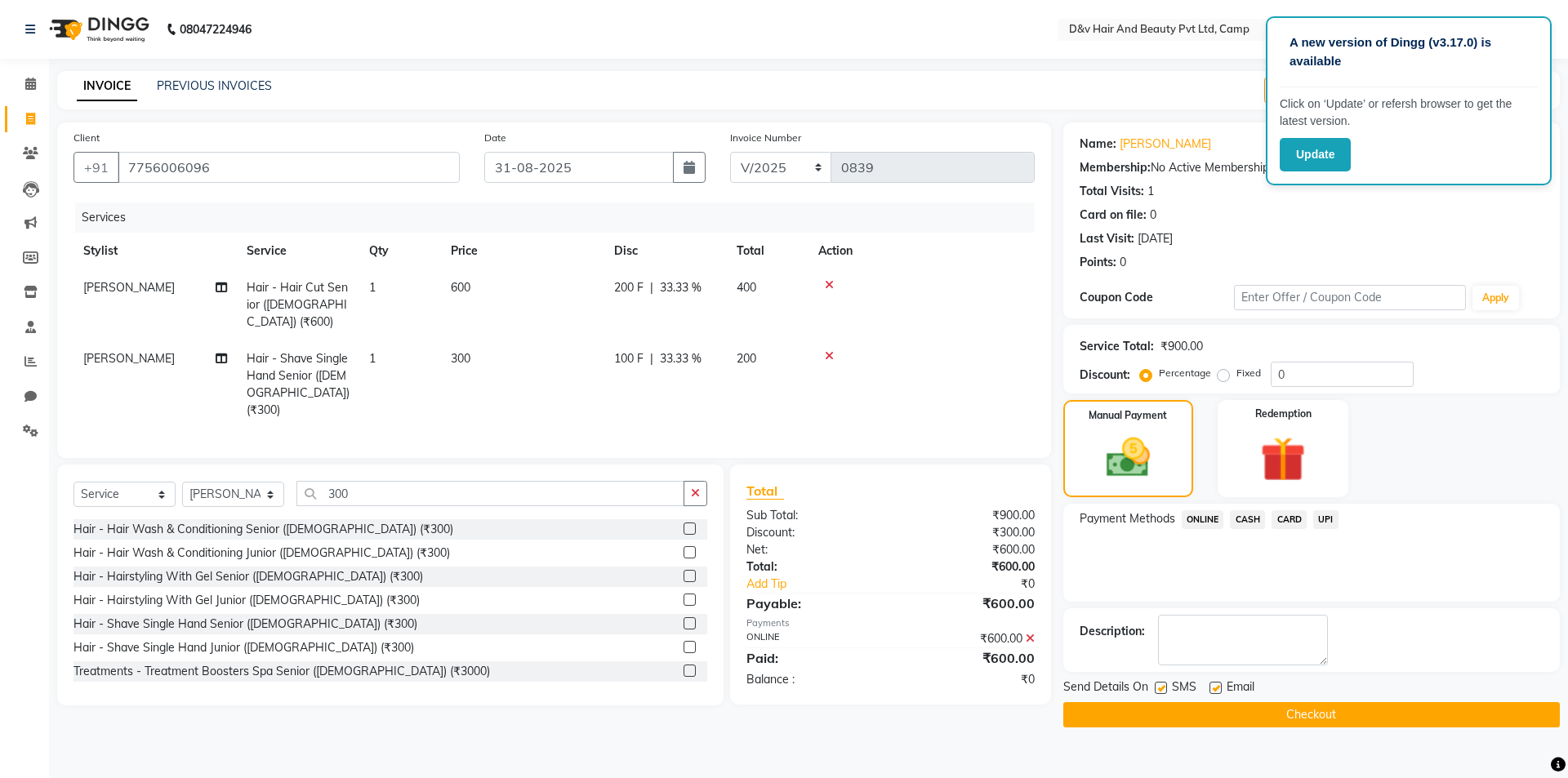
click at [1231, 707] on button "Checkout" at bounding box center [1311, 714] width 496 height 25
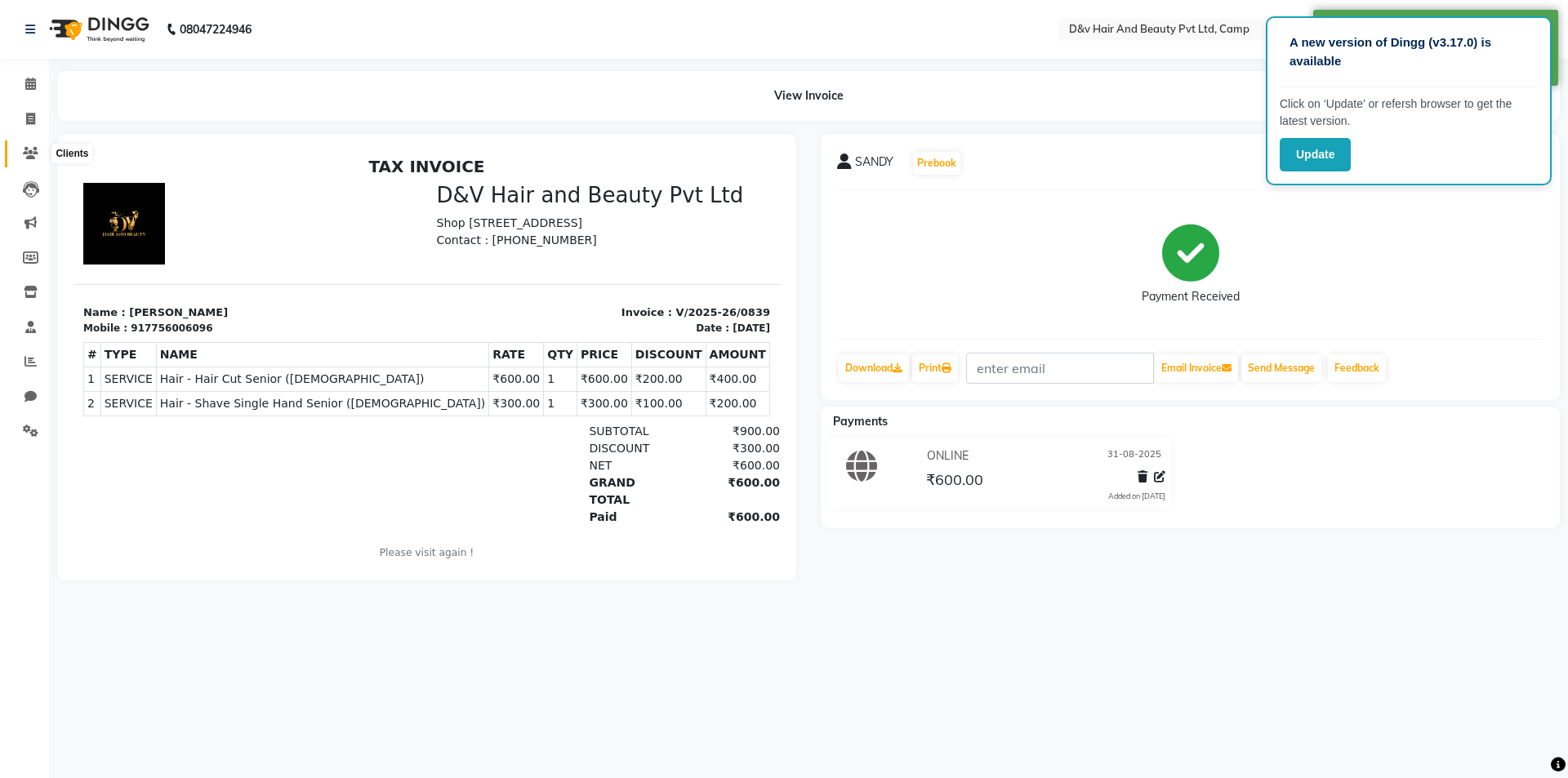
click at [29, 158] on icon at bounding box center [30, 153] width 16 height 13
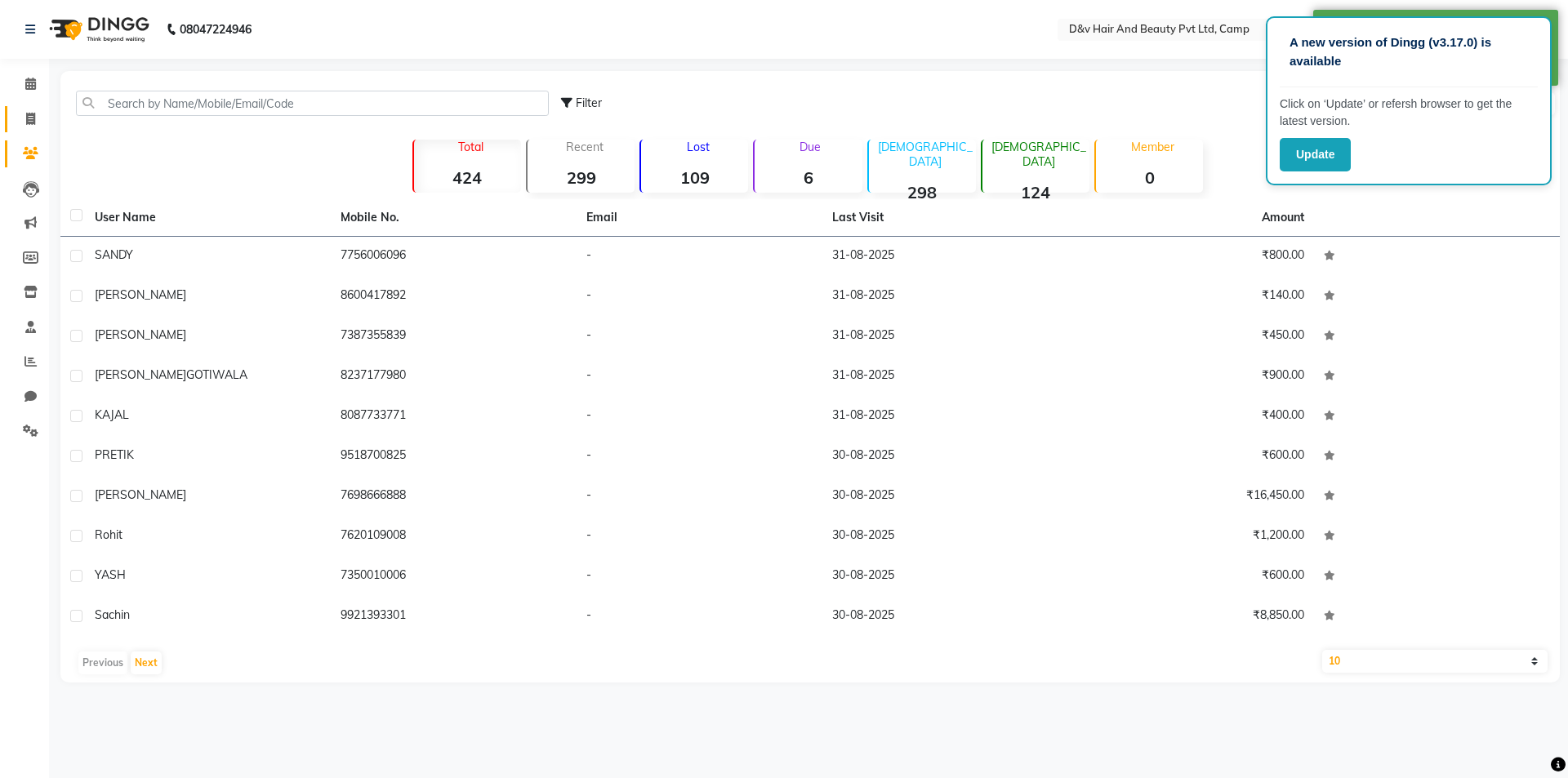
click at [37, 109] on link "Invoice" at bounding box center [24, 119] width 39 height 27
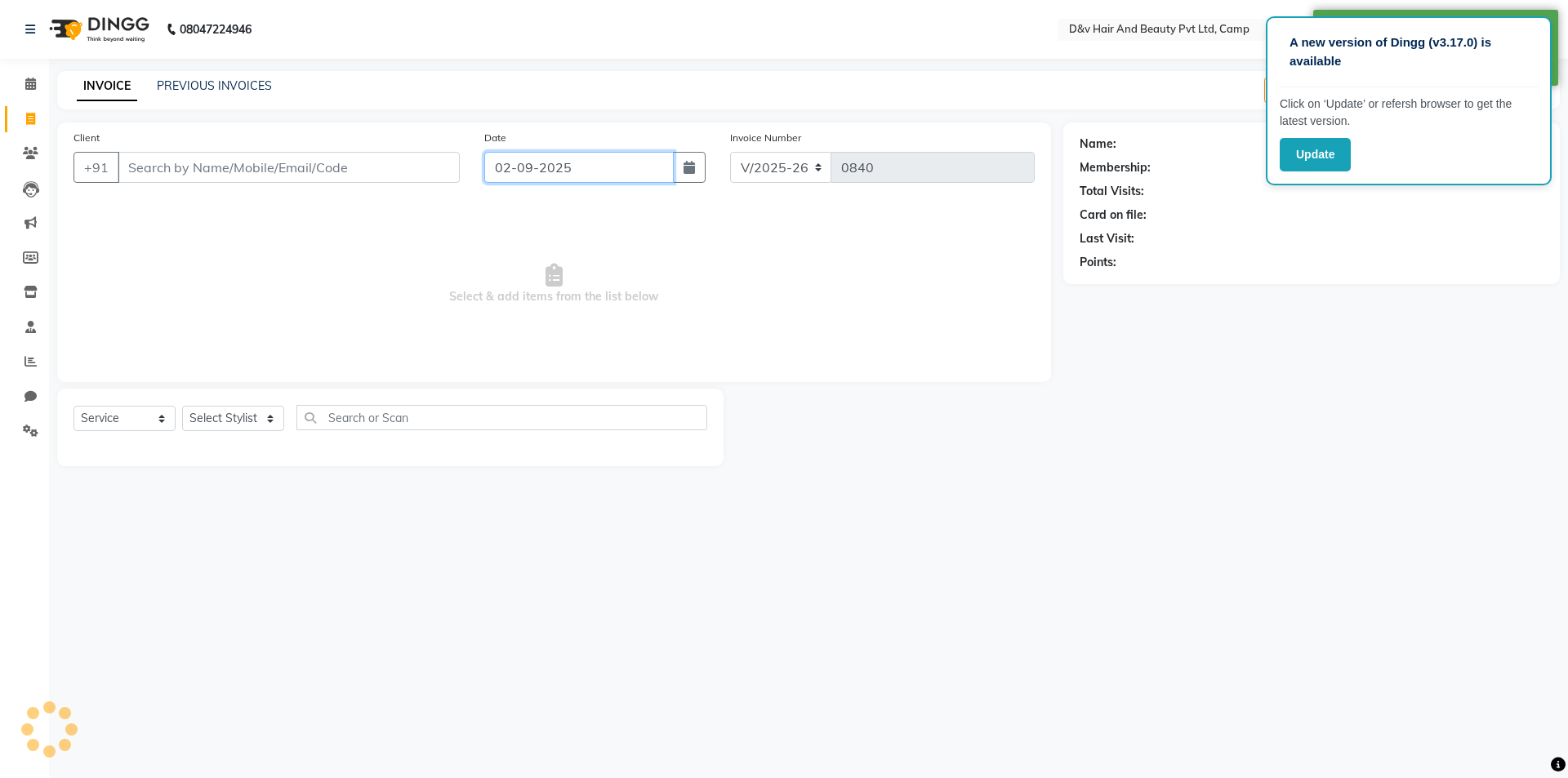
click at [638, 166] on input "02-09-2025" at bounding box center [580, 167] width 191 height 31
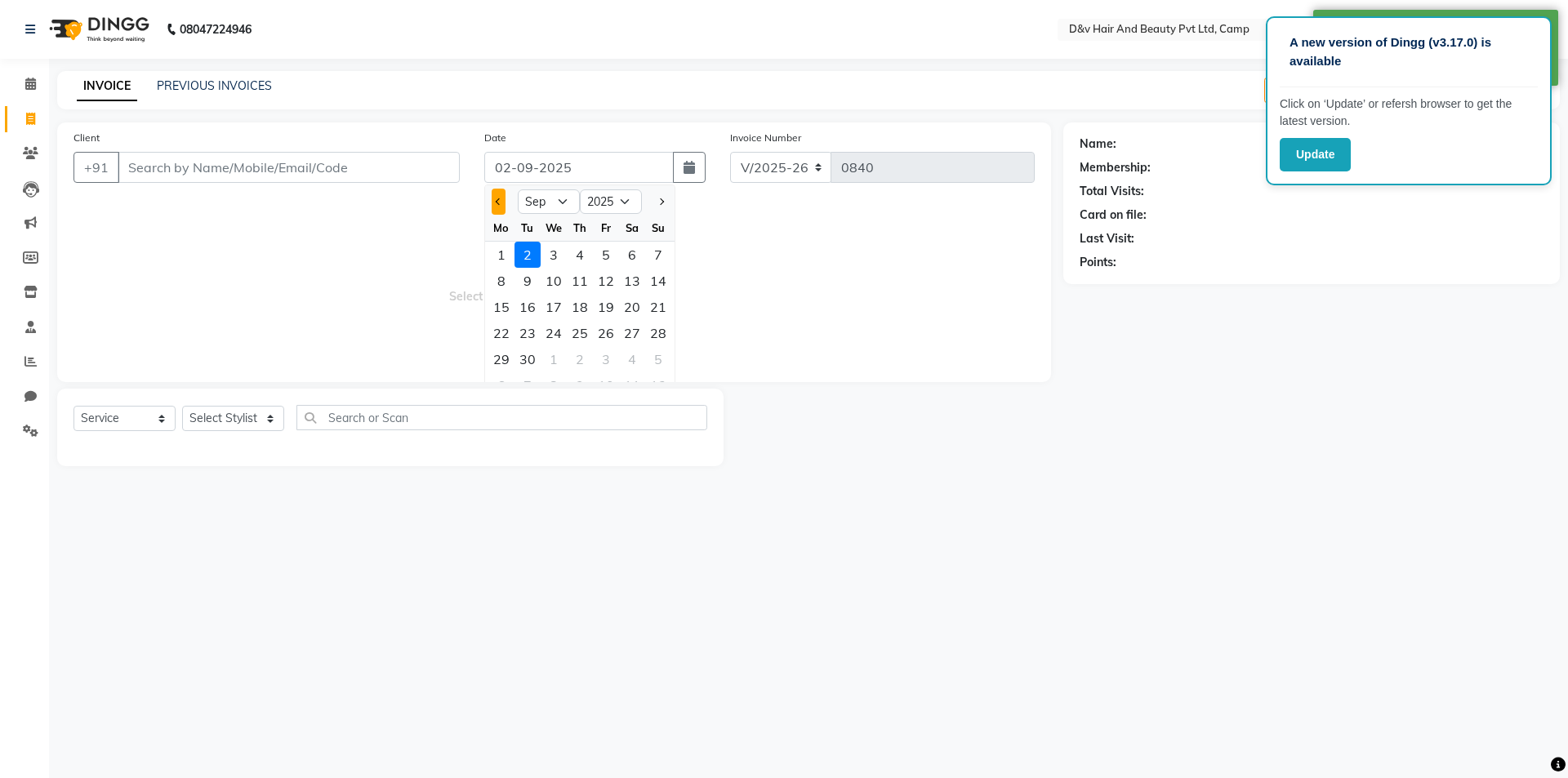
click at [501, 200] on span "Previous month" at bounding box center [499, 201] width 7 height 7
click at [650, 361] on div "31" at bounding box center [658, 358] width 26 height 26
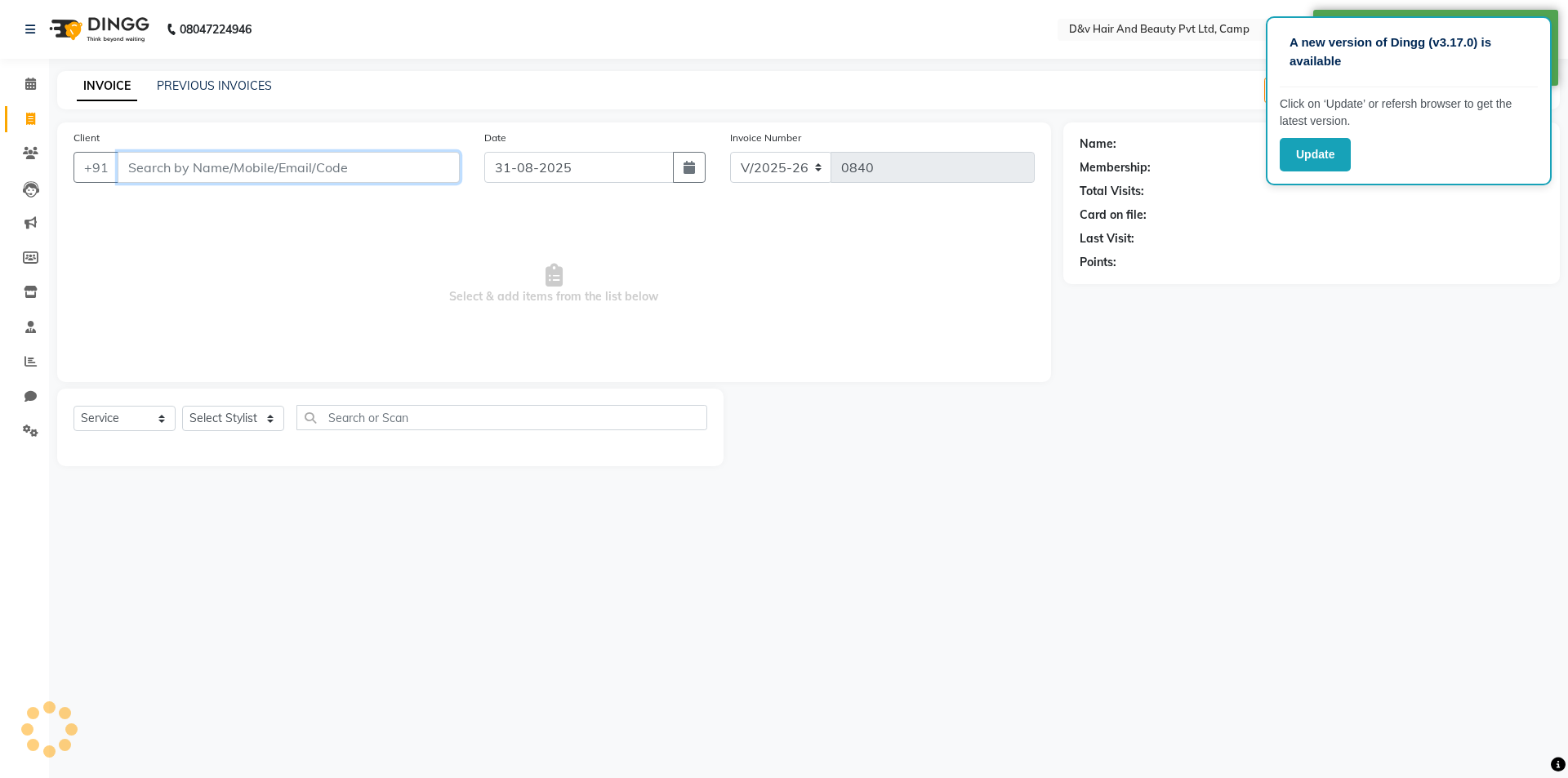
click at [315, 164] on input "Client" at bounding box center [288, 167] width 342 height 31
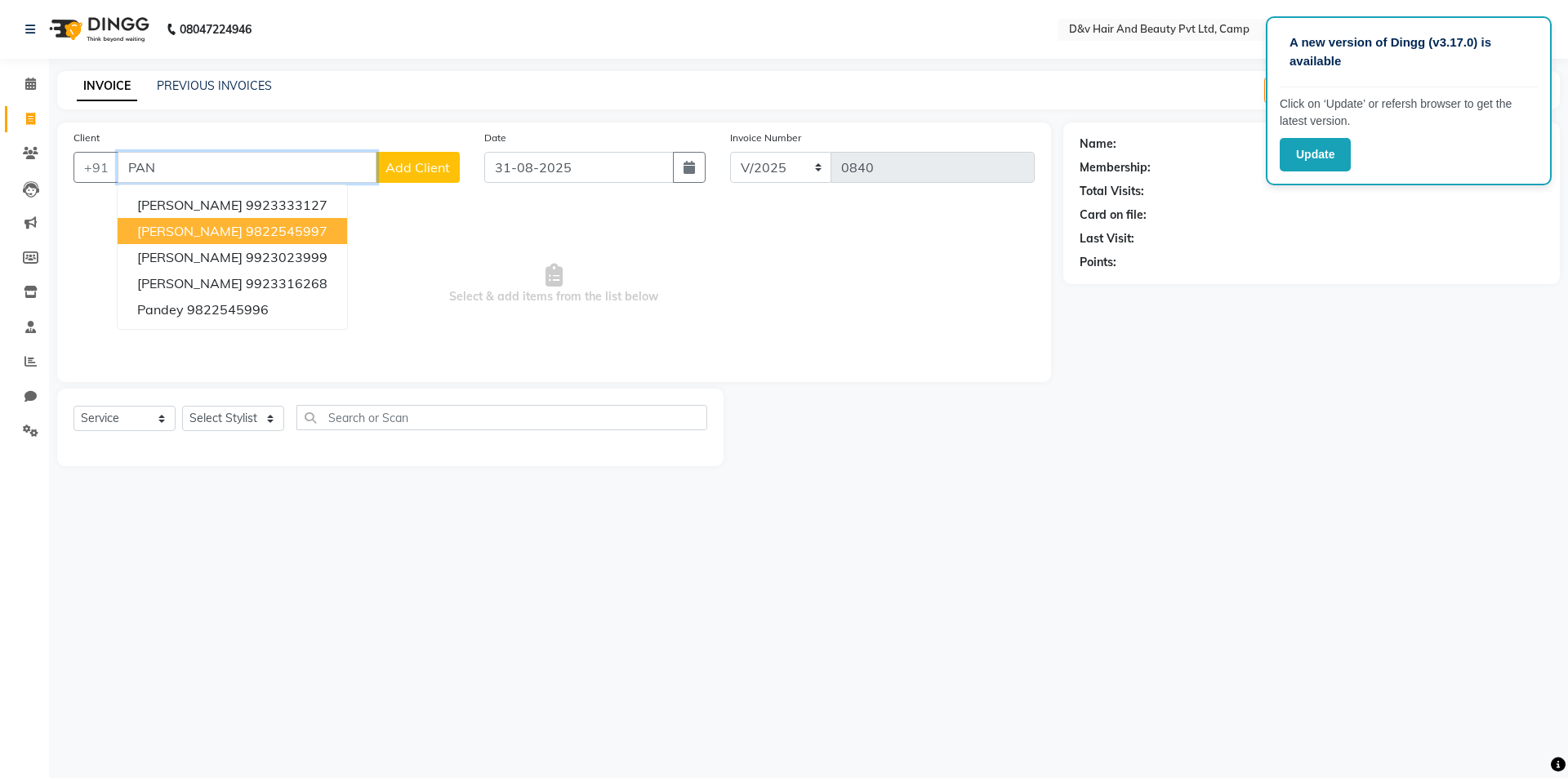
click at [313, 236] on ngb-highlight "9822545997" at bounding box center [287, 231] width 82 height 17
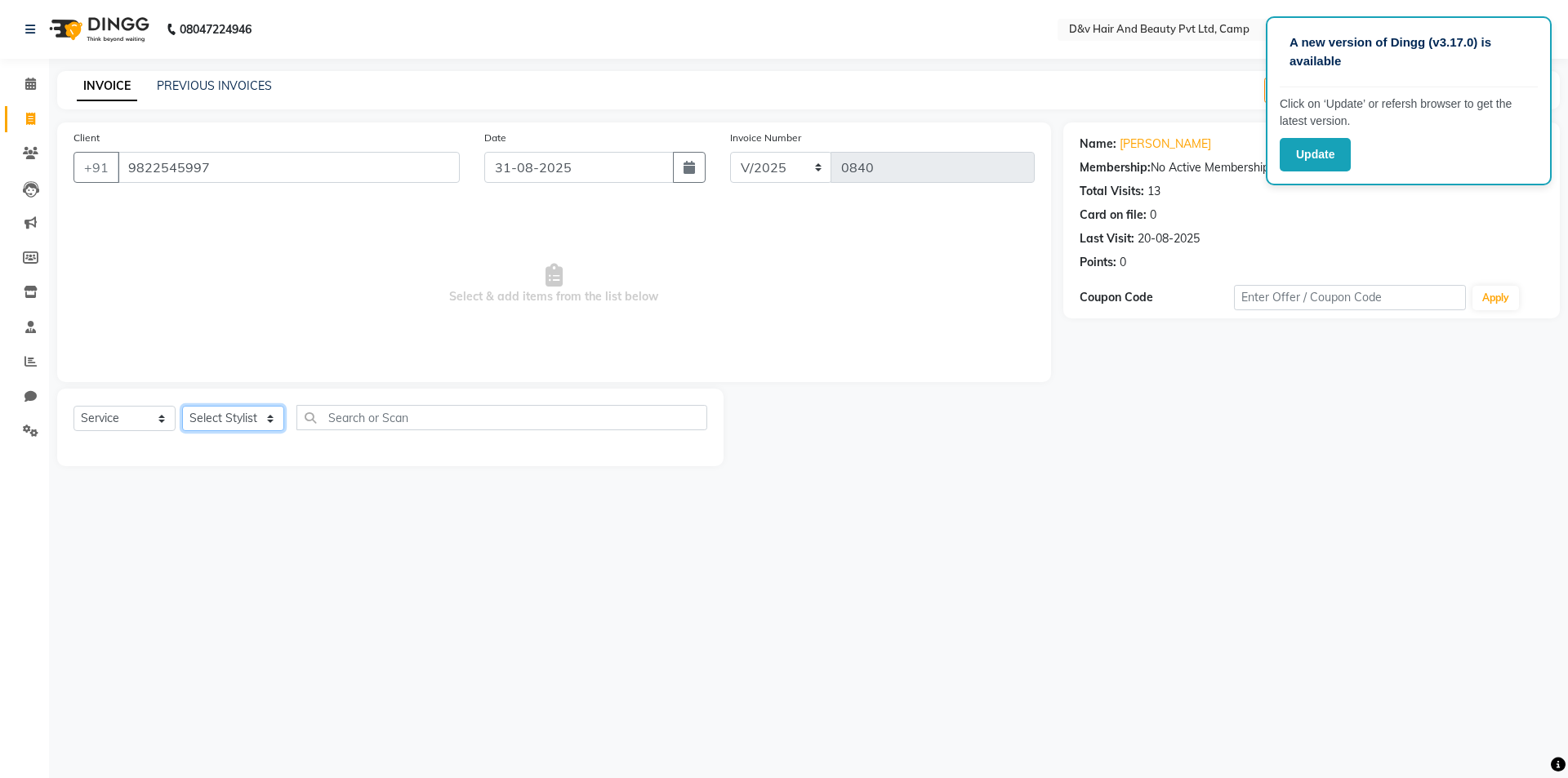
click at [240, 431] on select "Select Stylist [PERSON_NAME] Ganesh [PERSON_NAME] [PERSON_NAME] [PERSON_NAME] P…" at bounding box center [233, 419] width 102 height 25
click at [182, 406] on select "Select Stylist [PERSON_NAME] Ganesh [PERSON_NAME] [PERSON_NAME] [PERSON_NAME] P…" at bounding box center [233, 419] width 102 height 25
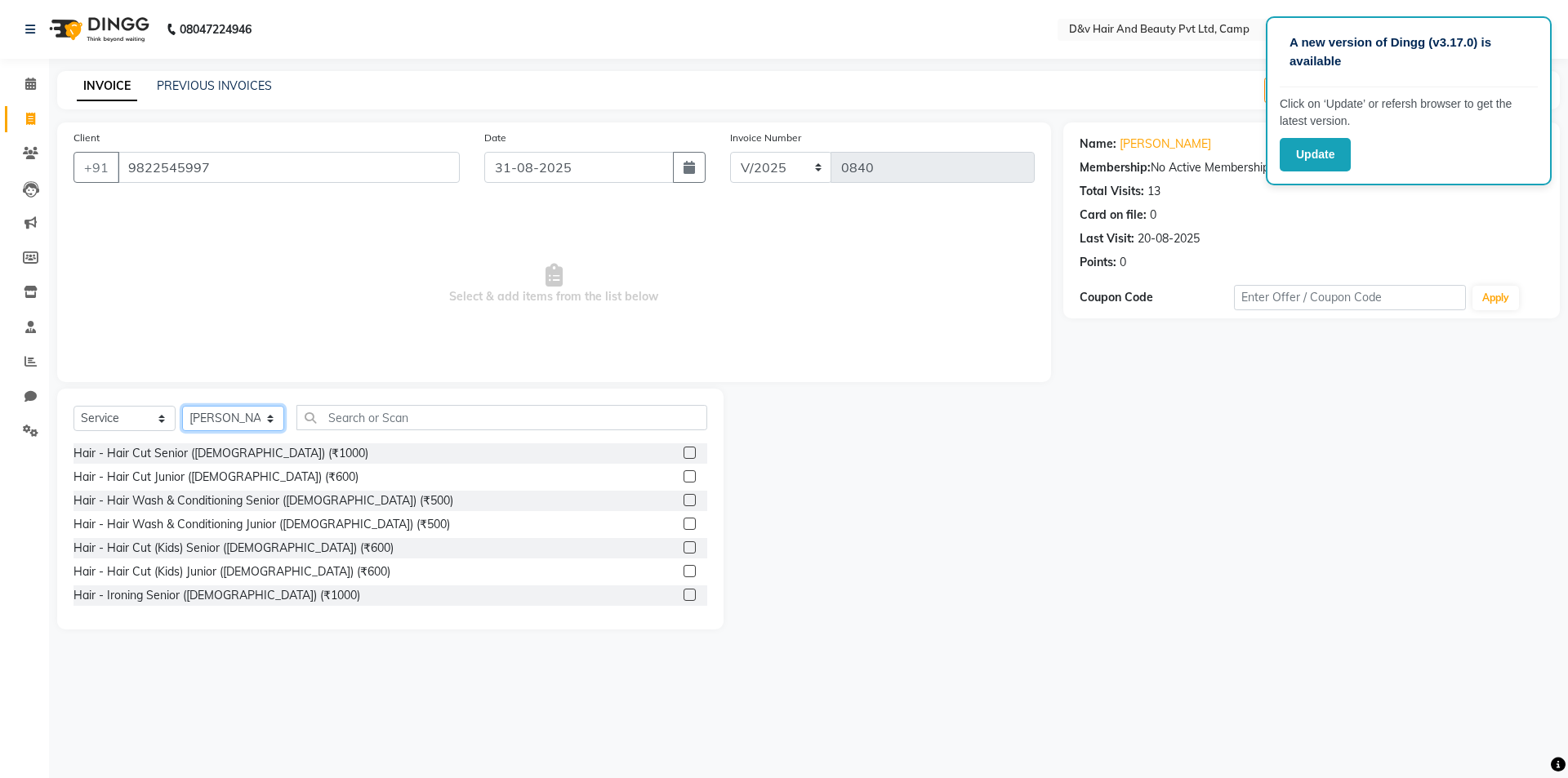
click at [221, 420] on select "Select Stylist [PERSON_NAME] Ganesh [PERSON_NAME] [PERSON_NAME] [PERSON_NAME] P…" at bounding box center [233, 419] width 102 height 25
click at [182, 406] on select "Select Stylist [PERSON_NAME] Ganesh [PERSON_NAME] [PERSON_NAME] [PERSON_NAME] P…" at bounding box center [233, 419] width 102 height 25
click at [576, 428] on input "text" at bounding box center [502, 418] width 411 height 25
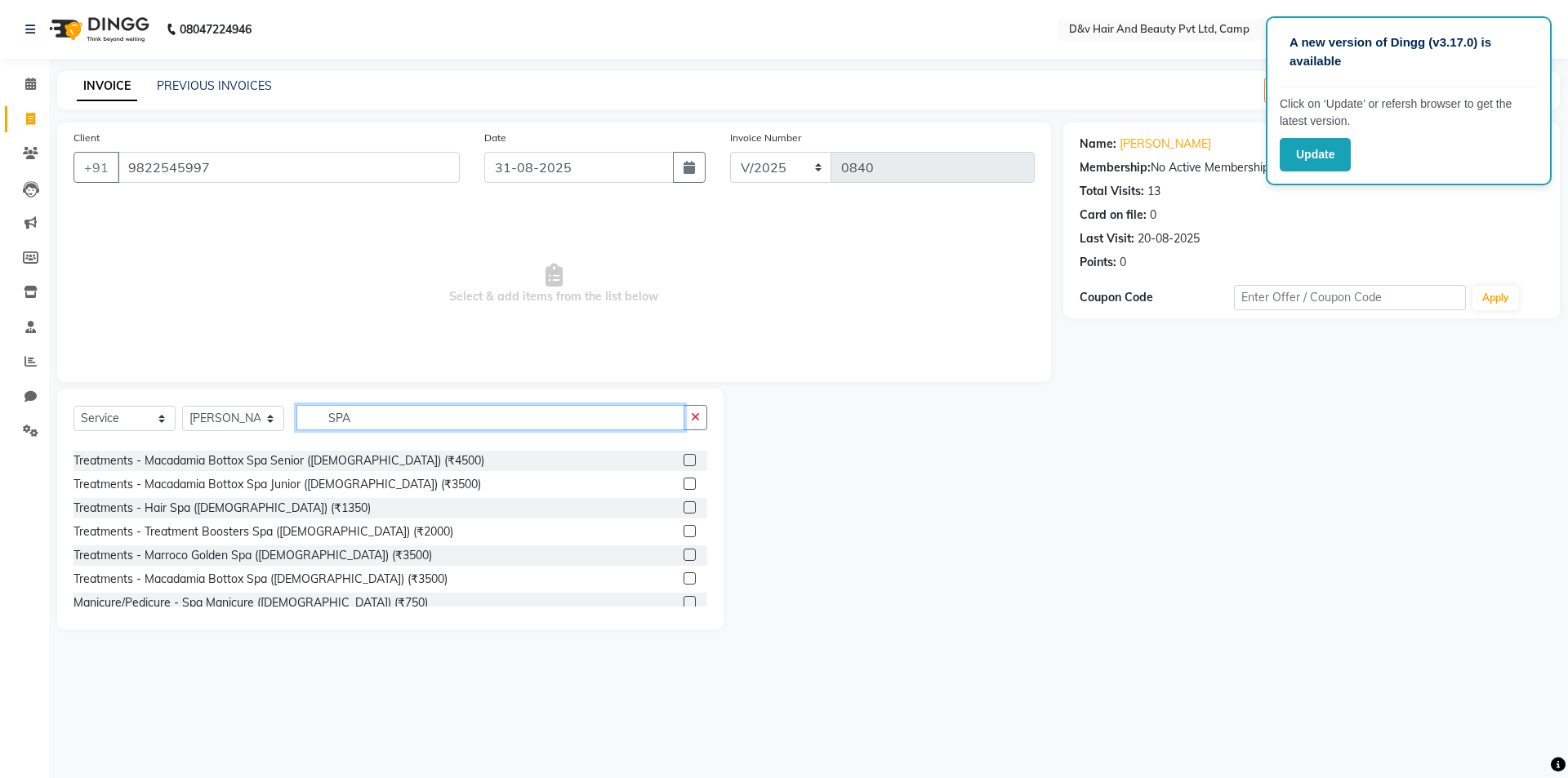
scroll to position [163, 0]
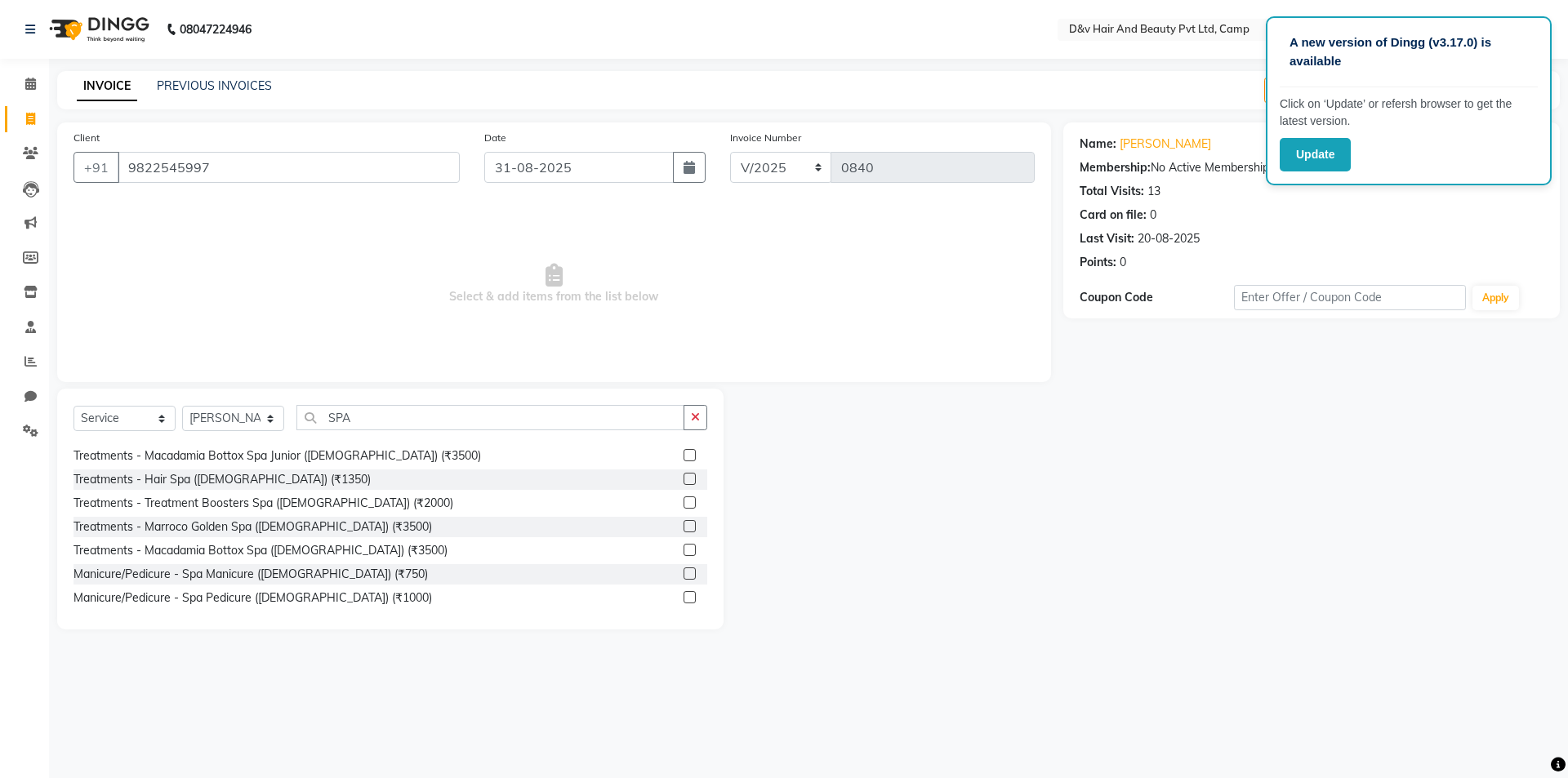
click at [684, 475] on label at bounding box center [690, 479] width 13 height 13
click at [684, 475] on input "checkbox" at bounding box center [689, 480] width 11 height 11
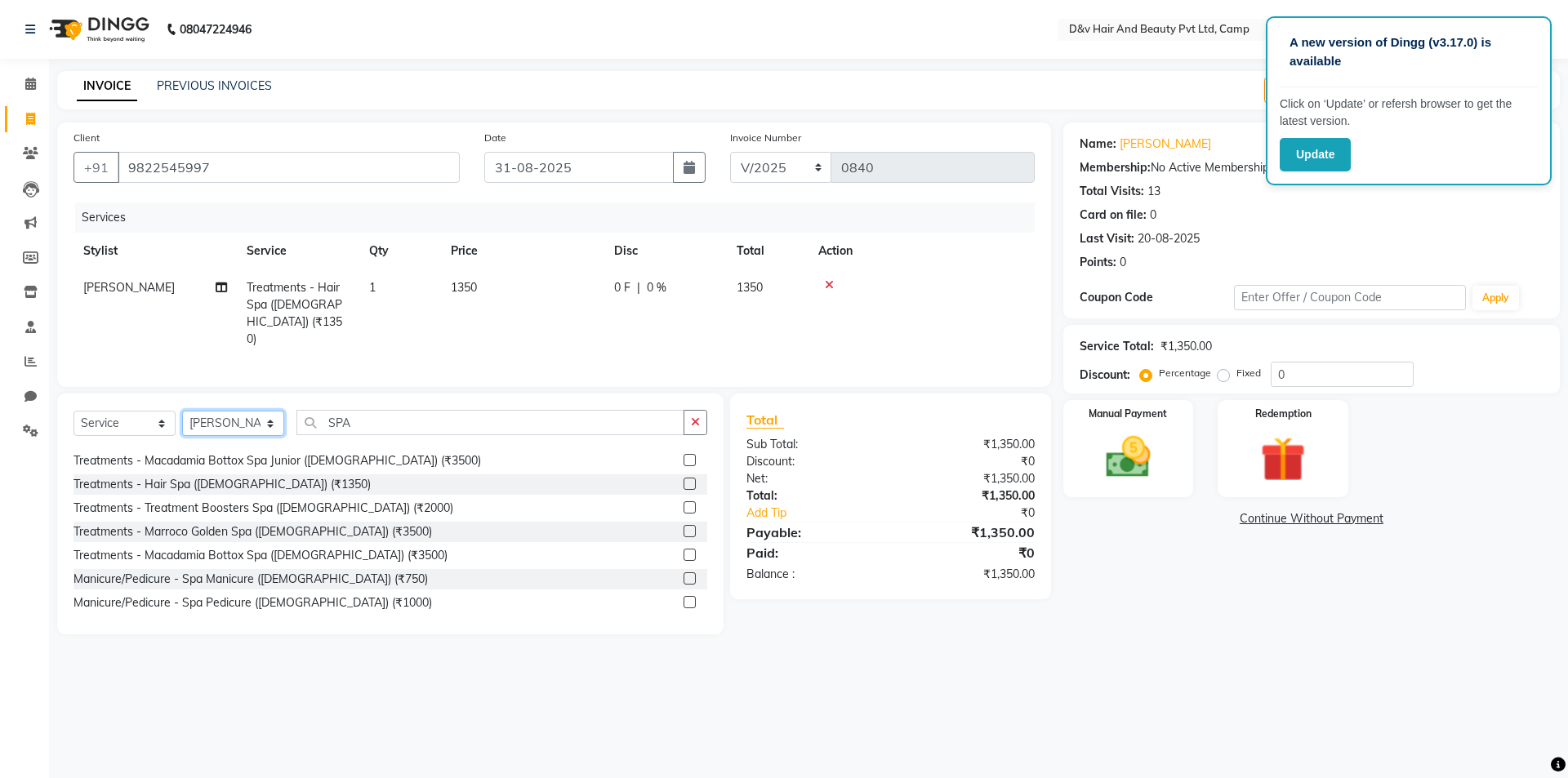
click at [261, 425] on select "Select Stylist [PERSON_NAME] Ganesh [PERSON_NAME] [PERSON_NAME] [PERSON_NAME] P…" at bounding box center [233, 424] width 102 height 25
click at [182, 411] on select "Select Stylist [PERSON_NAME] Ganesh [PERSON_NAME] [PERSON_NAME] [PERSON_NAME] P…" at bounding box center [233, 424] width 102 height 25
click at [708, 421] on div "Select Service Product Membership Package Voucher Prepaid Gift Card Select Styl…" at bounding box center [389, 514] width 666 height 241
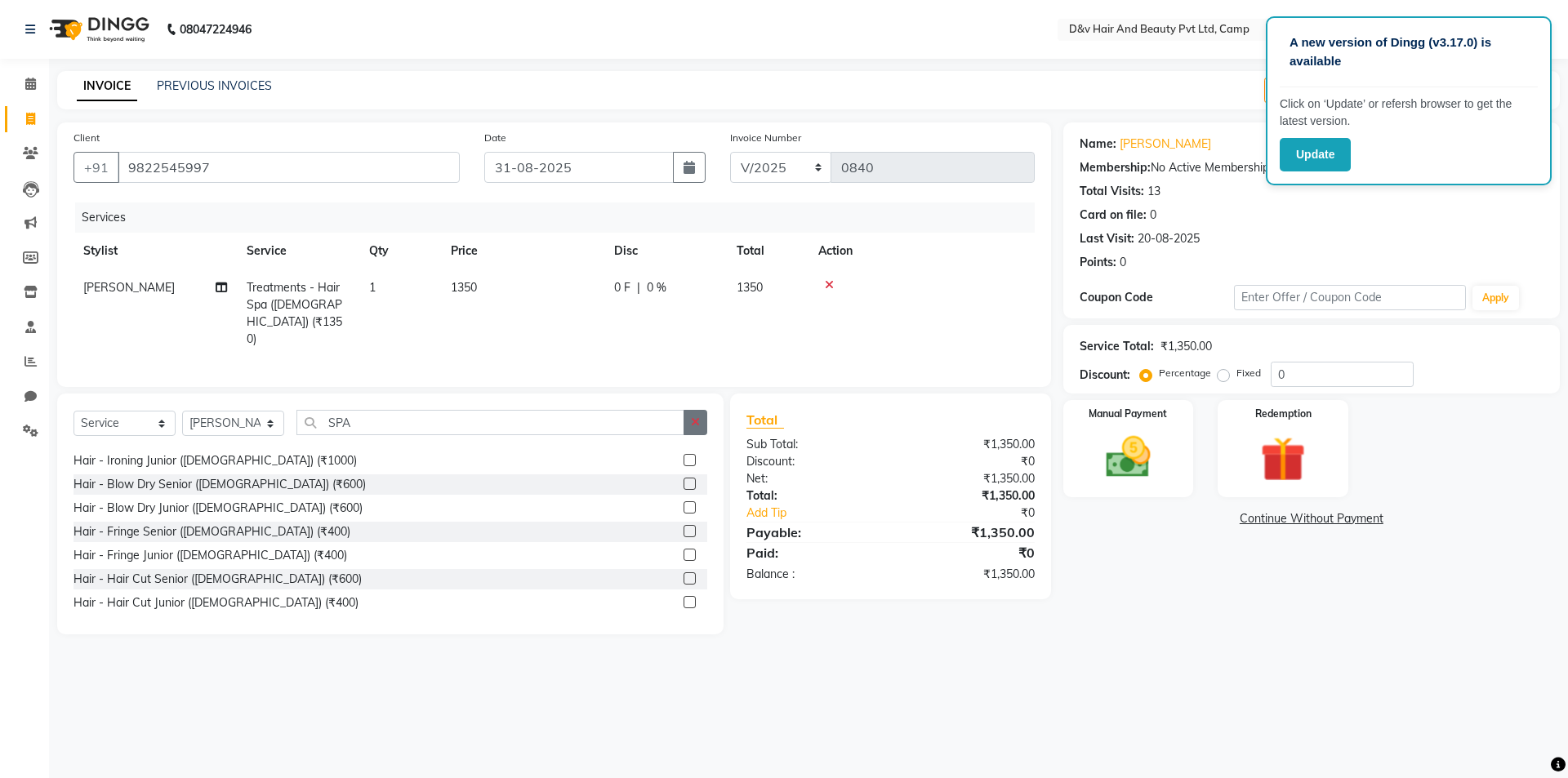
click at [698, 421] on icon "button" at bounding box center [695, 422] width 9 height 12
click at [573, 418] on input "text" at bounding box center [502, 423] width 411 height 25
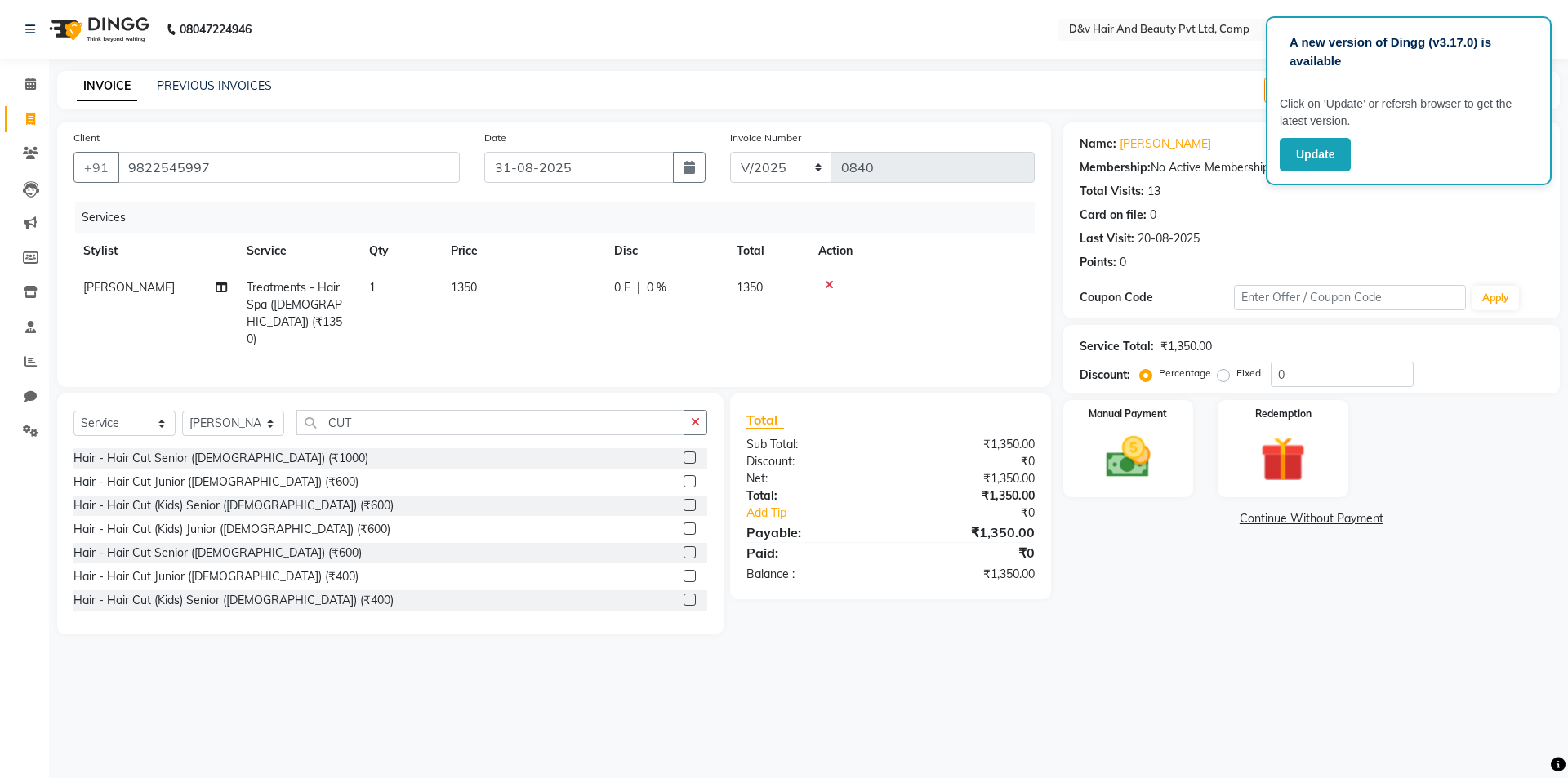
click at [684, 547] on label at bounding box center [690, 552] width 13 height 13
click at [684, 548] on input "checkbox" at bounding box center [689, 553] width 11 height 11
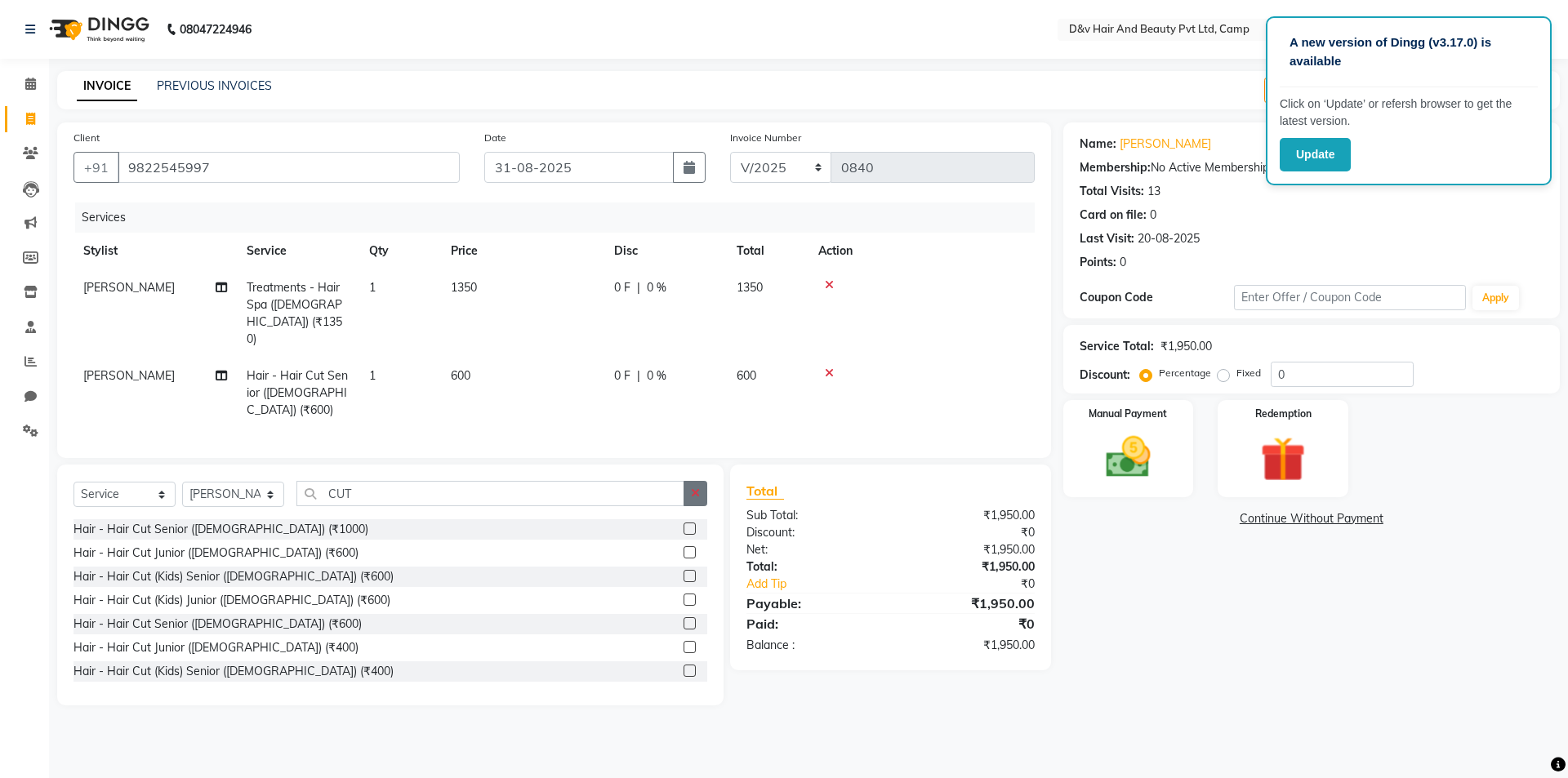
click at [687, 481] on button "button" at bounding box center [695, 494] width 23 height 25
click at [684, 618] on label at bounding box center [690, 623] width 13 height 13
click at [684, 619] on input "checkbox" at bounding box center [689, 624] width 11 height 11
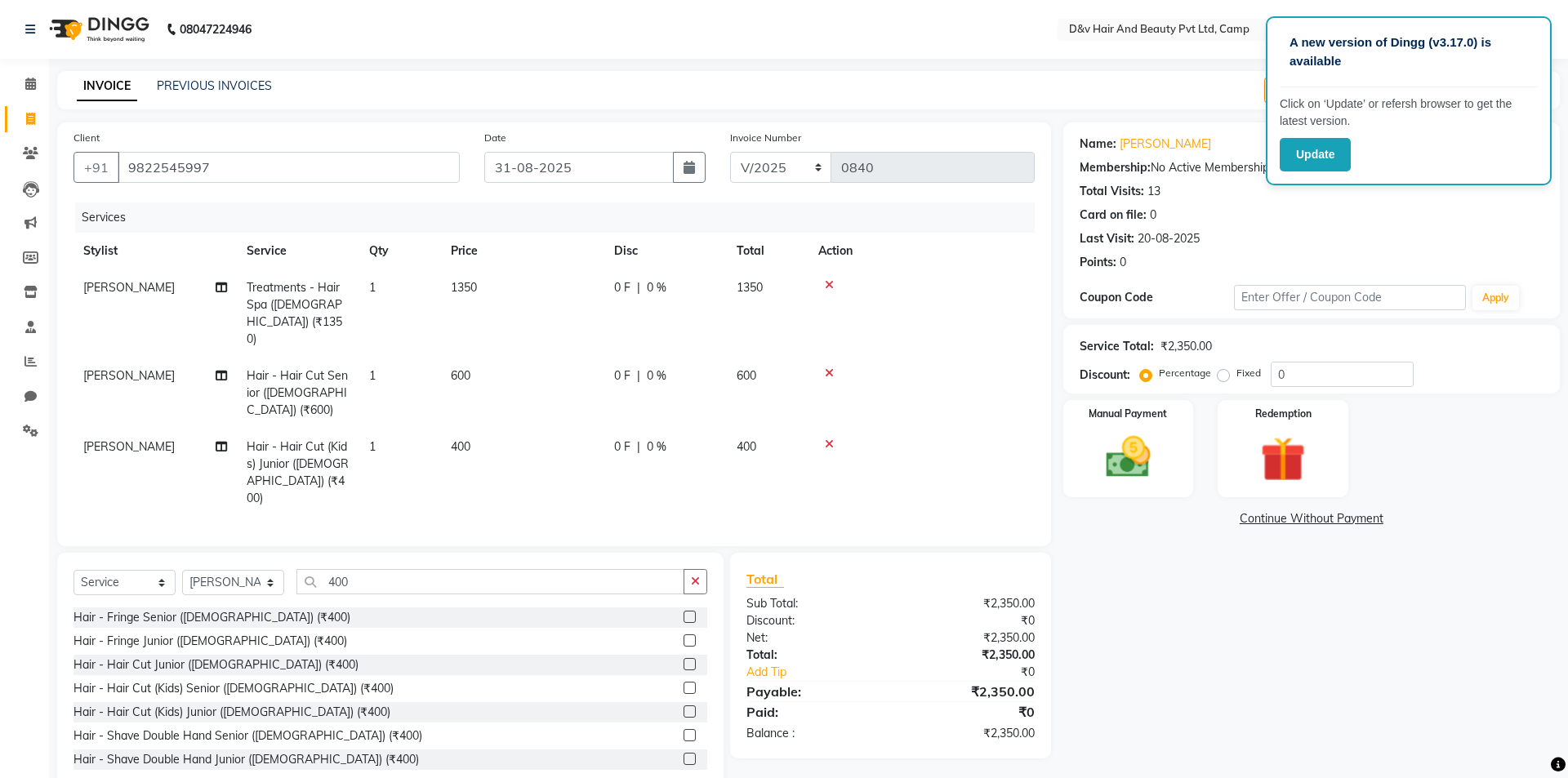
click at [619, 439] on span "0 F" at bounding box center [623, 447] width 17 height 18
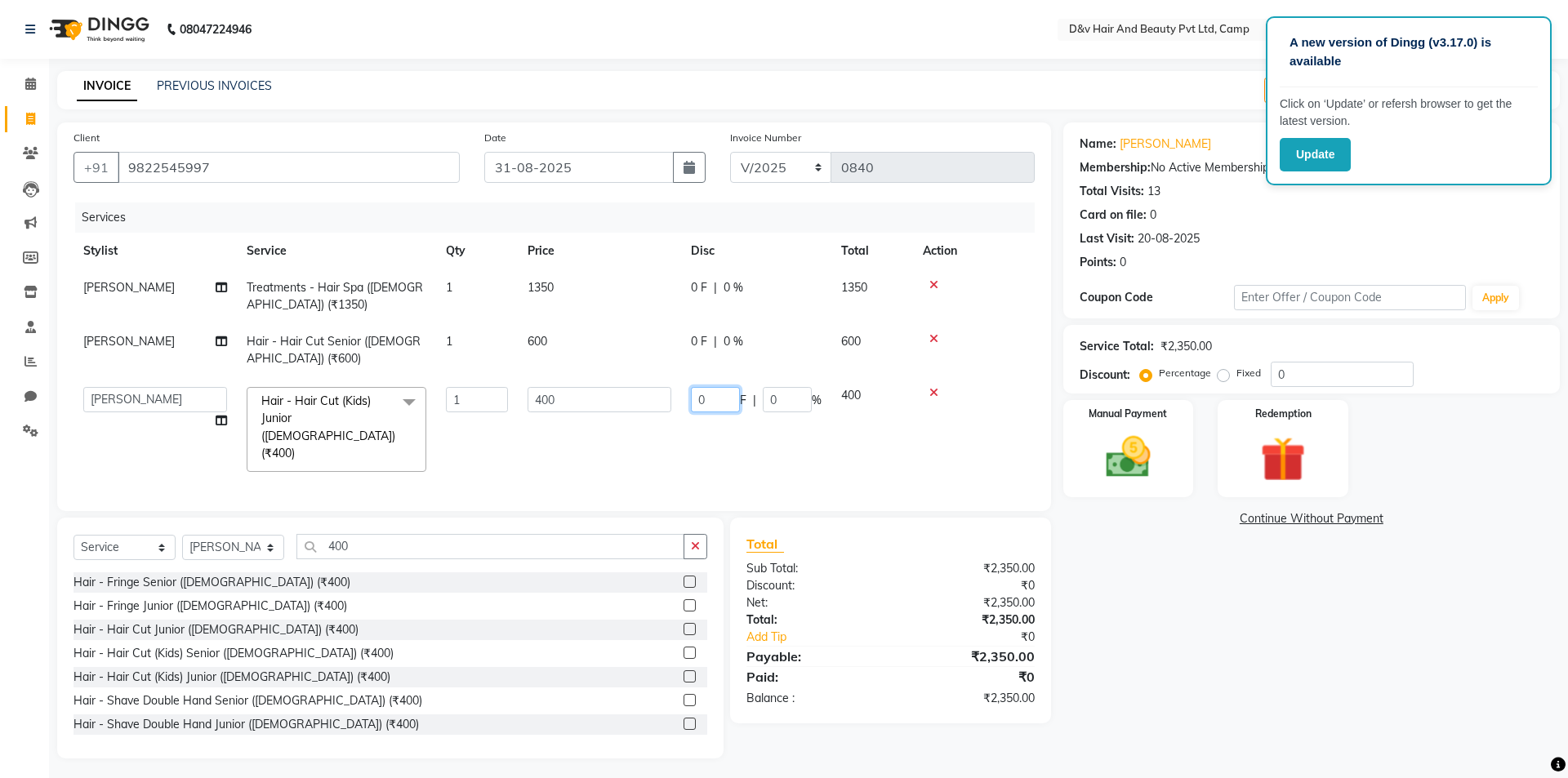
click at [720, 398] on input "0" at bounding box center [715, 399] width 49 height 25
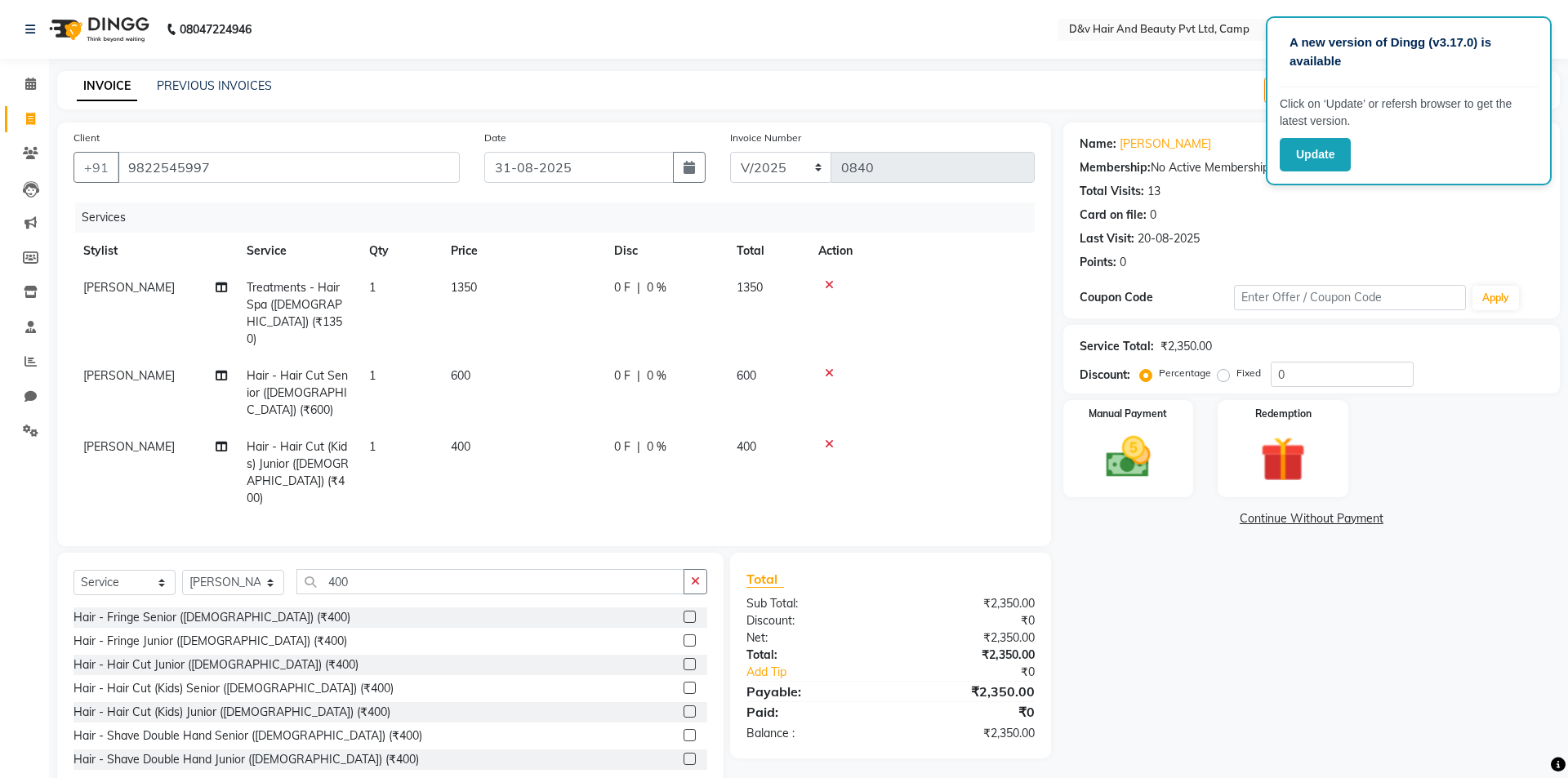
click at [925, 429] on td at bounding box center [921, 473] width 227 height 89
click at [829, 439] on icon at bounding box center [829, 445] width 9 height 12
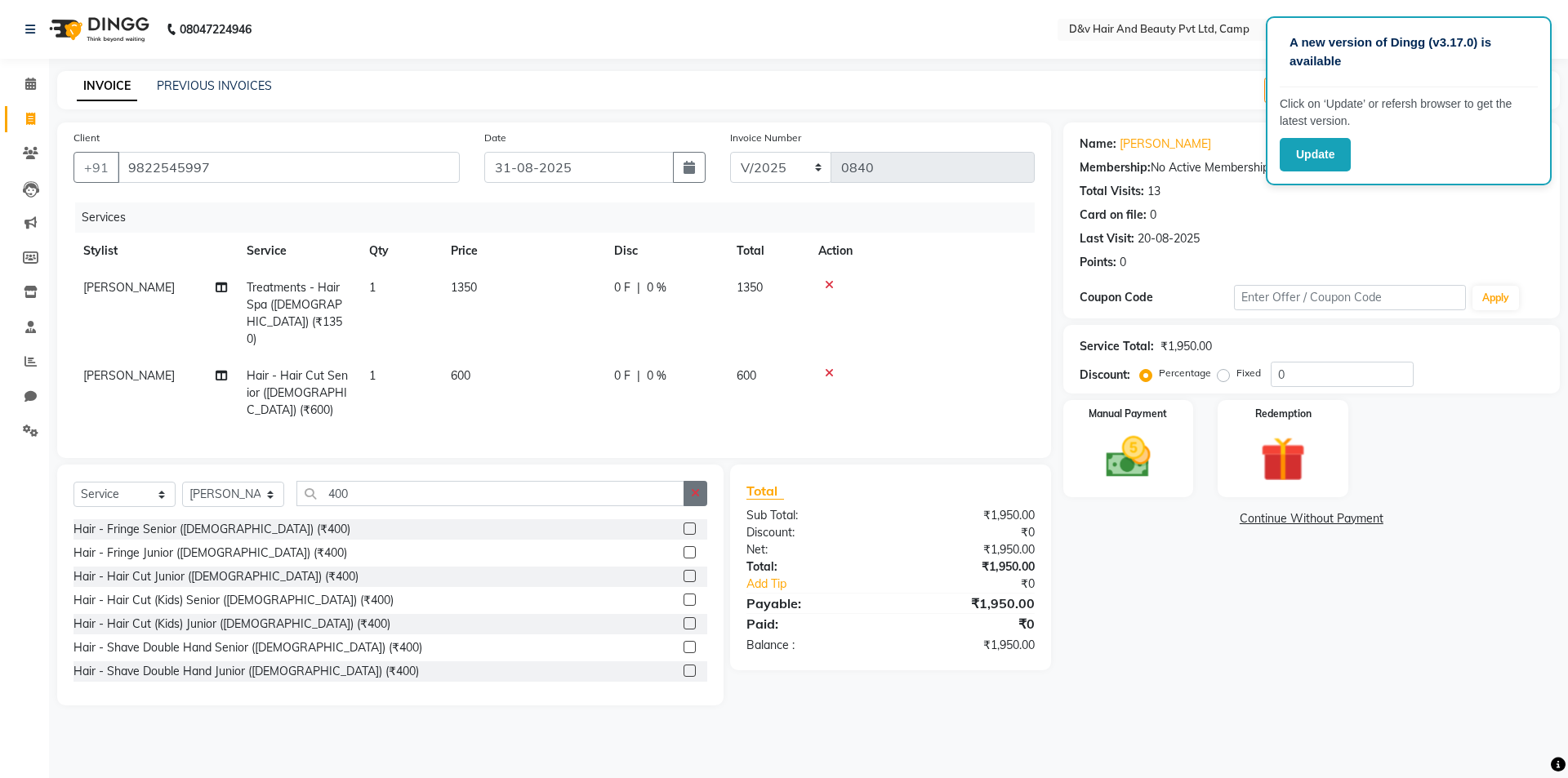
click at [692, 487] on icon "button" at bounding box center [695, 493] width 9 height 12
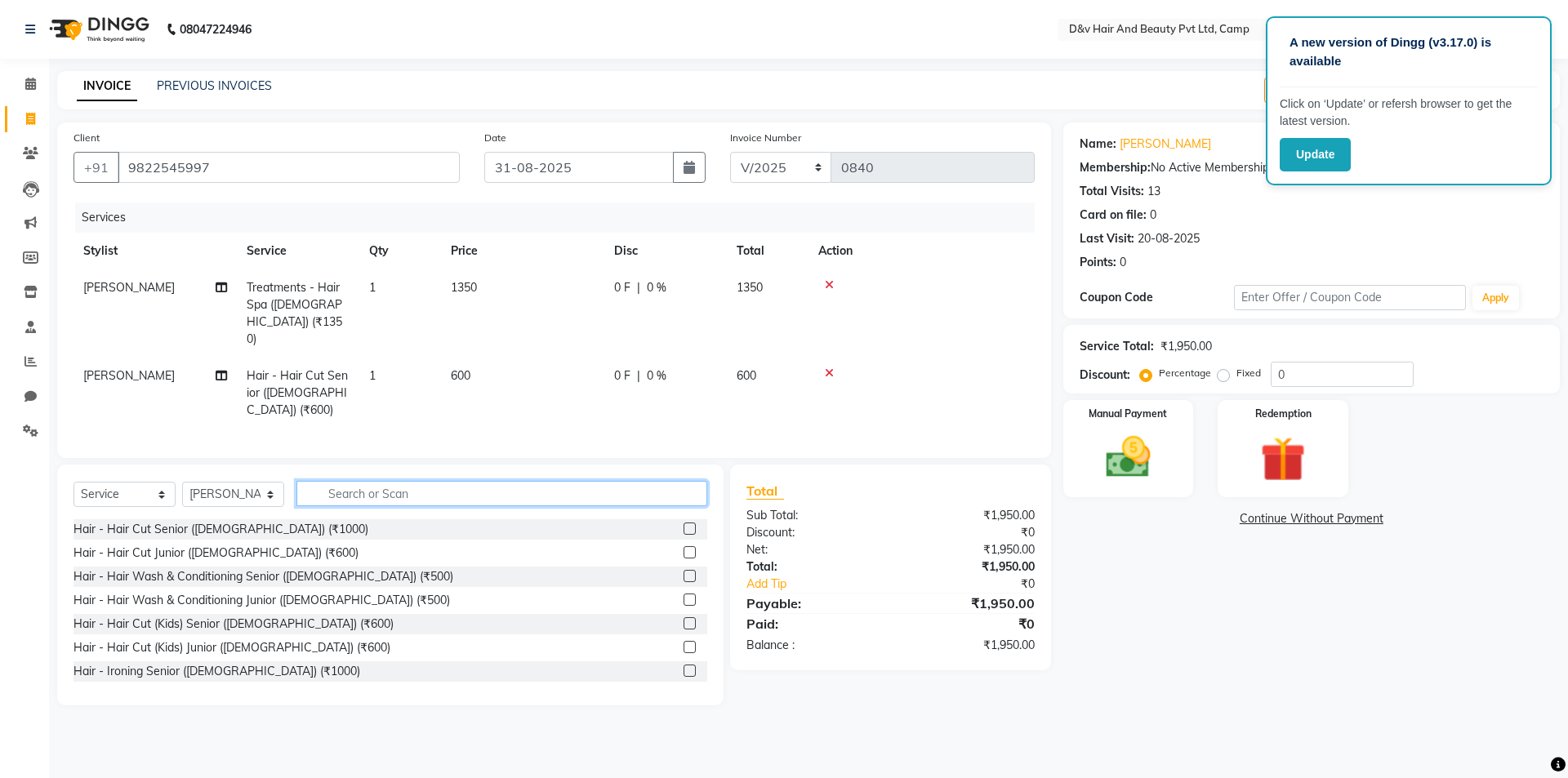
click at [369, 481] on input "text" at bounding box center [502, 494] width 411 height 25
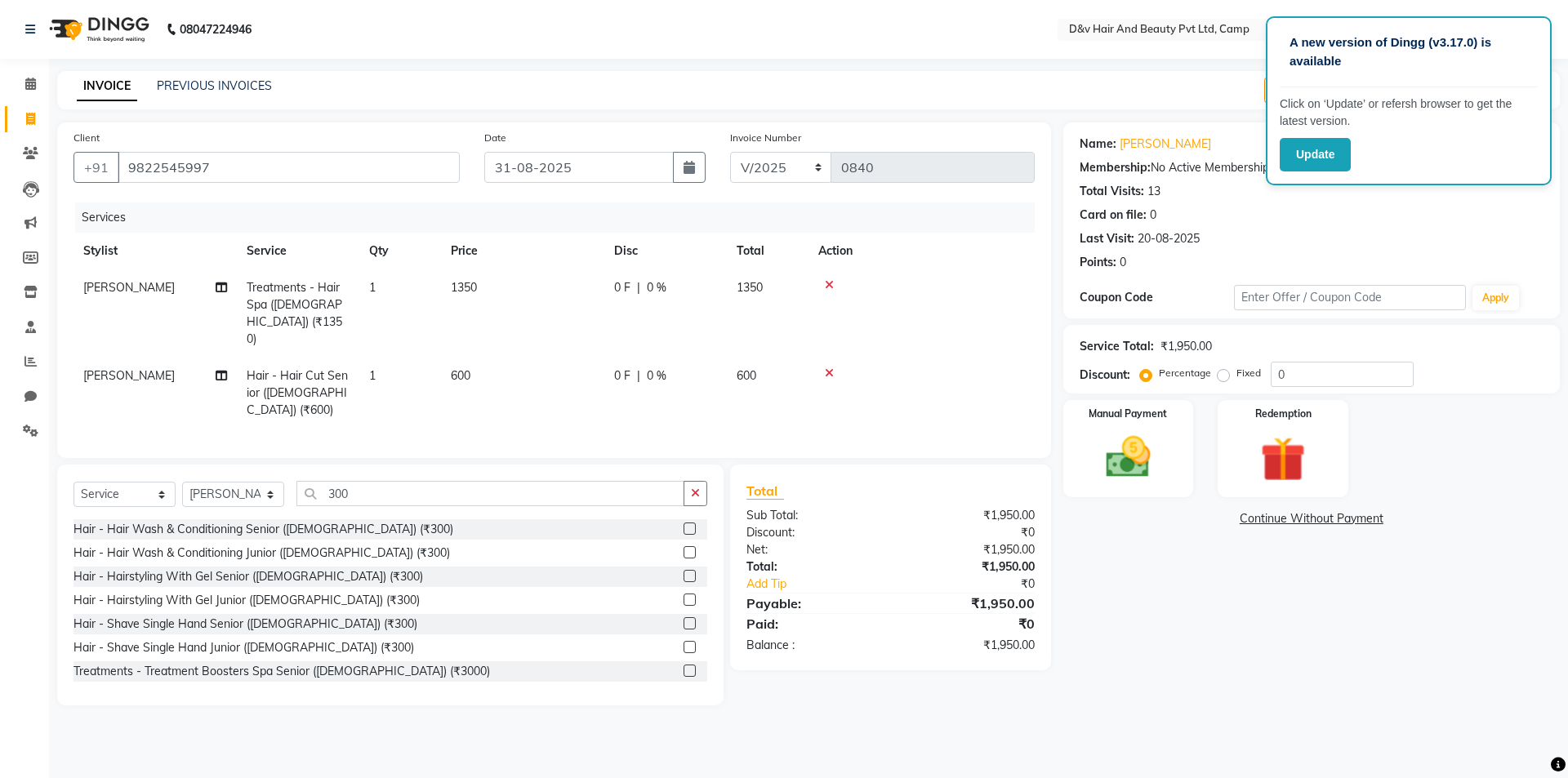
click at [684, 618] on label at bounding box center [690, 623] width 13 height 13
click at [684, 619] on input "checkbox" at bounding box center [689, 624] width 11 height 11
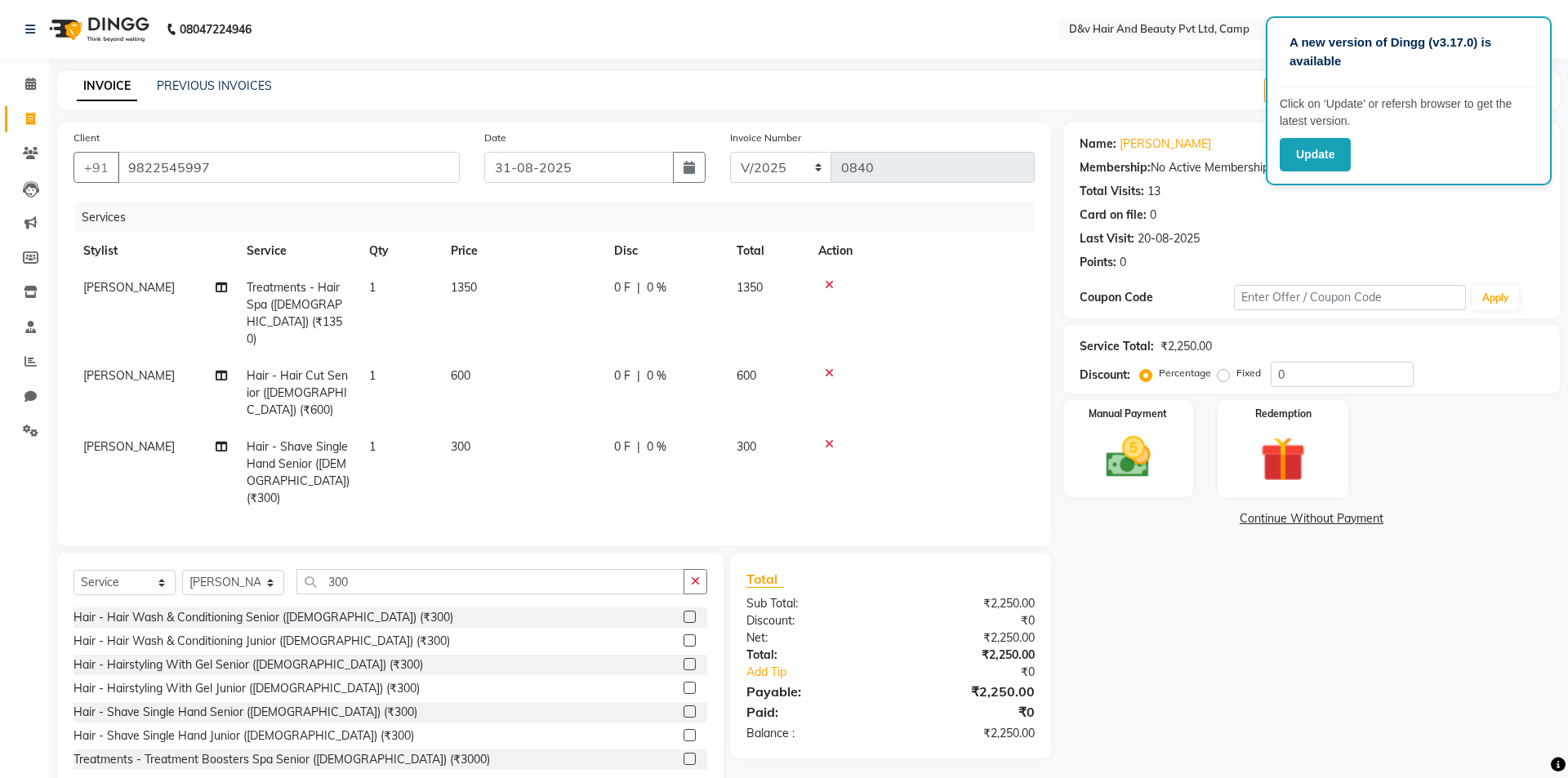
click at [630, 439] on div "0 F | 0 %" at bounding box center [665, 447] width 103 height 18
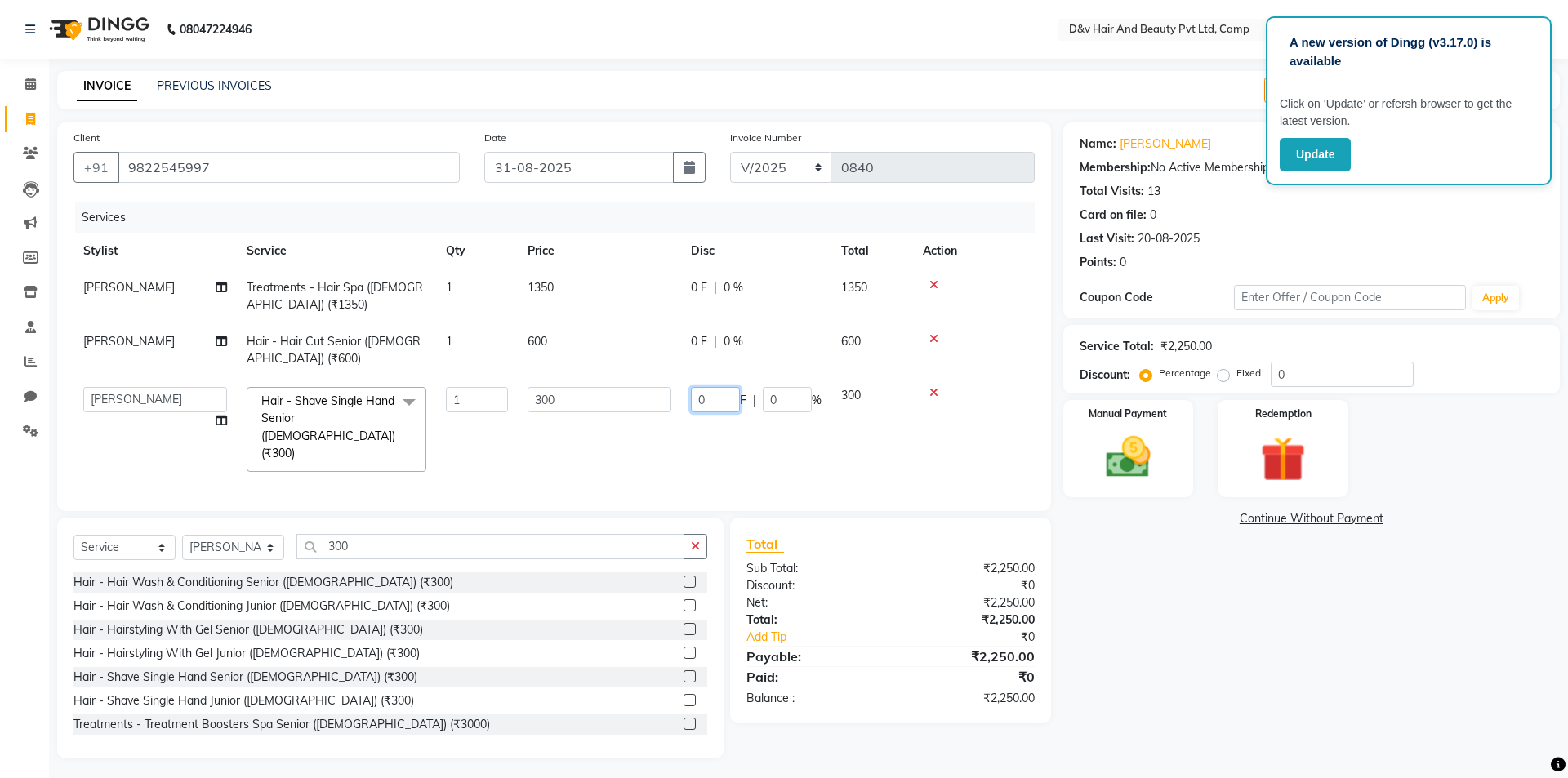
click at [706, 404] on input "0" at bounding box center [715, 399] width 49 height 25
click at [697, 338] on div "0 F | 0 %" at bounding box center [756, 342] width 130 height 18
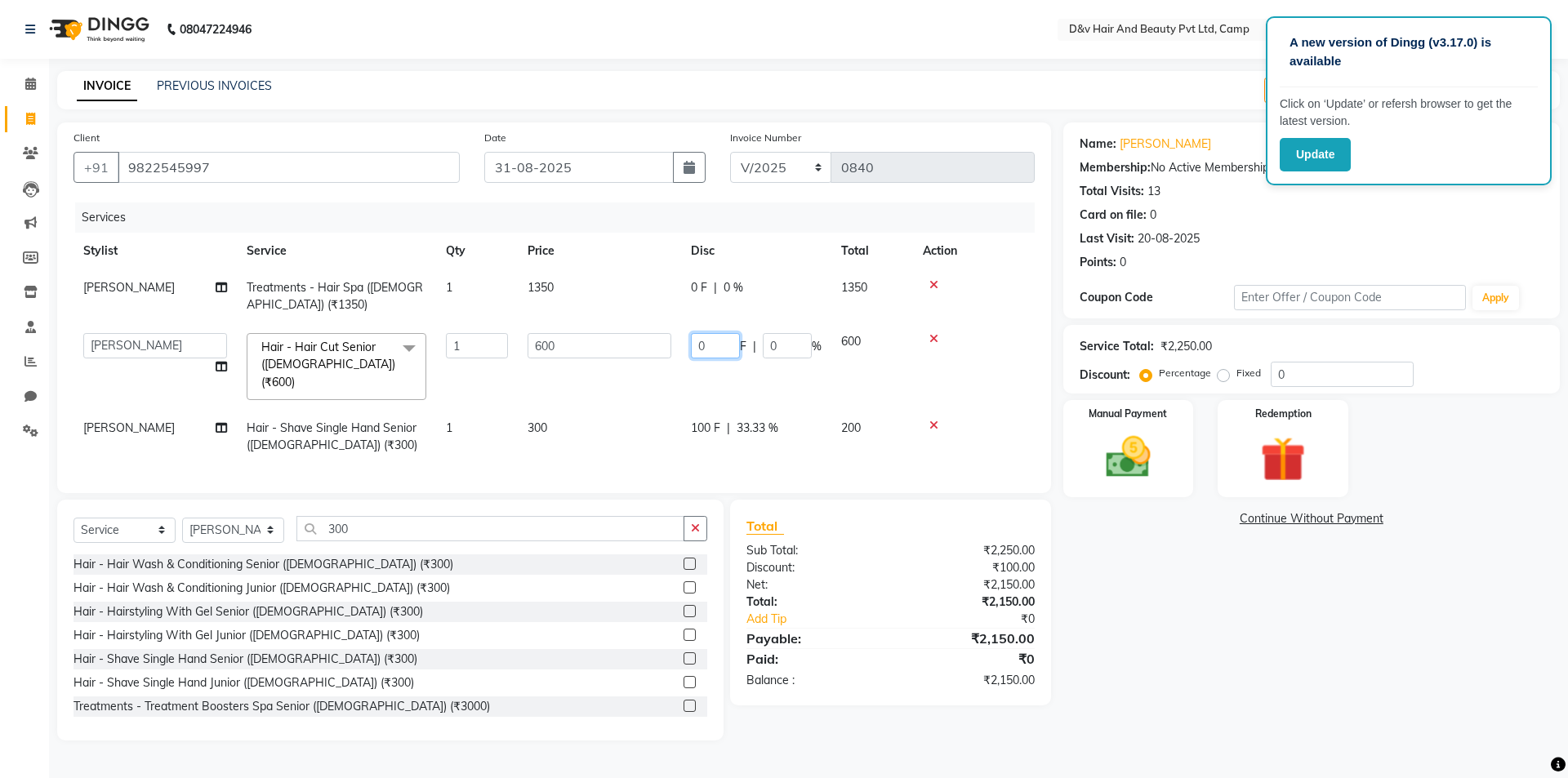
click at [728, 347] on input "0" at bounding box center [715, 346] width 49 height 25
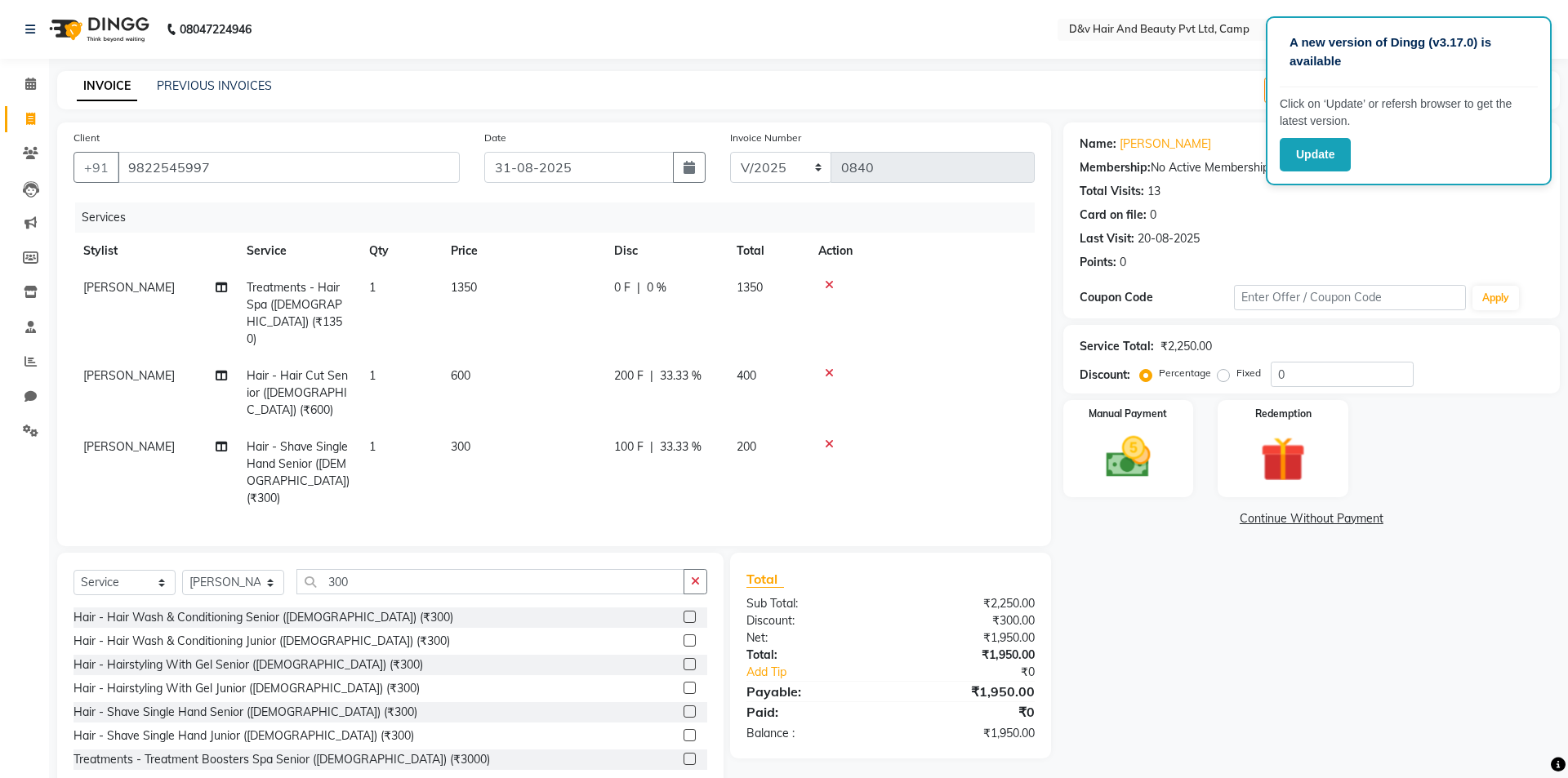
click at [1176, 613] on div "Name: [PERSON_NAME] Membership: No Active Membership Total Visits: 13 Card on f…" at bounding box center [1317, 458] width 509 height 671
click at [1147, 470] on img at bounding box center [1128, 457] width 76 height 53
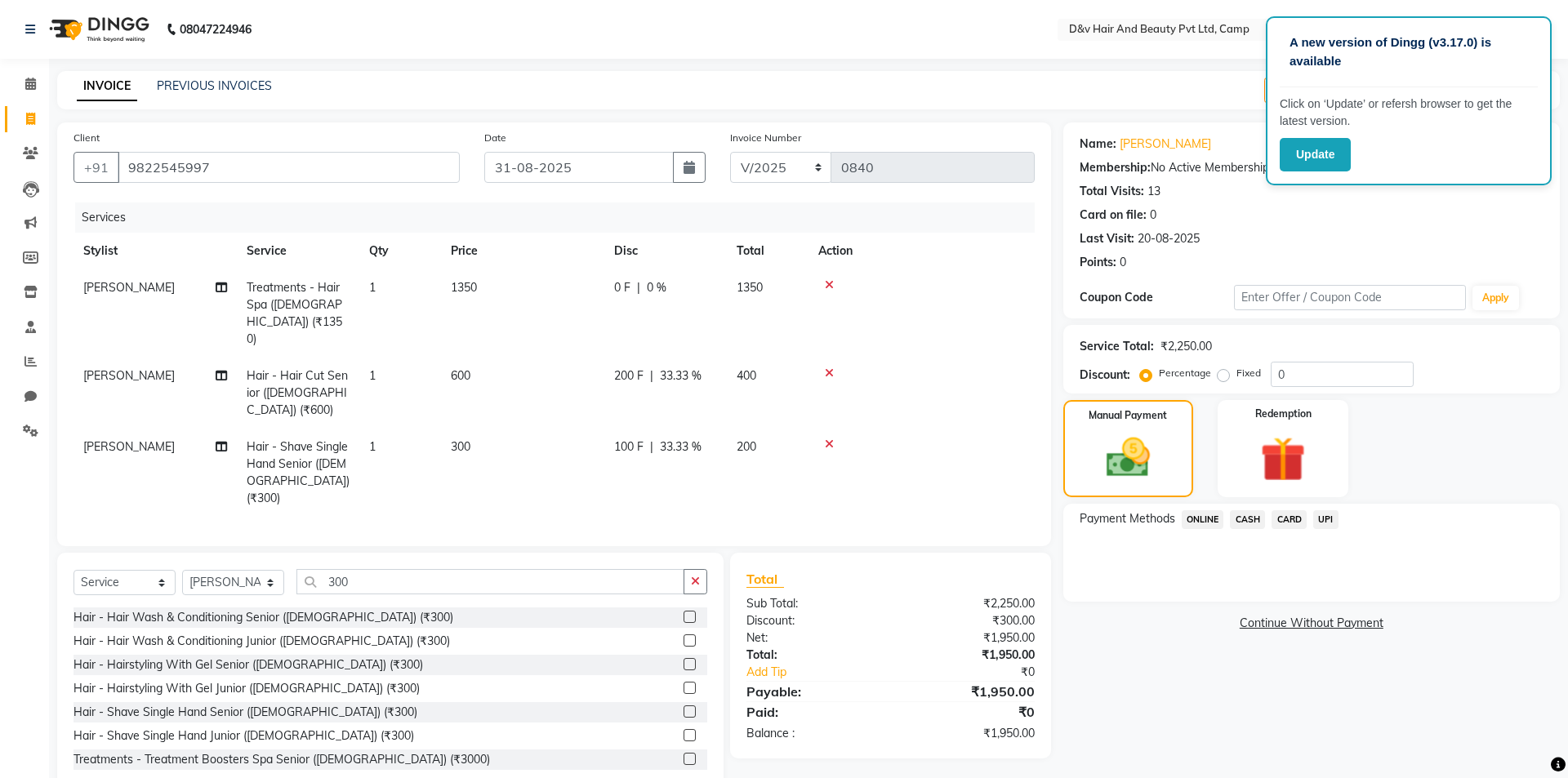
click at [1250, 512] on span "CASH" at bounding box center [1248, 520] width 35 height 18
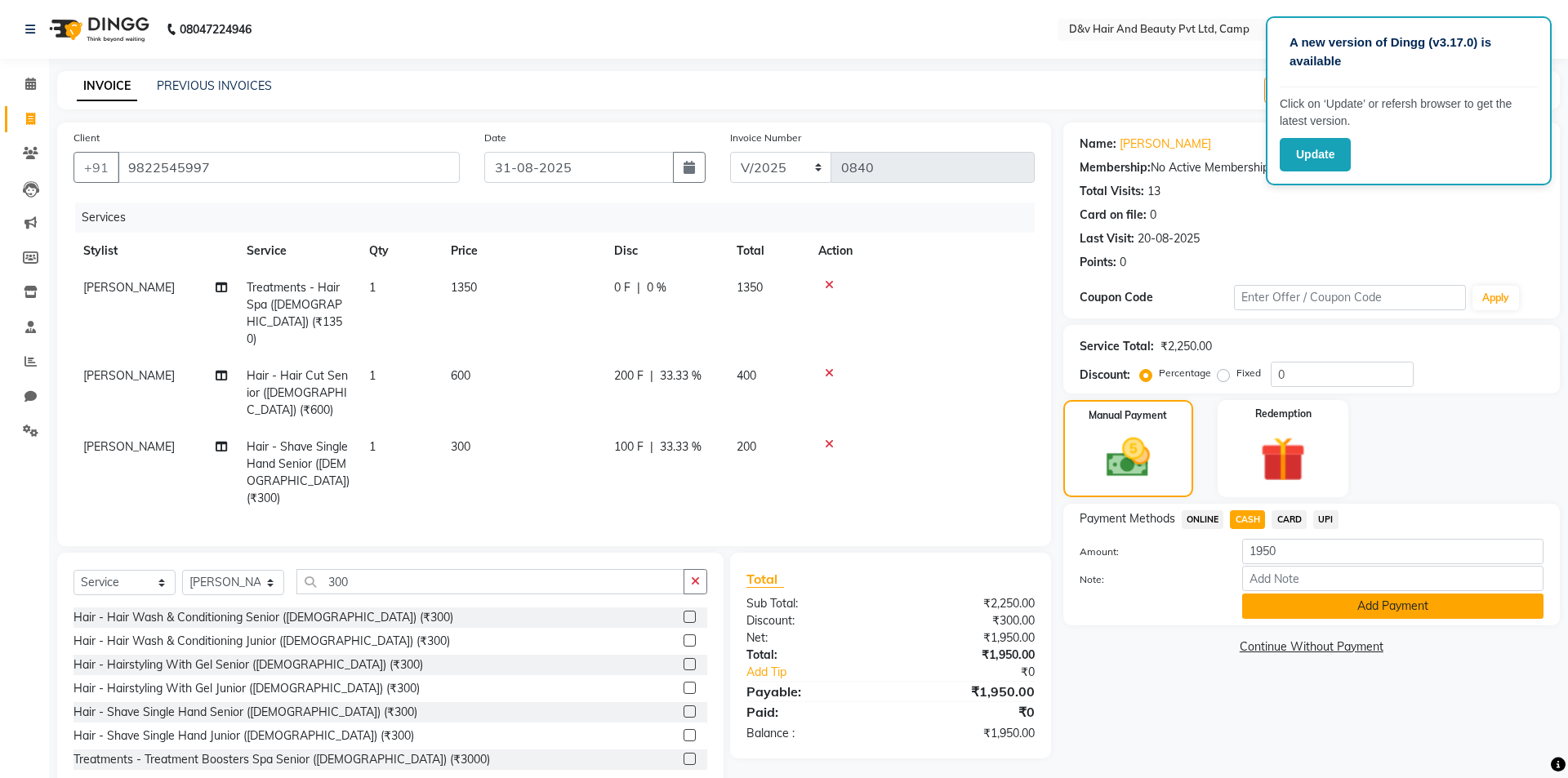
click at [1328, 611] on button "Add Payment" at bounding box center [1392, 606] width 302 height 25
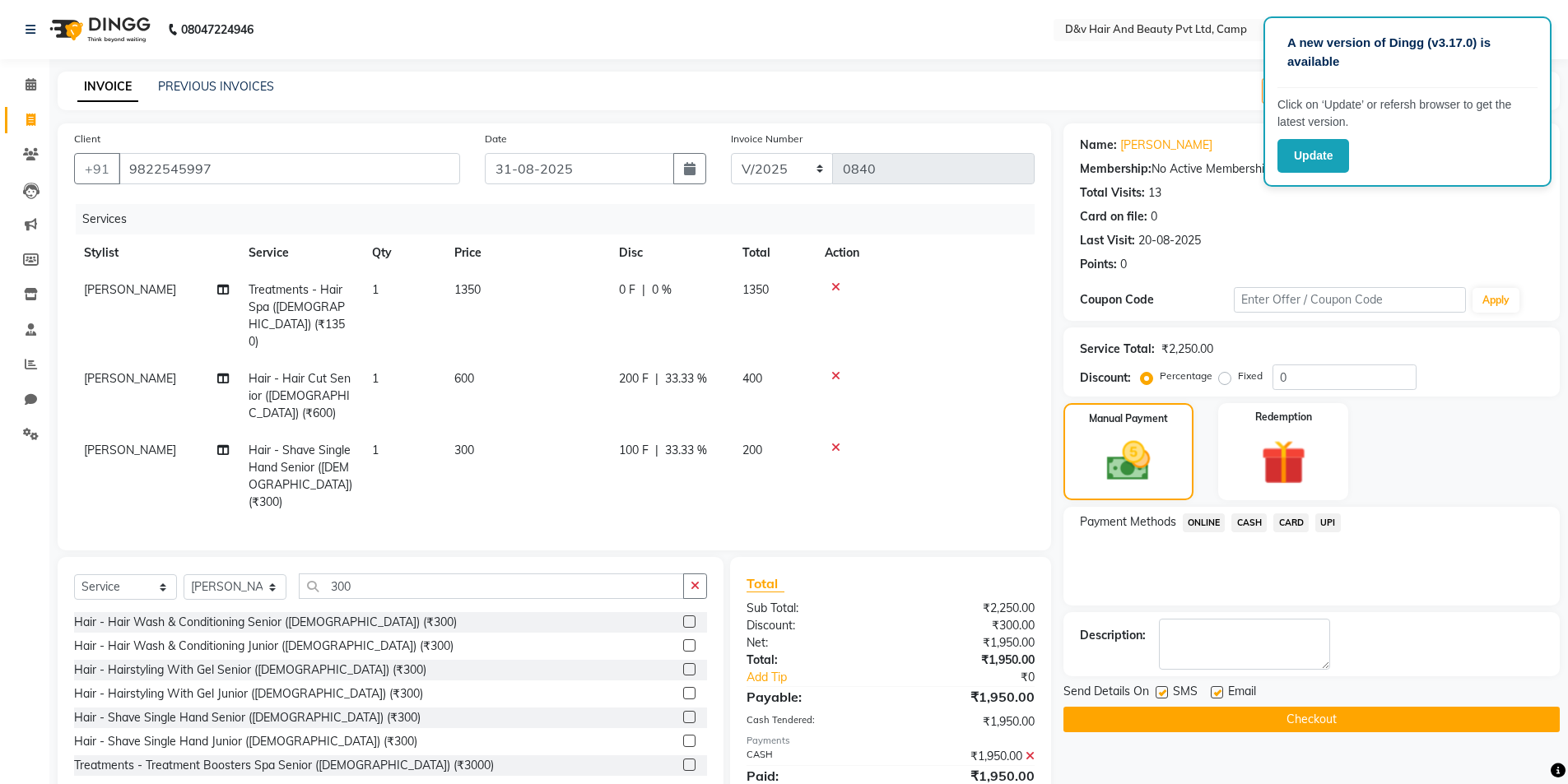
click at [1363, 705] on div "Send Details On SMS Email Checkout" at bounding box center [1311, 707] width 496 height 50
click at [1379, 718] on button "Checkout" at bounding box center [1311, 719] width 496 height 25
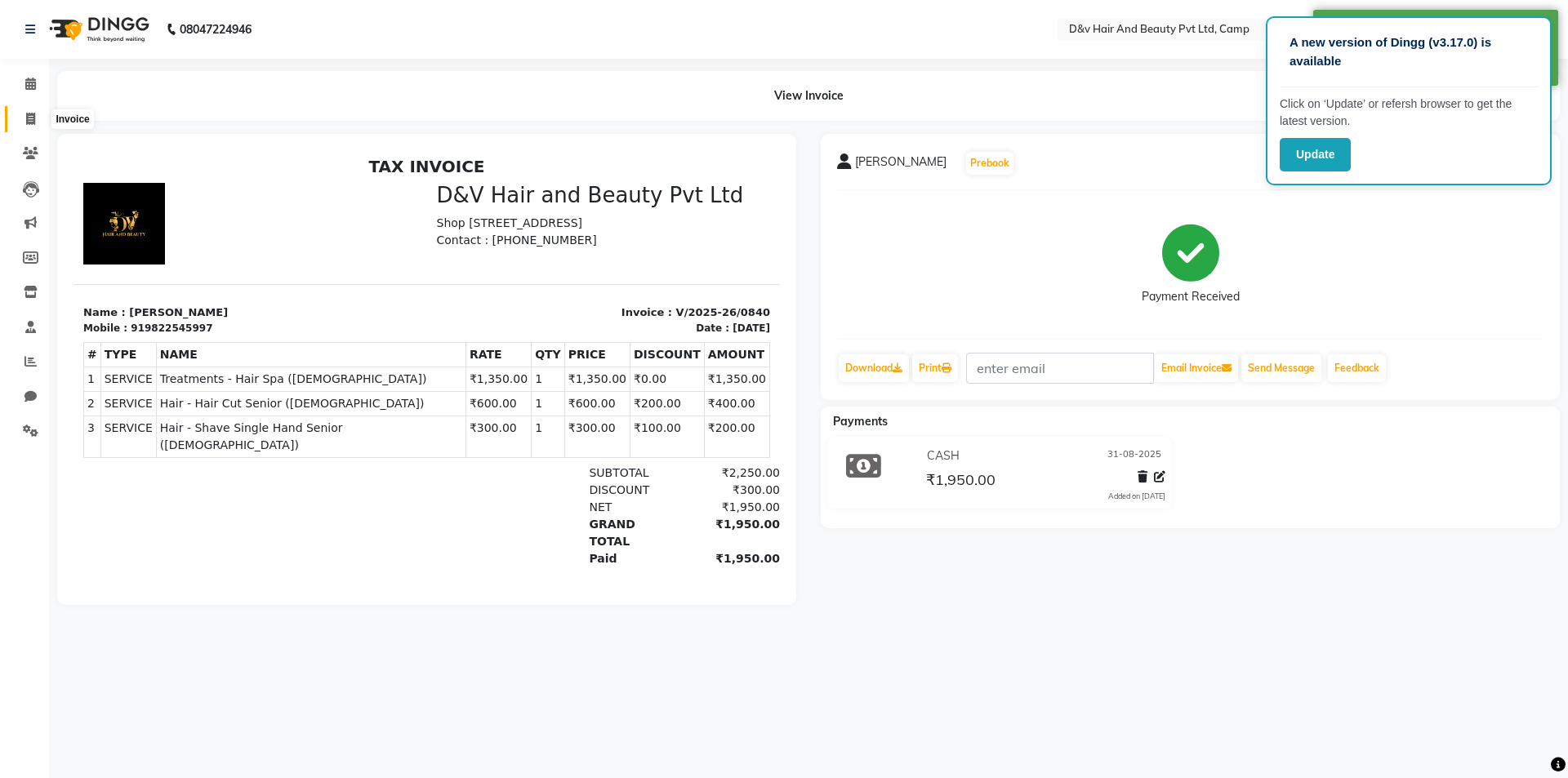
click at [35, 119] on icon at bounding box center [30, 119] width 9 height 13
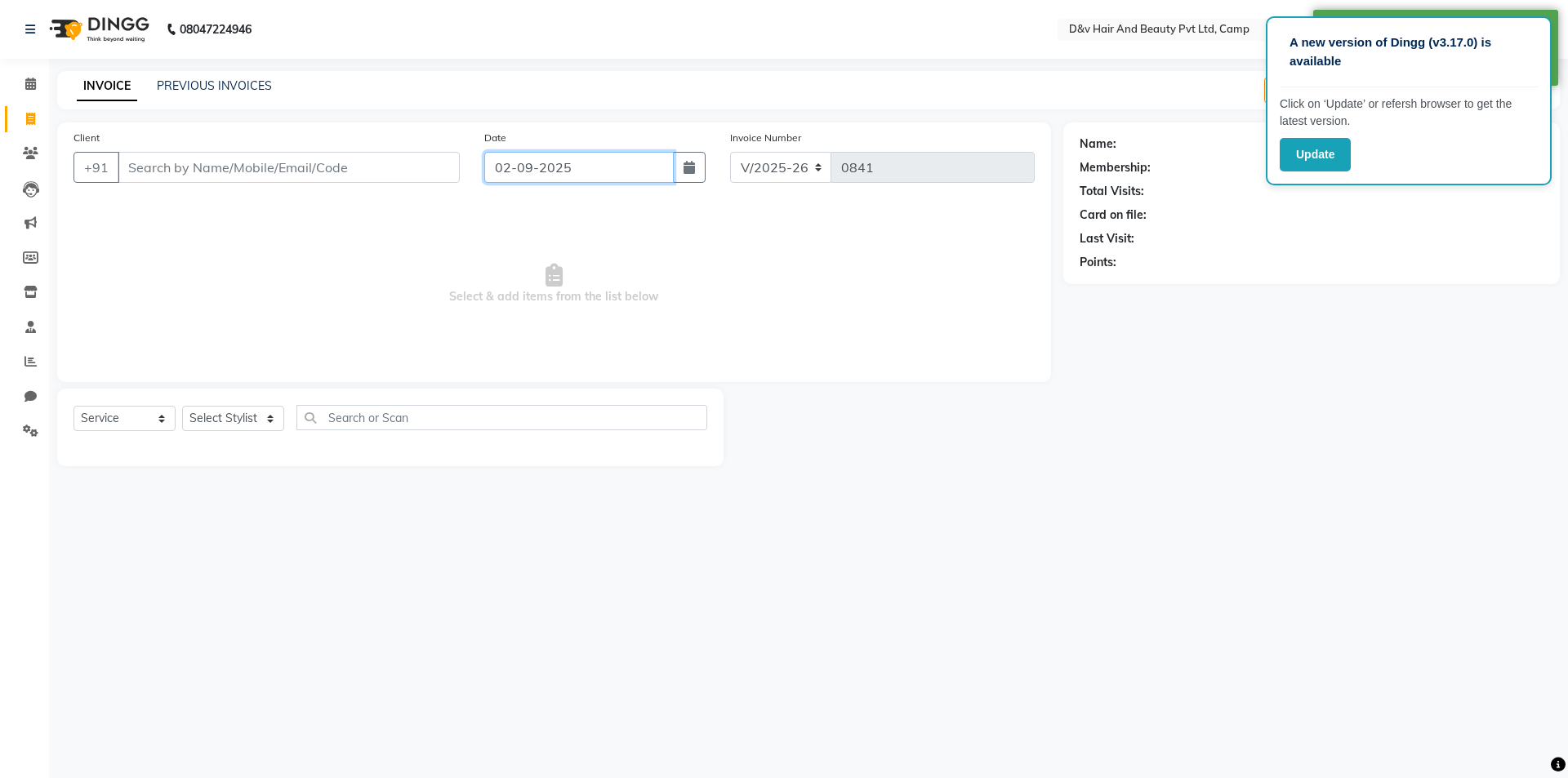
drag, startPoint x: 639, startPoint y: 182, endPoint x: 671, endPoint y: 155, distance: 41.9
click at [642, 176] on input "02-09-2025" at bounding box center [580, 167] width 191 height 31
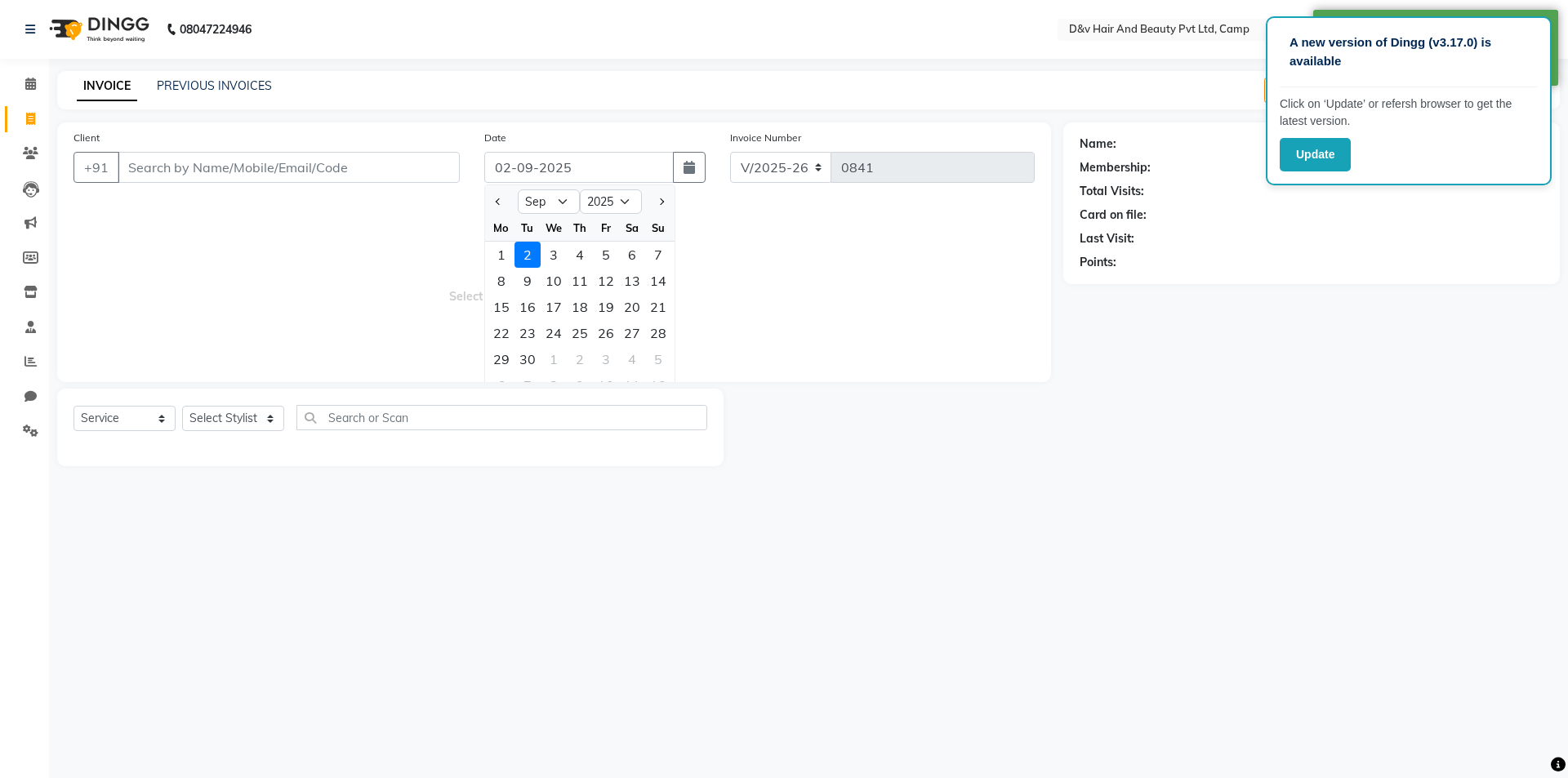
click at [507, 201] on div at bounding box center [501, 201] width 33 height 26
click at [505, 200] on button "Previous month" at bounding box center [498, 201] width 14 height 26
click at [664, 364] on div "31" at bounding box center [658, 358] width 26 height 26
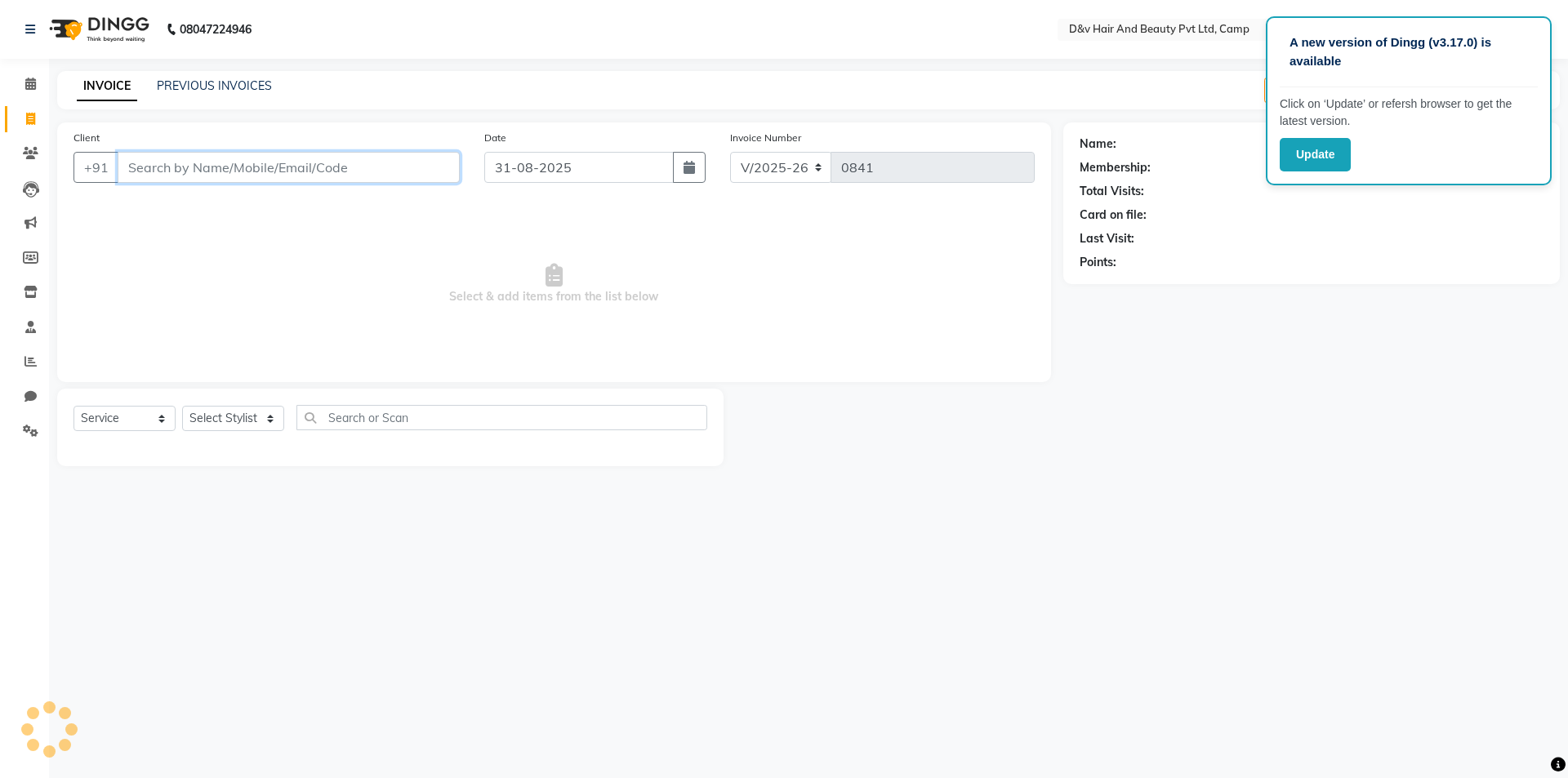
click at [418, 170] on input "Client" at bounding box center [288, 167] width 342 height 31
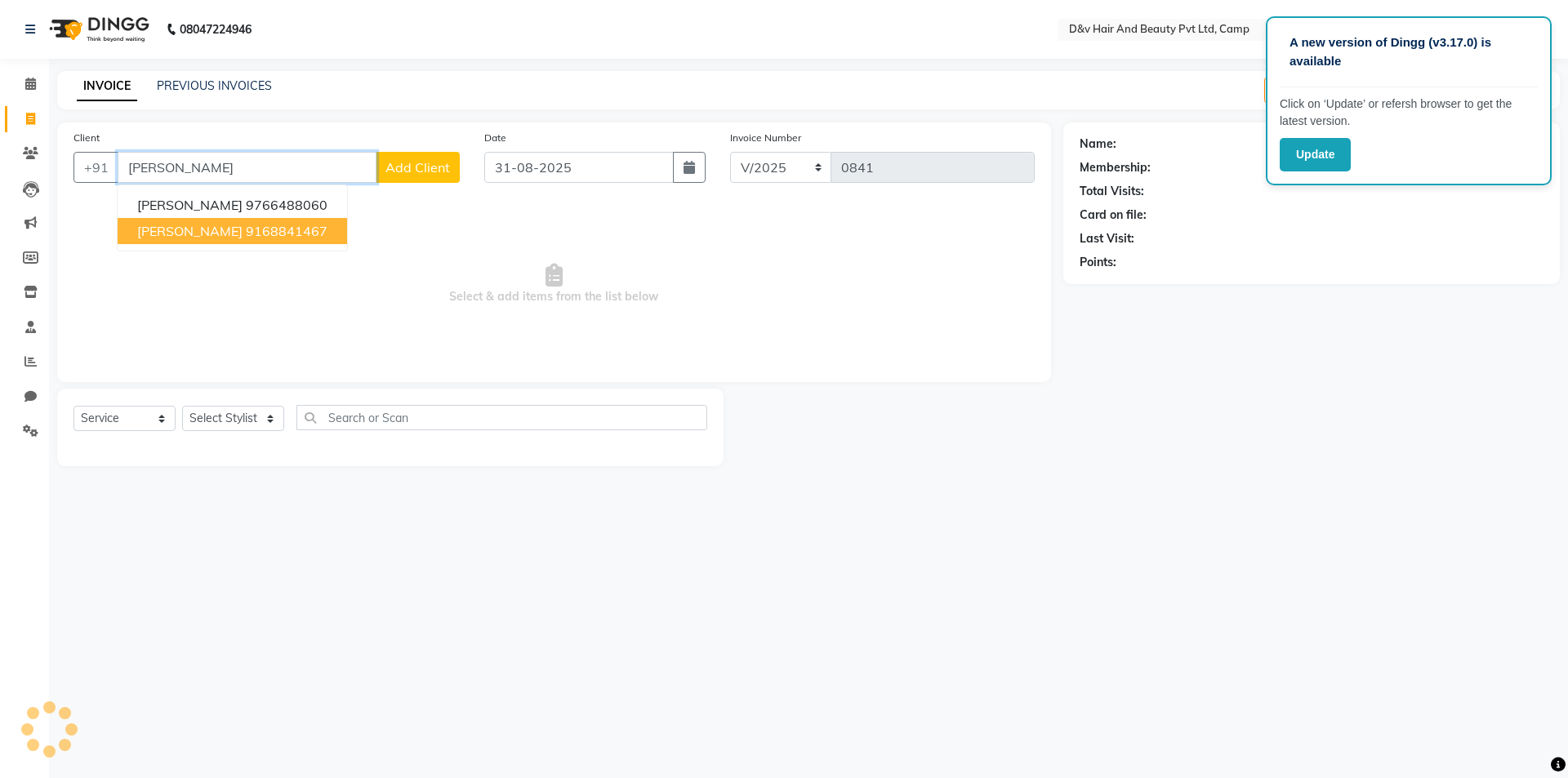
click at [269, 236] on button "amit 9168841467" at bounding box center [232, 231] width 230 height 26
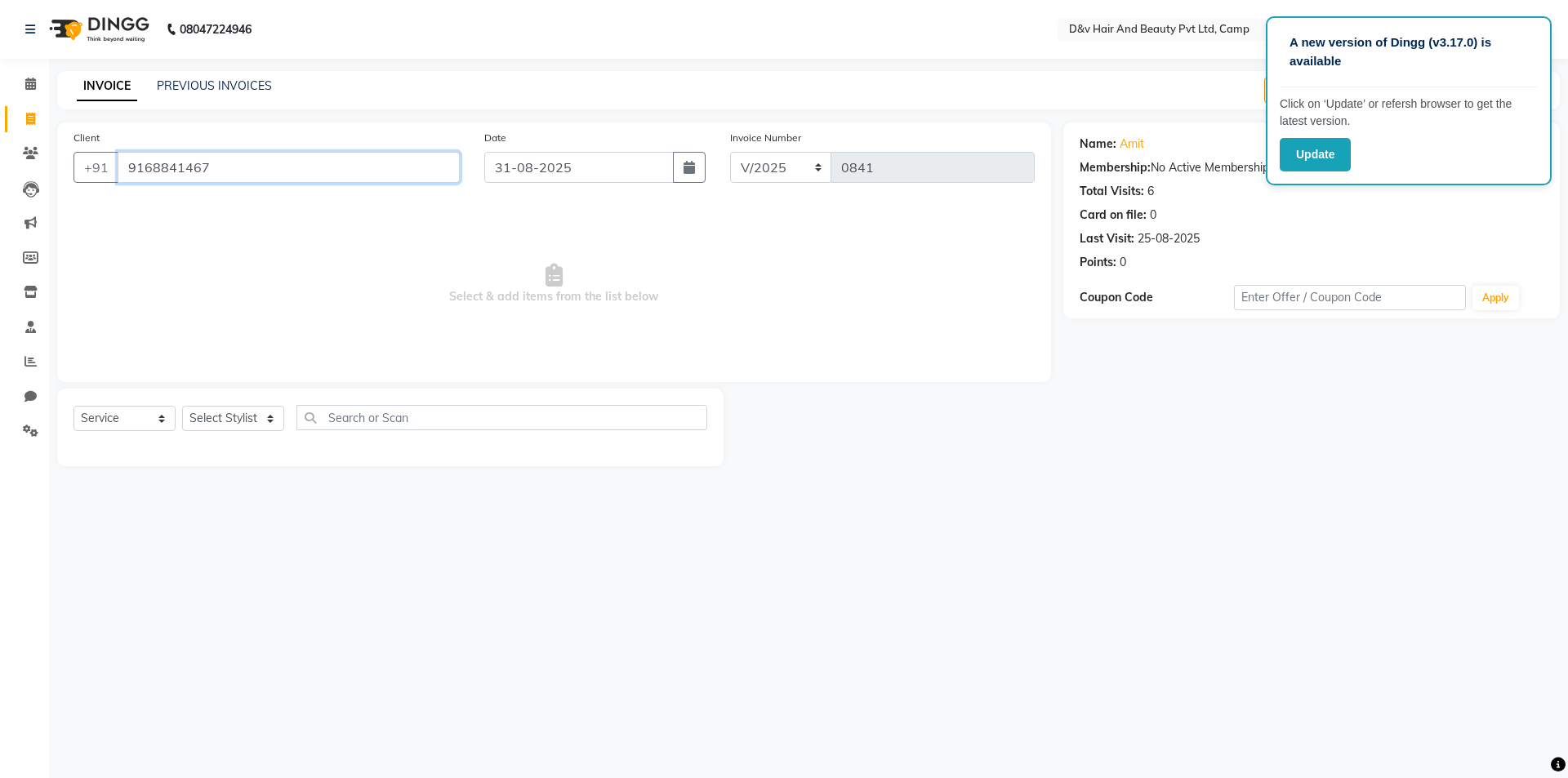
click at [257, 179] on input "9168841467" at bounding box center [288, 167] width 342 height 31
drag, startPoint x: 266, startPoint y: 414, endPoint x: 263, endPoint y: 430, distance: 16.3
click at [266, 414] on select "Select Stylist [PERSON_NAME] Ganesh [PERSON_NAME] [PERSON_NAME] [PERSON_NAME] P…" at bounding box center [233, 419] width 102 height 25
click at [182, 406] on select "Select Stylist [PERSON_NAME] Ganesh [PERSON_NAME] [PERSON_NAME] [PERSON_NAME] P…" at bounding box center [233, 419] width 102 height 25
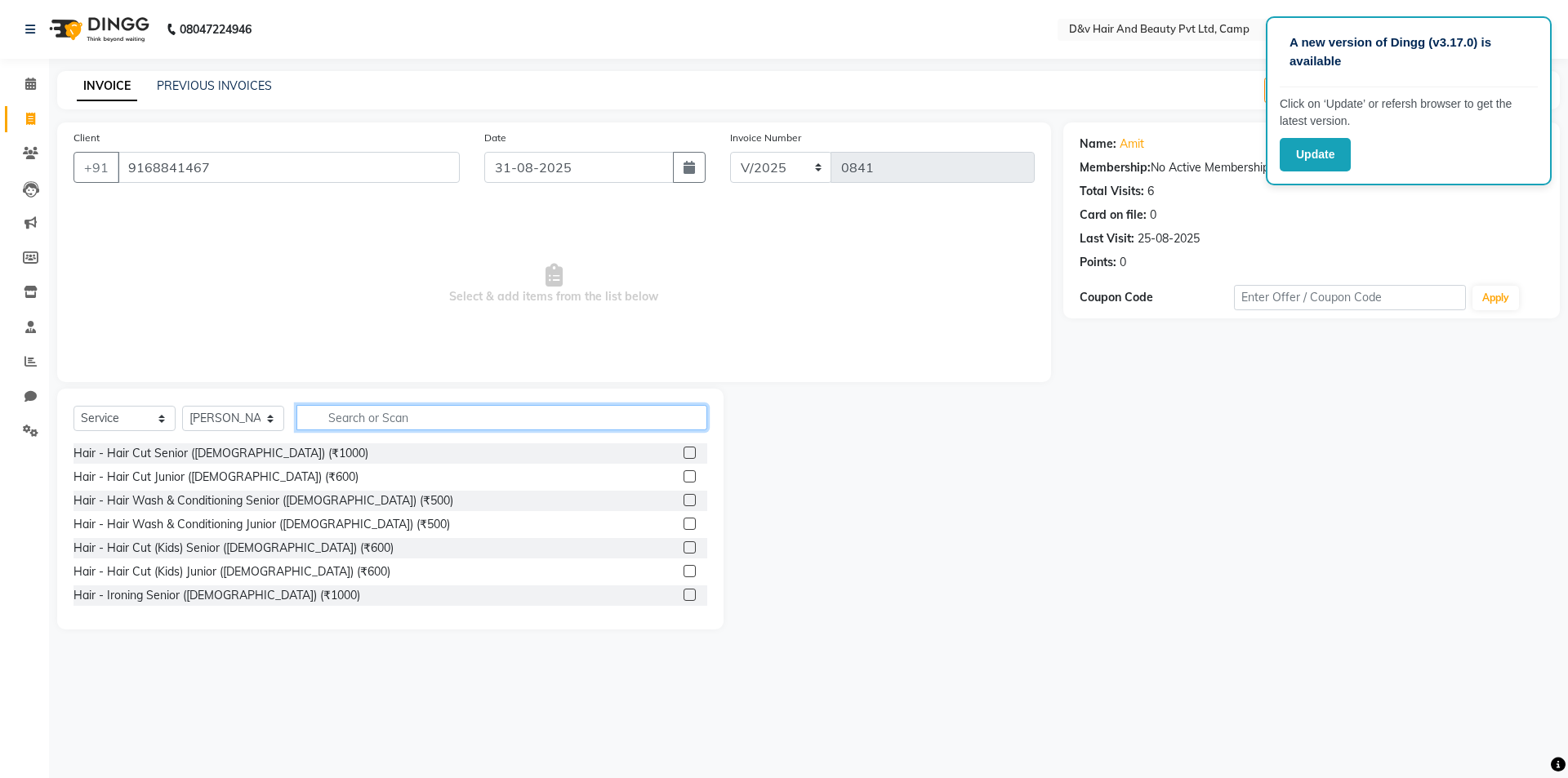
click at [366, 405] on input "text" at bounding box center [502, 418] width 411 height 25
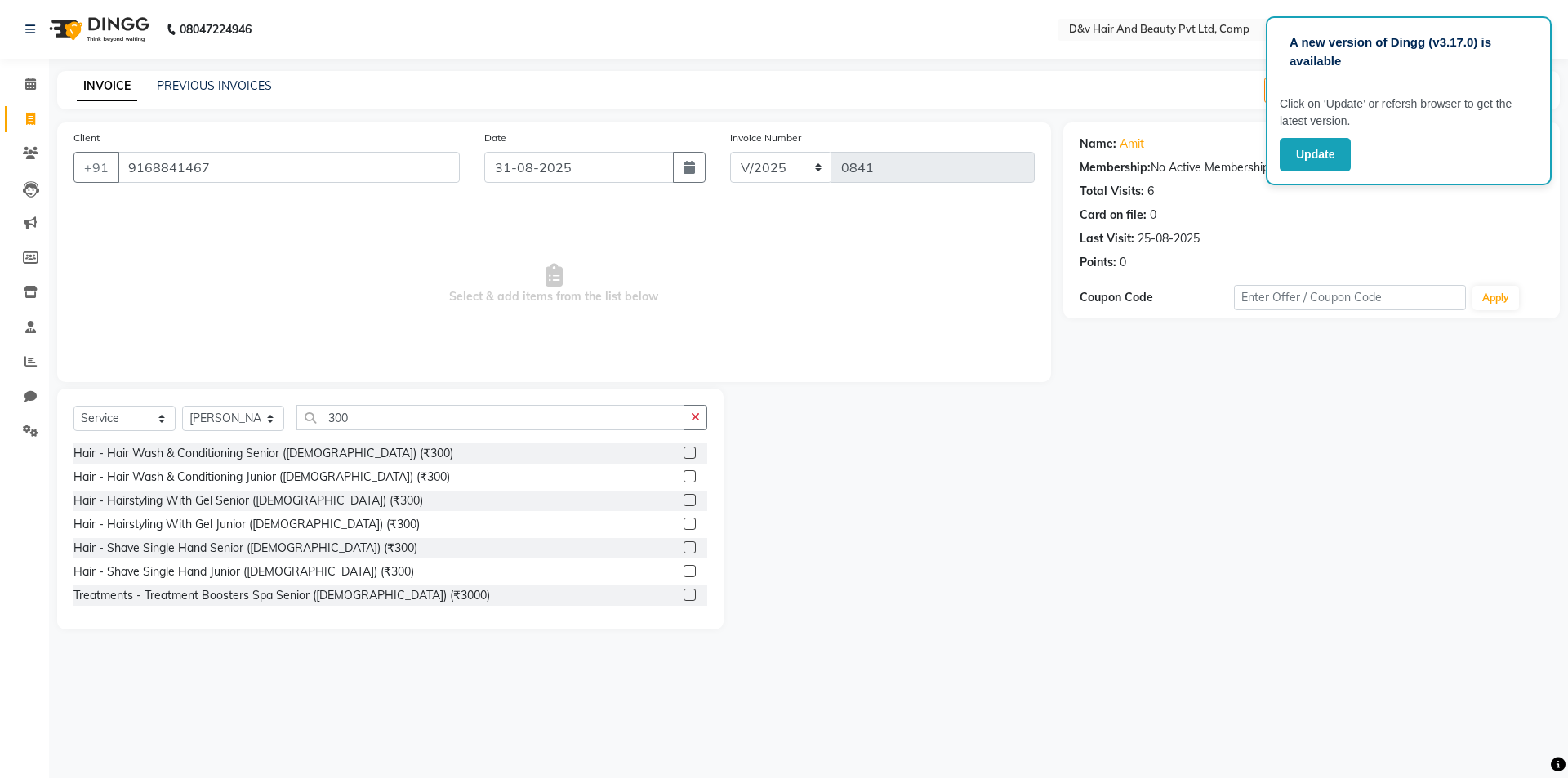
click at [684, 542] on label at bounding box center [690, 547] width 13 height 13
click at [684, 543] on input "checkbox" at bounding box center [689, 548] width 11 height 11
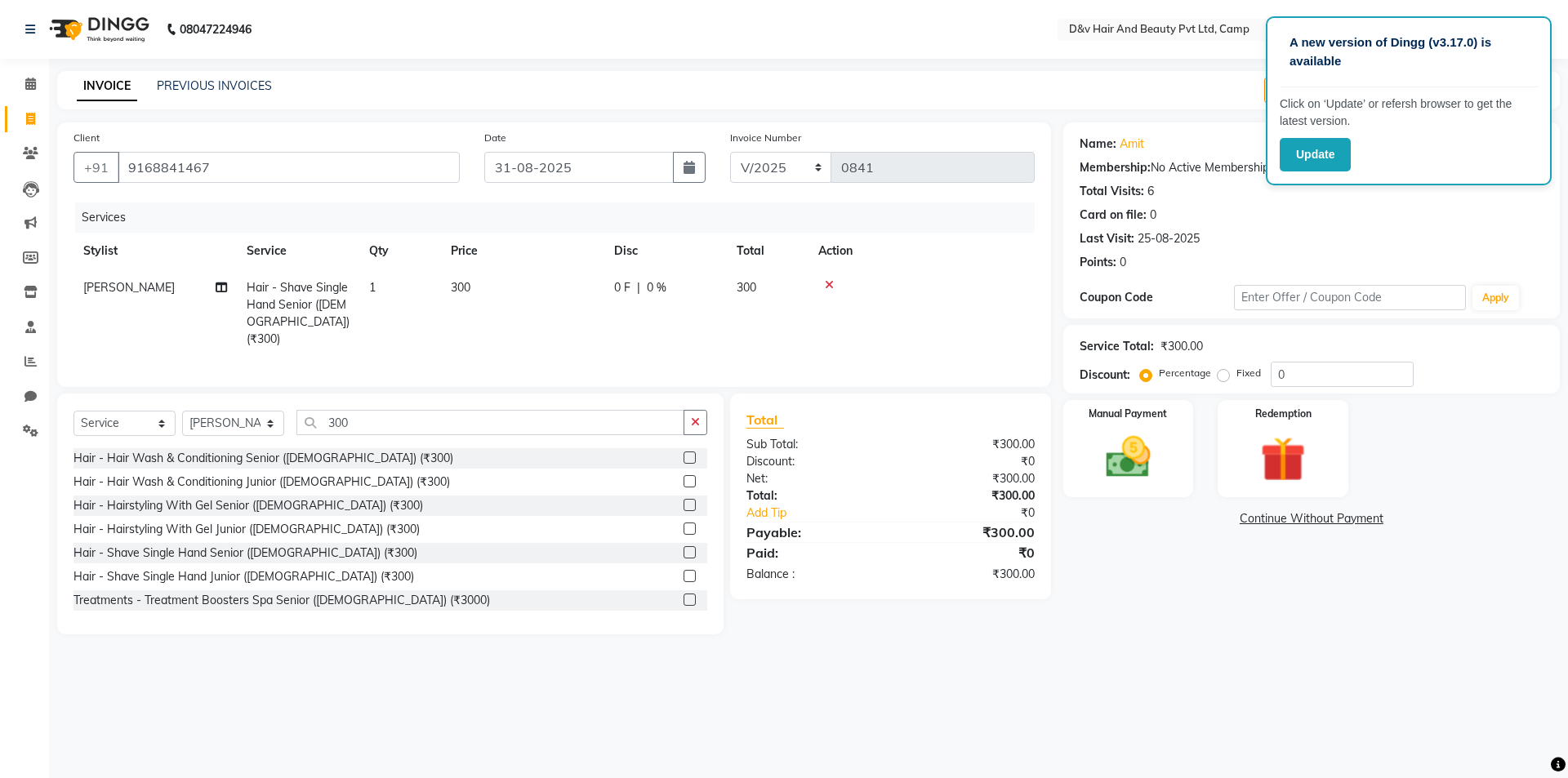
click at [629, 283] on span "0 F" at bounding box center [623, 287] width 17 height 18
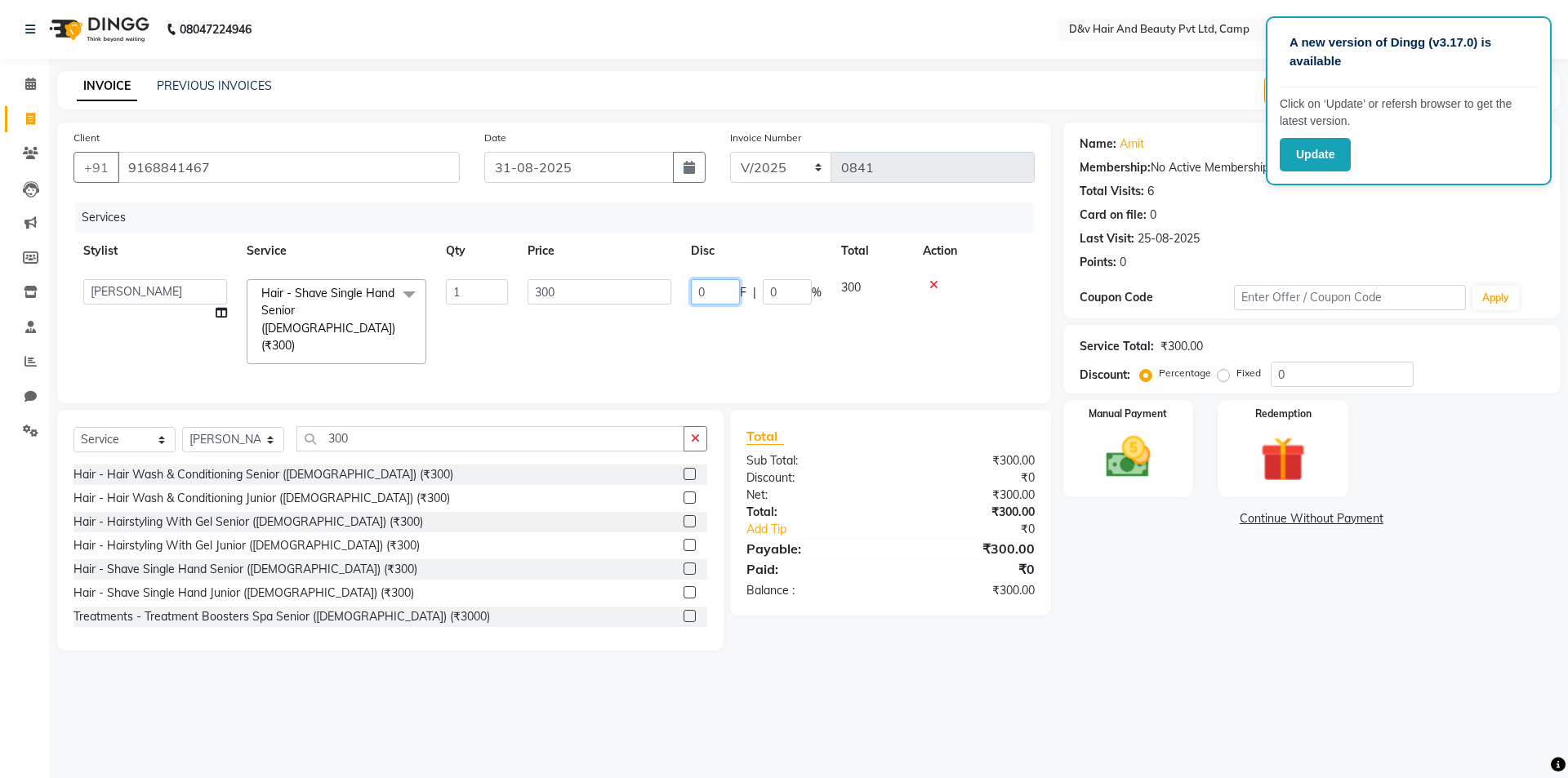
click at [731, 298] on input "0" at bounding box center [715, 292] width 49 height 25
click at [1163, 601] on div "Name: Amit Membership: No Active Membership Total Visits: 6 Card on file: 0 Las…" at bounding box center [1317, 387] width 509 height 528
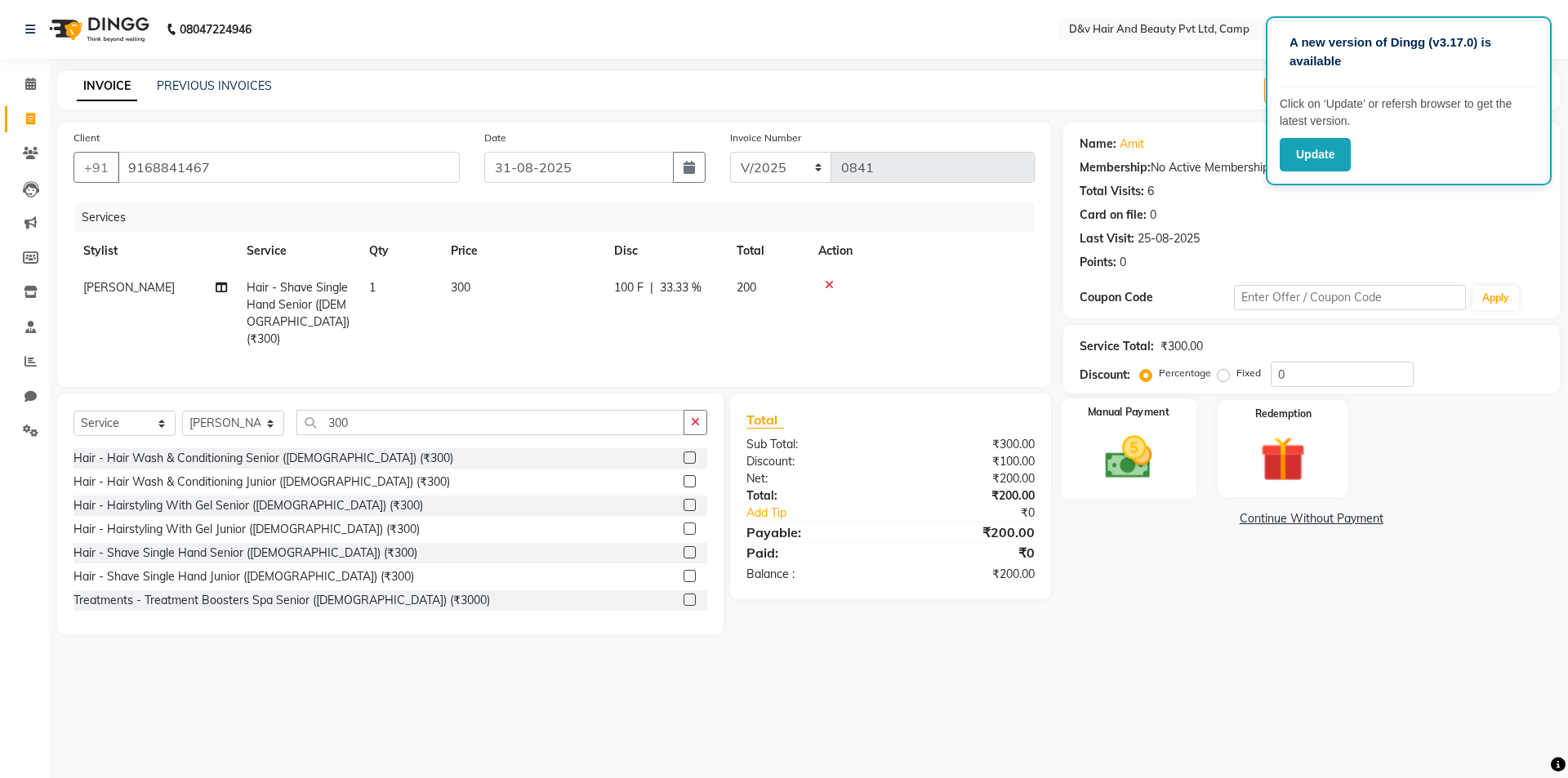
click at [1115, 450] on img at bounding box center [1128, 457] width 76 height 53
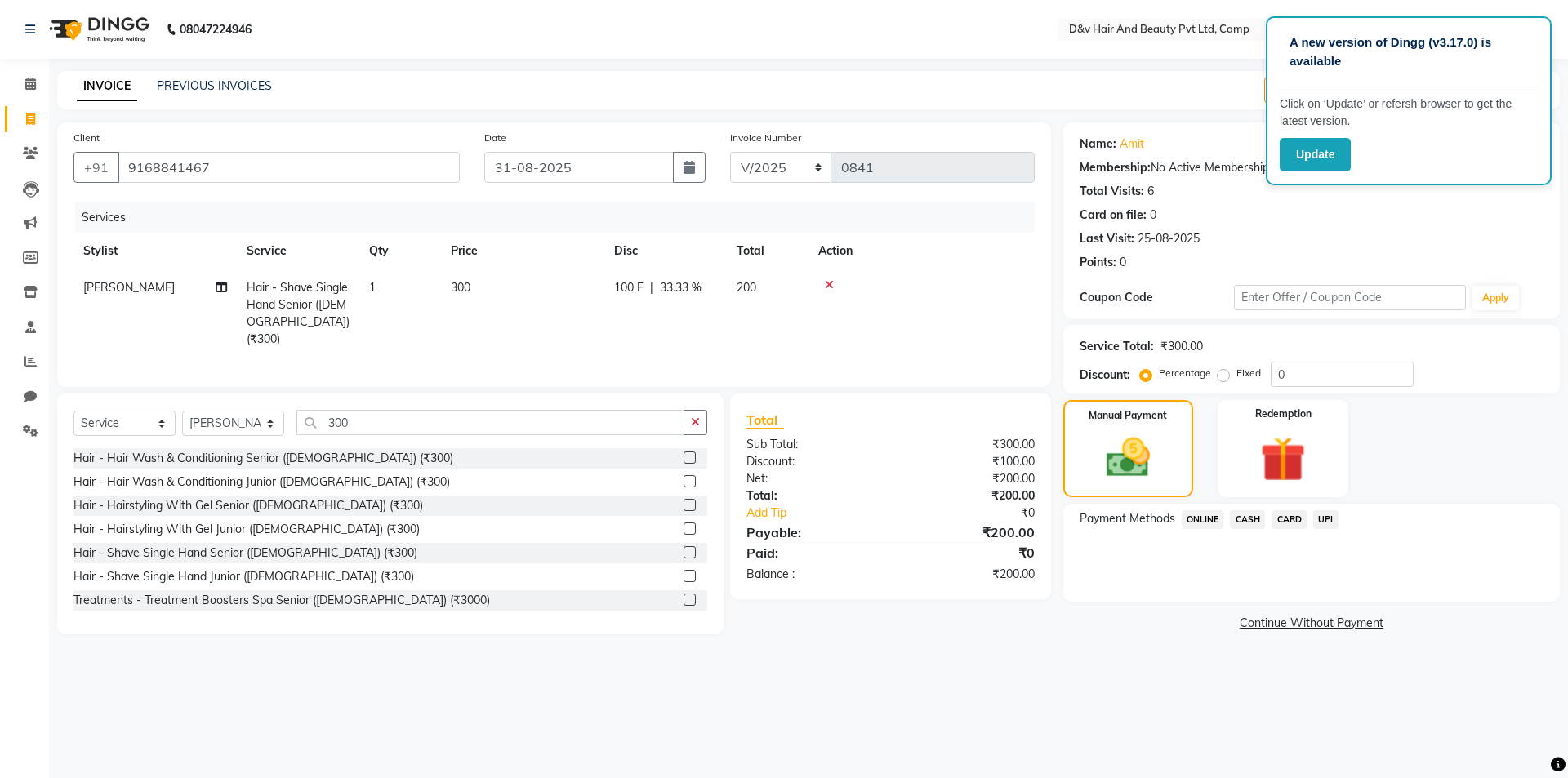
click at [1254, 516] on span "CASH" at bounding box center [1248, 520] width 35 height 18
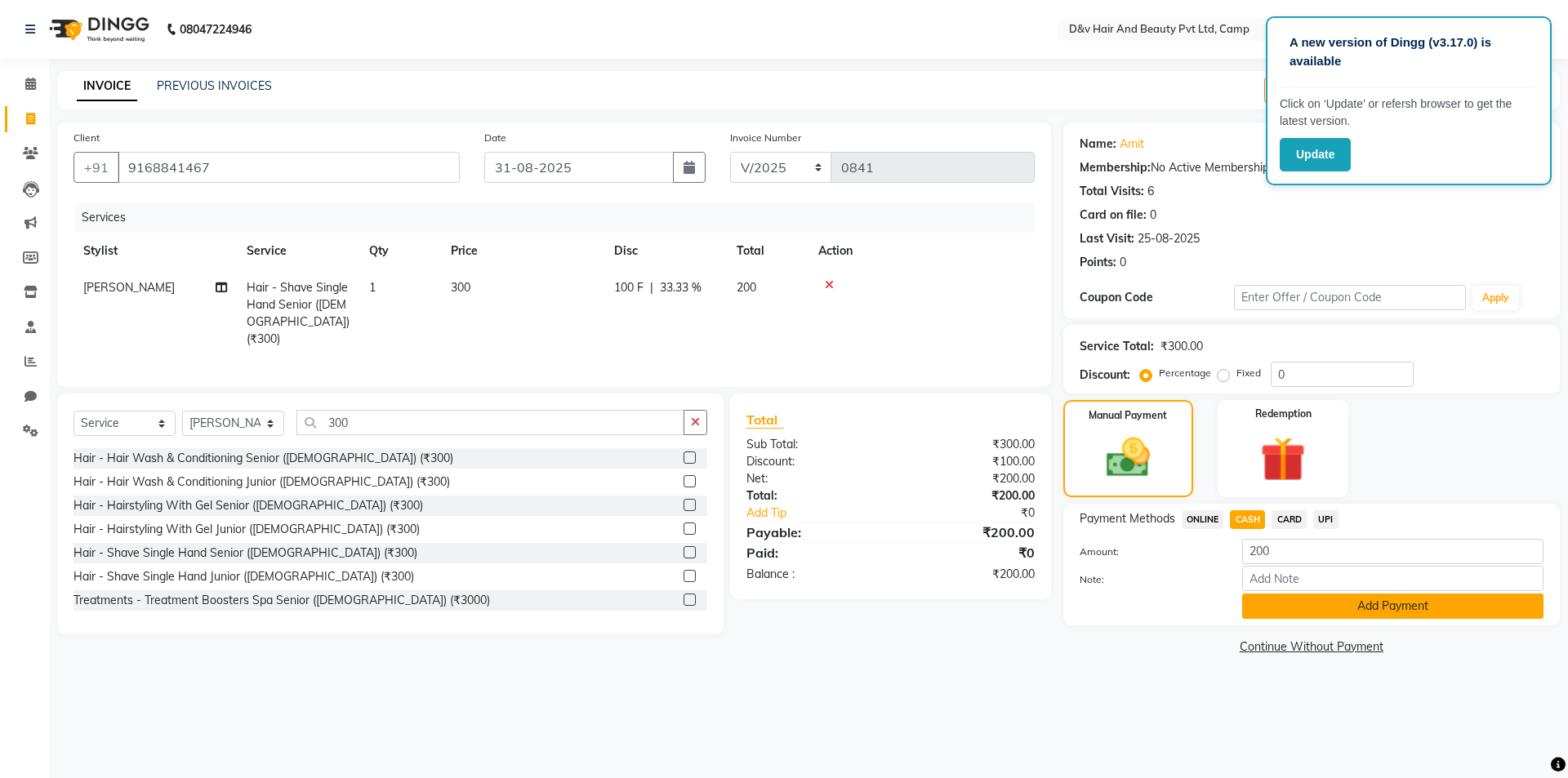
click at [1319, 618] on button "Add Payment" at bounding box center [1392, 606] width 302 height 25
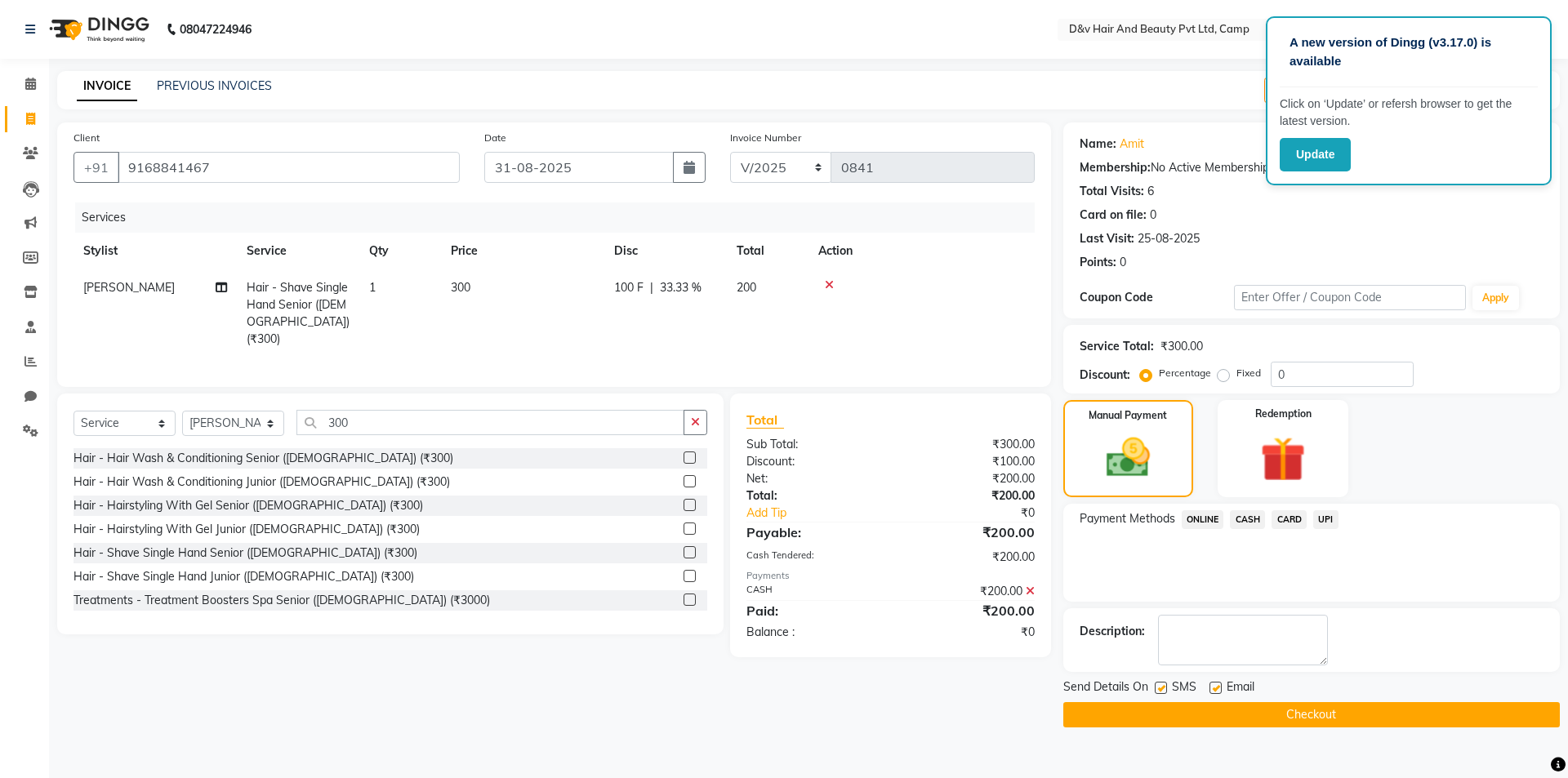
click at [1352, 719] on button "Checkout" at bounding box center [1311, 714] width 496 height 25
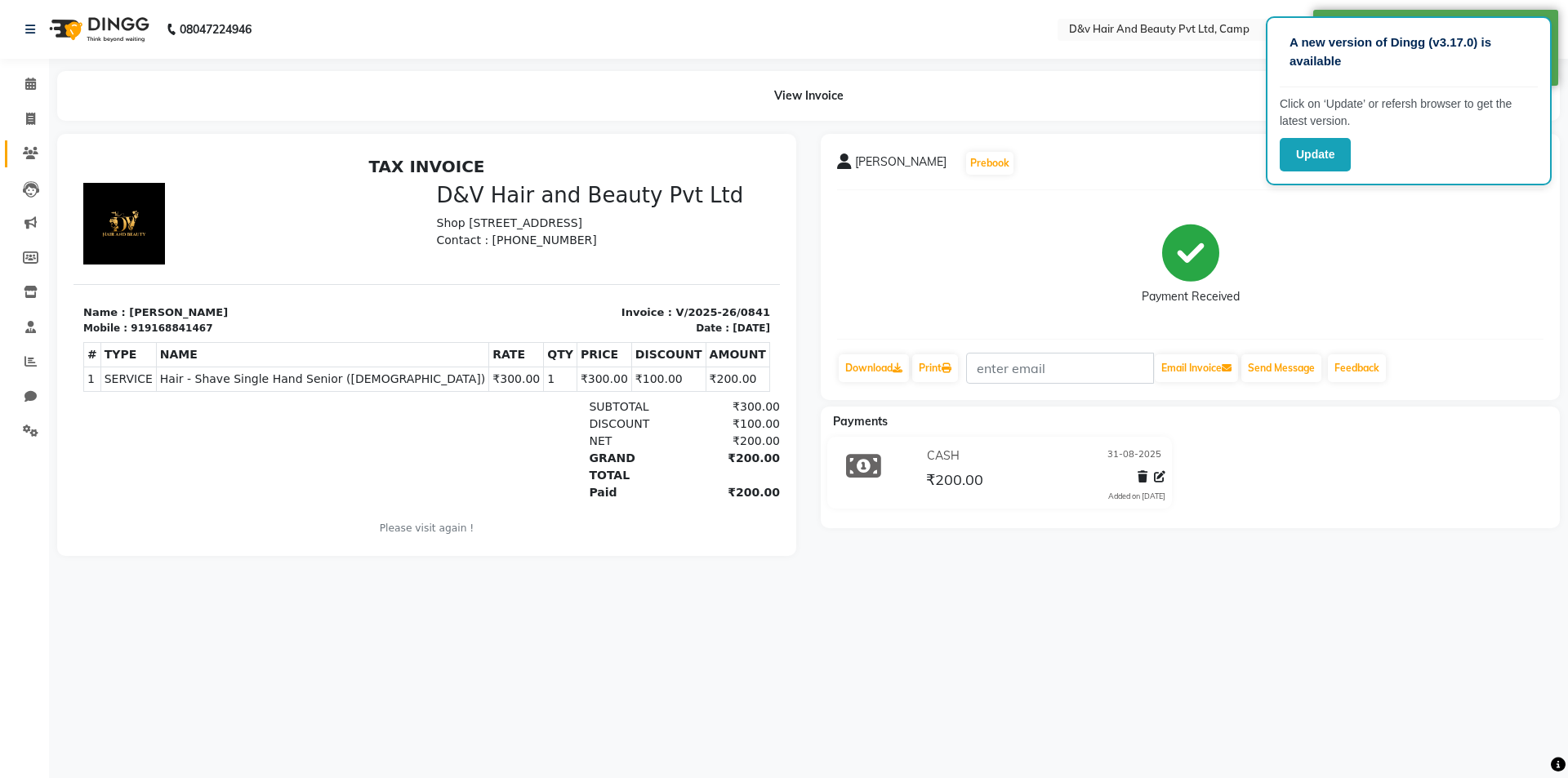
click at [41, 142] on link "Clients" at bounding box center [24, 154] width 39 height 27
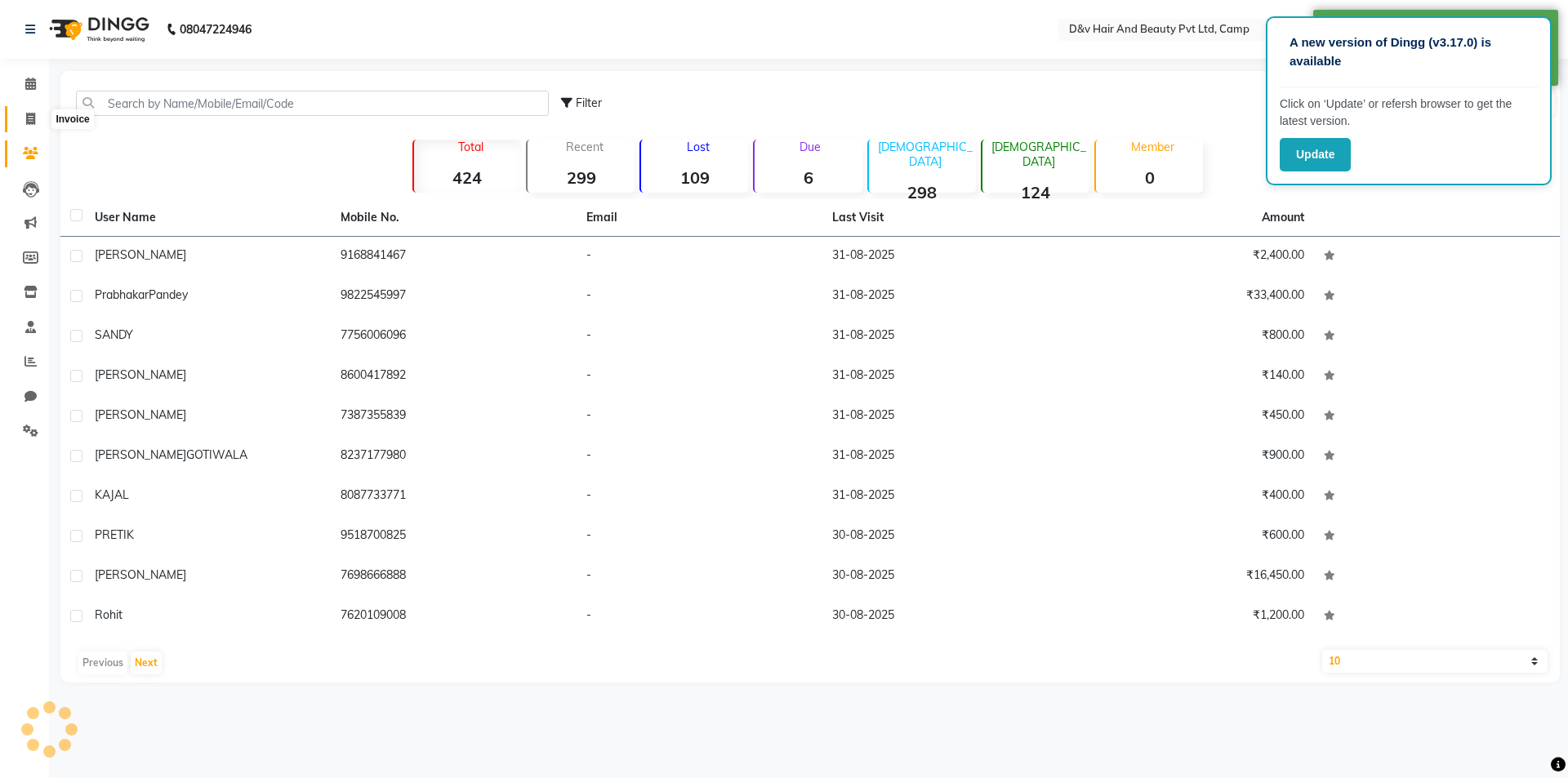
click at [34, 125] on icon at bounding box center [30, 119] width 9 height 13
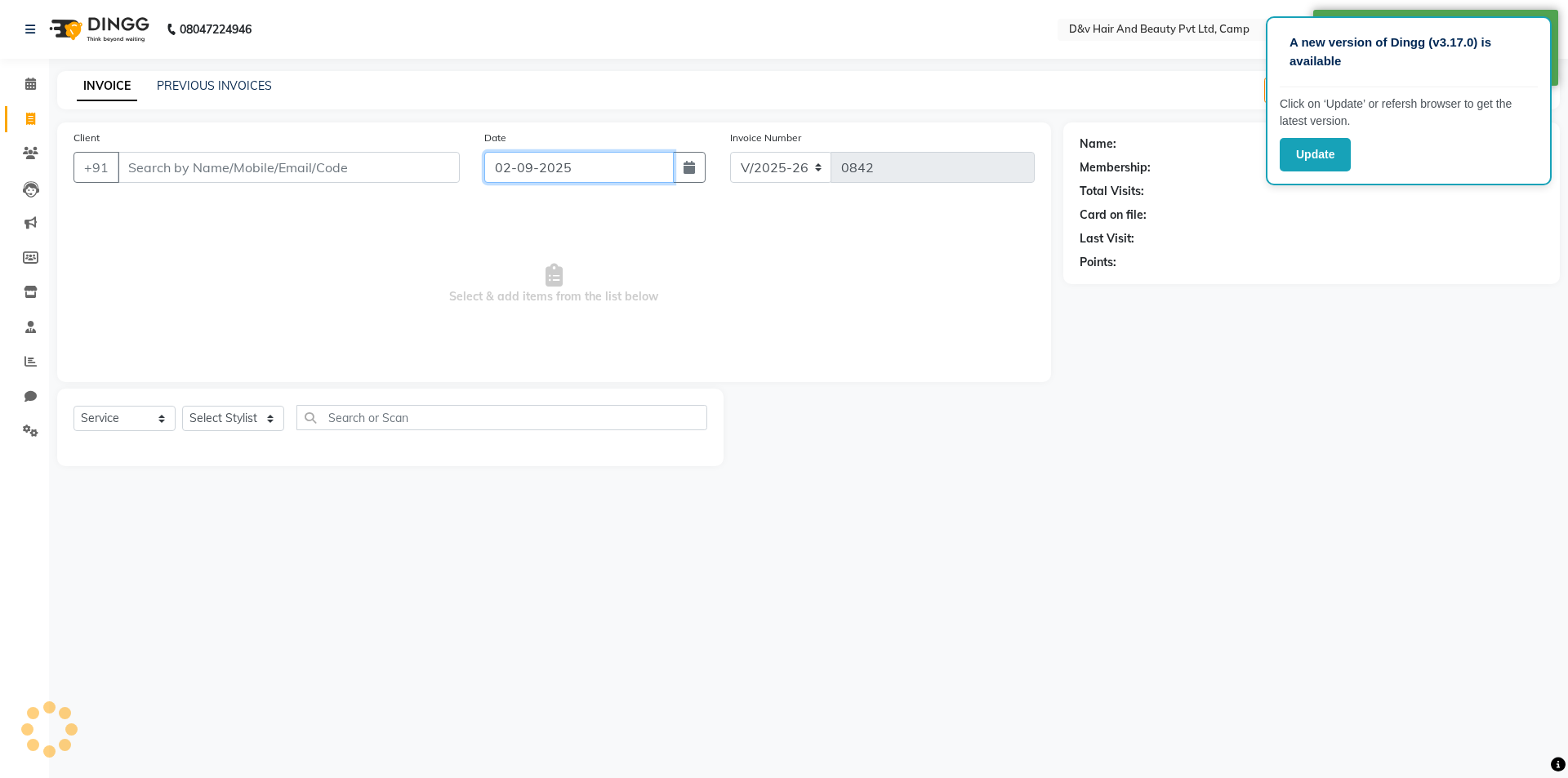
click at [626, 171] on input "02-09-2025" at bounding box center [580, 167] width 191 height 31
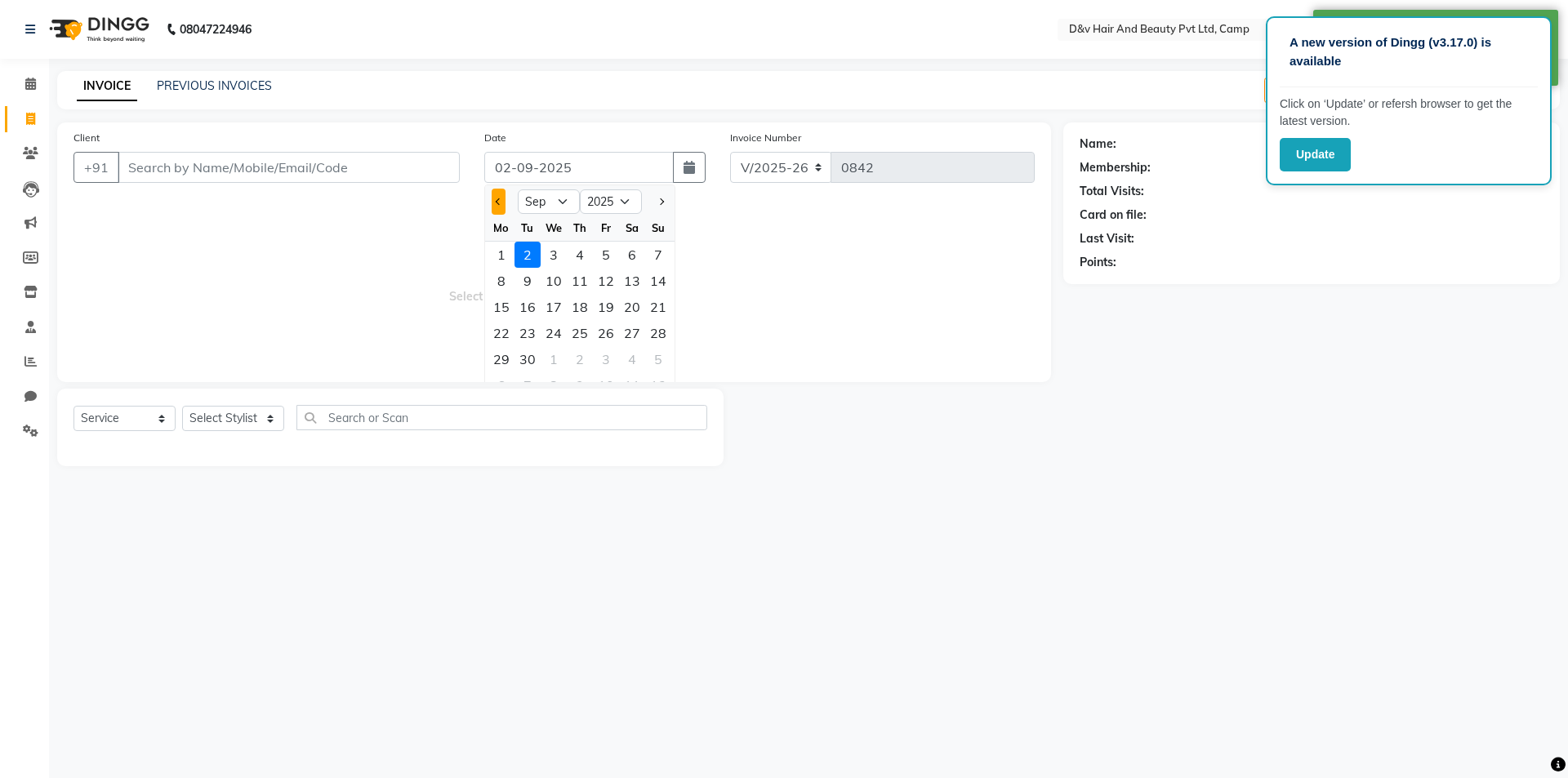
click at [499, 208] on button "Previous month" at bounding box center [498, 201] width 14 height 26
click at [656, 364] on div "31" at bounding box center [658, 358] width 26 height 26
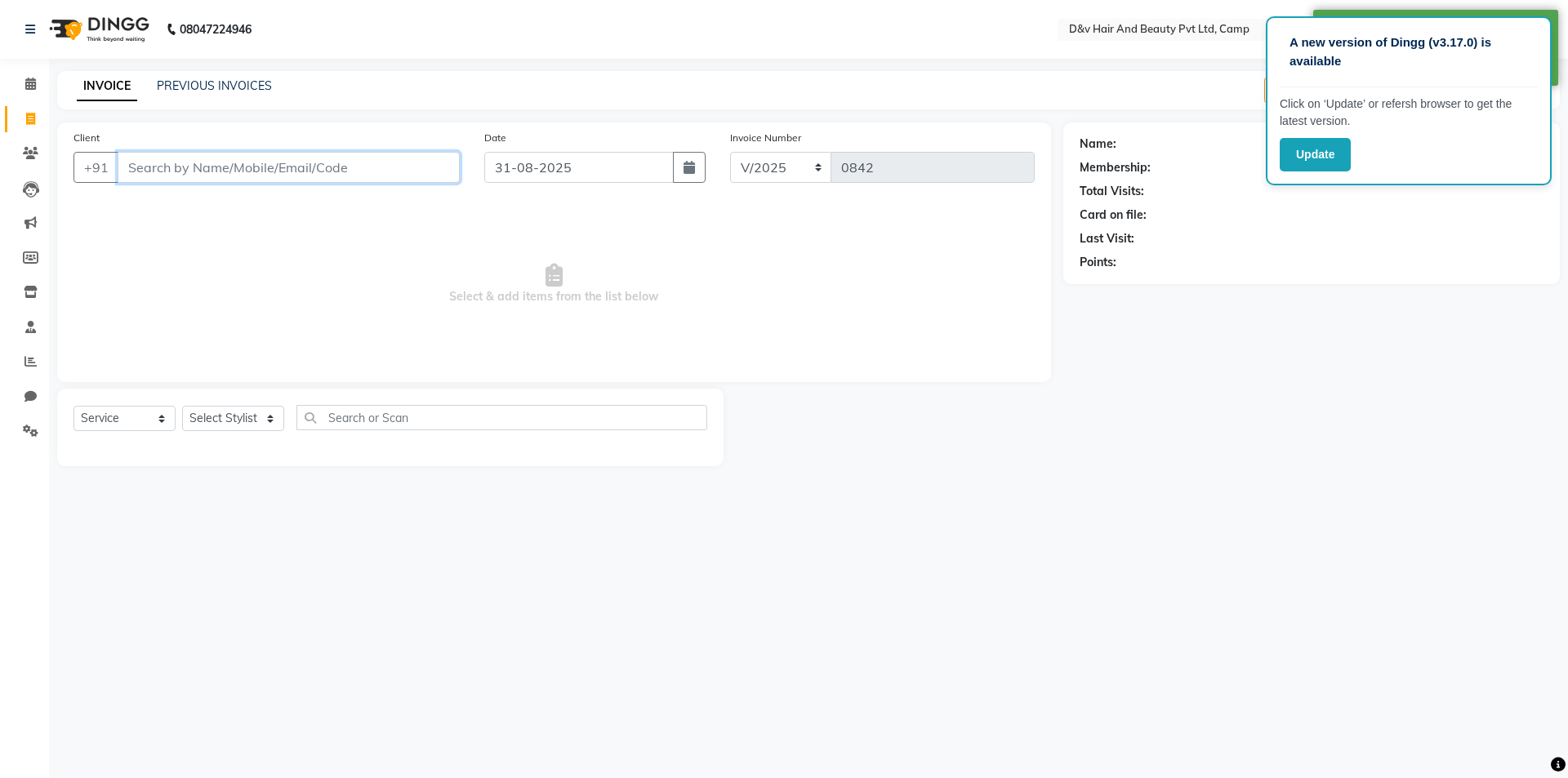
click at [306, 170] on input "Client" at bounding box center [288, 167] width 342 height 31
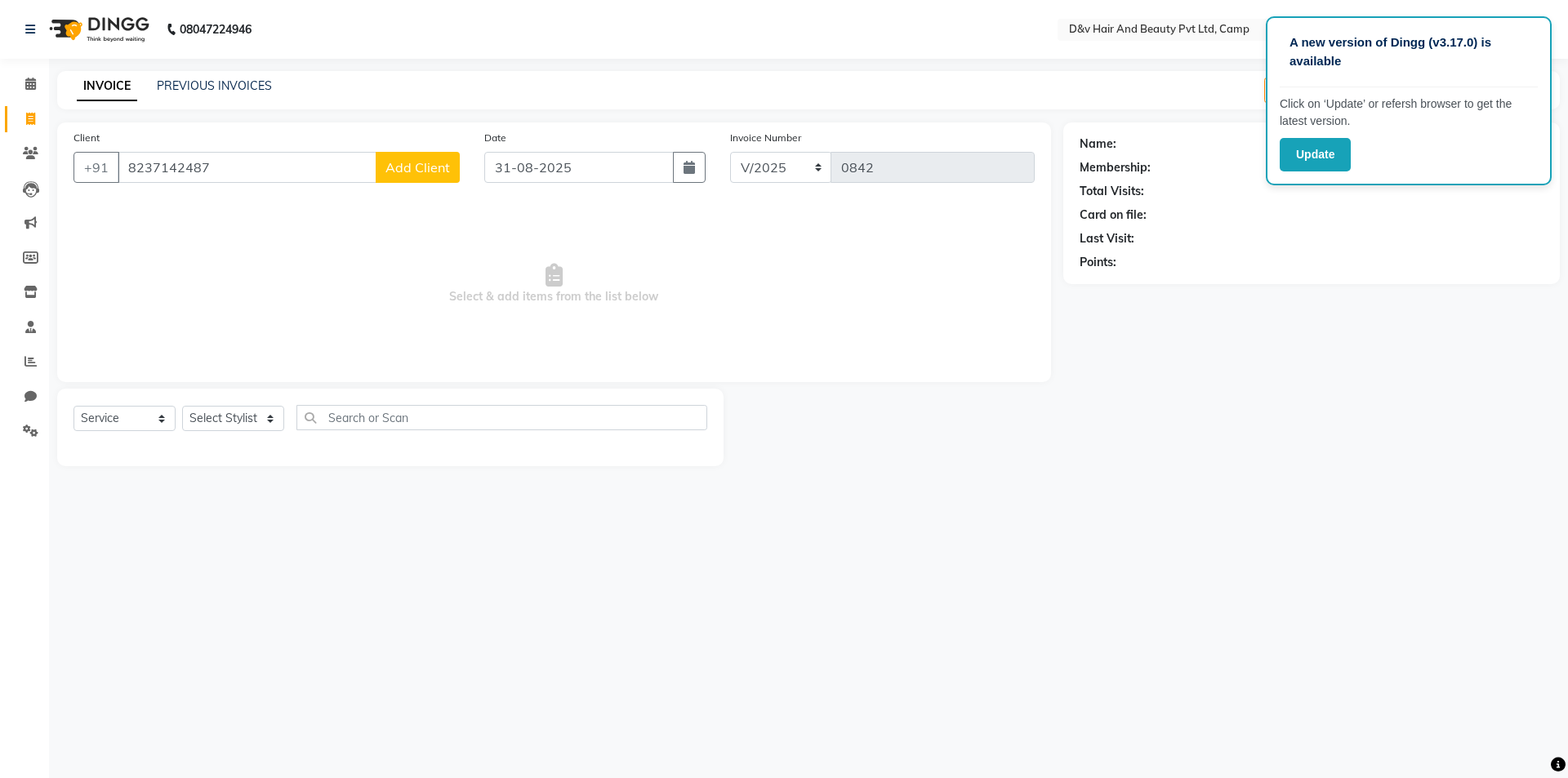
click at [403, 175] on span "Add Client" at bounding box center [417, 168] width 64 height 17
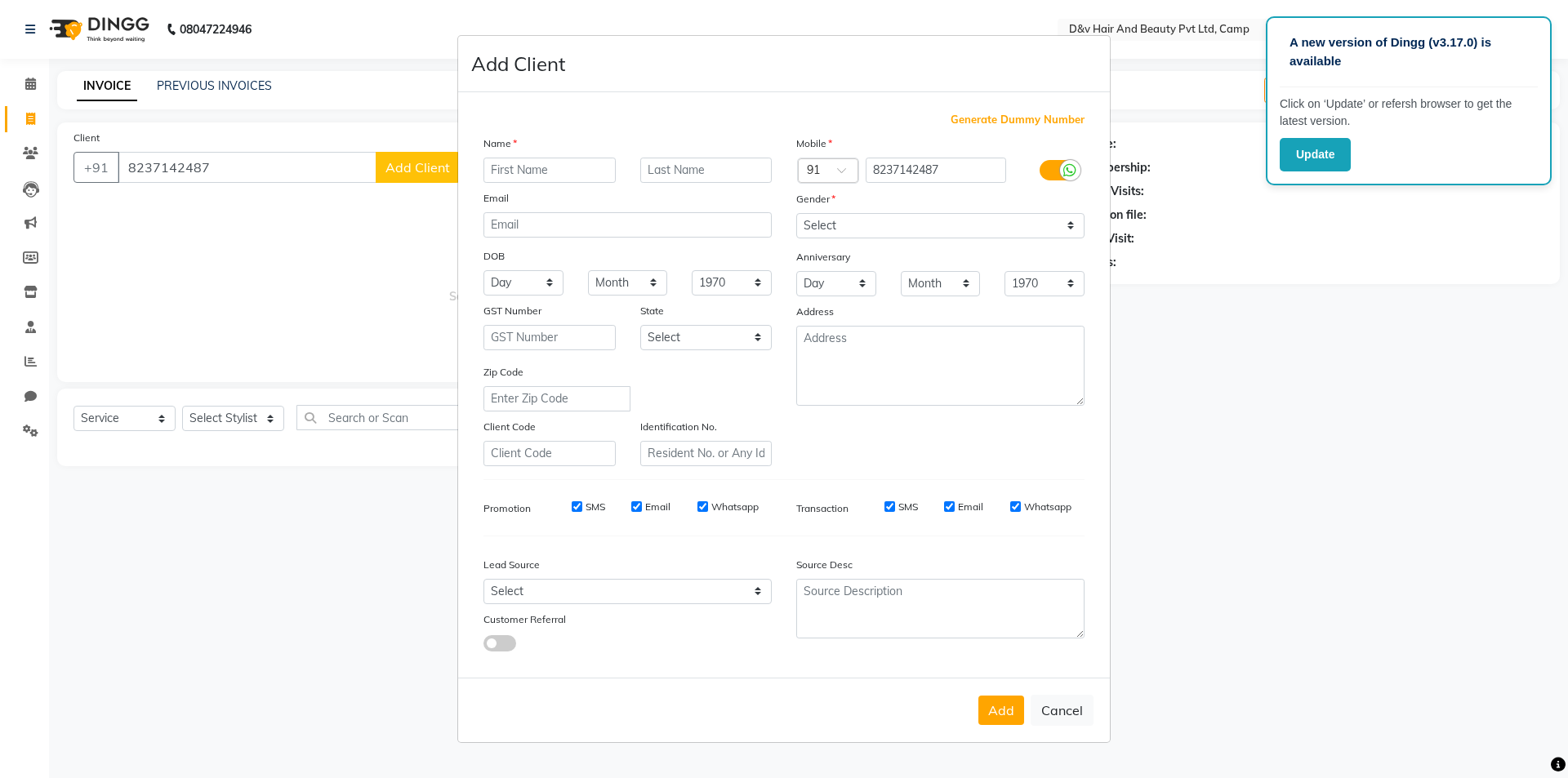
click at [595, 169] on input "text" at bounding box center [550, 170] width 132 height 25
drag, startPoint x: 915, startPoint y: 227, endPoint x: 915, endPoint y: 236, distance: 9.0
click at [915, 227] on select "Select [DEMOGRAPHIC_DATA] [DEMOGRAPHIC_DATA] Other Prefer Not To Say" at bounding box center [940, 226] width 288 height 25
click at [797, 213] on select "Select [DEMOGRAPHIC_DATA] [DEMOGRAPHIC_DATA] Other Prefer Not To Say" at bounding box center [940, 226] width 288 height 25
drag, startPoint x: 1019, startPoint y: 703, endPoint x: 1009, endPoint y: 692, distance: 14.9
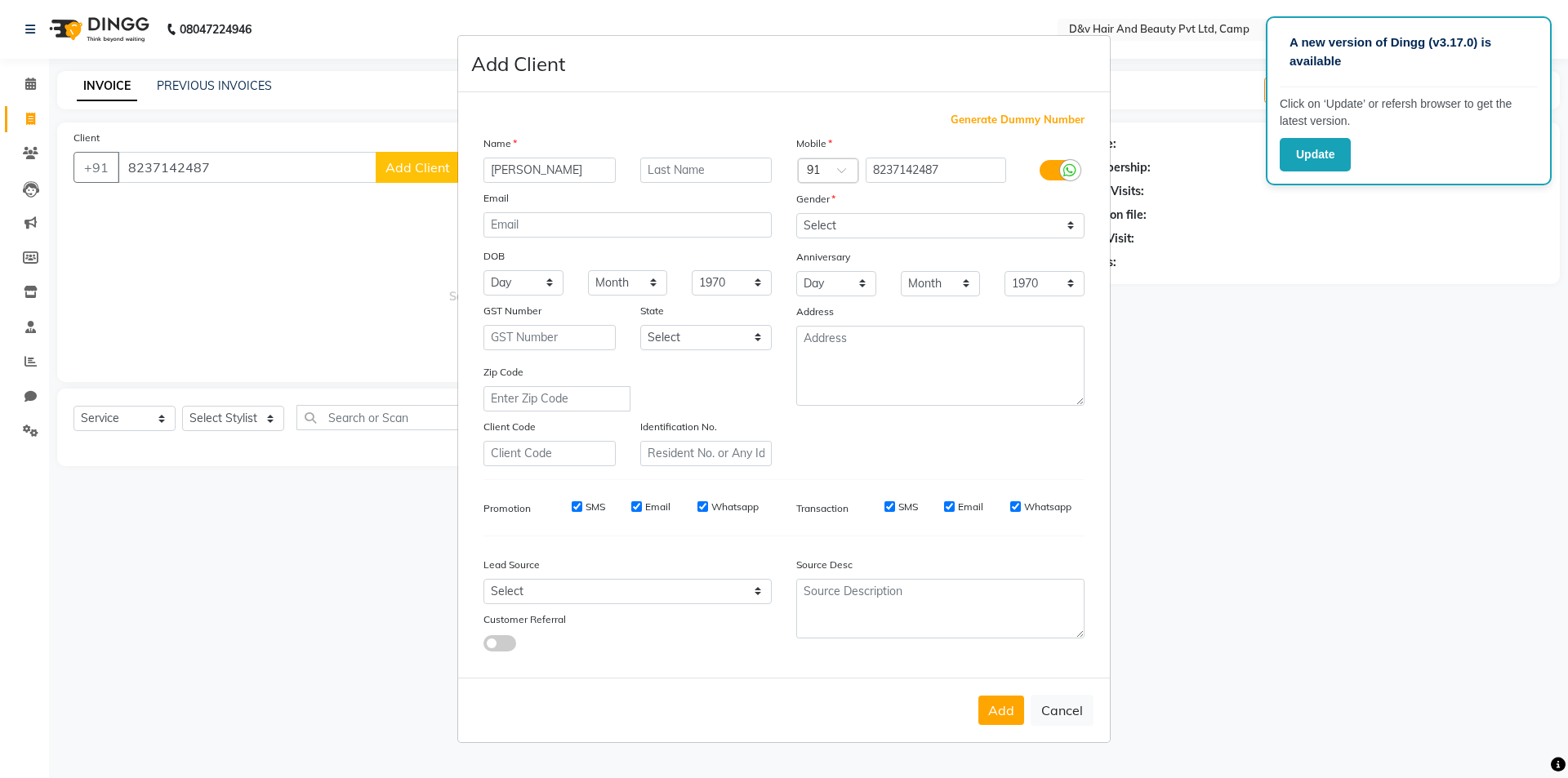
click at [1017, 703] on button "Add" at bounding box center [1001, 710] width 46 height 29
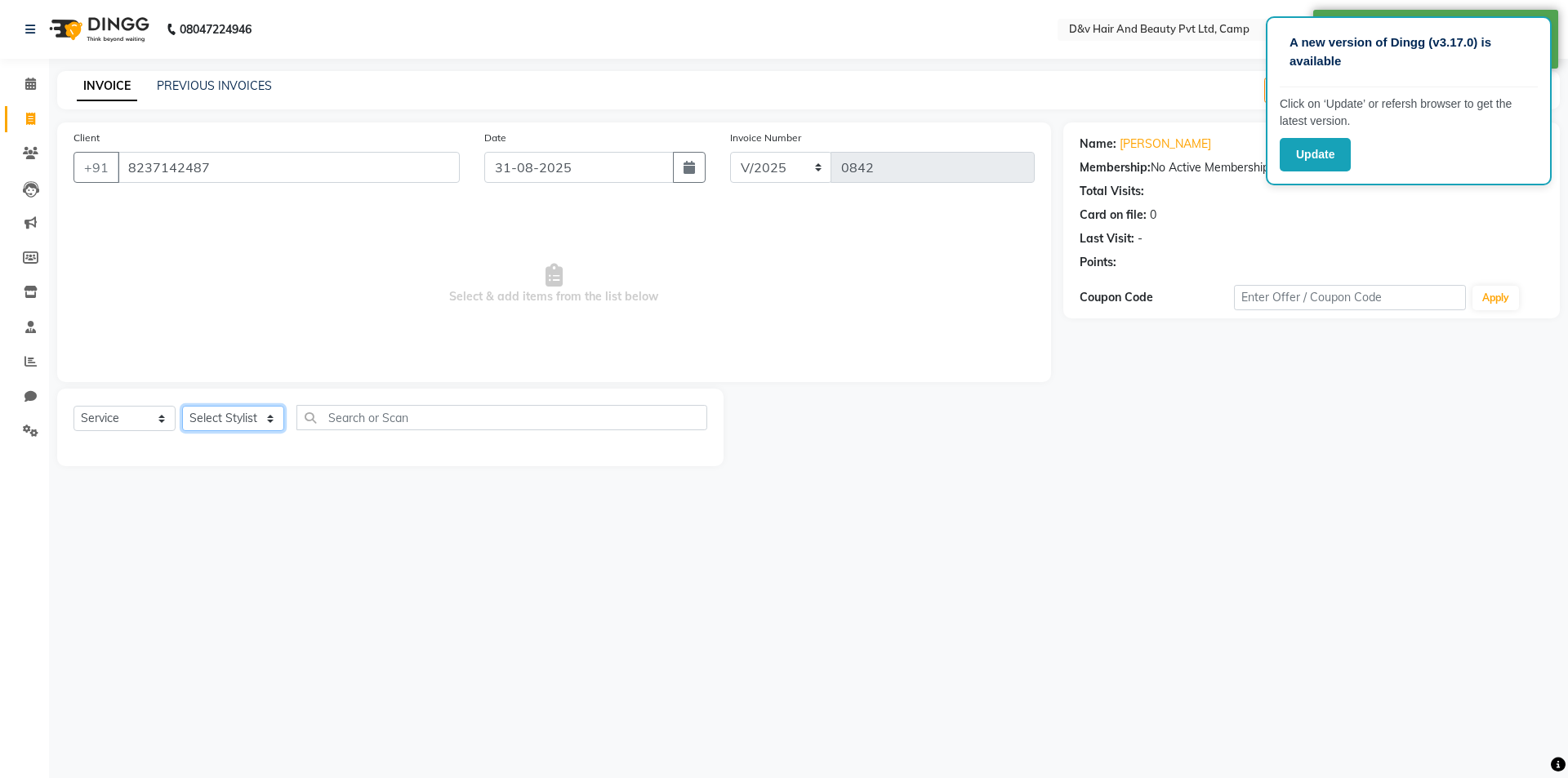
click at [217, 419] on select "Select Stylist [PERSON_NAME] Ganesh [PERSON_NAME] [PERSON_NAME] [PERSON_NAME] P…" at bounding box center [233, 419] width 102 height 25
click at [182, 406] on select "Select Stylist [PERSON_NAME] Ganesh [PERSON_NAME] [PERSON_NAME] [PERSON_NAME] P…" at bounding box center [233, 419] width 102 height 25
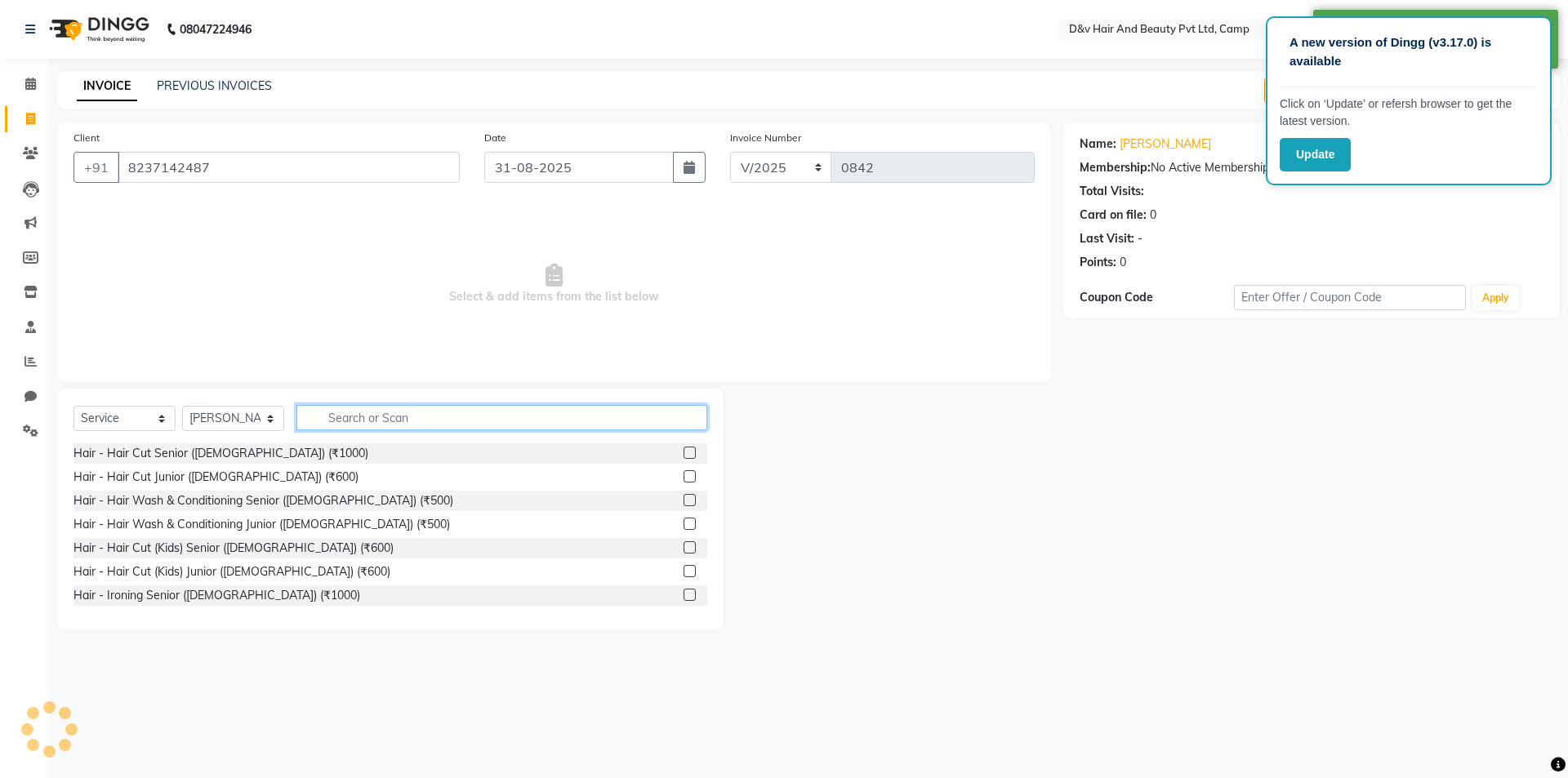
click at [390, 424] on input "text" at bounding box center [502, 418] width 411 height 25
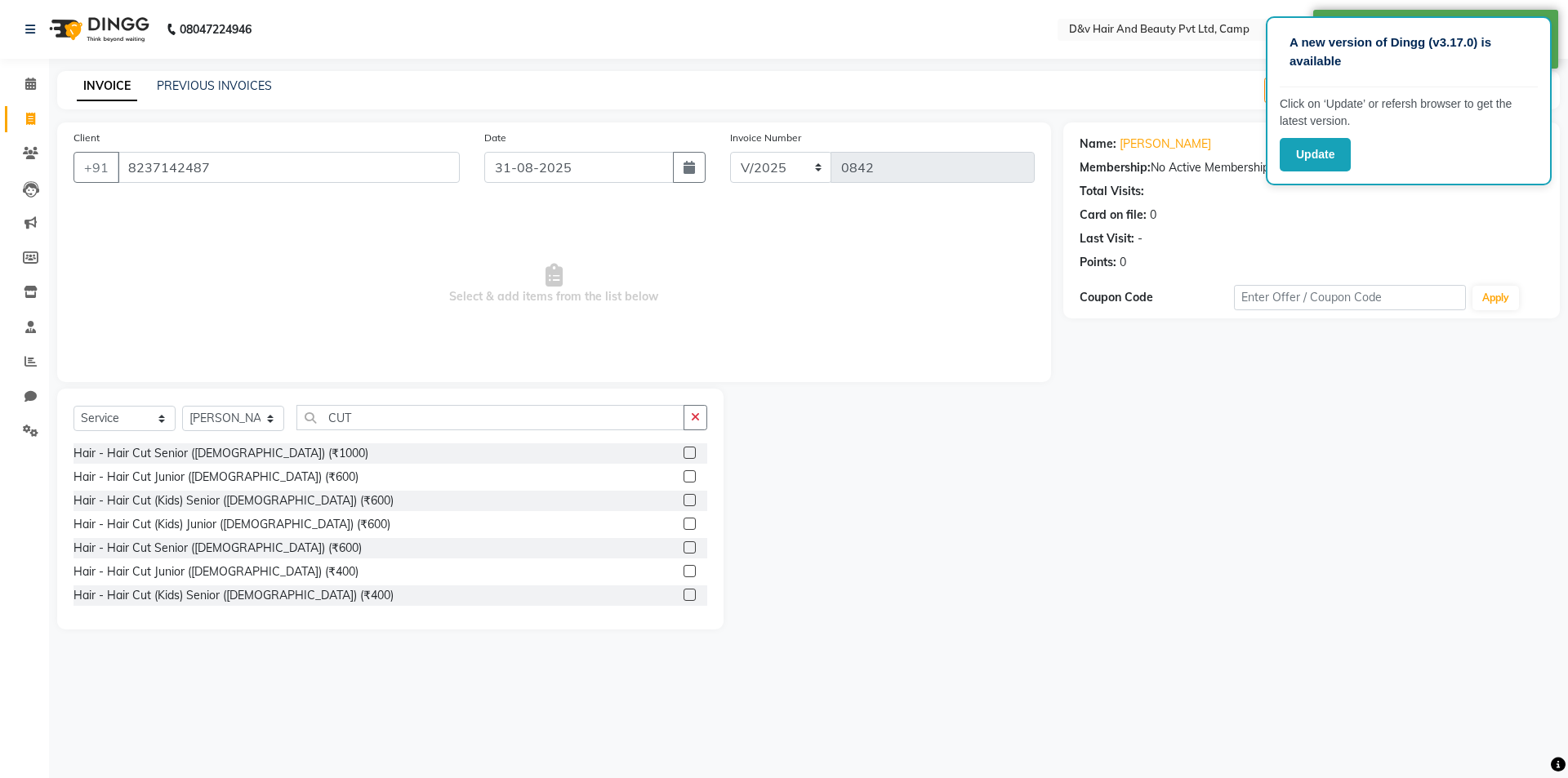
click at [684, 548] on label at bounding box center [690, 547] width 13 height 13
click at [684, 548] on input "checkbox" at bounding box center [689, 548] width 11 height 11
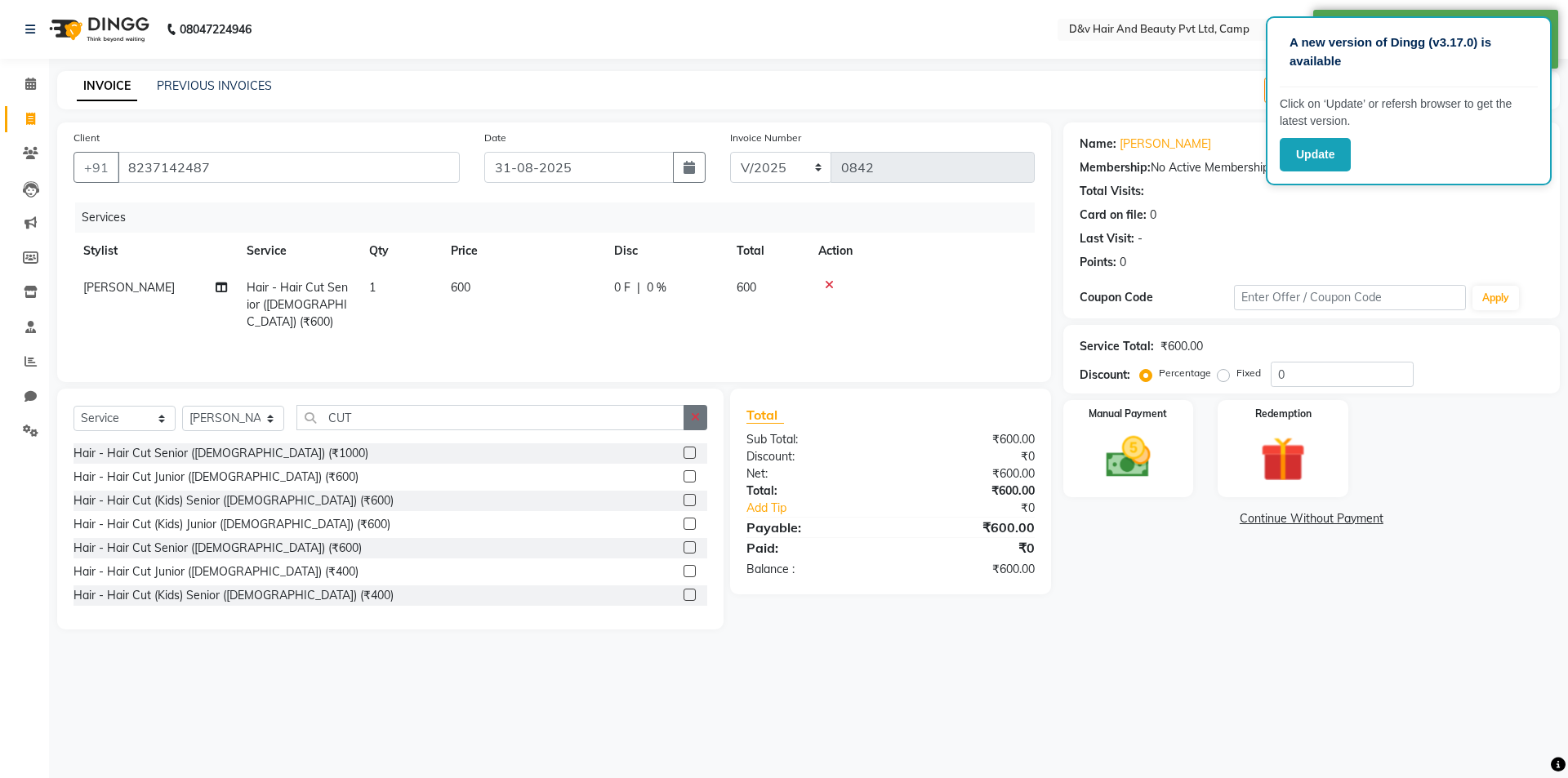
click at [689, 419] on button "button" at bounding box center [695, 418] width 23 height 25
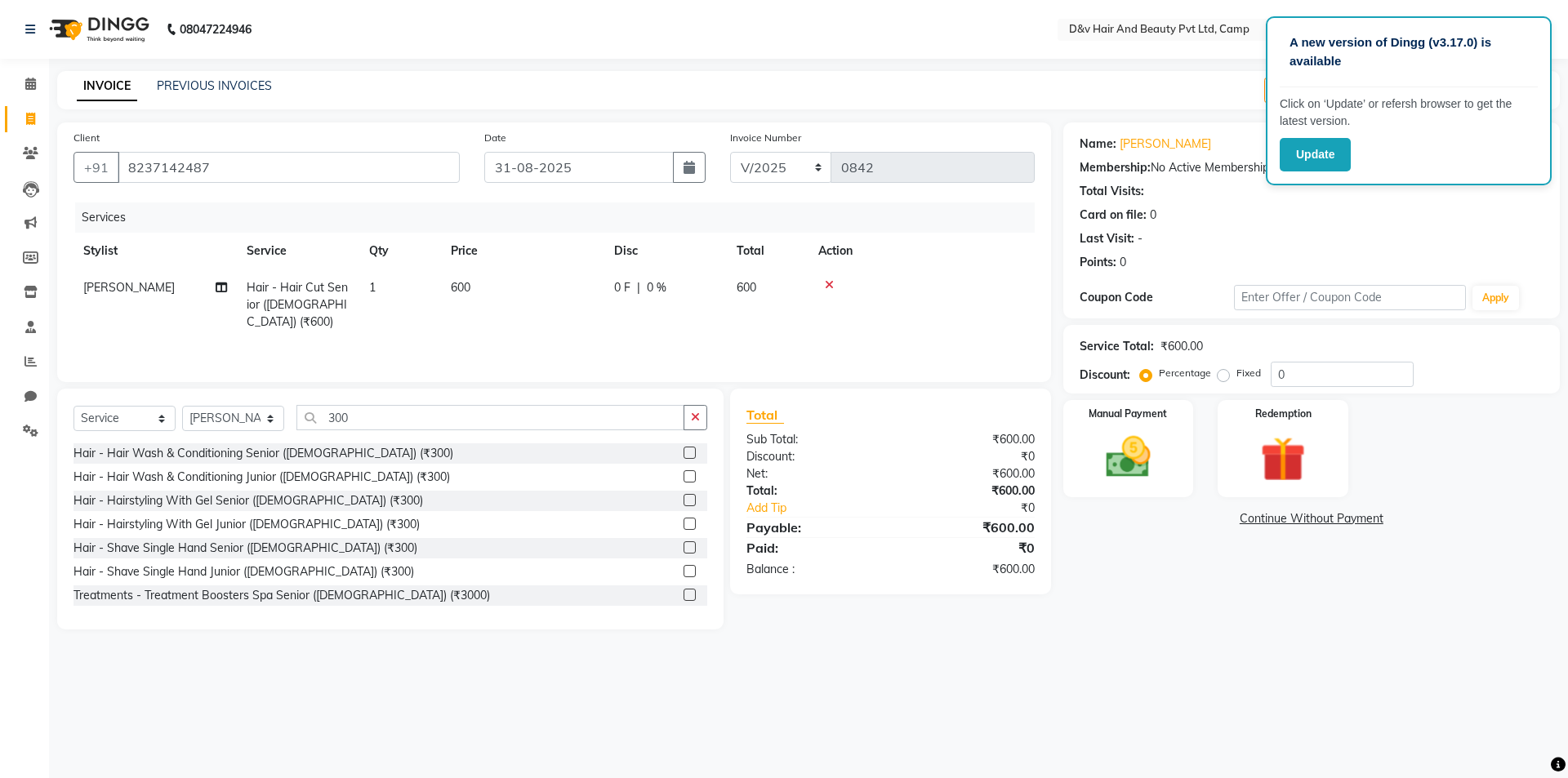
click at [684, 549] on label at bounding box center [690, 547] width 13 height 13
click at [684, 549] on input "checkbox" at bounding box center [689, 548] width 11 height 11
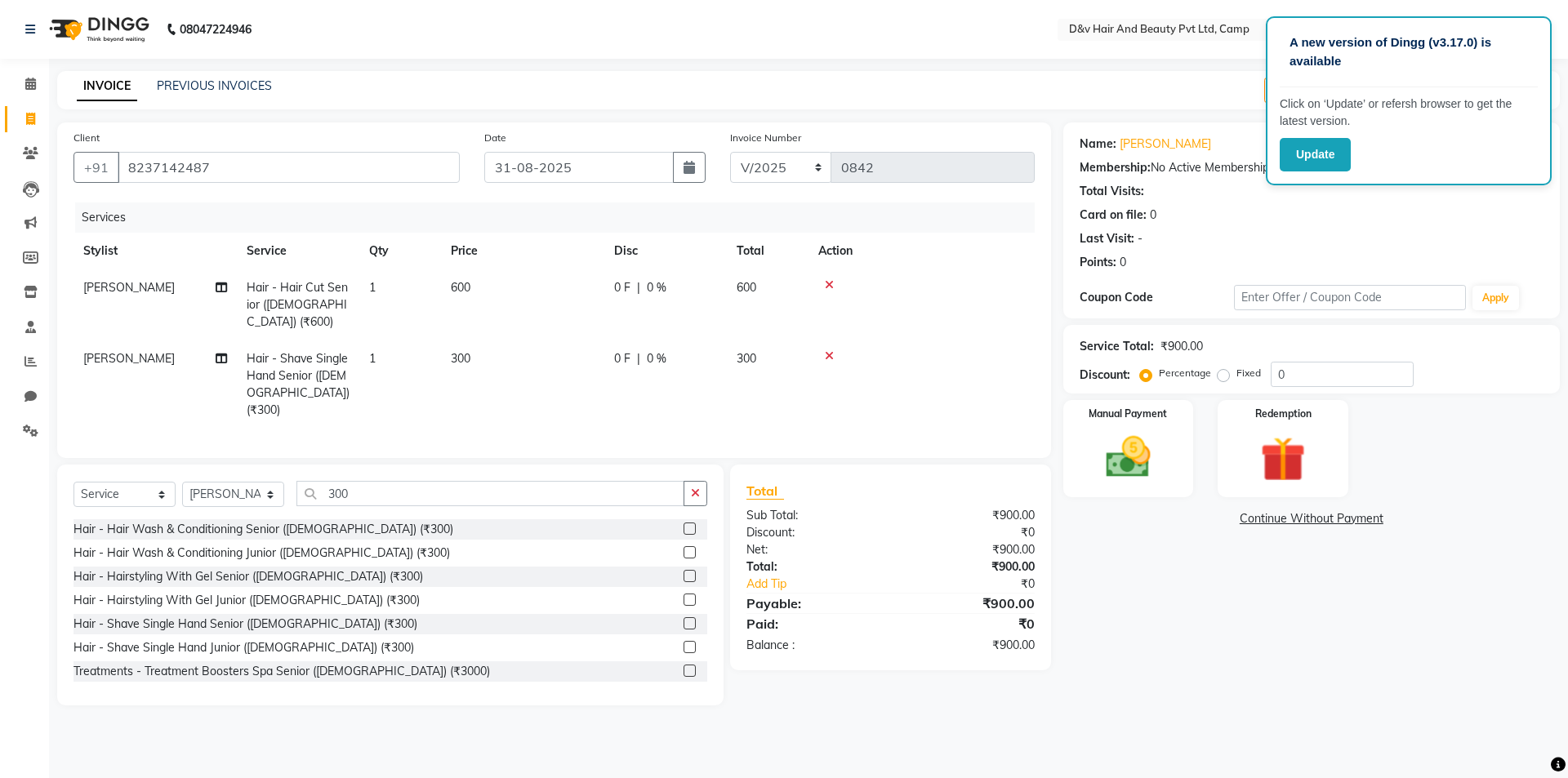
click at [623, 285] on span "0 F" at bounding box center [623, 287] width 17 height 18
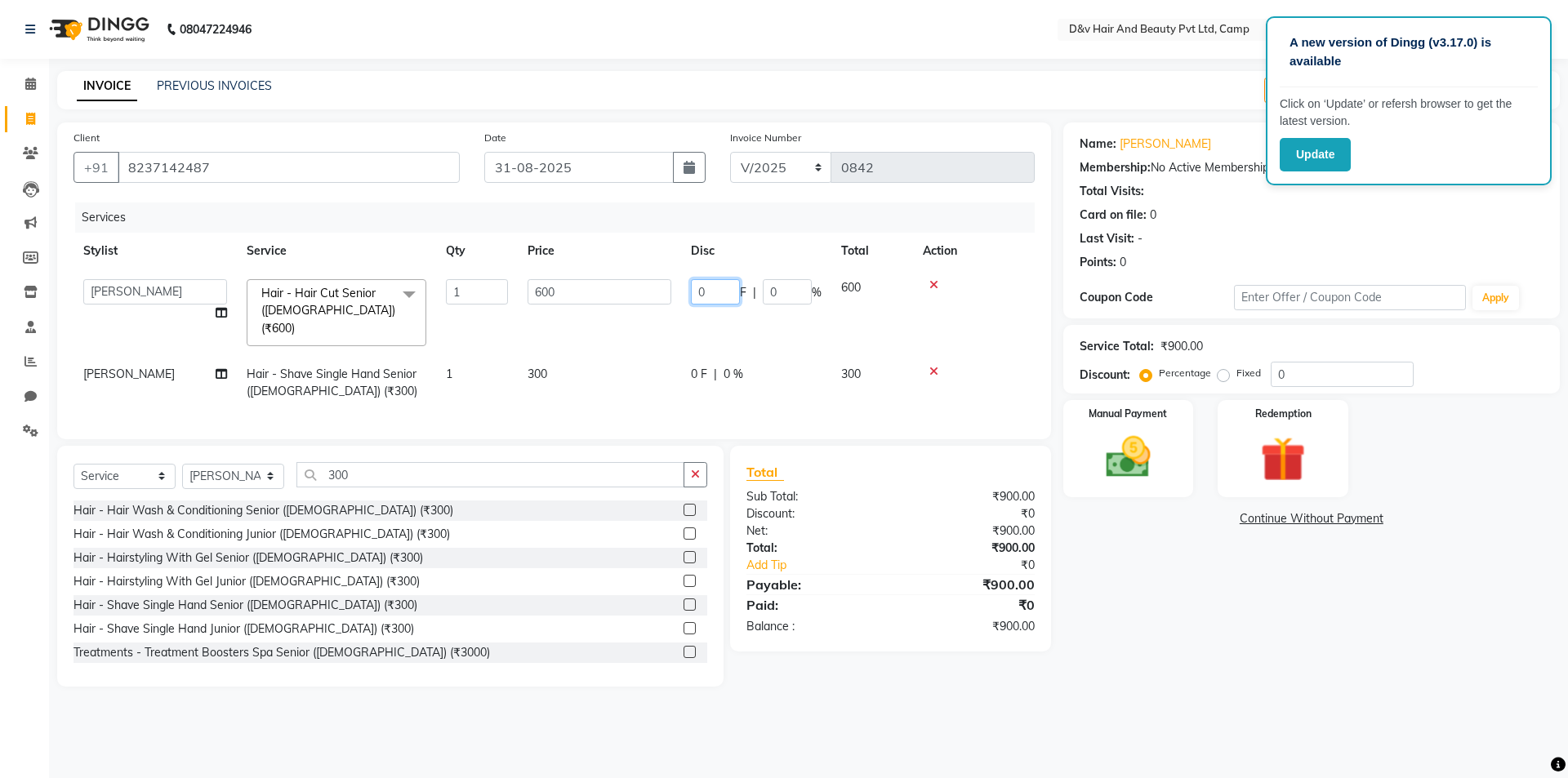
click at [729, 294] on input "0" at bounding box center [715, 292] width 49 height 25
click at [700, 356] on td "0 F | 0 %" at bounding box center [756, 383] width 150 height 53
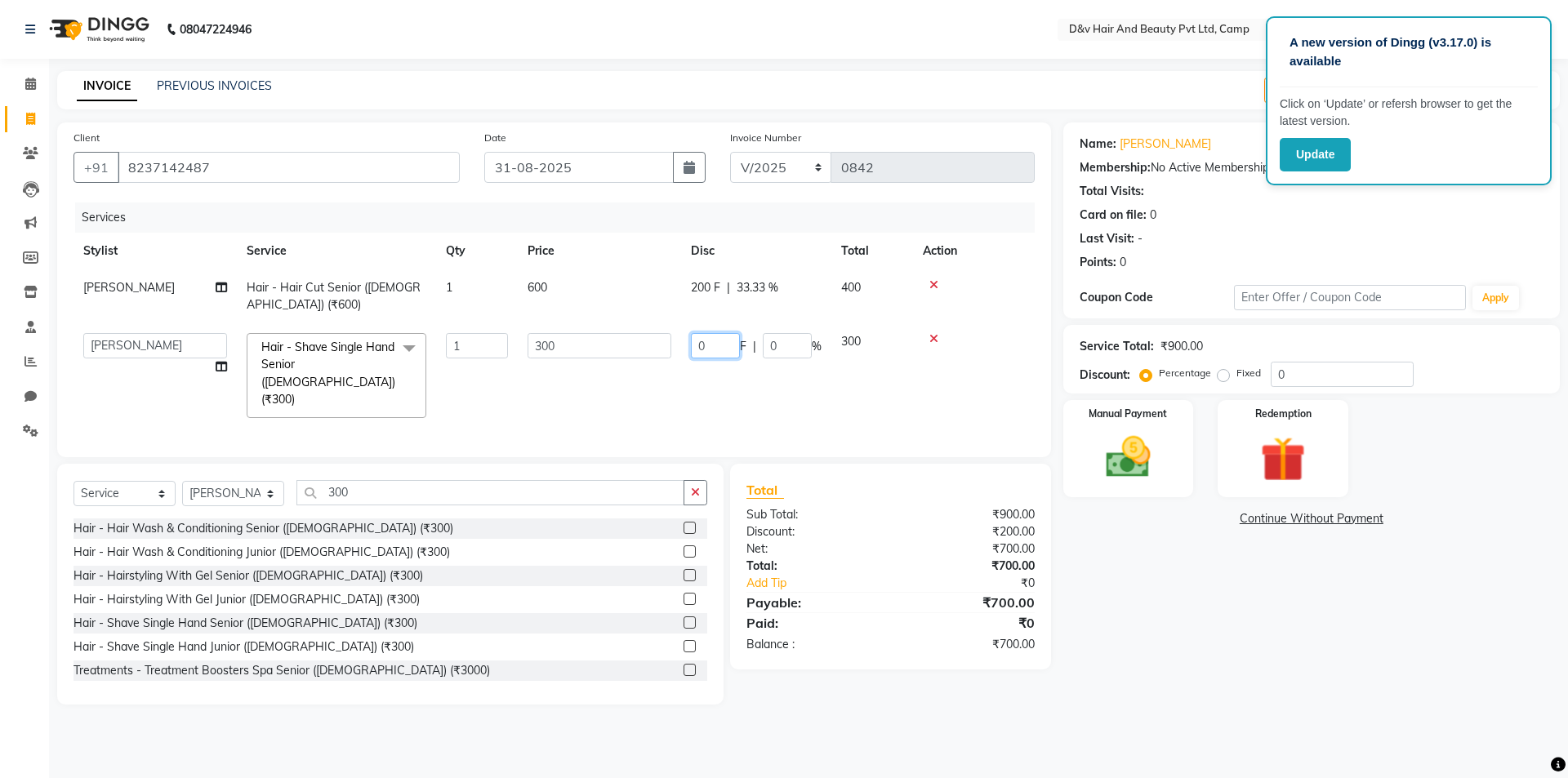
click at [718, 346] on input "0" at bounding box center [715, 346] width 49 height 25
click at [1164, 574] on div "Name: [PERSON_NAME] Membership: No Active Membership Total Visits: Card on file…" at bounding box center [1317, 414] width 509 height 582
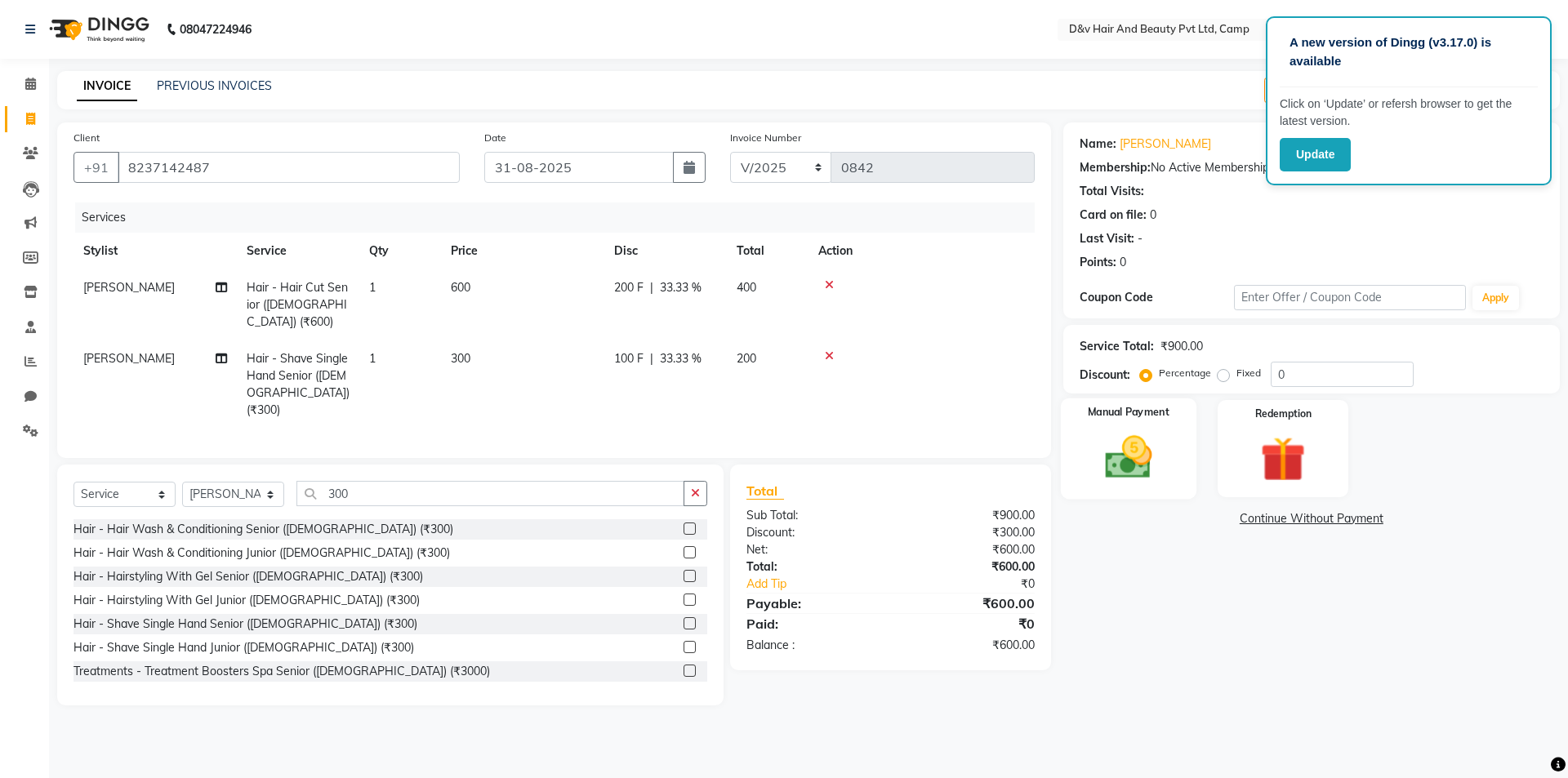
click at [1131, 456] on img at bounding box center [1128, 457] width 76 height 53
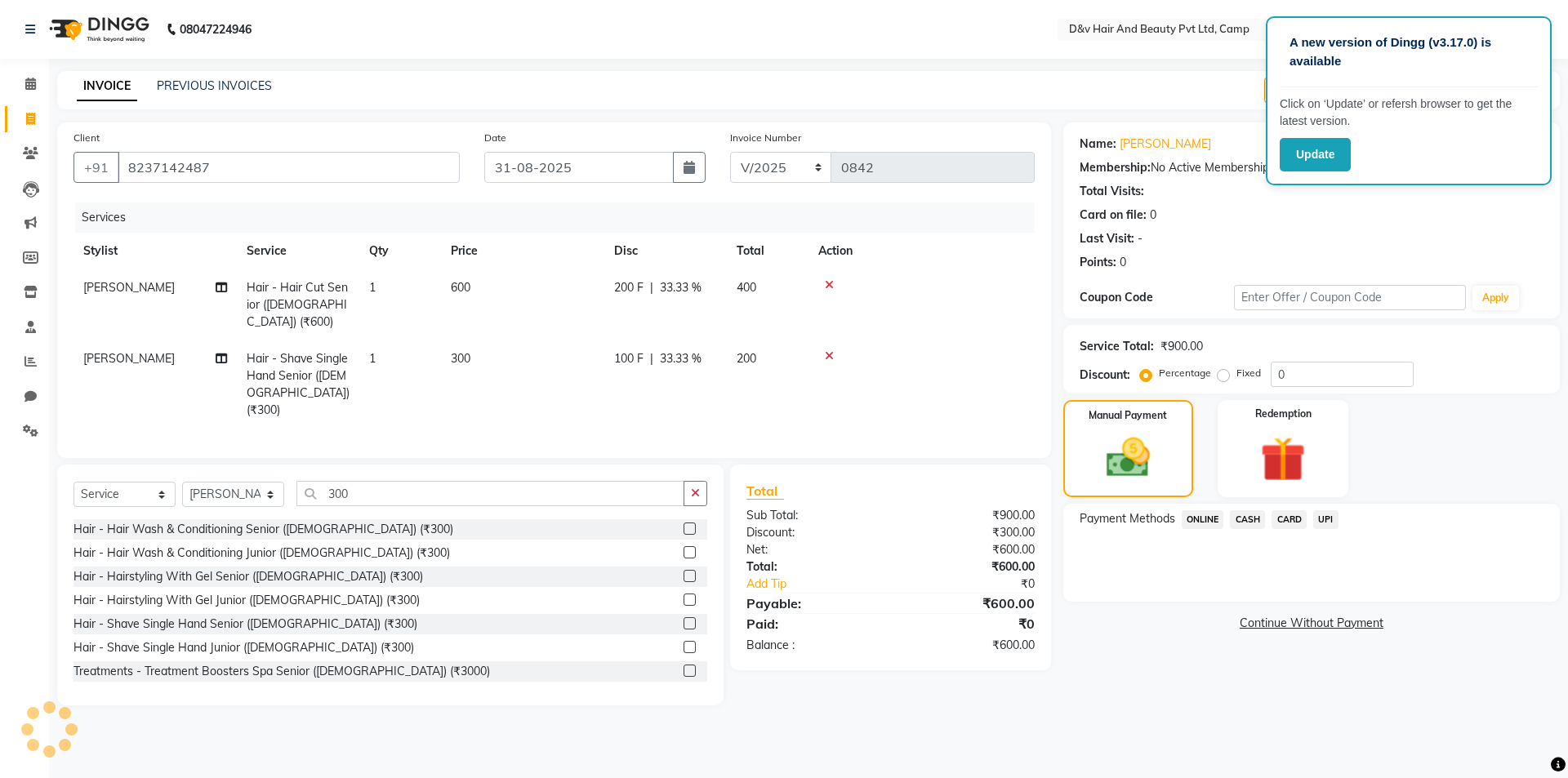
click at [1217, 521] on span "ONLINE" at bounding box center [1203, 520] width 43 height 18
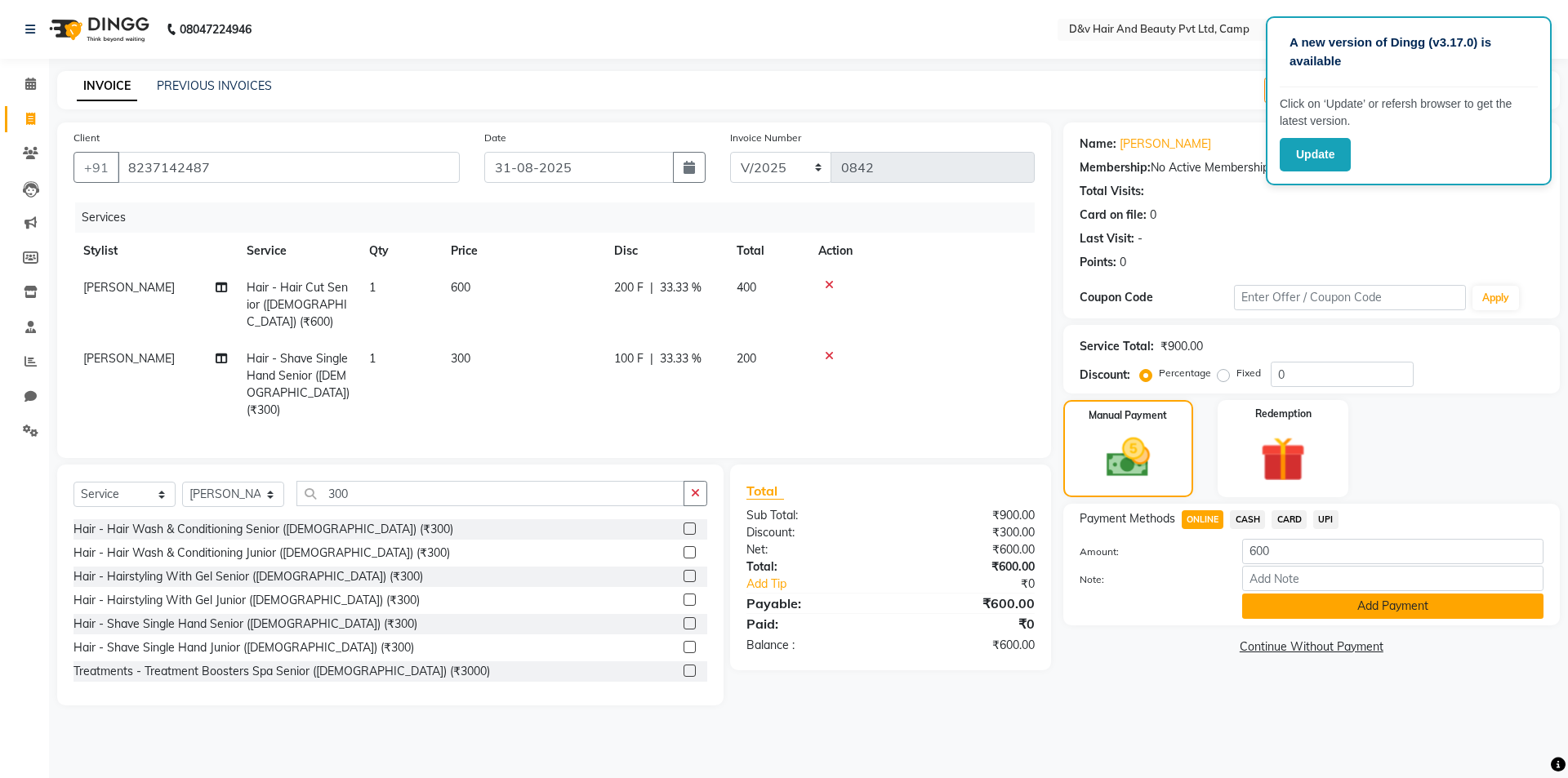
click at [1276, 613] on button "Add Payment" at bounding box center [1392, 606] width 302 height 25
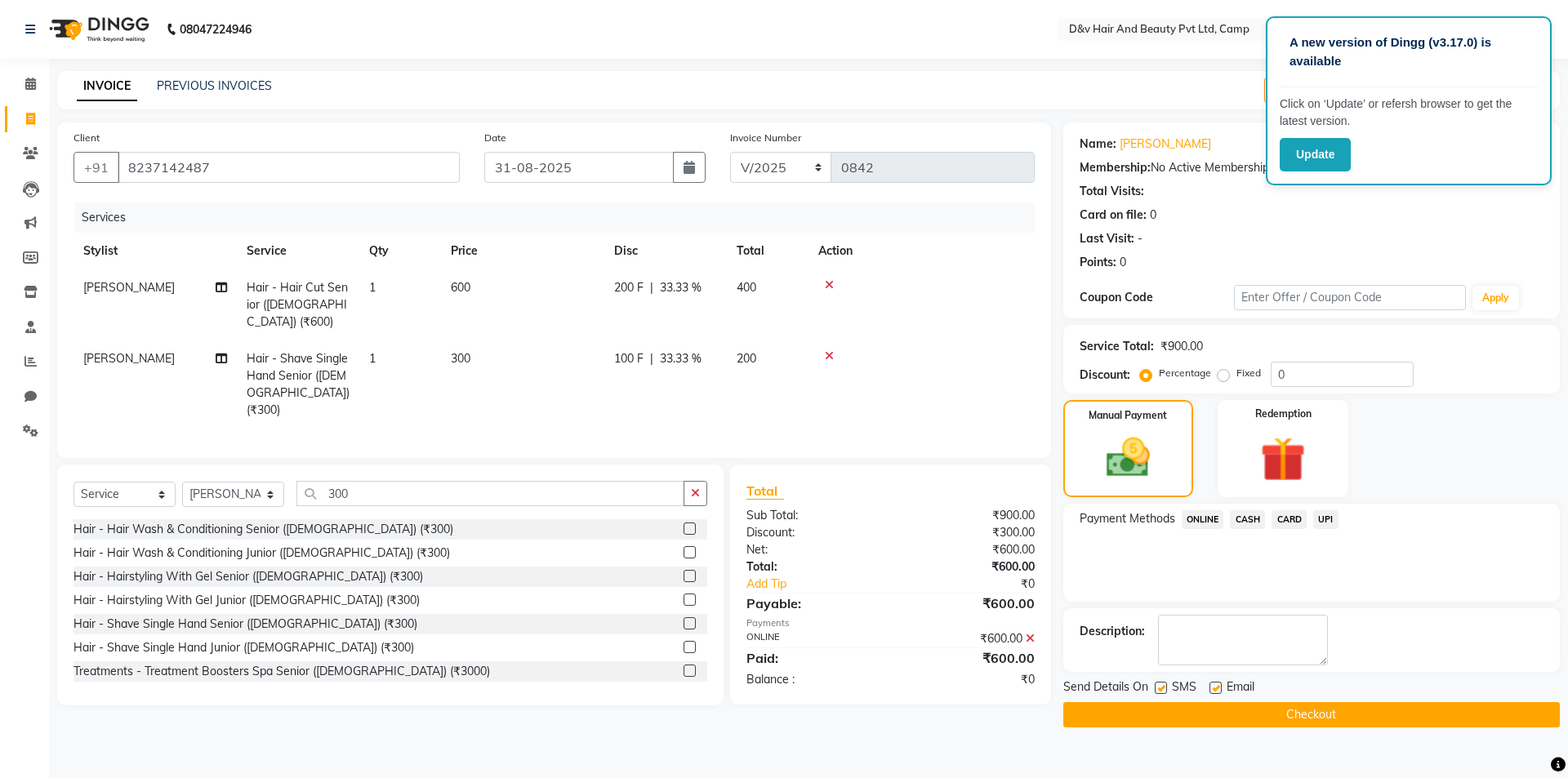
drag, startPoint x: 1284, startPoint y: 713, endPoint x: 1274, endPoint y: 700, distance: 16.4
click at [1283, 713] on button "Checkout" at bounding box center [1311, 714] width 496 height 25
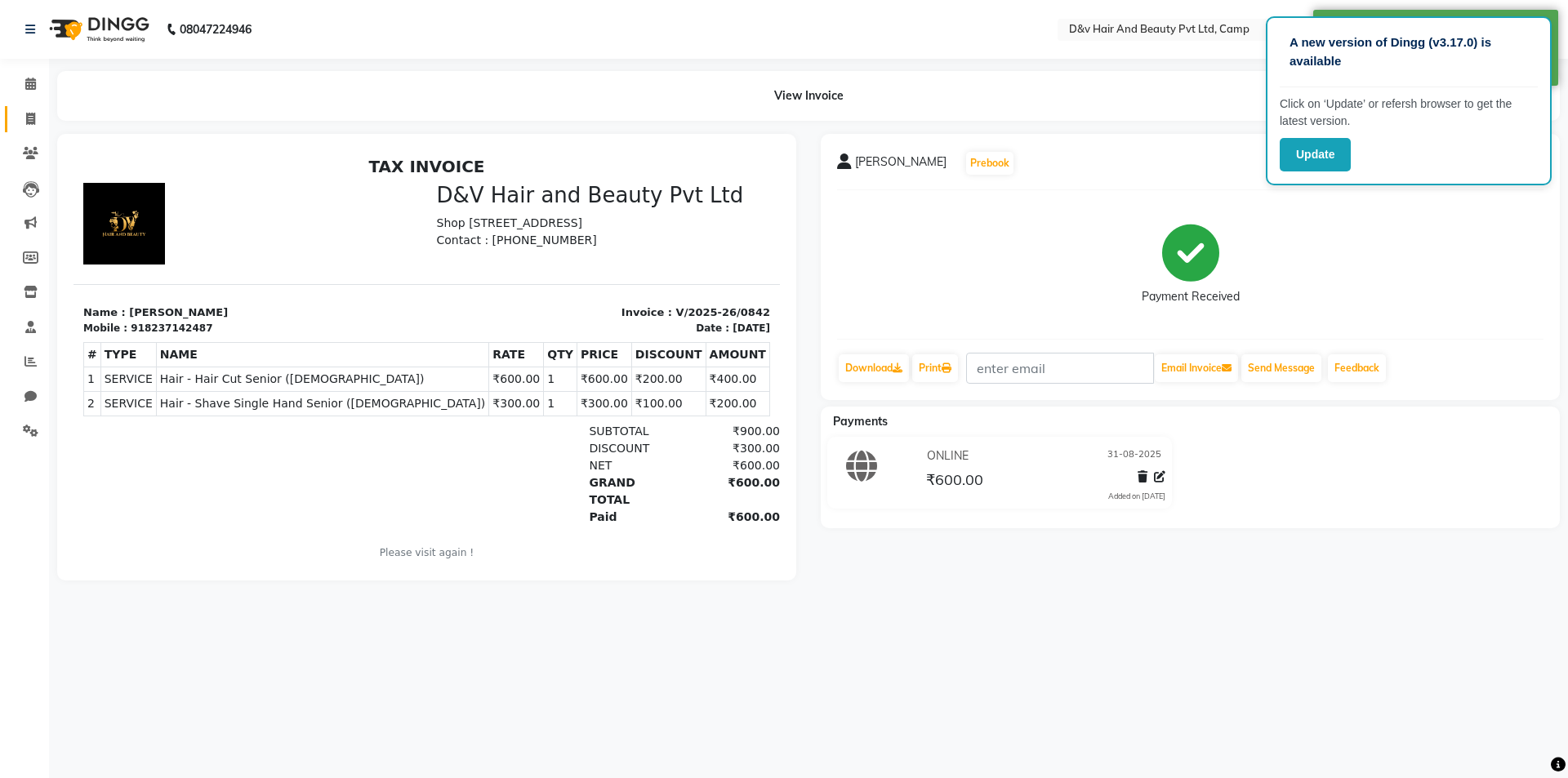
click at [28, 106] on link "Invoice" at bounding box center [24, 119] width 39 height 27
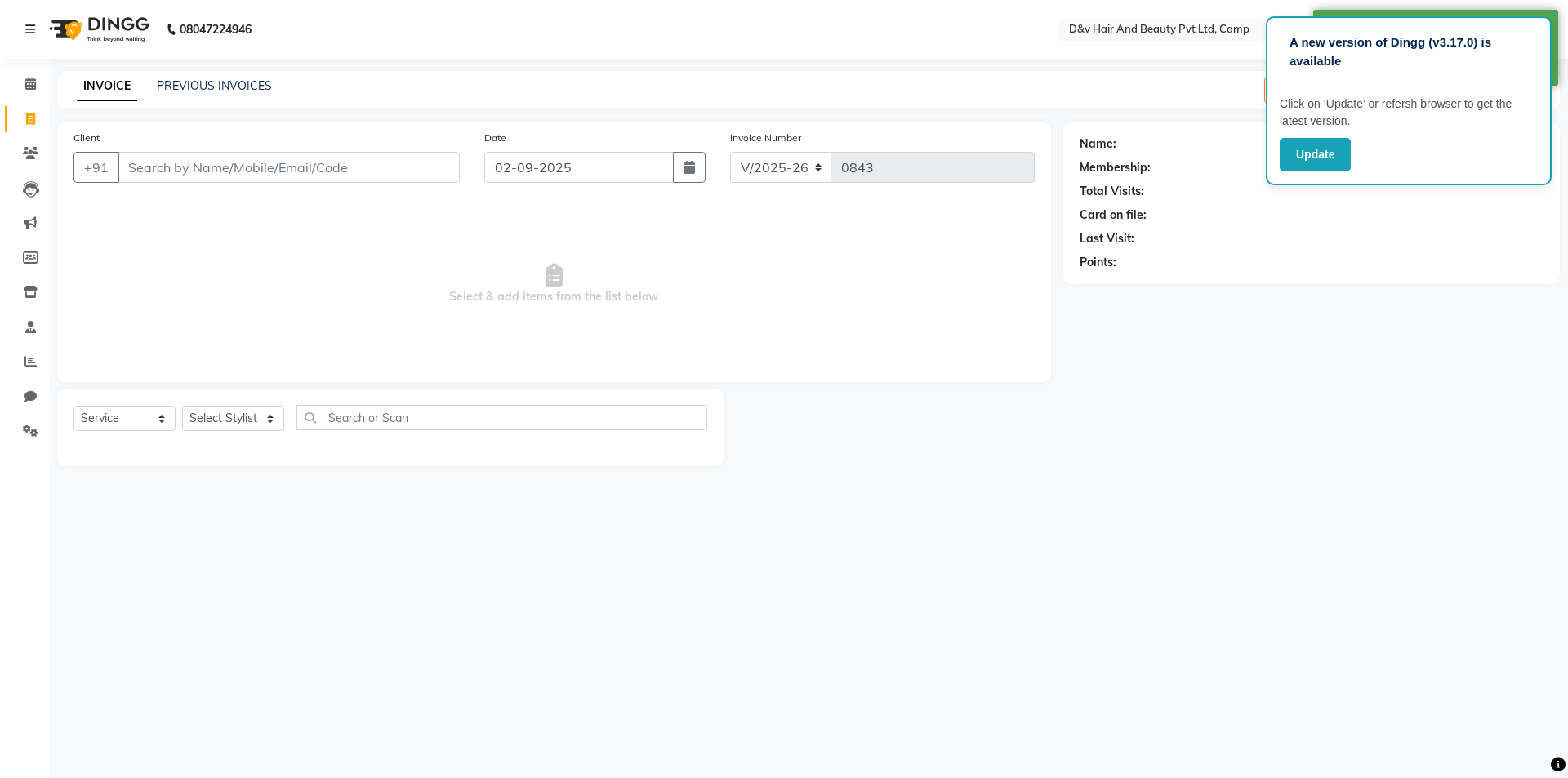
click at [889, 446] on div at bounding box center [893, 427] width 340 height 78
click at [1311, 155] on button "Update" at bounding box center [1315, 155] width 71 height 33
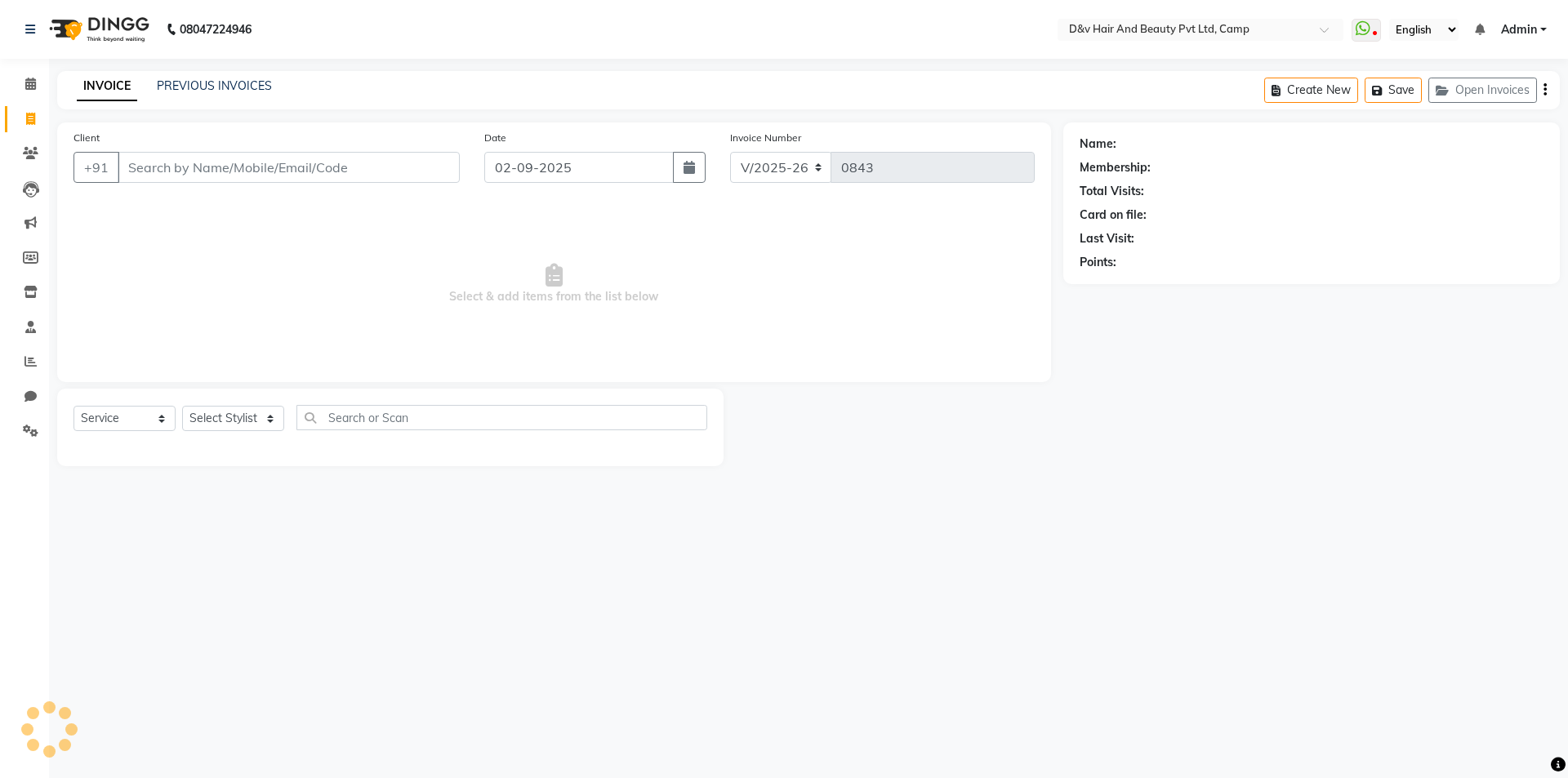
select select "8107"
select select "service"
click at [25, 151] on icon at bounding box center [30, 153] width 16 height 13
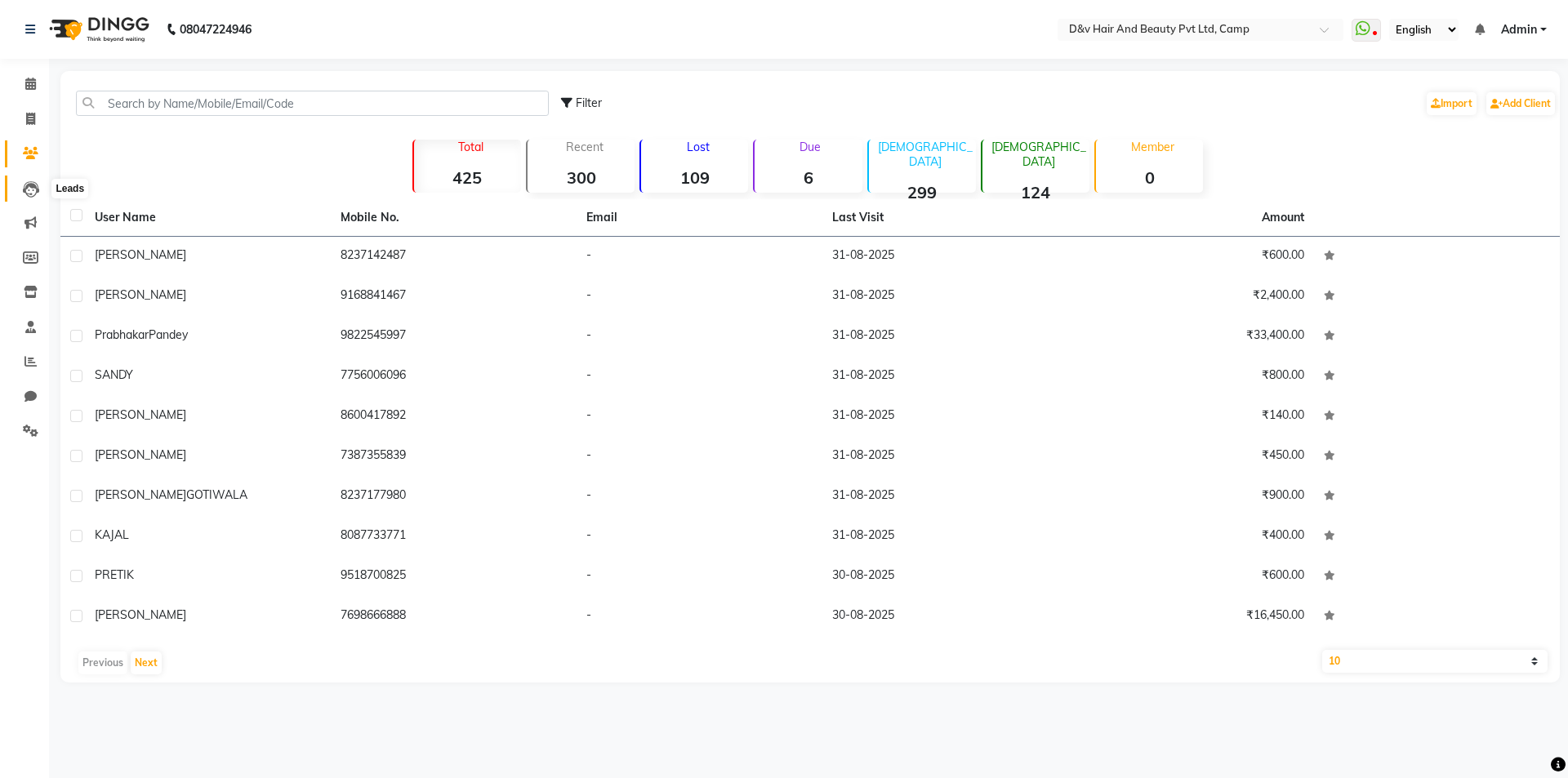
click at [29, 190] on icon at bounding box center [31, 190] width 17 height 17
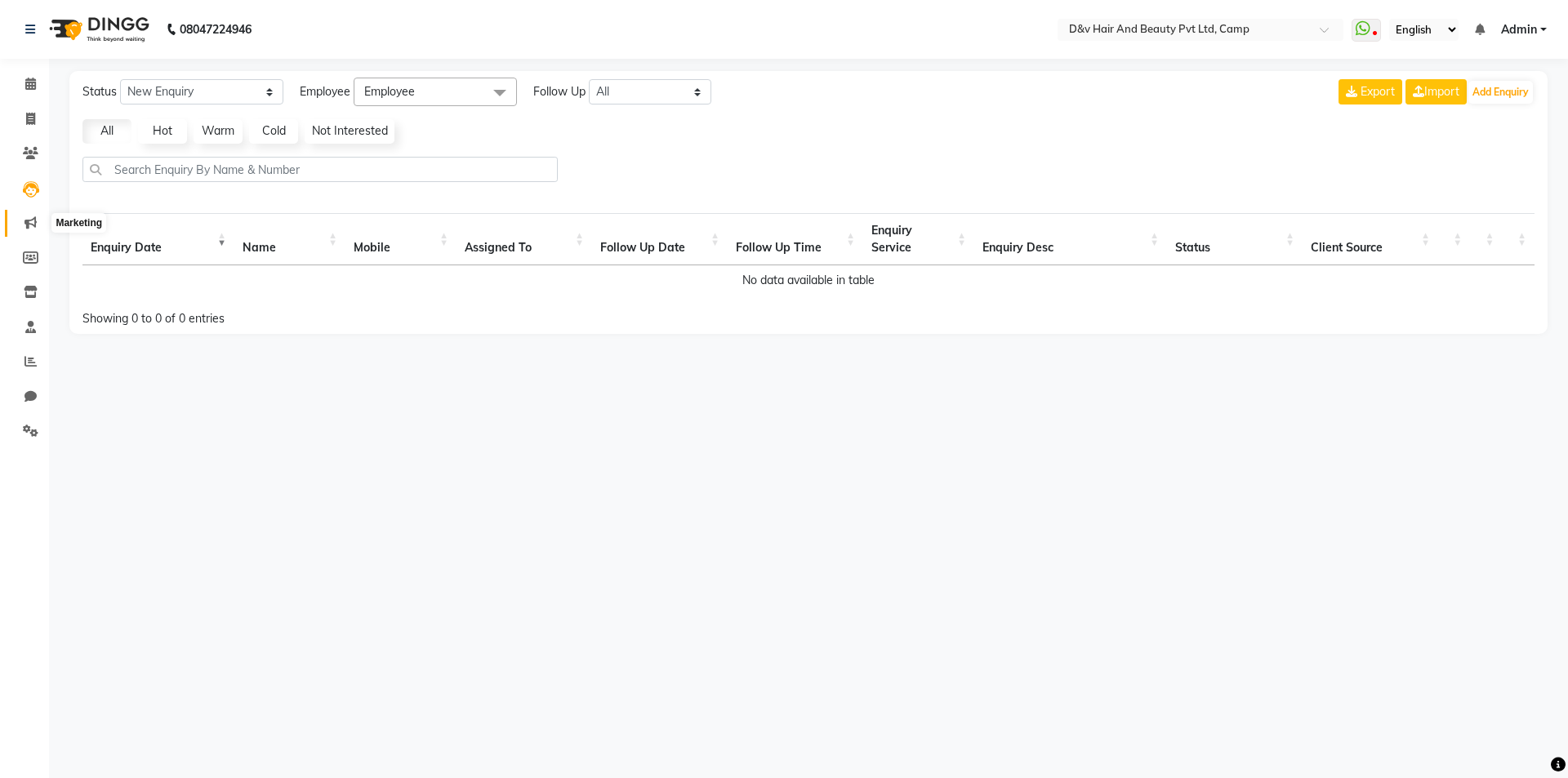
click at [30, 225] on icon at bounding box center [30, 222] width 13 height 13
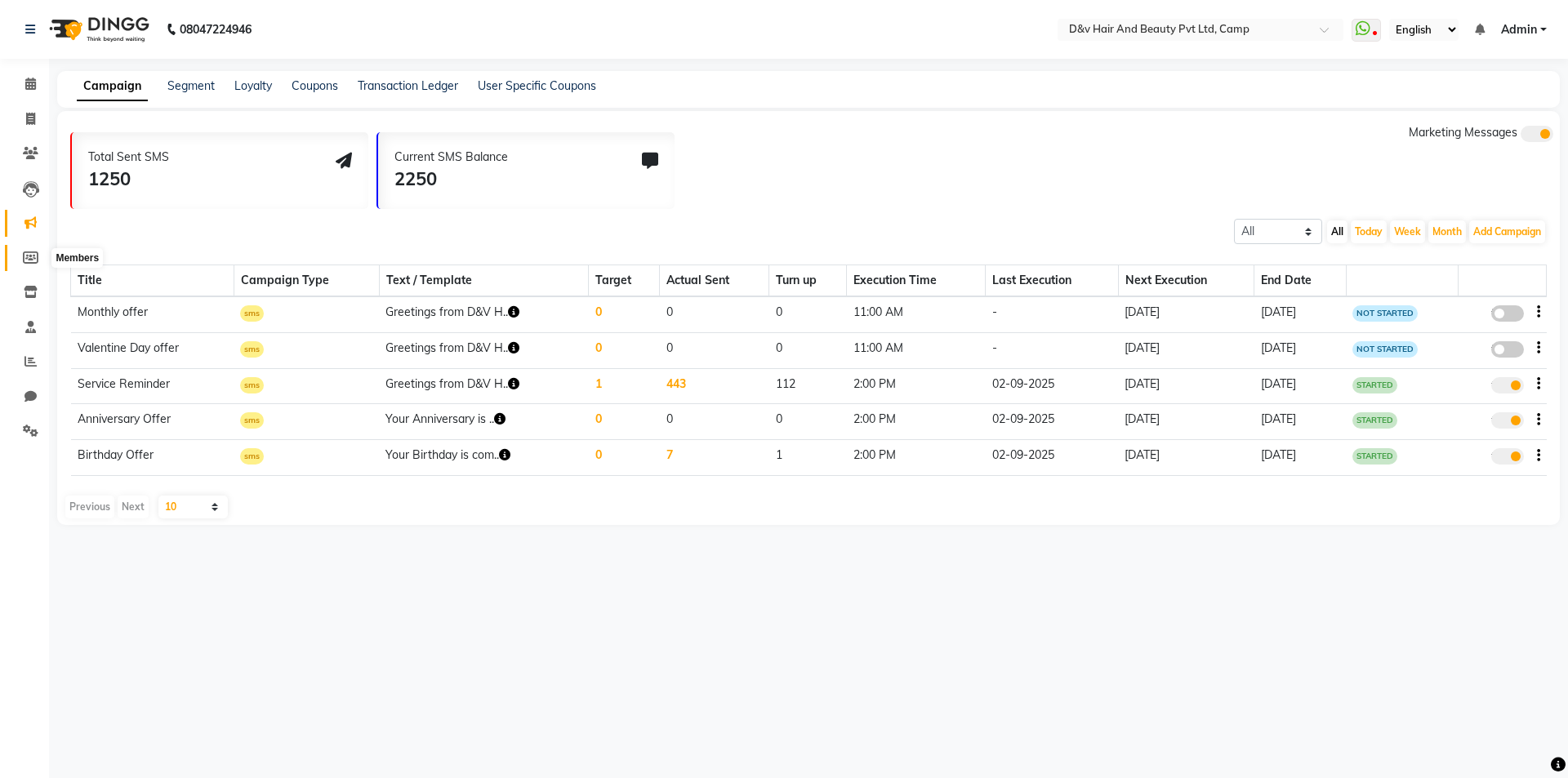
click at [31, 254] on icon at bounding box center [30, 257] width 16 height 13
select select
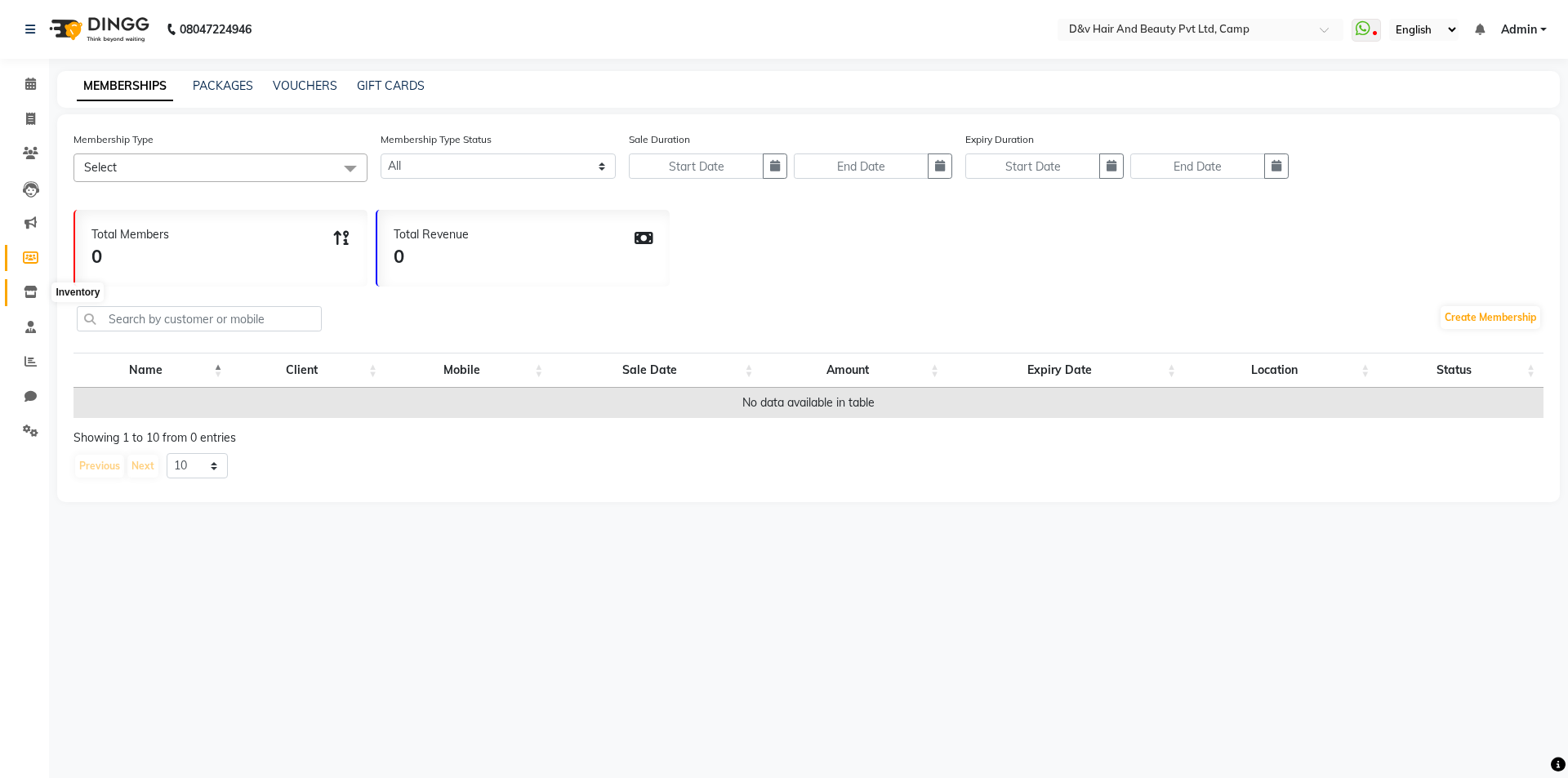
click at [38, 287] on span at bounding box center [31, 292] width 28 height 18
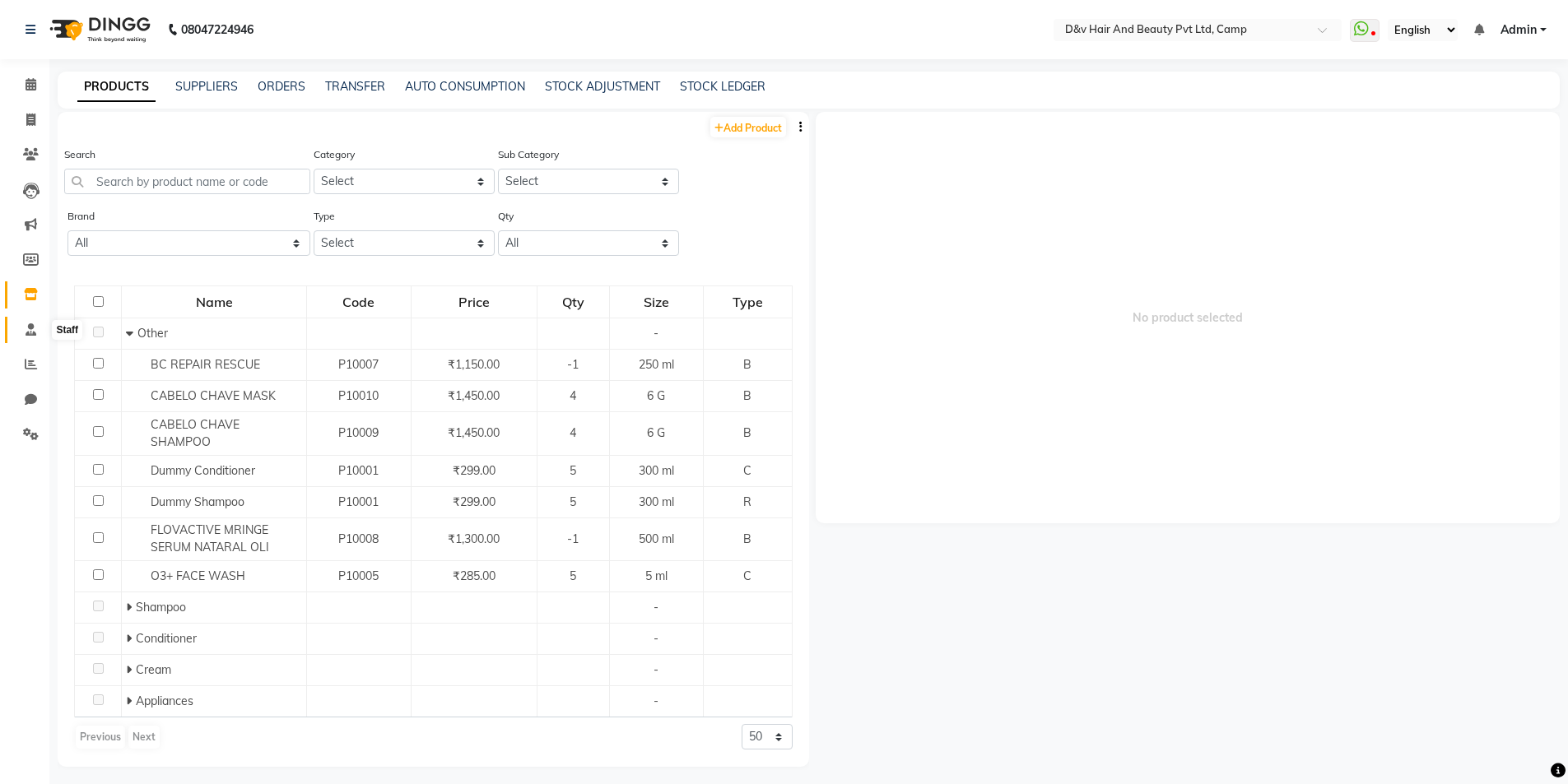
click at [37, 331] on span at bounding box center [31, 330] width 29 height 19
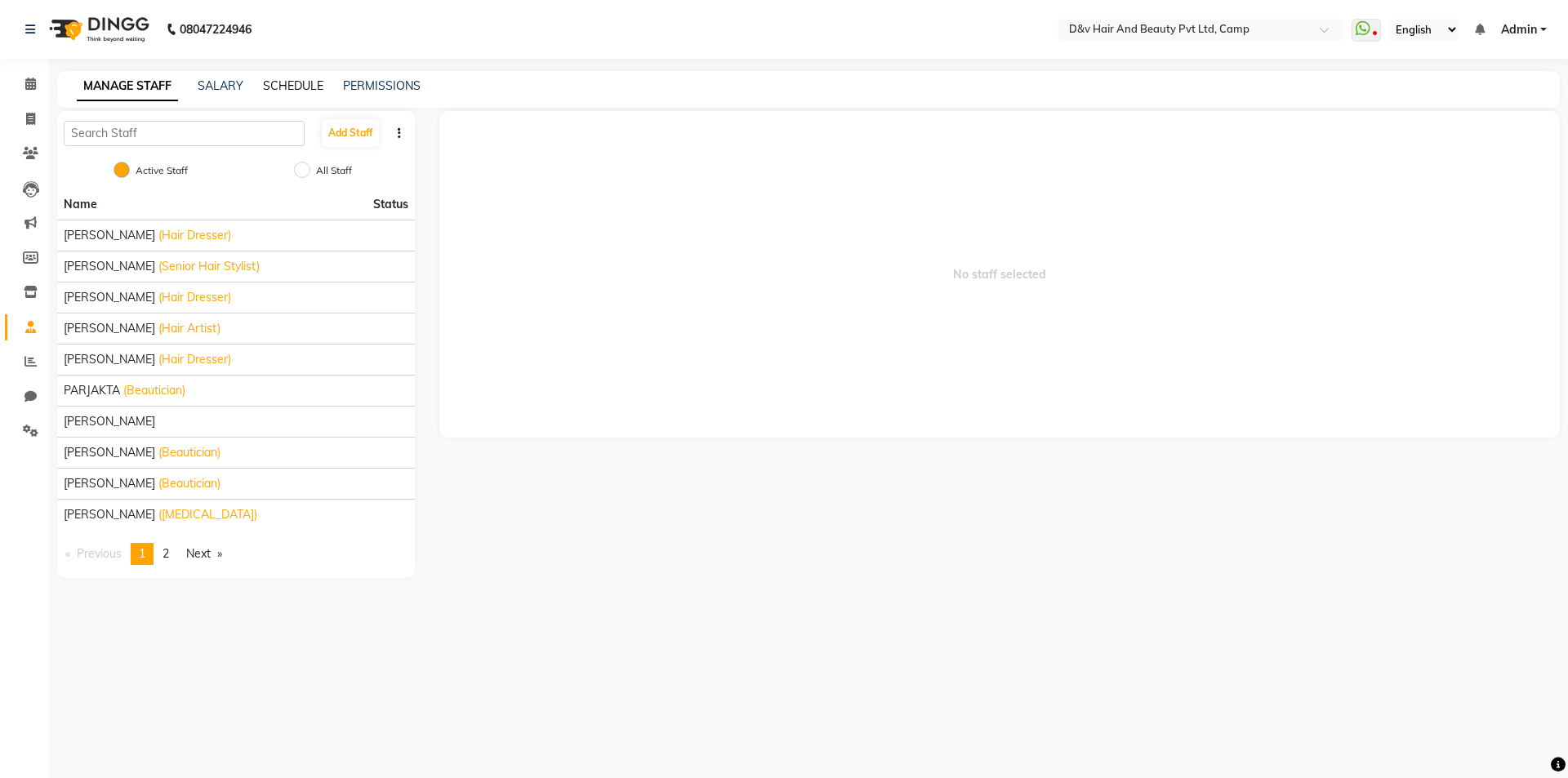
click at [290, 83] on link "SCHEDULE" at bounding box center [293, 86] width 60 height 15
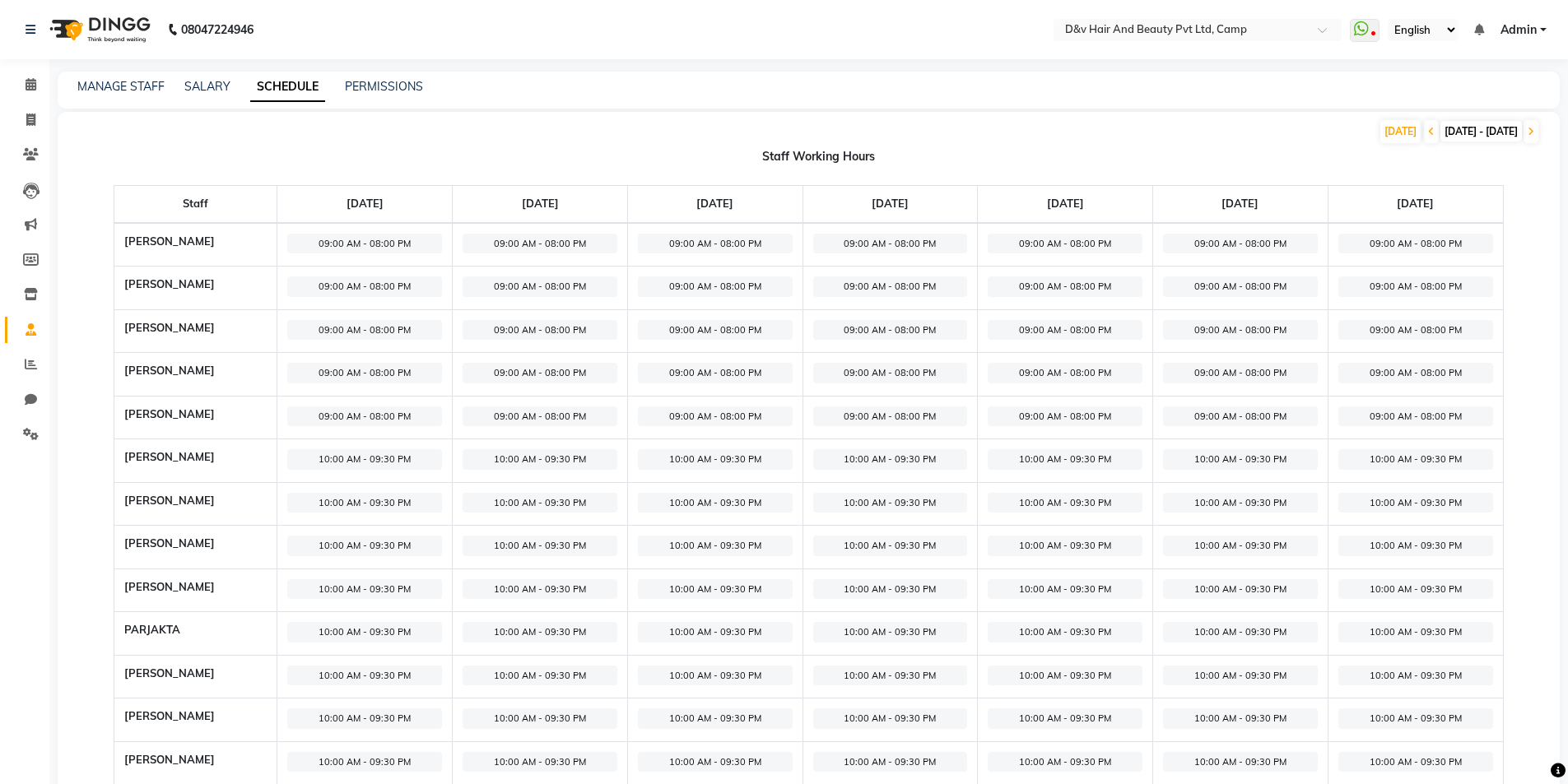
click at [215, 94] on div "SALARY" at bounding box center [207, 87] width 46 height 18
click at [211, 91] on link "SALARY" at bounding box center [207, 87] width 46 height 15
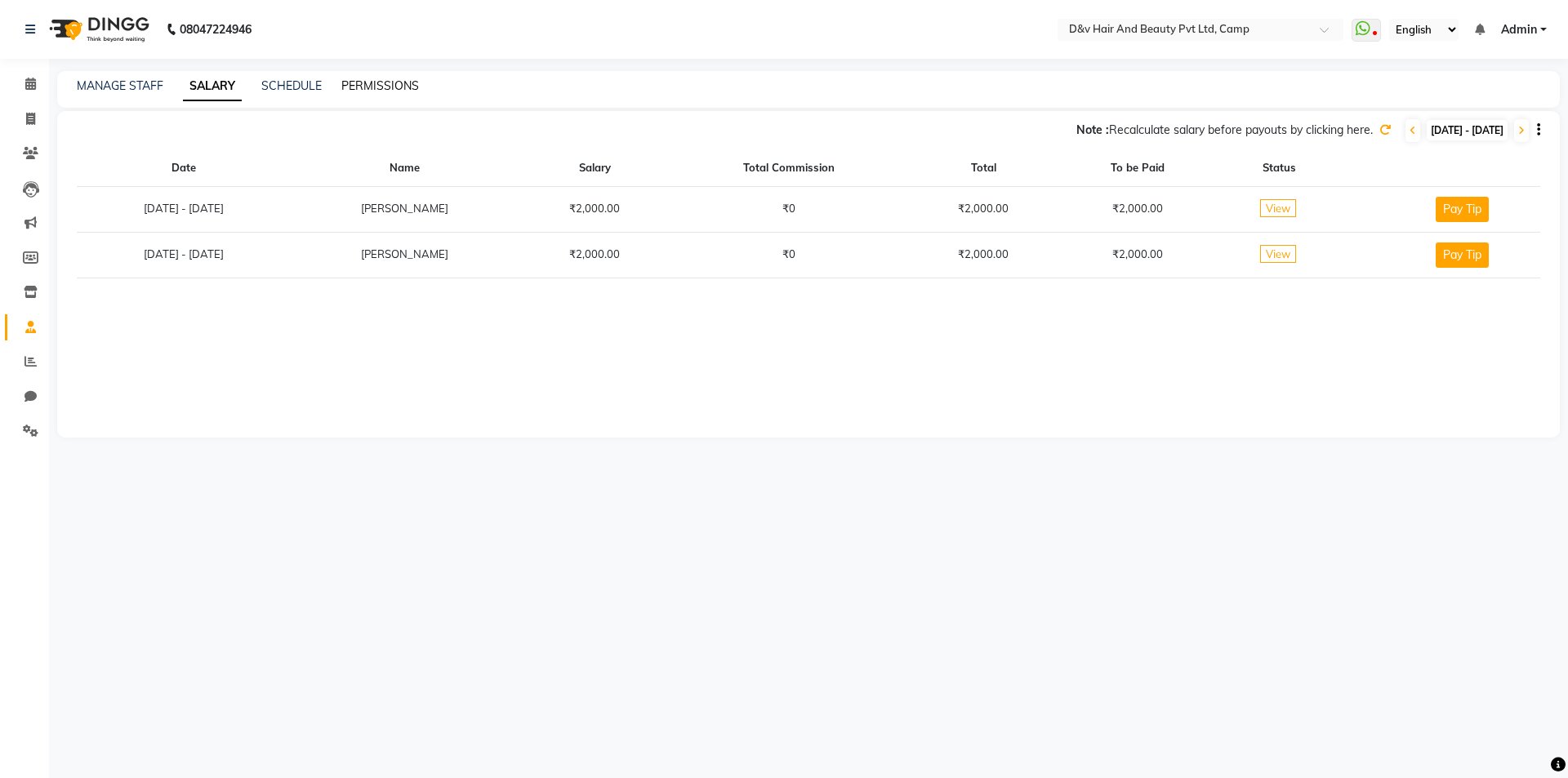
click at [375, 79] on link "PERMISSIONS" at bounding box center [379, 86] width 78 height 15
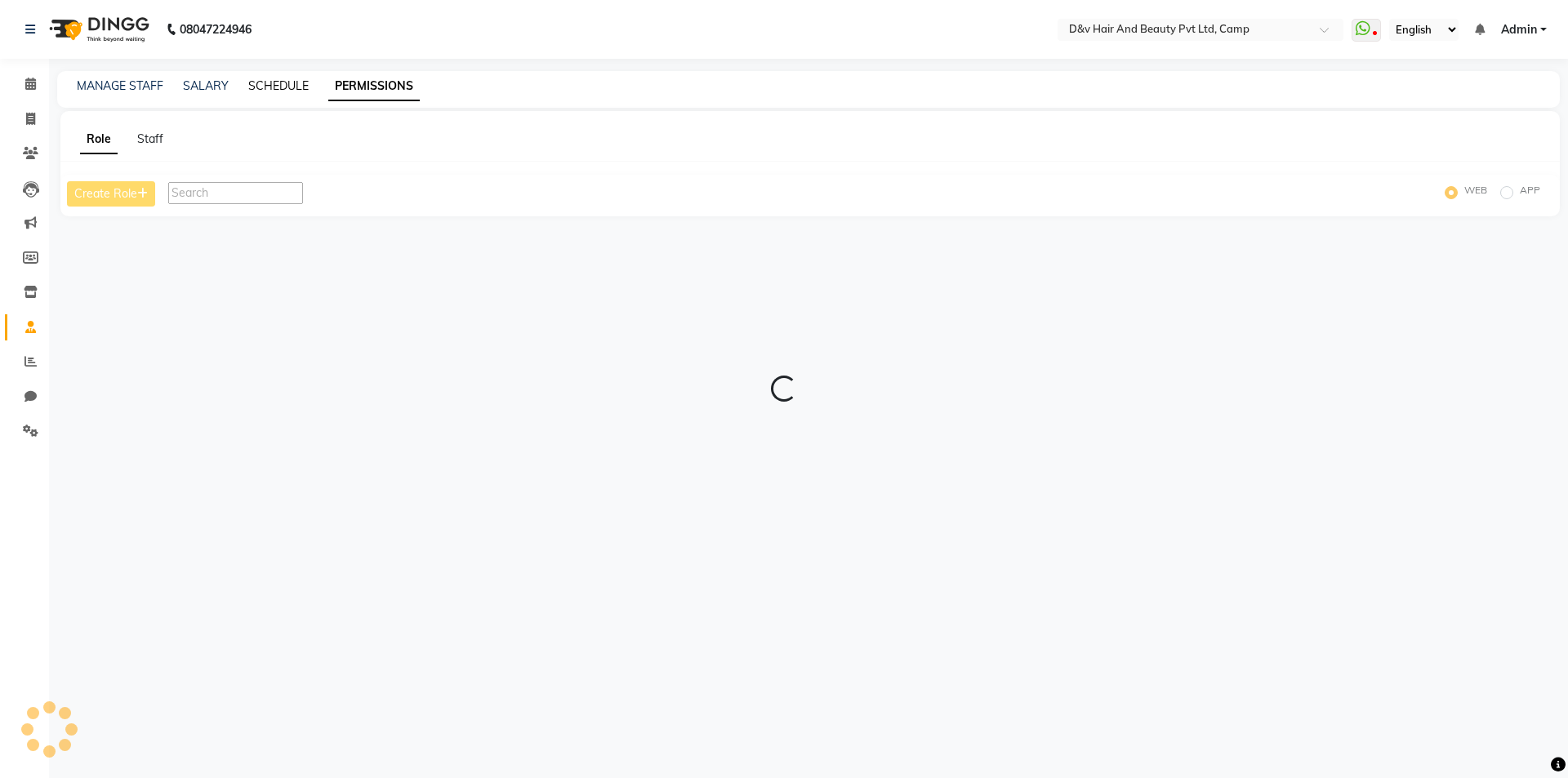
drag, startPoint x: 298, startPoint y: 91, endPoint x: 276, endPoint y: 83, distance: 23.4
click at [298, 91] on link "SCHEDULE" at bounding box center [278, 86] width 60 height 15
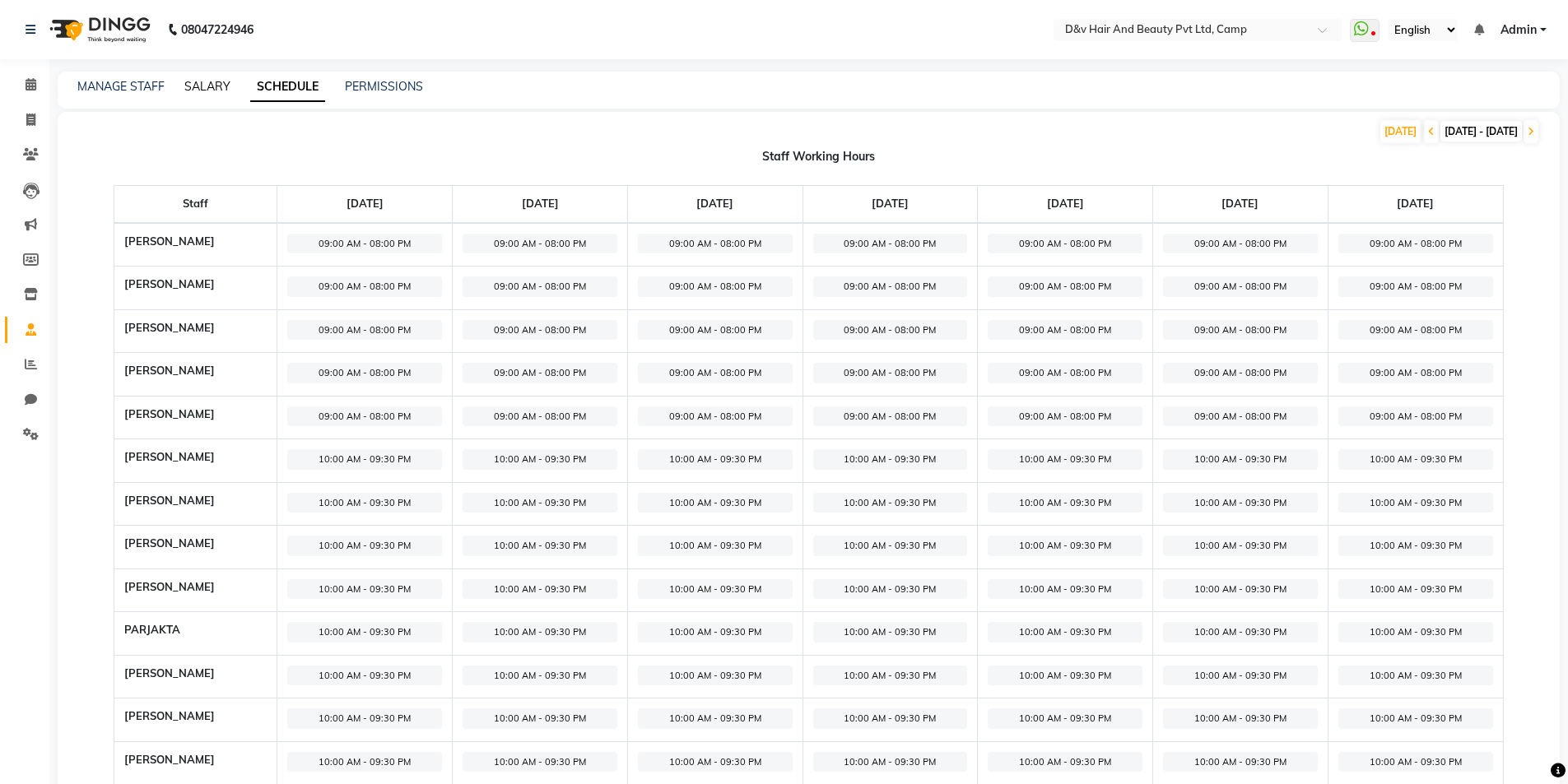
click at [208, 83] on link "SALARY" at bounding box center [207, 87] width 46 height 15
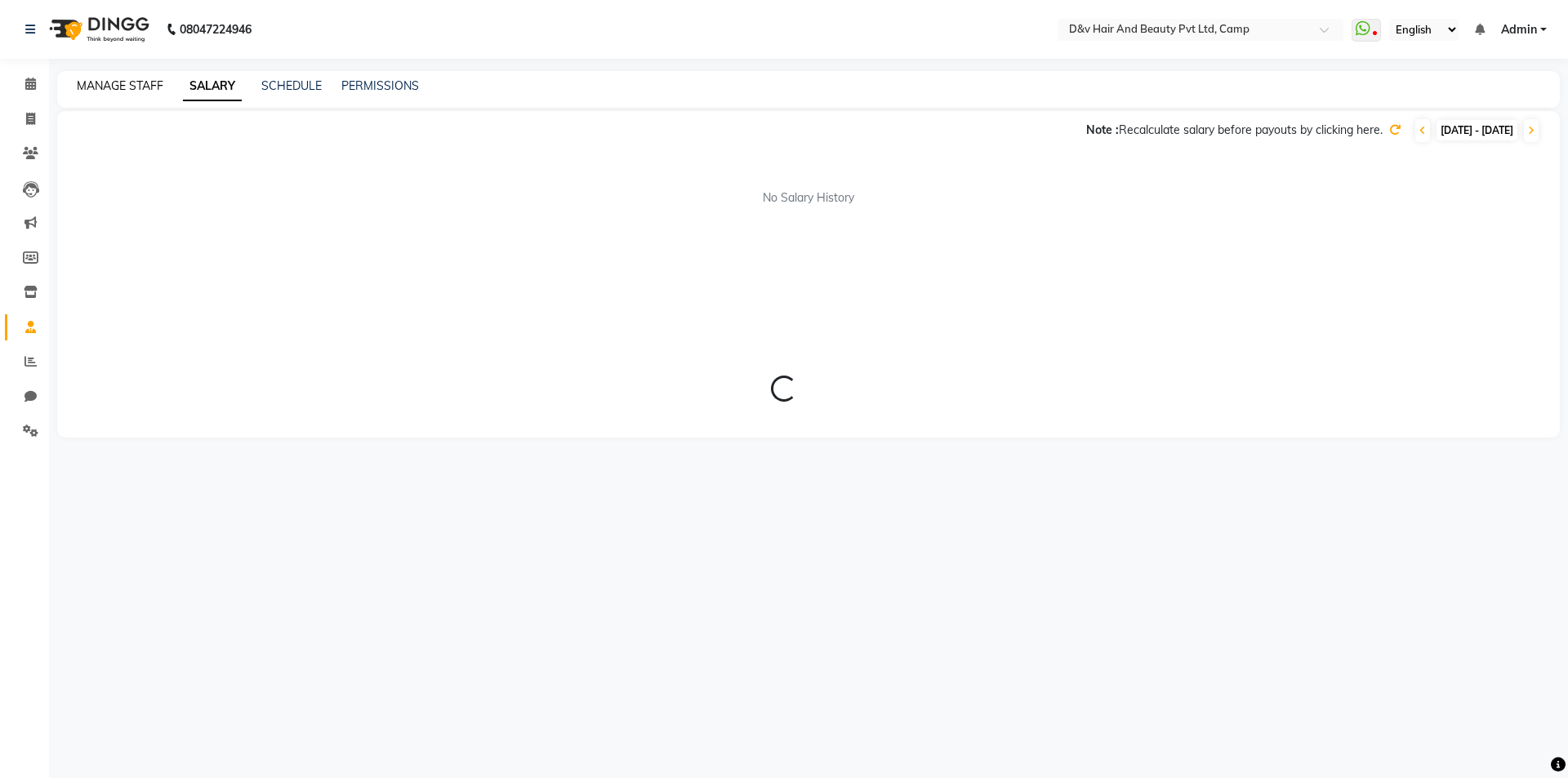
click at [146, 86] on link "MANAGE STAFF" at bounding box center [120, 86] width 87 height 15
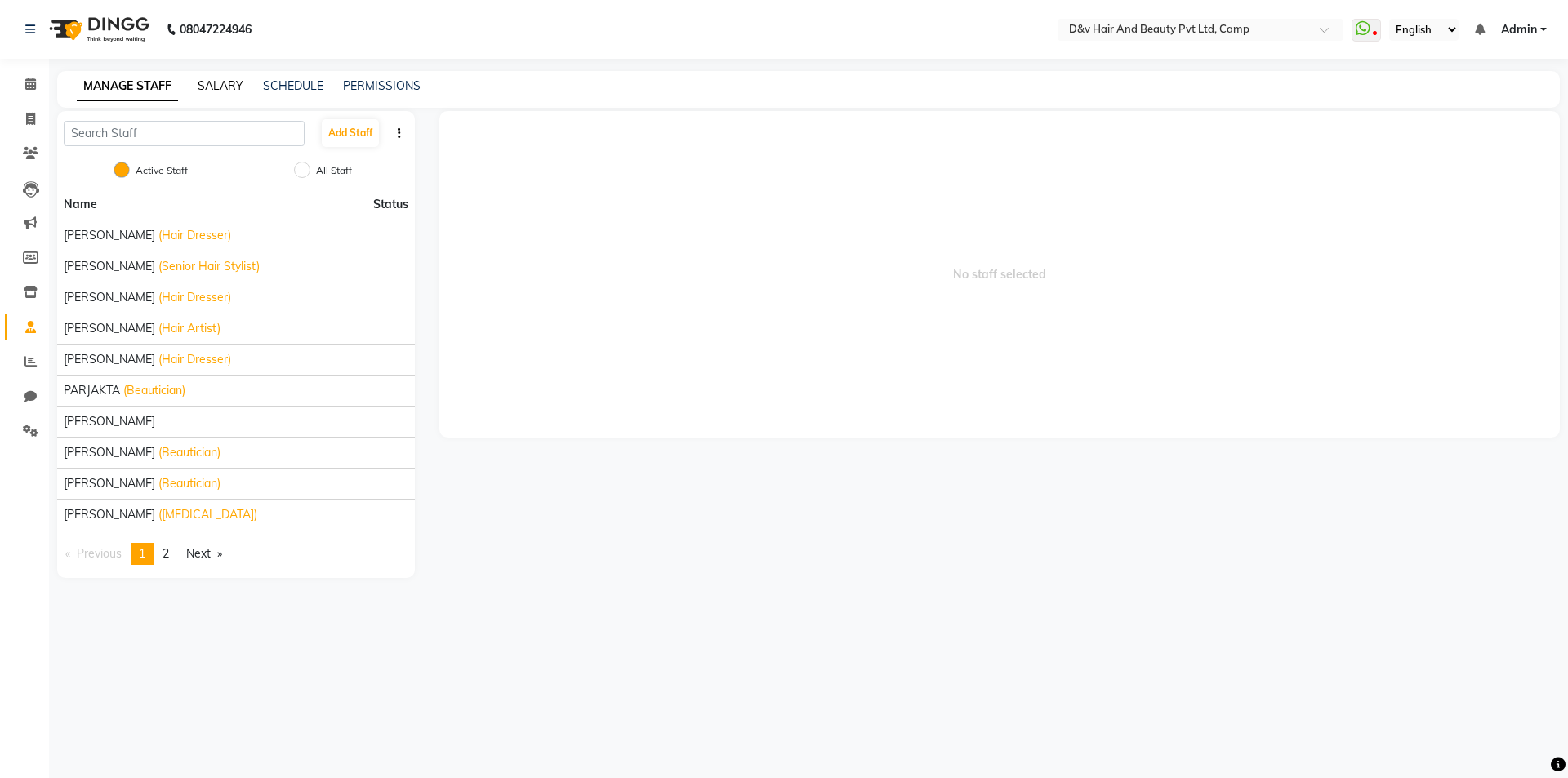
click at [213, 79] on link "SALARY" at bounding box center [220, 86] width 46 height 15
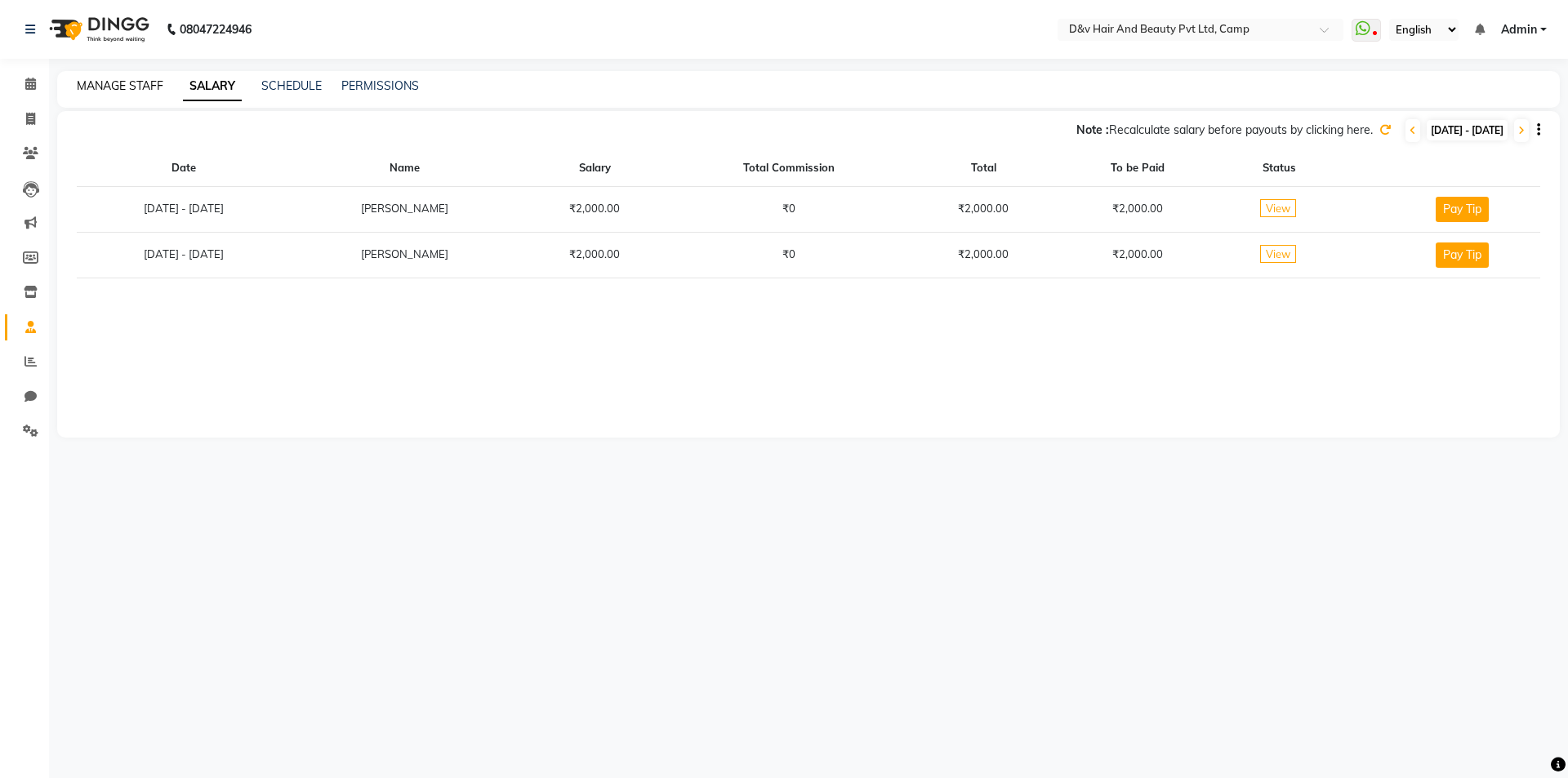
click at [96, 84] on link "MANAGE STAFF" at bounding box center [120, 86] width 87 height 15
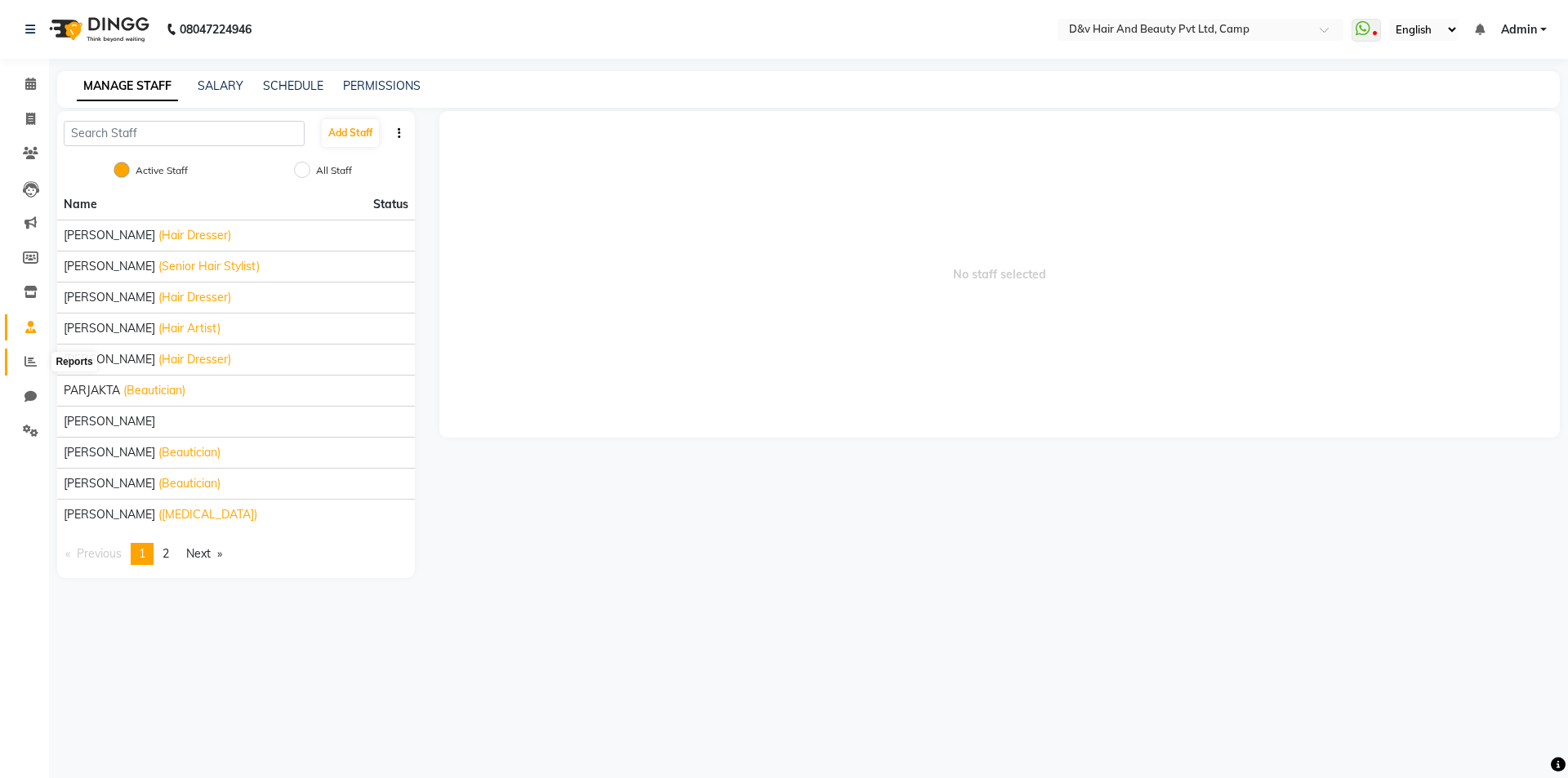
click at [18, 360] on span at bounding box center [31, 362] width 28 height 18
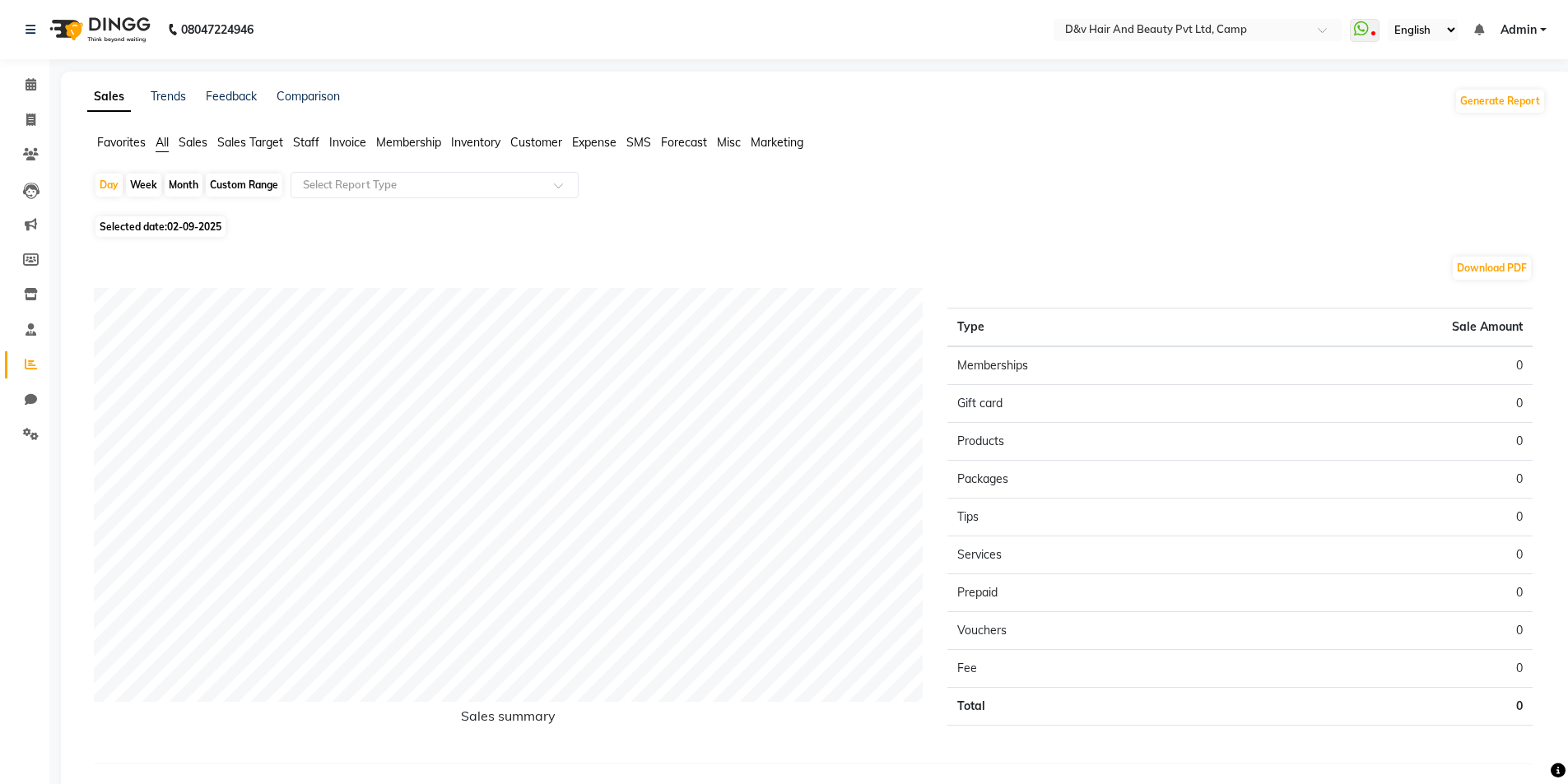
click at [310, 152] on div "Favorites All Sales Sales Target Staff Invoice Membership Inventory Customer Ex…" at bounding box center [816, 149] width 1483 height 31
click at [307, 142] on span "Staff" at bounding box center [306, 142] width 26 height 15
click at [254, 137] on span "Sales Target" at bounding box center [250, 142] width 66 height 15
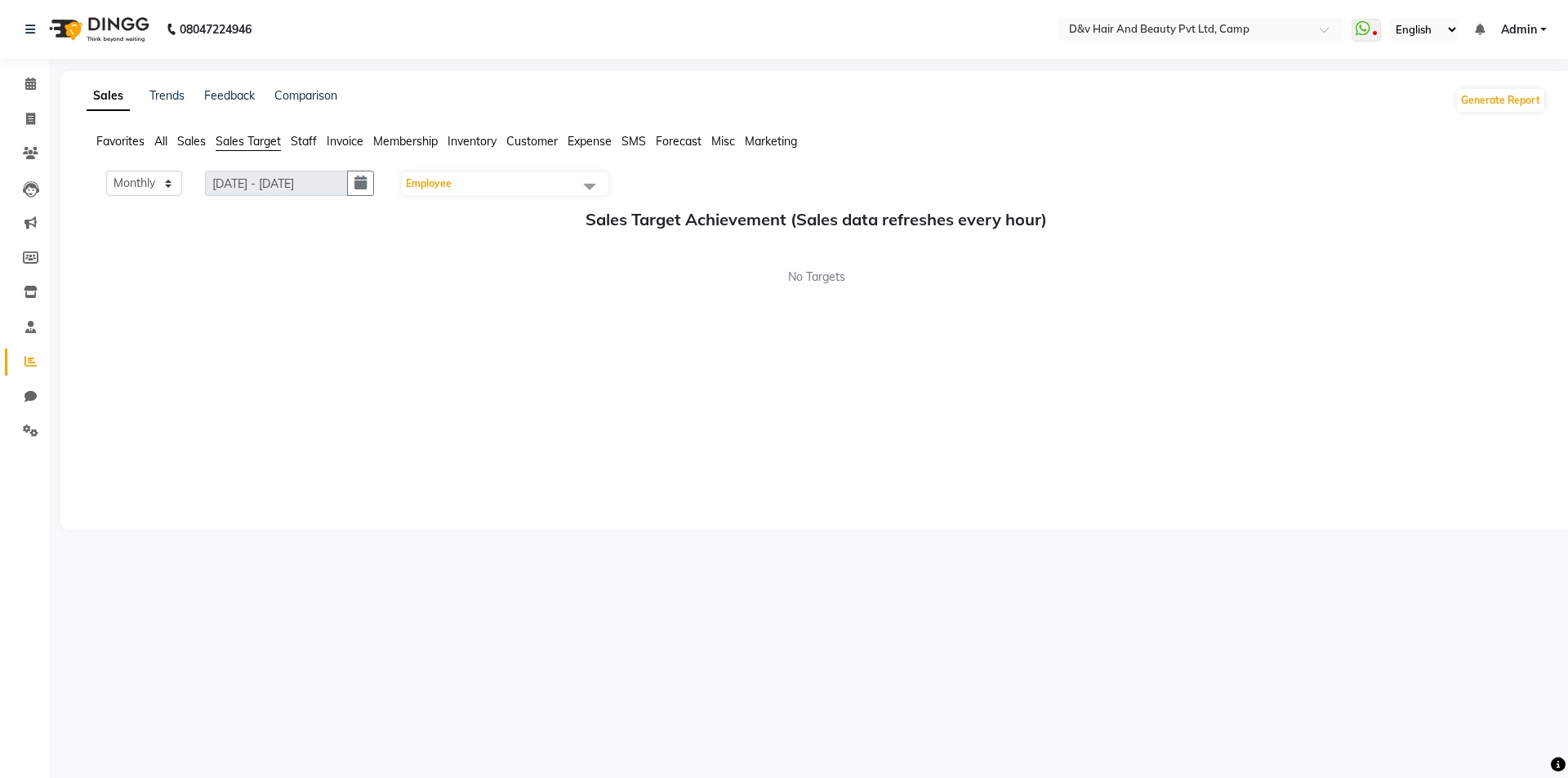
click at [476, 138] on span "Inventory" at bounding box center [472, 141] width 49 height 15
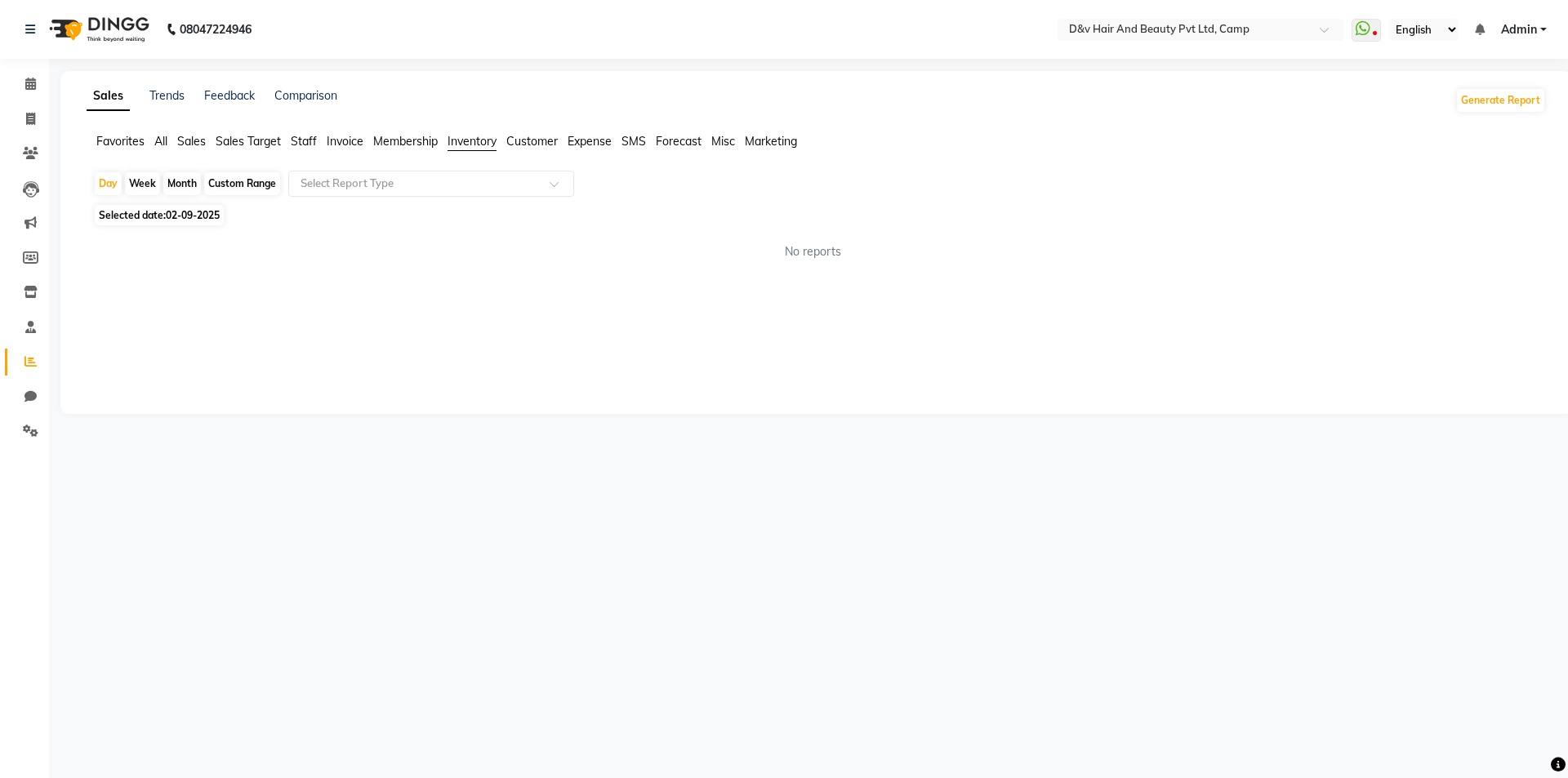
click at [164, 140] on span "All" at bounding box center [161, 141] width 13 height 15
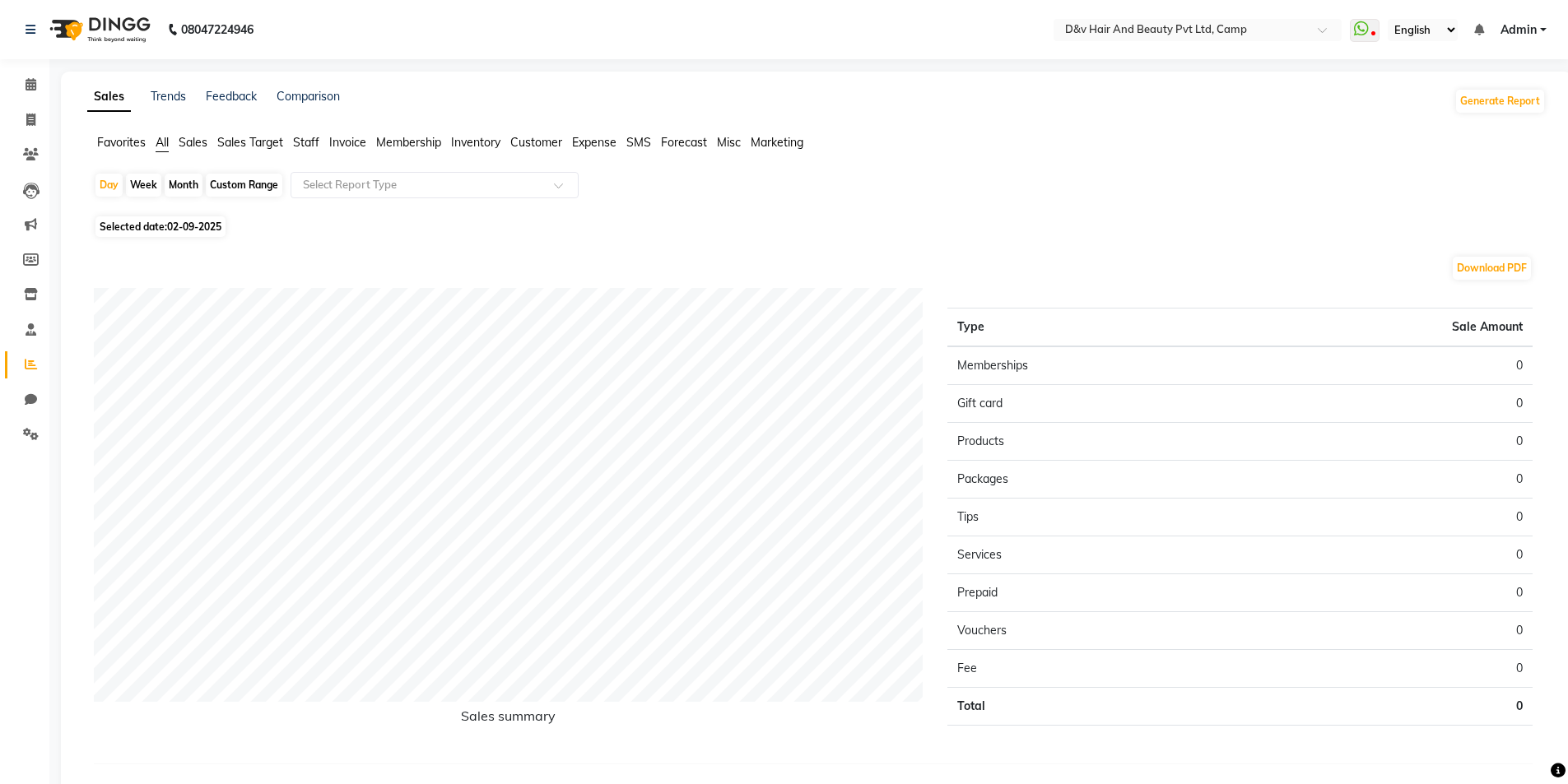
click at [190, 138] on span "Sales" at bounding box center [193, 142] width 29 height 15
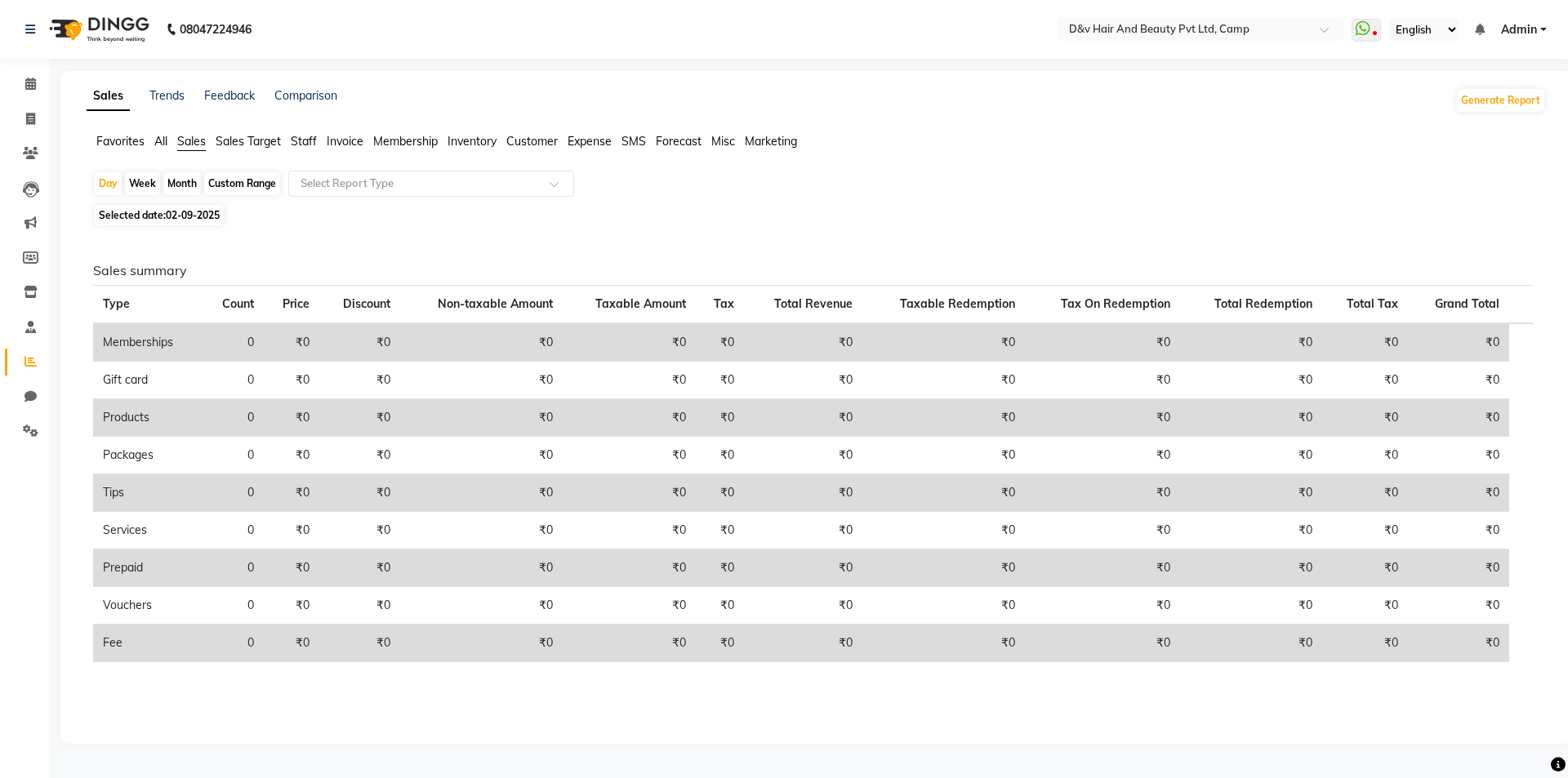
click at [305, 143] on span "Staff" at bounding box center [303, 141] width 26 height 15
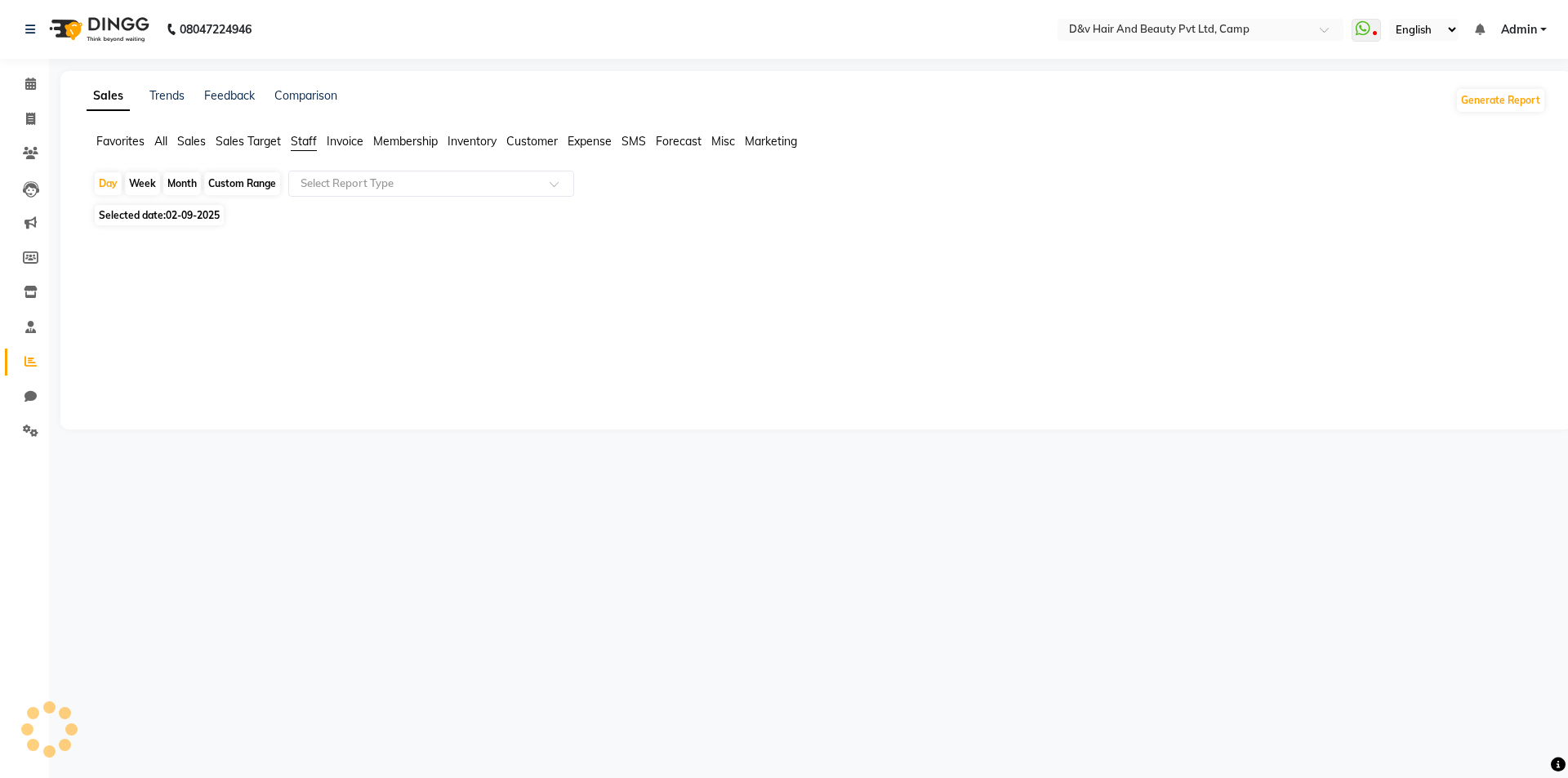
click at [340, 135] on span "Invoice" at bounding box center [345, 141] width 37 height 15
click at [405, 137] on span "Membership" at bounding box center [405, 141] width 64 height 15
click at [456, 147] on span "Inventory" at bounding box center [472, 141] width 49 height 15
click at [535, 136] on span "Customer" at bounding box center [532, 141] width 52 height 15
click at [632, 142] on span "SMS" at bounding box center [634, 141] width 24 height 15
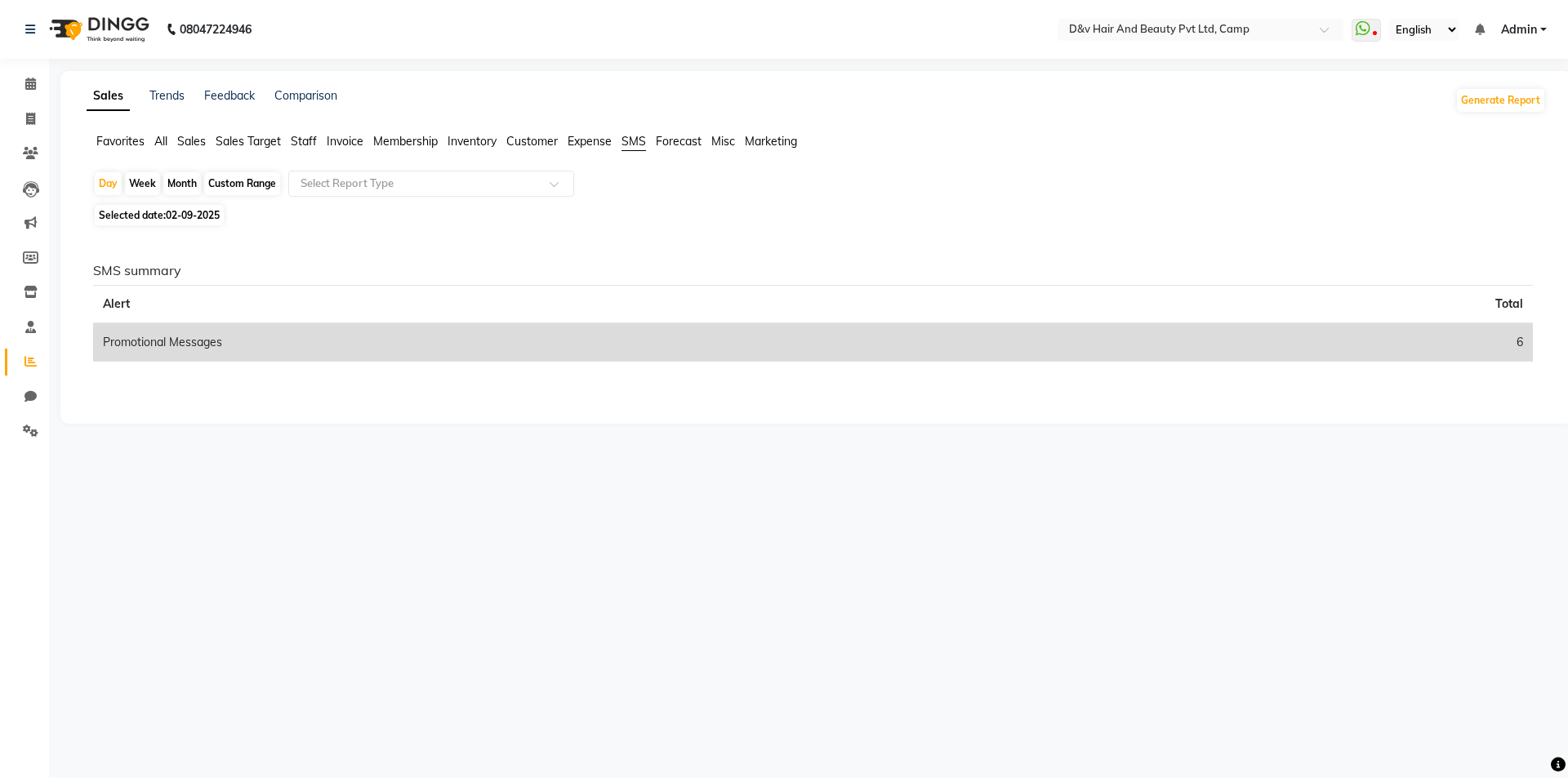
click at [737, 141] on ul "Favorites All Sales Sales Target Staff Invoice Membership Inventory Customer Ex…" at bounding box center [817, 141] width 1459 height 18
click at [767, 143] on span "Marketing" at bounding box center [771, 141] width 53 height 15
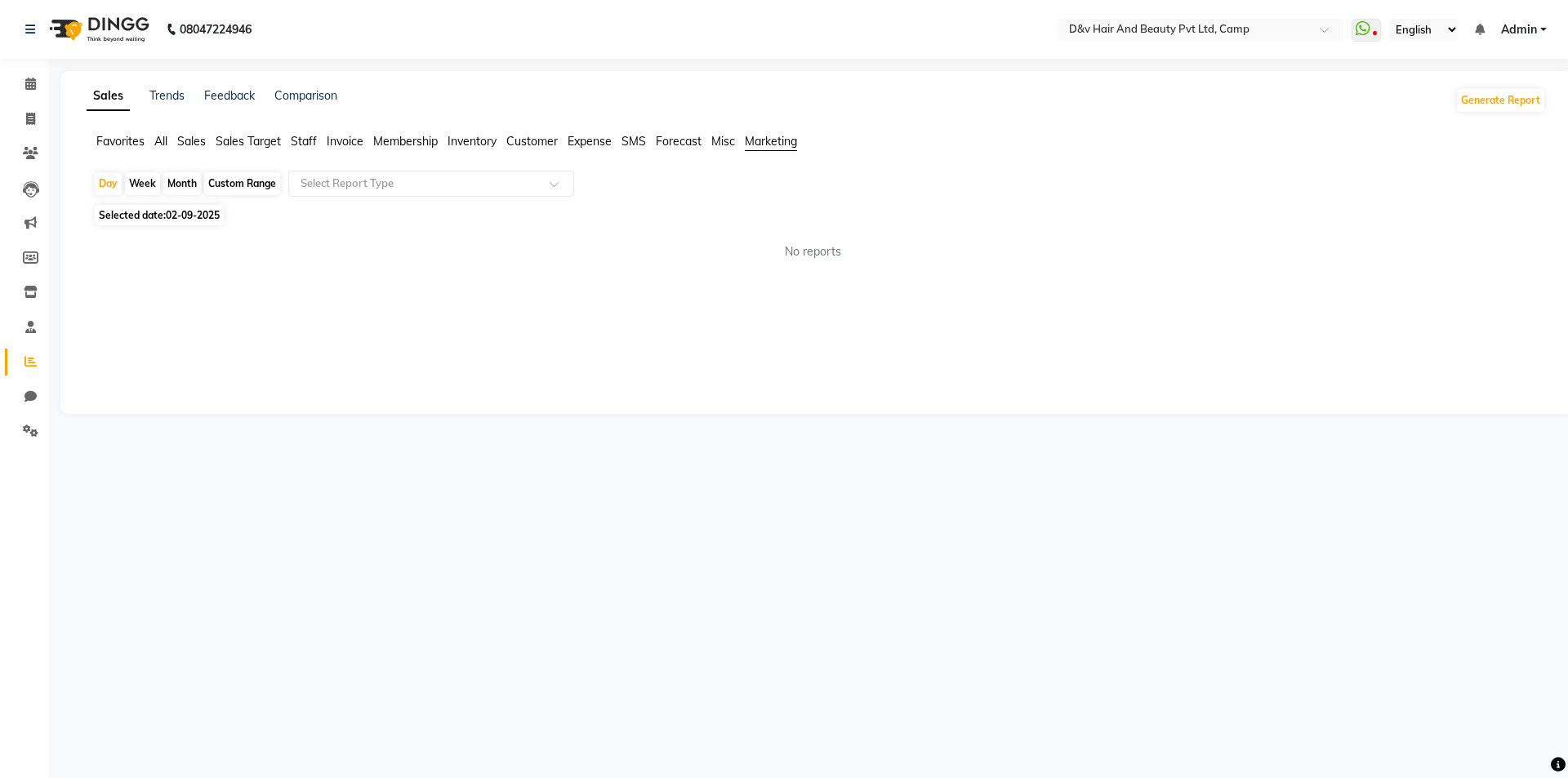
click at [165, 181] on div "Month" at bounding box center [181, 183] width 38 height 23
select select "9"
select select "2025"
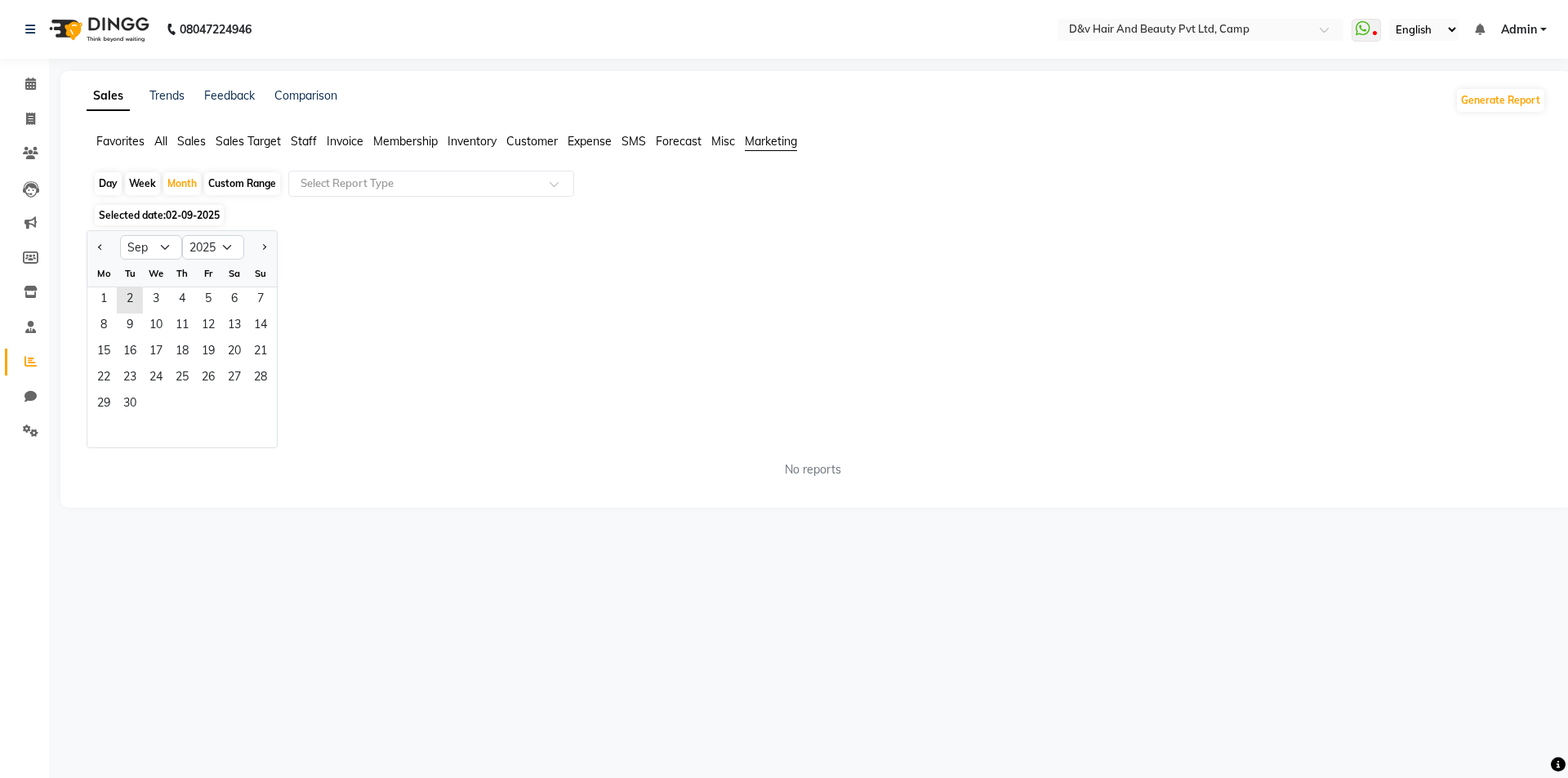
click at [137, 184] on div "Week" at bounding box center [143, 183] width 35 height 23
select select "9"
select select "2025"
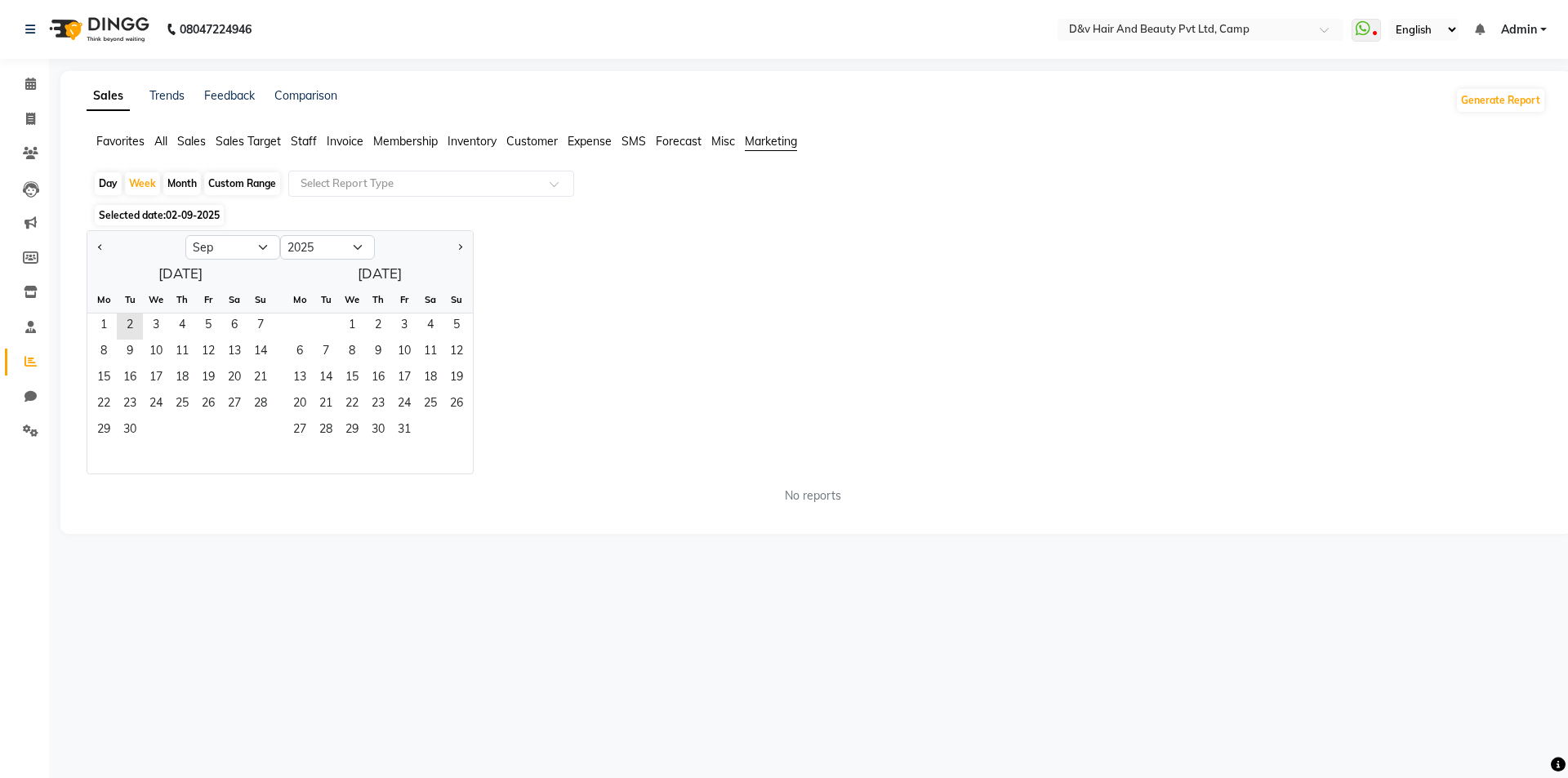
click at [93, 184] on div "Day Week Month Custom Range Select Report Type" at bounding box center [816, 185] width 1447 height 29
click at [109, 182] on div "Day" at bounding box center [108, 183] width 27 height 23
select select "9"
select select "2025"
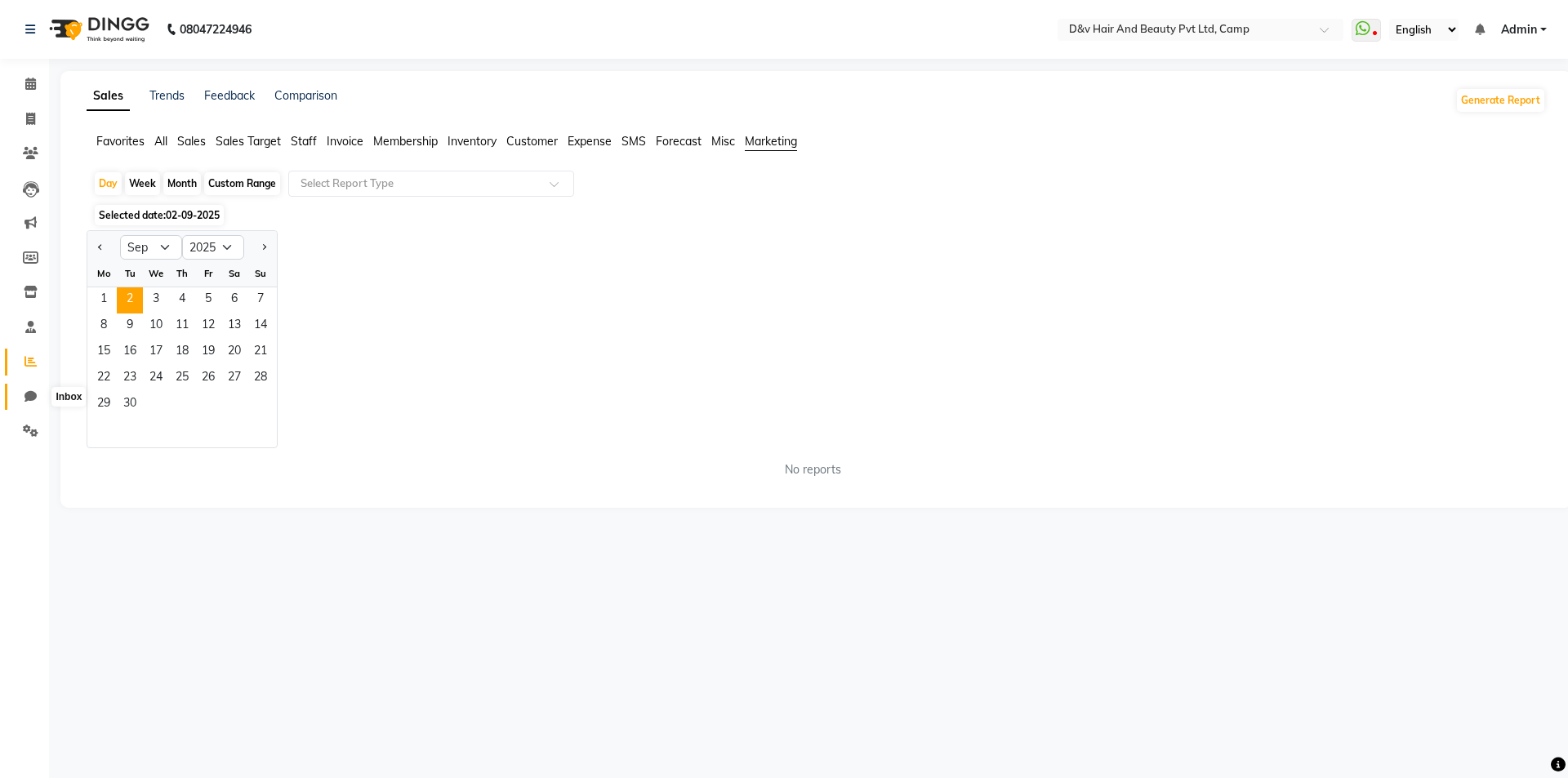
click at [26, 390] on icon at bounding box center [30, 396] width 13 height 13
select select "100"
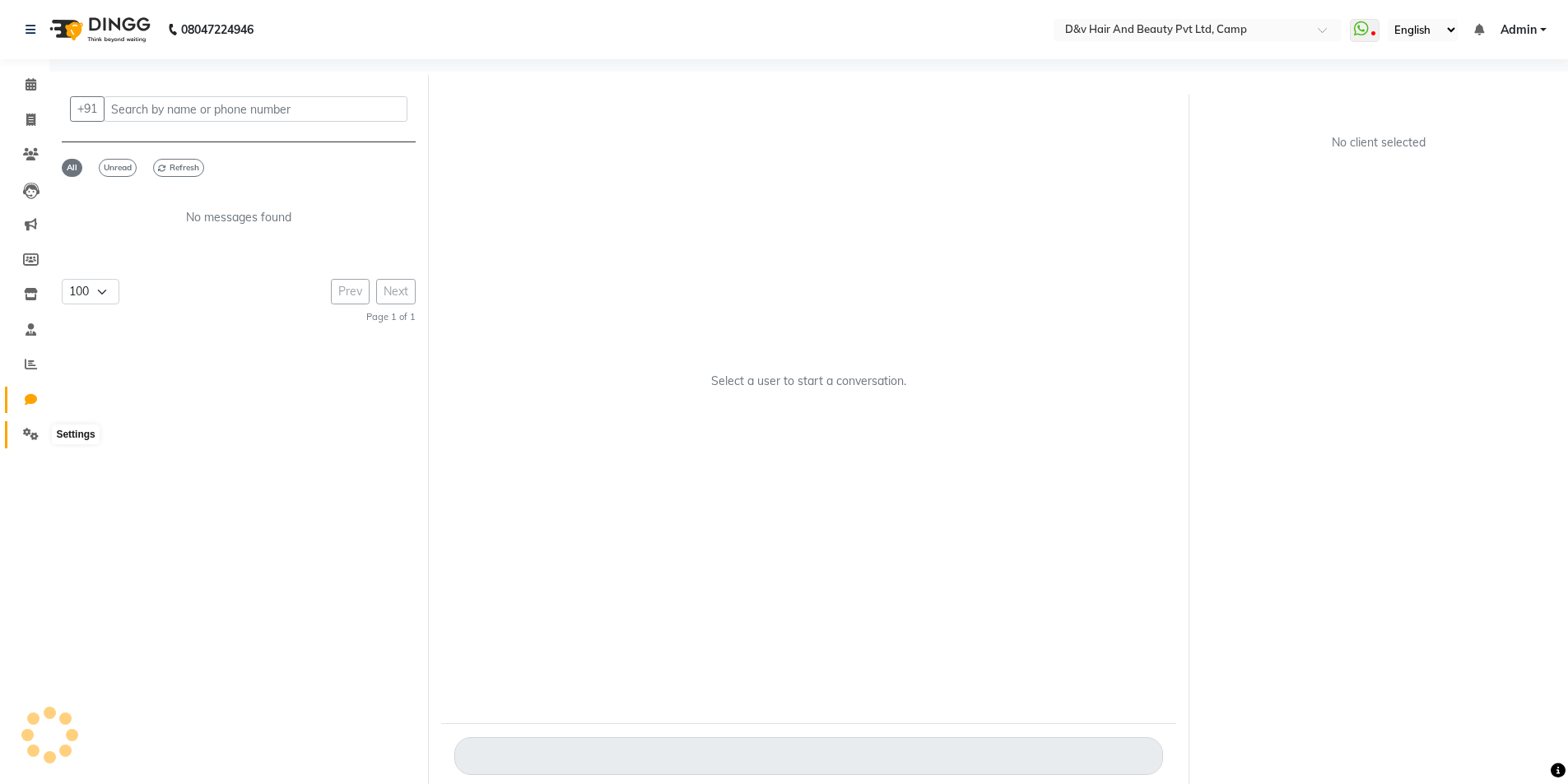
click at [33, 435] on icon at bounding box center [30, 434] width 16 height 13
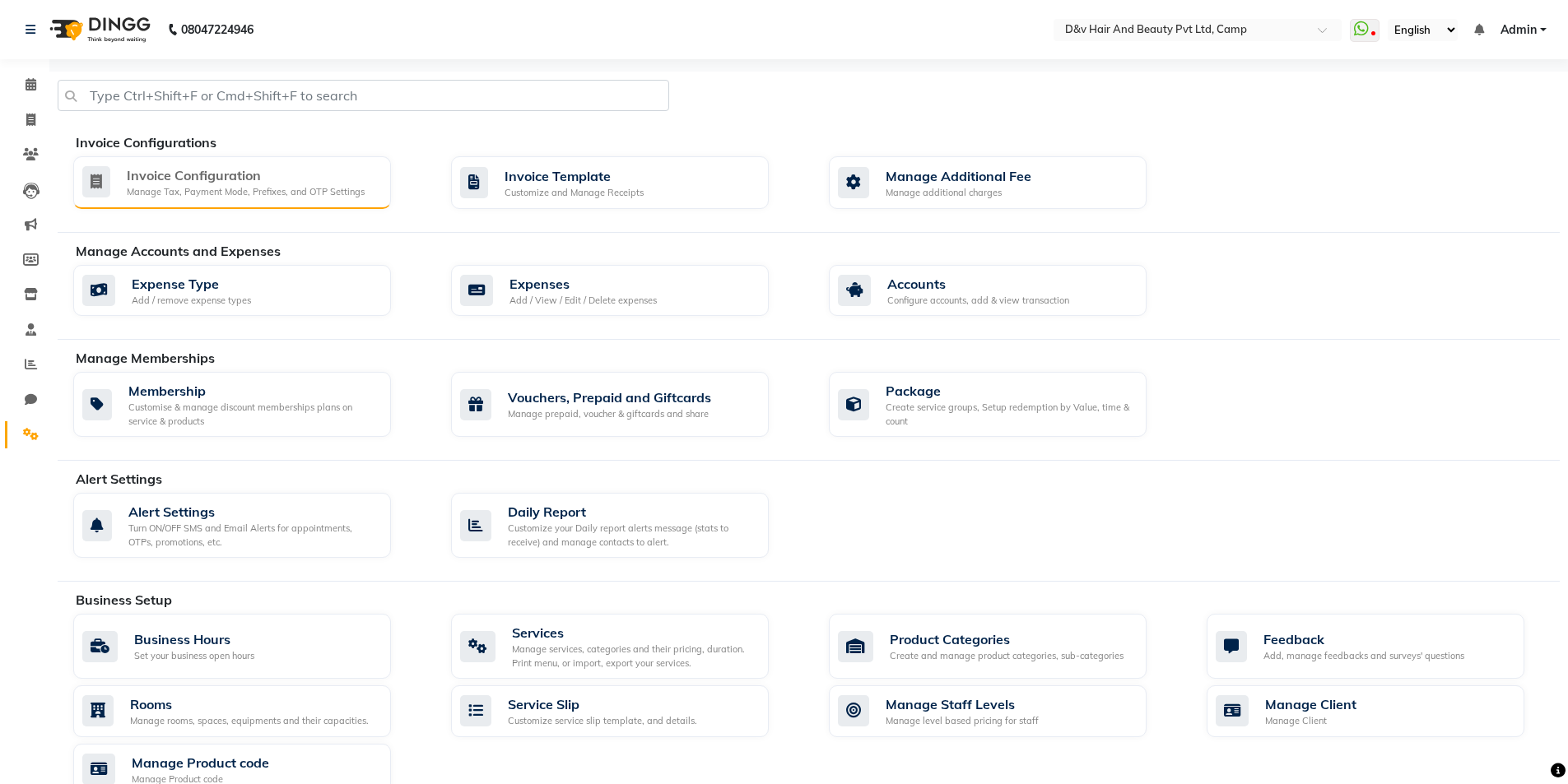
click at [308, 196] on div "Manage Tax, Payment Mode, Prefixes, and OTP Settings" at bounding box center [245, 192] width 237 height 14
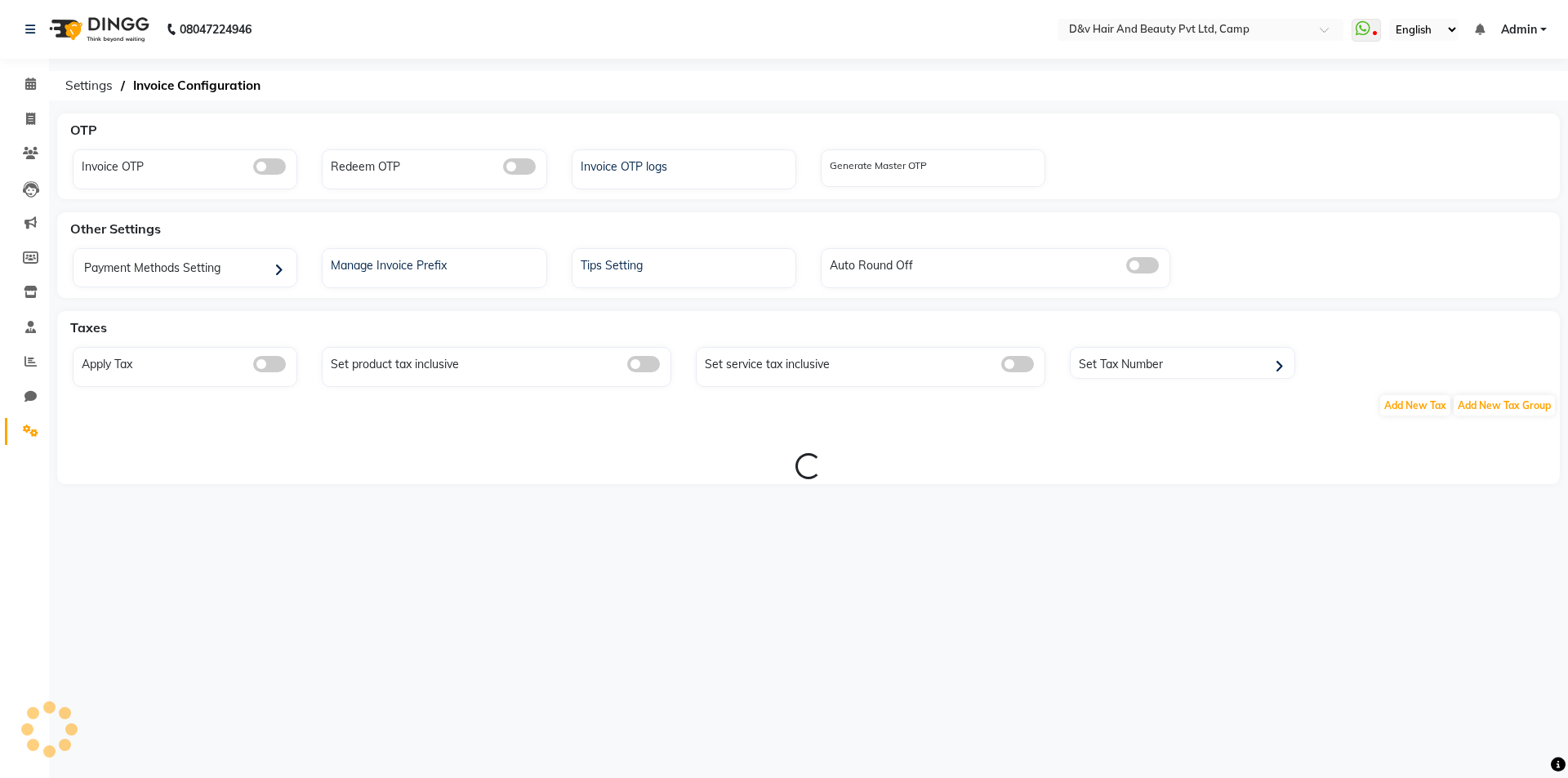
click at [306, 195] on div "Invoice OTP Redeem OTP Invoice OTP logs Generate Master OTP" at bounding box center [808, 173] width 1496 height 47
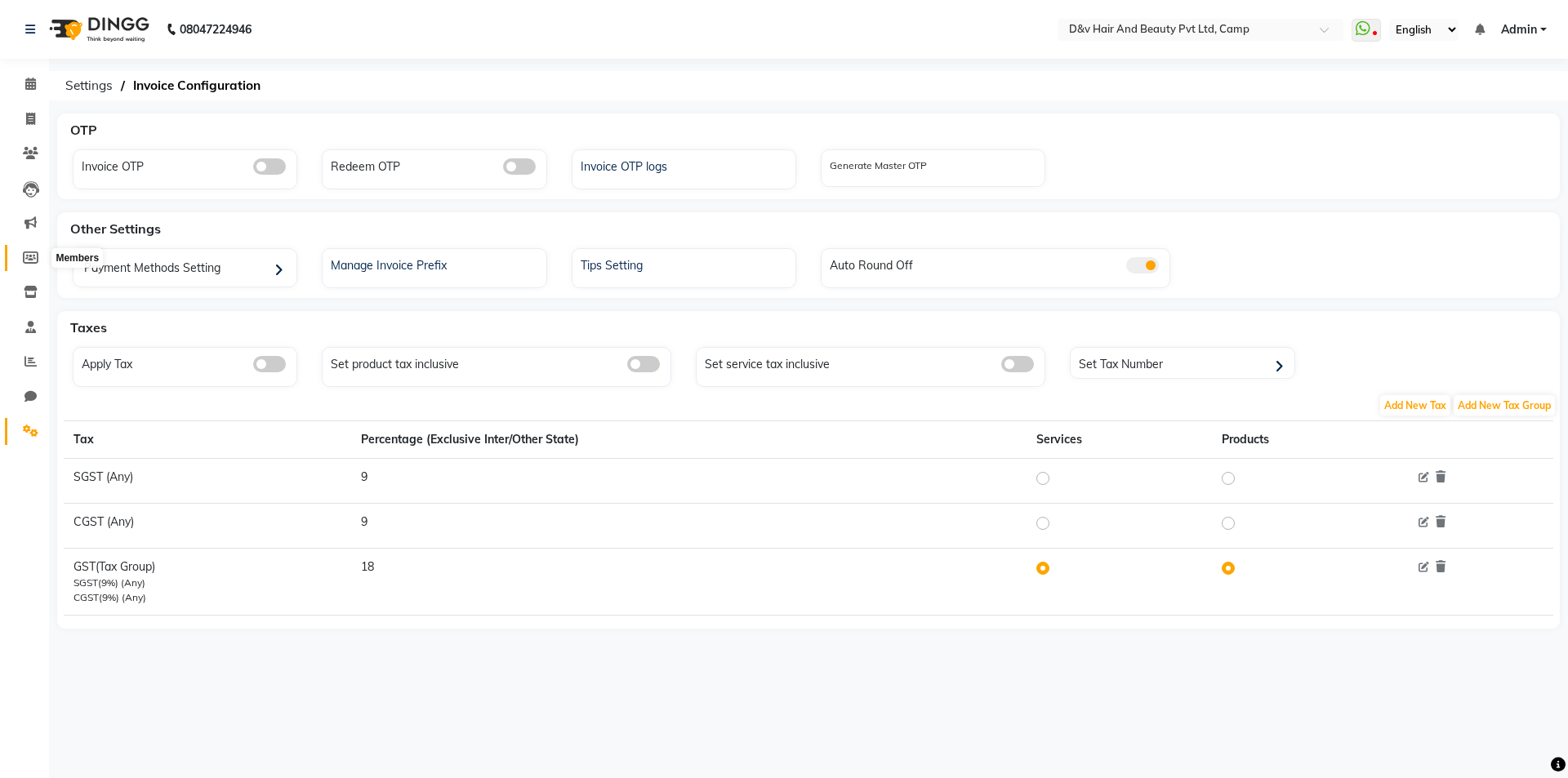
click at [28, 258] on icon at bounding box center [30, 257] width 16 height 13
select select
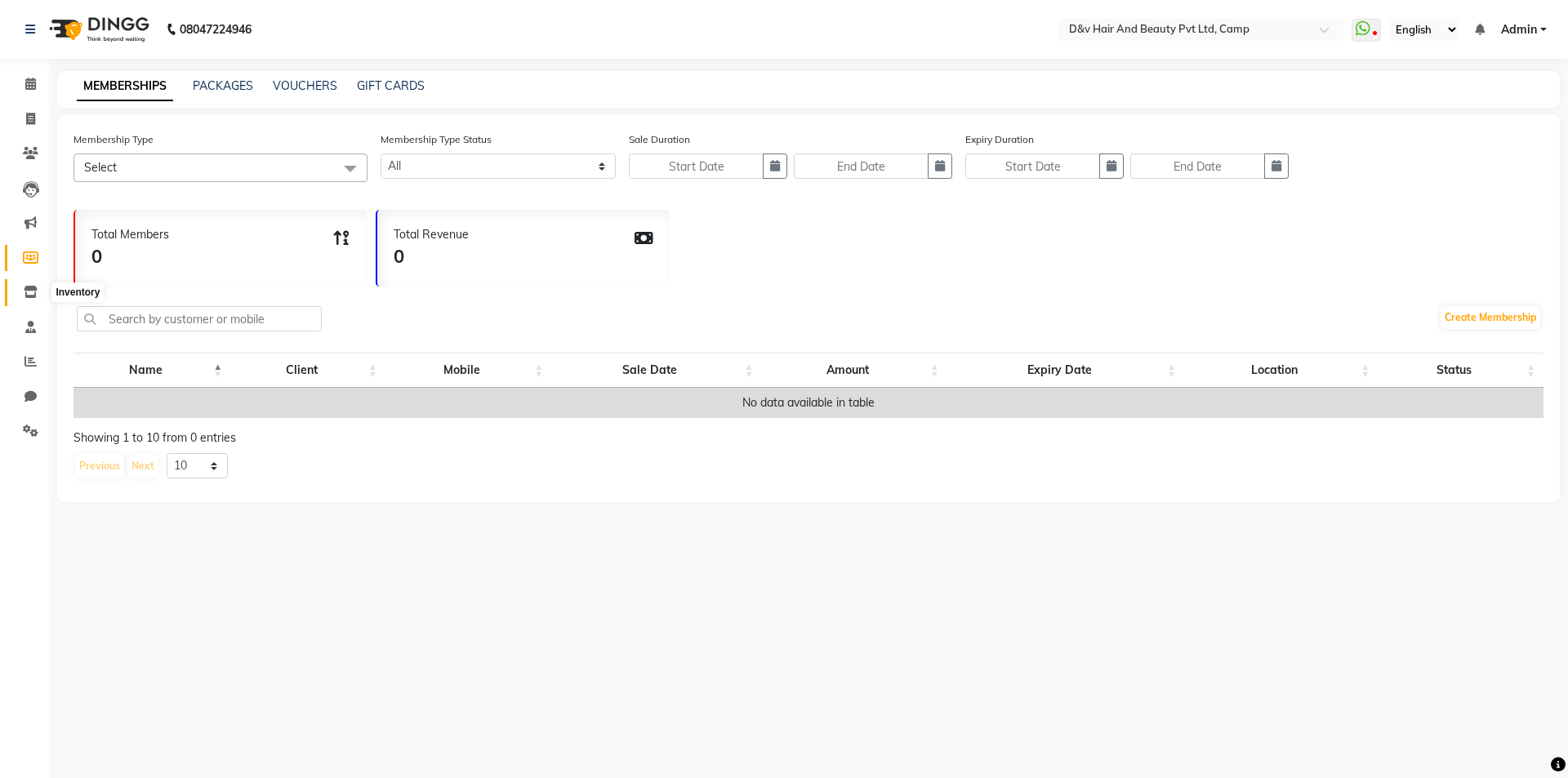
click at [27, 299] on span at bounding box center [31, 292] width 28 height 18
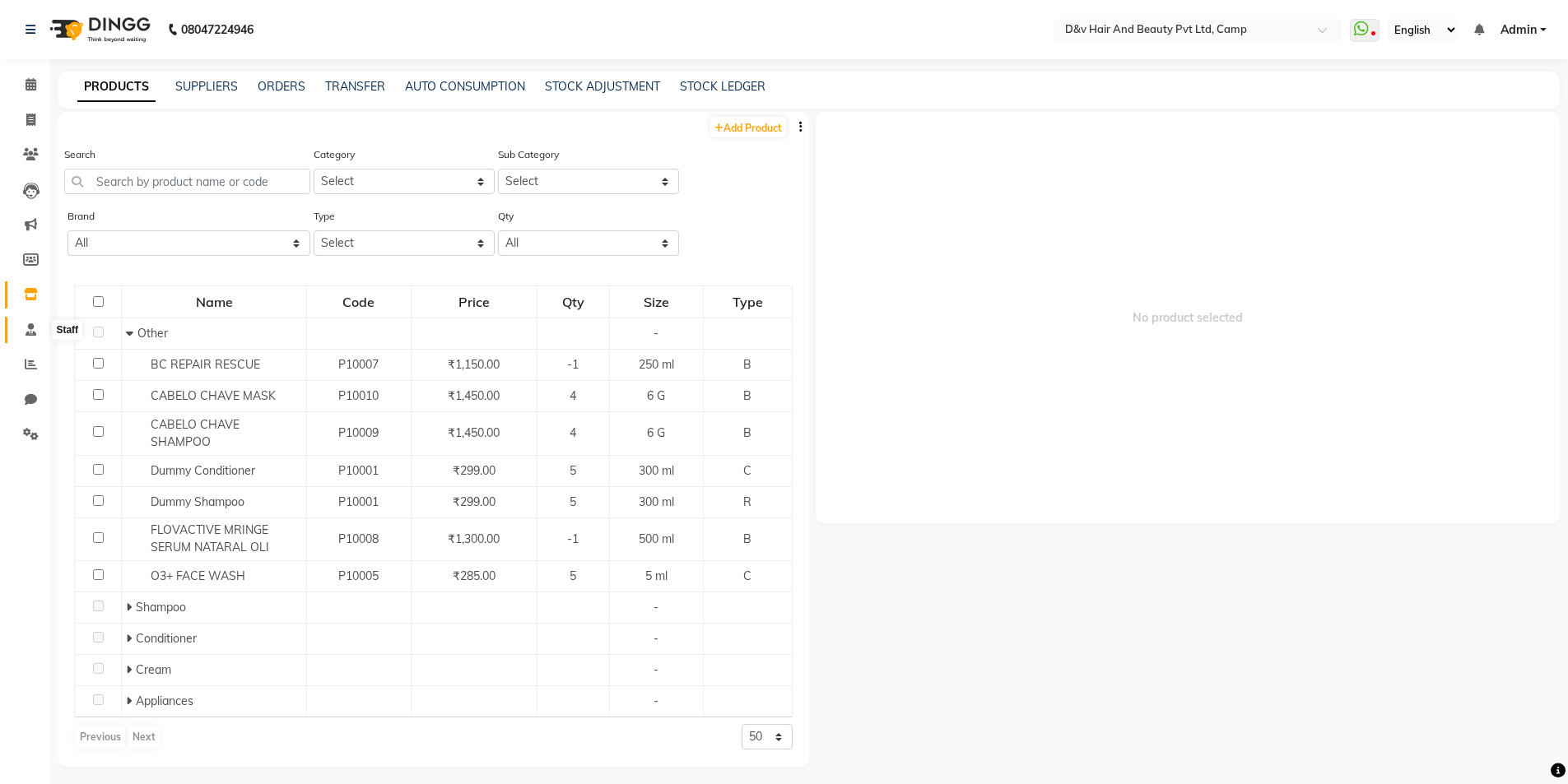
click at [35, 334] on icon at bounding box center [30, 329] width 11 height 13
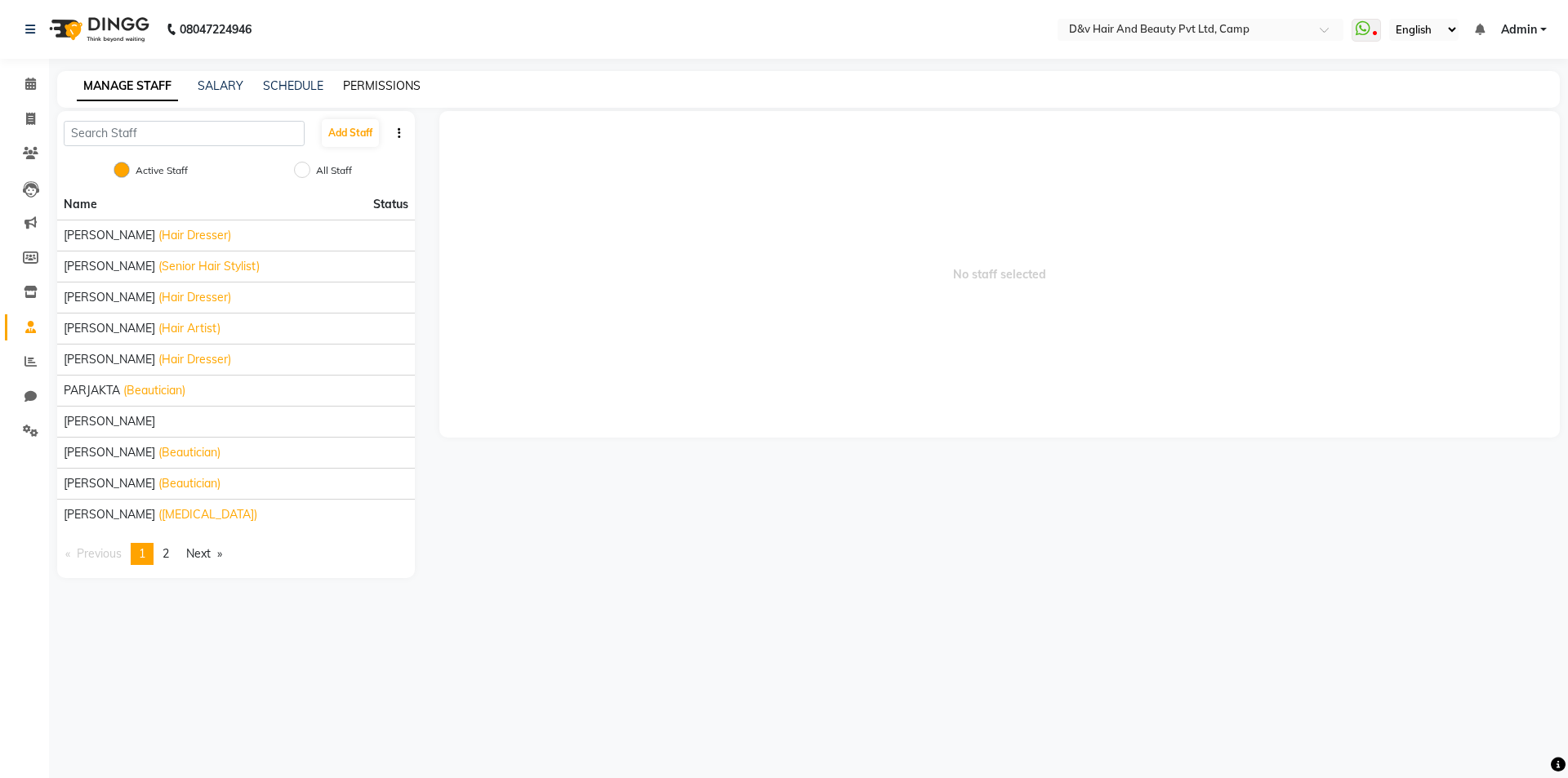
click at [360, 91] on link "PERMISSIONS" at bounding box center [381, 86] width 78 height 15
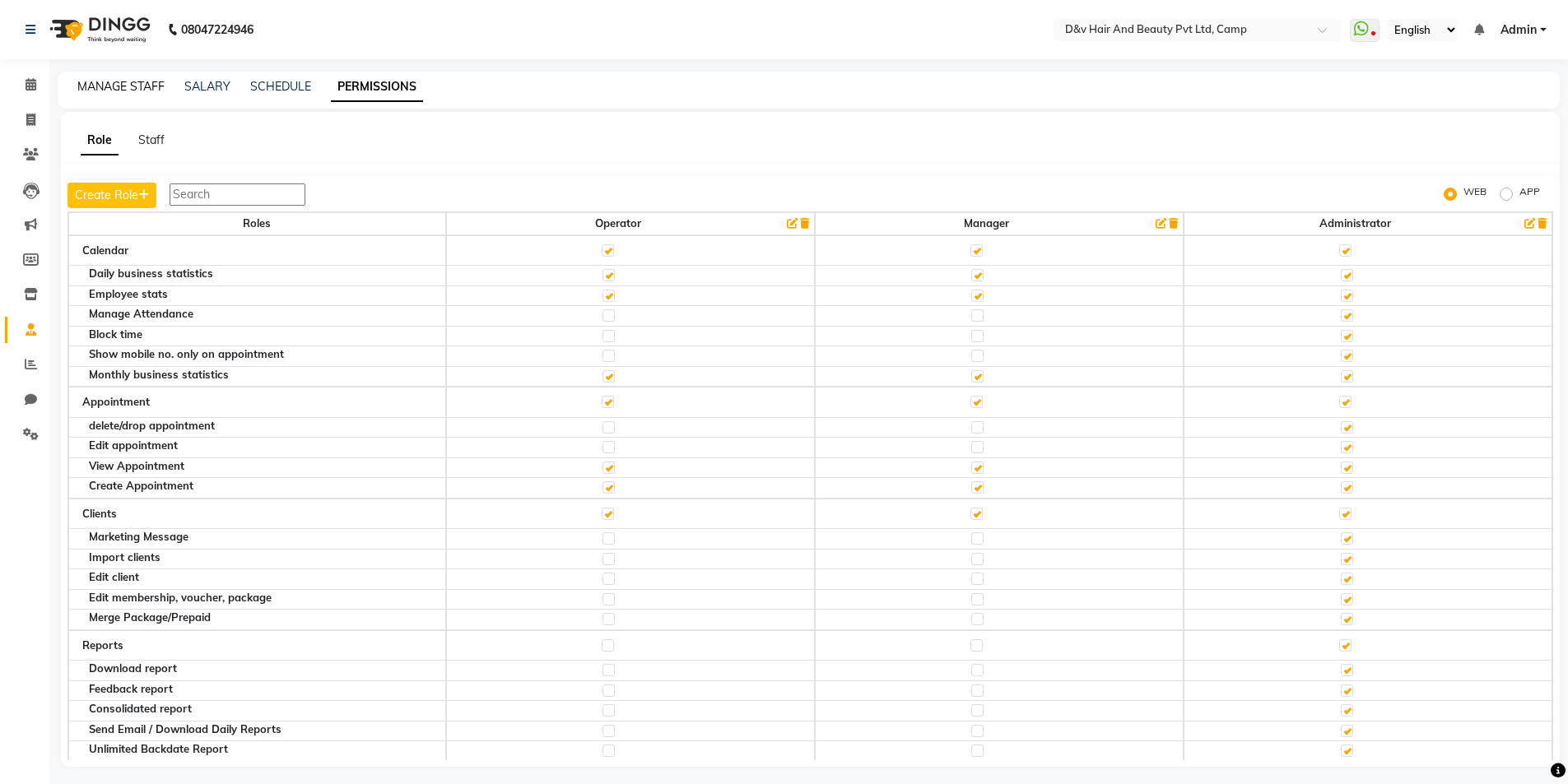
click at [97, 88] on link "MANAGE STAFF" at bounding box center [121, 87] width 88 height 15
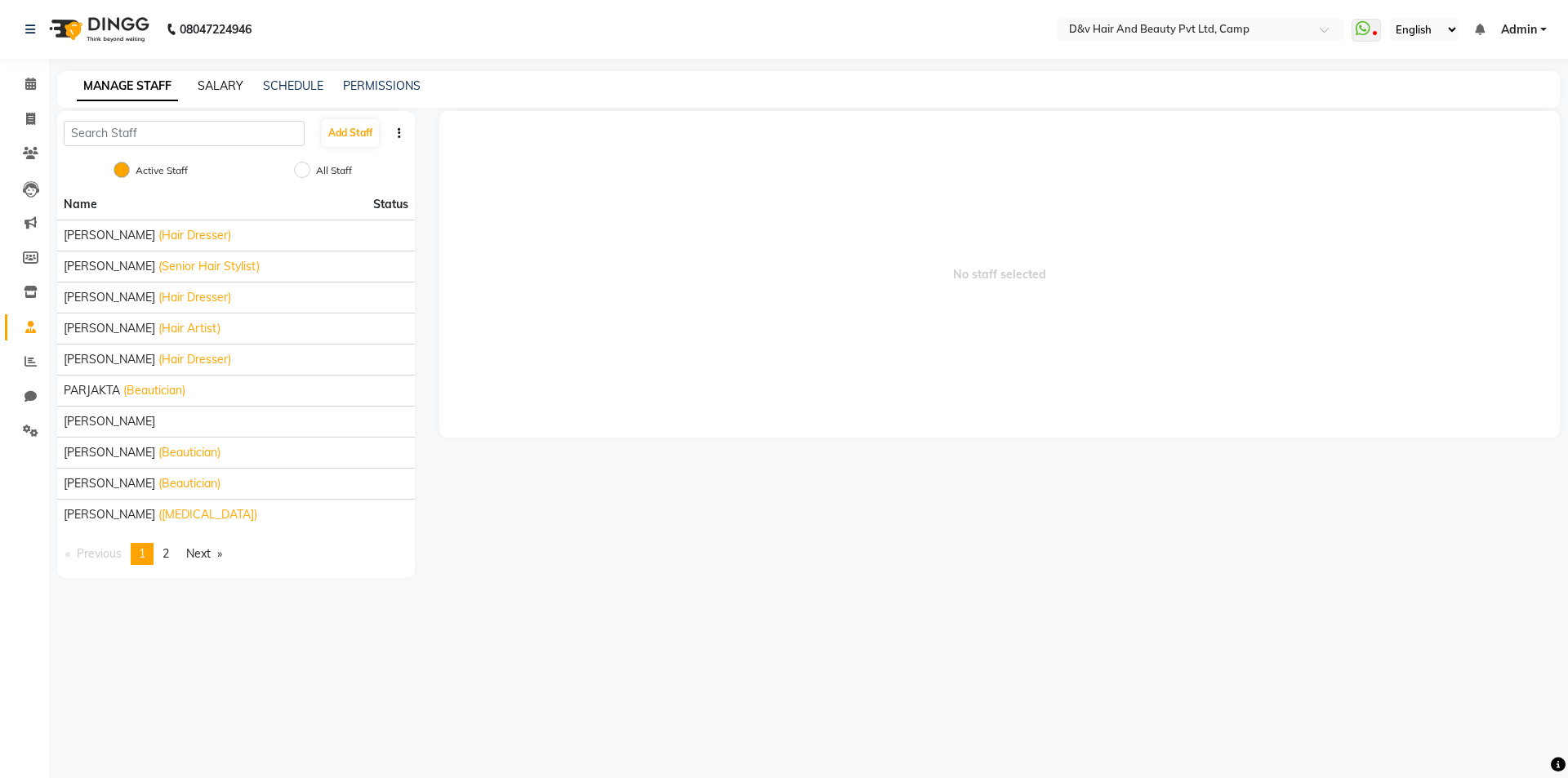
click at [233, 89] on link "SALARY" at bounding box center [220, 86] width 46 height 15
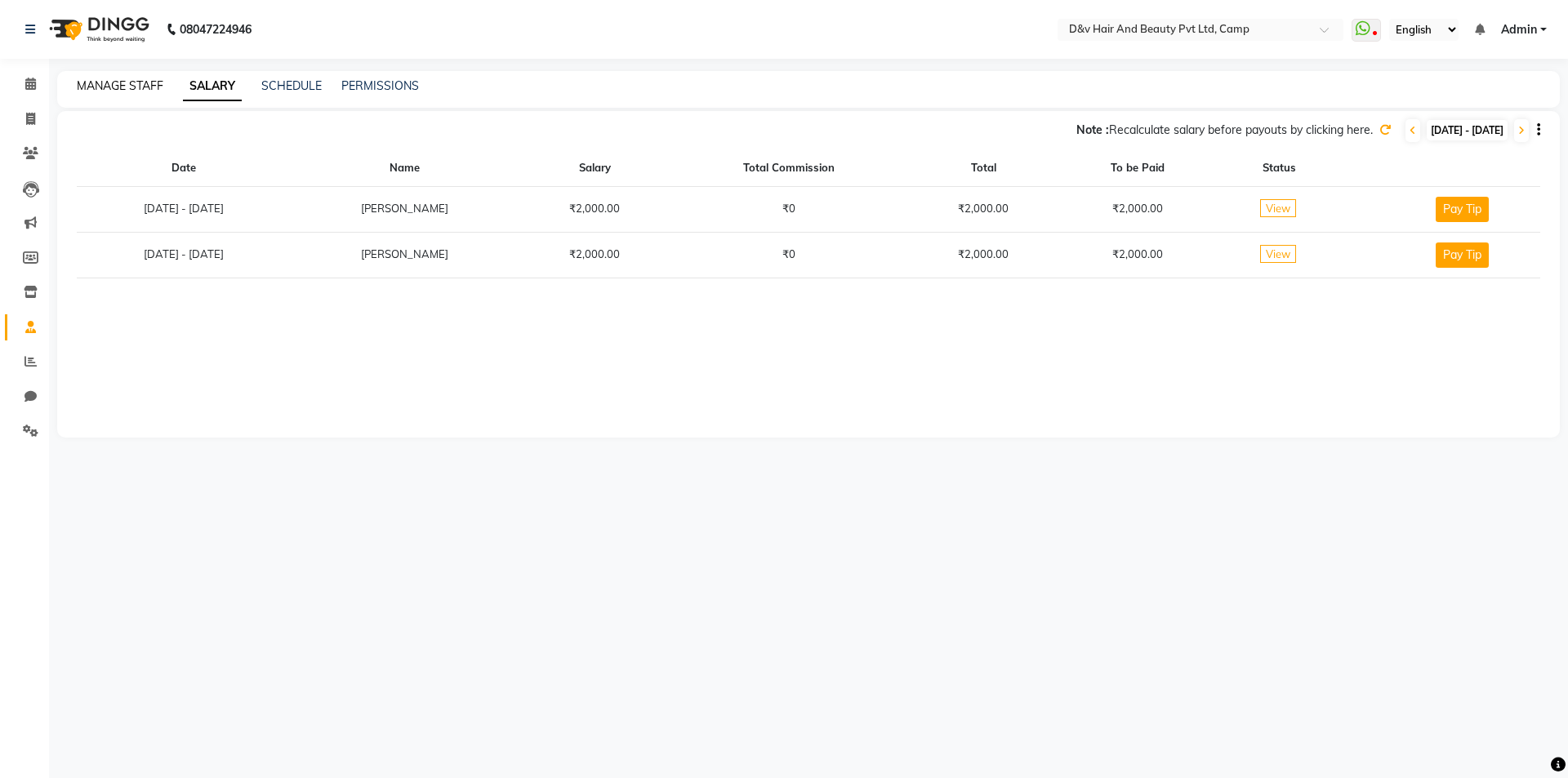
click at [127, 87] on link "MANAGE STAFF" at bounding box center [120, 86] width 87 height 15
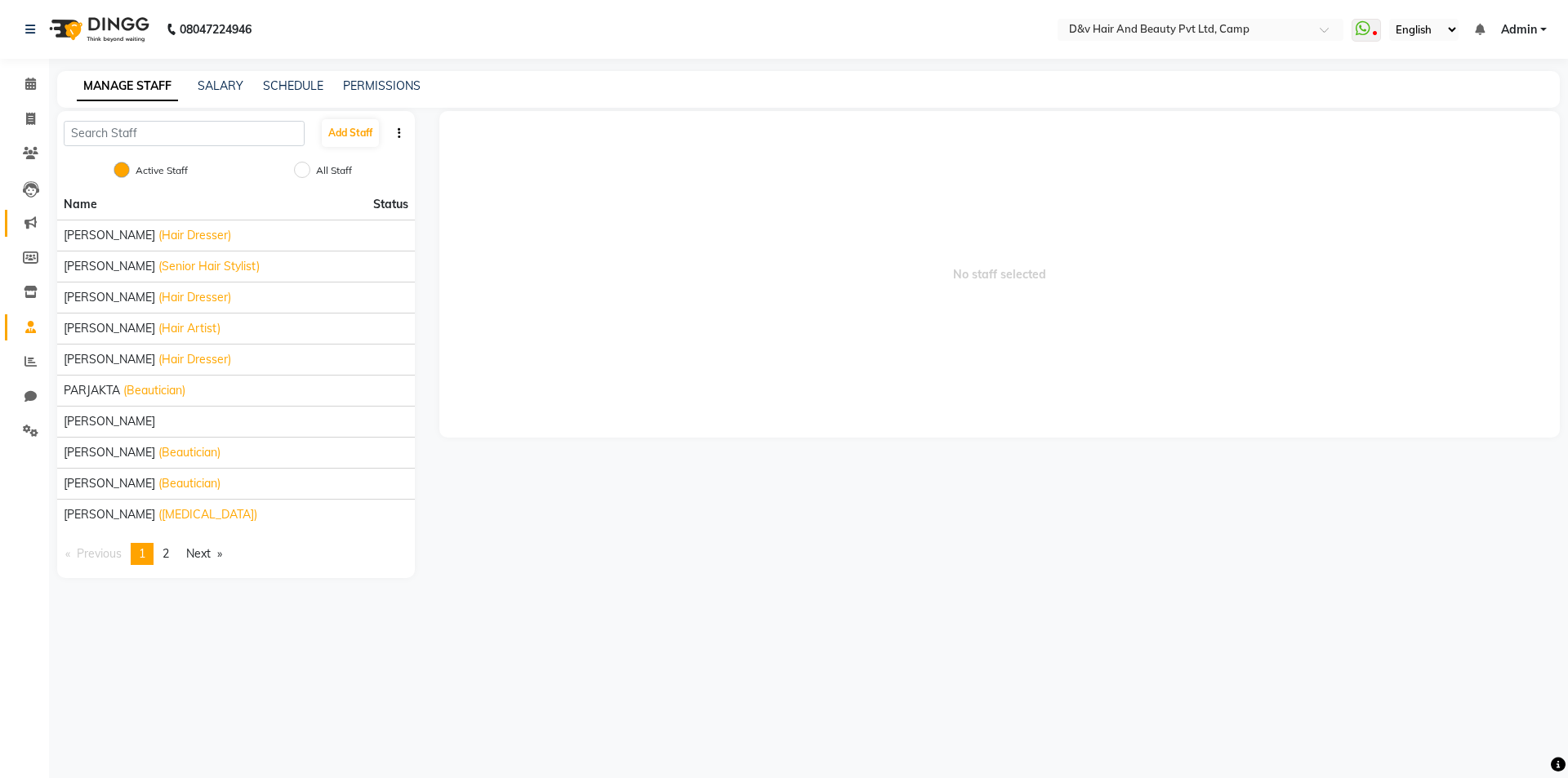
click at [38, 213] on link "Marketing" at bounding box center [24, 223] width 39 height 27
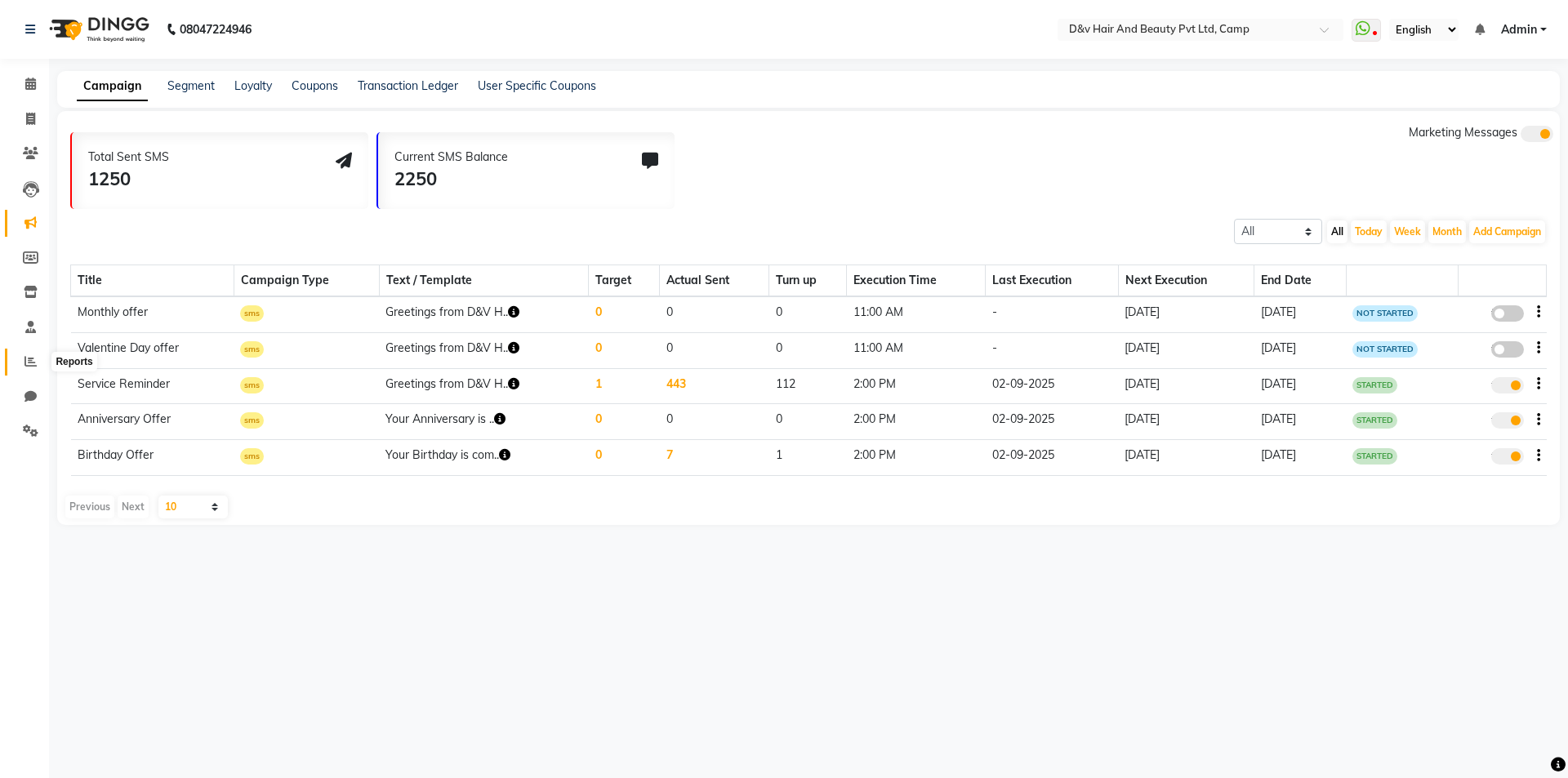
click at [24, 362] on icon at bounding box center [30, 361] width 13 height 13
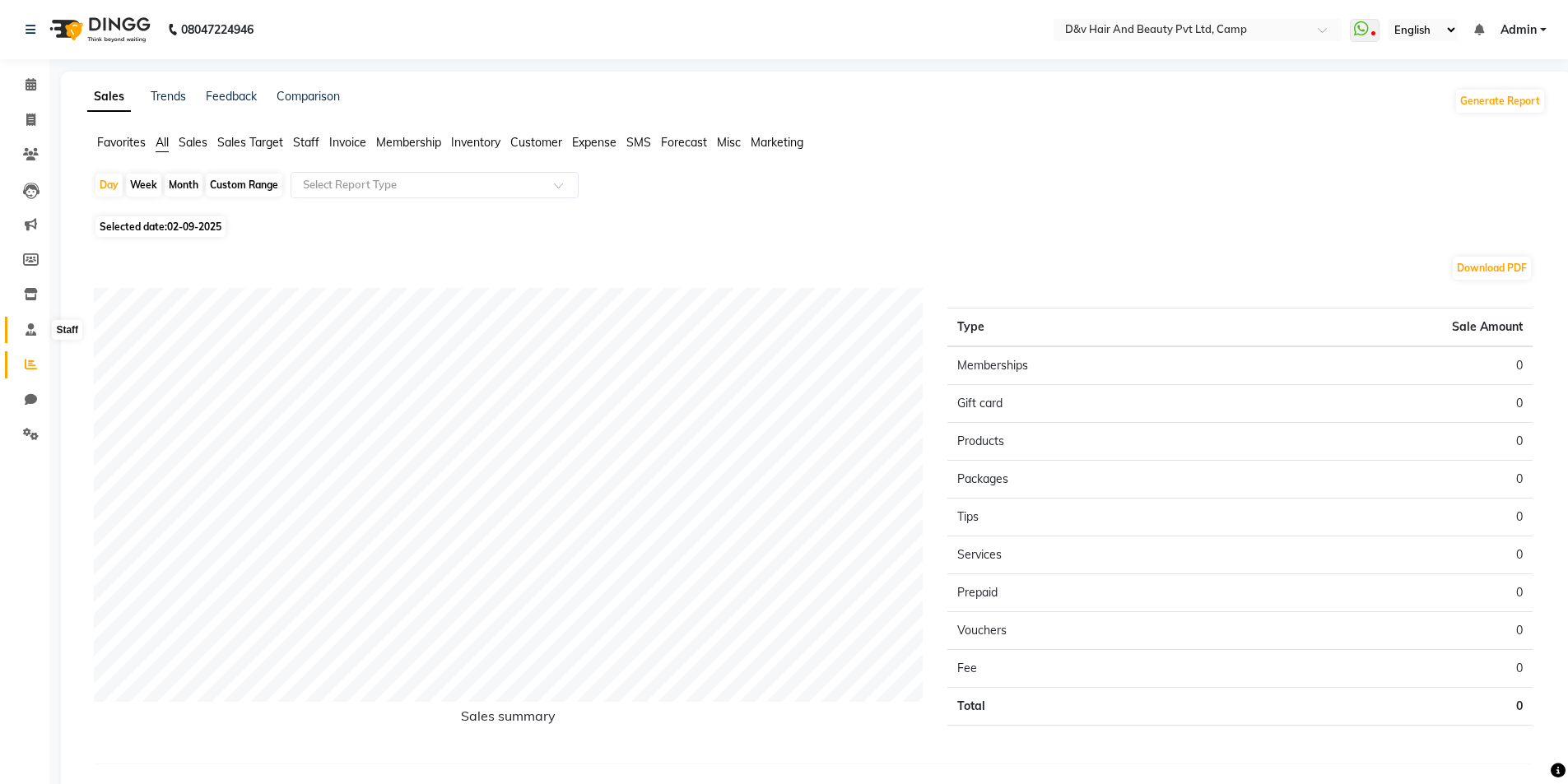
click at [32, 321] on span at bounding box center [31, 330] width 29 height 19
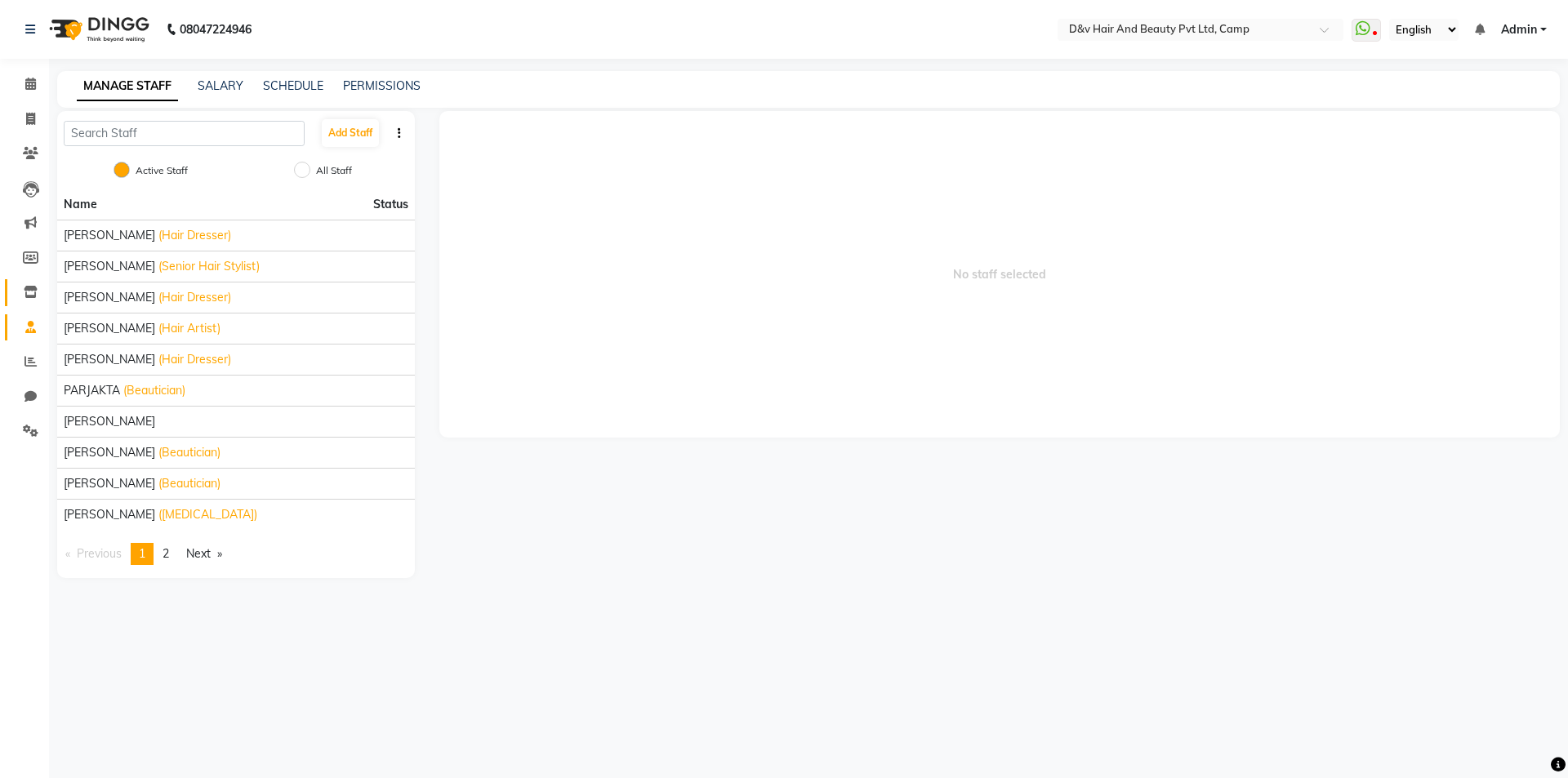
click at [24, 305] on link "Inventory" at bounding box center [24, 292] width 39 height 27
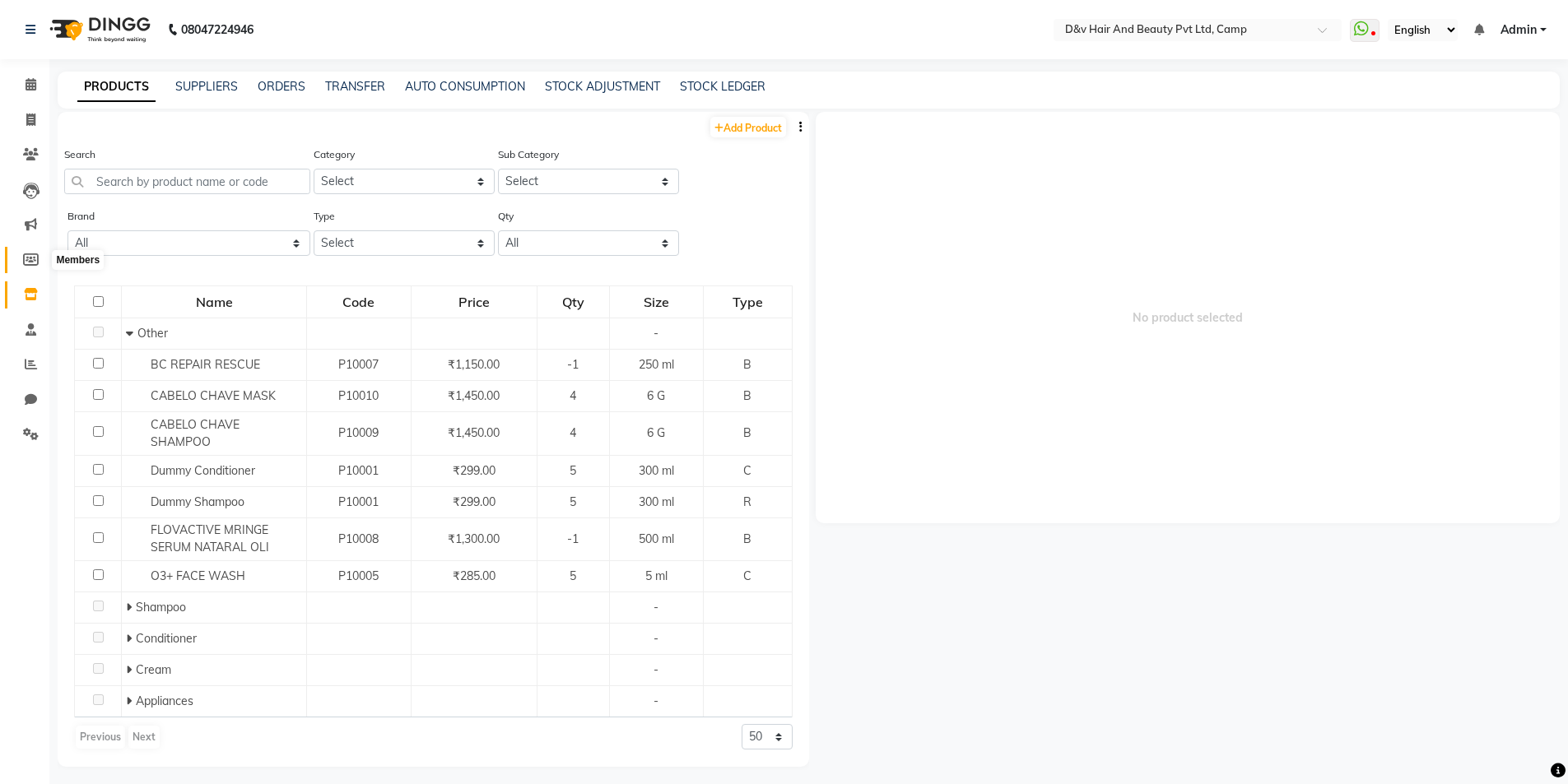
click at [21, 269] on span at bounding box center [31, 260] width 29 height 19
select select
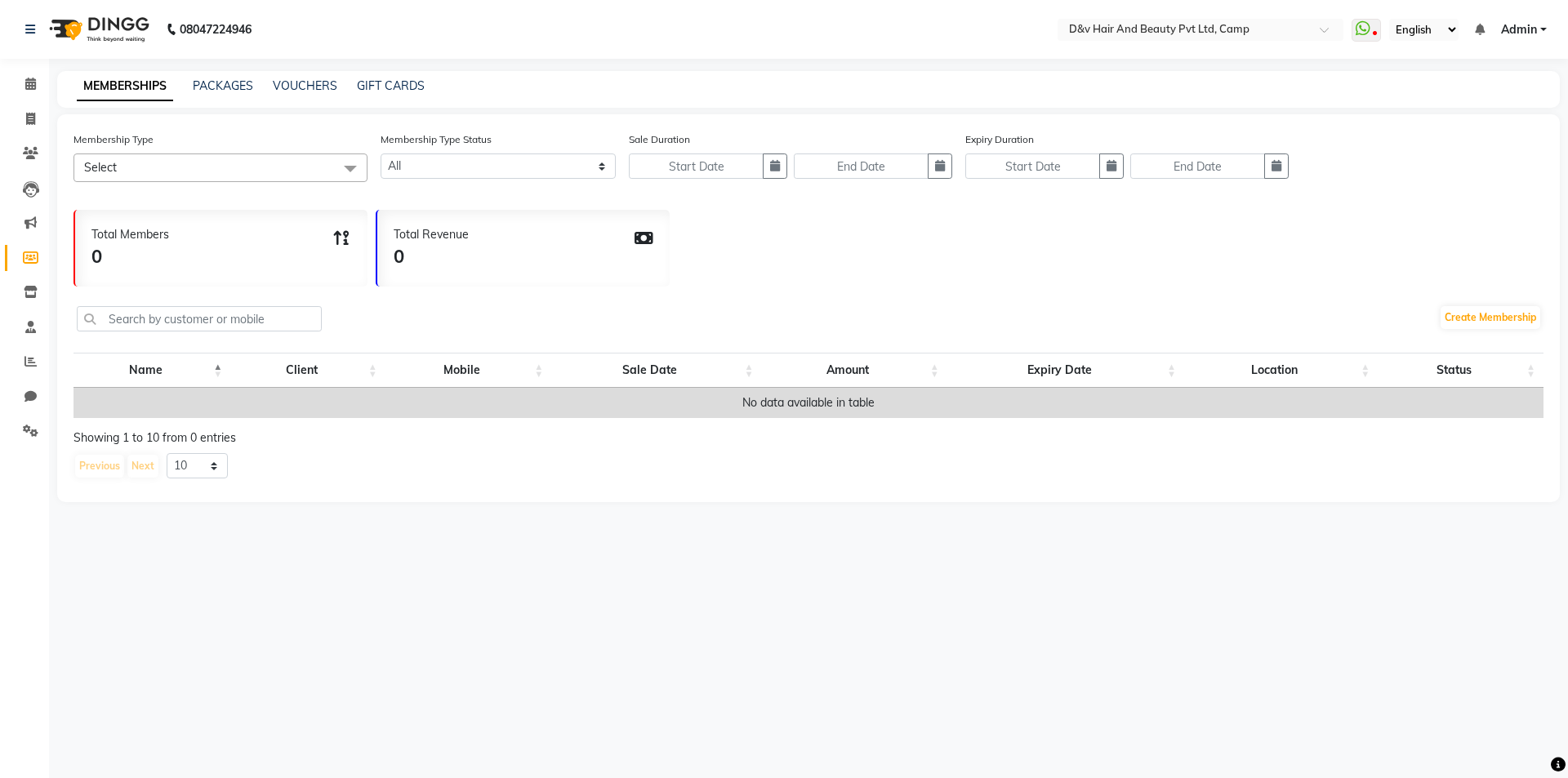
drag, startPoint x: 217, startPoint y: 662, endPoint x: 171, endPoint y: 480, distance: 187.7
click at [217, 656] on div "08047224946 Select Location × D&v Hair And Beauty Pvt Ltd, Camp WhatsApp Status…" at bounding box center [784, 389] width 1568 height 778
click at [29, 300] on span at bounding box center [31, 292] width 28 height 18
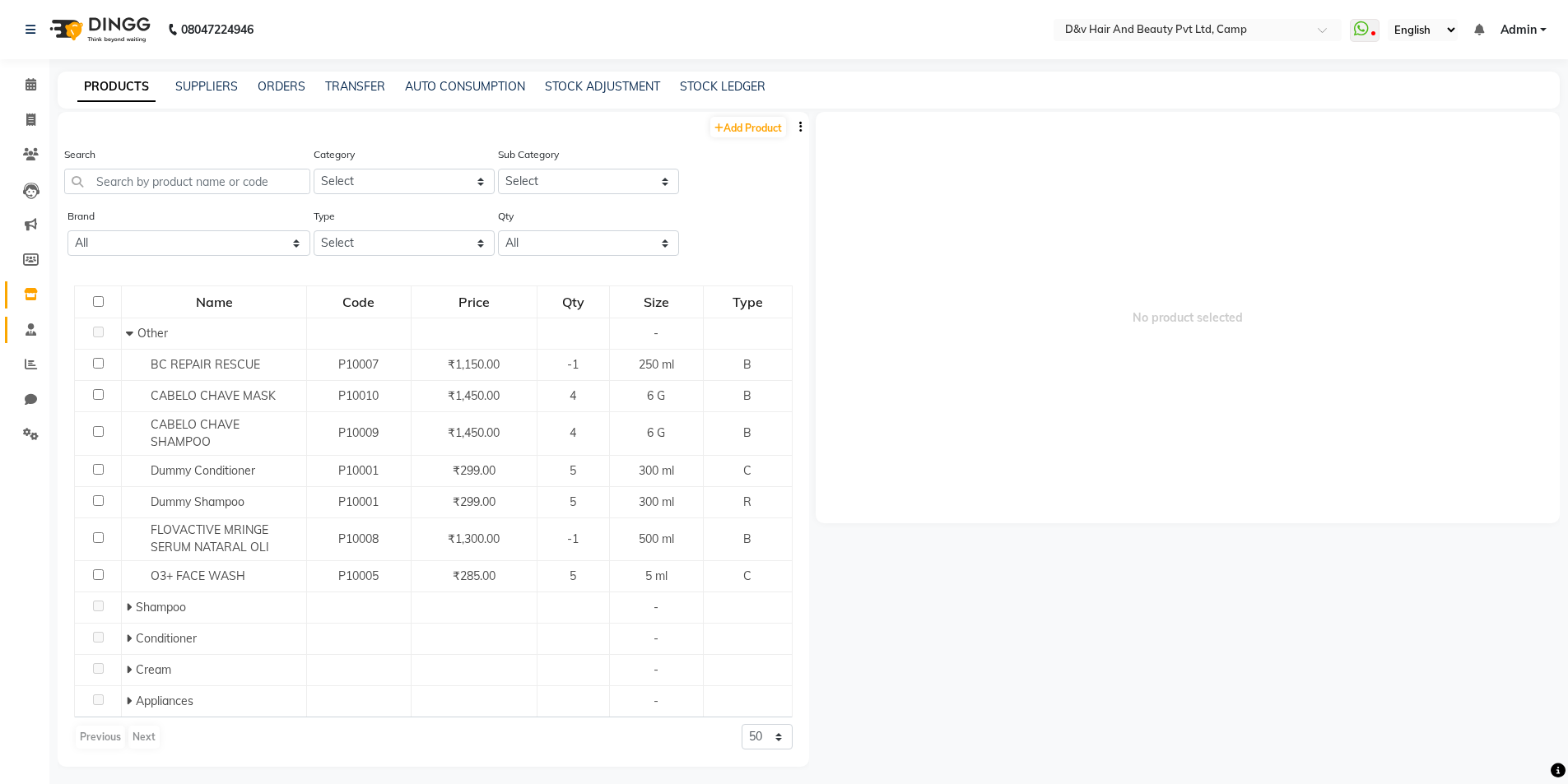
click at [31, 318] on link "Staff" at bounding box center [24, 330] width 40 height 27
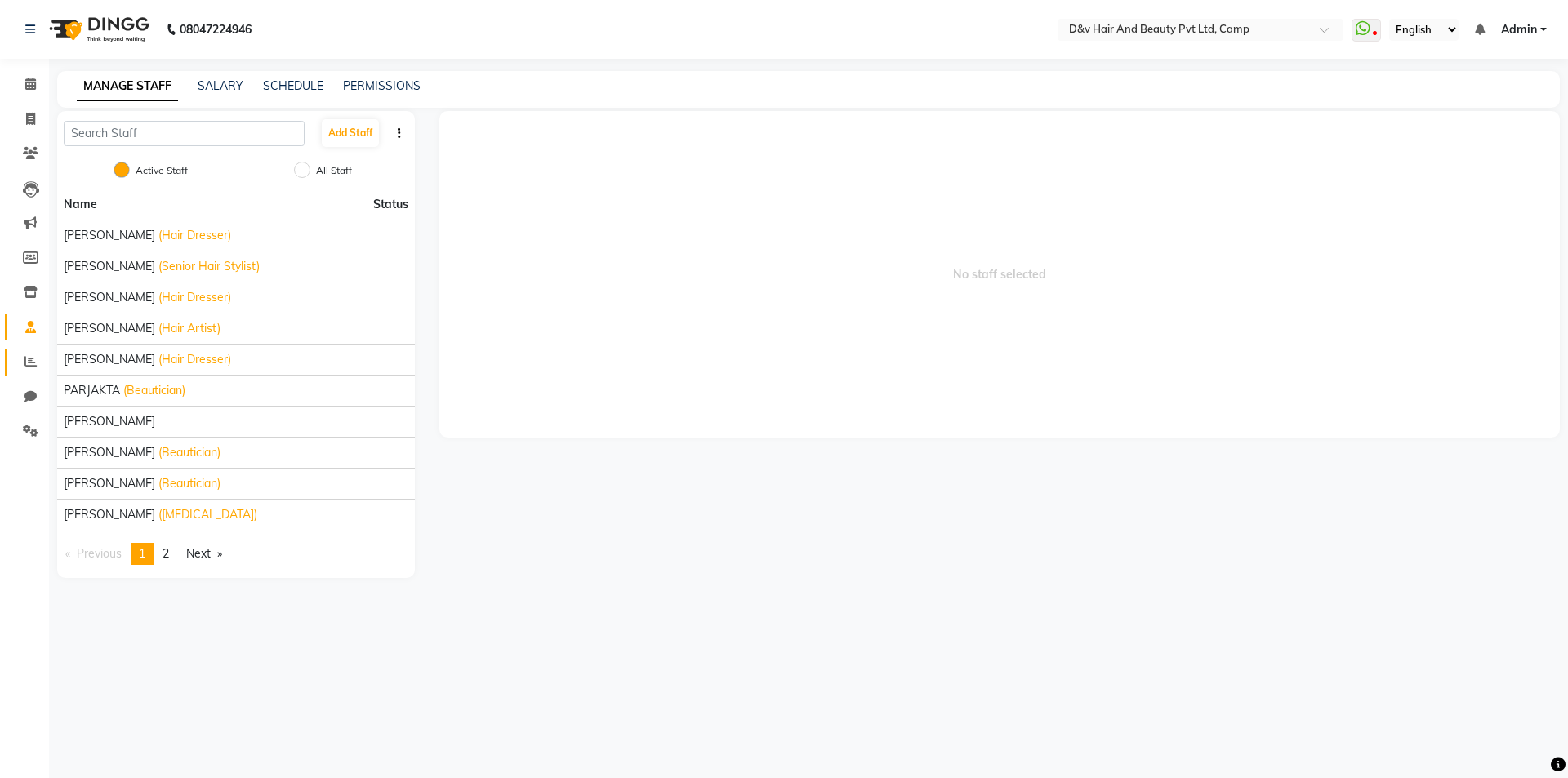
click at [30, 350] on link "Reports" at bounding box center [24, 362] width 39 height 27
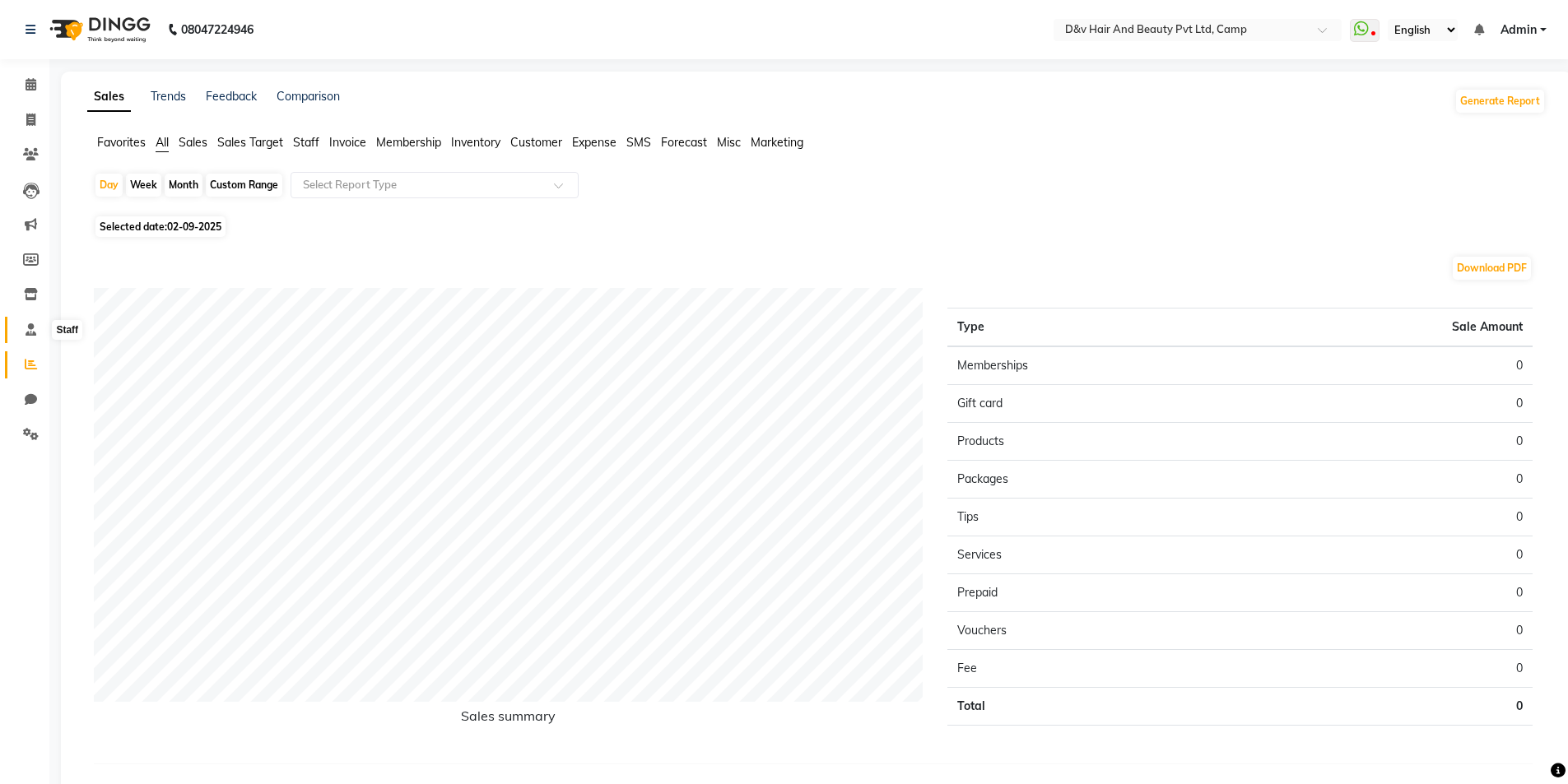
click at [30, 330] on icon at bounding box center [30, 329] width 11 height 13
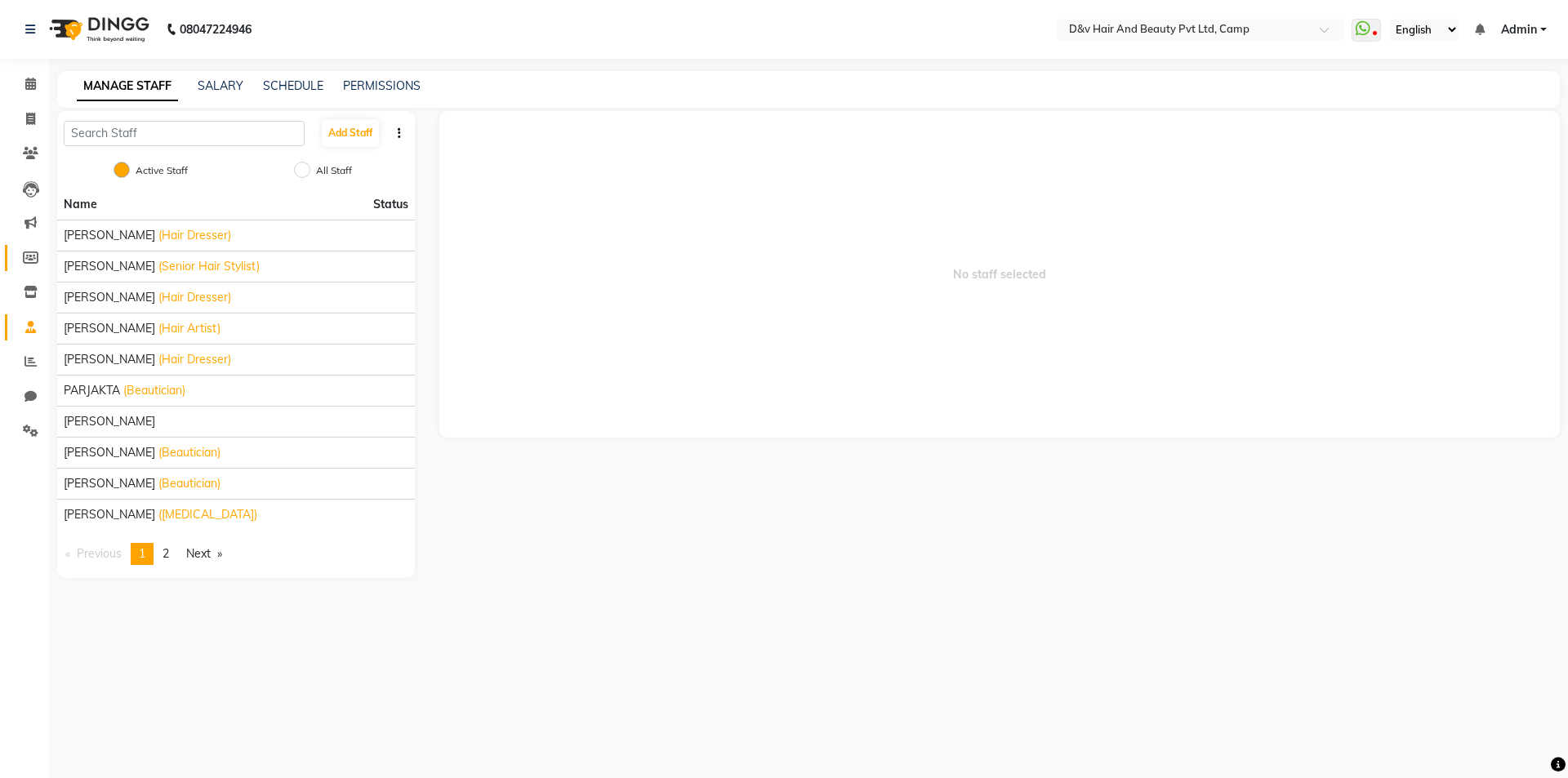
click at [13, 258] on link "Members" at bounding box center [24, 258] width 39 height 27
select select
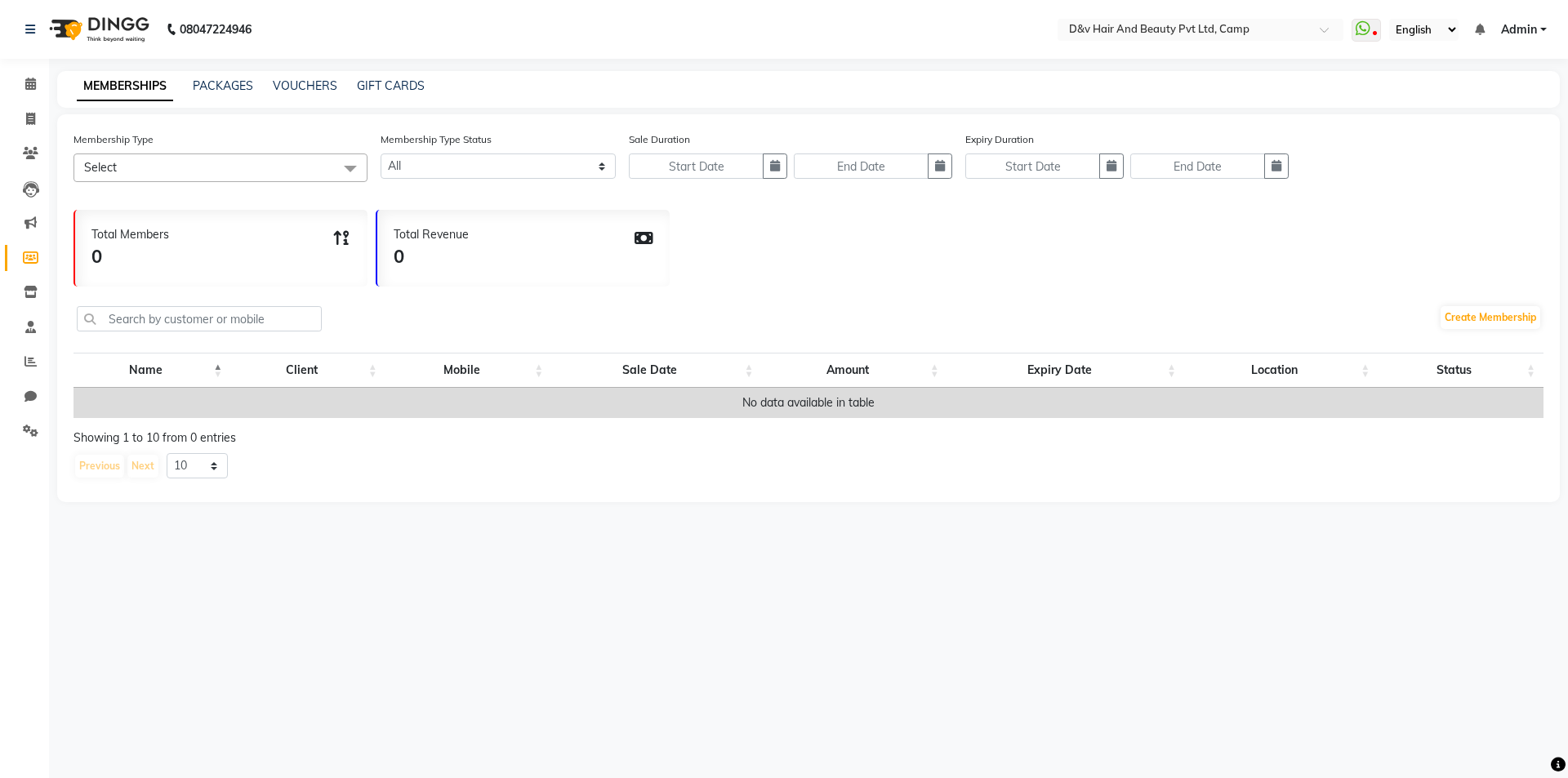
click at [33, 207] on li "Marketing" at bounding box center [24, 223] width 49 height 35
click at [17, 146] on span at bounding box center [31, 154] width 28 height 18
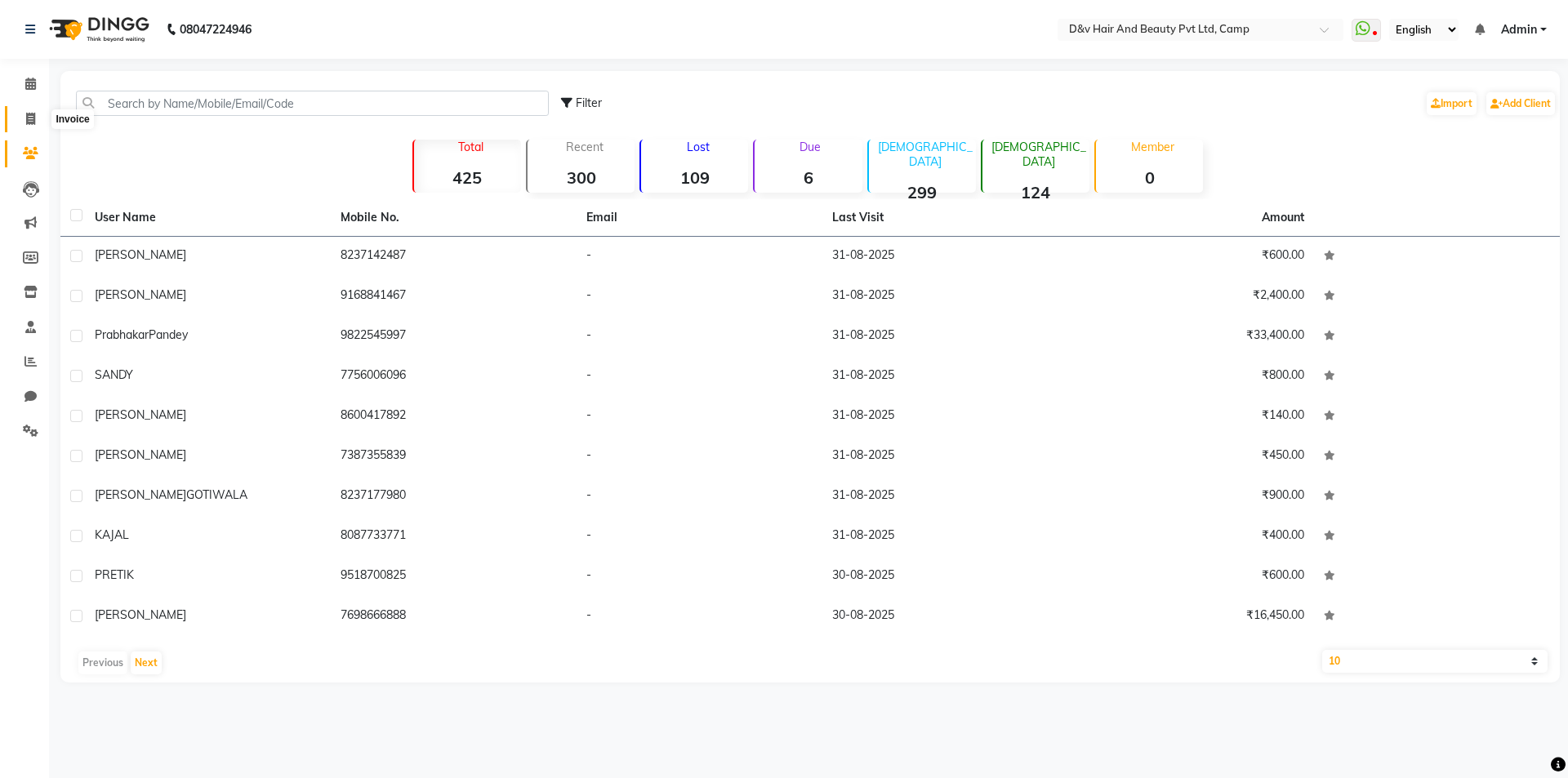
click at [28, 110] on span at bounding box center [31, 119] width 28 height 18
select select "8107"
select select "service"
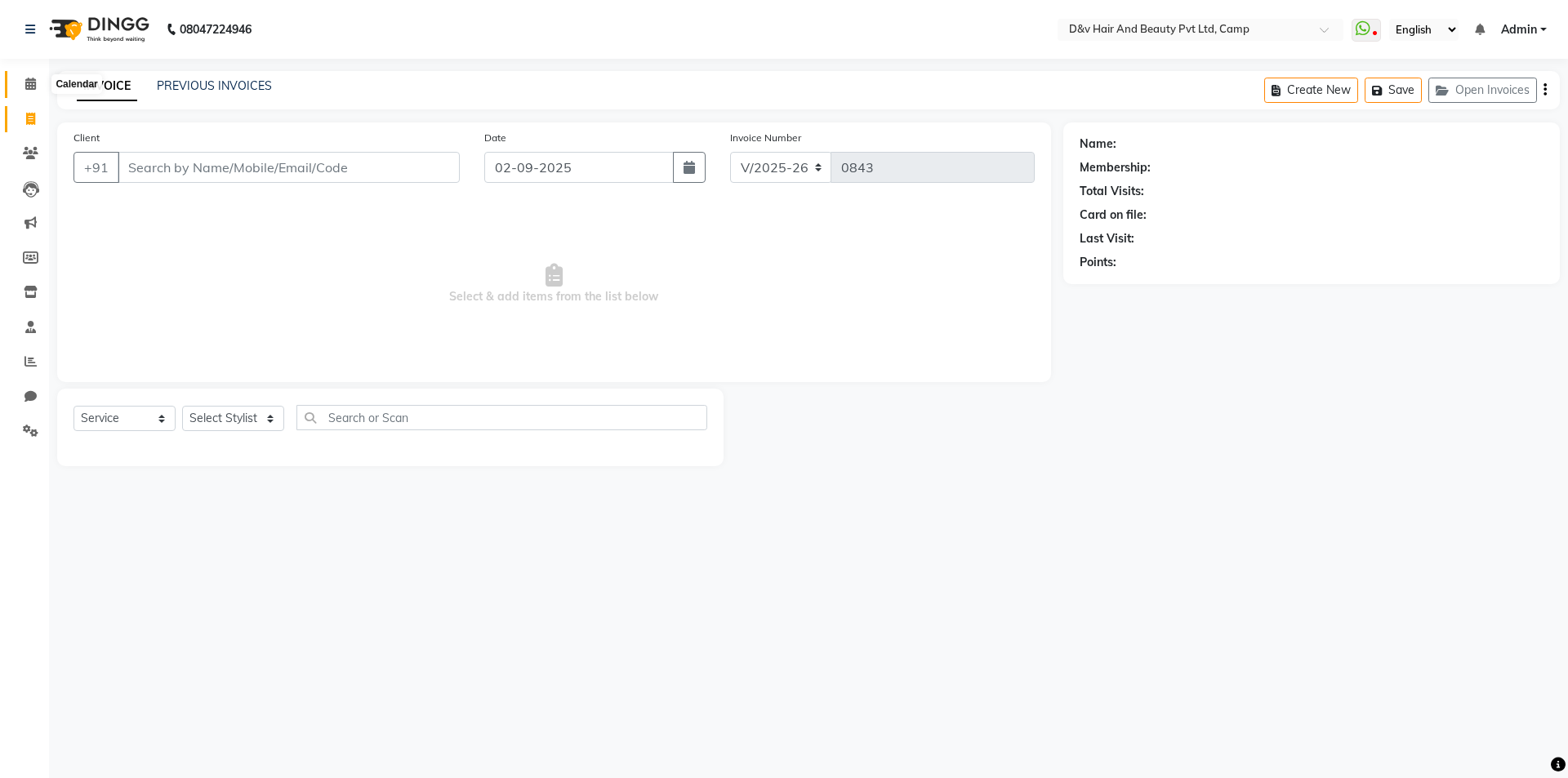
click at [25, 84] on icon at bounding box center [30, 84] width 11 height 13
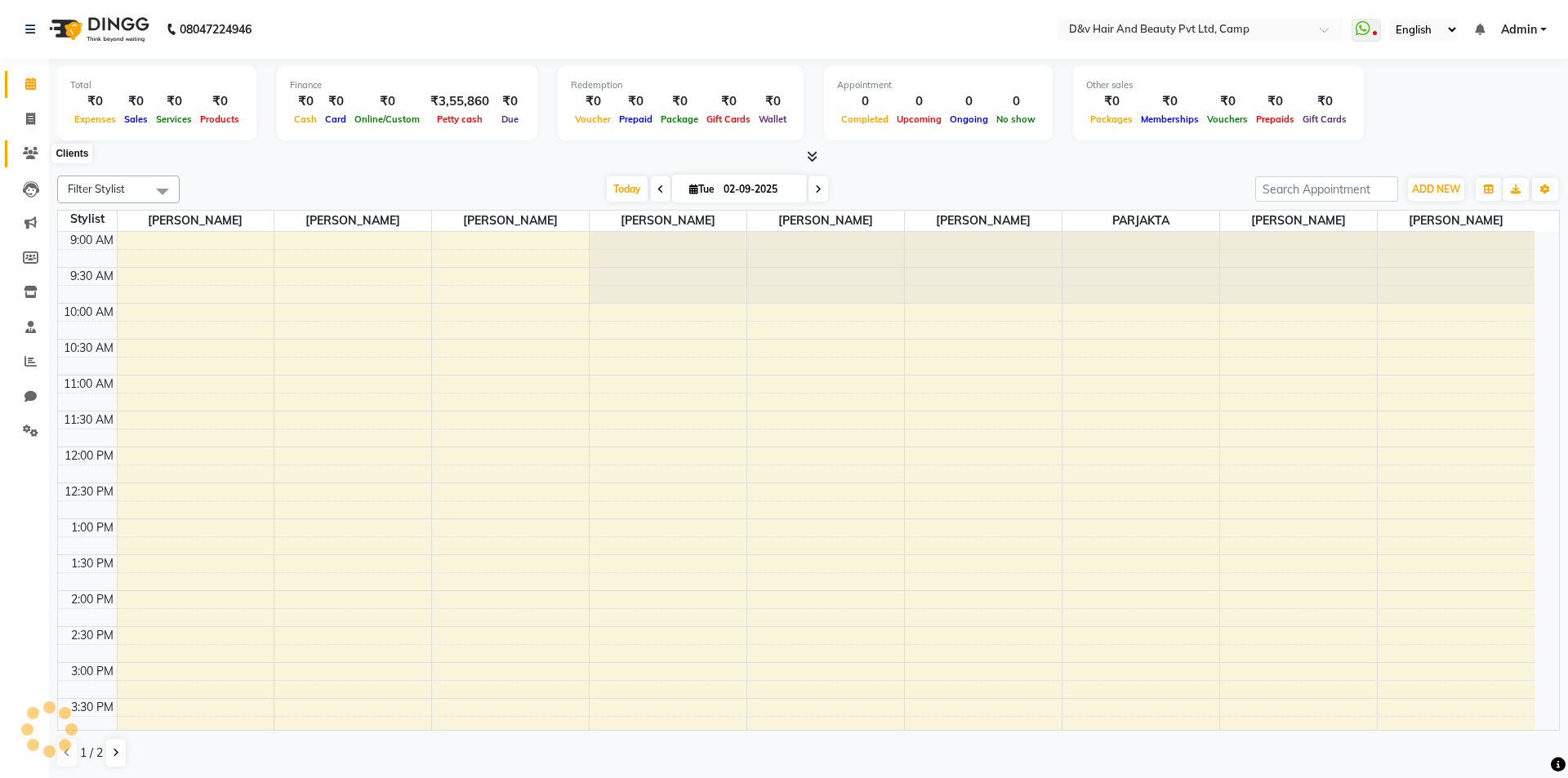
click at [18, 153] on span at bounding box center [31, 154] width 28 height 18
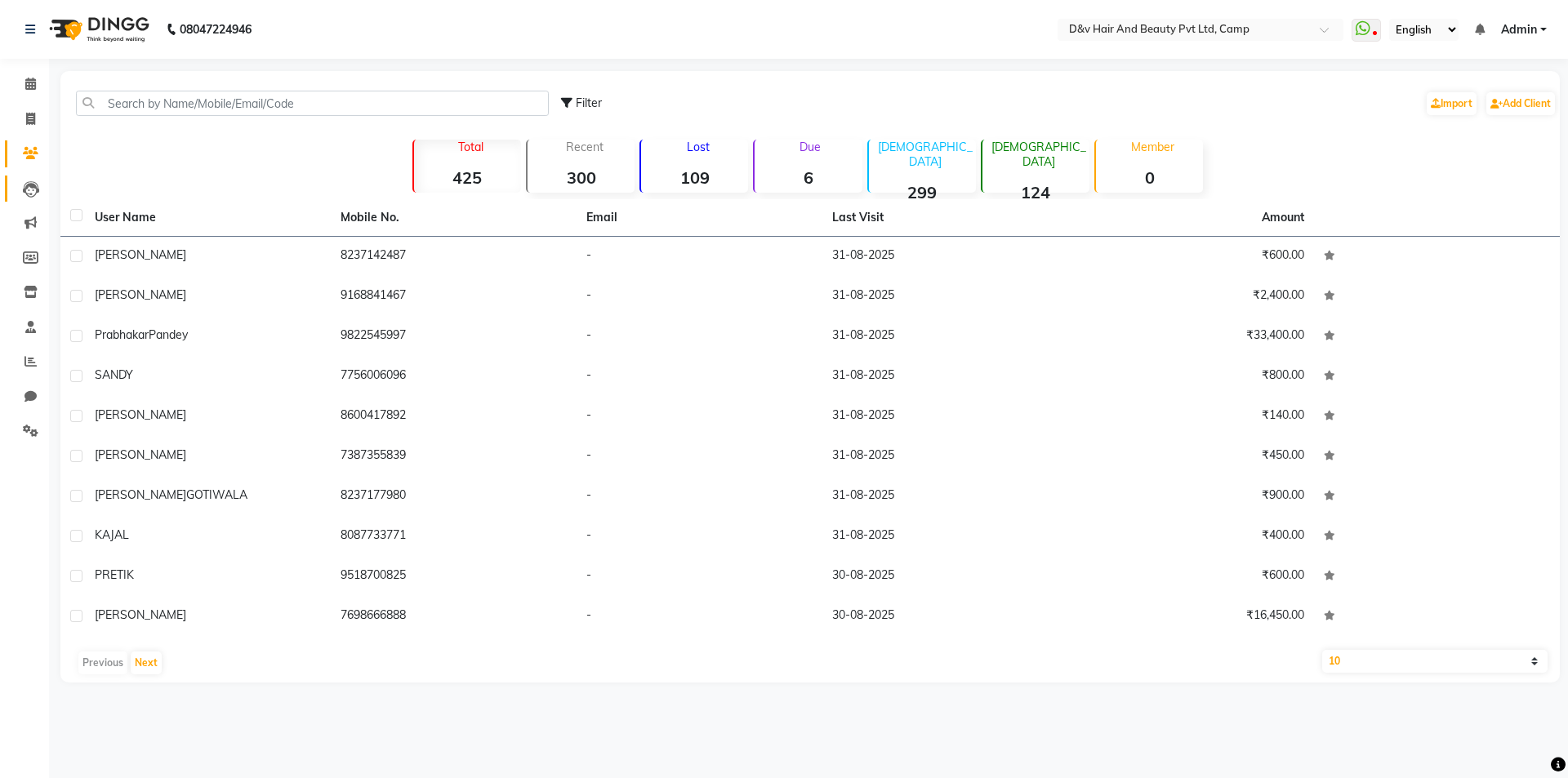
click at [29, 198] on link "Leads" at bounding box center [24, 189] width 39 height 27
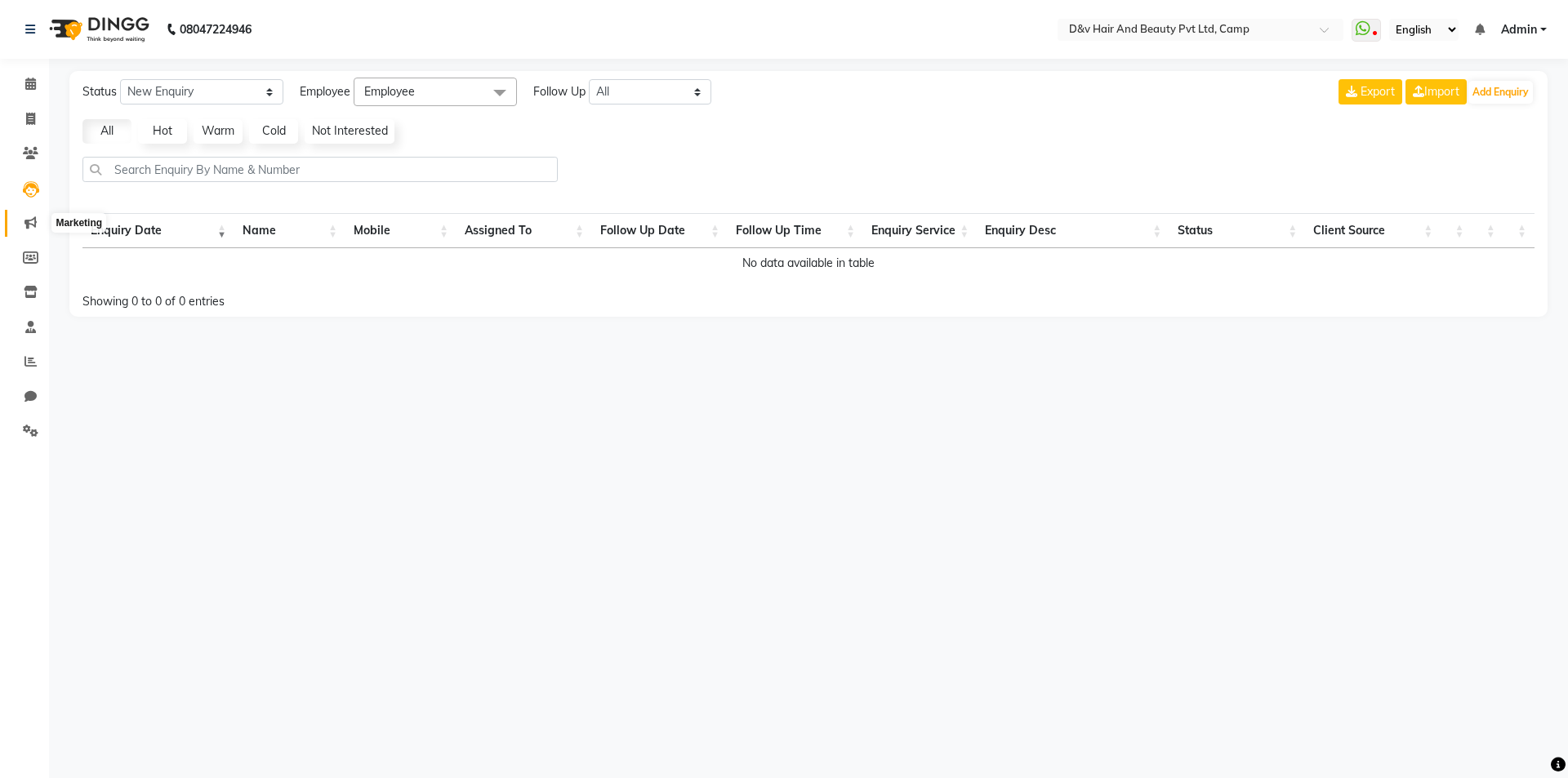
click at [35, 222] on icon at bounding box center [30, 222] width 13 height 13
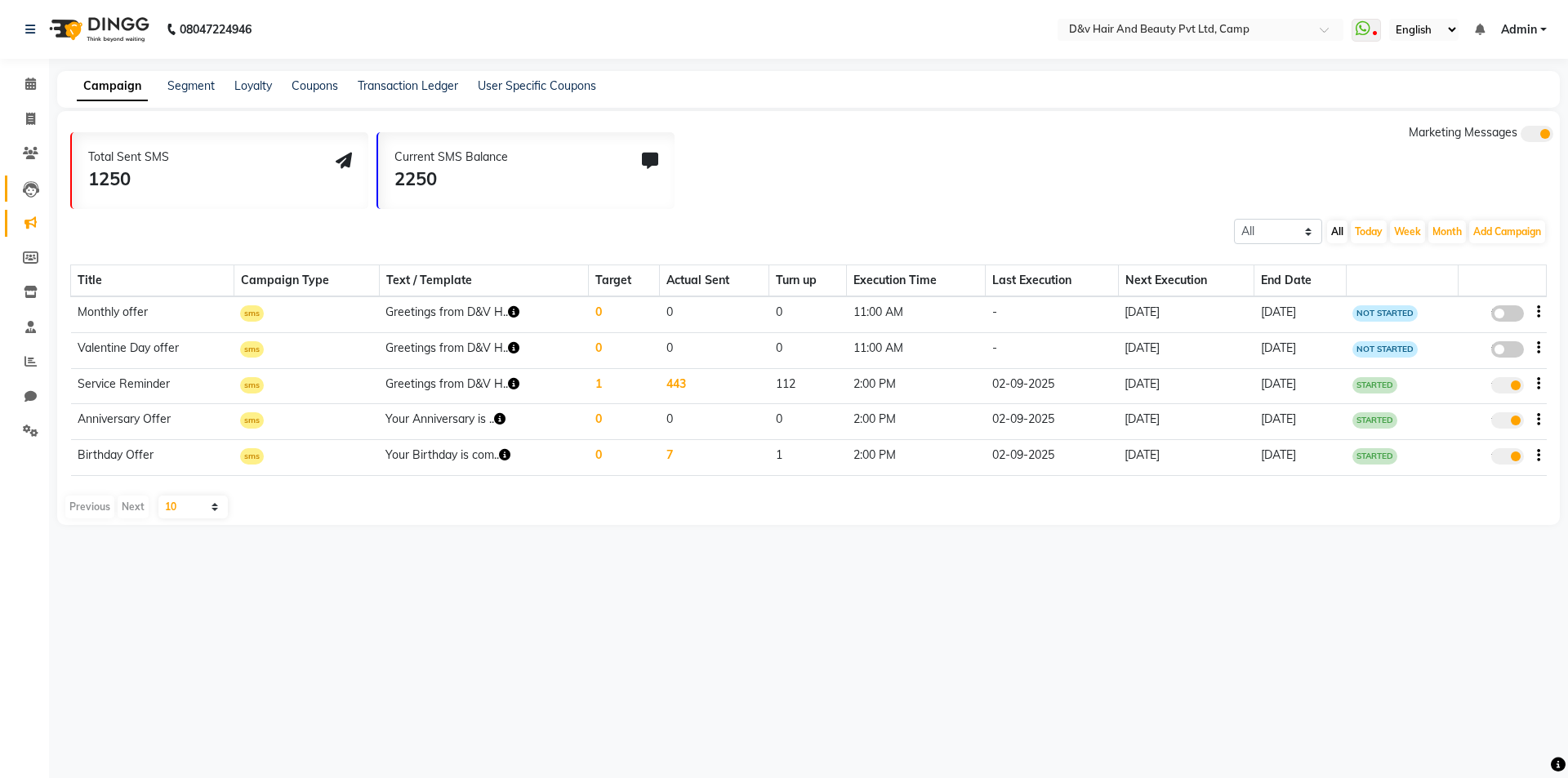
click at [33, 197] on link "Leads" at bounding box center [24, 189] width 39 height 27
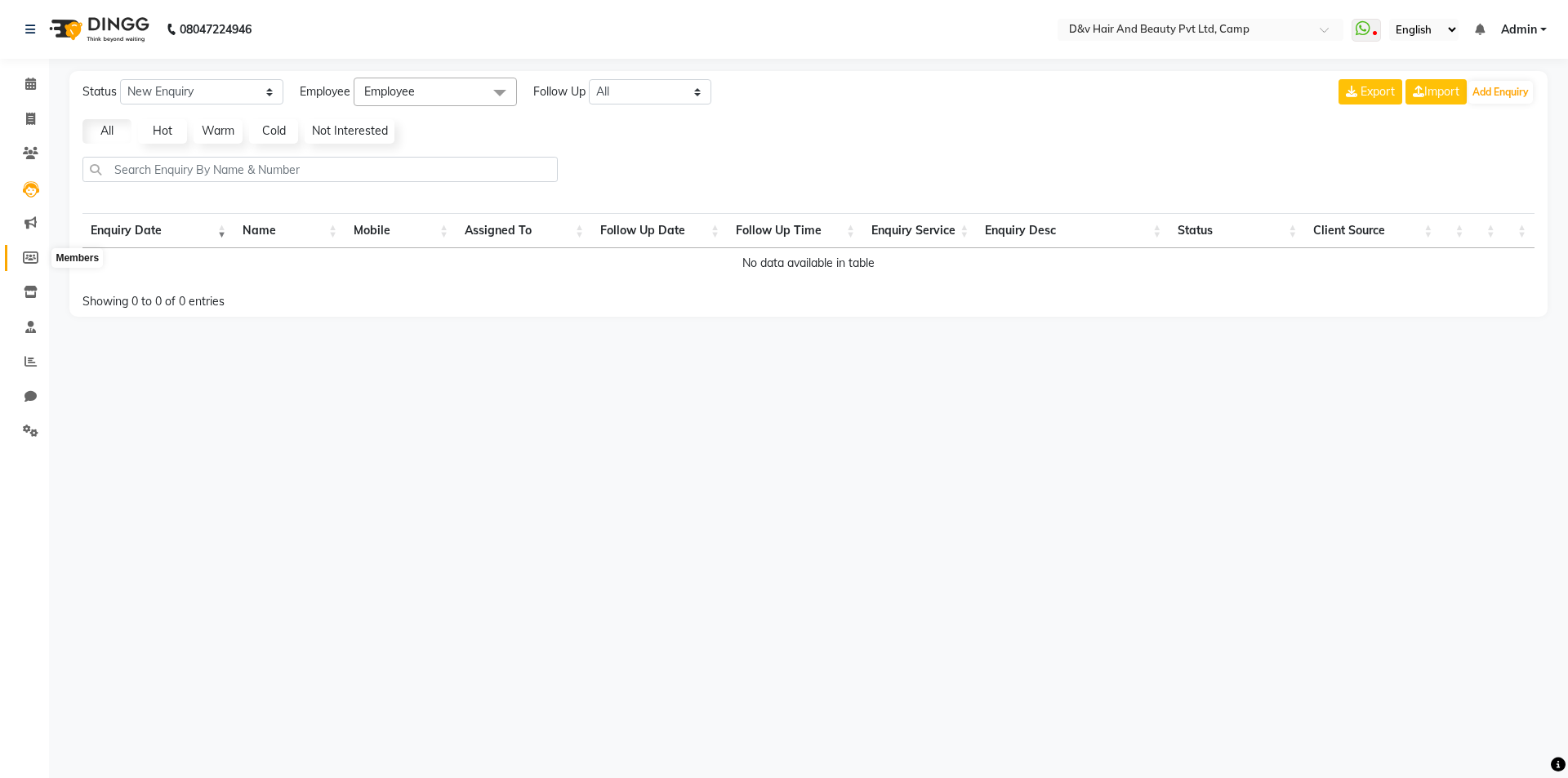
click at [31, 257] on icon at bounding box center [30, 257] width 16 height 13
select select
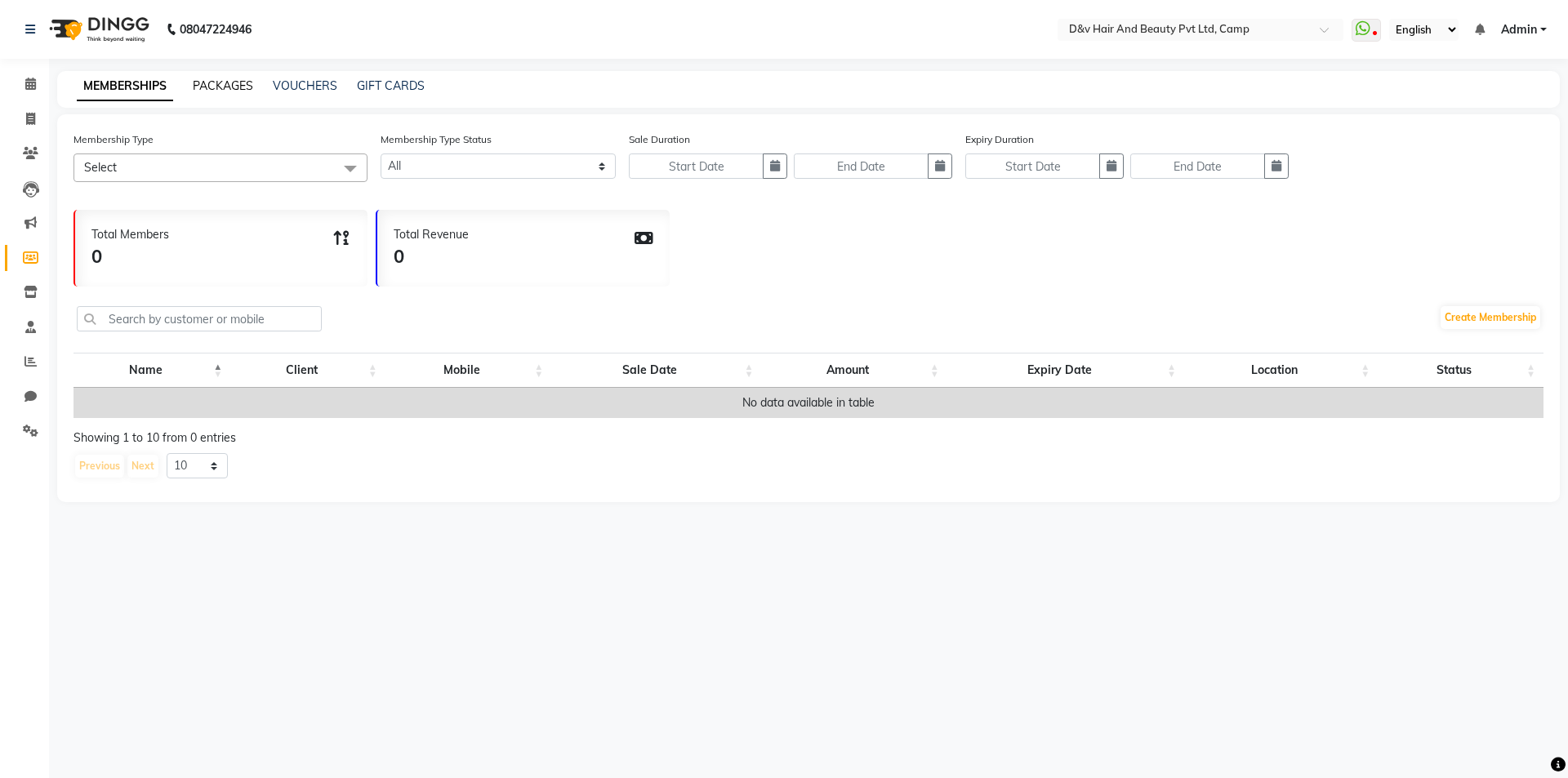
click at [220, 84] on link "PACKAGES" at bounding box center [223, 86] width 60 height 15
select select
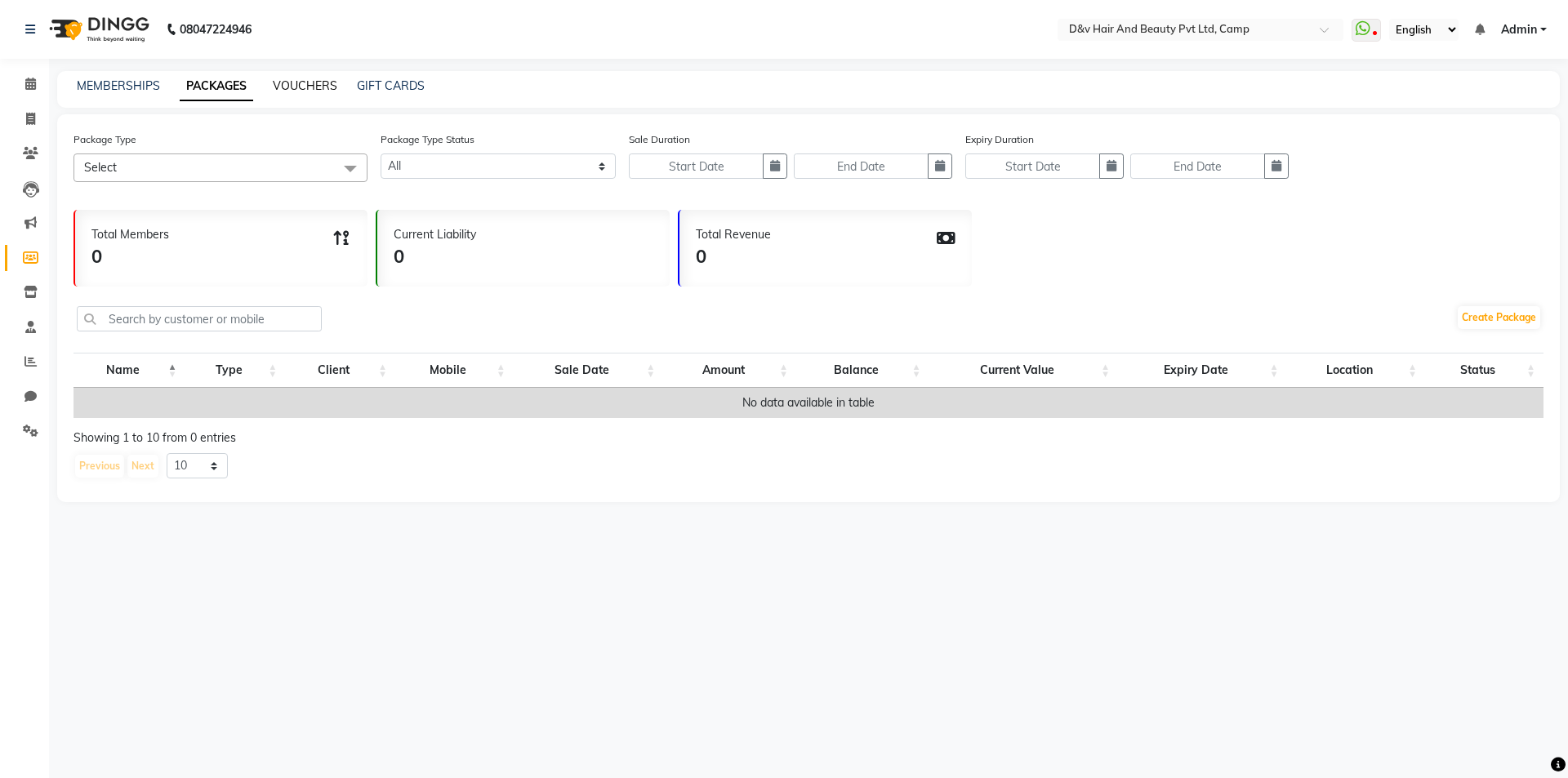
click at [274, 84] on link "VOUCHERS" at bounding box center [304, 86] width 64 height 15
select select
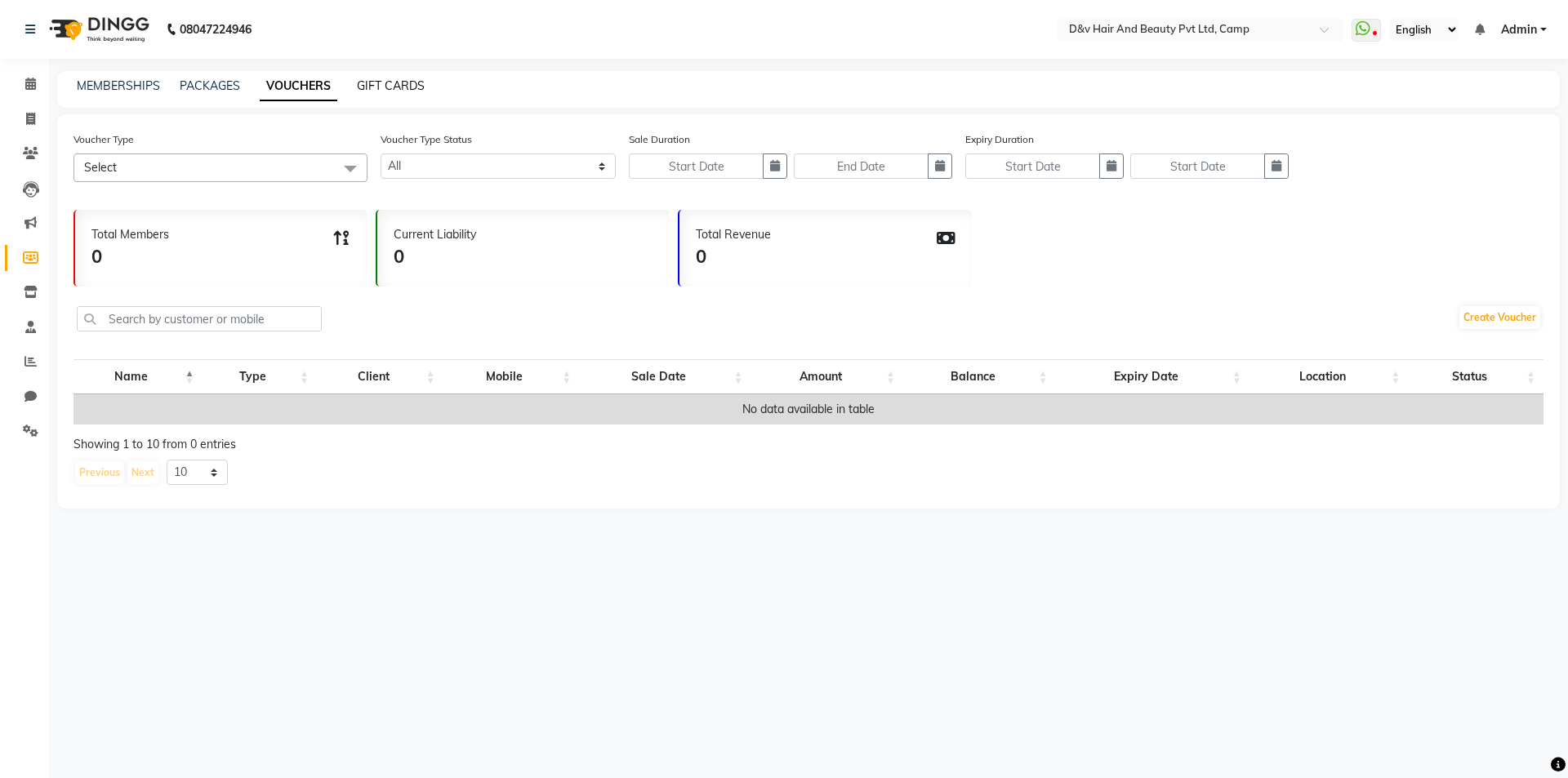
click at [388, 84] on link "GIFT CARDS" at bounding box center [390, 86] width 68 height 15
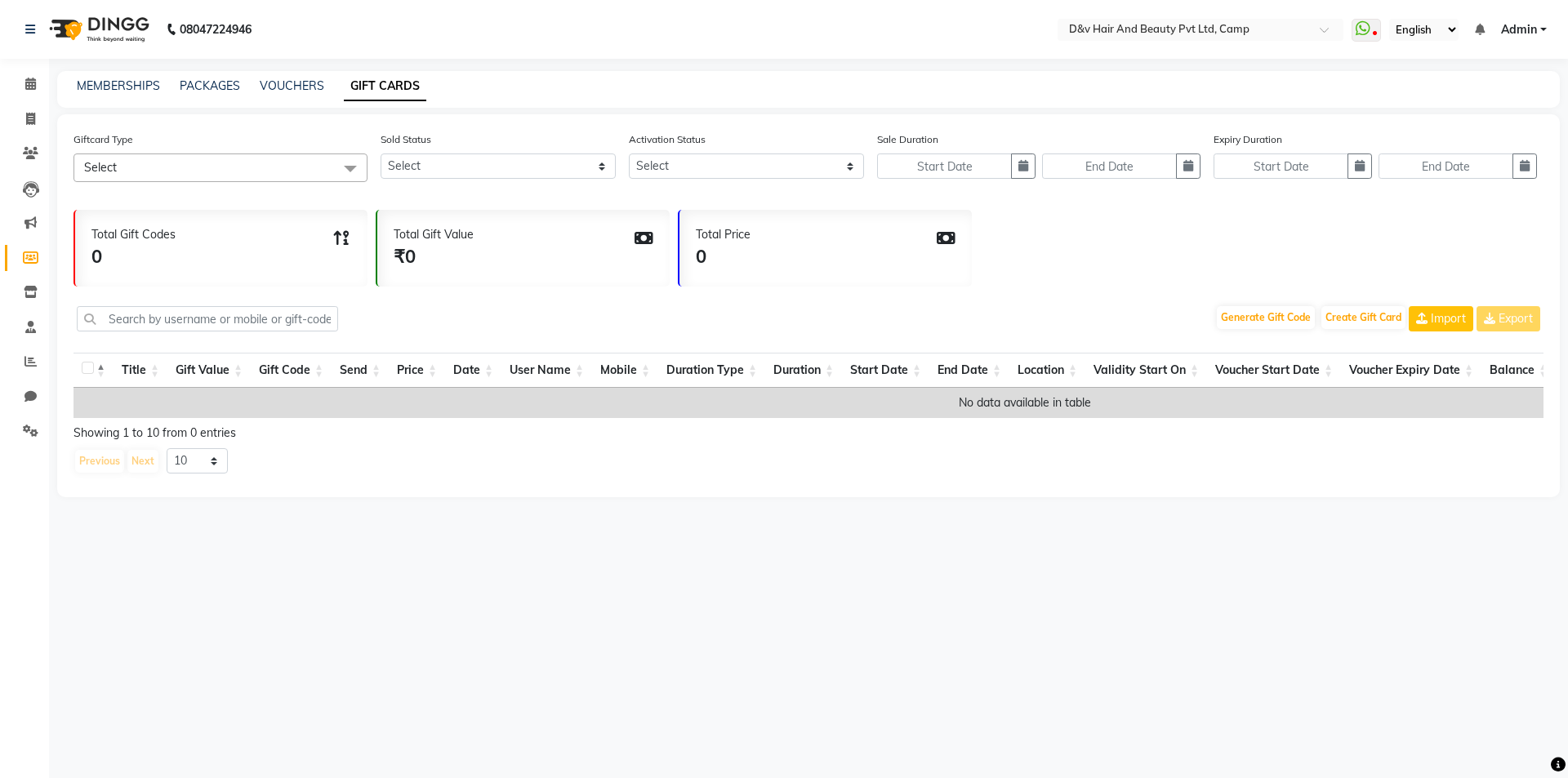
click at [69, 85] on div "MEMBERSHIPS PACKAGES VOUCHERS GIFT CARDS" at bounding box center [798, 86] width 1484 height 18
click at [83, 84] on link "MEMBERSHIPS" at bounding box center [119, 86] width 84 height 15
select select
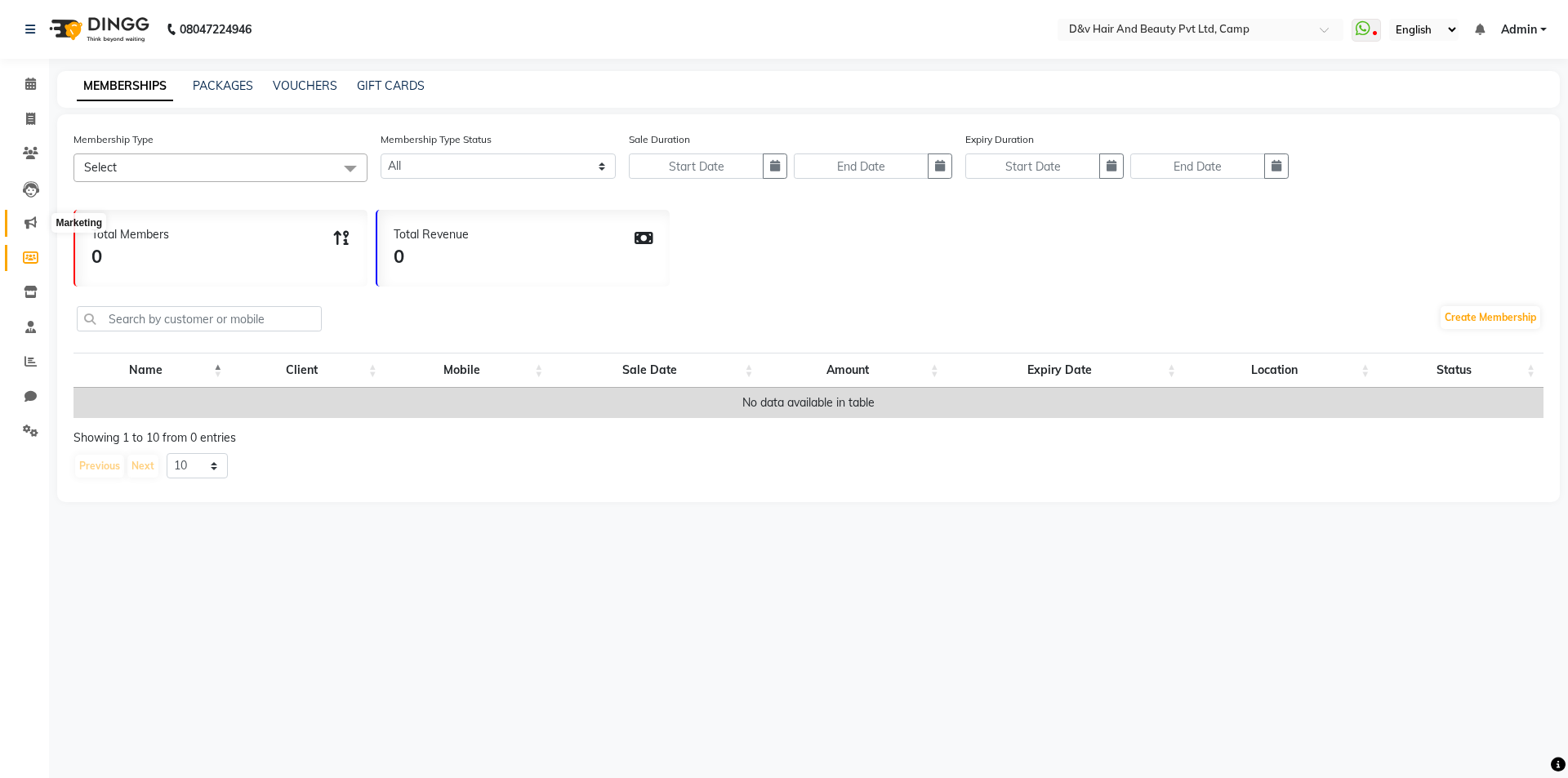
click at [33, 230] on span at bounding box center [31, 223] width 28 height 18
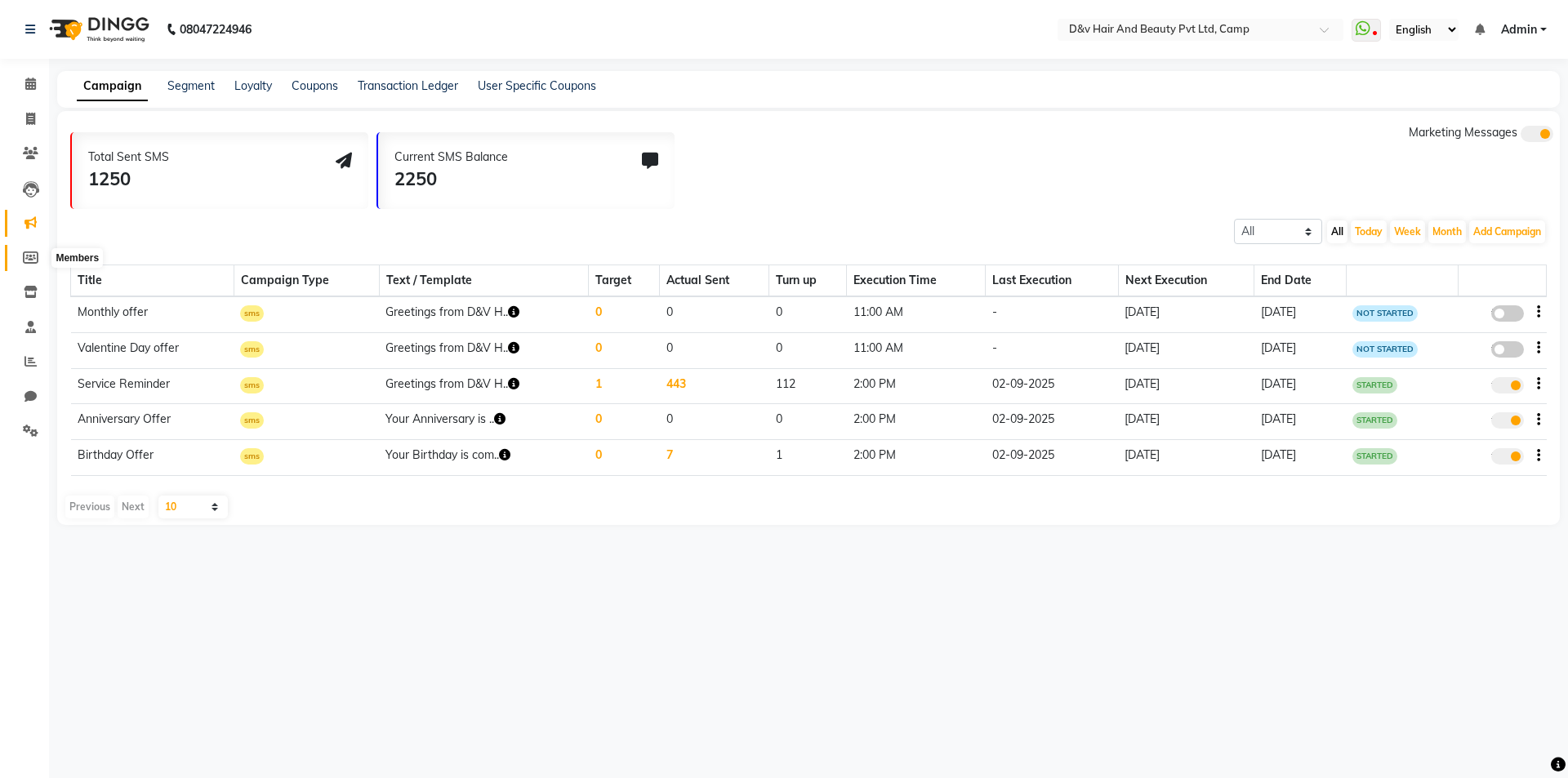
click at [31, 262] on icon at bounding box center [30, 257] width 16 height 13
select select
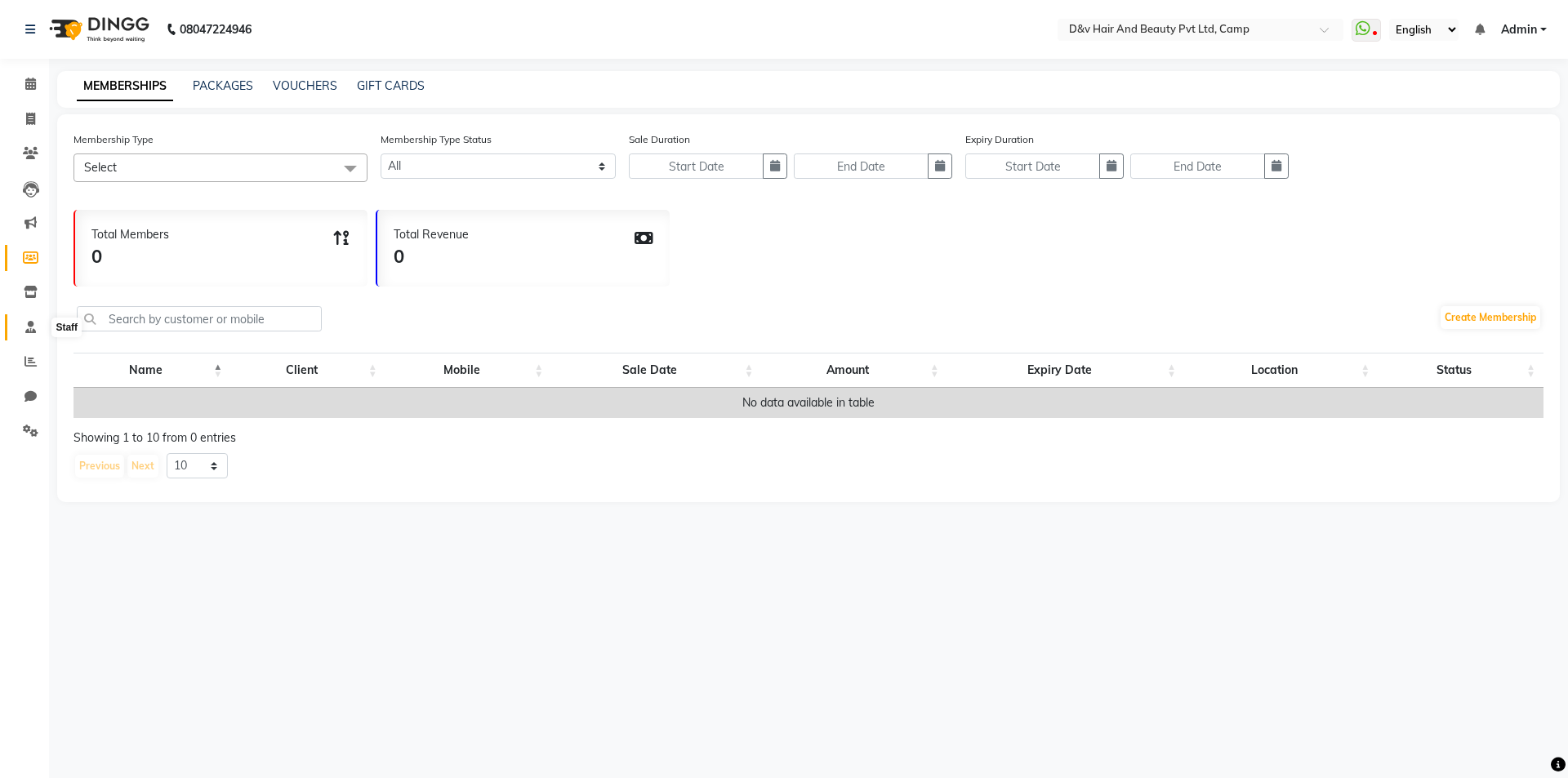
click at [18, 334] on span at bounding box center [31, 328] width 28 height 18
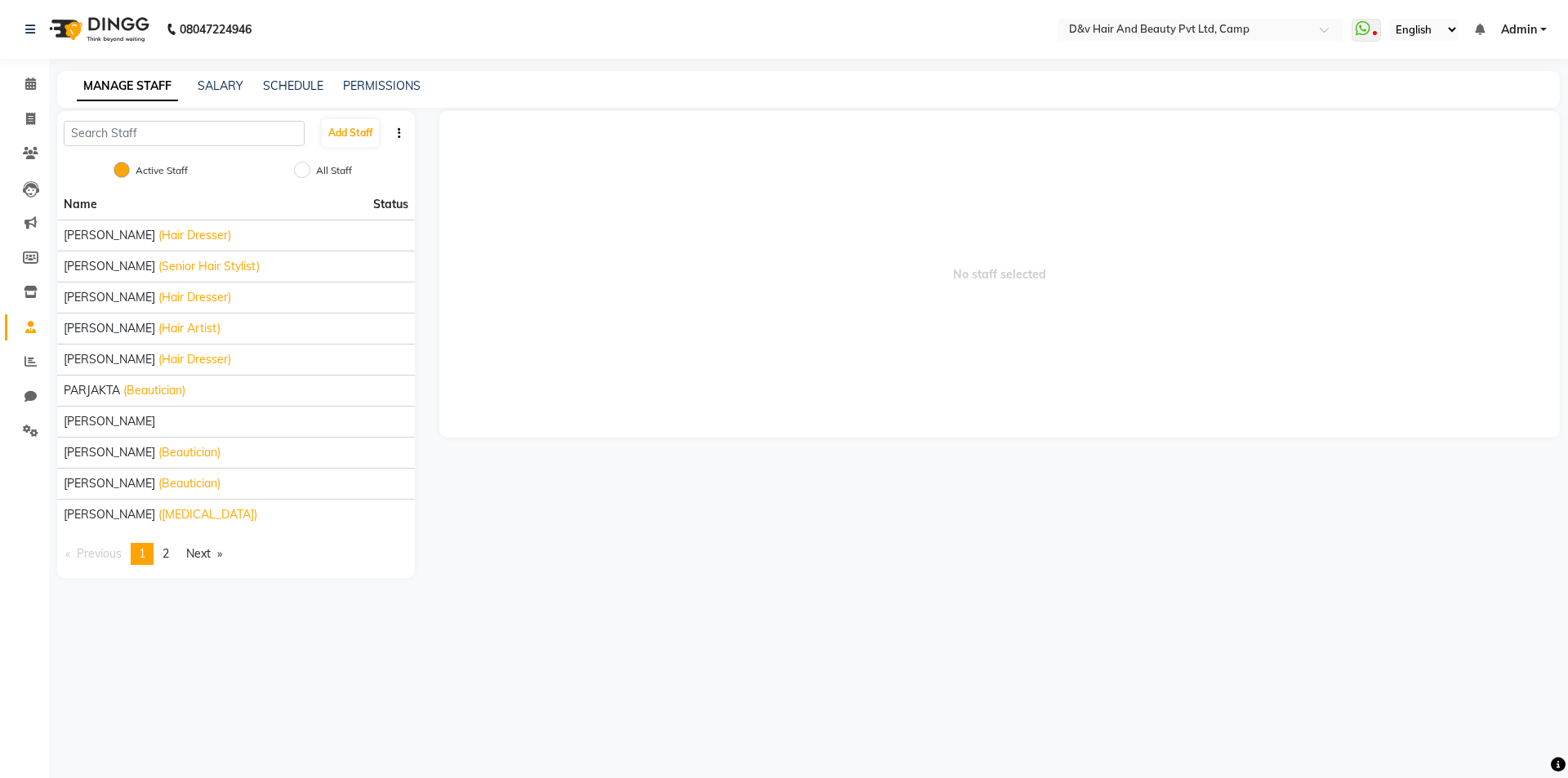
click at [284, 94] on div "SCHEDULE" at bounding box center [293, 86] width 60 height 18
click at [294, 84] on link "SCHEDULE" at bounding box center [293, 86] width 60 height 15
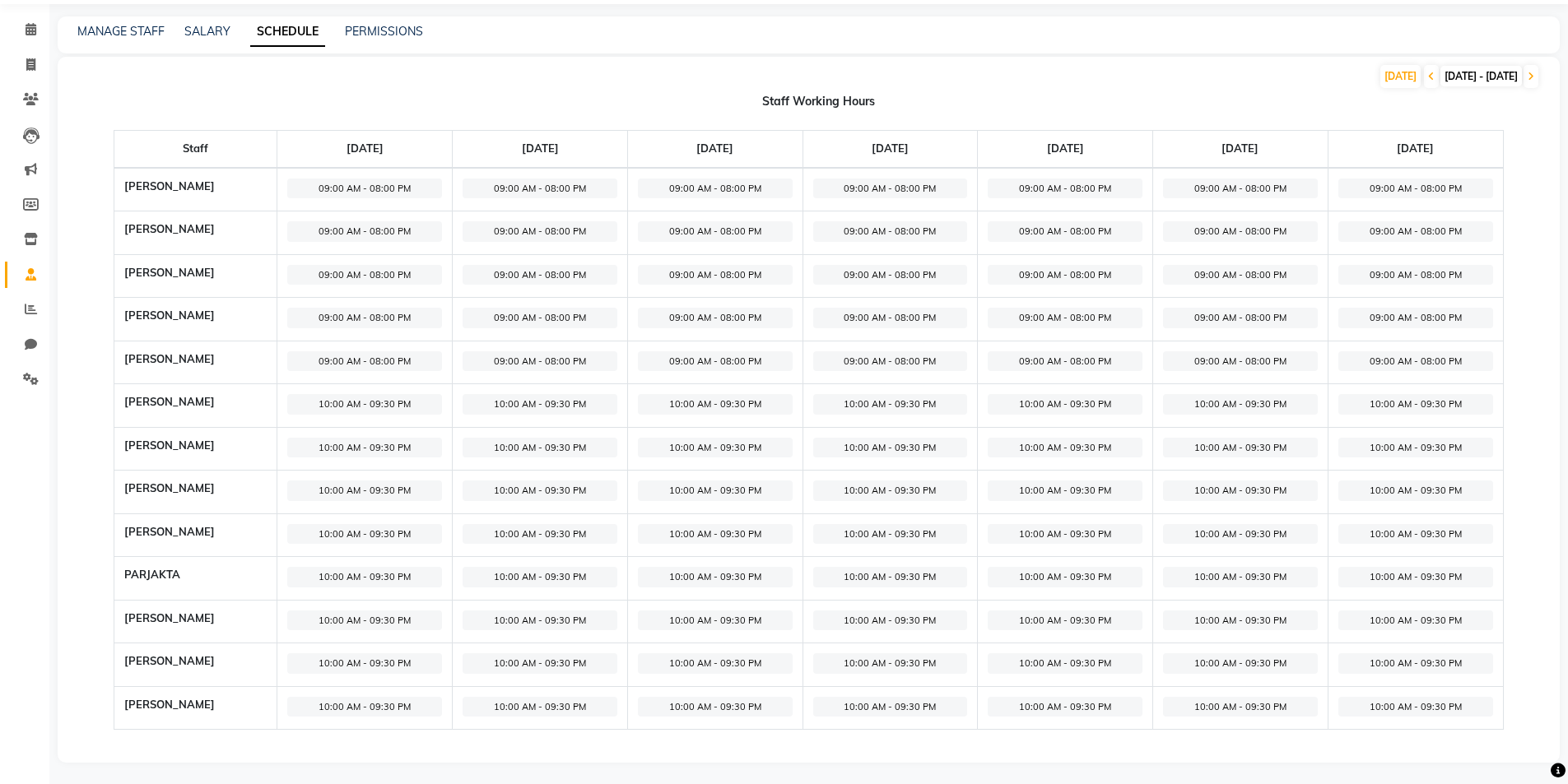
scroll to position [58, 0]
click at [583, 87] on div "TODAY 01-09-2025 - 07-09-2025 Staff Working Hours Staff Monday, Sep 1 Tuesday, …" at bounding box center [808, 407] width 1501 height 706
click at [29, 243] on span at bounding box center [31, 237] width 29 height 19
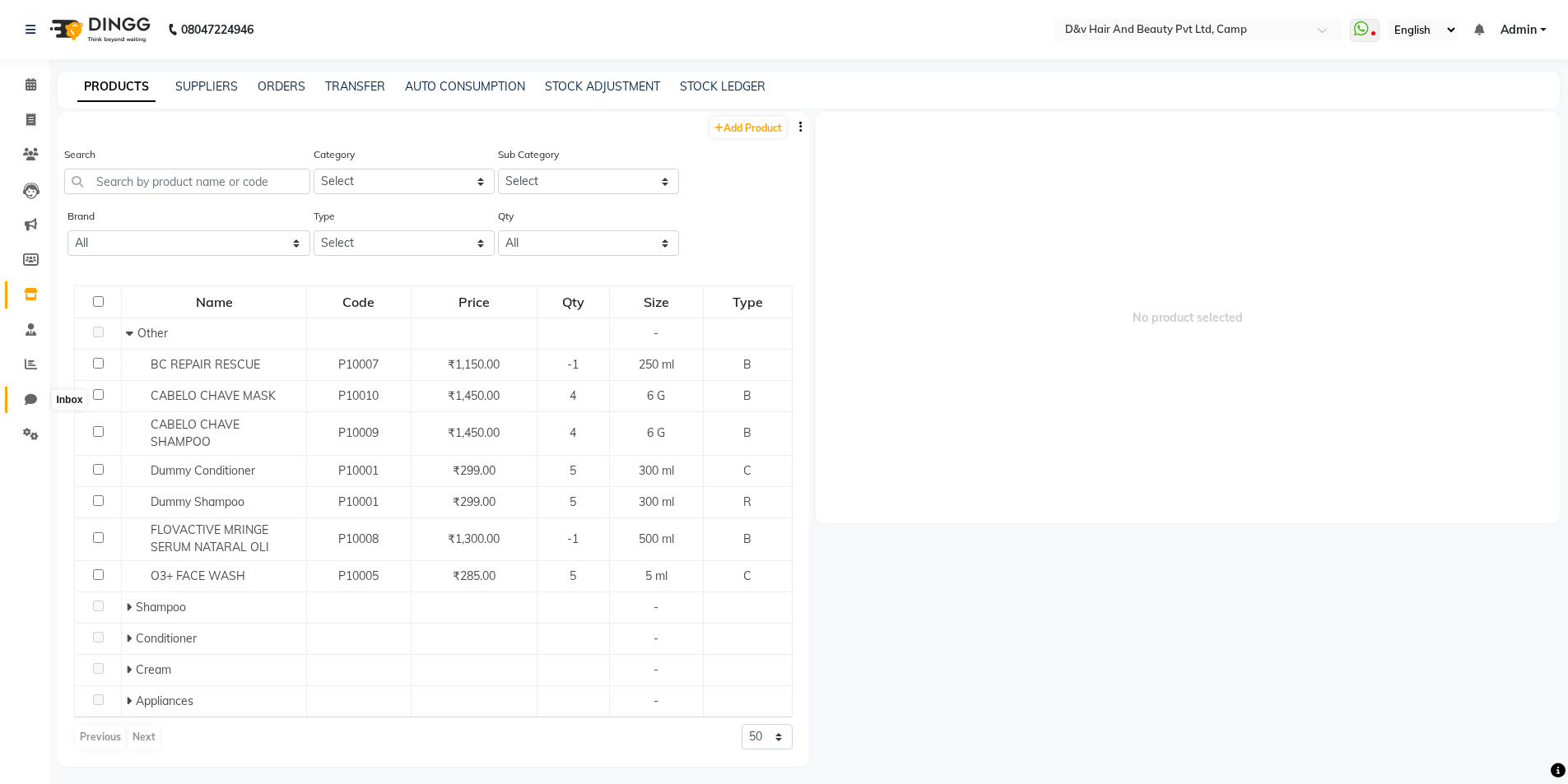
click at [24, 395] on icon at bounding box center [30, 399] width 13 height 13
select select "100"
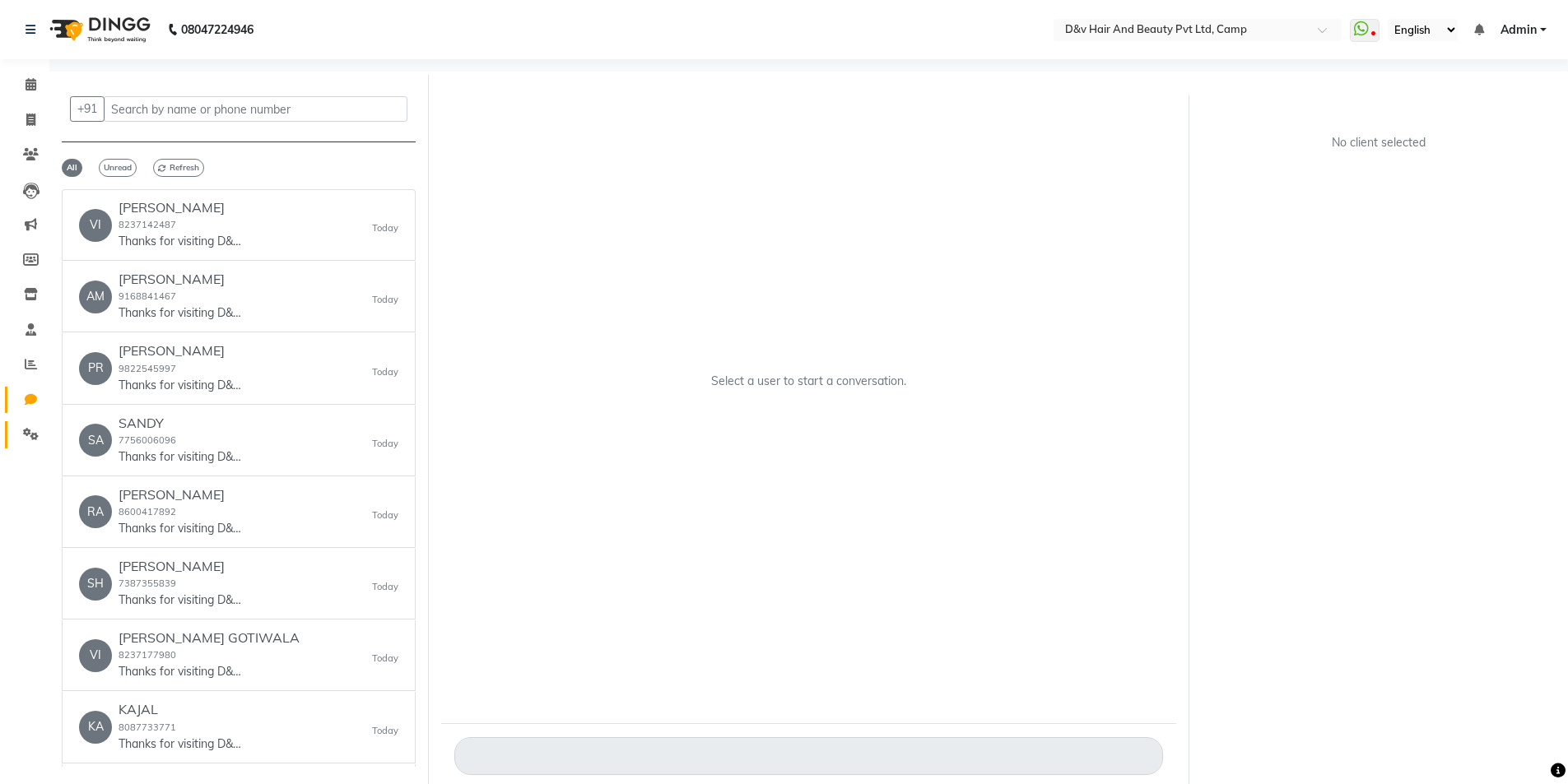
click at [16, 434] on link "Settings" at bounding box center [24, 435] width 40 height 27
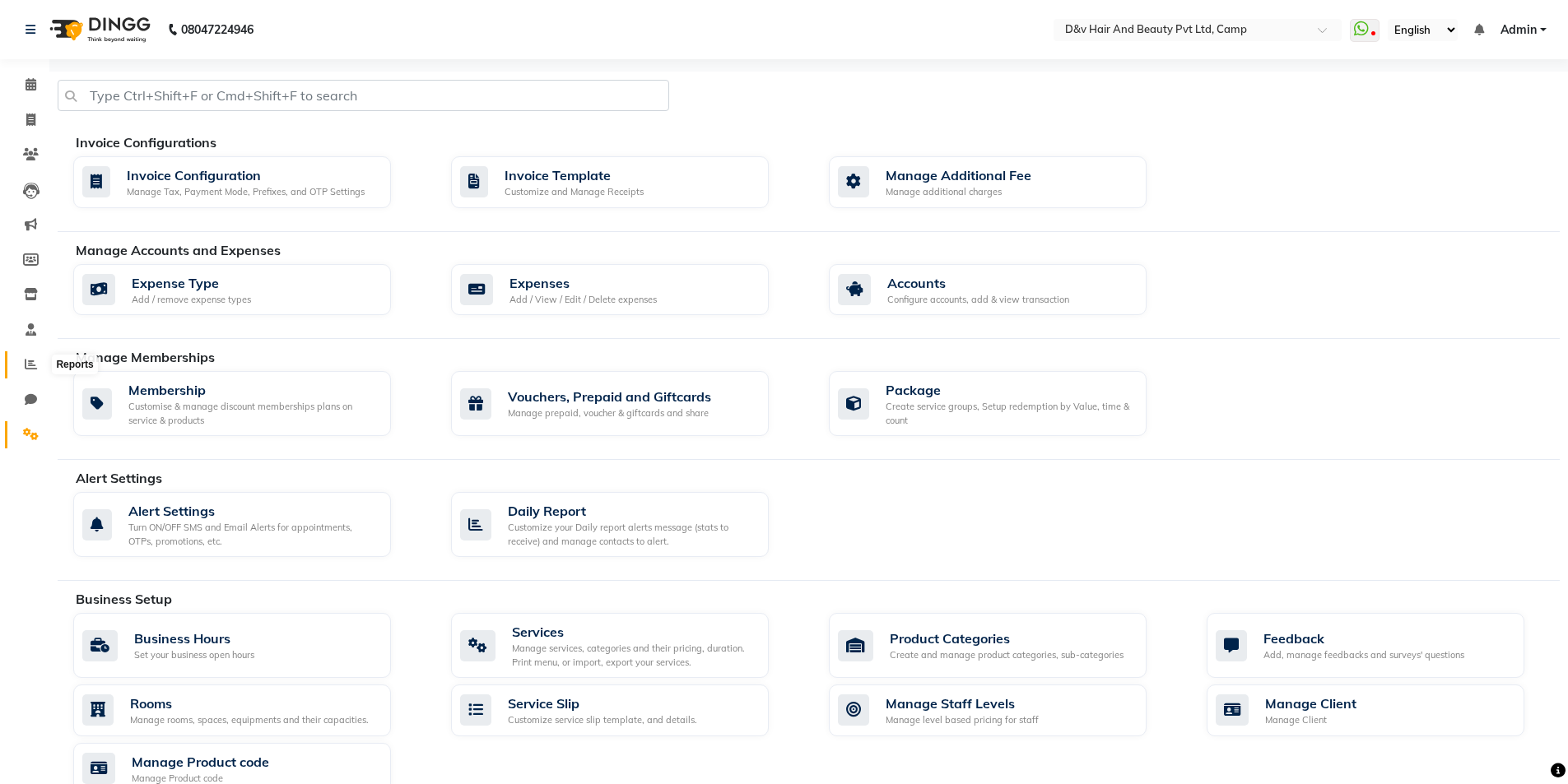
click at [24, 359] on span at bounding box center [31, 365] width 29 height 19
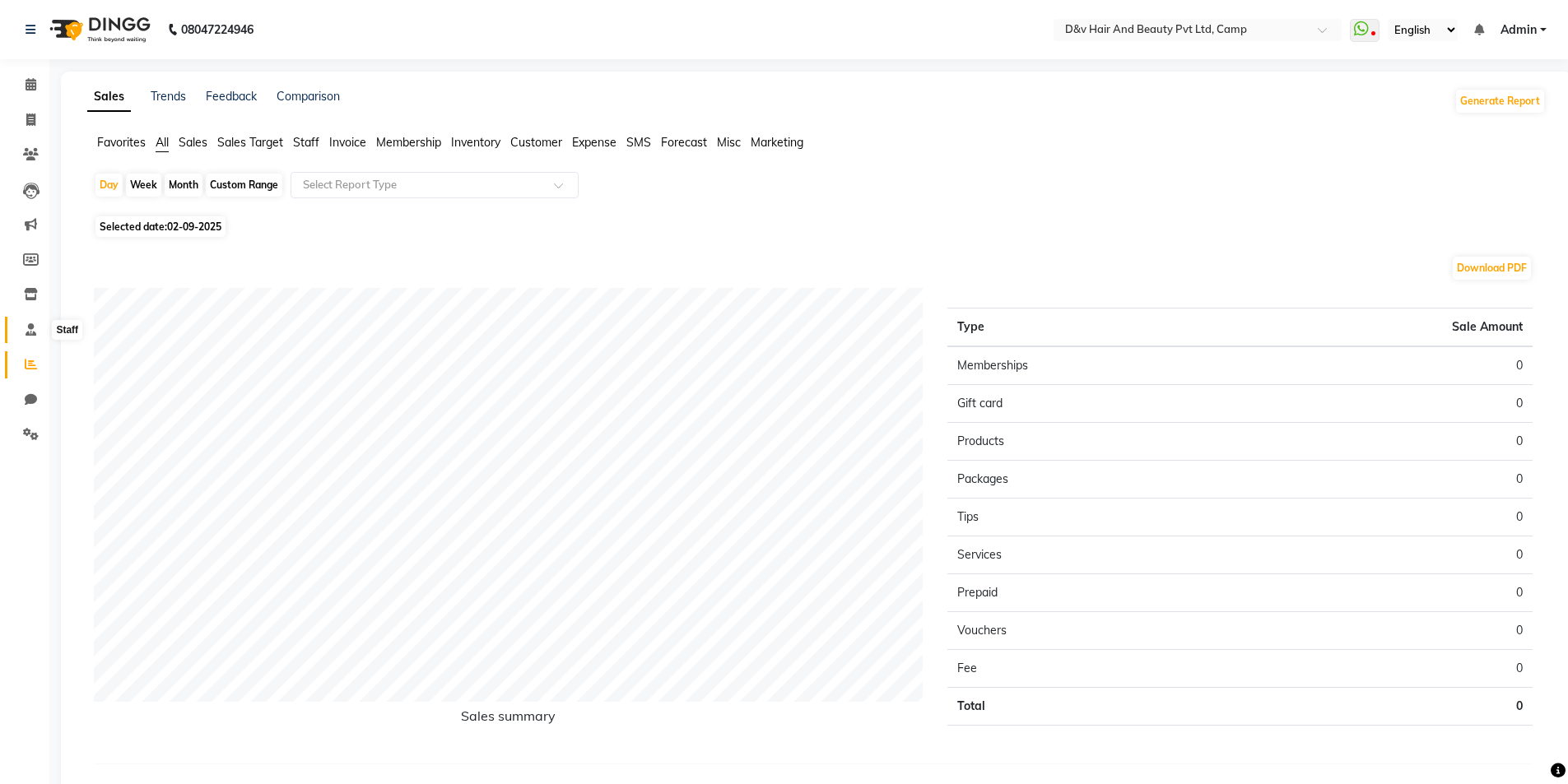
click at [24, 333] on span at bounding box center [31, 330] width 29 height 19
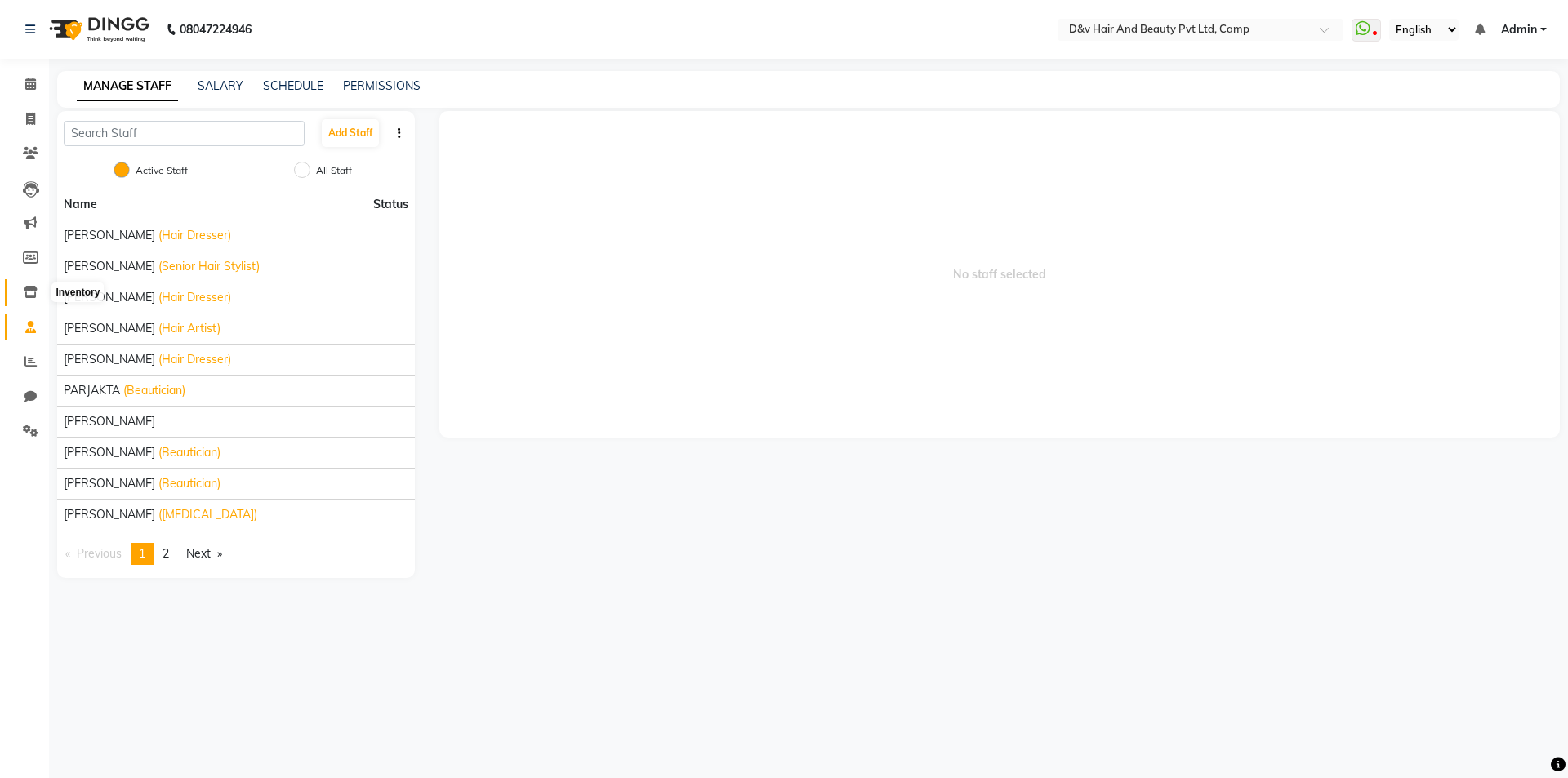
click at [34, 287] on icon at bounding box center [30, 292] width 14 height 13
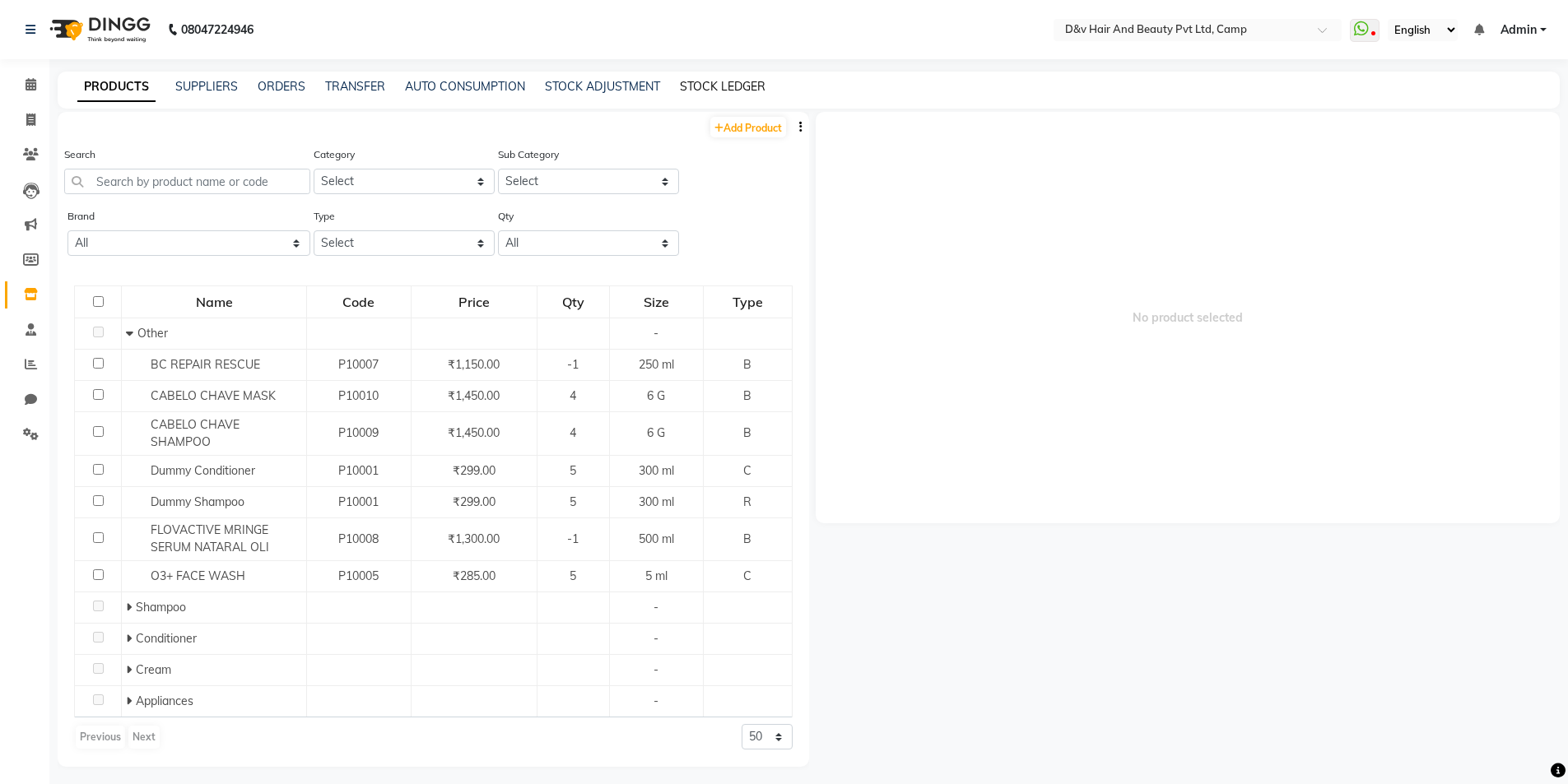
click at [745, 81] on link "STOCK LEDGER" at bounding box center [723, 87] width 86 height 15
select select "all"
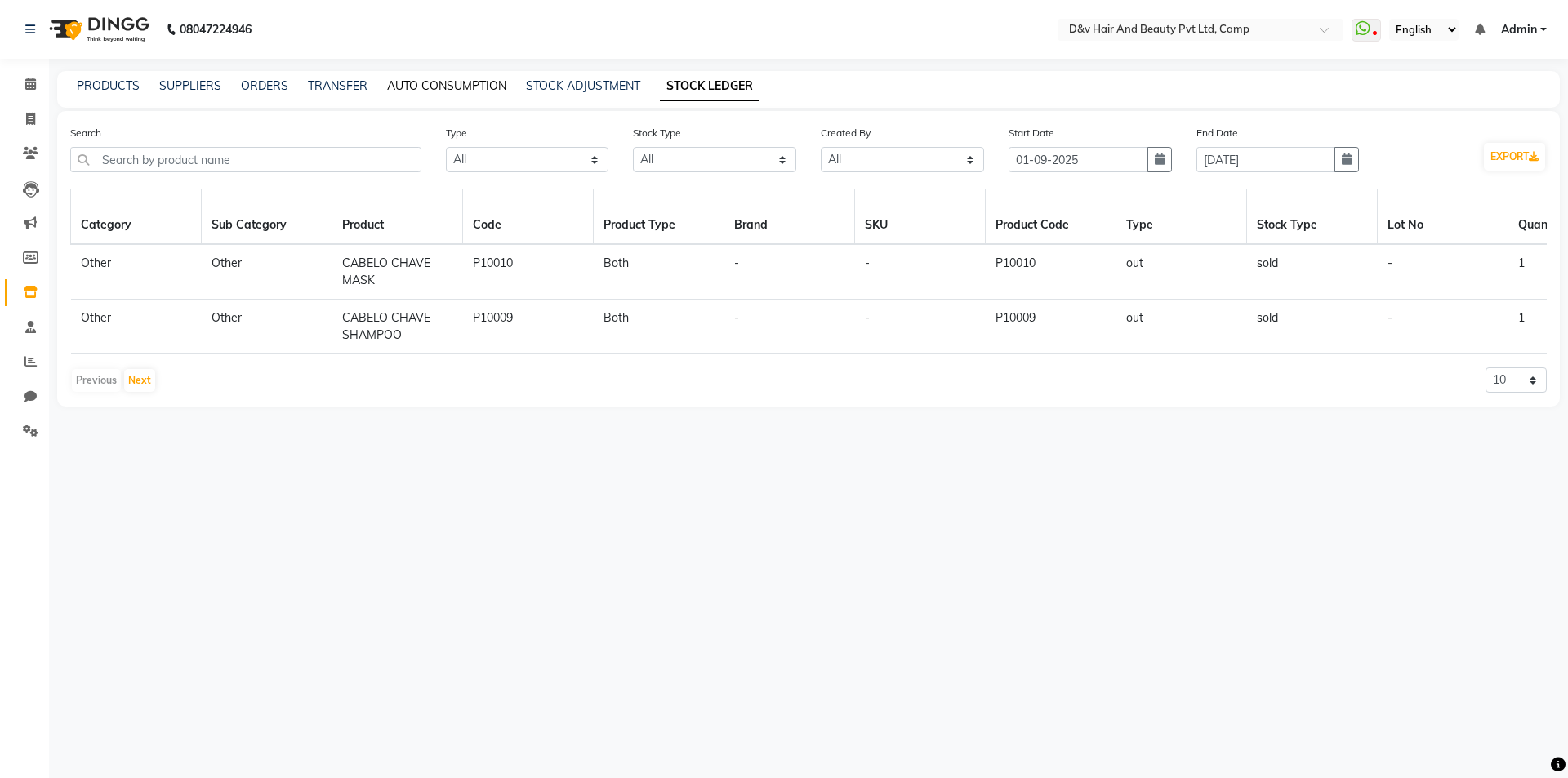
click at [488, 90] on link "AUTO CONSUMPTION" at bounding box center [446, 86] width 120 height 15
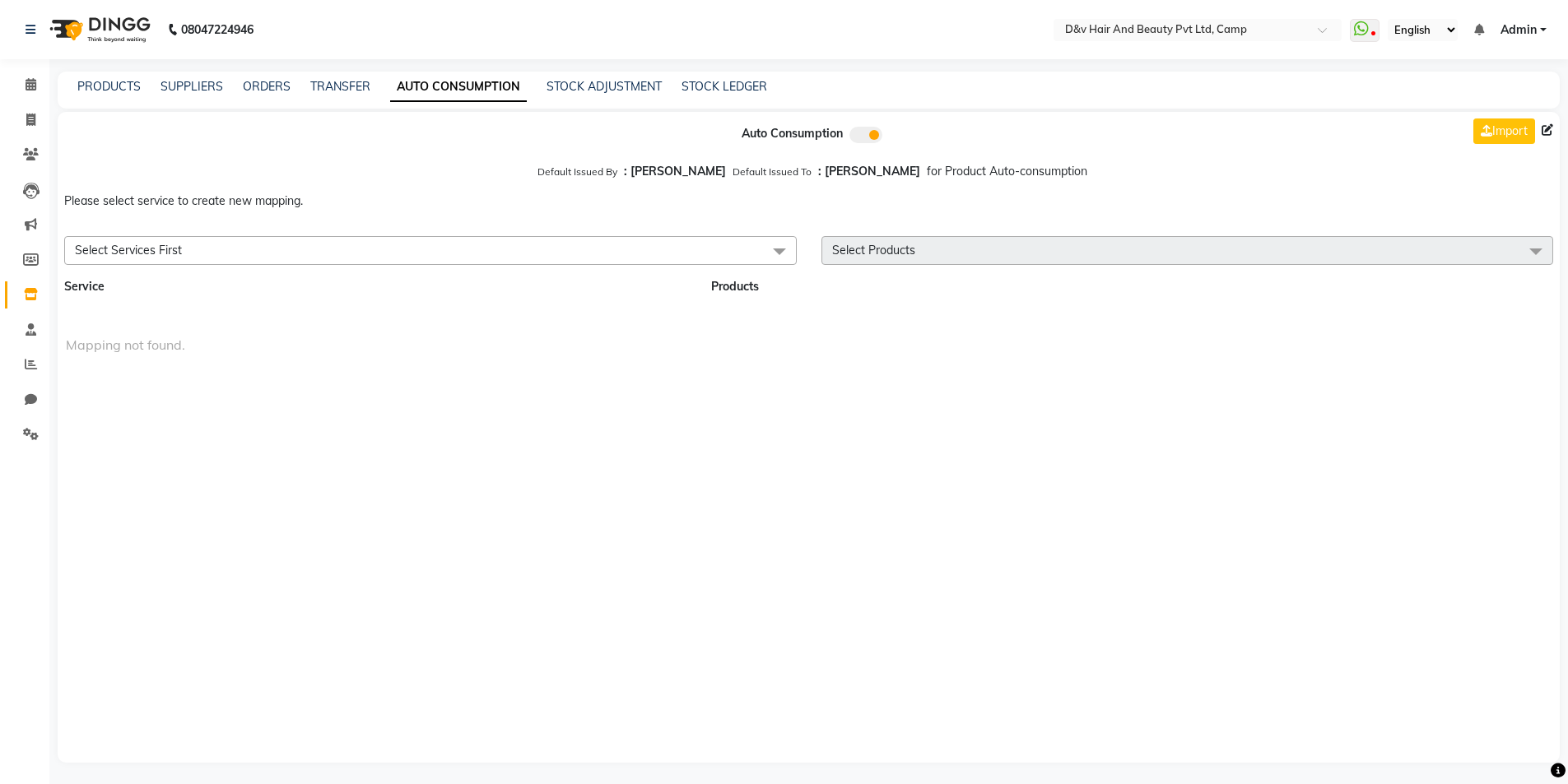
click at [360, 73] on div "PRODUCTS SUPPLIERS ORDERS TRANSFER AUTO CONSUMPTION STOCK ADJUSTMENT STOCK LEDG…" at bounding box center [808, 90] width 1501 height 37
click at [354, 83] on link "TRANSFER" at bounding box center [339, 87] width 60 height 15
select select "sender"
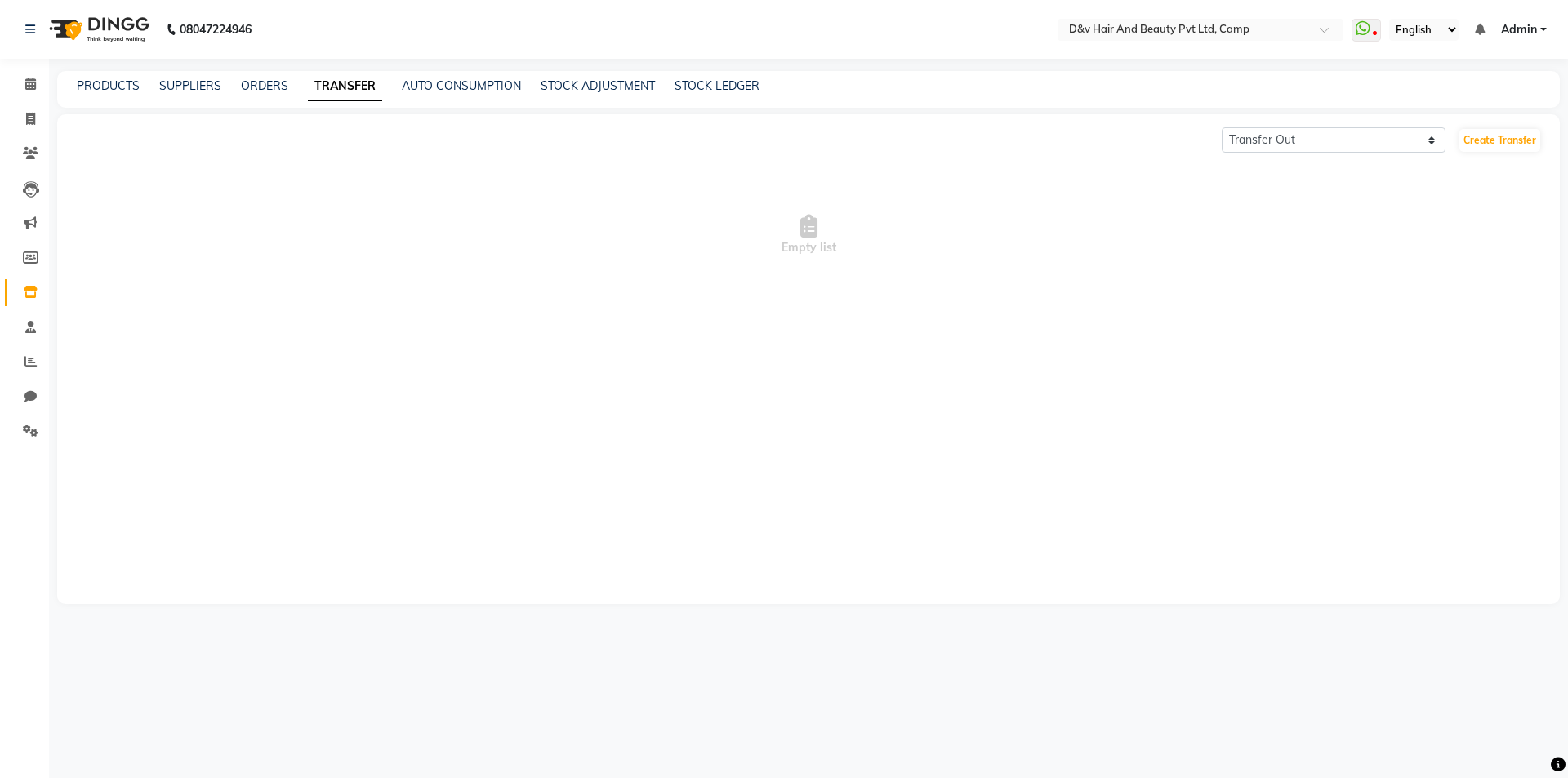
click at [295, 85] on div "PRODUCTS SUPPLIERS ORDERS TRANSFER AUTO CONSUMPTION STOCK ADJUSTMENT STOCK LEDG…" at bounding box center [798, 86] width 1484 height 18
click at [252, 94] on div "ORDERS" at bounding box center [264, 86] width 48 height 18
click at [180, 84] on link "SUPPLIERS" at bounding box center [191, 86] width 62 height 15
click at [31, 252] on icon at bounding box center [30, 257] width 16 height 13
select select
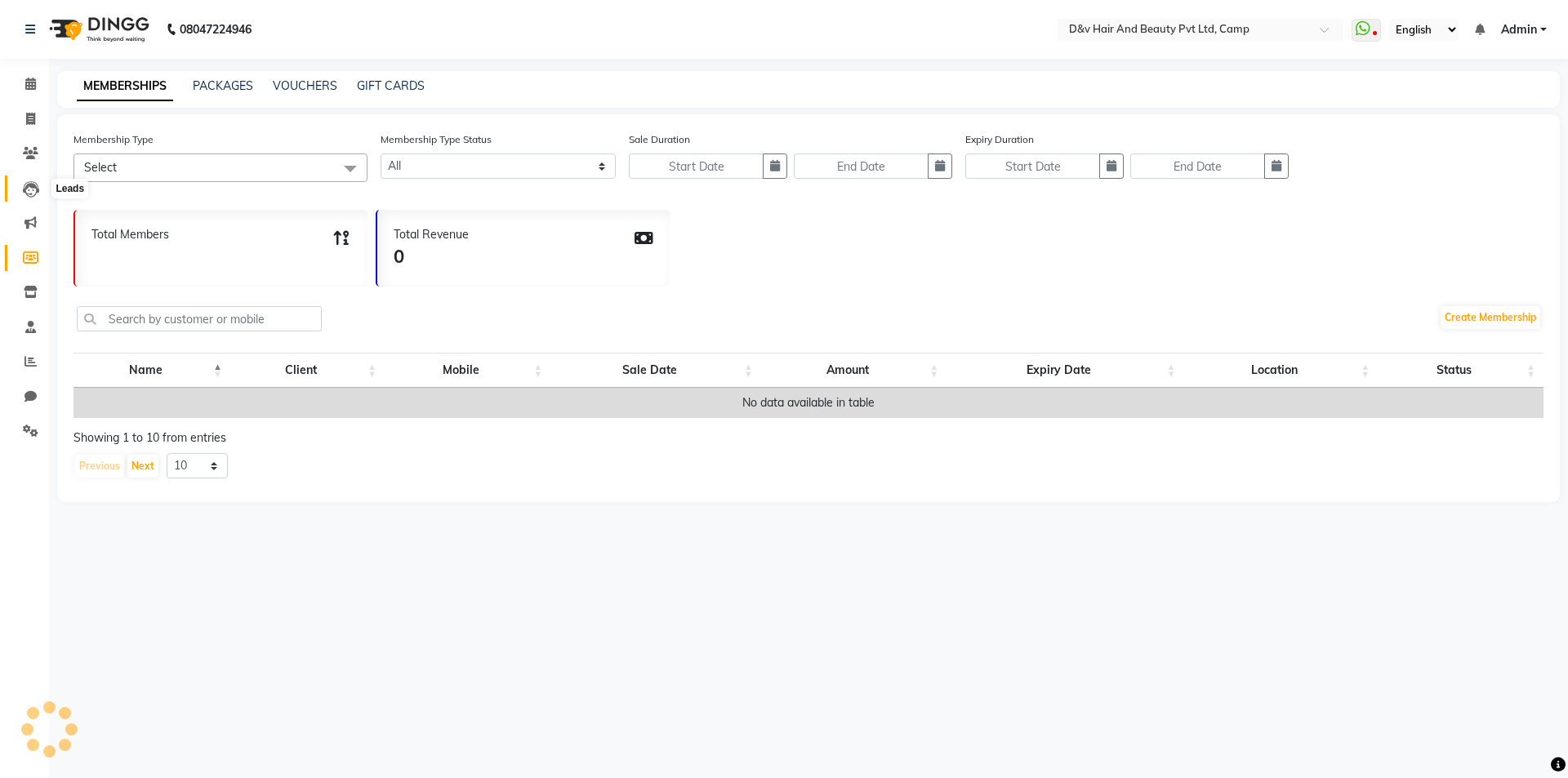
click at [24, 194] on icon at bounding box center [31, 190] width 17 height 17
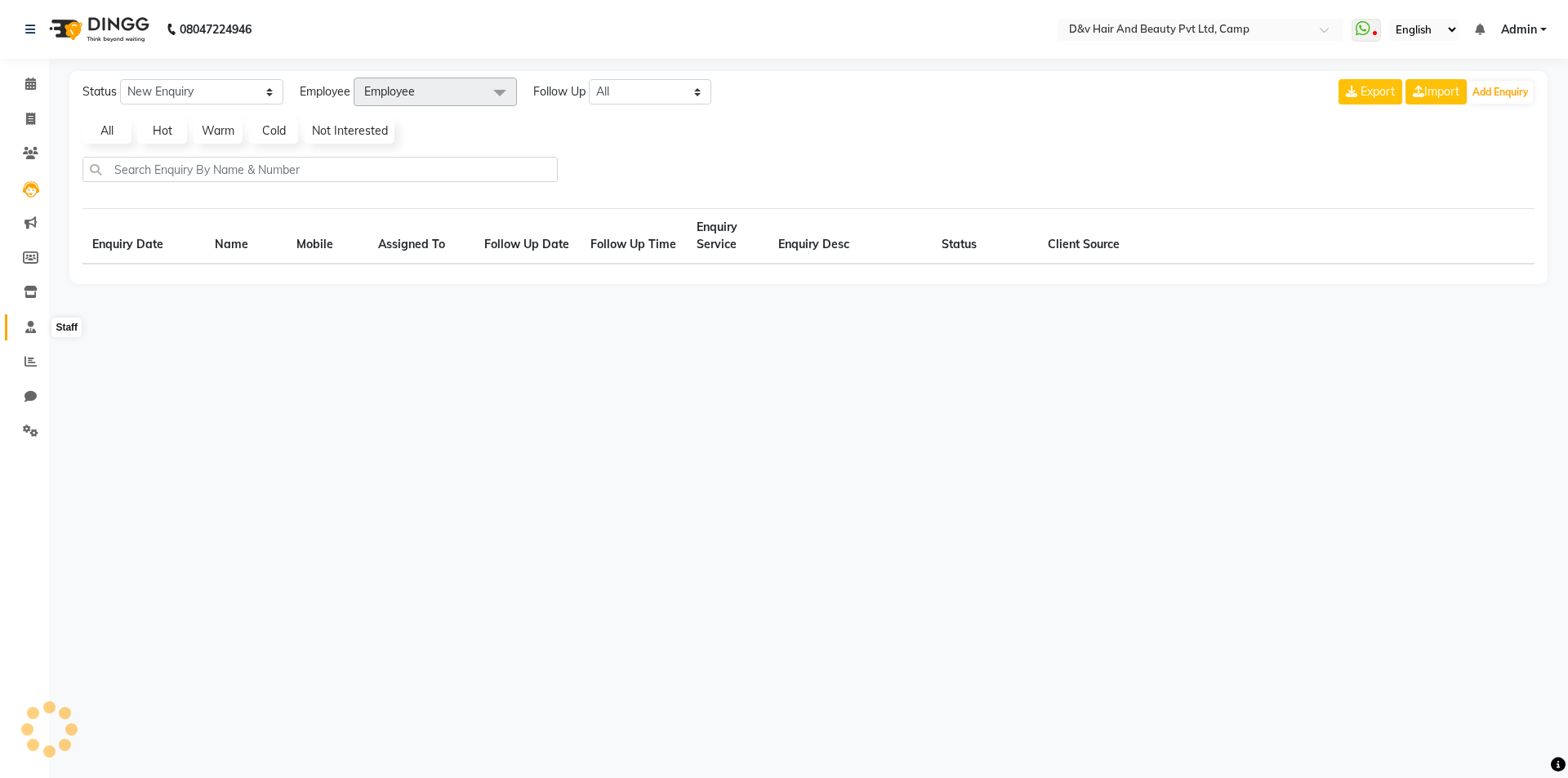
click at [28, 331] on icon at bounding box center [30, 327] width 11 height 13
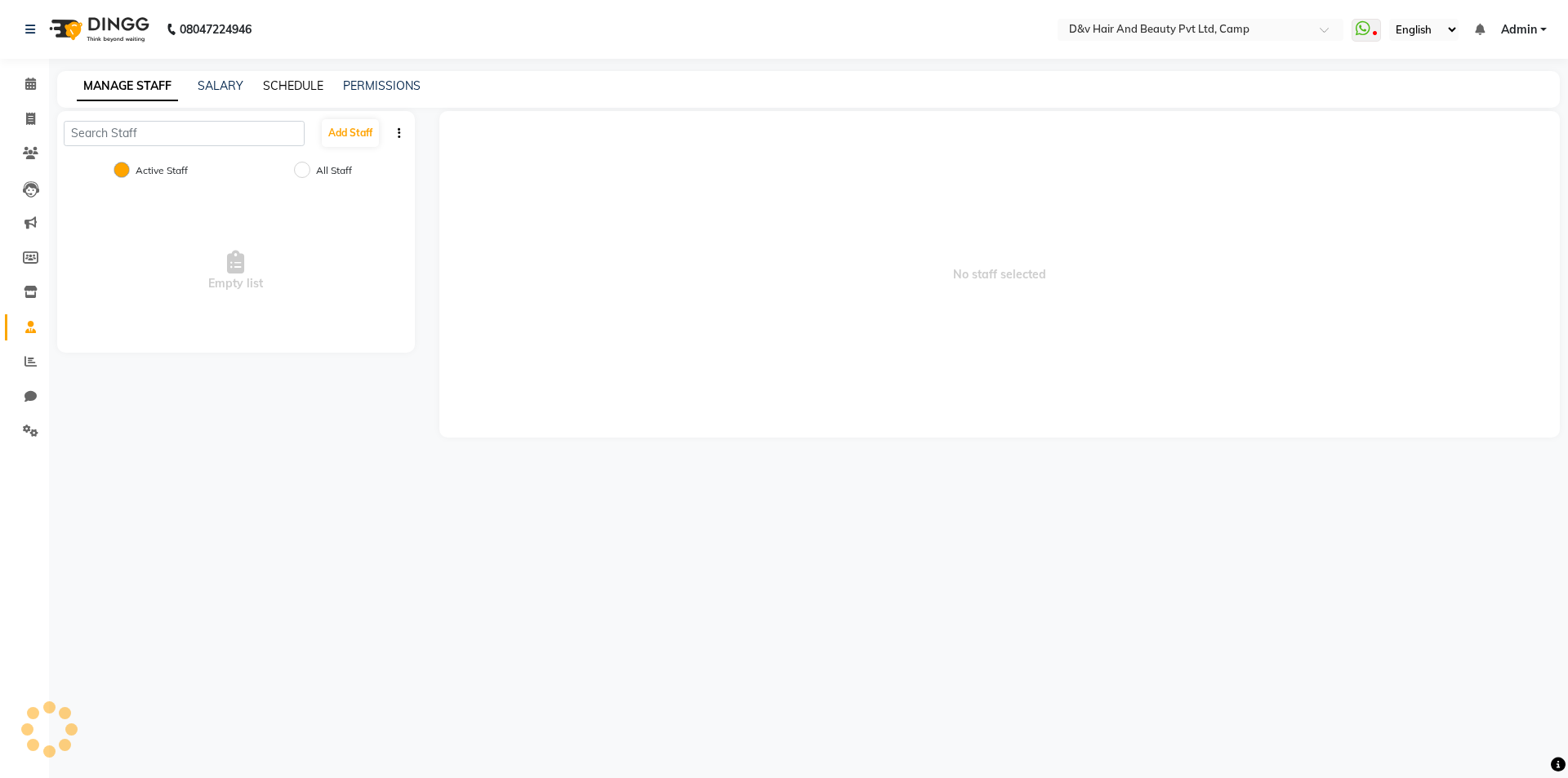
click at [283, 89] on link "SCHEDULE" at bounding box center [293, 86] width 60 height 15
click at [381, 88] on link "PERMISSIONS" at bounding box center [380, 86] width 78 height 15
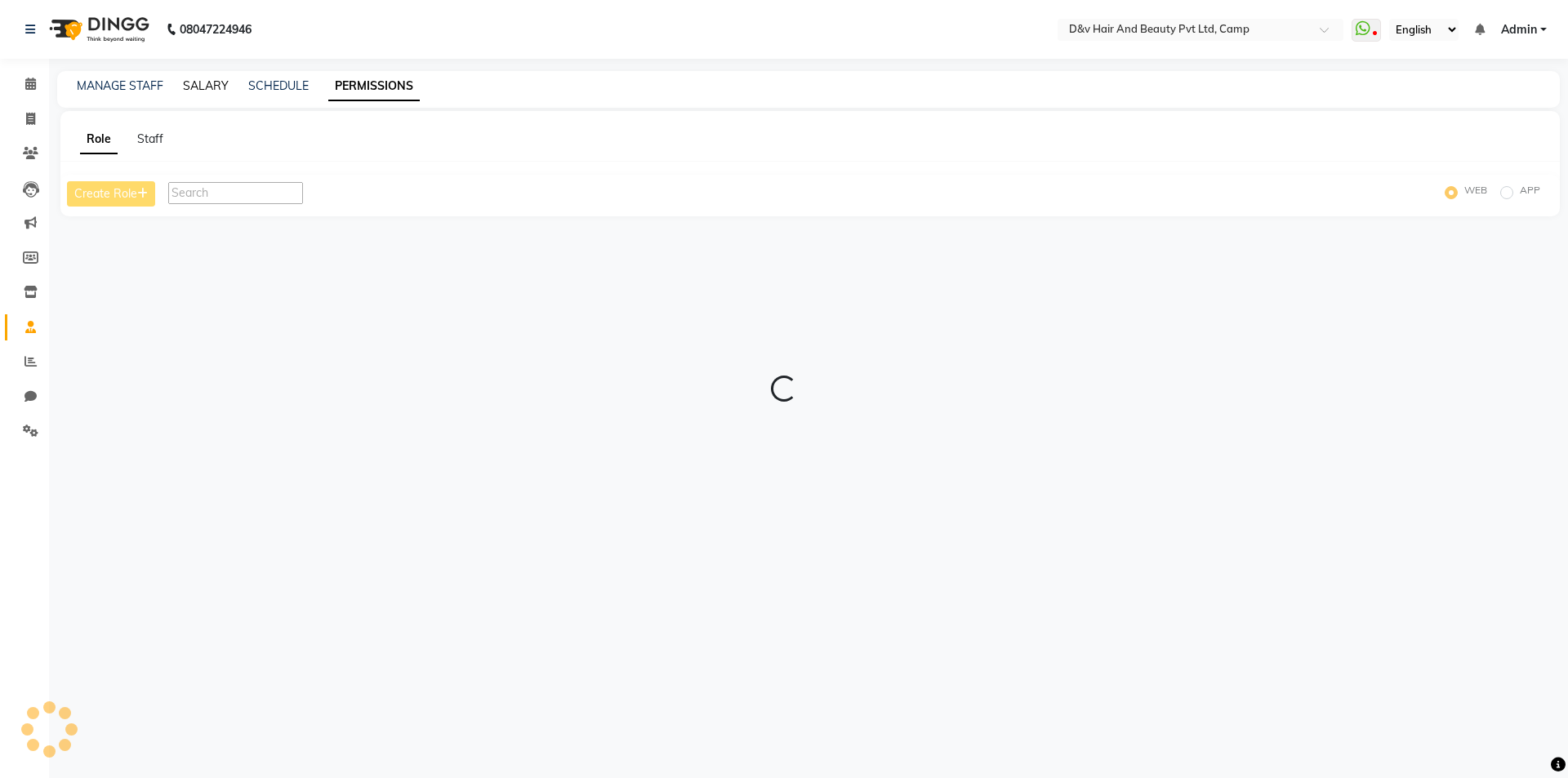
click at [219, 85] on link "SALARY" at bounding box center [206, 86] width 46 height 15
click at [155, 92] on link "MANAGE STAFF" at bounding box center [120, 86] width 87 height 15
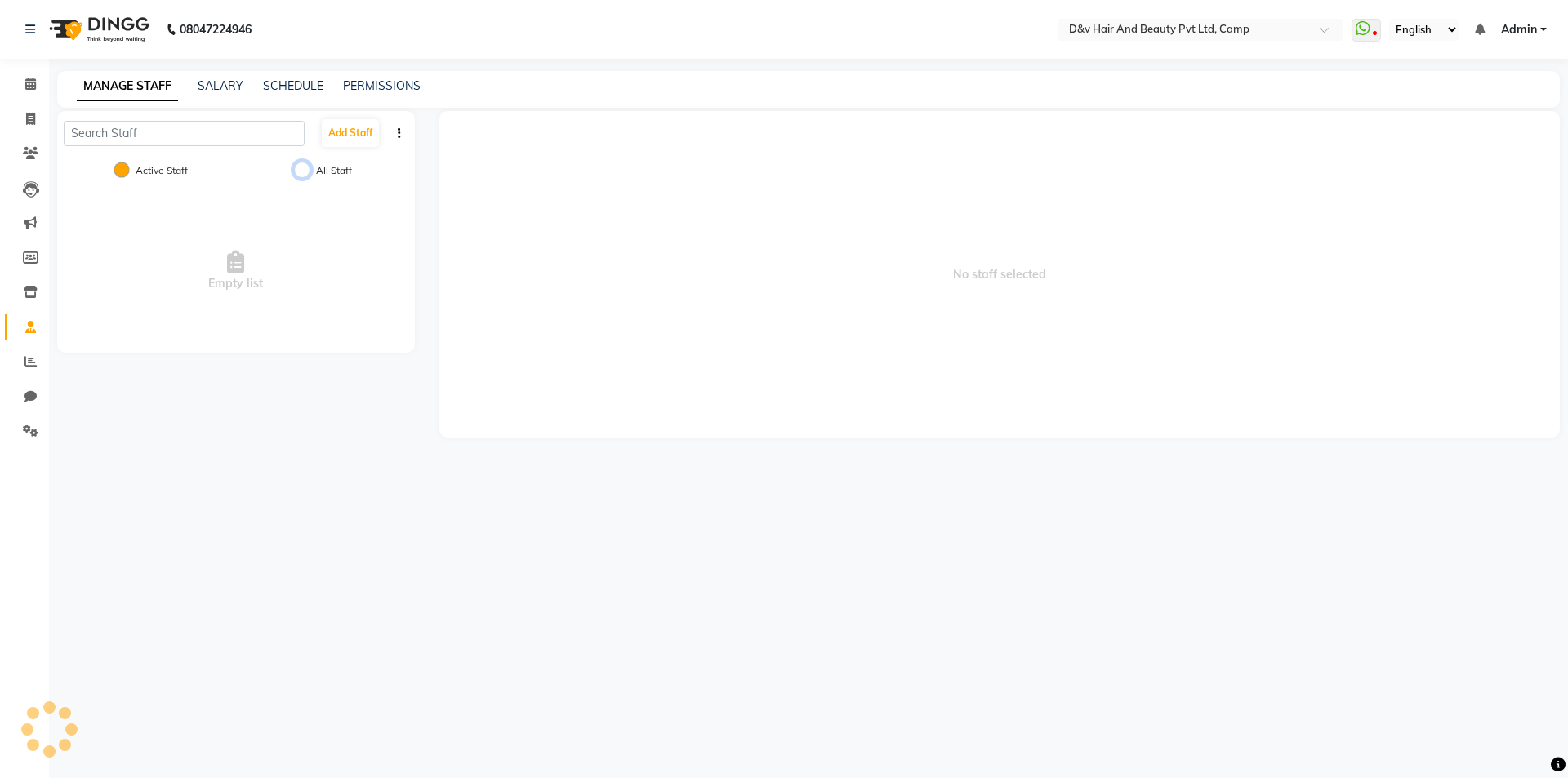
click at [305, 166] on input "All Staff" at bounding box center [303, 170] width 17 height 17
radio input "true"
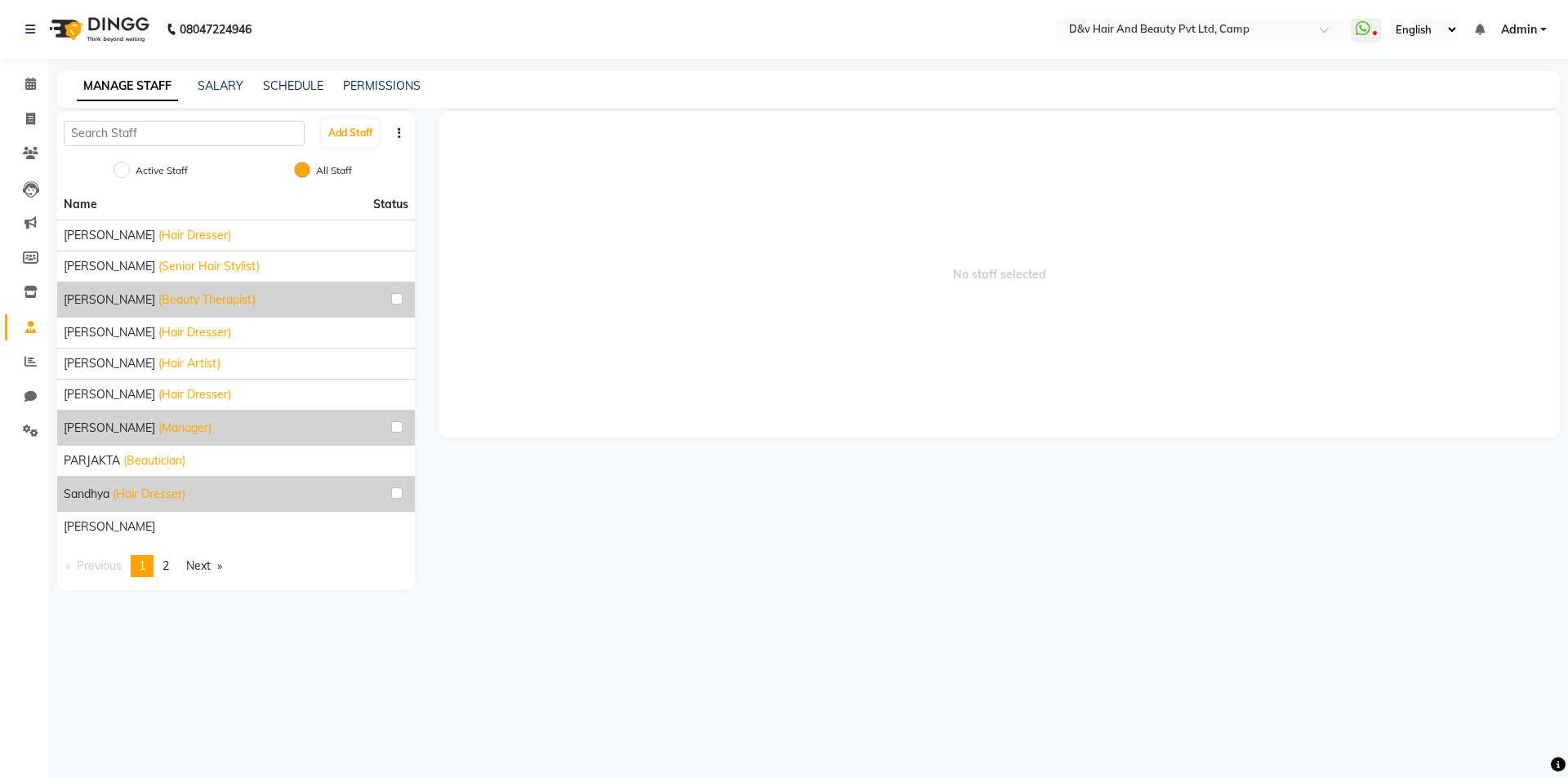
click at [204, 93] on div "SALARY" at bounding box center [220, 86] width 46 height 18
click at [122, 168] on input "Active Staff" at bounding box center [122, 170] width 17 height 17
radio input "true"
radio input "false"
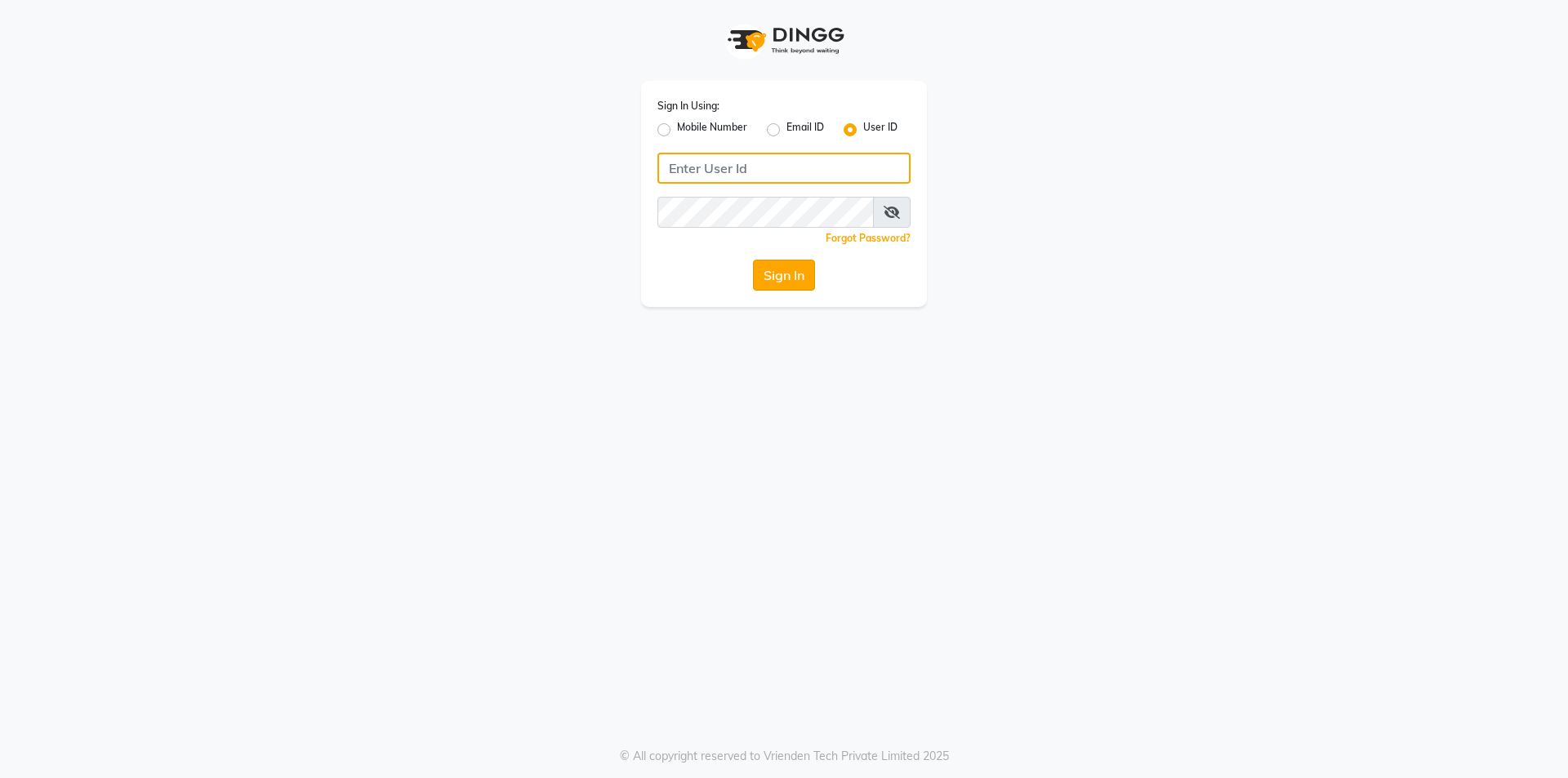
type input "d&vhairandbeauty"
click at [771, 282] on button "Sign In" at bounding box center [784, 275] width 62 height 31
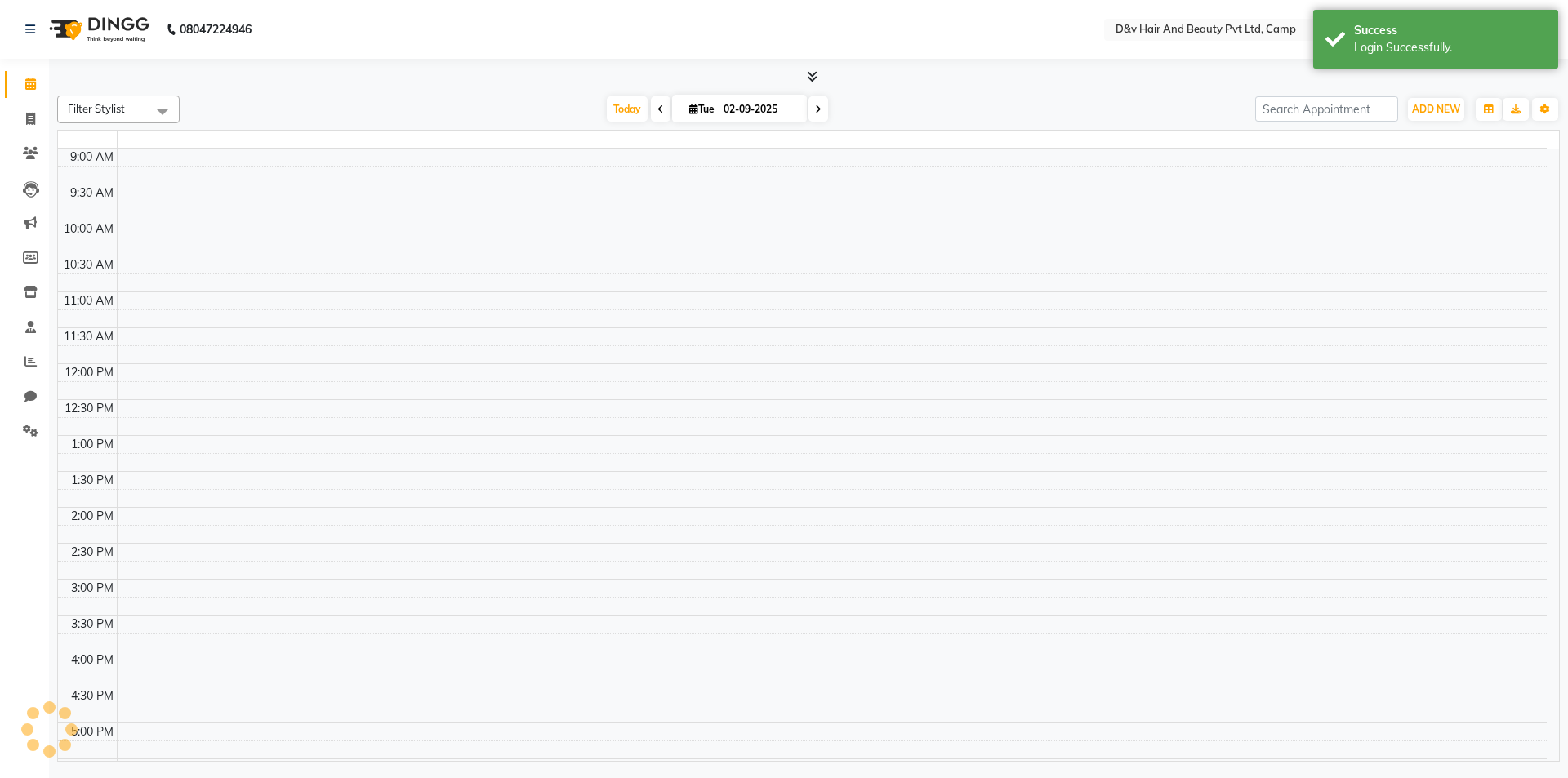
select select "en"
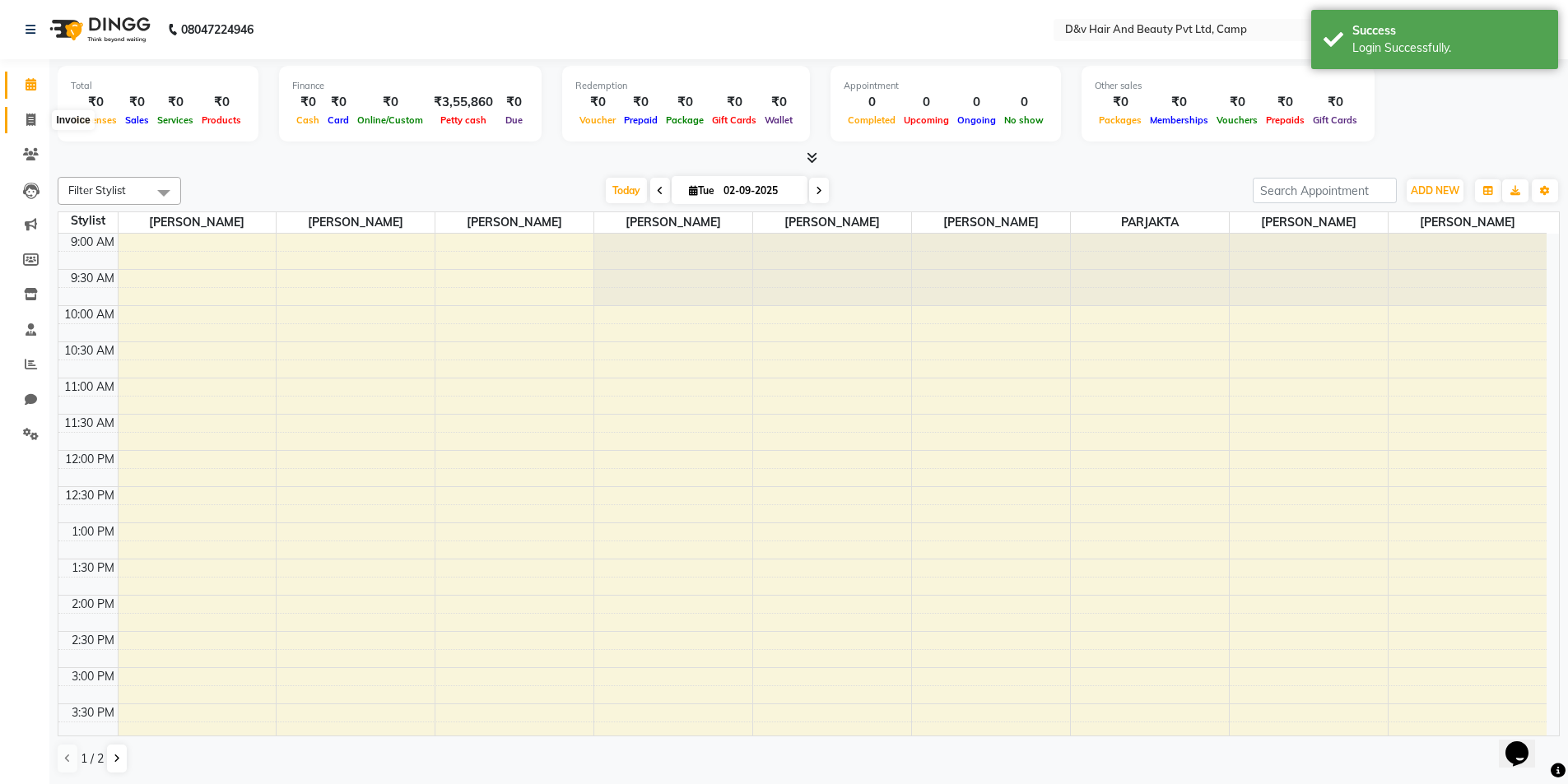
click at [29, 122] on icon at bounding box center [30, 120] width 9 height 13
select select "8107"
select select "service"
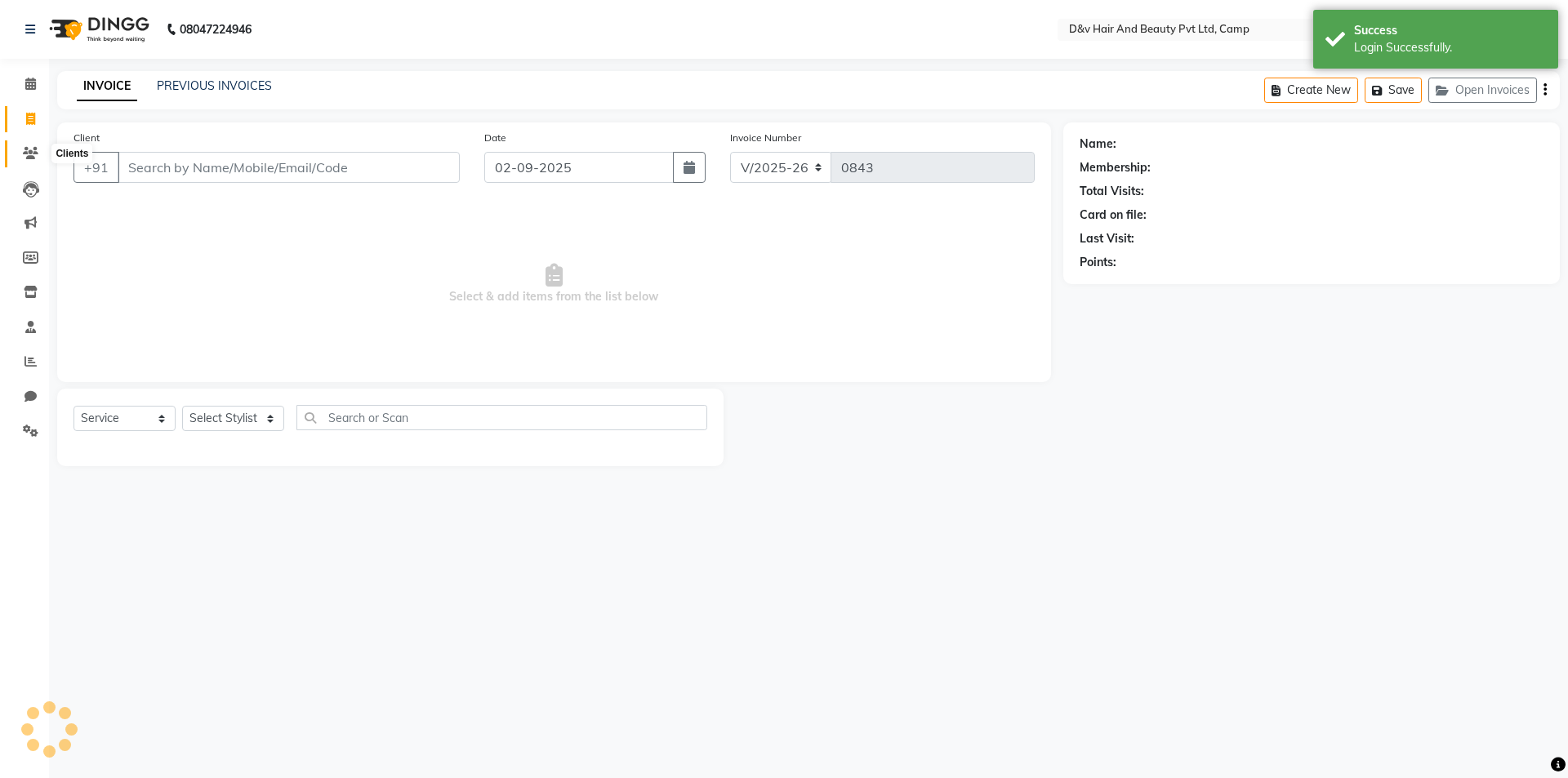
click at [20, 158] on span at bounding box center [31, 154] width 28 height 18
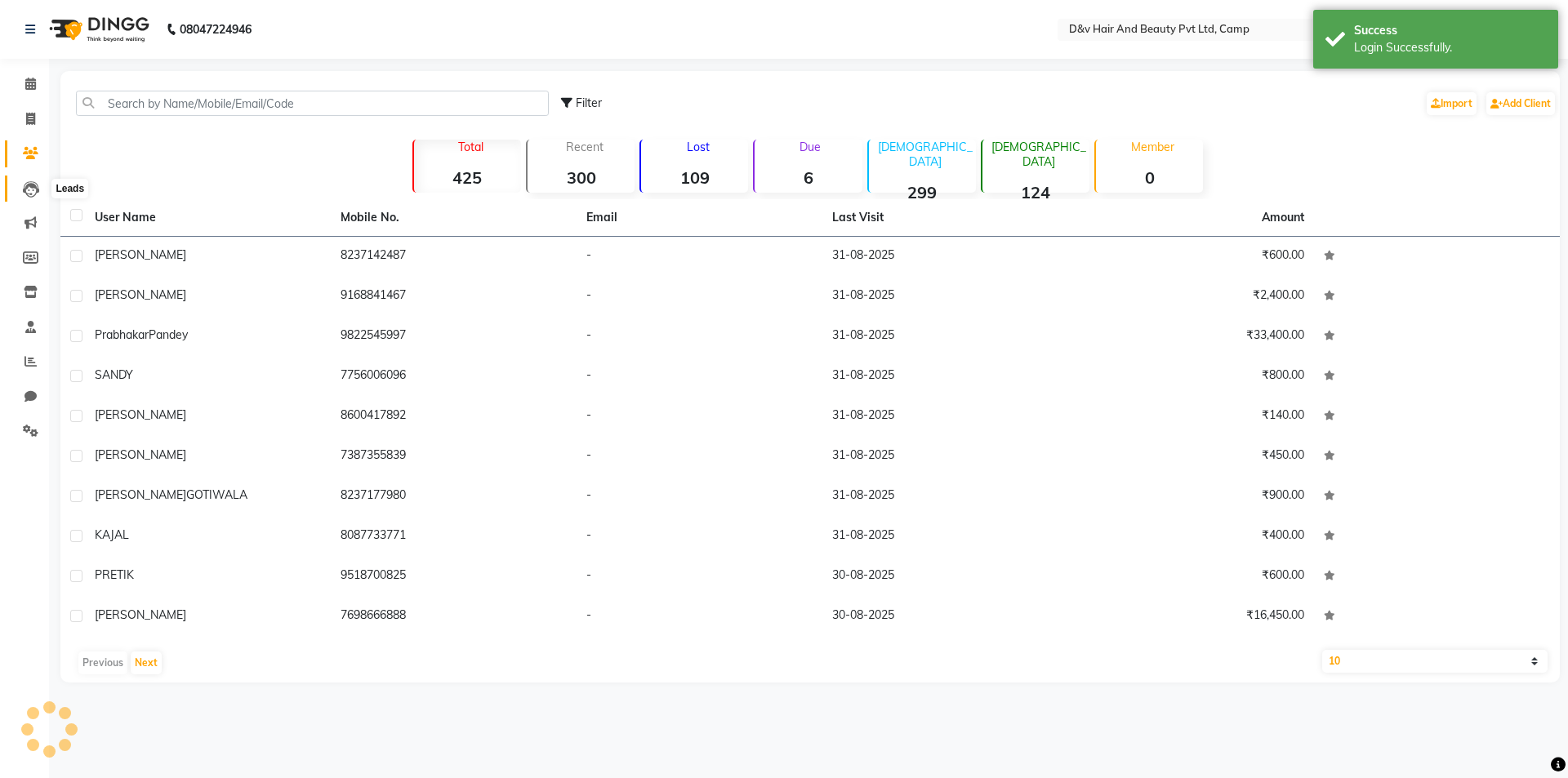
click at [26, 192] on icon at bounding box center [31, 190] width 17 height 17
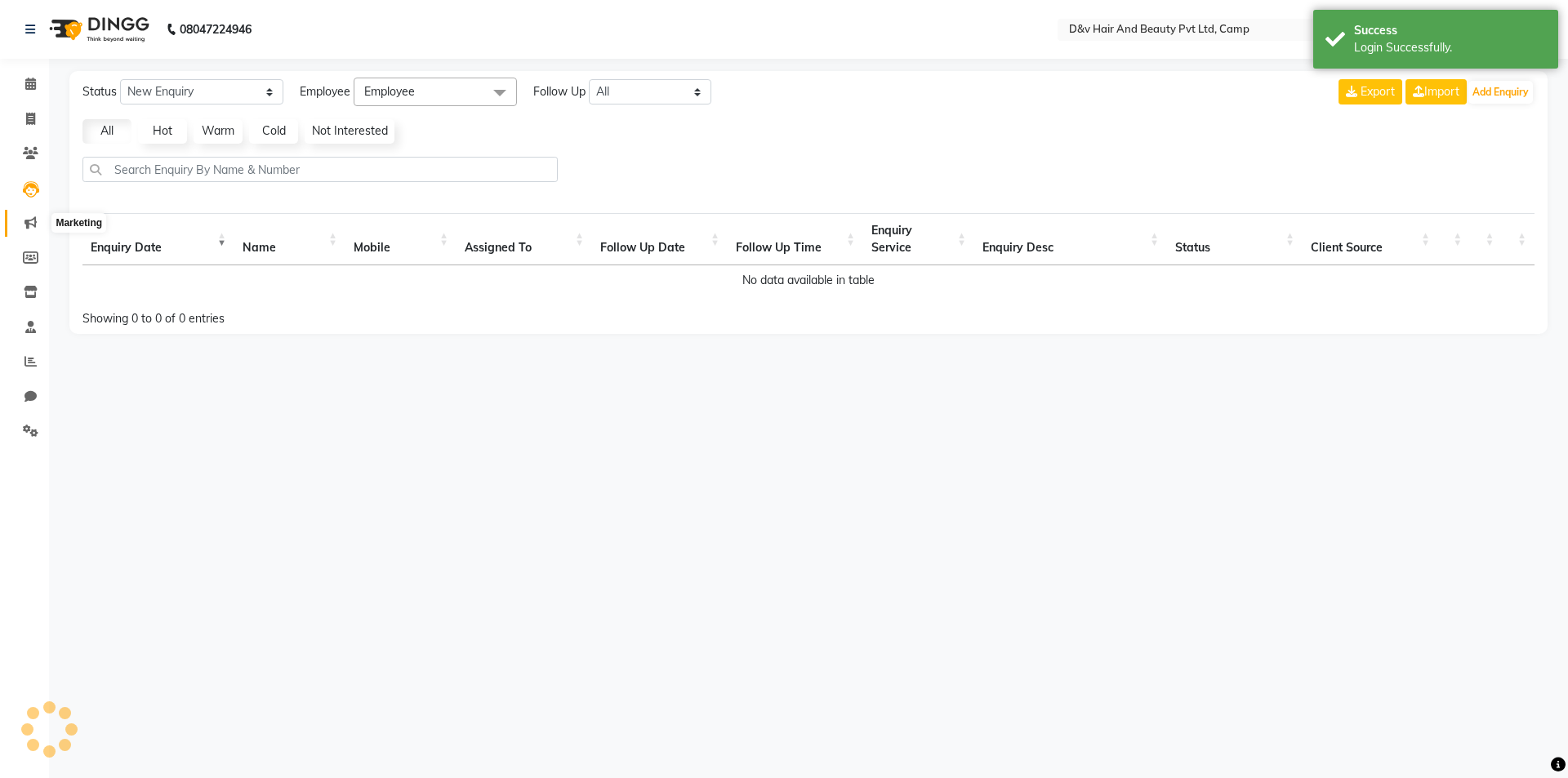
click at [26, 215] on span at bounding box center [31, 223] width 28 height 18
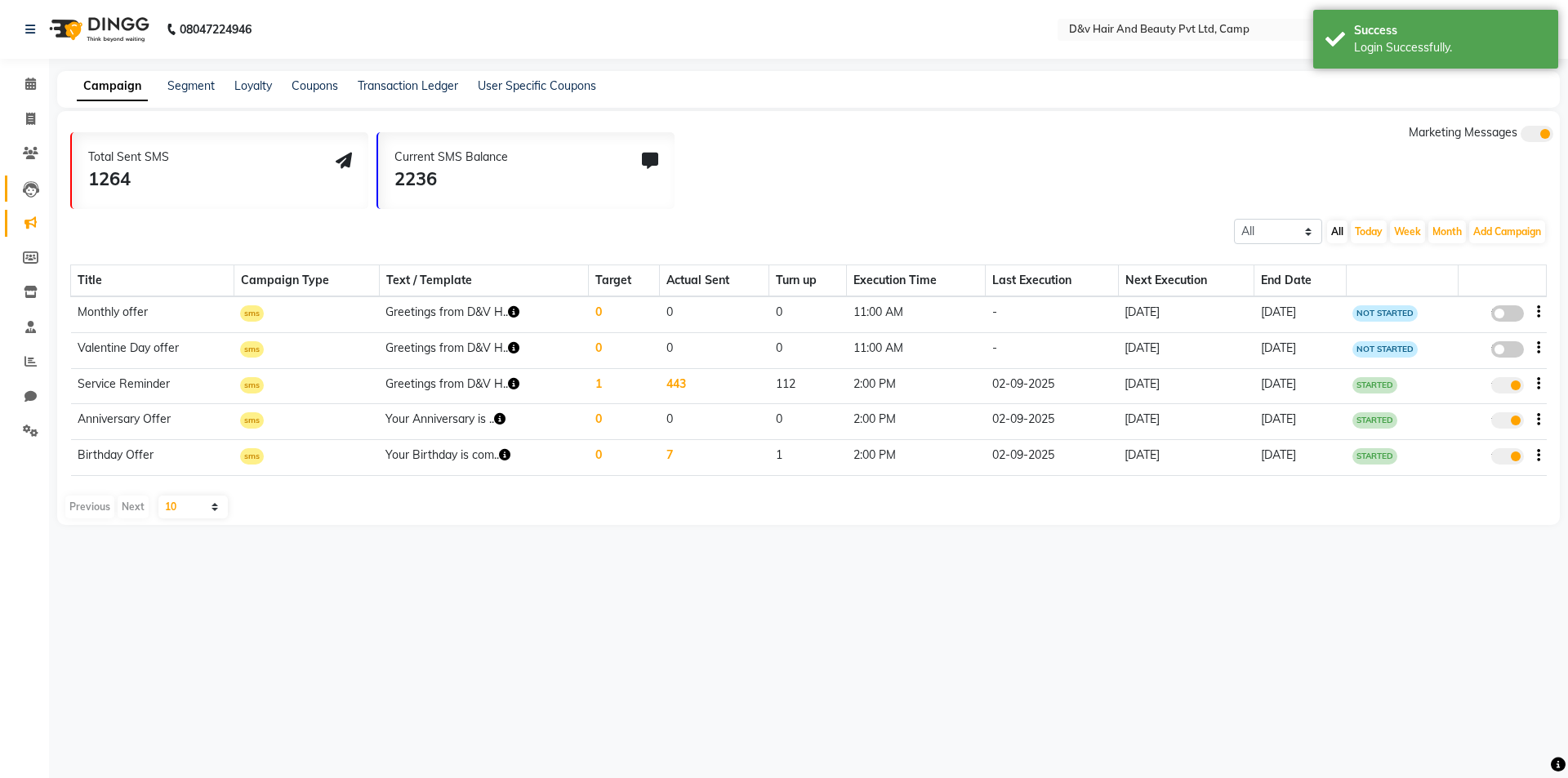
click at [33, 200] on link "Leads" at bounding box center [24, 189] width 39 height 27
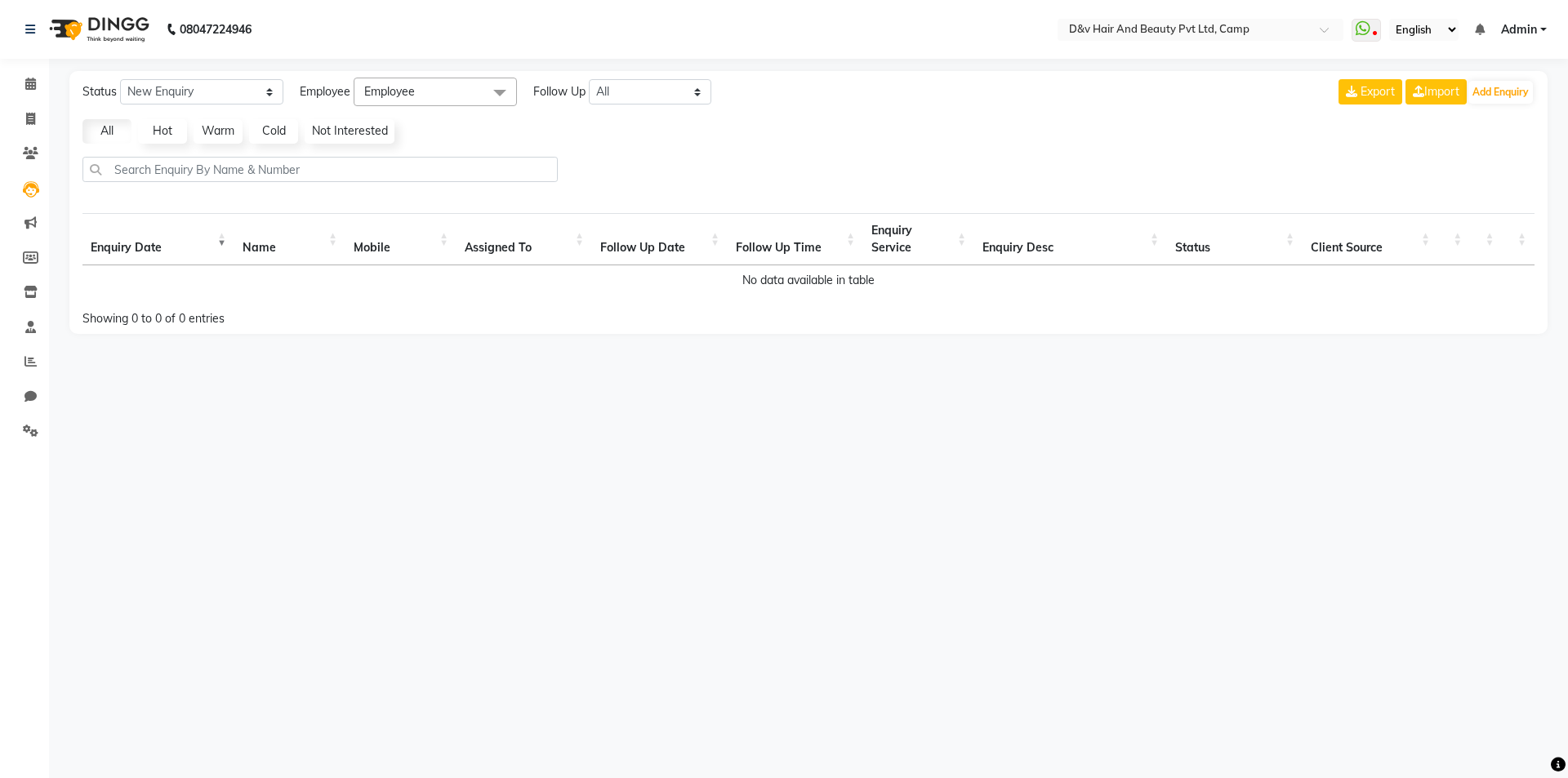
click at [333, 144] on link "Not Interested" at bounding box center [349, 131] width 89 height 24
click at [148, 125] on link "Hot" at bounding box center [162, 131] width 49 height 24
click at [195, 125] on link "Warm" at bounding box center [218, 131] width 49 height 24
click at [275, 131] on link "Cold" at bounding box center [273, 131] width 49 height 24
click at [38, 155] on icon at bounding box center [30, 153] width 16 height 13
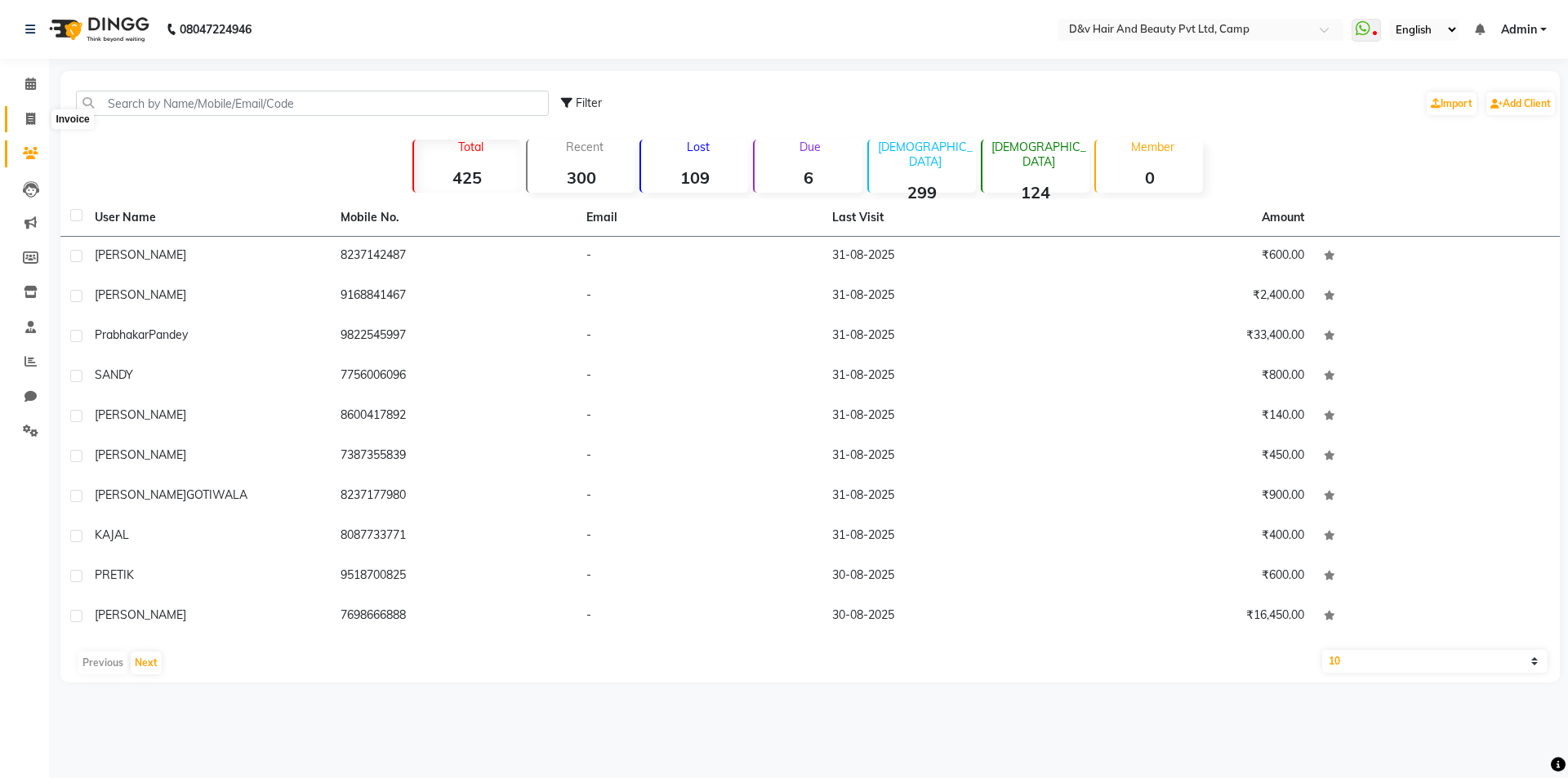
click at [35, 122] on icon at bounding box center [30, 119] width 9 height 13
select select "service"
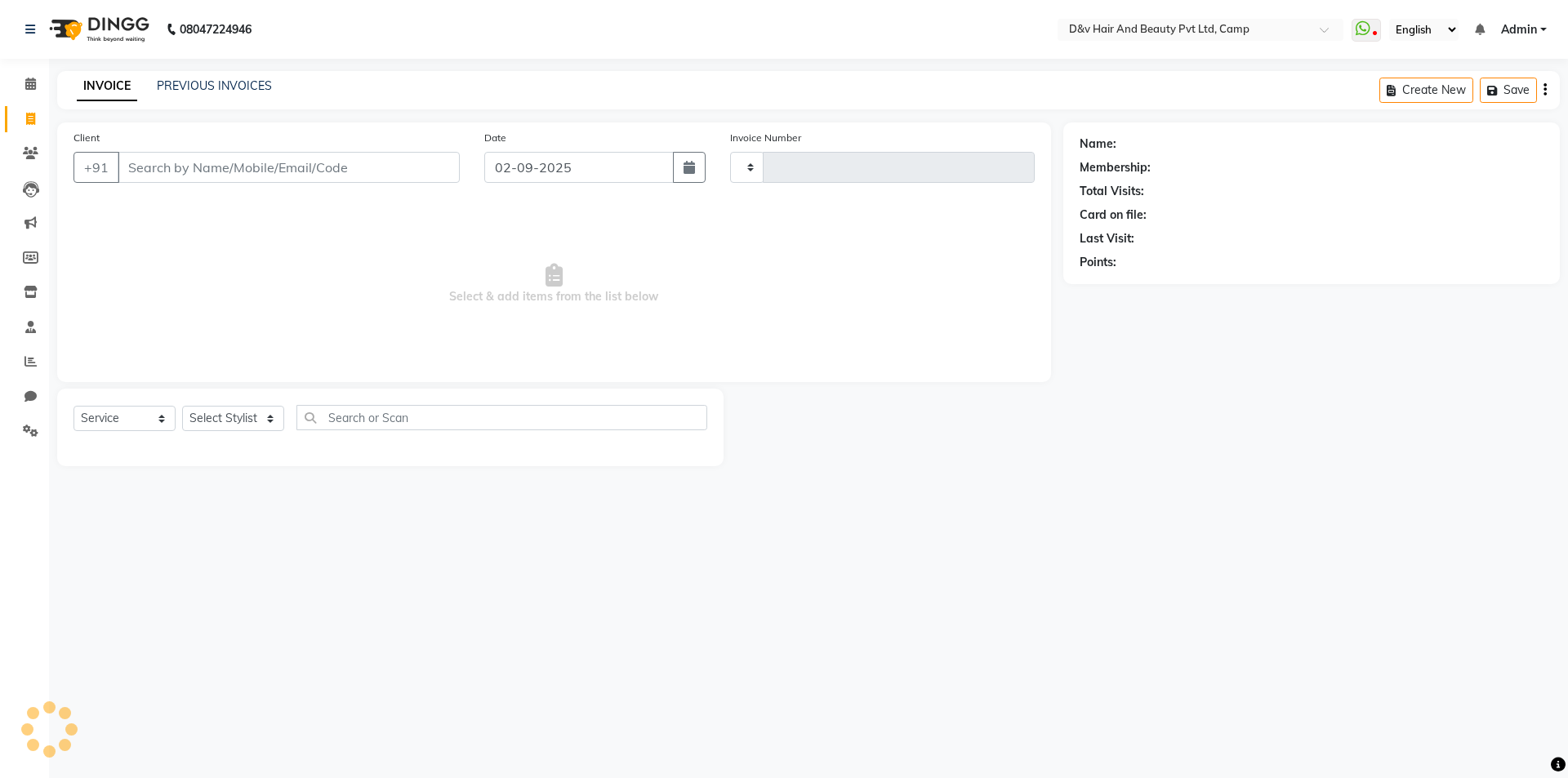
type input "0843"
select select "8107"
click at [28, 68] on li "Calendar" at bounding box center [24, 84] width 49 height 35
click at [28, 79] on icon at bounding box center [30, 84] width 11 height 13
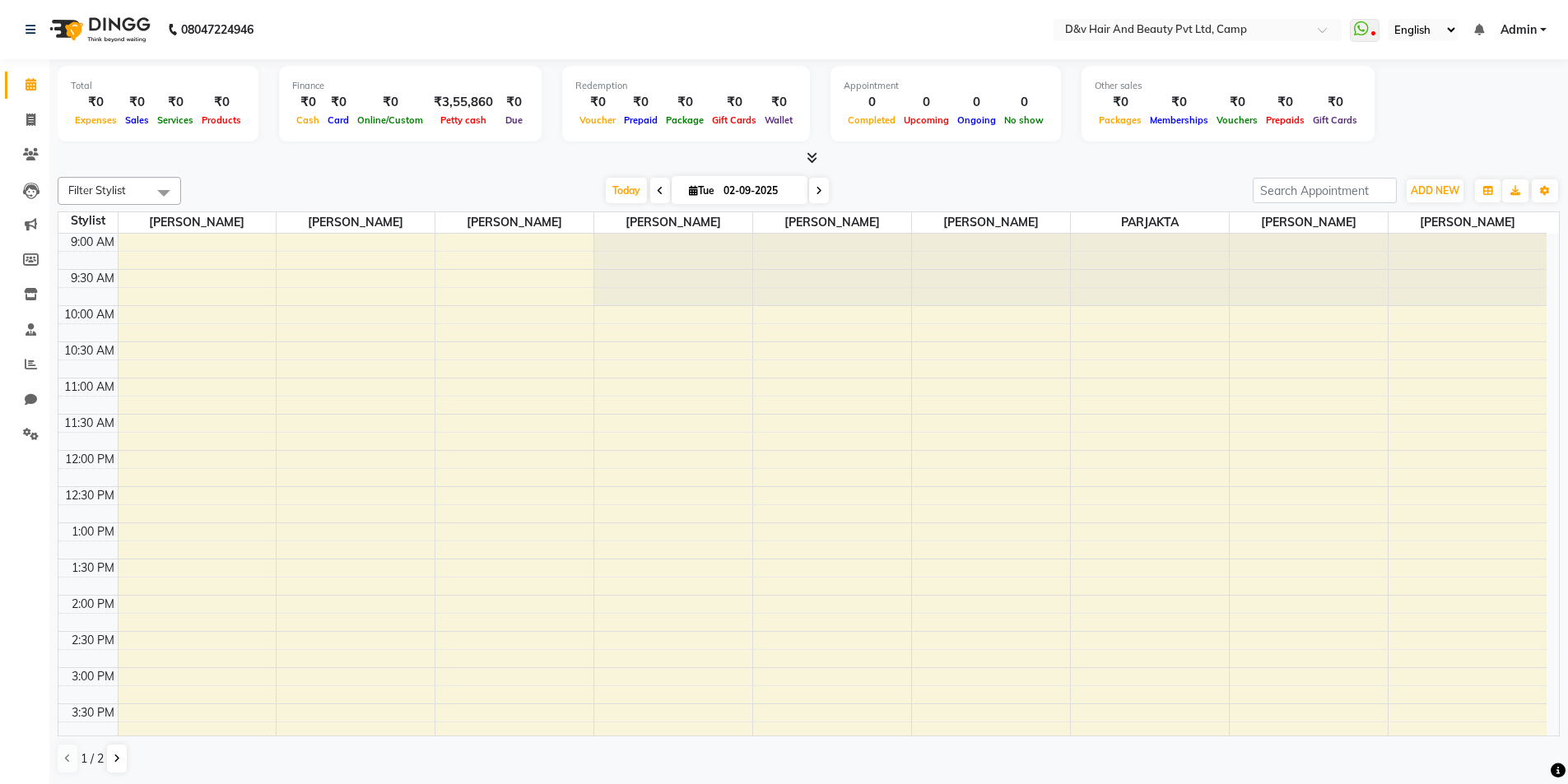
click at [660, 191] on span at bounding box center [659, 190] width 19 height 25
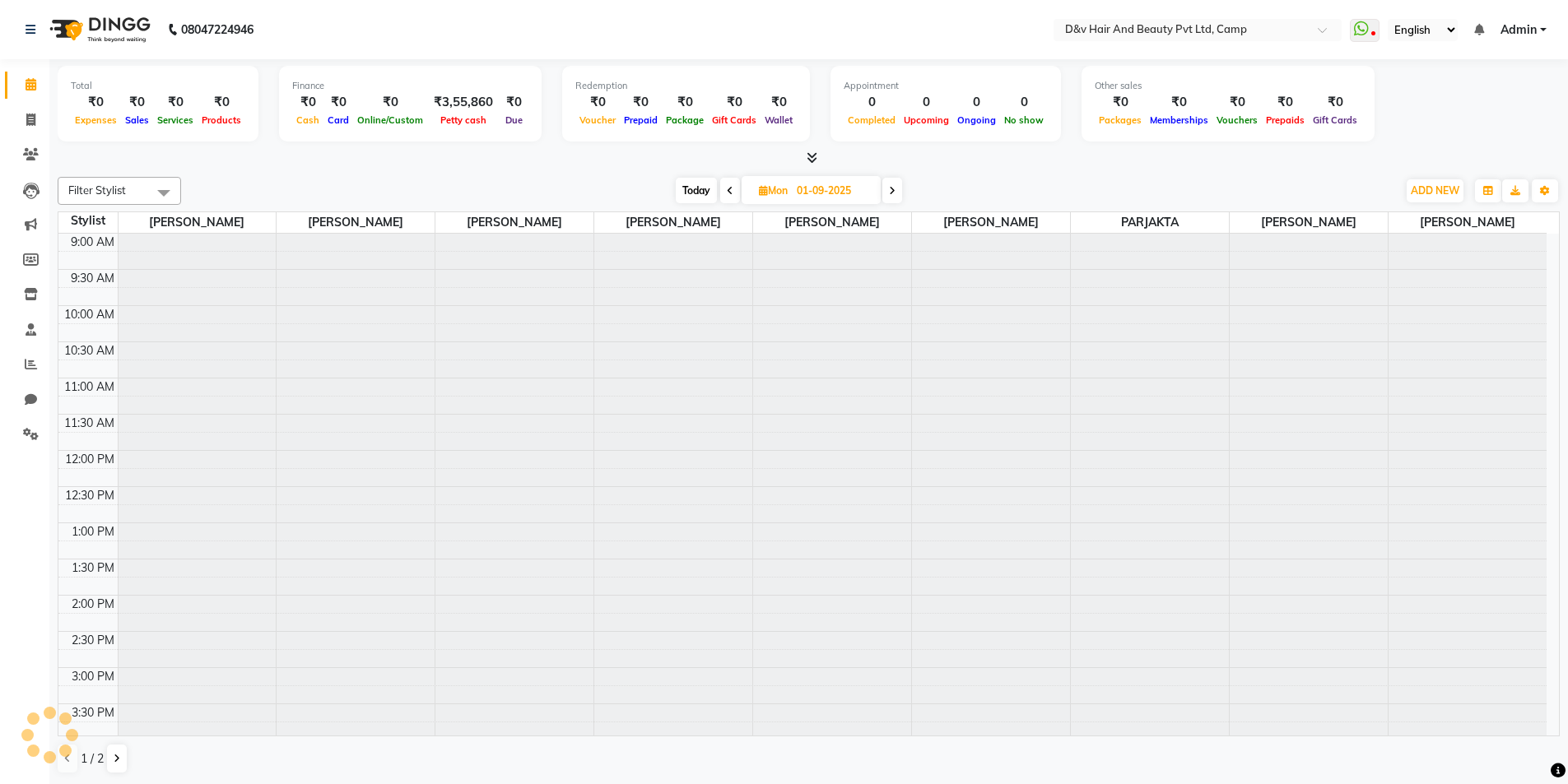
scroll to position [439, 0]
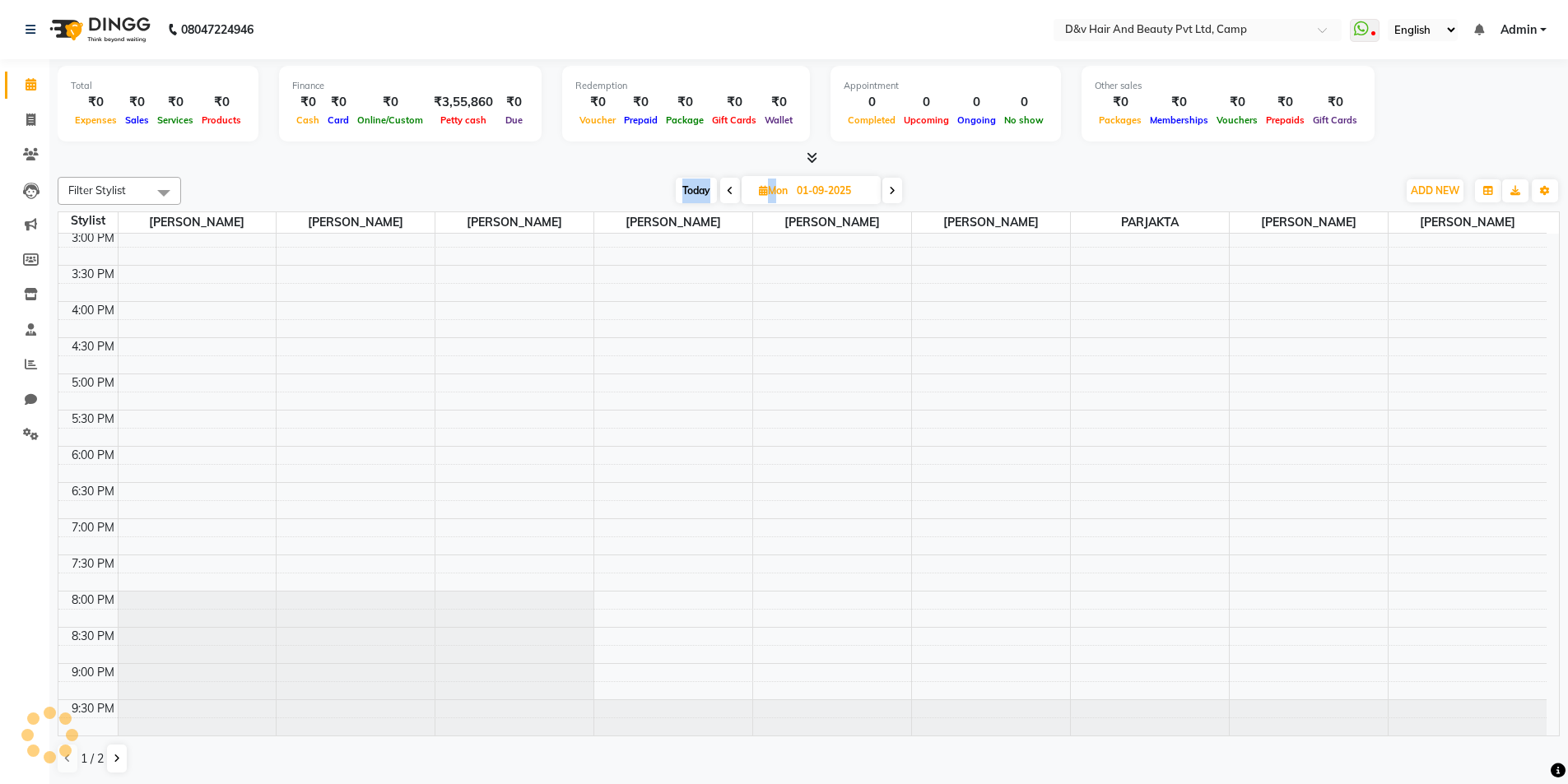
click at [660, 191] on div "Today Mon 01-09-2025" at bounding box center [789, 190] width 1199 height 24
click at [727, 189] on icon at bounding box center [730, 191] width 7 height 10
type input "31-08-2025"
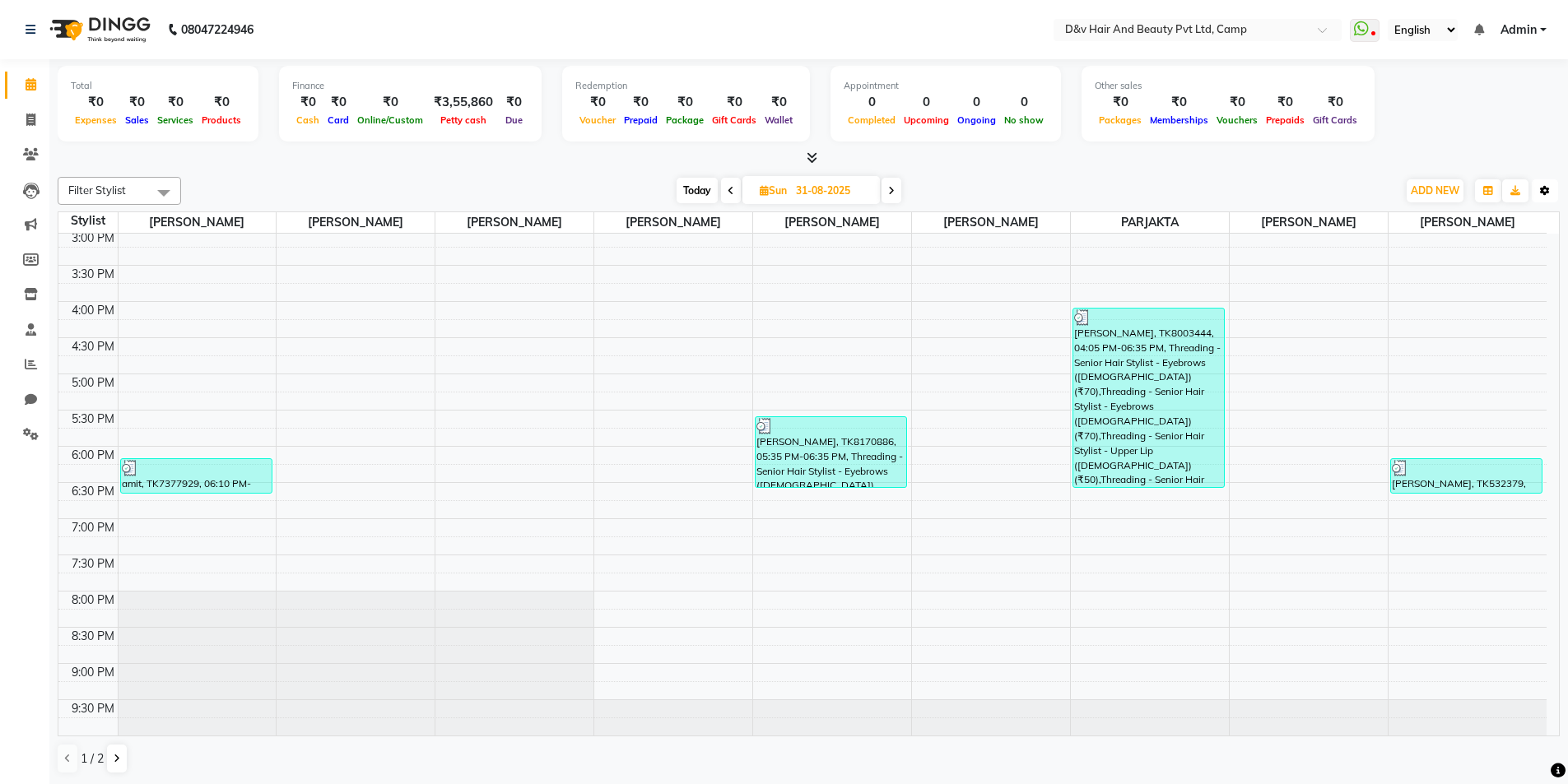
click at [1541, 192] on icon "button" at bounding box center [1544, 191] width 10 height 10
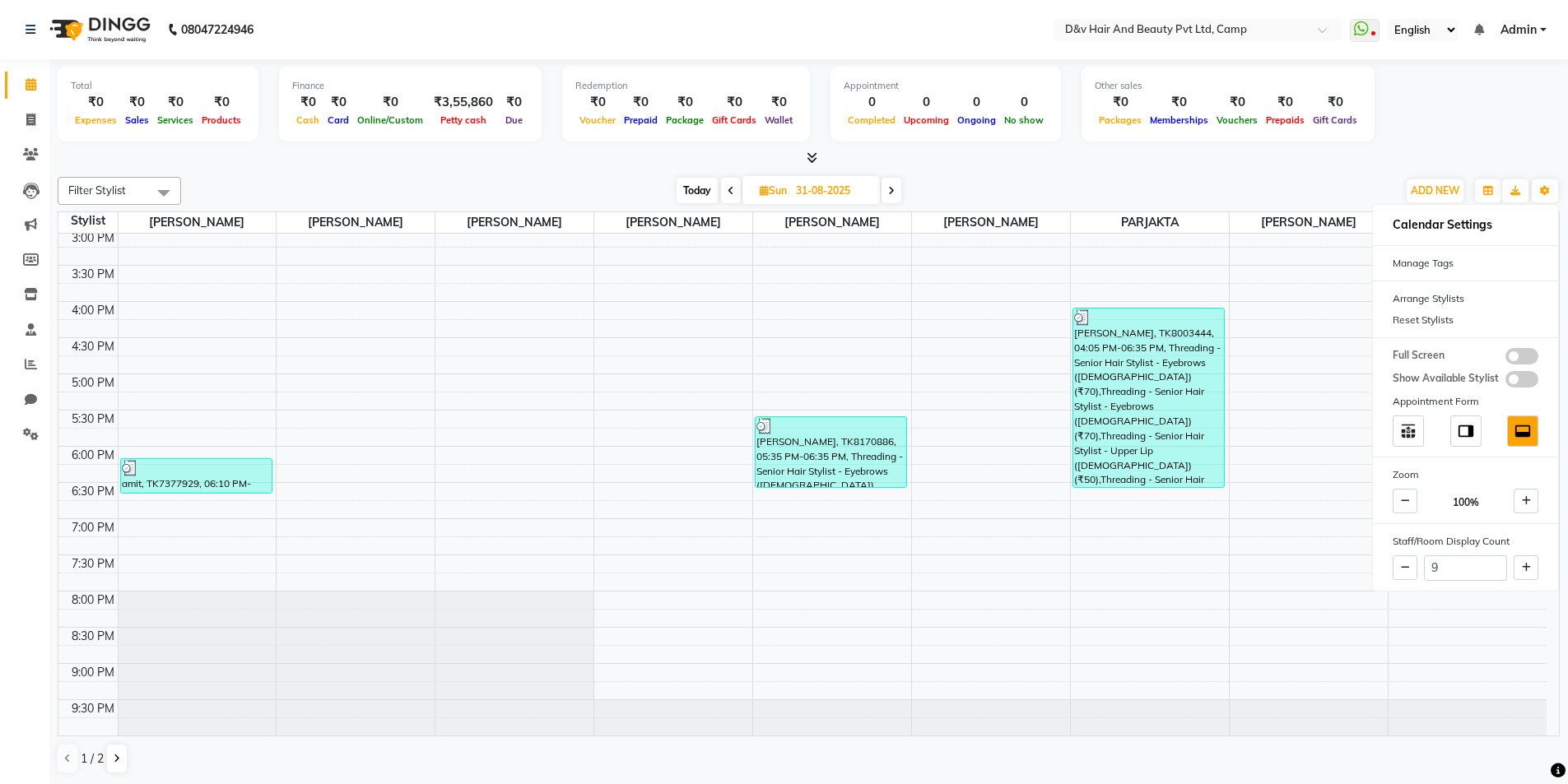
click at [1393, 81] on div "Total ₹0 Expenses ₹0 Sales ₹0 Services ₹0 Products Finance ₹0 Cash ₹0 Card ₹0 O…" at bounding box center [808, 106] width 1501 height 81
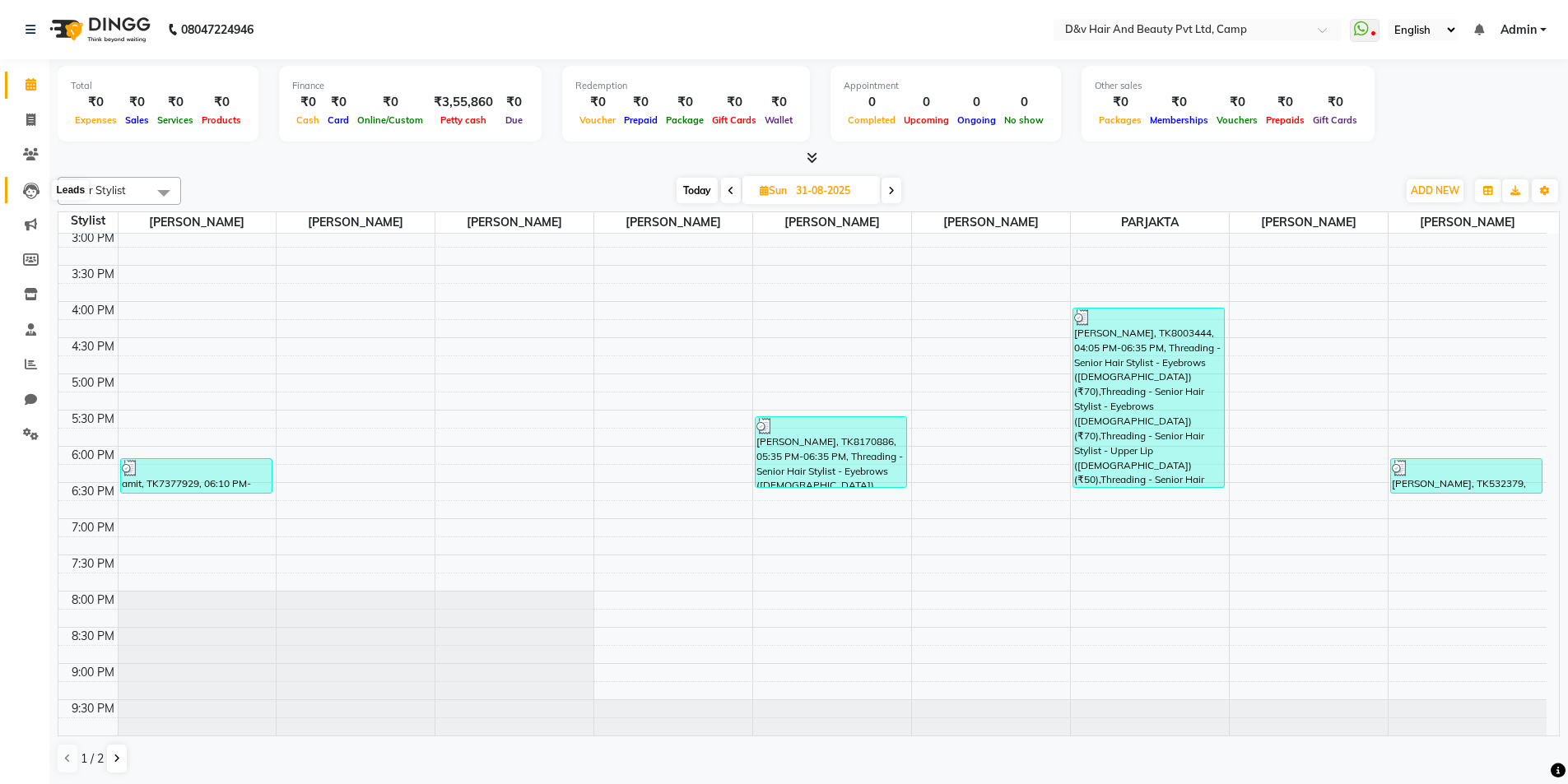
click at [24, 184] on icon at bounding box center [31, 191] width 17 height 17
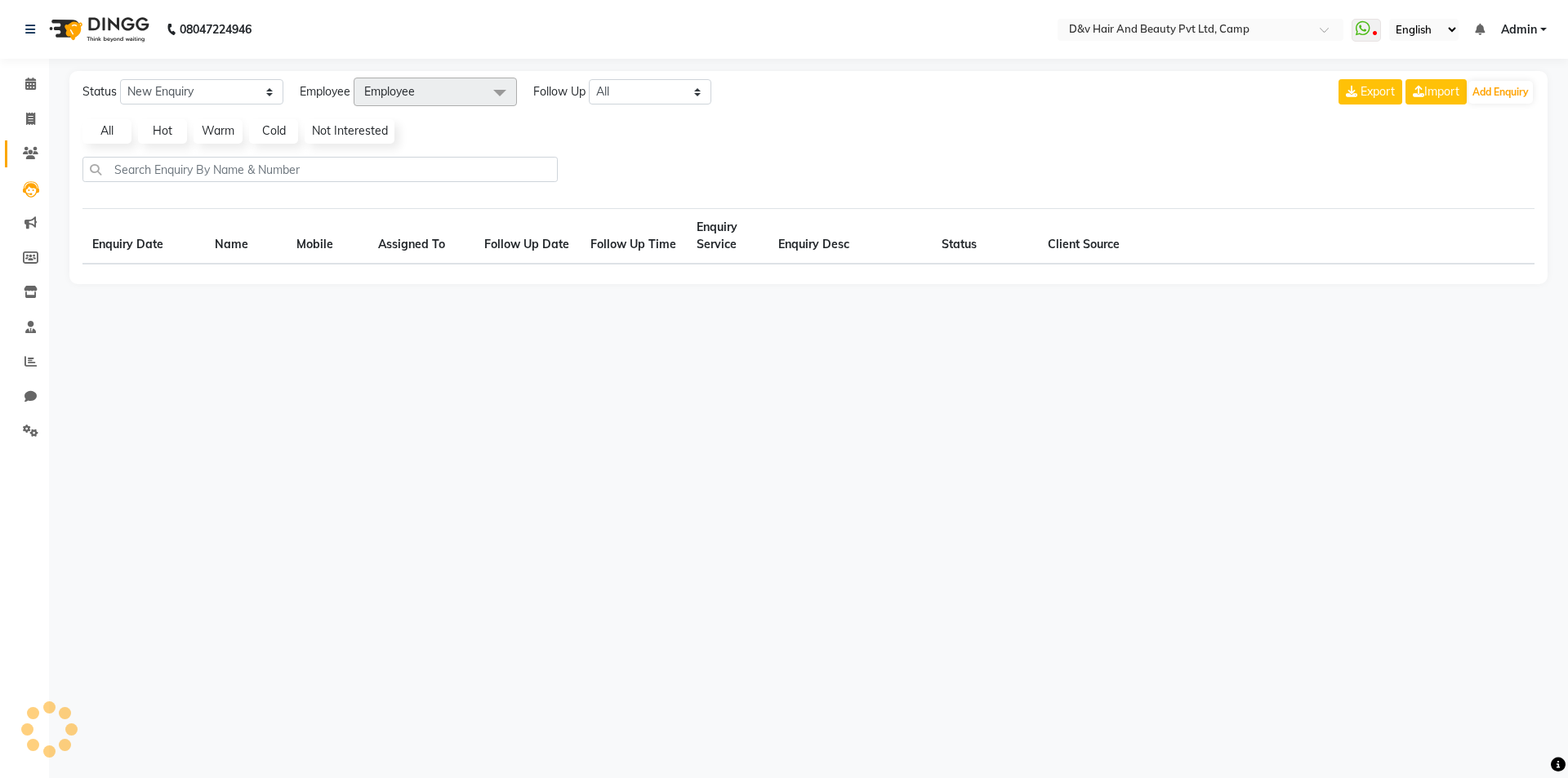
click at [30, 144] on link "Clients" at bounding box center [24, 154] width 39 height 27
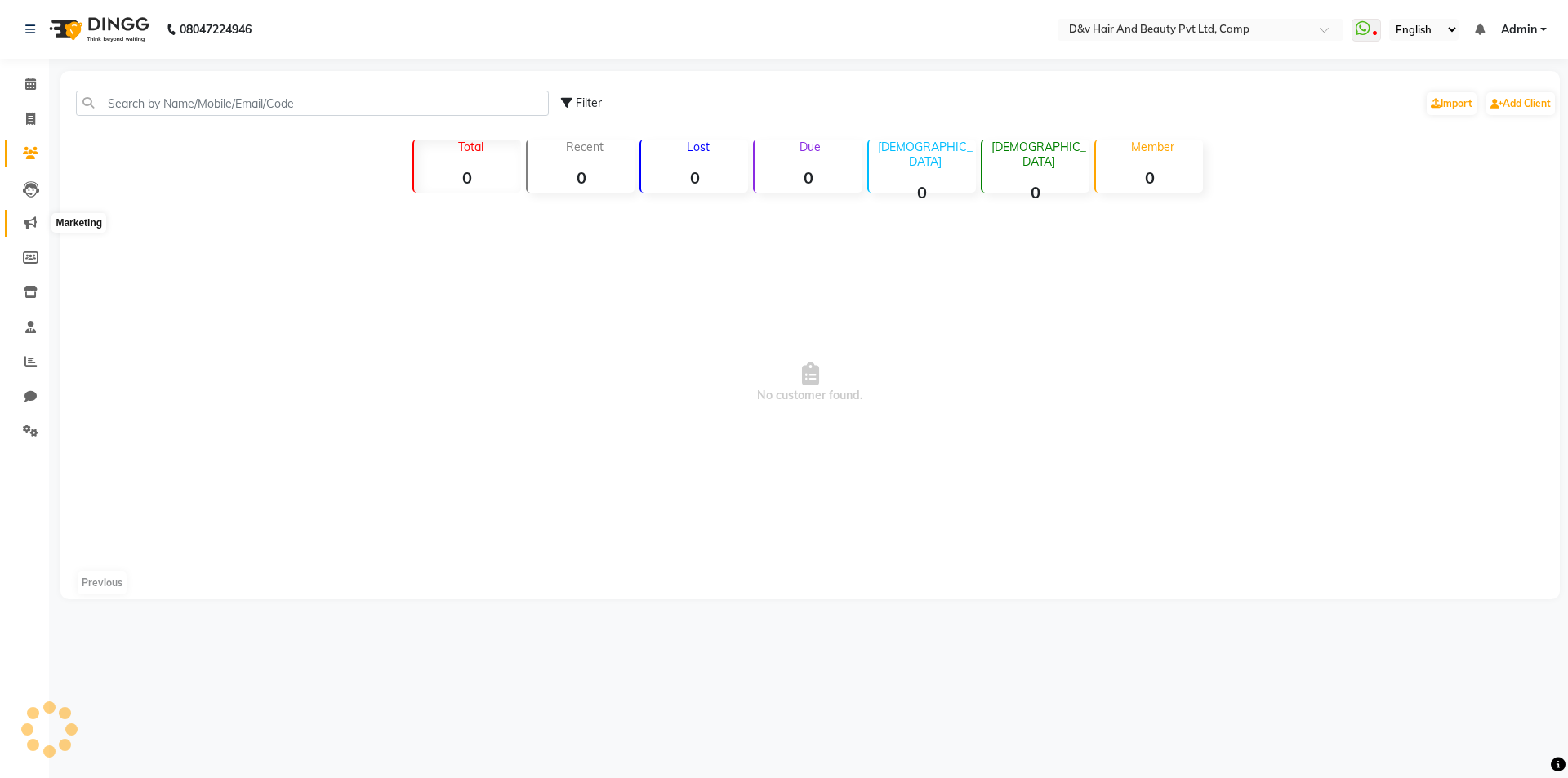
click at [25, 225] on icon at bounding box center [30, 222] width 13 height 13
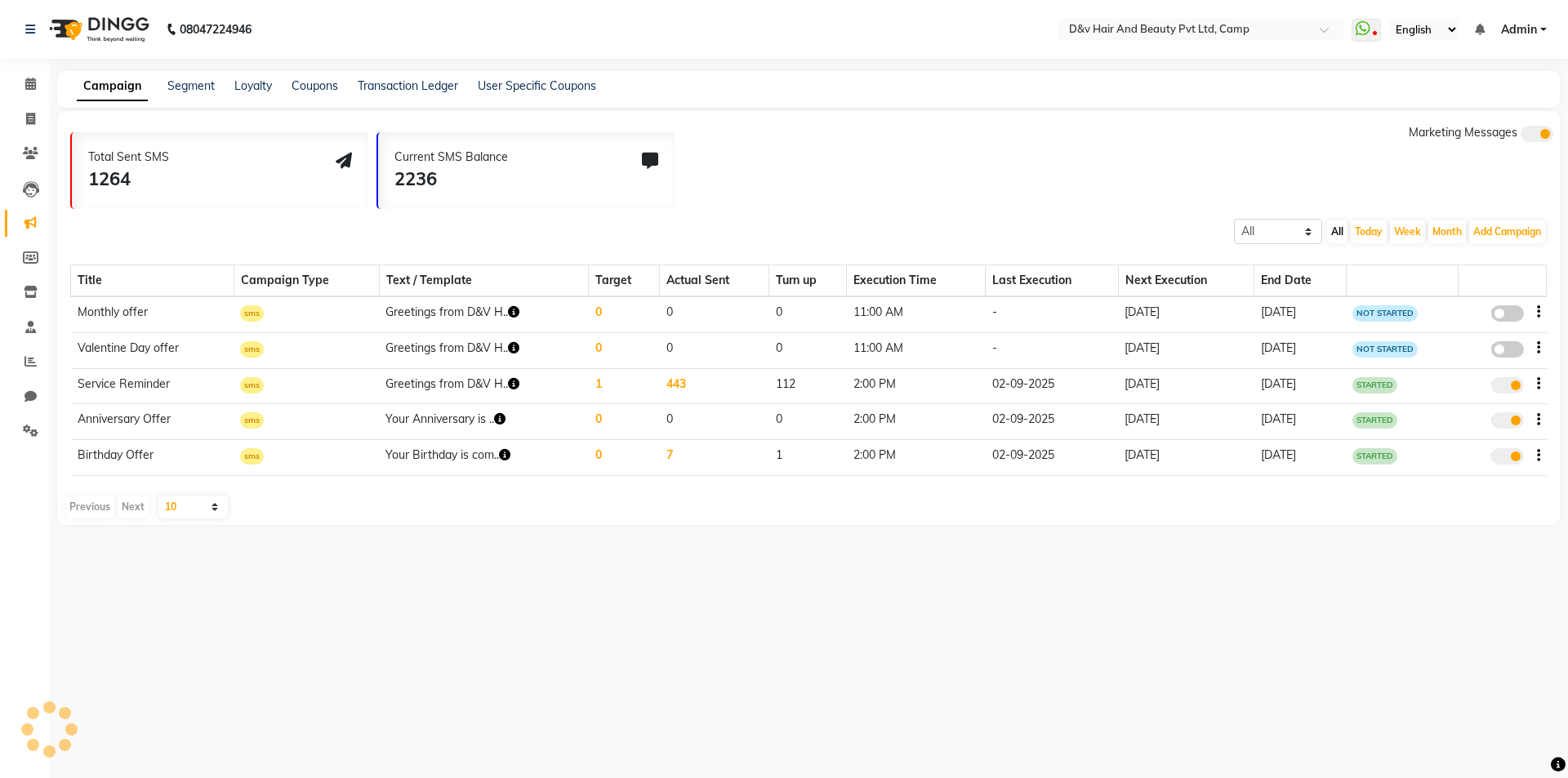
click at [28, 272] on li "Members" at bounding box center [24, 258] width 49 height 35
click at [19, 333] on span at bounding box center [31, 328] width 28 height 18
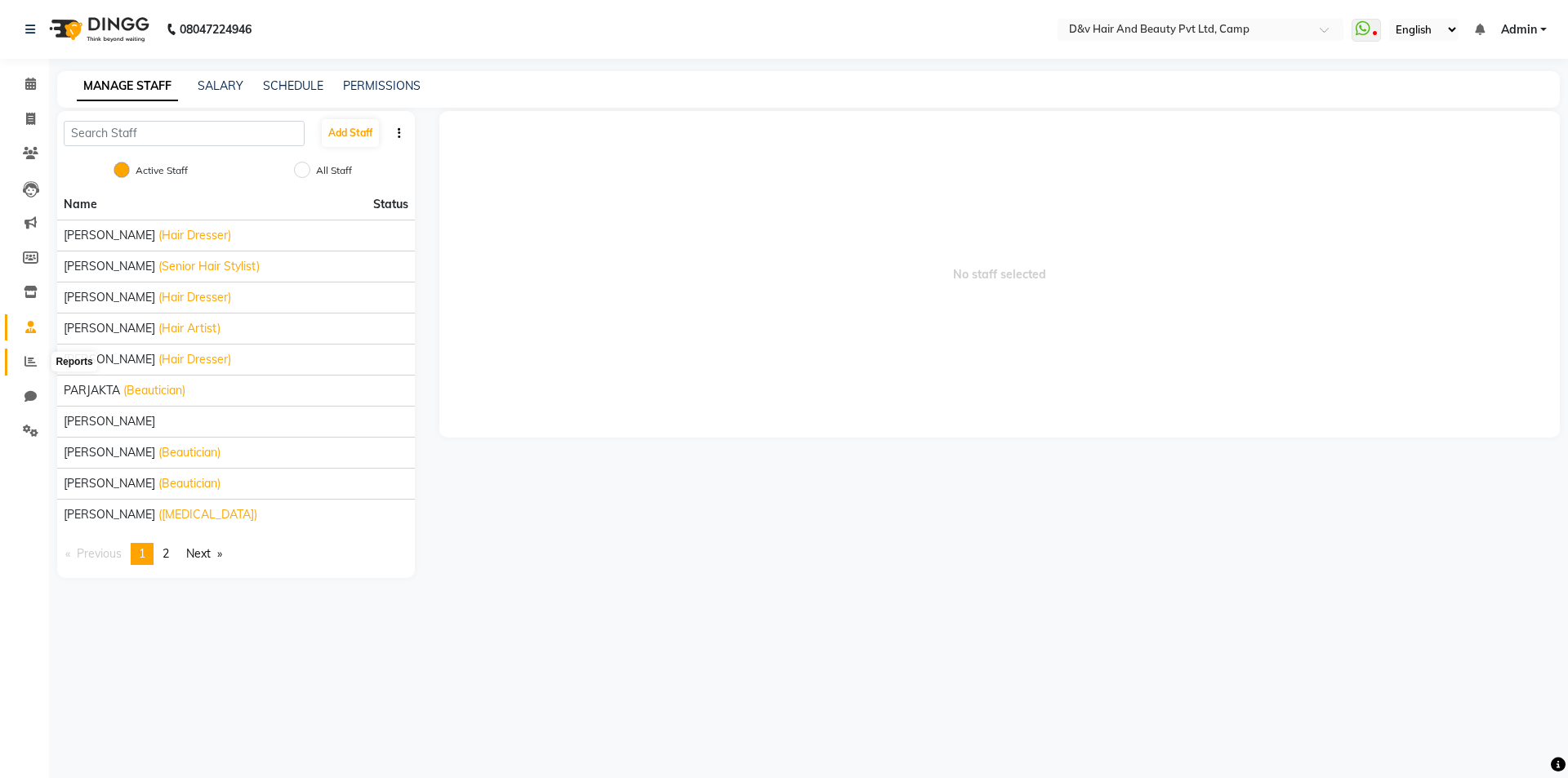
click at [31, 365] on icon at bounding box center [30, 361] width 13 height 13
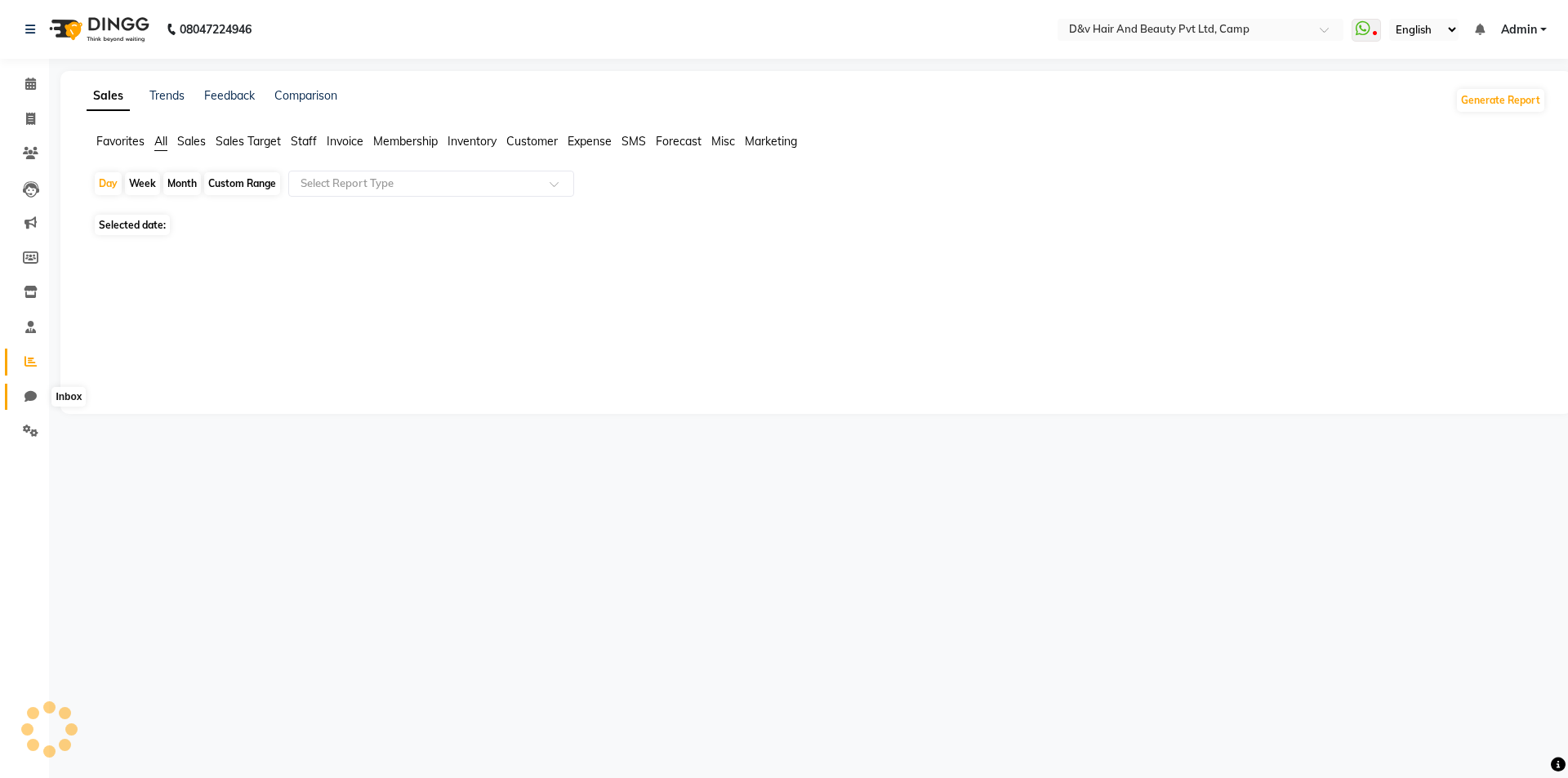
click at [39, 396] on span at bounding box center [31, 397] width 28 height 18
select select "100"
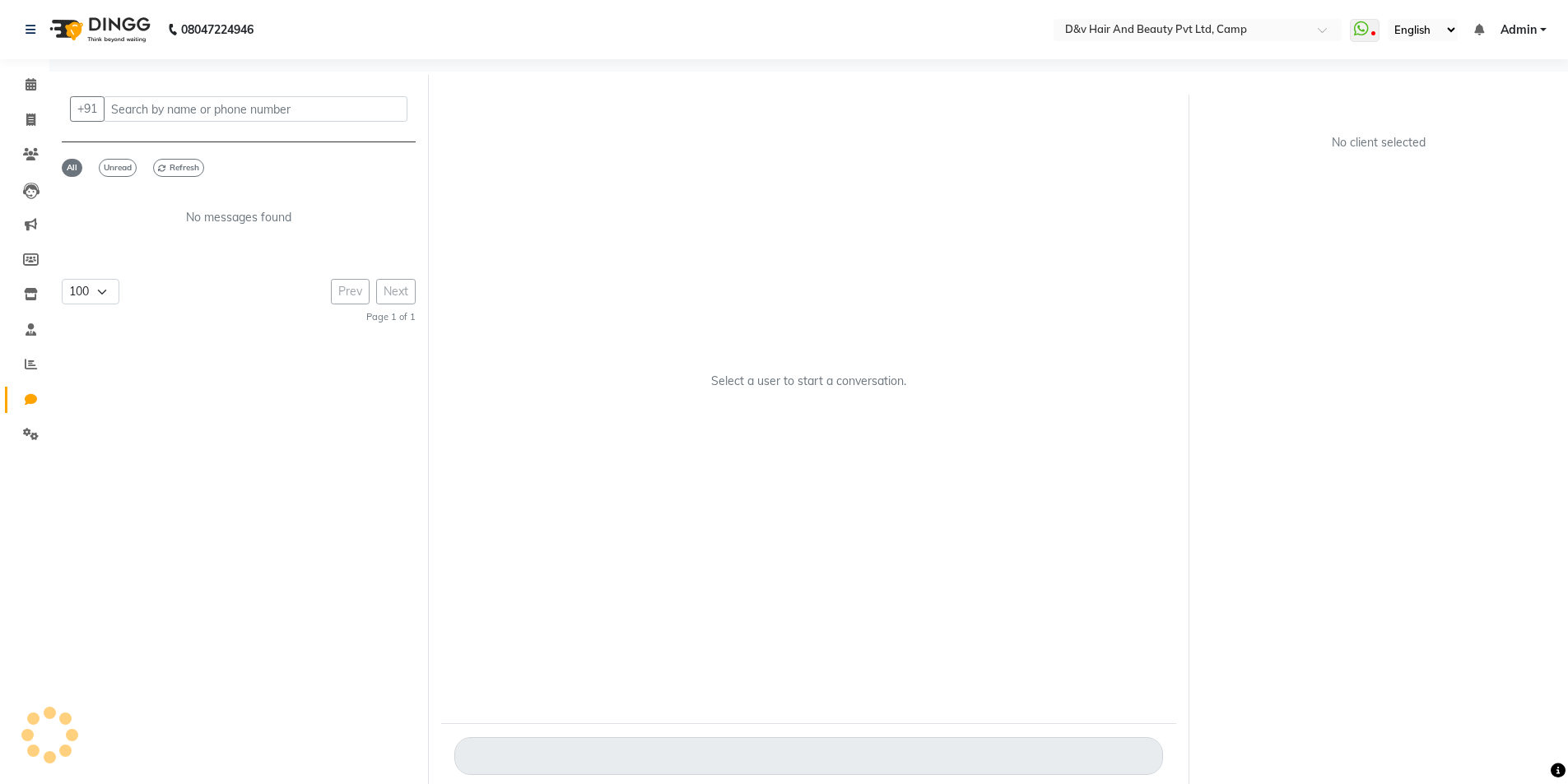
click at [38, 420] on li "Settings" at bounding box center [24, 435] width 50 height 35
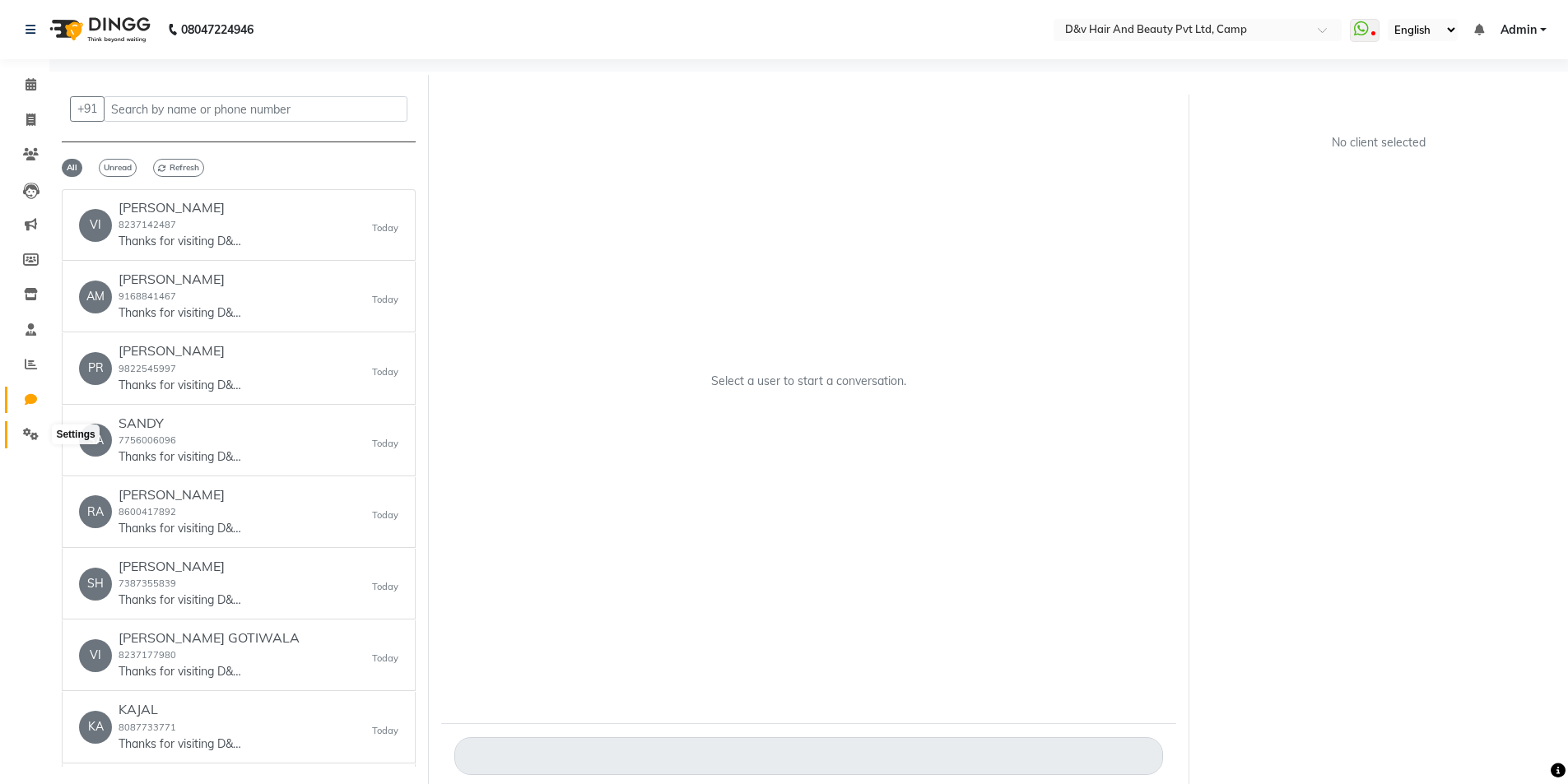
click at [34, 429] on icon at bounding box center [30, 434] width 16 height 13
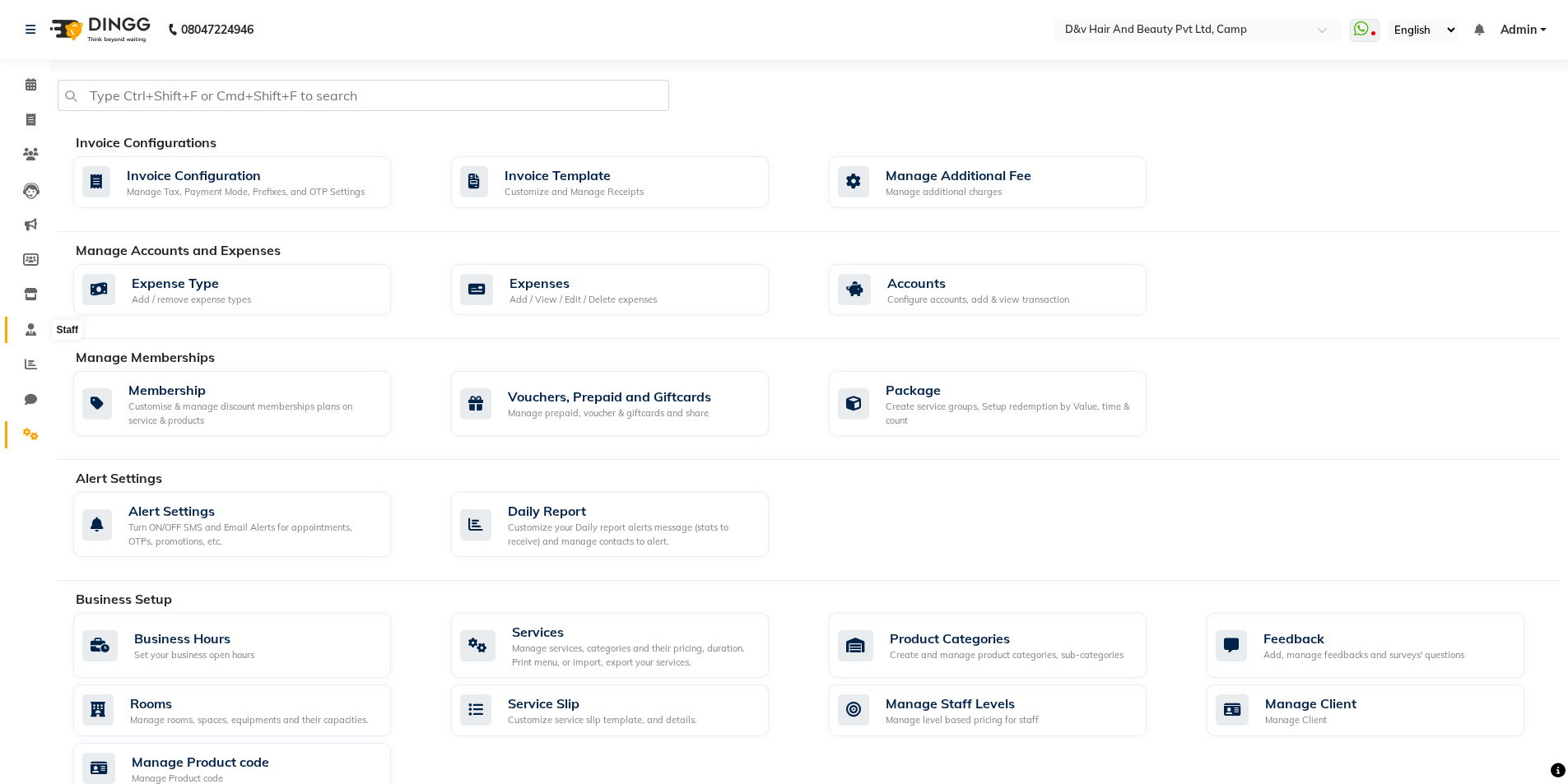
click at [26, 338] on span at bounding box center [31, 330] width 29 height 19
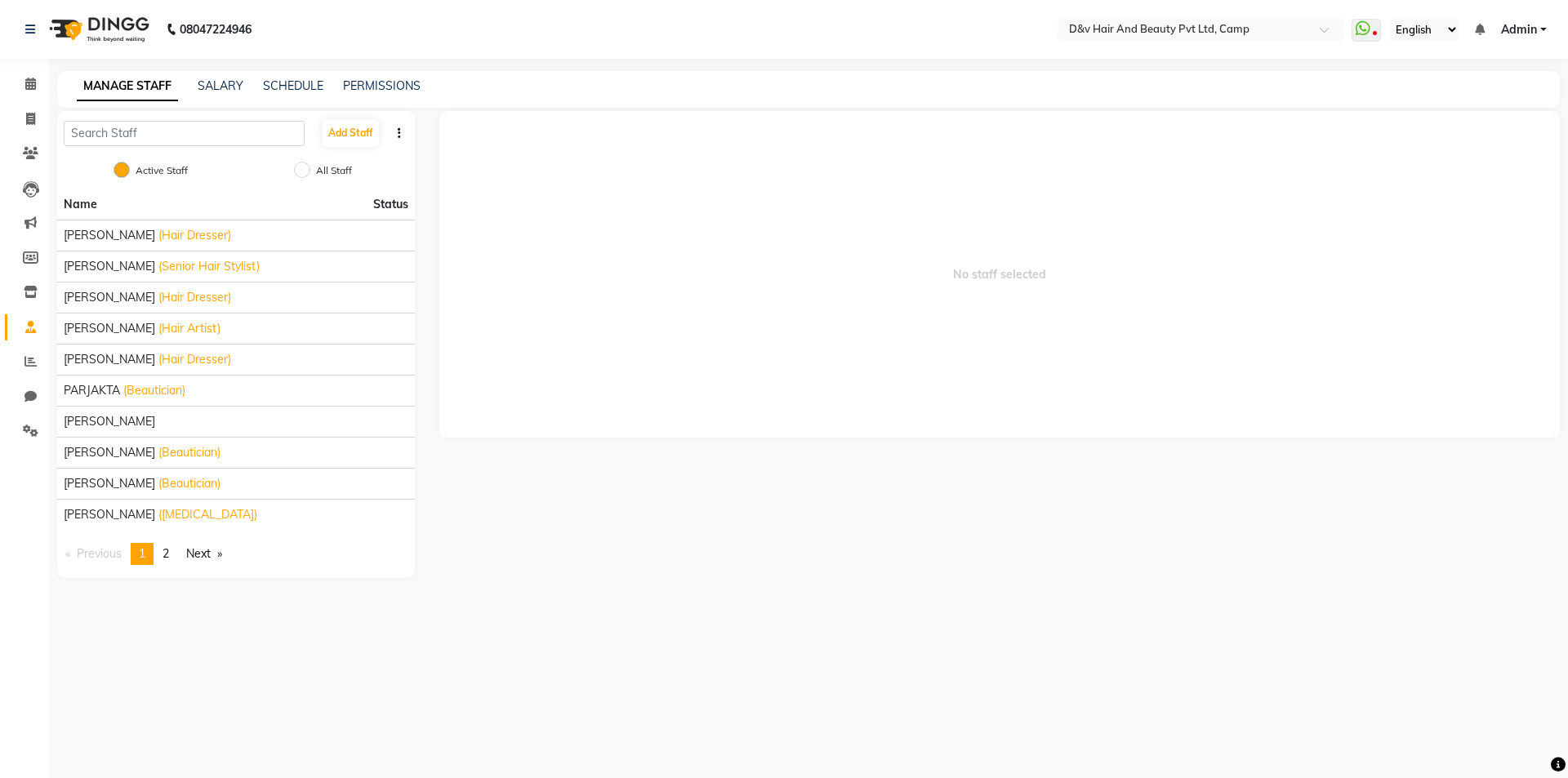
click at [399, 131] on icon "button" at bounding box center [400, 133] width 3 height 12
click at [399, 130] on icon "button" at bounding box center [400, 133] width 3 height 12
click at [204, 552] on link "Next page" at bounding box center [204, 554] width 53 height 22
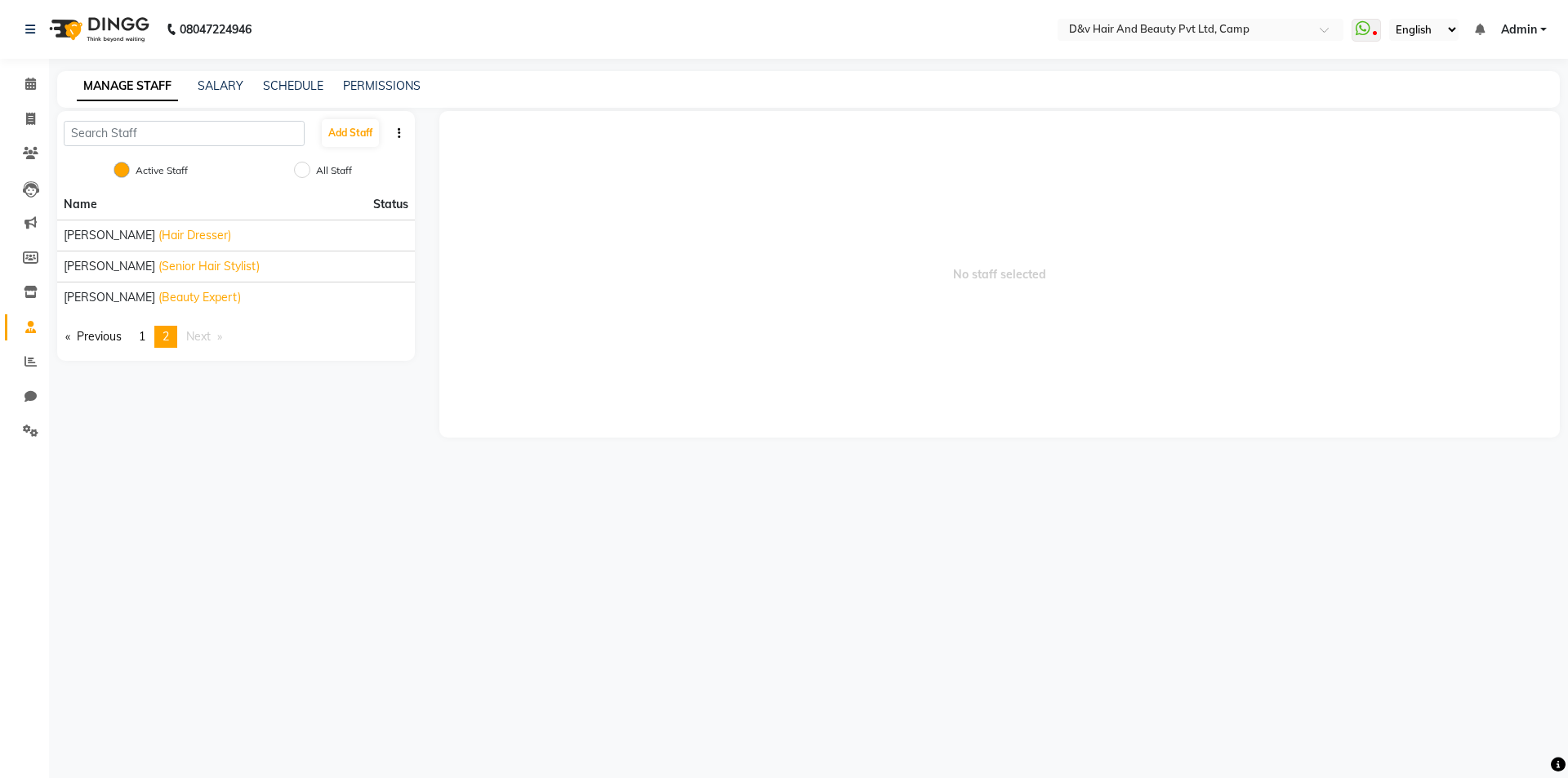
click at [204, 552] on div "08047224946 Select Location × D&v Hair And Beauty Pvt Ltd, Camp WhatsApp Status…" at bounding box center [784, 389] width 1568 height 778
click at [153, 337] on link "page 1" at bounding box center [141, 337] width 23 height 22
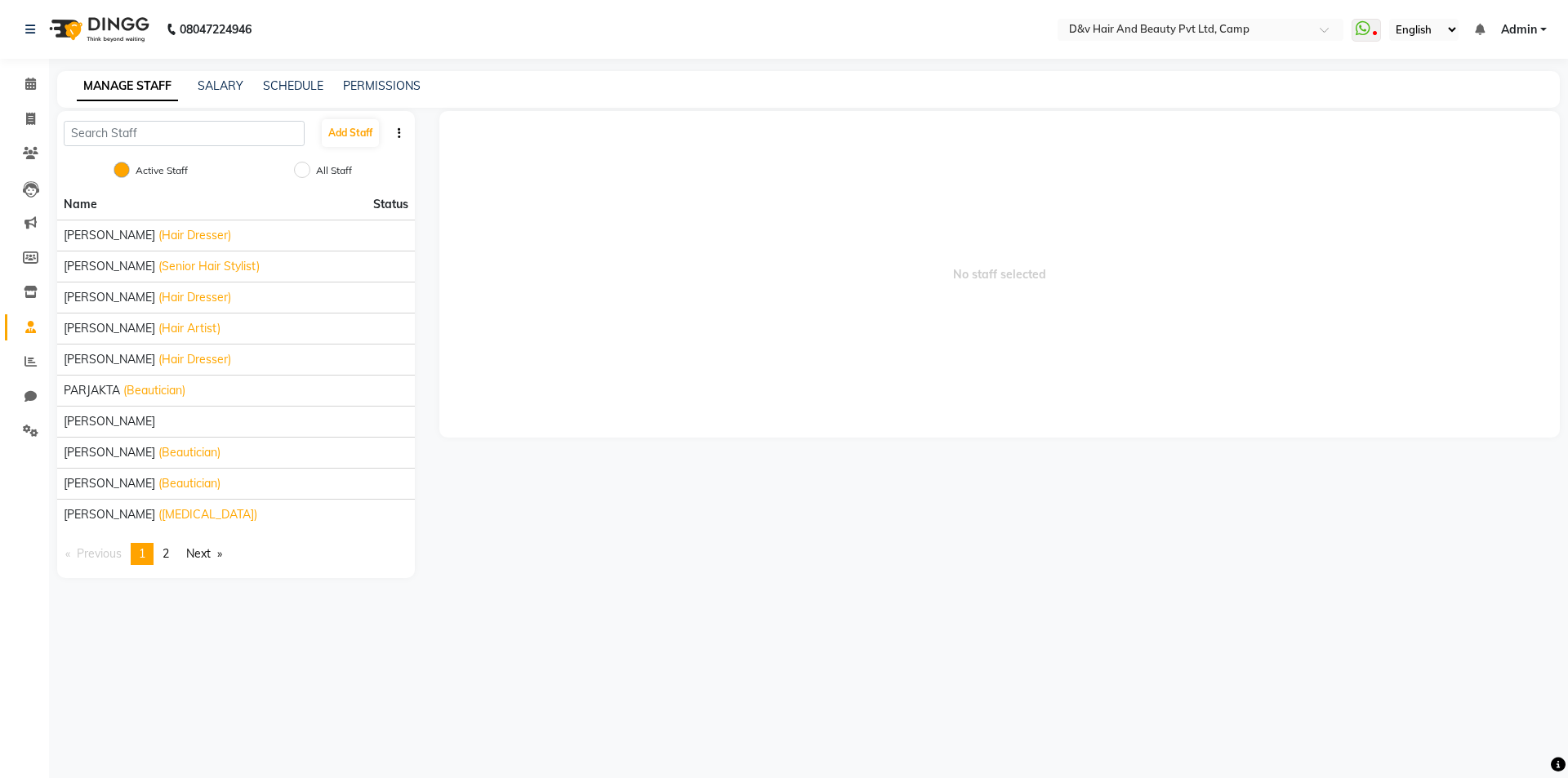
click at [309, 76] on div "MANAGE STAFF SALARY SCHEDULE PERMISSIONS" at bounding box center [808, 89] width 1503 height 37
click at [222, 100] on div "MANAGE STAFF SALARY SCHEDULE PERMISSIONS" at bounding box center [808, 89] width 1503 height 37
click at [220, 94] on div "MANAGE STAFF SALARY SCHEDULE PERMISSIONS" at bounding box center [808, 89] width 1503 height 37
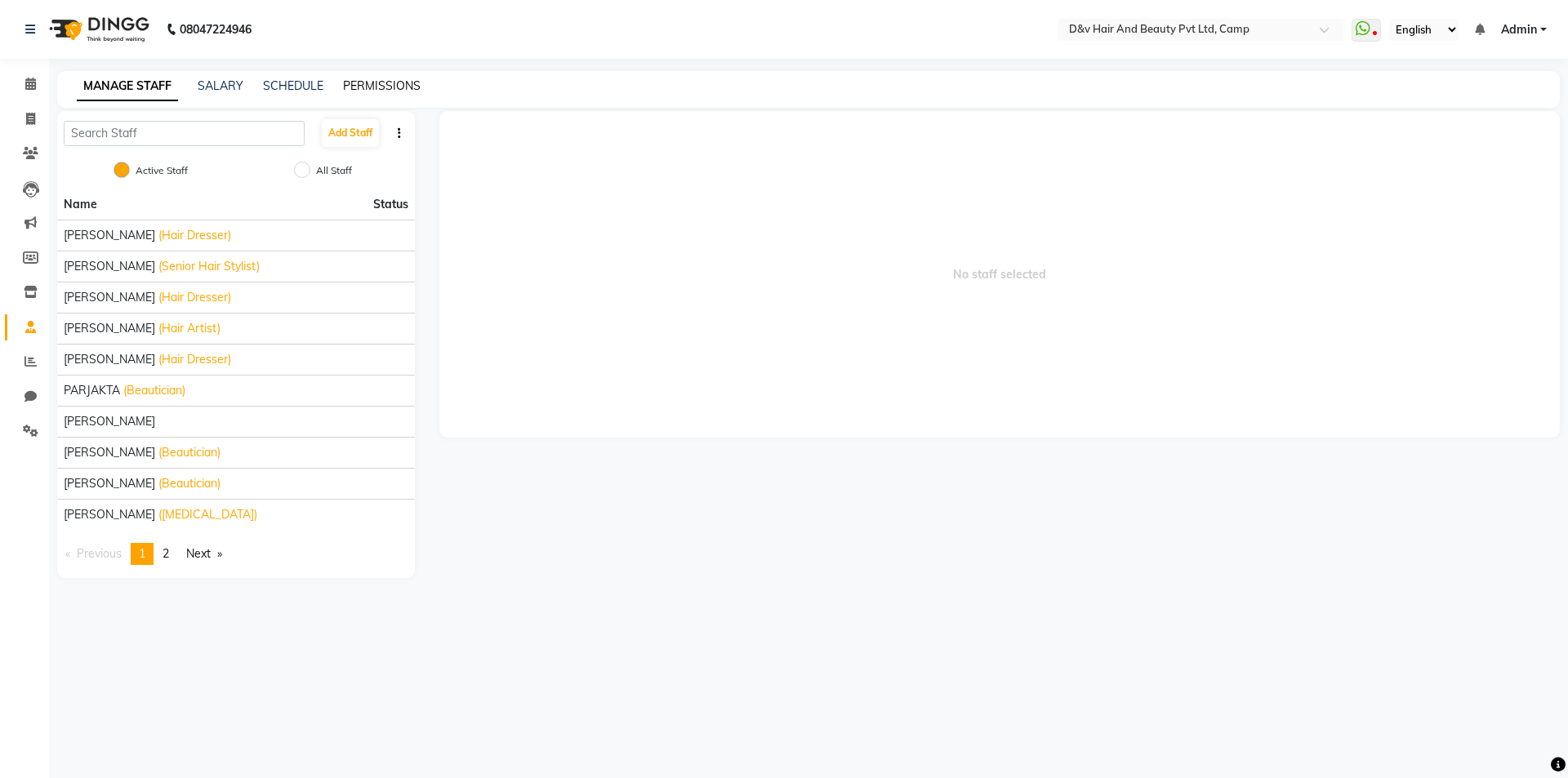
click at [377, 84] on link "PERMISSIONS" at bounding box center [381, 86] width 78 height 15
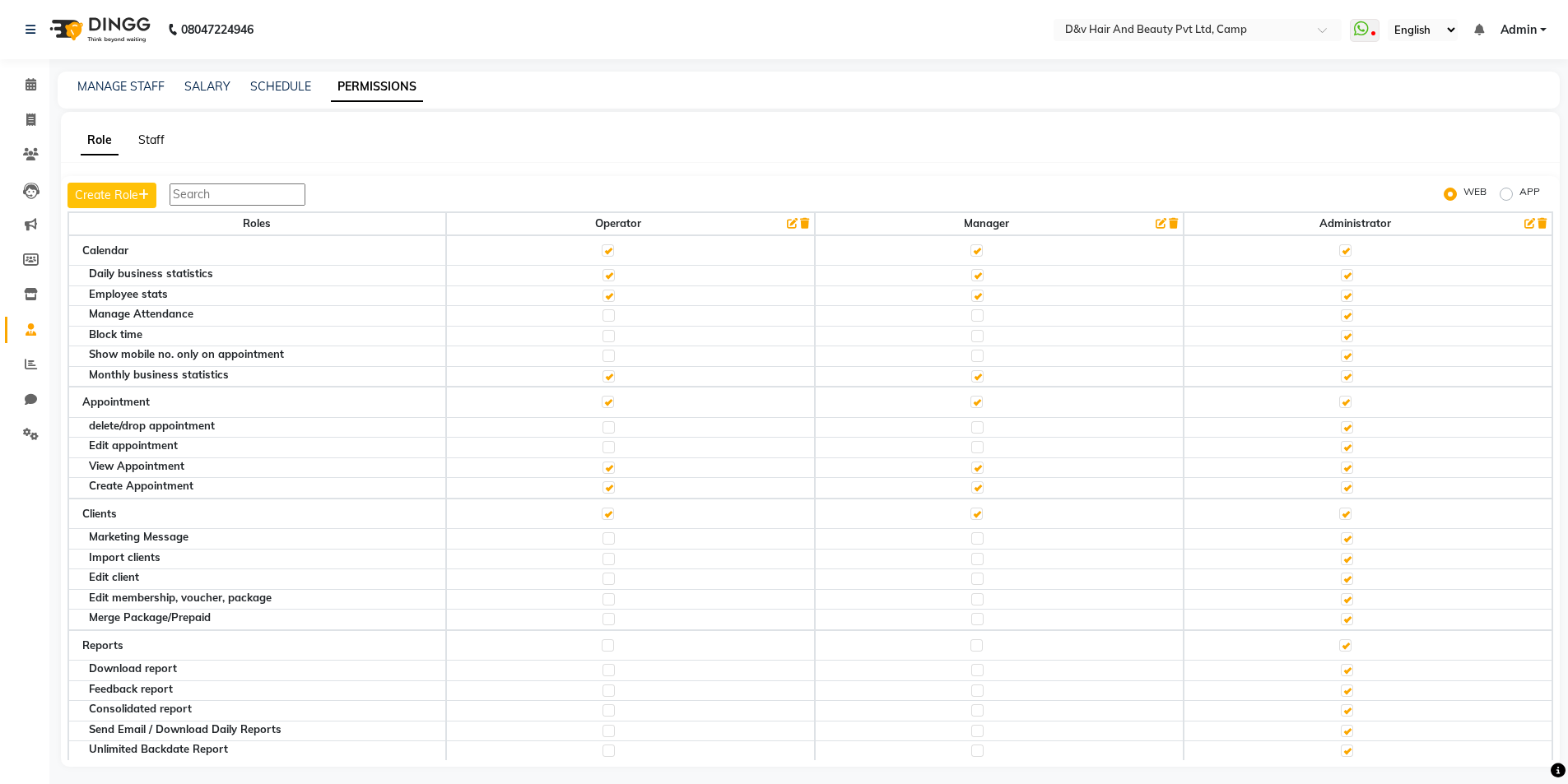
click at [146, 132] on link "Staff" at bounding box center [151, 140] width 26 height 15
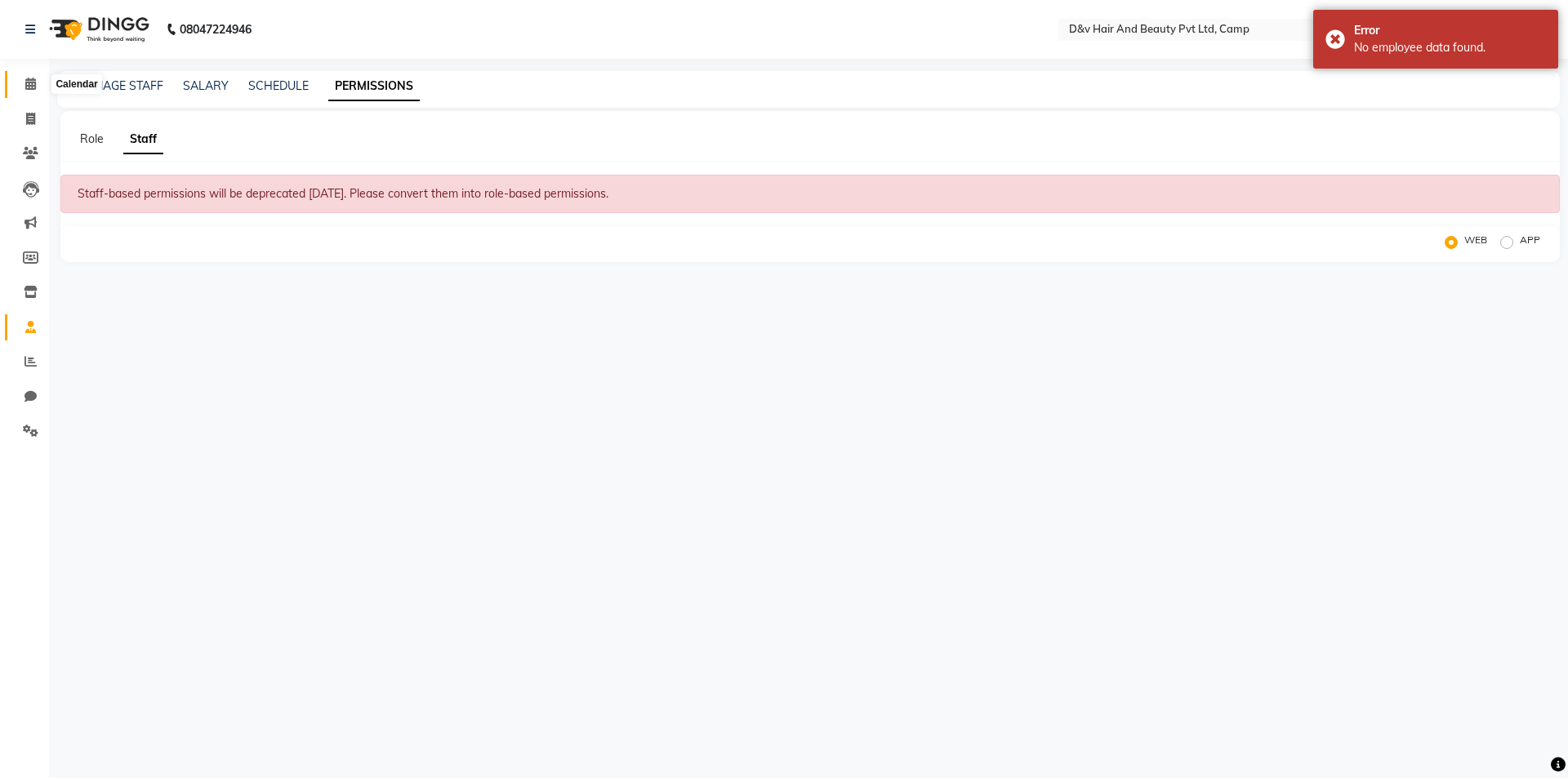
click at [34, 89] on span at bounding box center [31, 84] width 28 height 18
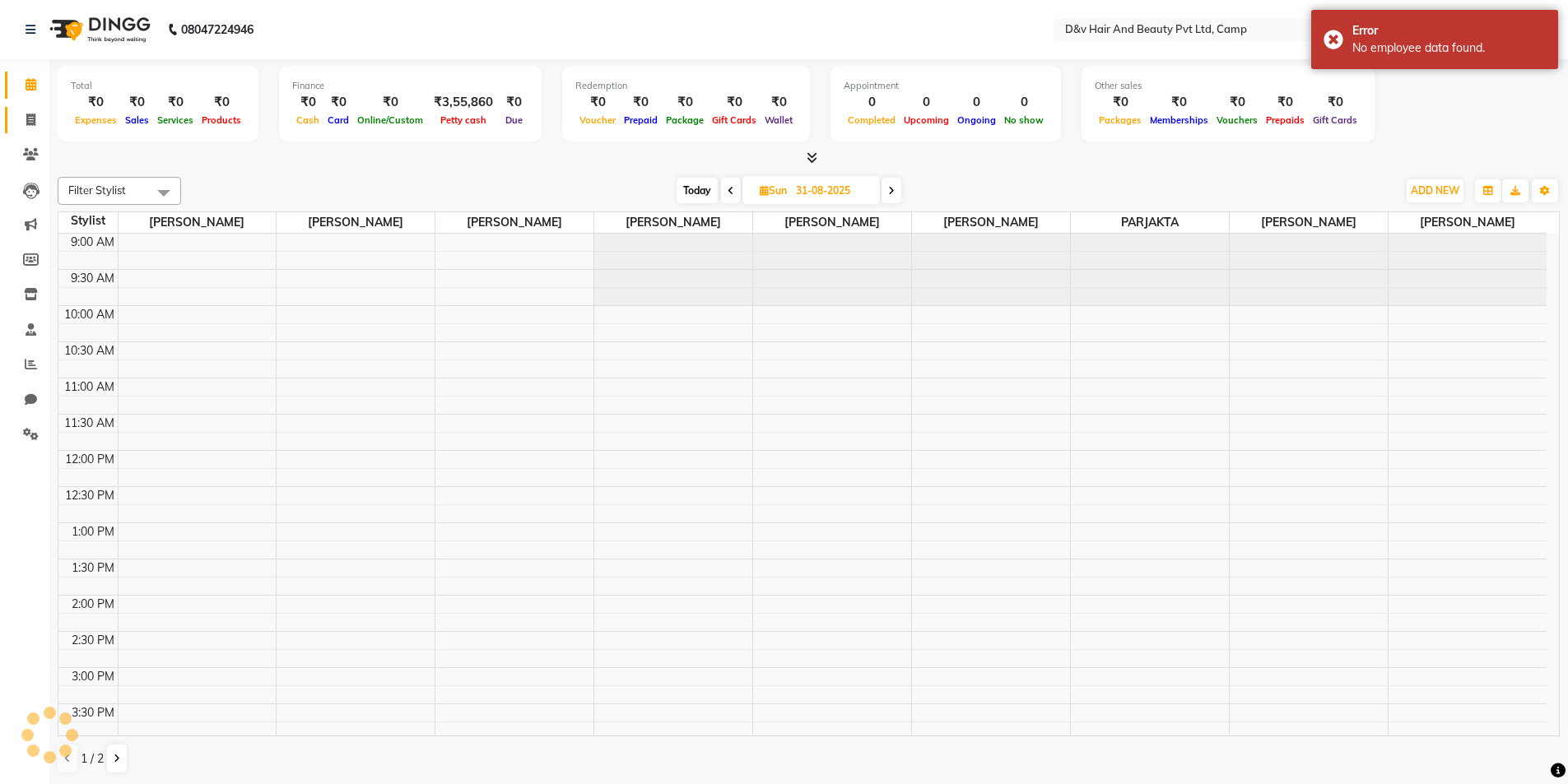
click at [23, 123] on span at bounding box center [31, 120] width 29 height 19
select select "8107"
select select "service"
